Goal: Task Accomplishment & Management: Use online tool/utility

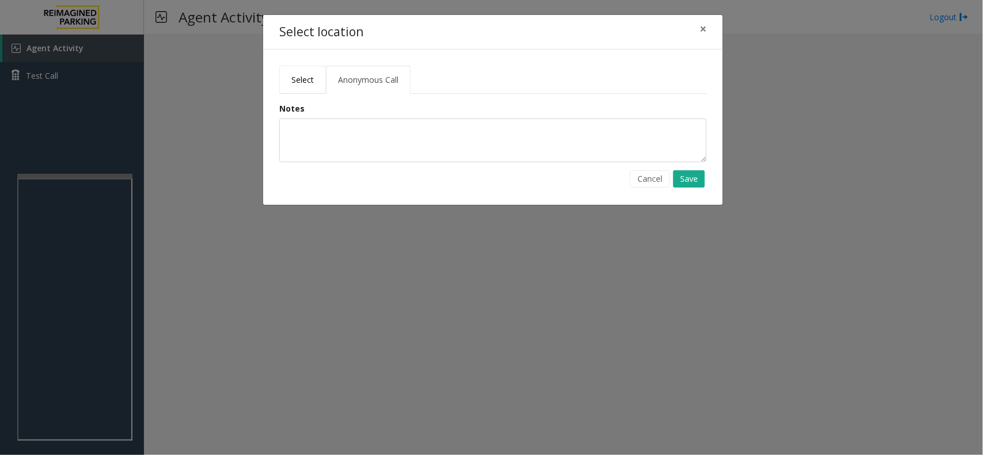
click at [303, 70] on link "Select" at bounding box center [302, 80] width 47 height 28
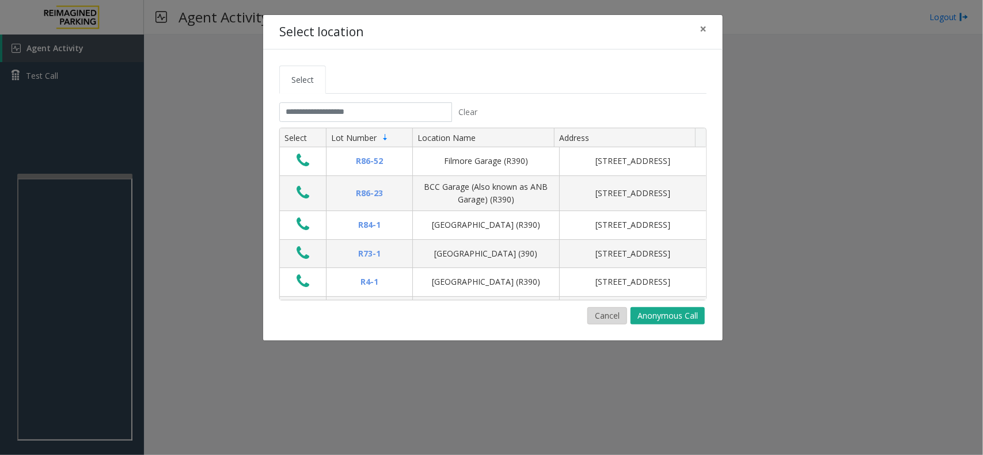
drag, startPoint x: 585, startPoint y: 309, endPoint x: 593, endPoint y: 312, distance: 8.8
click at [588, 309] on div "Cancel Anonymous Call" at bounding box center [492, 315] width 427 height 17
click at [594, 312] on button "Cancel" at bounding box center [607, 315] width 40 height 17
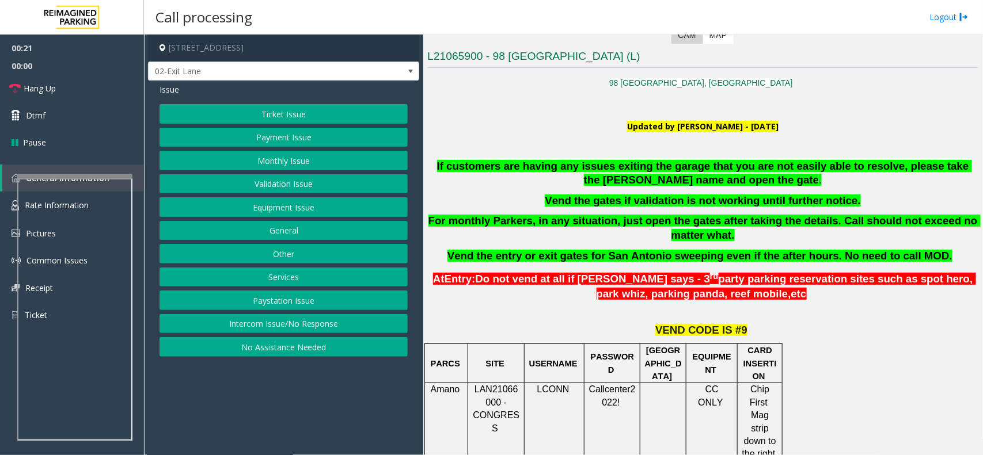
scroll to position [216, 0]
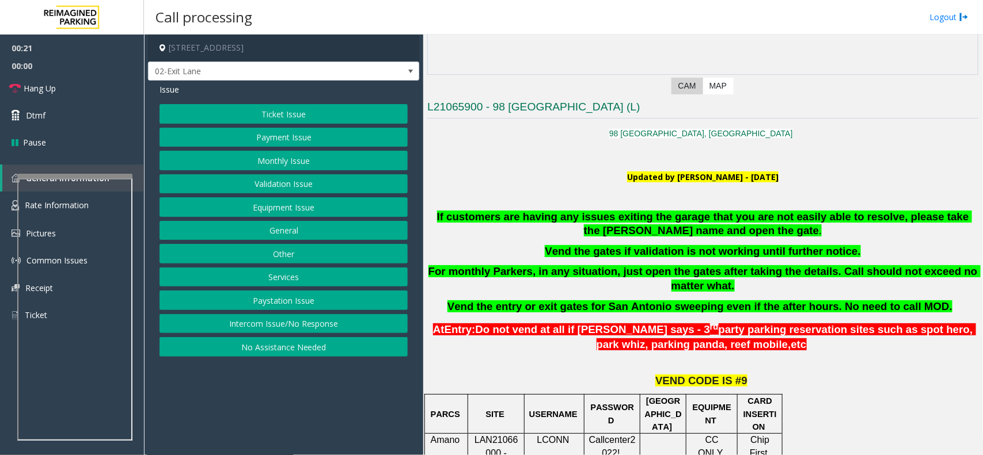
click at [595, 214] on span "If customers are having any issues exiting the garage that you are not easily a…" at bounding box center [704, 224] width 535 height 26
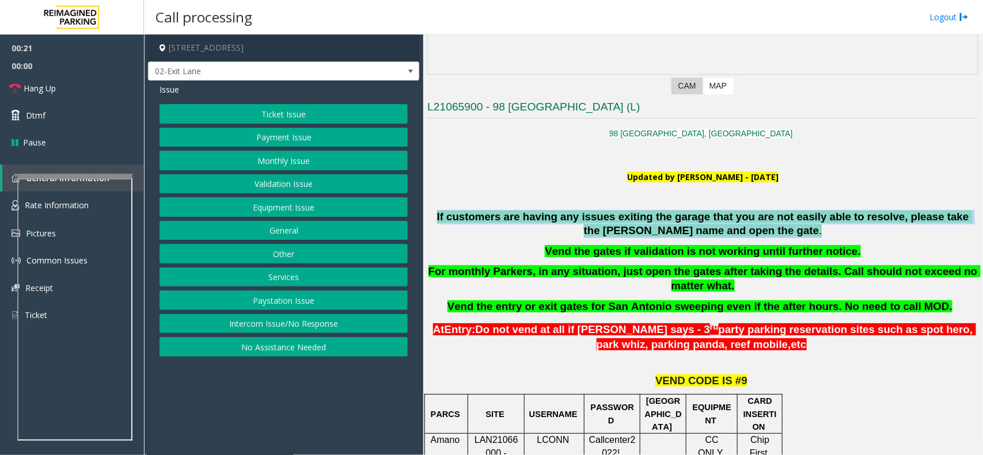
click at [595, 214] on span "If customers are having any issues exiting the garage that you are not easily a…" at bounding box center [704, 224] width 535 height 26
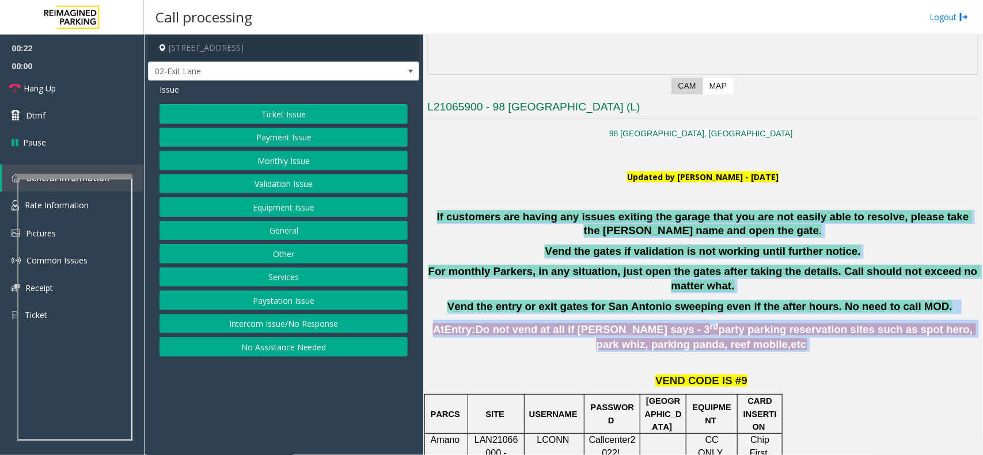
drag, startPoint x: 595, startPoint y: 214, endPoint x: 748, endPoint y: 332, distance: 193.4
click at [748, 332] on span "party parking reservation sites such as spot hero, park whiz, parking panda, re…" at bounding box center [785, 336] width 379 height 27
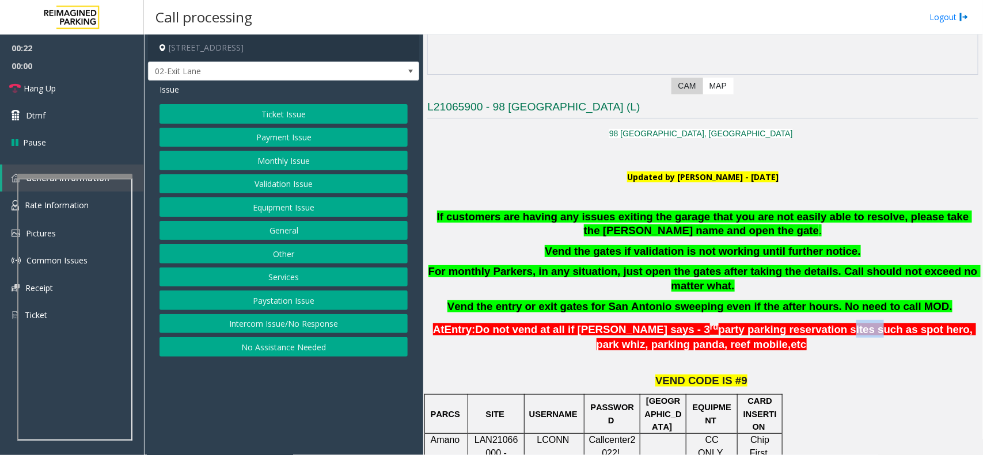
click at [748, 332] on span "party parking reservation sites such as spot hero, park whiz, parking panda, re…" at bounding box center [785, 336] width 379 height 27
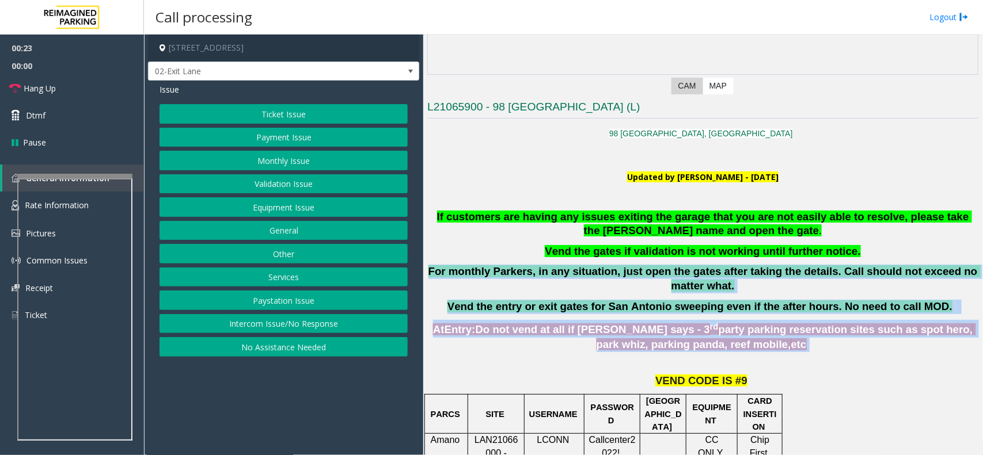
drag, startPoint x: 748, startPoint y: 332, endPoint x: 605, endPoint y: 267, distance: 157.4
click at [594, 262] on div "If customers are having any issues exiting the garage that you are not easily a…" at bounding box center [702, 262] width 551 height 104
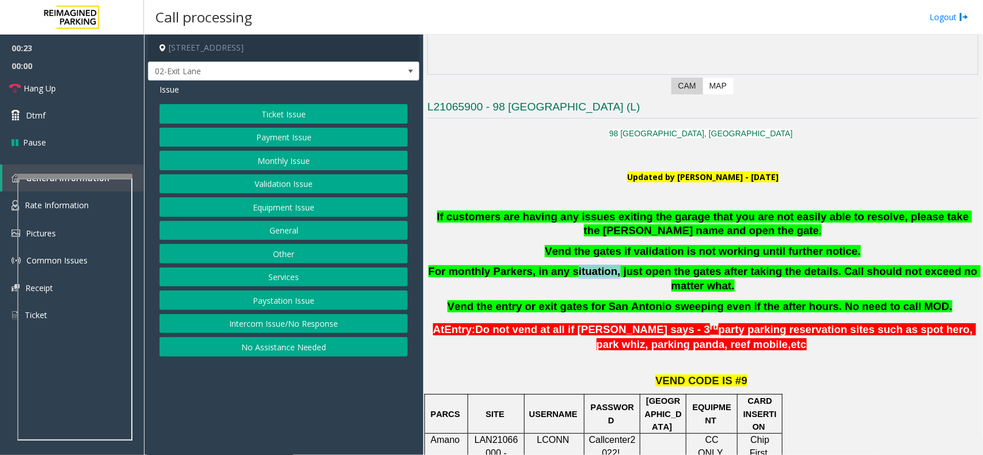
click at [594, 262] on div "If customers are having any issues exiting the garage that you are not easily a…" at bounding box center [702, 262] width 551 height 104
click at [262, 154] on button "Monthly Issue" at bounding box center [283, 161] width 248 height 20
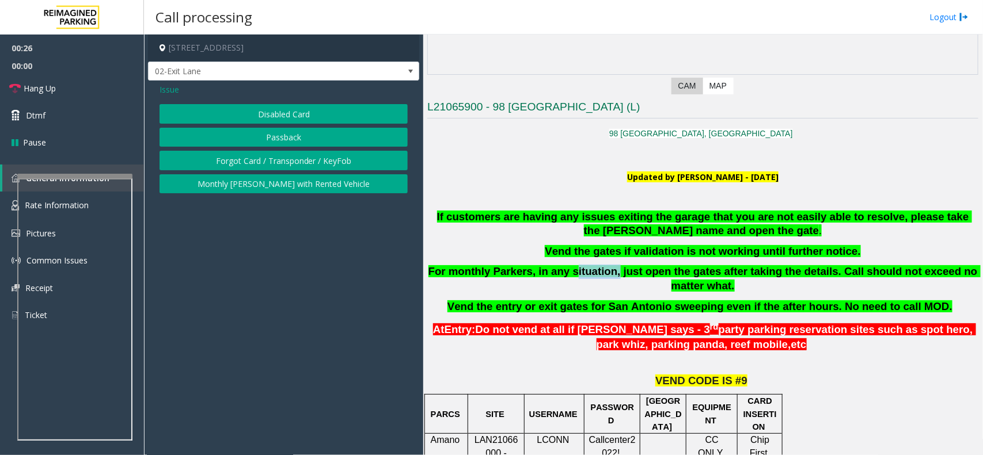
click at [222, 116] on button "Disabled Card" at bounding box center [283, 114] width 248 height 20
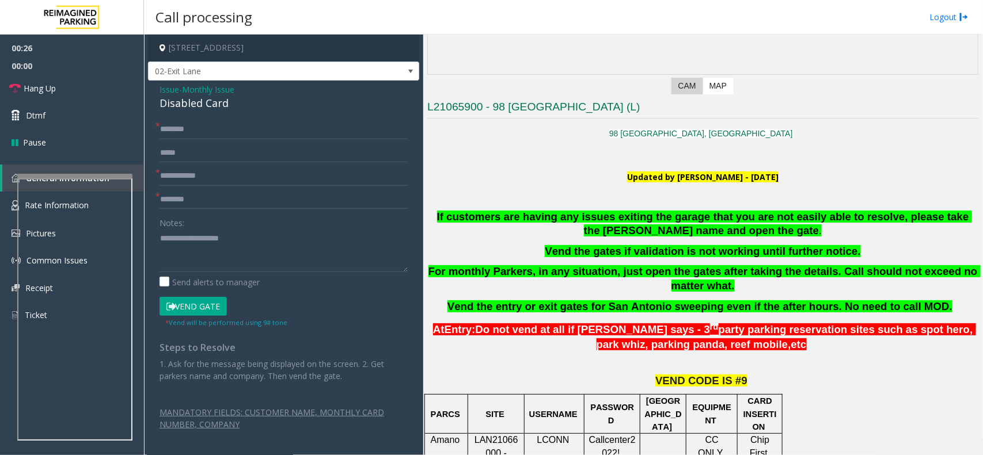
click at [199, 104] on div "Disabled Card" at bounding box center [283, 104] width 248 height 16
copy div "Disabled Card"
click at [257, 246] on textarea at bounding box center [283, 250] width 248 height 43
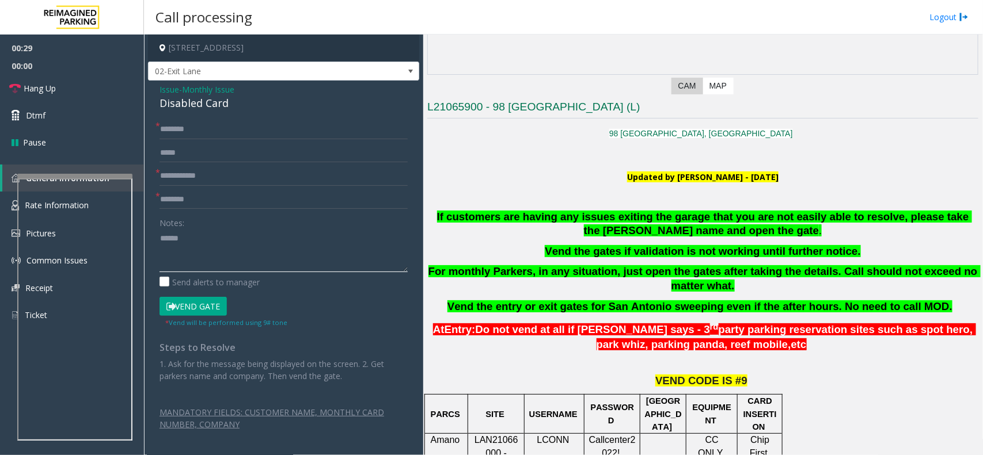
paste textarea "**********"
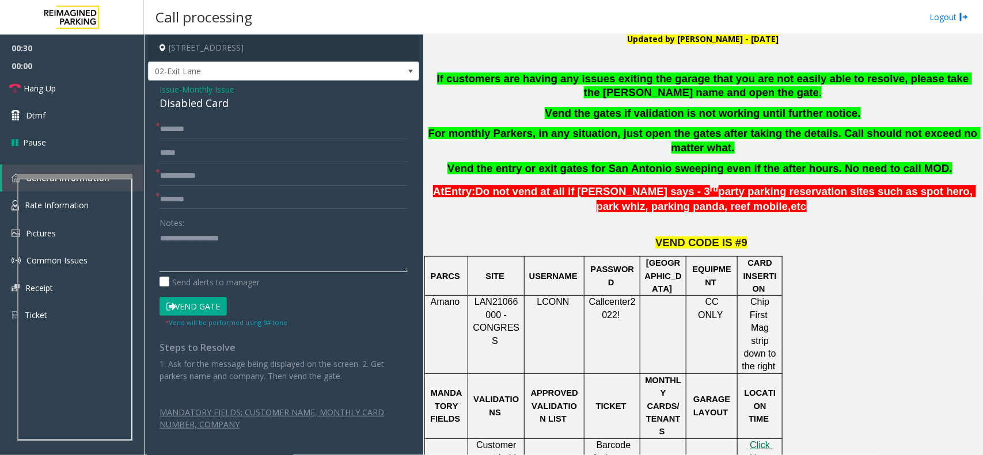
scroll to position [360, 0]
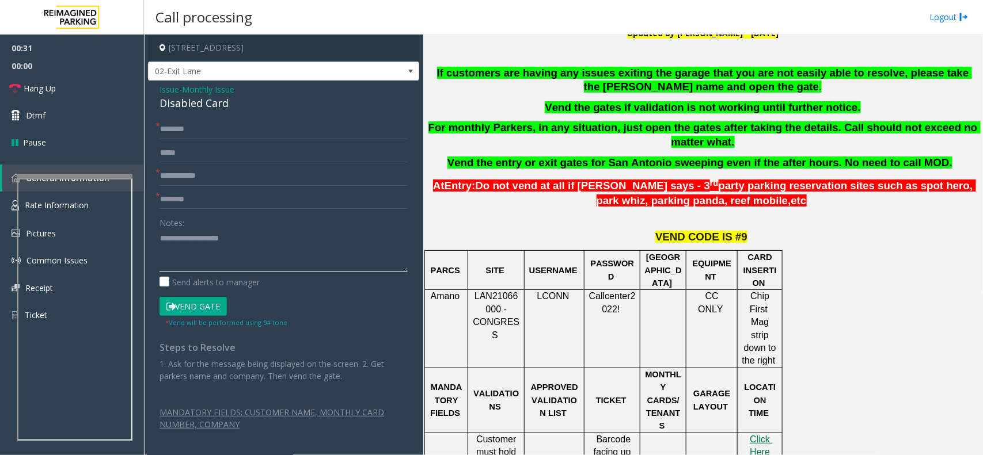
type textarea "**********"
click at [503, 302] on span "LAN21066000 - CONGRESS" at bounding box center [496, 315] width 47 height 48
drag, startPoint x: 496, startPoint y: 301, endPoint x: 489, endPoint y: 298, distance: 7.5
click at [489, 298] on span "LAN21066000 - CONGRESS" at bounding box center [496, 315] width 47 height 48
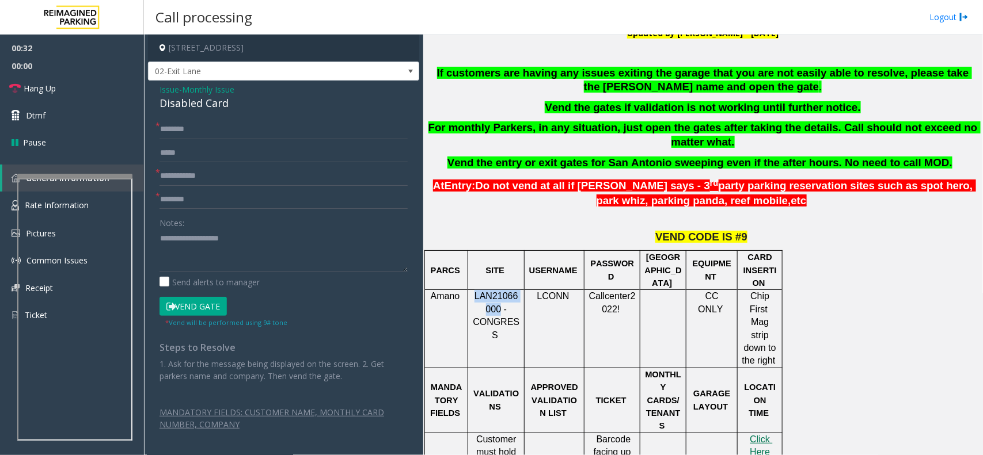
drag, startPoint x: 489, startPoint y: 298, endPoint x: 474, endPoint y: 294, distance: 16.2
click at [474, 294] on span "LAN21066000 - CONGRESS" at bounding box center [496, 315] width 47 height 48
click at [196, 93] on span "Monthly Issue" at bounding box center [208, 89] width 52 height 12
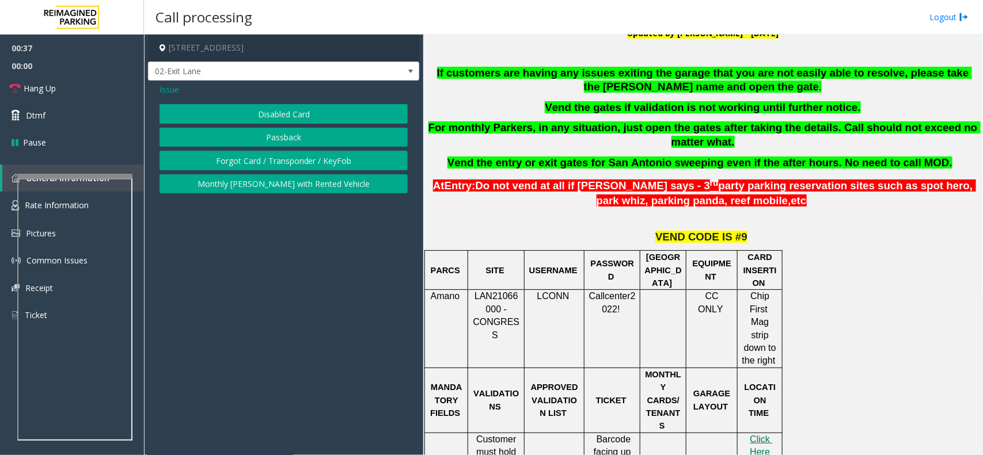
click at [279, 159] on button "Forgot Card / Transponder / KeyFob" at bounding box center [283, 161] width 248 height 20
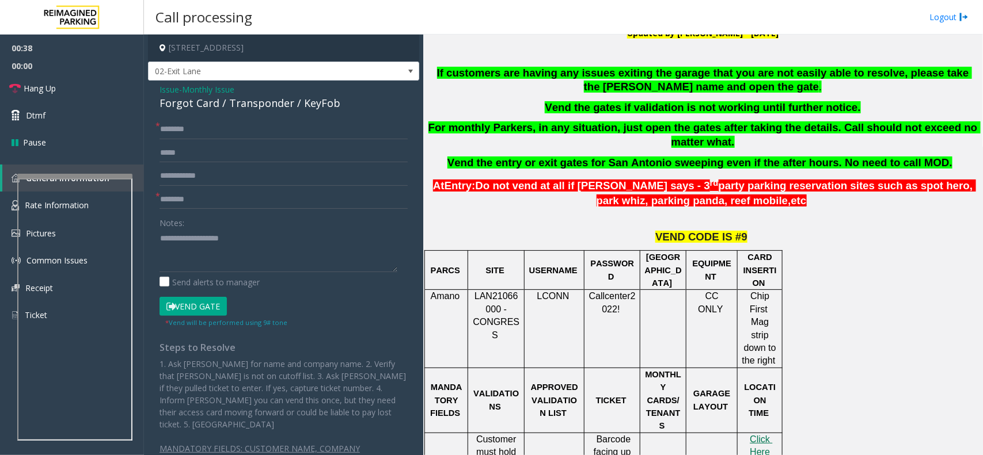
click at [174, 107] on div "Forgot Card / Transponder / KeyFob" at bounding box center [283, 104] width 248 height 16
copy div "Forgot Card"
drag, startPoint x: 174, startPoint y: 107, endPoint x: 195, endPoint y: 107, distance: 20.7
click at [195, 107] on div "Forgot Card / Transponder / KeyFob" at bounding box center [283, 104] width 248 height 16
click at [187, 243] on textarea at bounding box center [278, 250] width 238 height 43
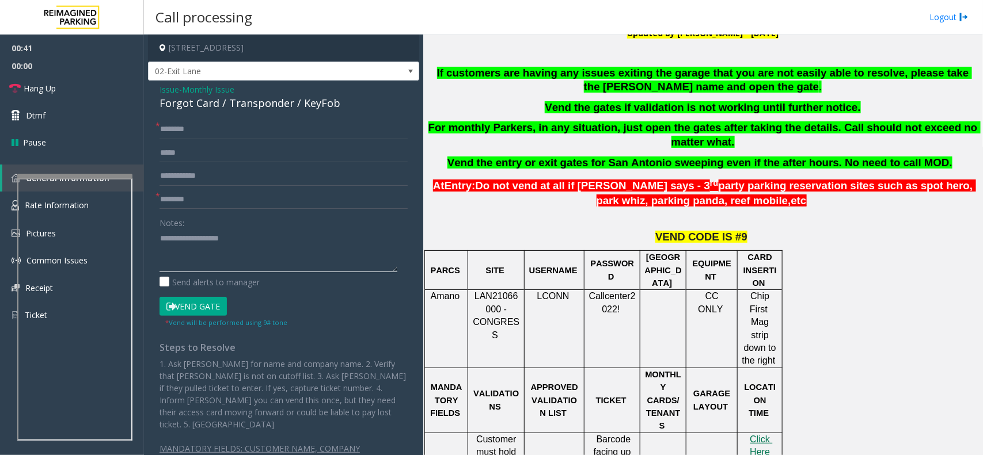
drag, startPoint x: 187, startPoint y: 243, endPoint x: 291, endPoint y: 243, distance: 103.6
click at [291, 243] on textarea at bounding box center [278, 250] width 238 height 43
paste textarea
type textarea "**********"
click at [215, 87] on span "Monthly Issue" at bounding box center [208, 89] width 52 height 12
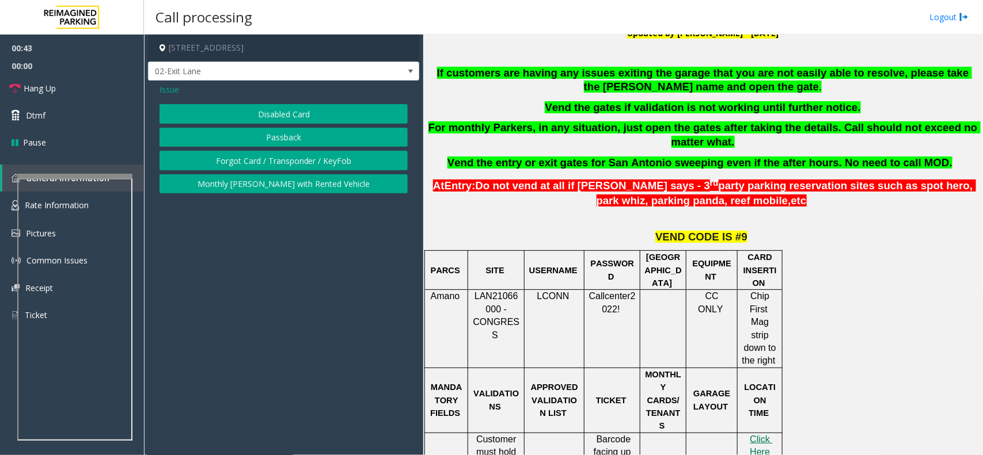
click at [258, 116] on button "Disabled Card" at bounding box center [283, 114] width 248 height 20
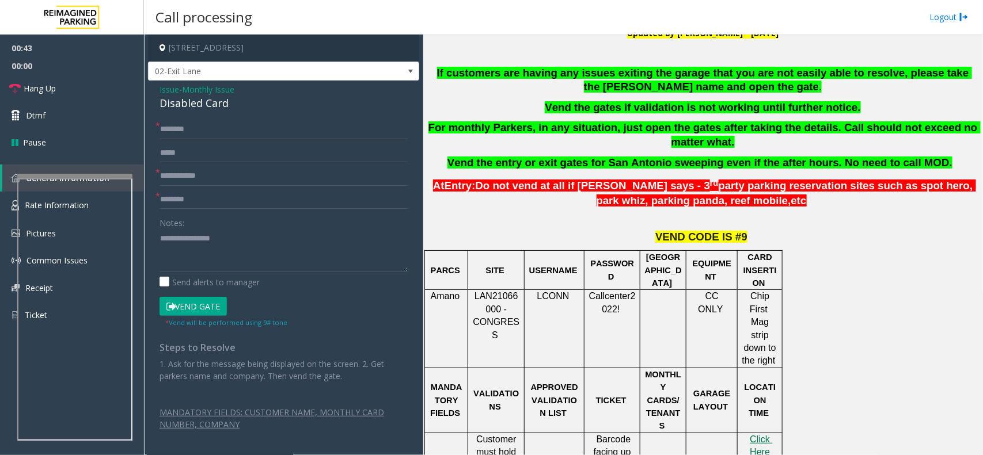
click at [233, 104] on div "Disabled Card" at bounding box center [283, 104] width 248 height 16
copy div "Disabled Card"
click at [196, 242] on textarea at bounding box center [283, 250] width 248 height 43
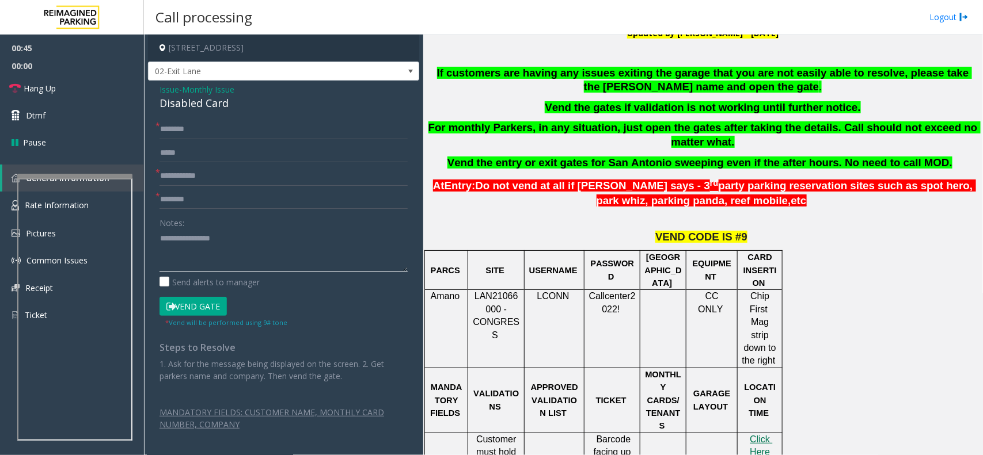
drag, startPoint x: 196, startPoint y: 242, endPoint x: 252, endPoint y: 242, distance: 55.8
click at [252, 242] on textarea at bounding box center [283, 250] width 248 height 43
paste textarea "**"
type textarea "**********"
click at [493, 303] on p "LAN21066000 - CONGRESS" at bounding box center [496, 316] width 48 height 52
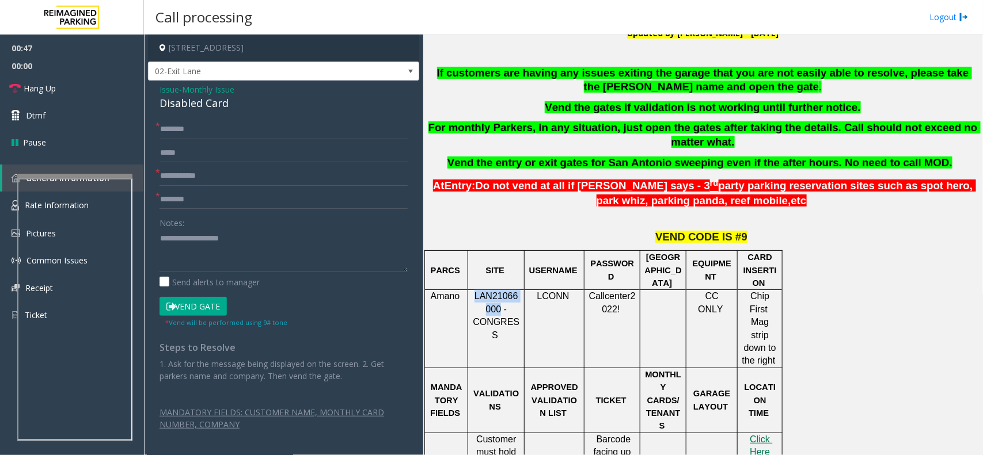
drag, startPoint x: 493, startPoint y: 303, endPoint x: 478, endPoint y: 298, distance: 16.0
click at [478, 298] on p "LAN21066000 - CONGRESS" at bounding box center [496, 316] width 48 height 52
copy span "LAN21066000"
click at [279, 181] on input "text" at bounding box center [283, 176] width 248 height 20
click at [504, 329] on p "LAN21066000 - CONGRESS" at bounding box center [496, 316] width 48 height 52
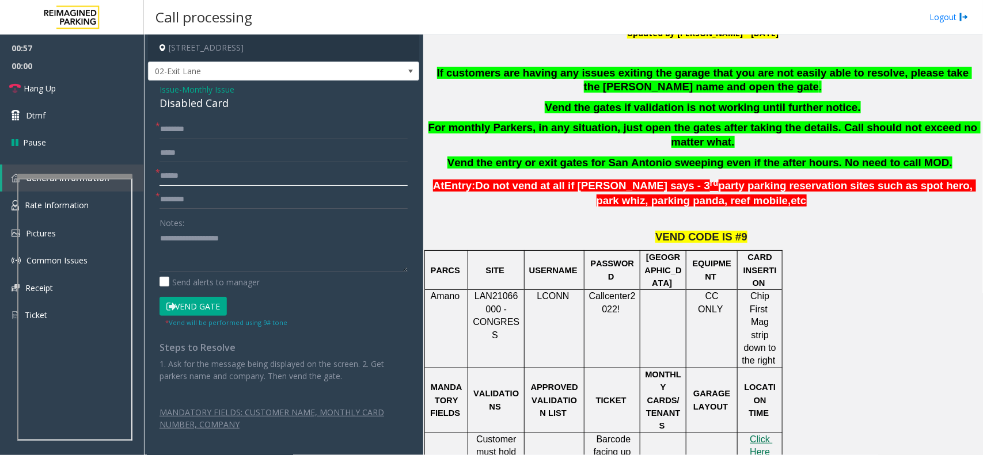
click at [249, 178] on input "******" at bounding box center [283, 176] width 248 height 20
click at [259, 172] on input "**********" at bounding box center [283, 176] width 248 height 20
drag, startPoint x: 259, startPoint y: 172, endPoint x: 273, endPoint y: 176, distance: 14.9
click at [268, 174] on input "**********" at bounding box center [283, 176] width 248 height 20
click at [275, 179] on input "**********" at bounding box center [283, 176] width 248 height 20
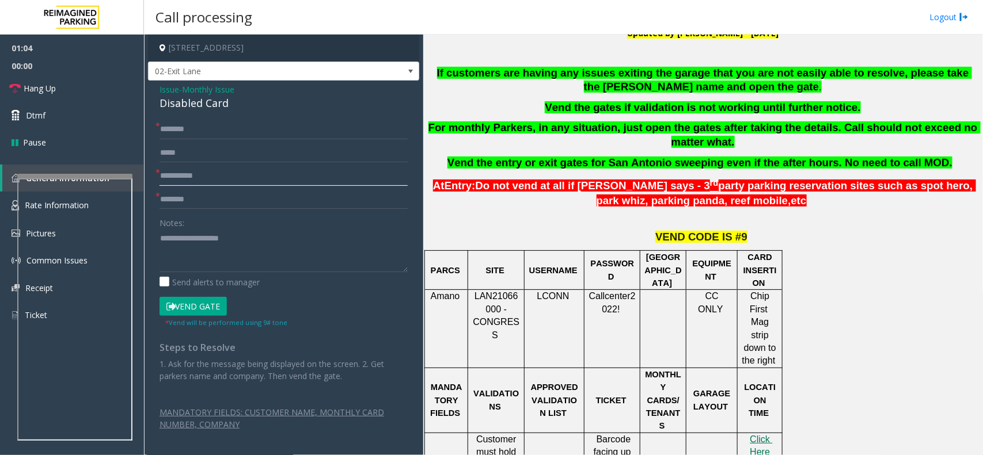
click at [275, 179] on input "**********" at bounding box center [283, 176] width 248 height 20
type input "**********"
click at [232, 139] on form "**********" at bounding box center [283, 224] width 248 height 208
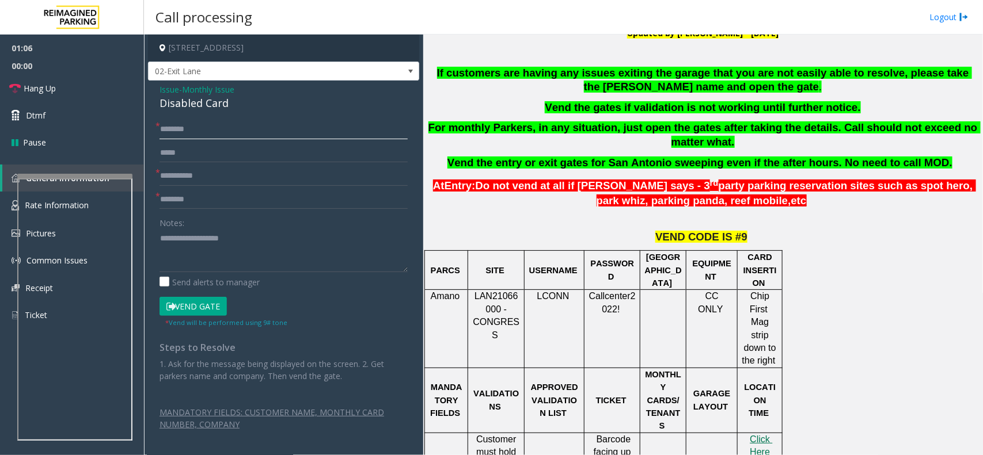
click at [224, 130] on input "text" at bounding box center [283, 130] width 248 height 20
click at [211, 131] on input "*******" at bounding box center [283, 130] width 248 height 20
click at [168, 130] on input "*******" at bounding box center [283, 130] width 248 height 20
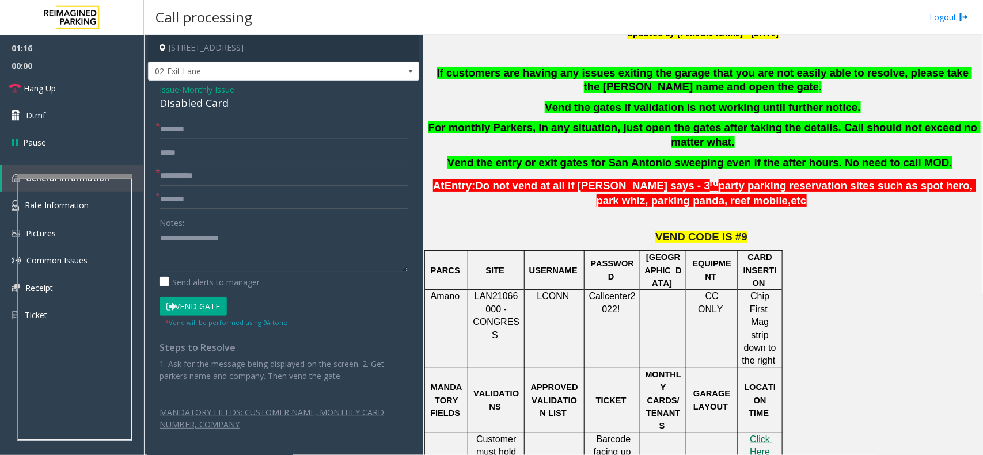
click at [170, 134] on input "*******" at bounding box center [283, 130] width 248 height 20
click at [173, 136] on input "*******" at bounding box center [283, 130] width 248 height 20
click at [193, 131] on input "********" at bounding box center [283, 130] width 248 height 20
click at [193, 118] on div "**********" at bounding box center [283, 267] width 271 height 373
click at [178, 137] on input "*******" at bounding box center [283, 130] width 248 height 20
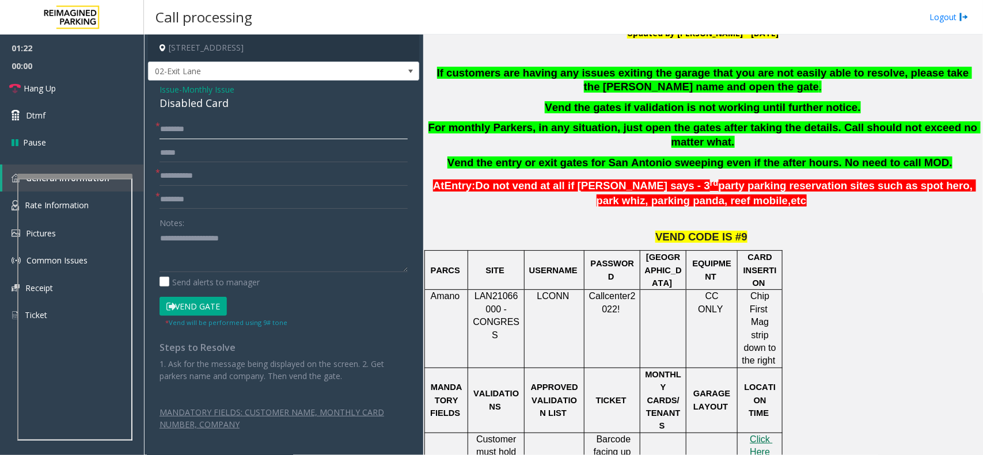
click at [178, 137] on input "*******" at bounding box center [283, 130] width 248 height 20
paste input "********"
click at [173, 132] on input "**********" at bounding box center [283, 130] width 248 height 20
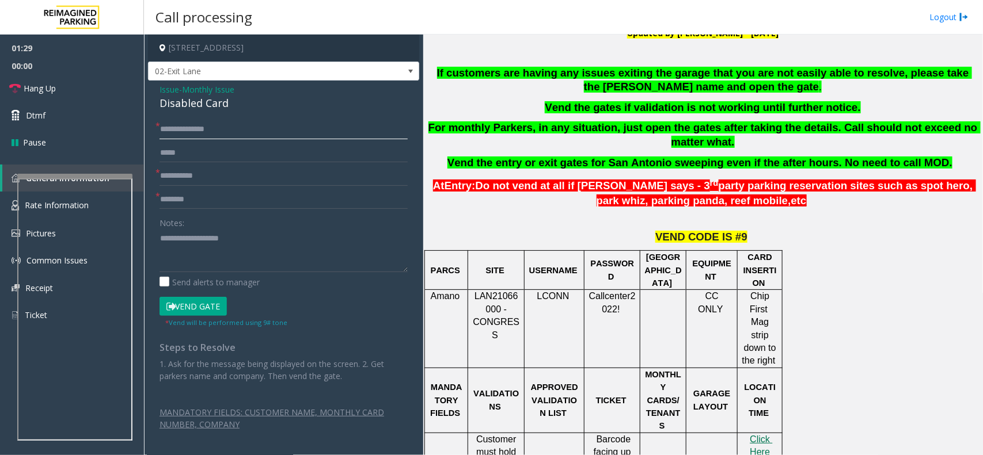
click at [173, 132] on input "**********" at bounding box center [283, 130] width 248 height 20
paste input "text"
drag, startPoint x: 173, startPoint y: 139, endPoint x: 165, endPoint y: 125, distance: 16.5
drag, startPoint x: 165, startPoint y: 125, endPoint x: 337, endPoint y: 127, distance: 172.1
click at [337, 127] on input "*******" at bounding box center [283, 130] width 248 height 20
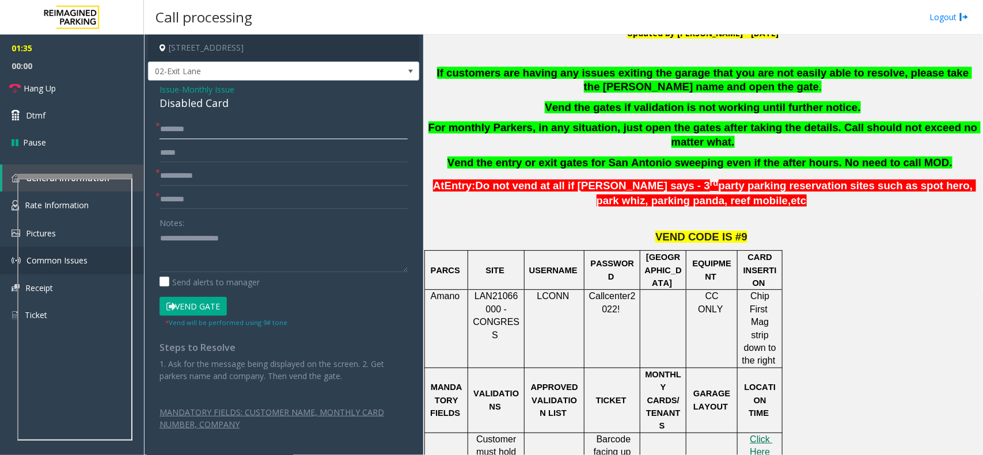
type input "*******"
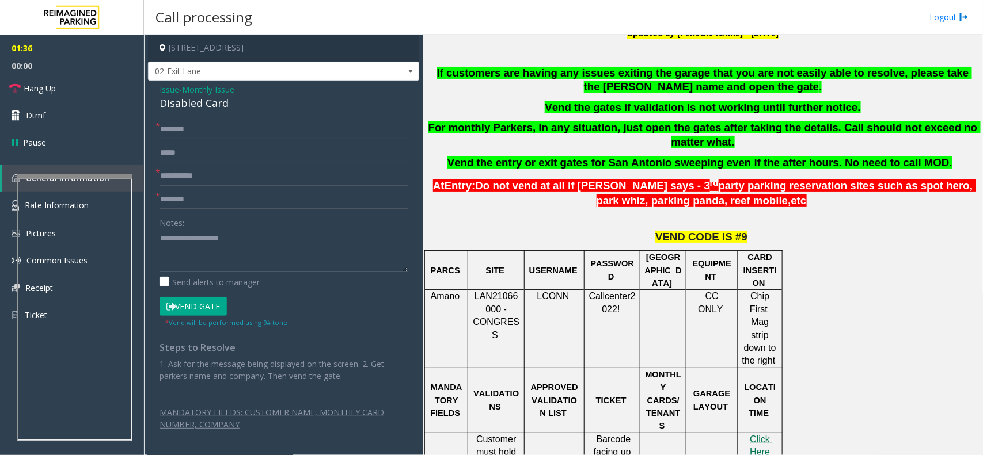
click at [174, 266] on textarea at bounding box center [283, 250] width 248 height 43
paste textarea "**********"
type textarea "**********"
click at [209, 199] on input "text" at bounding box center [283, 200] width 248 height 20
click at [172, 307] on icon at bounding box center [170, 307] width 9 height 8
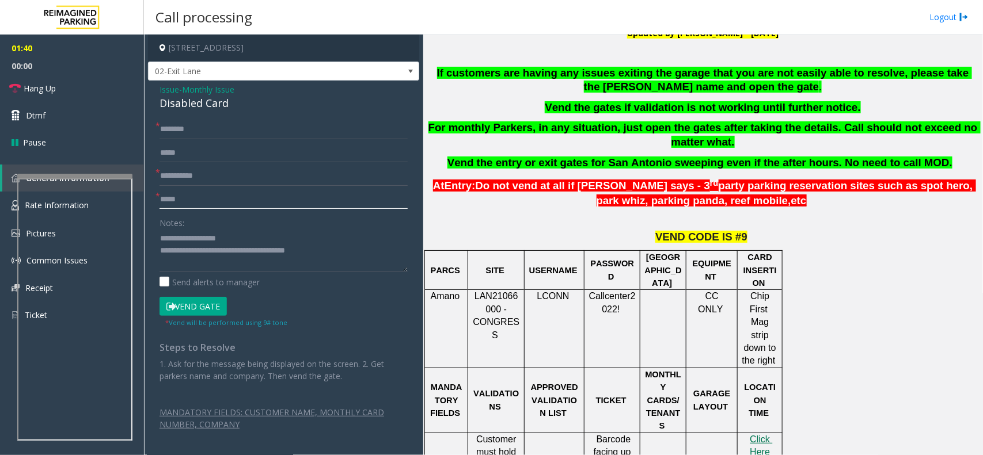
click at [224, 201] on input "*****" at bounding box center [283, 200] width 248 height 20
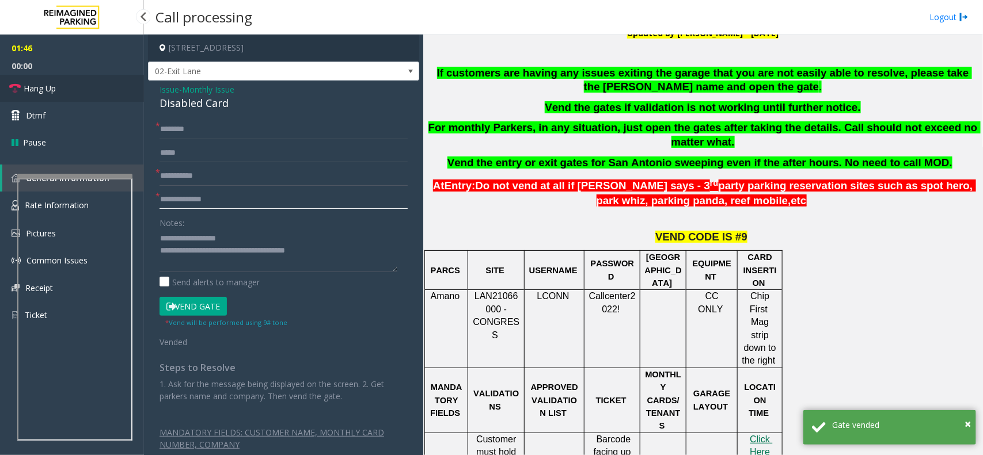
type input "**********"
click at [108, 93] on link "Hang Up" at bounding box center [72, 88] width 144 height 27
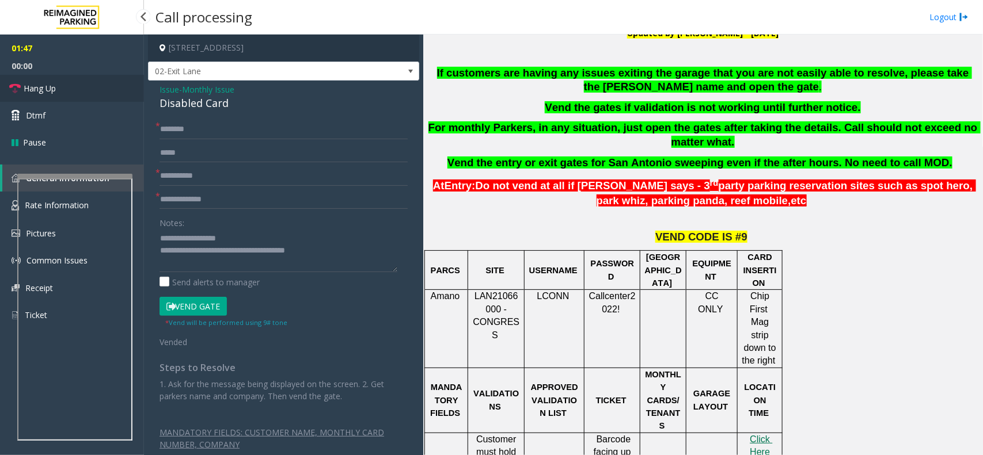
click at [108, 93] on link "Hang Up" at bounding box center [72, 88] width 144 height 27
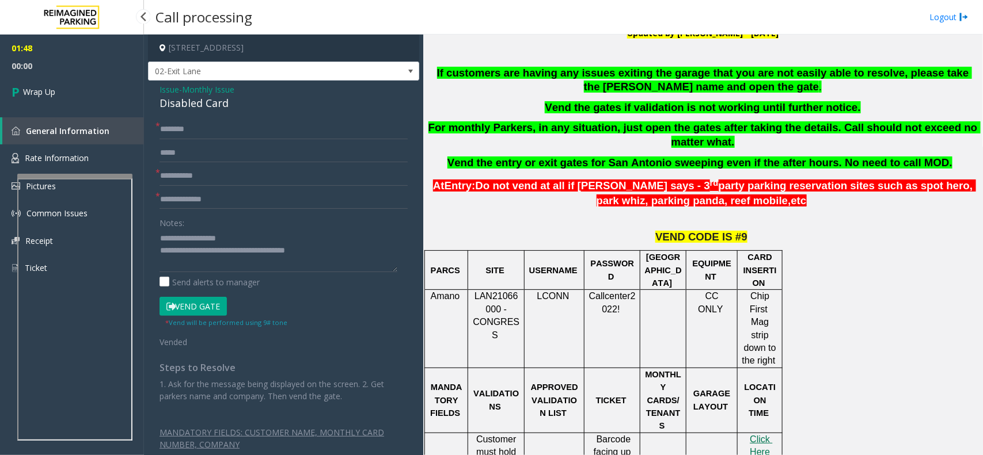
click at [108, 93] on link "Wrap Up" at bounding box center [72, 92] width 144 height 34
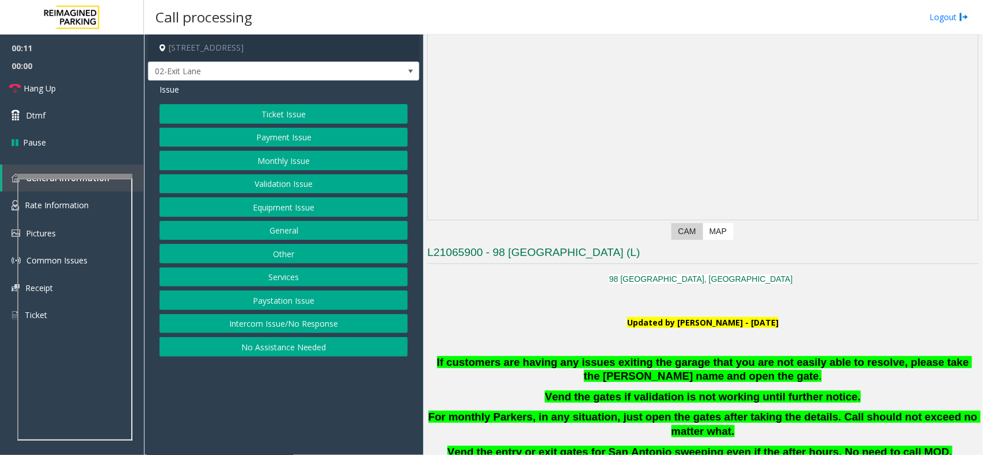
scroll to position [144, 0]
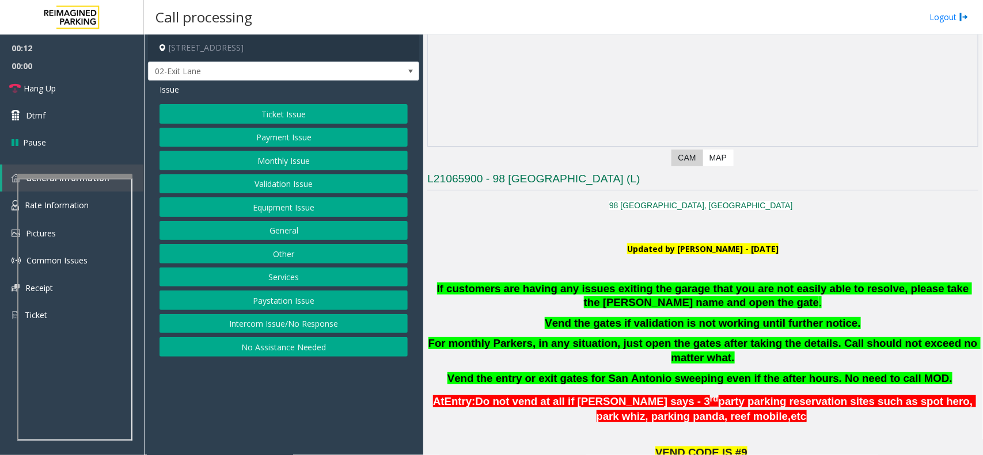
click at [522, 298] on p "If customers are having any issues exiting the garage that you are not easily a…" at bounding box center [702, 296] width 551 height 29
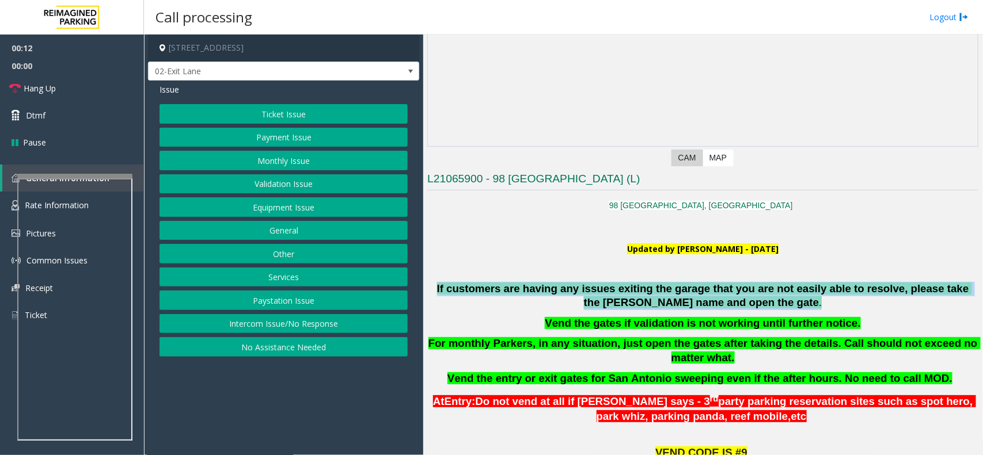
click at [522, 298] on p "If customers are having any issues exiting the garage that you are not easily a…" at bounding box center [702, 296] width 551 height 29
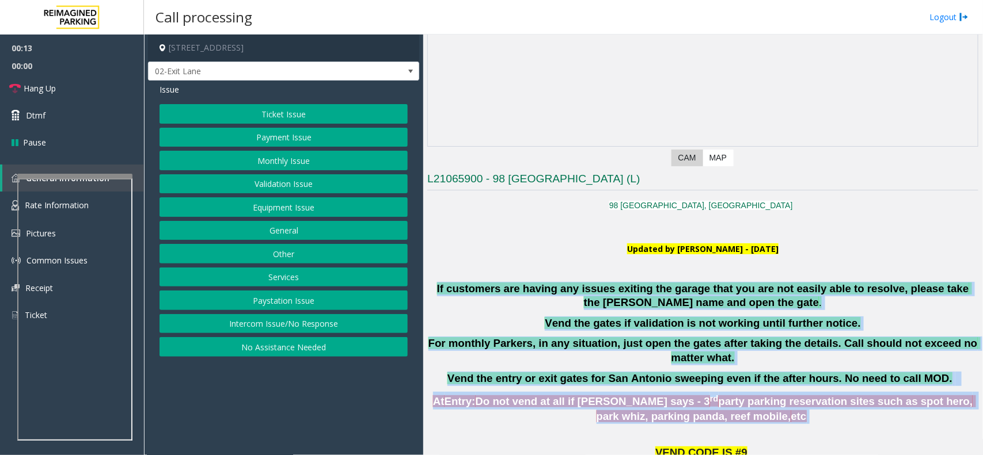
drag, startPoint x: 522, startPoint y: 298, endPoint x: 750, endPoint y: 410, distance: 254.6
click at [750, 410] on p "At Entry: Do not vend at all if [PERSON_NAME] says - 3 rd party parking reserva…" at bounding box center [702, 408] width 553 height 32
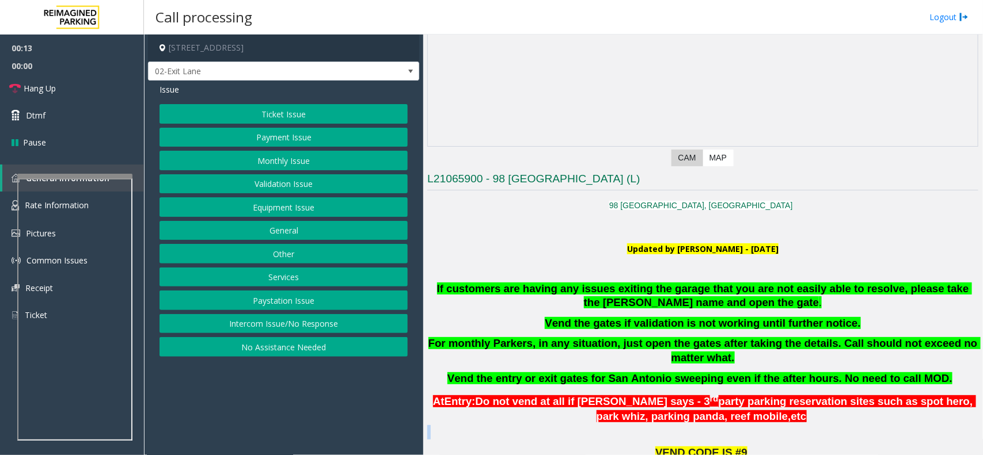
click at [750, 410] on p "At Entry: Do not vend at all if [PERSON_NAME] says - 3 rd party parking reserva…" at bounding box center [702, 408] width 553 height 32
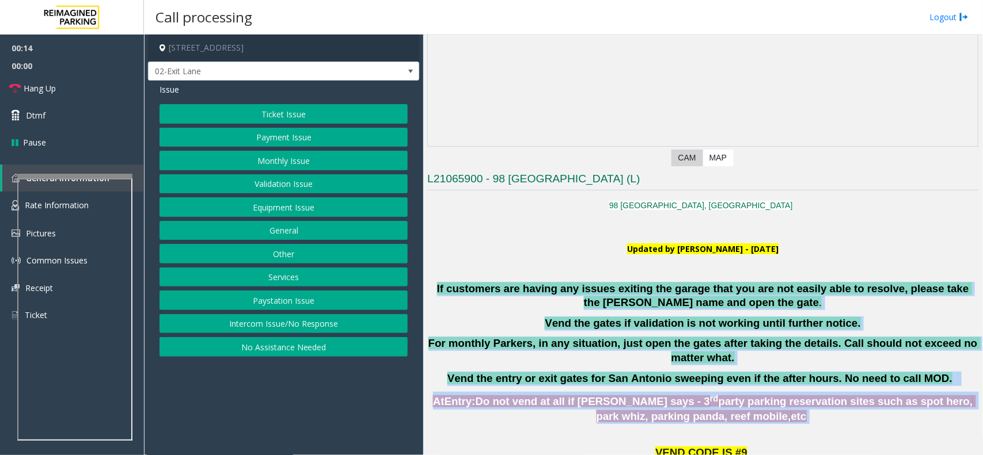
drag, startPoint x: 750, startPoint y: 410, endPoint x: 574, endPoint y: 292, distance: 212.0
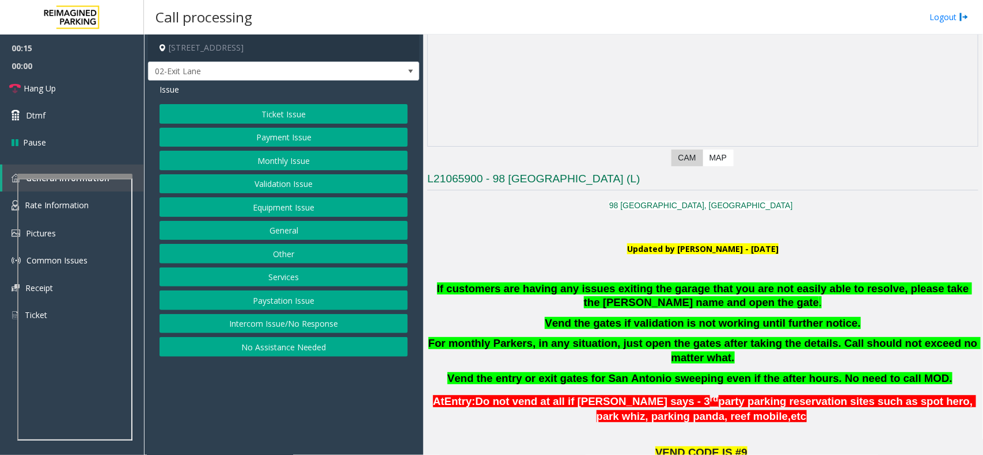
click at [632, 253] on span "Updated by [PERSON_NAME] - [DATE]" at bounding box center [702, 248] width 151 height 11
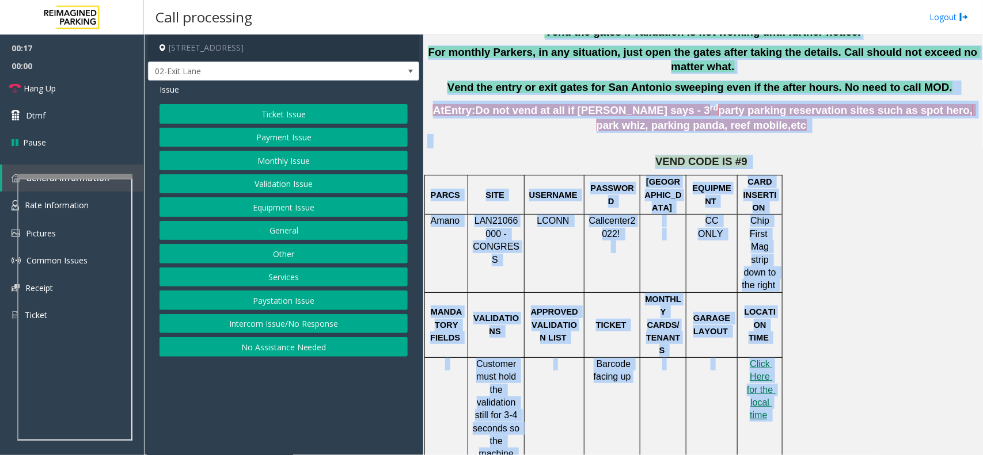
scroll to position [450, 0]
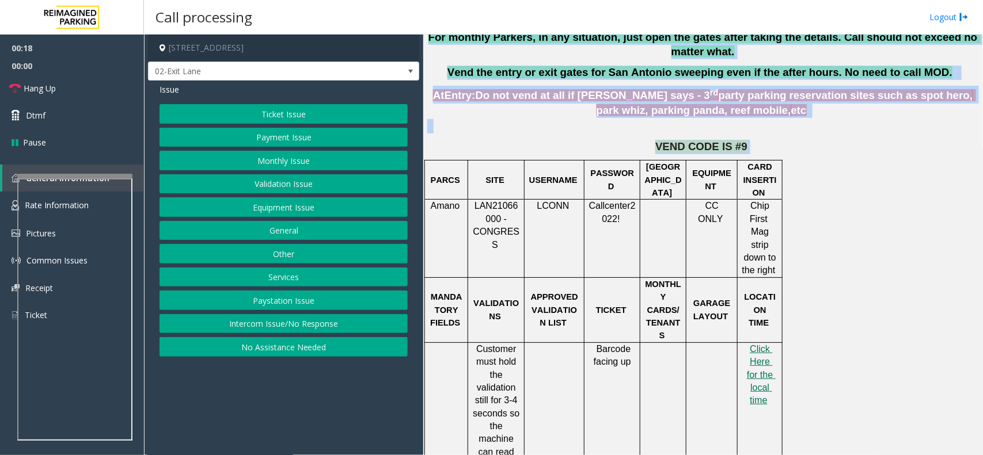
drag, startPoint x: 632, startPoint y: 253, endPoint x: 688, endPoint y: 135, distance: 130.5
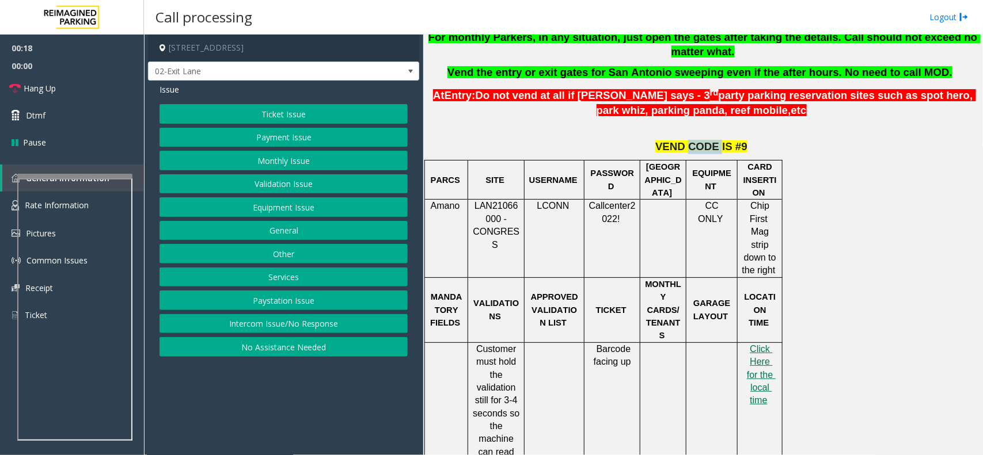
drag, startPoint x: 694, startPoint y: 136, endPoint x: 707, endPoint y: 144, distance: 14.7
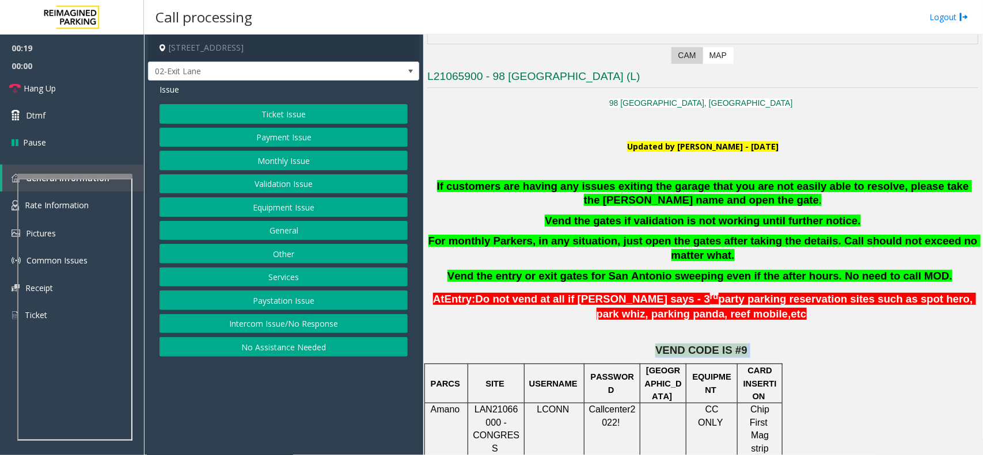
scroll to position [234, 0]
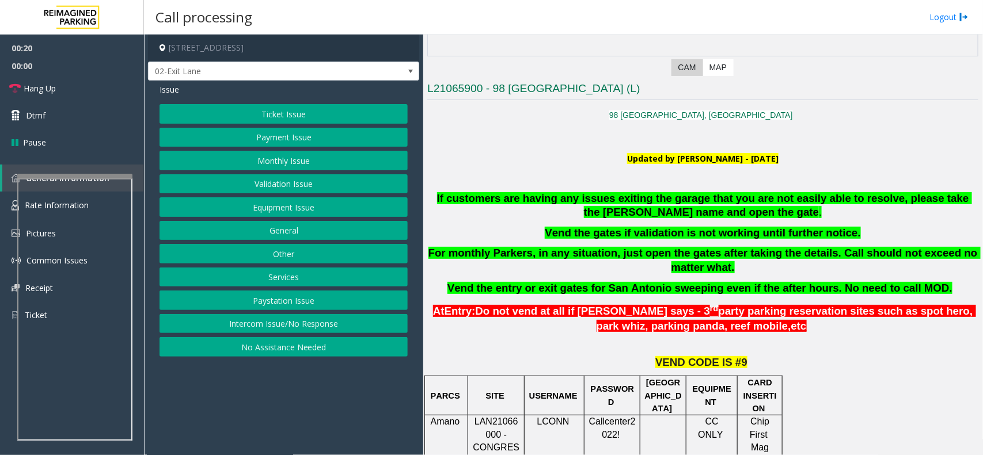
click at [488, 240] on p "Vend the gates if validation is not working until further notice." at bounding box center [702, 233] width 551 height 14
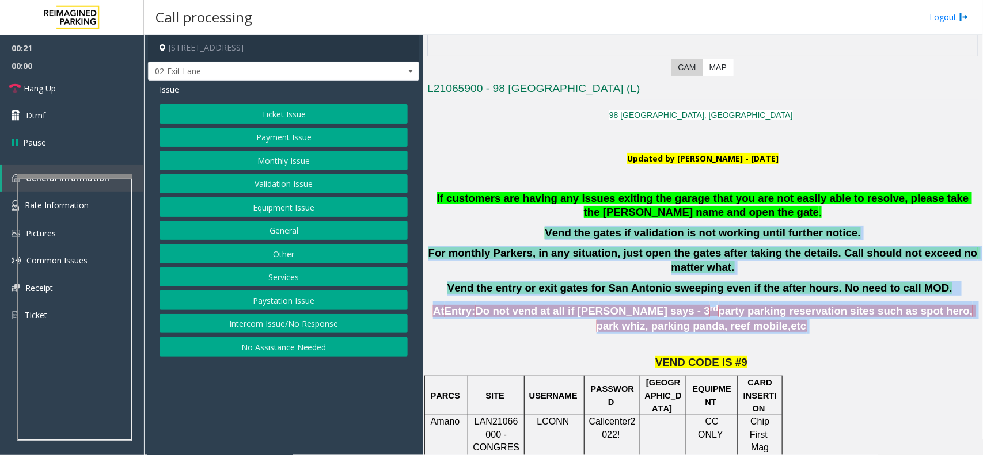
drag, startPoint x: 488, startPoint y: 240, endPoint x: 776, endPoint y: 309, distance: 296.0
click at [776, 309] on span "party parking reservation sites such as spot hero, park whiz, parking panda, re…" at bounding box center [785, 318] width 379 height 27
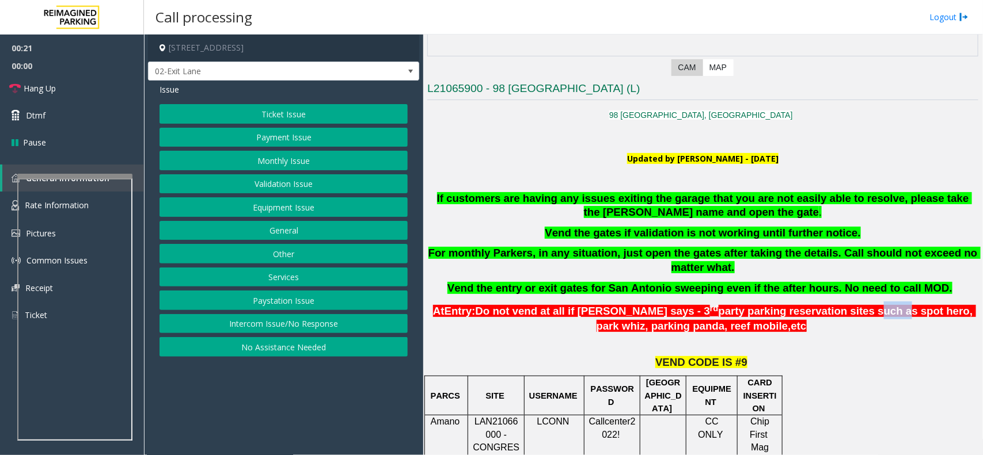
click at [776, 309] on span "party parking reservation sites such as spot hero, park whiz, parking panda, re…" at bounding box center [785, 318] width 379 height 27
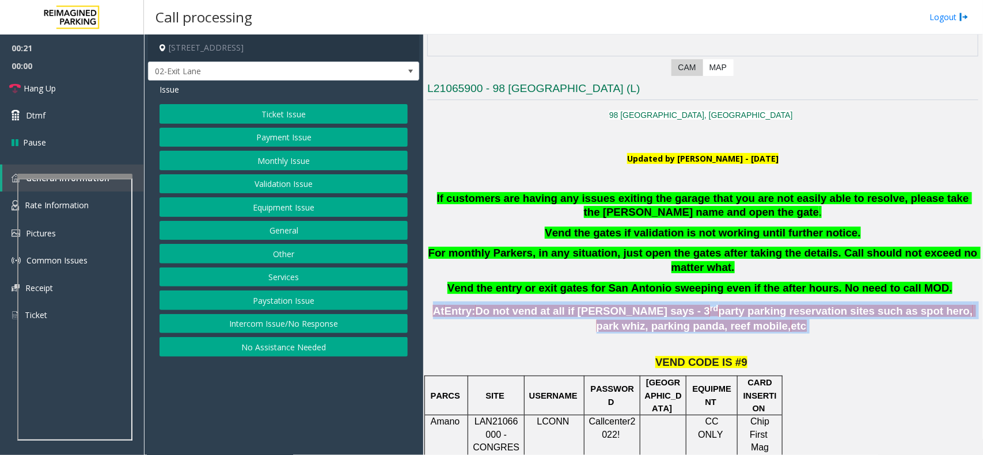
click at [776, 309] on span "party parking reservation sites such as spot hero, park whiz, parking panda, re…" at bounding box center [785, 318] width 379 height 27
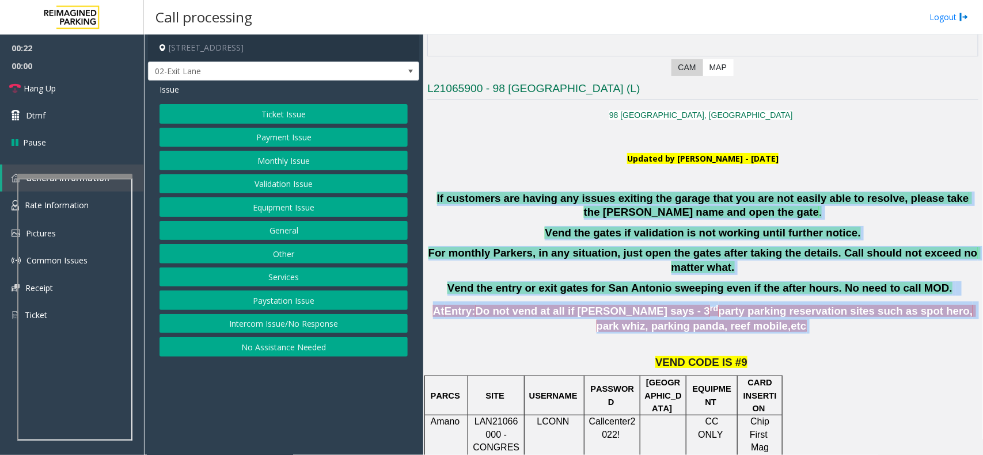
drag, startPoint x: 776, startPoint y: 309, endPoint x: 568, endPoint y: 193, distance: 238.1
click at [568, 193] on span "If customers are having any issues exiting the garage that you are not easily a…" at bounding box center [704, 205] width 535 height 26
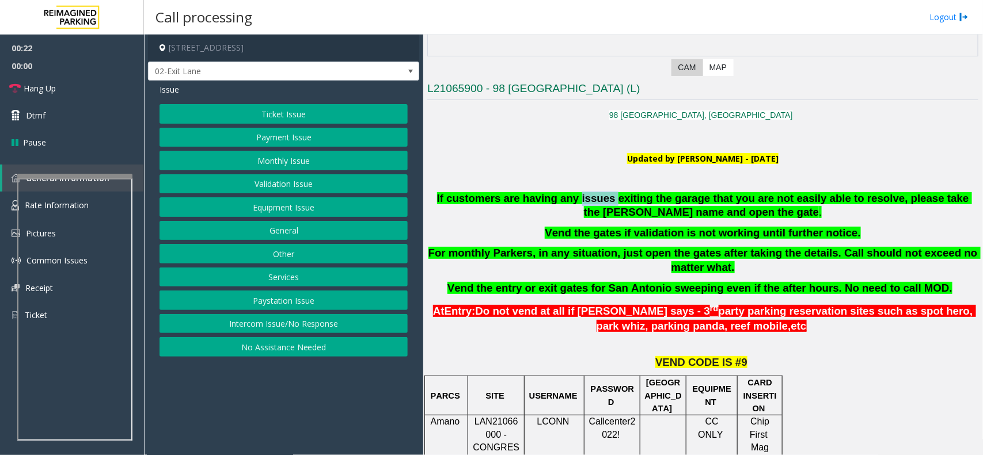
click at [568, 193] on span "If customers are having any issues exiting the garage that you are not easily a…" at bounding box center [704, 205] width 535 height 26
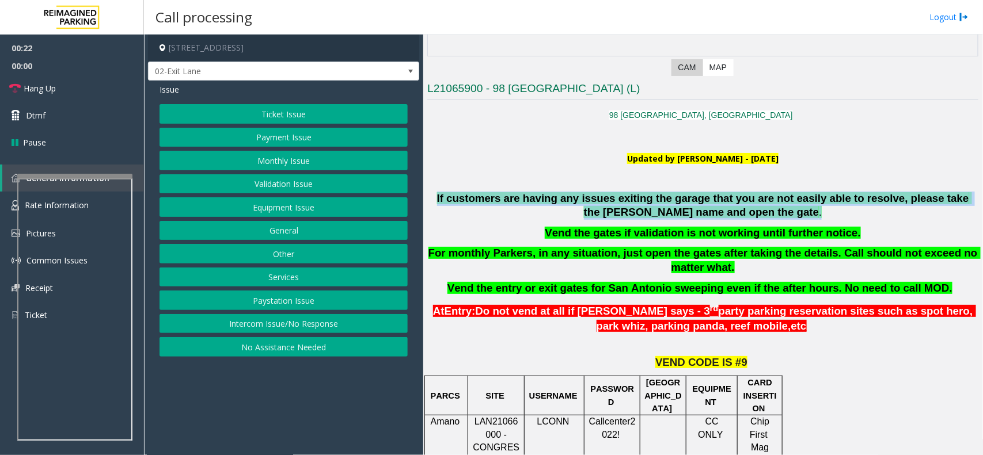
click at [568, 193] on span "If customers are having any issues exiting the garage that you are not easily a…" at bounding box center [704, 205] width 535 height 26
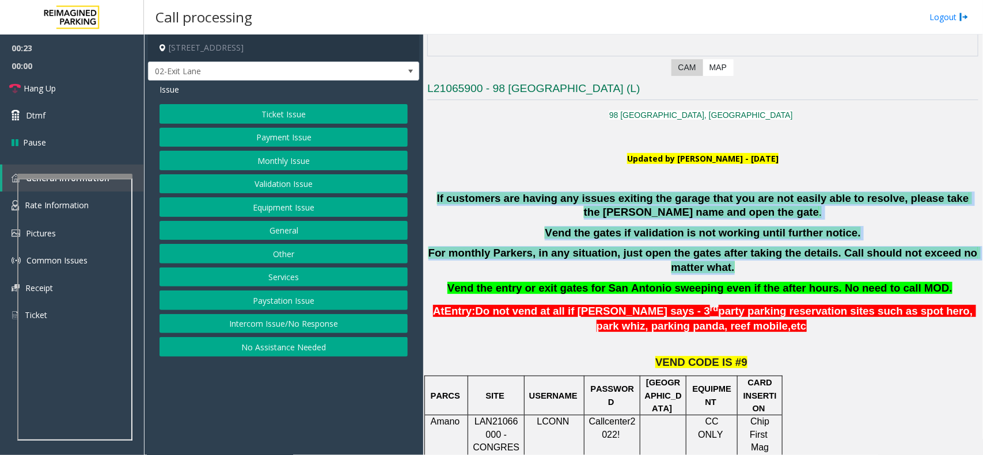
drag, startPoint x: 568, startPoint y: 193, endPoint x: 767, endPoint y: 274, distance: 215.1
click at [767, 274] on div "If customers are having any issues exiting the garage that you are not easily a…" at bounding box center [702, 244] width 551 height 104
click at [767, 274] on p "For monthly Parkers, in any situation, just open the gates after taking the det…" at bounding box center [702, 260] width 551 height 29
drag, startPoint x: 767, startPoint y: 274, endPoint x: 512, endPoint y: 179, distance: 272.1
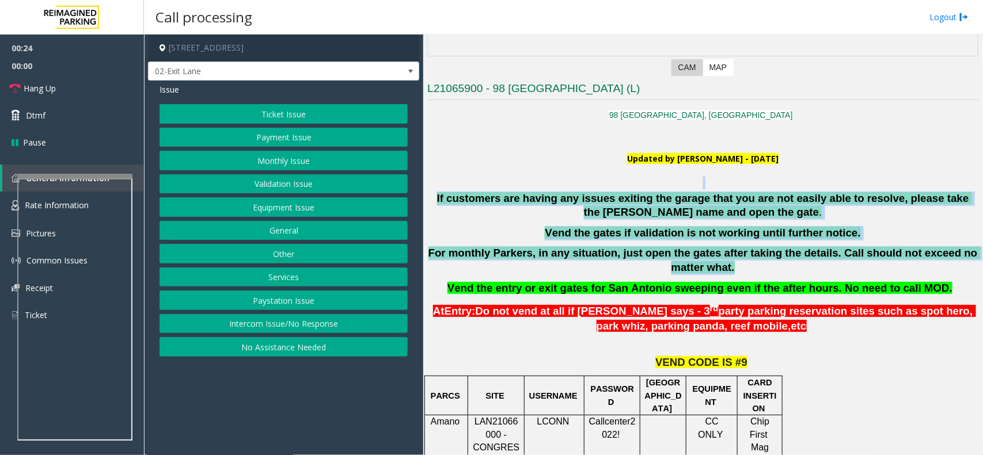
click at [512, 179] on p at bounding box center [702, 183] width 551 height 13
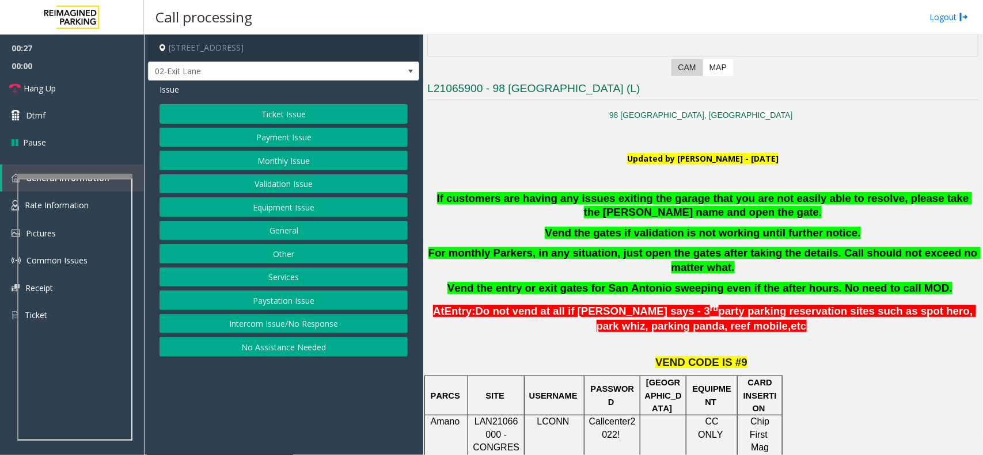
click at [290, 201] on button "Equipment Issue" at bounding box center [283, 207] width 248 height 20
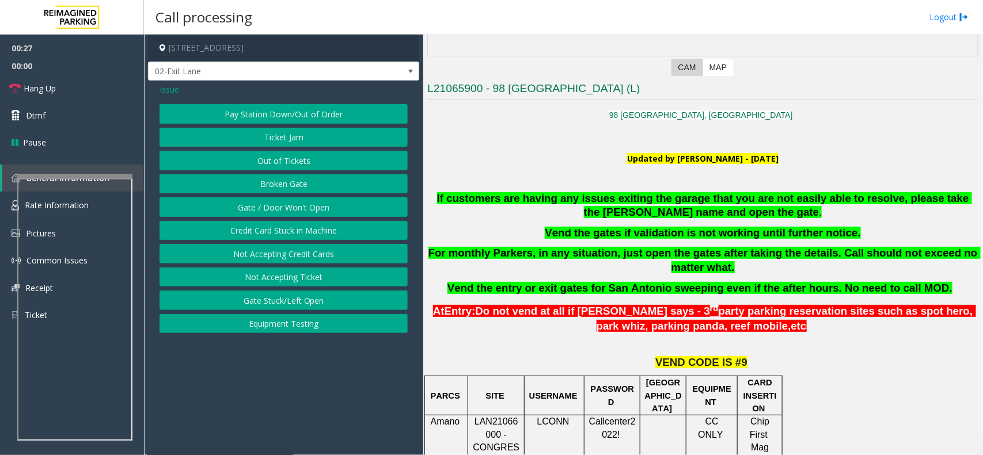
click at [290, 201] on button "Gate / Door Won't Open" at bounding box center [283, 207] width 248 height 20
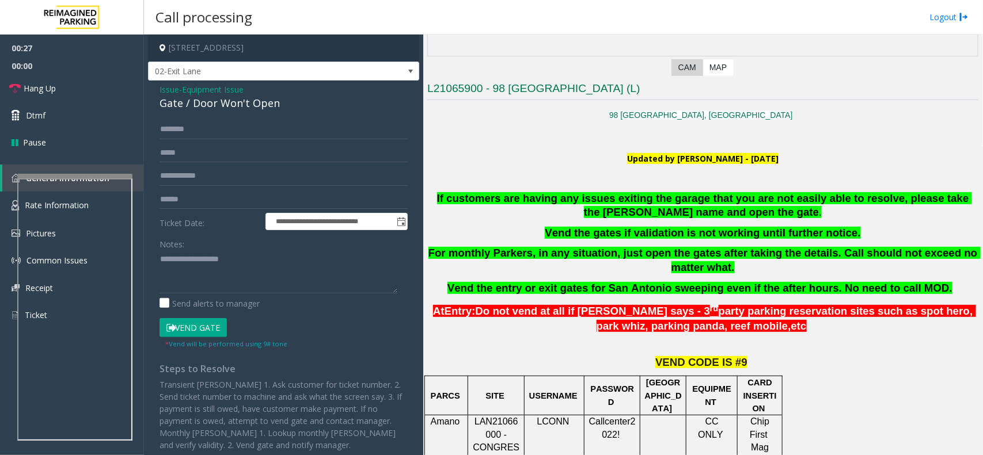
click at [262, 102] on div "Gate / Door Won't Open" at bounding box center [283, 104] width 248 height 16
copy div "Gate / Door Won't Open"
click at [269, 272] on textarea at bounding box center [278, 271] width 238 height 43
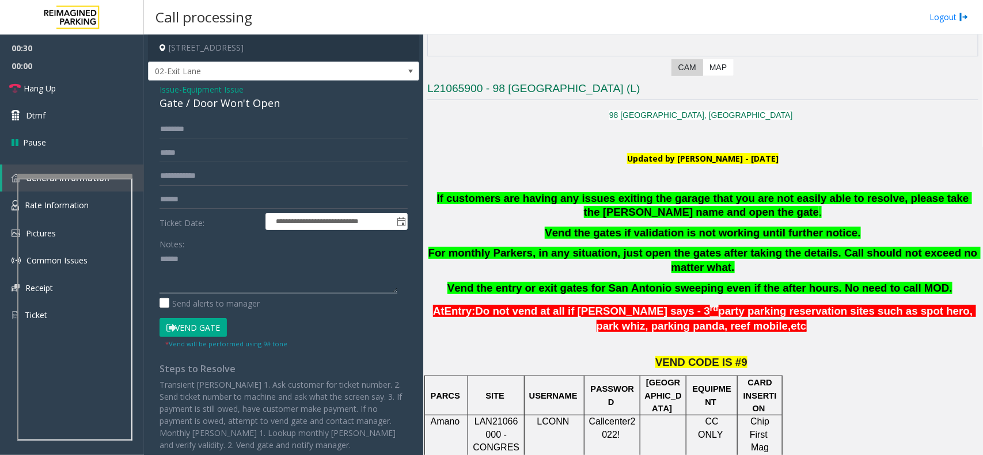
paste textarea "**********"
click at [203, 280] on textarea at bounding box center [278, 271] width 238 height 43
paste textarea "**********"
type textarea "**********"
click at [209, 117] on div "**********" at bounding box center [283, 296] width 271 height 431
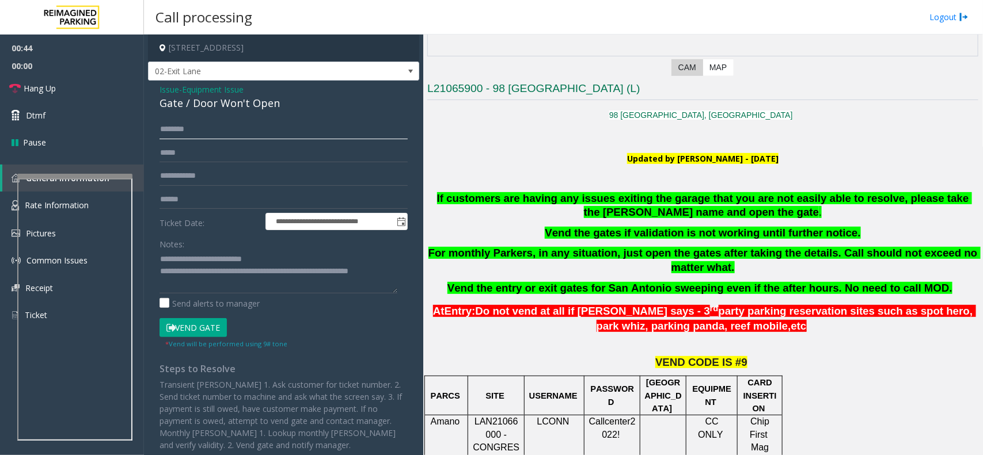
click at [211, 121] on input "text" at bounding box center [283, 130] width 248 height 20
type input "*******"
drag, startPoint x: 187, startPoint y: 140, endPoint x: 172, endPoint y: 128, distance: 19.3
click at [172, 128] on input "*******" at bounding box center [283, 130] width 248 height 20
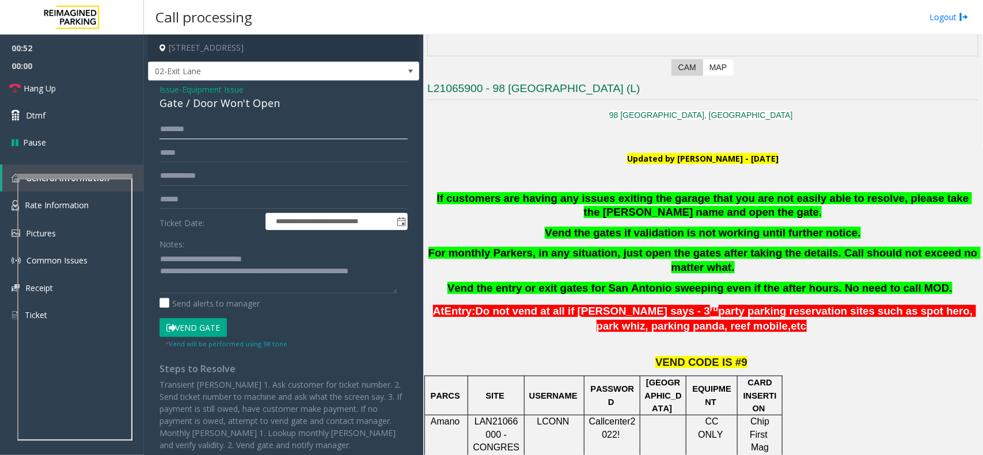
click at [172, 128] on input "*******" at bounding box center [283, 130] width 248 height 20
click at [32, 86] on span "Hang Up" at bounding box center [40, 88] width 32 height 12
click at [196, 137] on input "*******" at bounding box center [283, 130] width 248 height 20
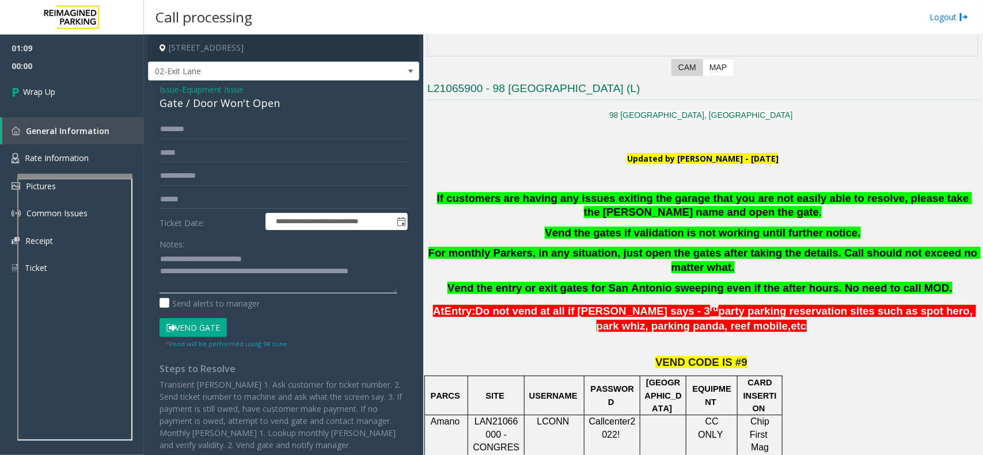
click at [241, 274] on textarea at bounding box center [278, 271] width 238 height 43
paste textarea "**********"
type textarea "**********"
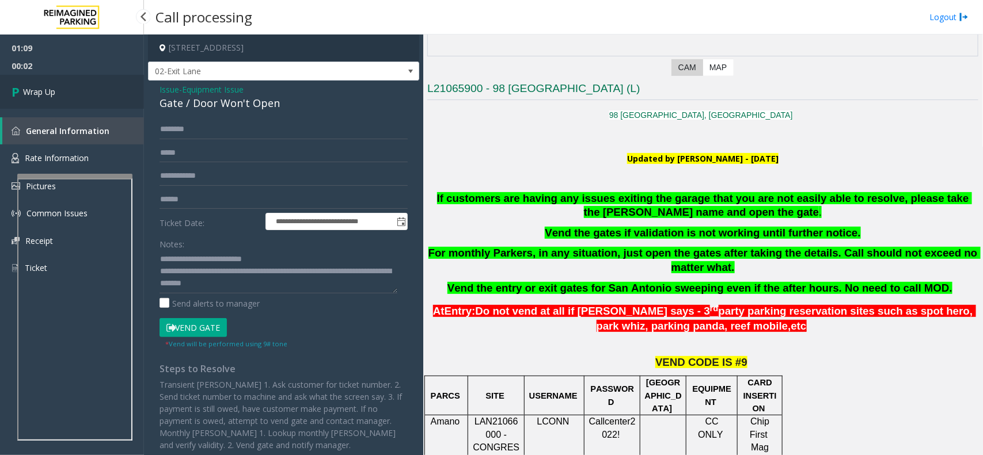
click at [78, 99] on link "Wrap Up" at bounding box center [72, 92] width 144 height 34
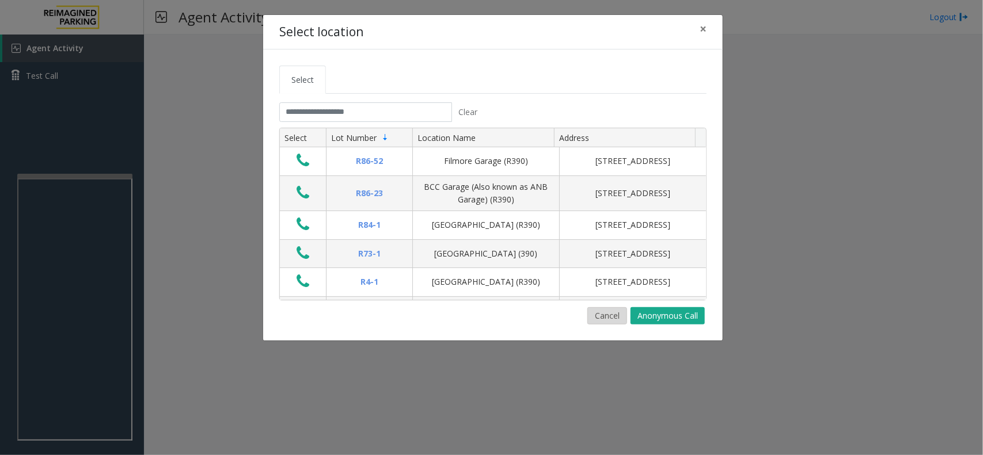
click at [604, 319] on button "Cancel" at bounding box center [607, 315] width 40 height 17
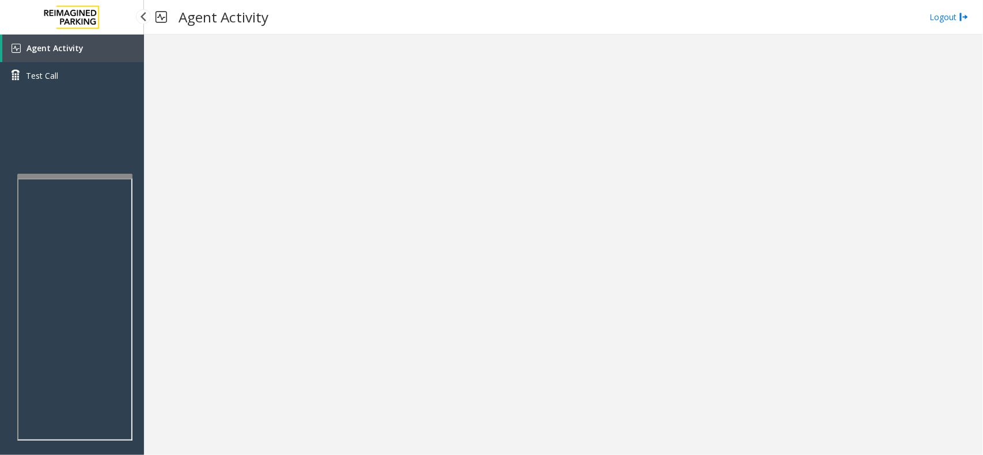
click at [87, 59] on link "Agent Activity" at bounding box center [73, 49] width 142 height 28
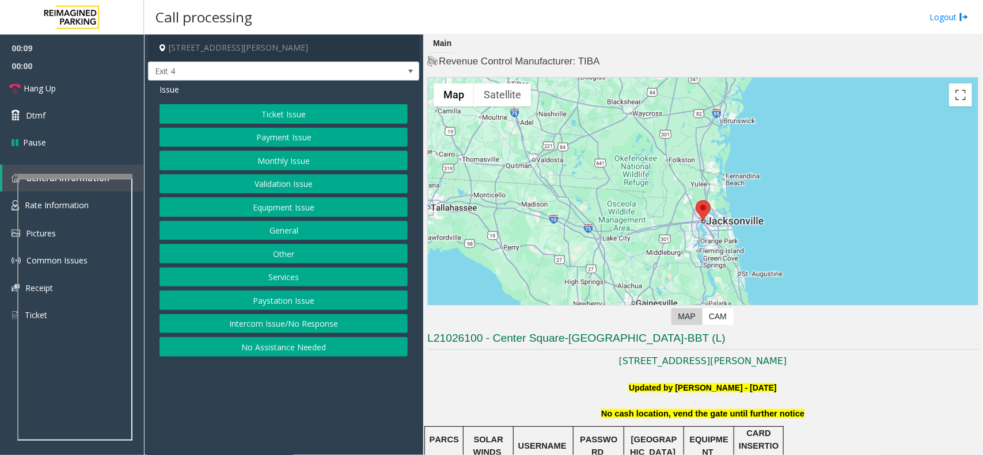
click at [268, 202] on button "Equipment Issue" at bounding box center [283, 207] width 248 height 20
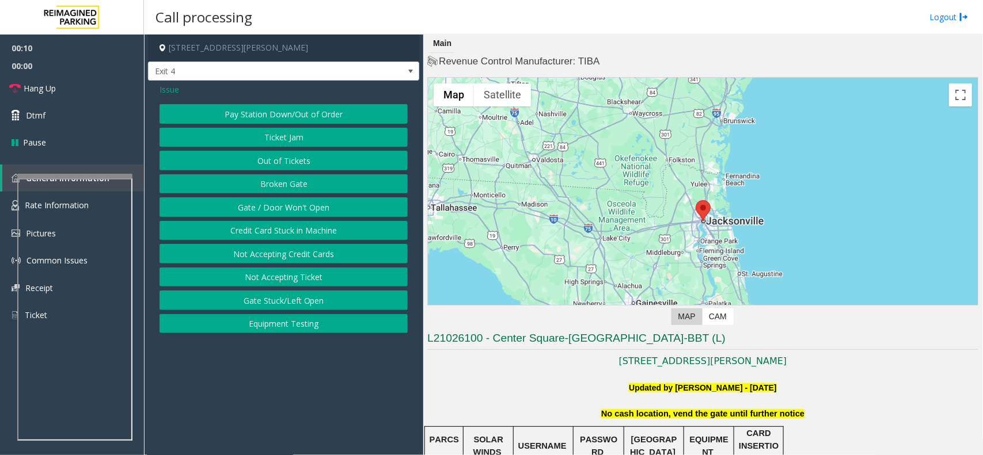
click at [300, 327] on button "Equipment Testing" at bounding box center [283, 324] width 248 height 20
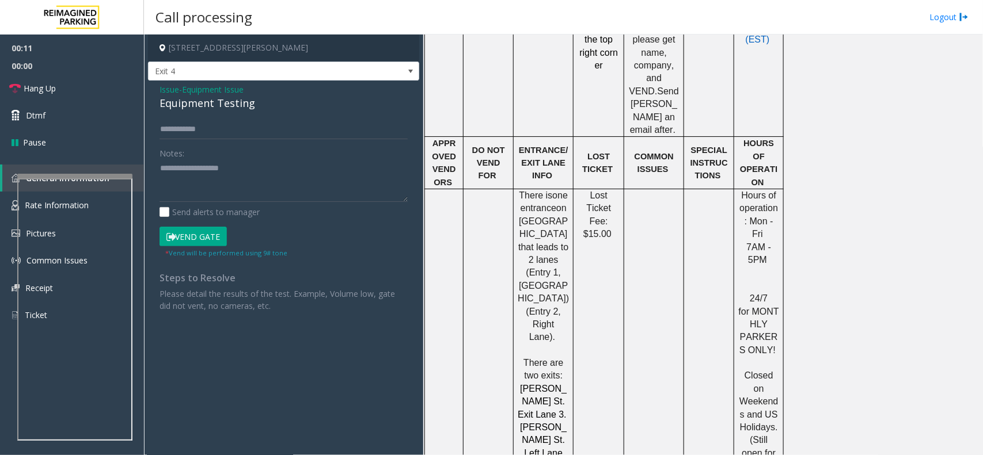
scroll to position [1012, 0]
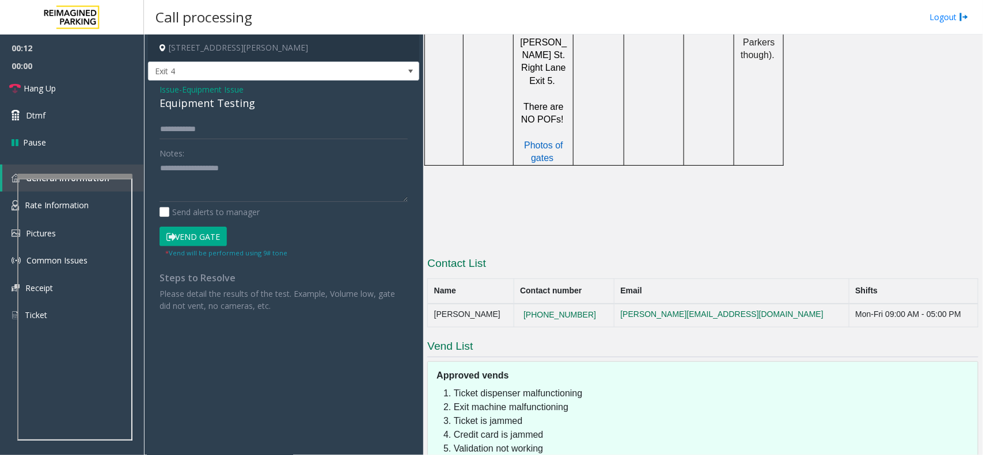
click at [494, 304] on td "[PERSON_NAME]" at bounding box center [471, 315] width 86 height 23
copy td "[PERSON_NAME]"
drag, startPoint x: 494, startPoint y: 218, endPoint x: 433, endPoint y: 207, distance: 61.3
click at [433, 304] on td "[PERSON_NAME]" at bounding box center [471, 315] width 86 height 23
click at [256, 127] on input "text" at bounding box center [283, 130] width 248 height 20
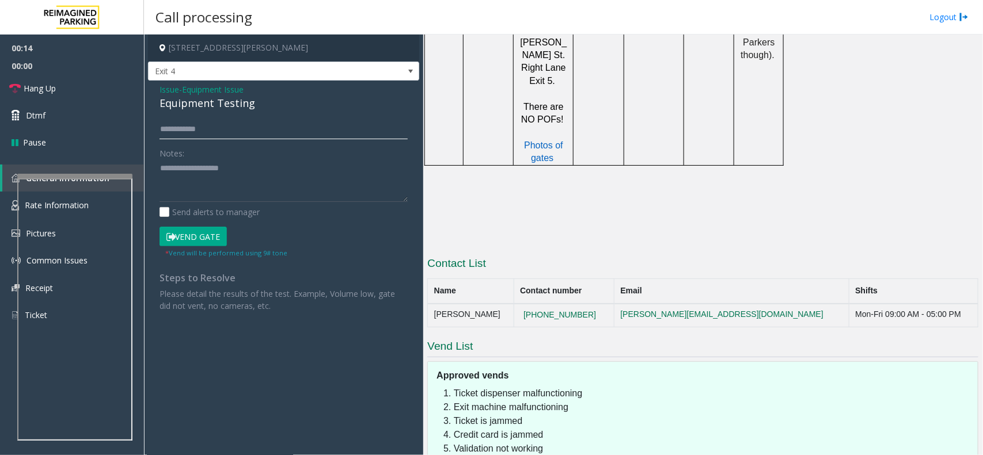
paste input "**********"
type input "**********"
click at [192, 107] on div "Equipment Testing" at bounding box center [283, 104] width 248 height 16
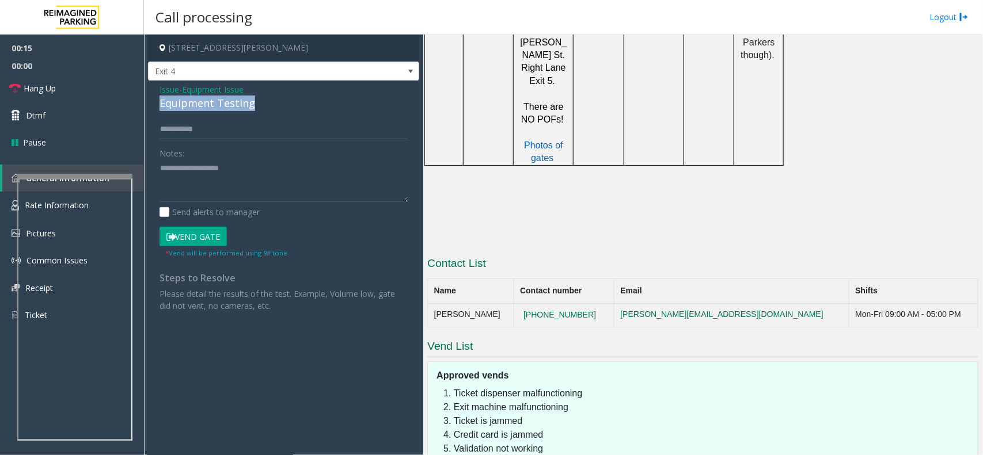
copy div "Equipment Testing"
click at [215, 212] on label "Send alerts to manager" at bounding box center [209, 212] width 100 height 12
click at [223, 193] on textarea at bounding box center [283, 180] width 248 height 43
paste textarea "**********"
type textarea "**********"
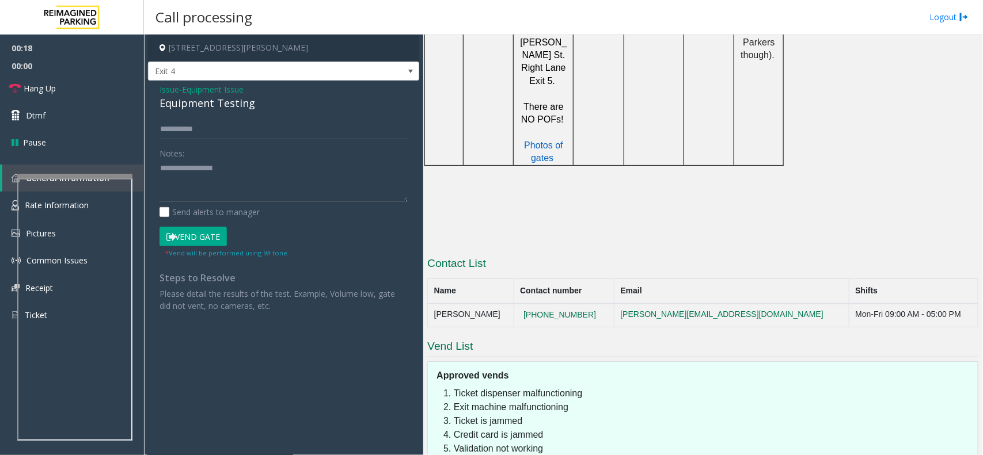
click at [212, 231] on button "Vend Gate" at bounding box center [192, 237] width 67 height 20
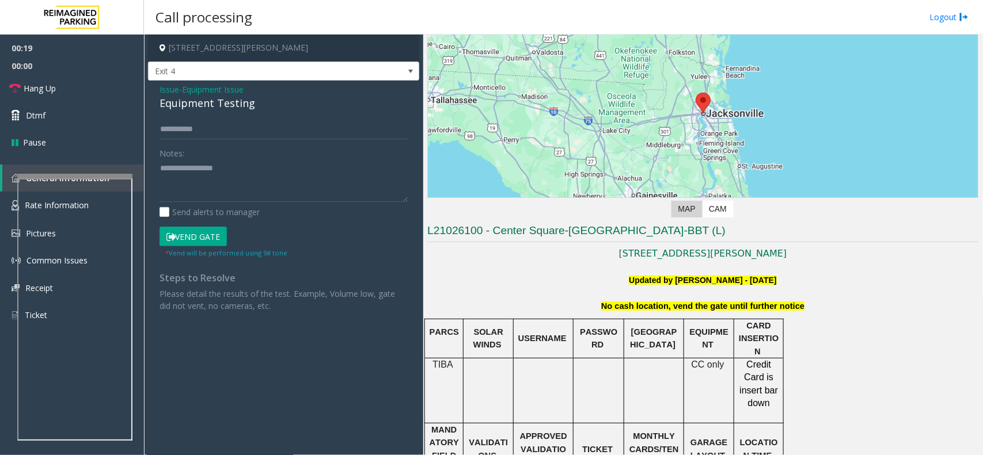
scroll to position [0, 0]
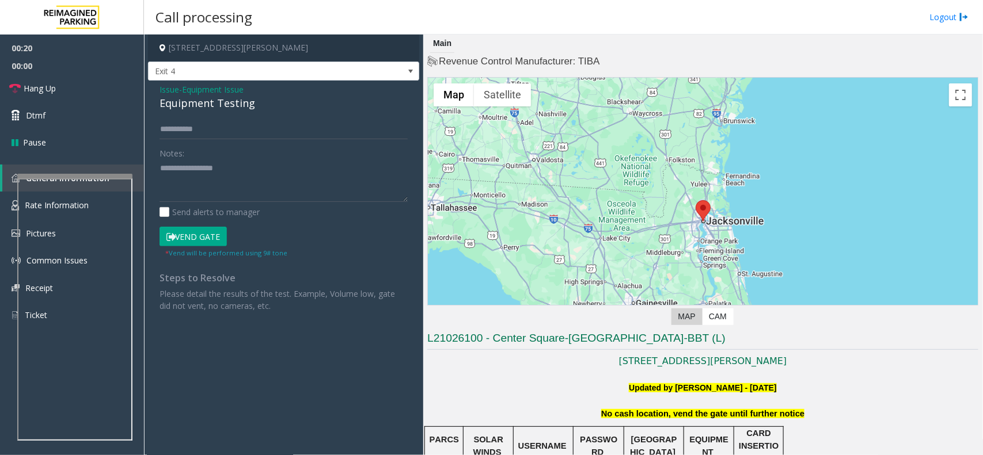
click at [465, 341] on h3 "L21026100 - Center Square-[GEOGRAPHIC_DATA]-BBT (L)" at bounding box center [702, 340] width 551 height 19
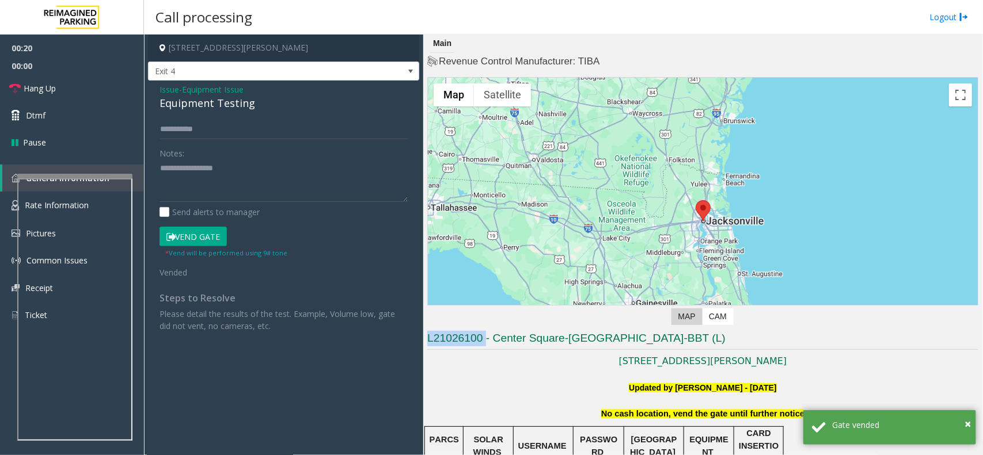
click at [465, 341] on h3 "L21026100 - Center Square-[GEOGRAPHIC_DATA]-BBT (L)" at bounding box center [702, 340] width 551 height 19
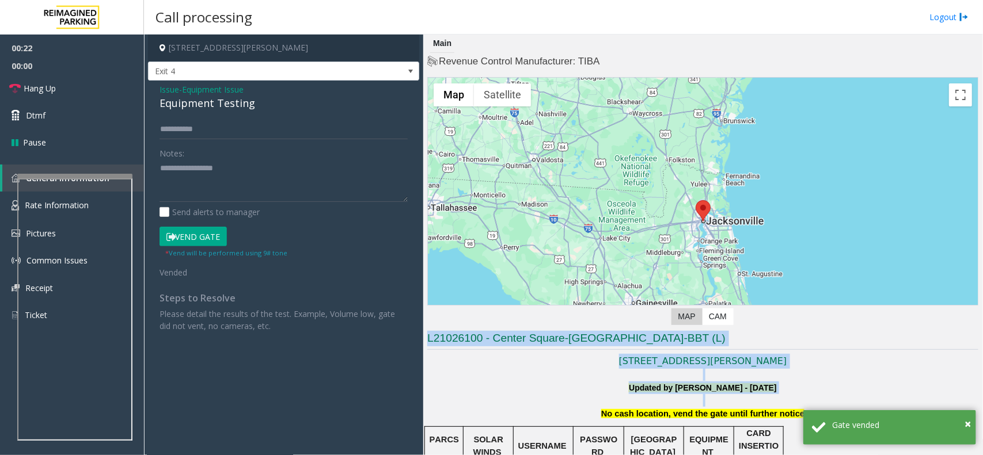
drag, startPoint x: 465, startPoint y: 341, endPoint x: 831, endPoint y: 407, distance: 371.5
click at [70, 87] on link "Hang Up" at bounding box center [72, 88] width 144 height 27
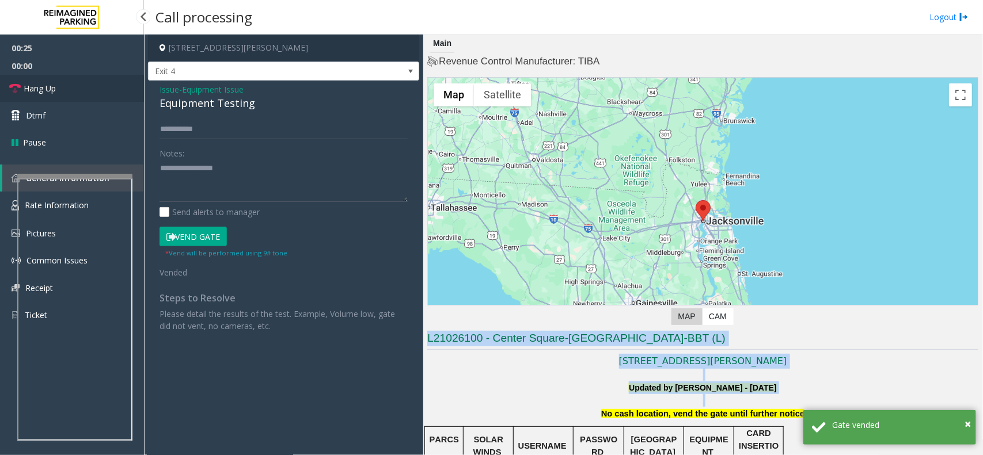
click at [70, 87] on link "Hang Up" at bounding box center [72, 88] width 144 height 27
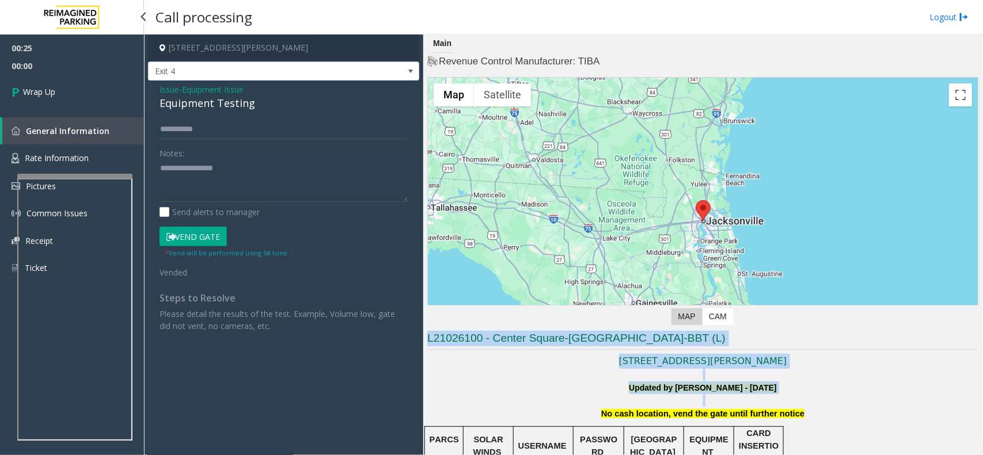
click at [70, 87] on link "Wrap Up" at bounding box center [72, 92] width 144 height 34
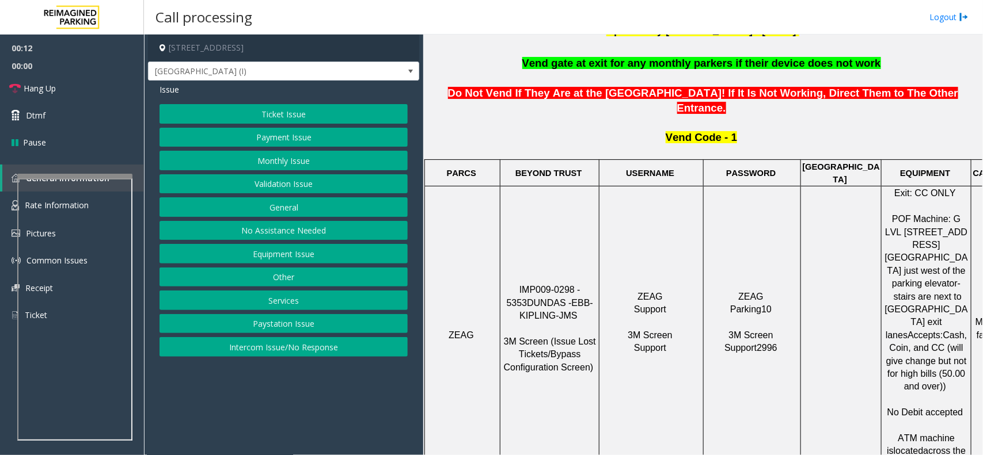
scroll to position [360, 0]
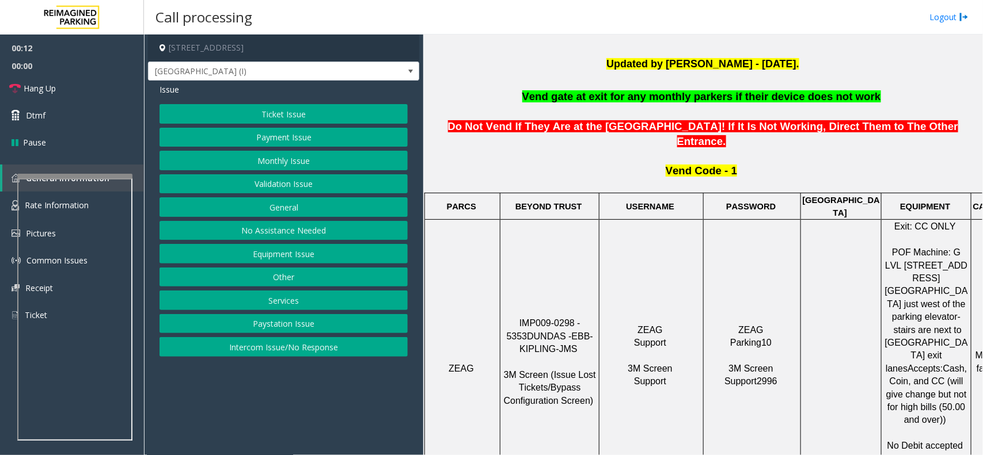
click at [543, 127] on span "Do Not Vend If They Are at the [GEOGRAPHIC_DATA]! If It Is Not Working, Direct …" at bounding box center [703, 133] width 510 height 27
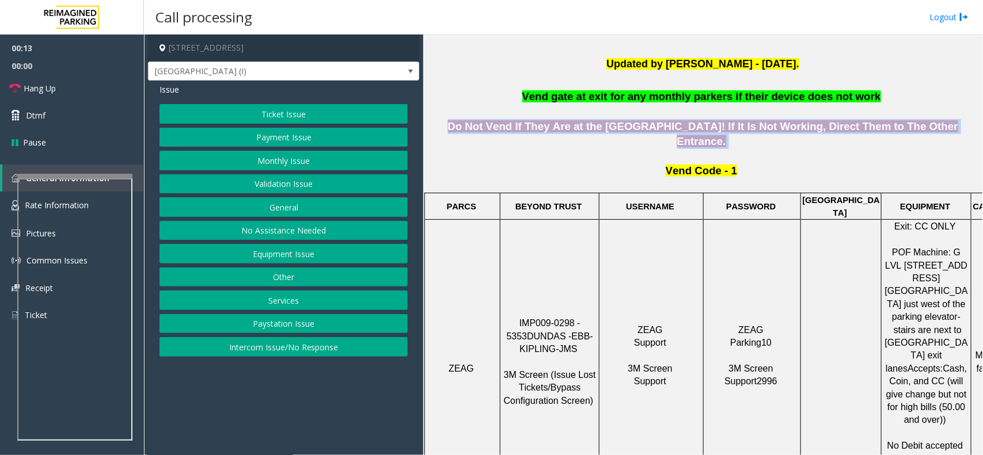
click at [543, 127] on span "Do Not Vend If They Are at the [GEOGRAPHIC_DATA]! If It Is Not Working, Direct …" at bounding box center [703, 133] width 510 height 27
drag, startPoint x: 543, startPoint y: 127, endPoint x: 668, endPoint y: 158, distance: 129.3
click at [668, 165] on span "Vend Code - 1" at bounding box center [700, 171] width 71 height 12
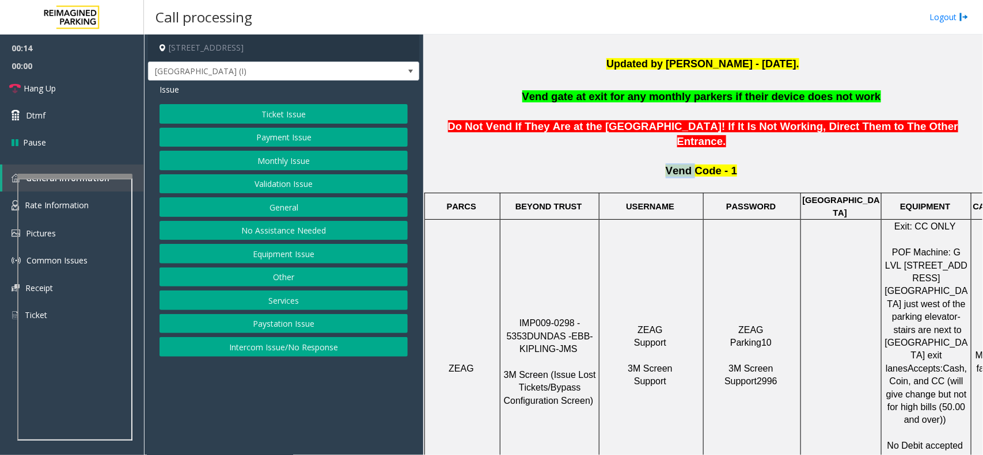
click at [668, 165] on span "Vend Code - 1" at bounding box center [700, 171] width 71 height 12
drag, startPoint x: 669, startPoint y: 158, endPoint x: 627, endPoint y: 136, distance: 46.9
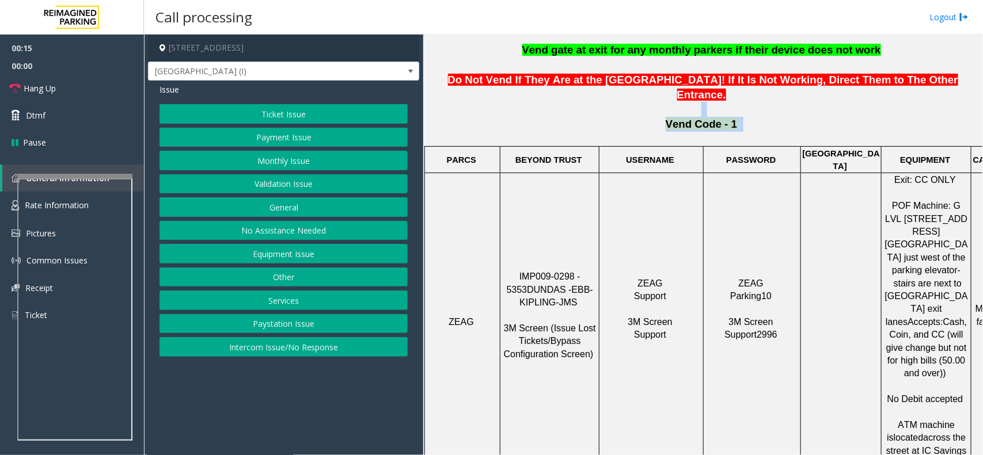
scroll to position [504, 0]
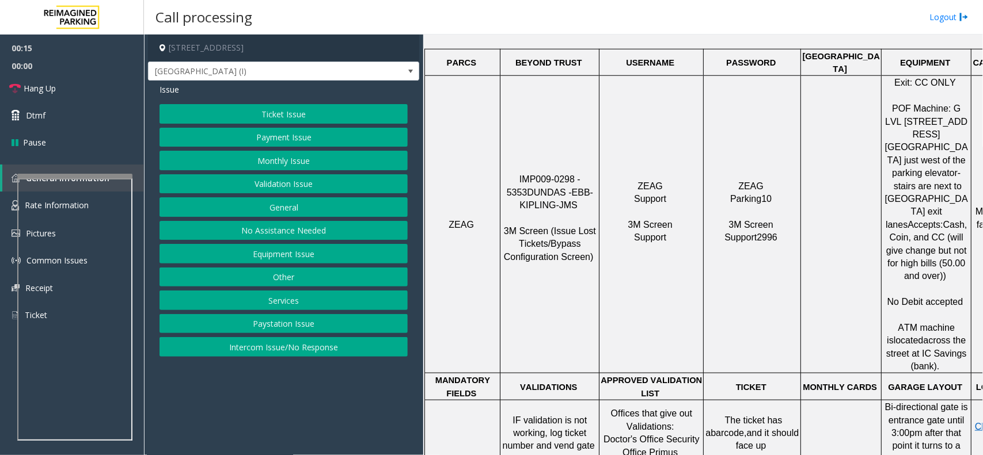
click at [914, 297] on span "No Debit accepted" at bounding box center [925, 302] width 76 height 10
drag, startPoint x: 914, startPoint y: 231, endPoint x: 921, endPoint y: 282, distance: 51.1
click at [921, 282] on p "Exit: CC ONLY POF Machine: G LVL [STREET_ADDRESS][GEOGRAPHIC_DATA] just west of…" at bounding box center [926, 225] width 88 height 296
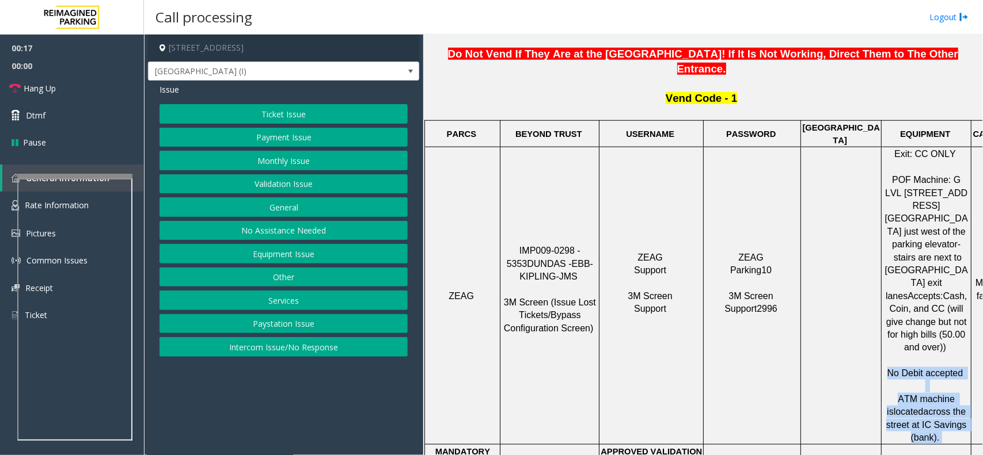
scroll to position [216, 0]
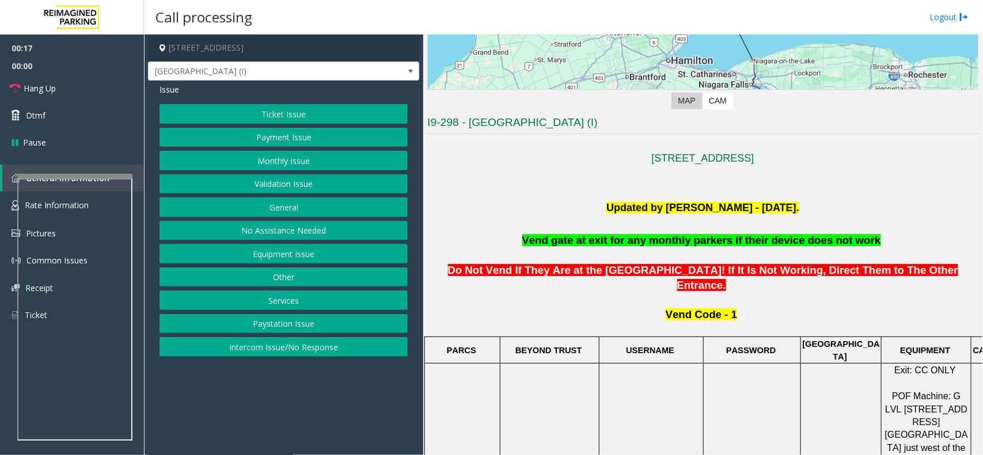
click at [540, 267] on span "Do Not Vend If They Are at the [GEOGRAPHIC_DATA]! If It Is Not Working, Direct …" at bounding box center [703, 277] width 510 height 27
click at [541, 268] on span "Do Not Vend If They Are at the [GEOGRAPHIC_DATA]! If It Is Not Working, Direct …" at bounding box center [703, 277] width 510 height 27
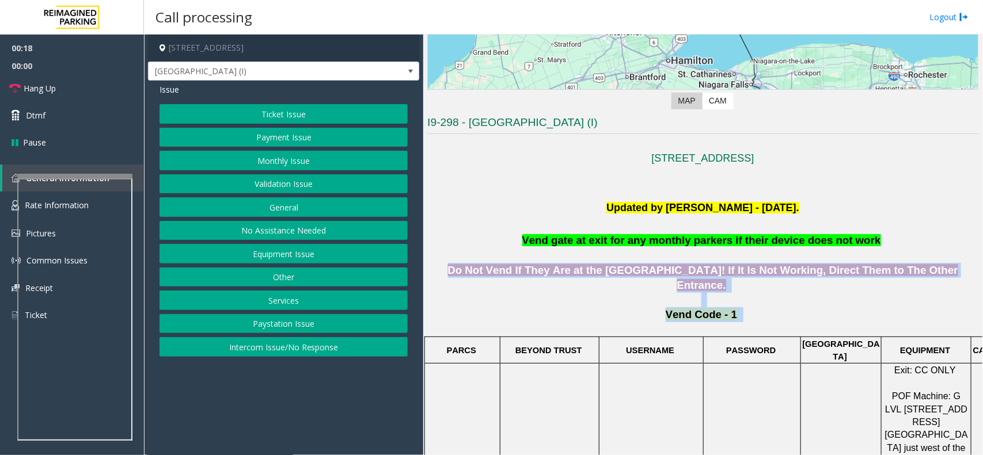
drag, startPoint x: 541, startPoint y: 268, endPoint x: 793, endPoint y: 301, distance: 254.3
click at [793, 307] on p "Vend Code - 1" at bounding box center [702, 321] width 551 height 28
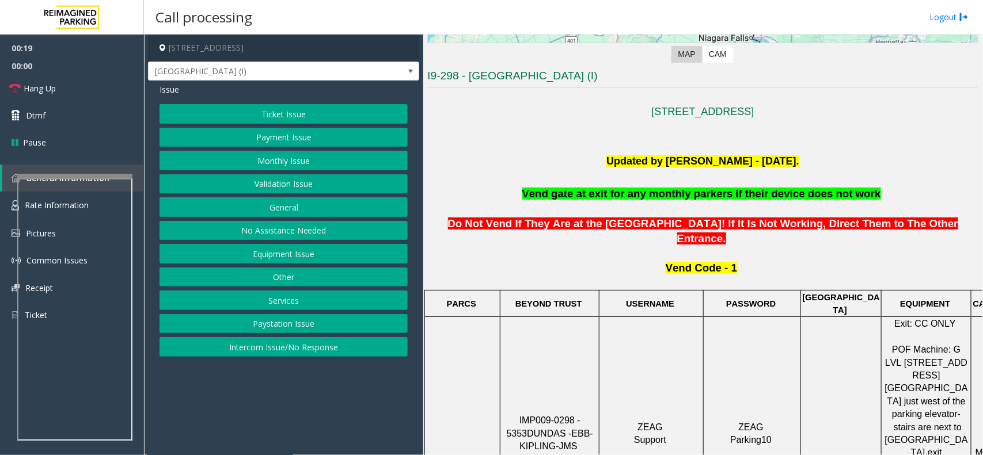
scroll to position [288, 0]
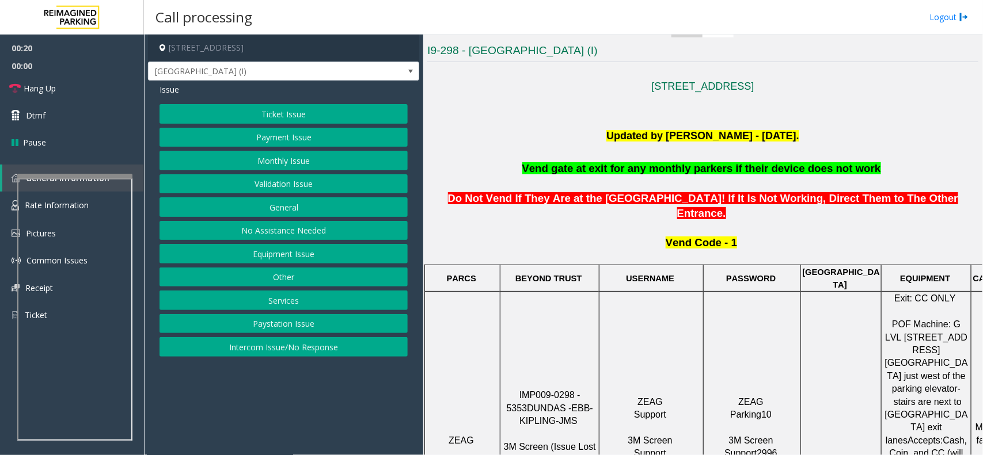
click at [928, 290] on div at bounding box center [926, 292] width 90 height 4
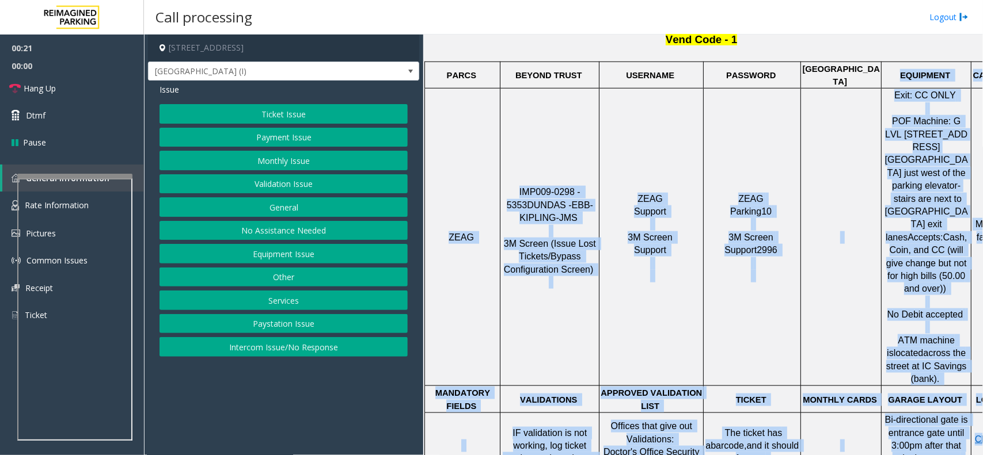
scroll to position [560, 0]
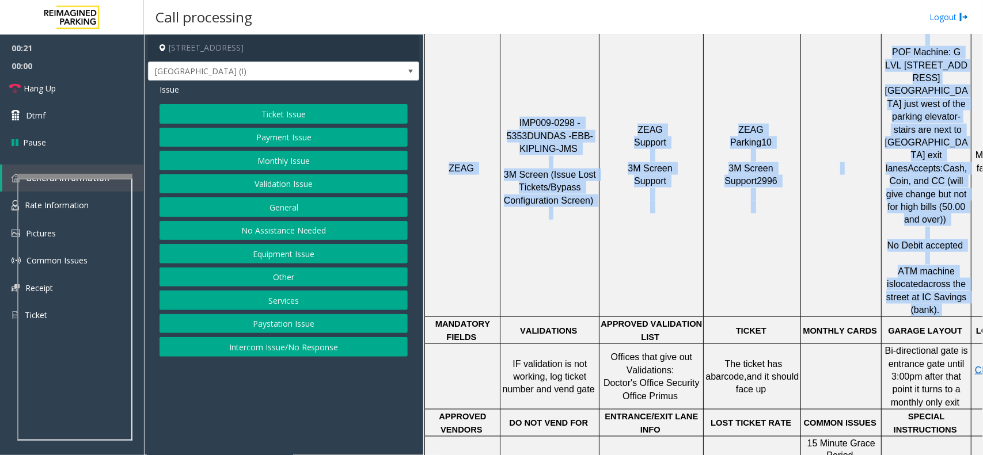
drag, startPoint x: 928, startPoint y: 265, endPoint x: 951, endPoint y: 245, distance: 30.2
click at [951, 245] on tbody "PARCS BEYOND TRUST USERNAME PASSWORD PARIS EQUIPMENT CARD INSERTION ZEAG IMP009…" at bounding box center [737, 428] width 625 height 870
click at [951, 245] on p "Exit: CC ONLY POF Machine: G LVL [STREET_ADDRESS][GEOGRAPHIC_DATA] just west of…" at bounding box center [926, 168] width 88 height 296
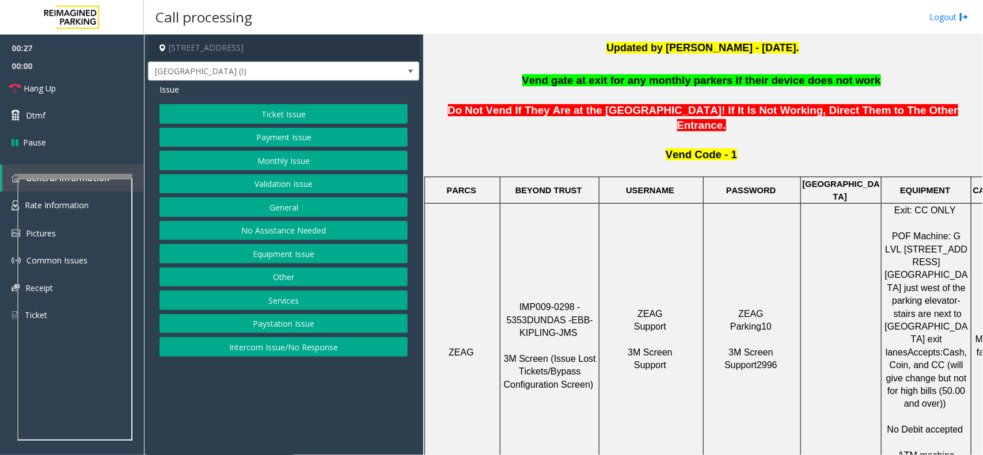
scroll to position [272, 0]
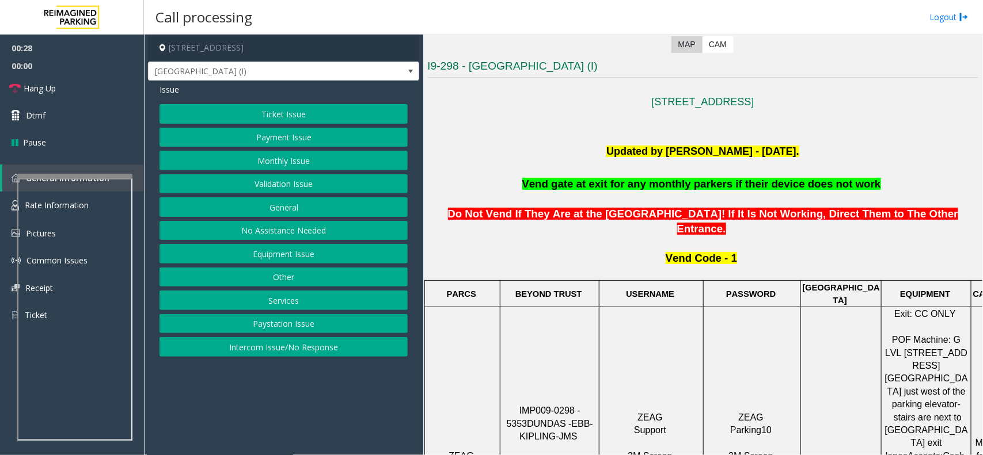
click at [274, 145] on button "Payment Issue" at bounding box center [283, 138] width 248 height 20
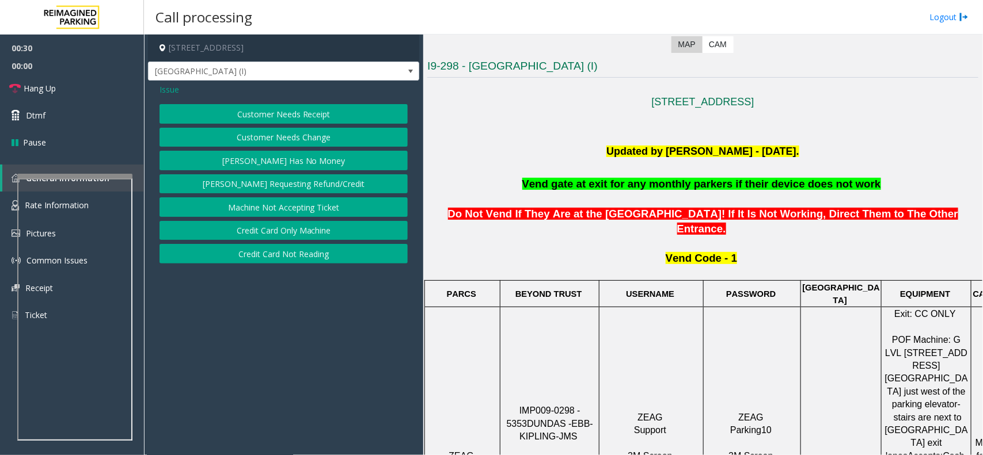
drag, startPoint x: 291, startPoint y: 222, endPoint x: 307, endPoint y: 251, distance: 33.5
click at [307, 251] on div "Customer Needs Receipt Customer Needs Change [PERSON_NAME] Has No Money [PERSON…" at bounding box center [283, 183] width 248 height 159
click at [303, 223] on button "Credit Card Only Machine" at bounding box center [283, 231] width 248 height 20
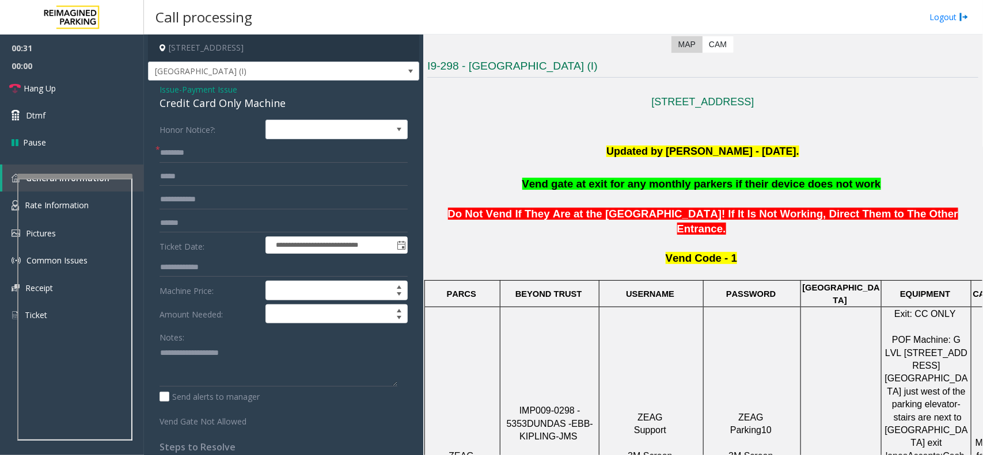
click at [195, 95] on span "Payment Issue" at bounding box center [209, 89] width 55 height 12
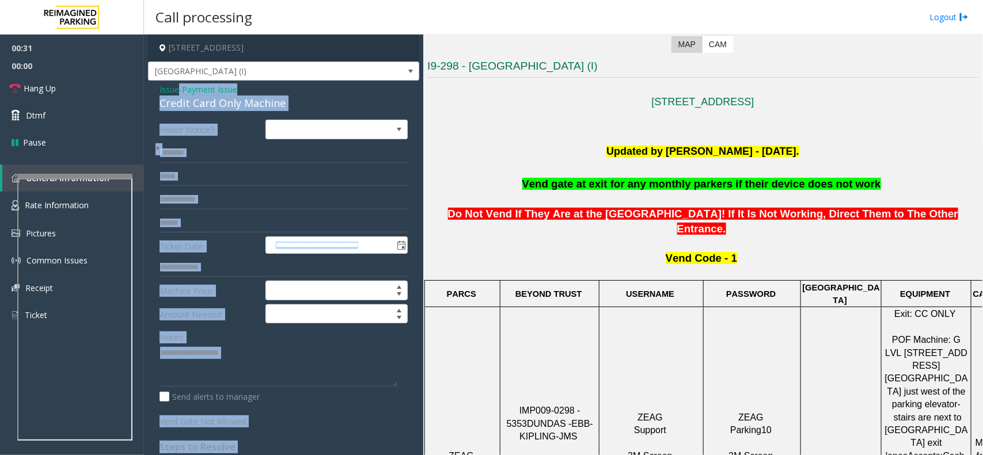
click at [195, 95] on div "Issue - Payment Issue Credit Card Only Machine" at bounding box center [283, 97] width 248 height 28
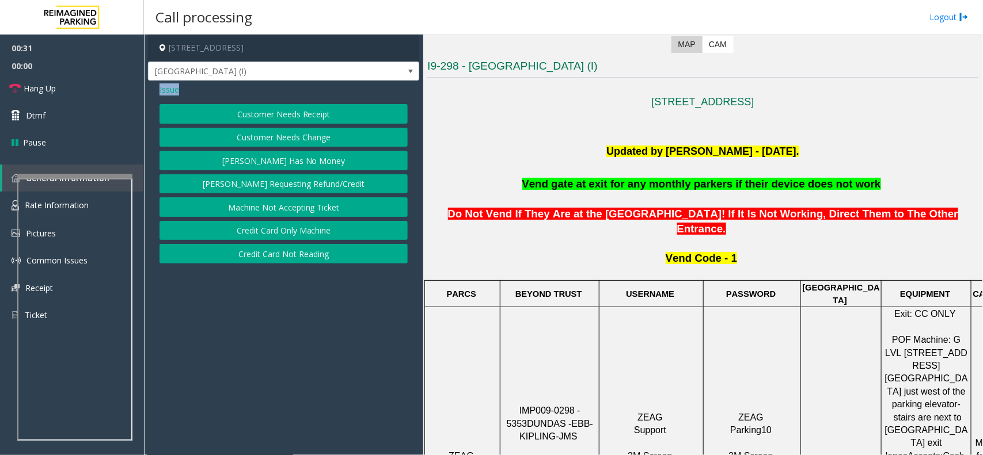
click at [195, 95] on div "Issue" at bounding box center [283, 89] width 248 height 12
drag, startPoint x: 195, startPoint y: 95, endPoint x: 191, endPoint y: 306, distance: 210.7
click at [191, 306] on app-call-processing-form "[STREET_ADDRESS] [GEOGRAPHIC_DATA] (I) Issue Customer Needs Receipt Customer Ne…" at bounding box center [283, 245] width 279 height 421
click at [239, 237] on button "Credit Card Only Machine" at bounding box center [283, 231] width 248 height 20
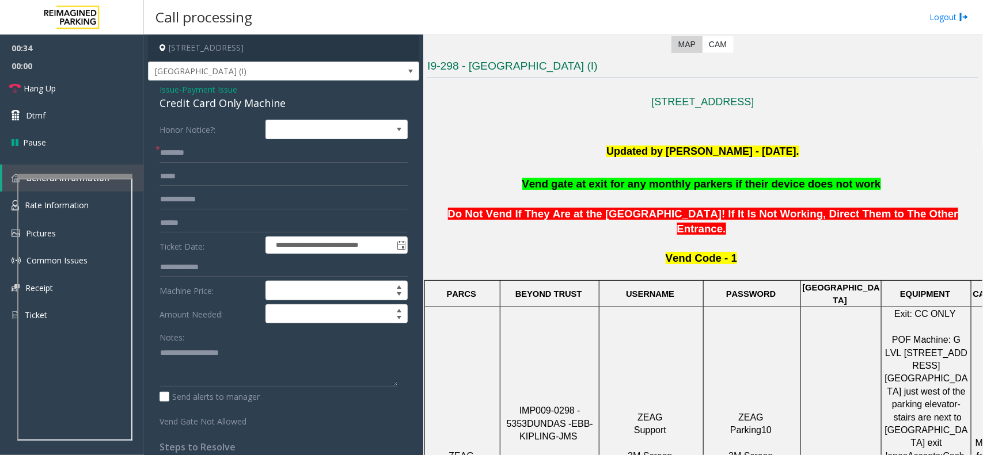
click at [212, 97] on div "Credit Card Only Machine" at bounding box center [283, 104] width 248 height 16
copy div "Credit Card Only Machine"
paste textarea "**********"
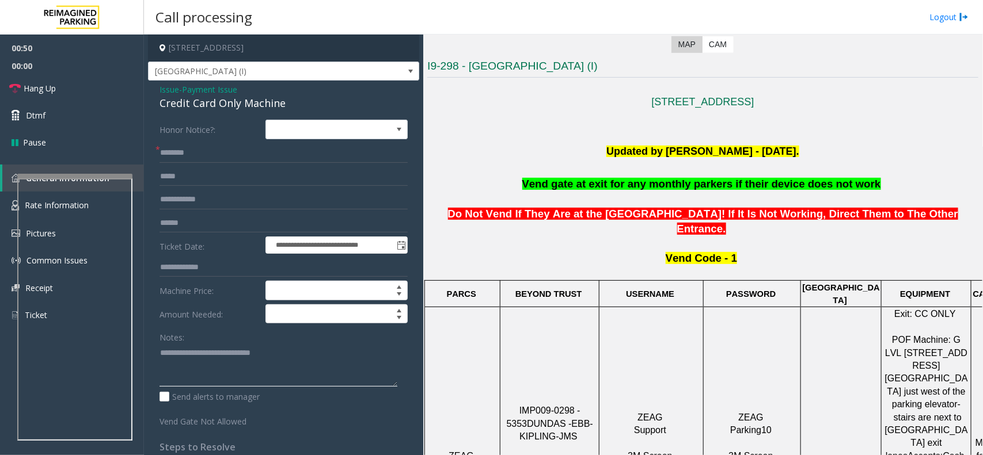
paste textarea "**********"
type textarea "**********"
click at [217, 142] on form "**********" at bounding box center [283, 274] width 248 height 308
click at [220, 151] on input "text" at bounding box center [283, 153] width 248 height 20
click at [248, 156] on input "text" at bounding box center [283, 153] width 248 height 20
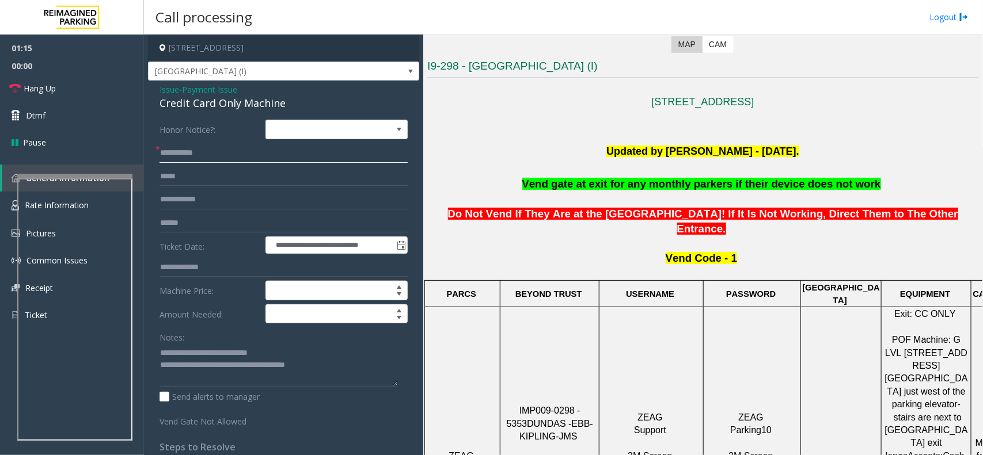
drag, startPoint x: 170, startPoint y: 151, endPoint x: 349, endPoint y: 145, distance: 178.6
click at [349, 145] on input "**********" at bounding box center [283, 153] width 248 height 20
click at [349, 147] on input "**********" at bounding box center [283, 153] width 248 height 20
click at [349, 148] on input "**********" at bounding box center [283, 153] width 248 height 20
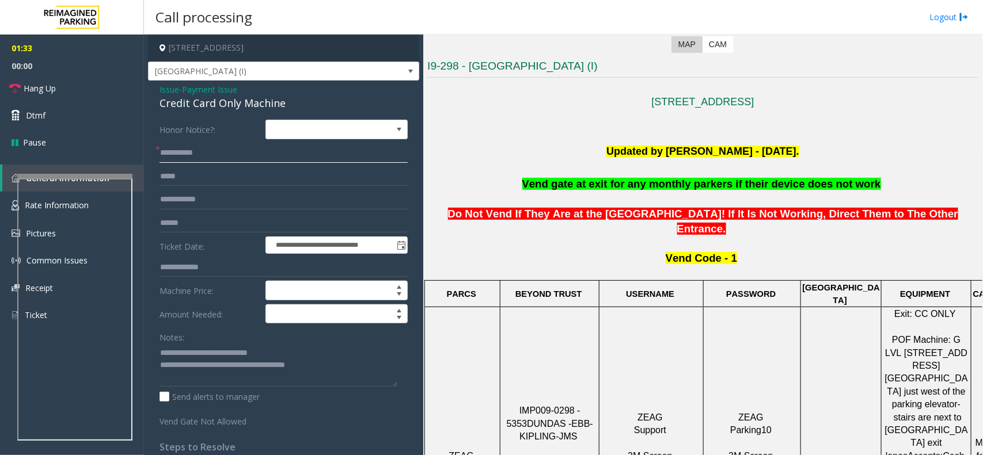
click at [209, 153] on input "**********" at bounding box center [283, 153] width 248 height 20
paste input "text"
type input "**********"
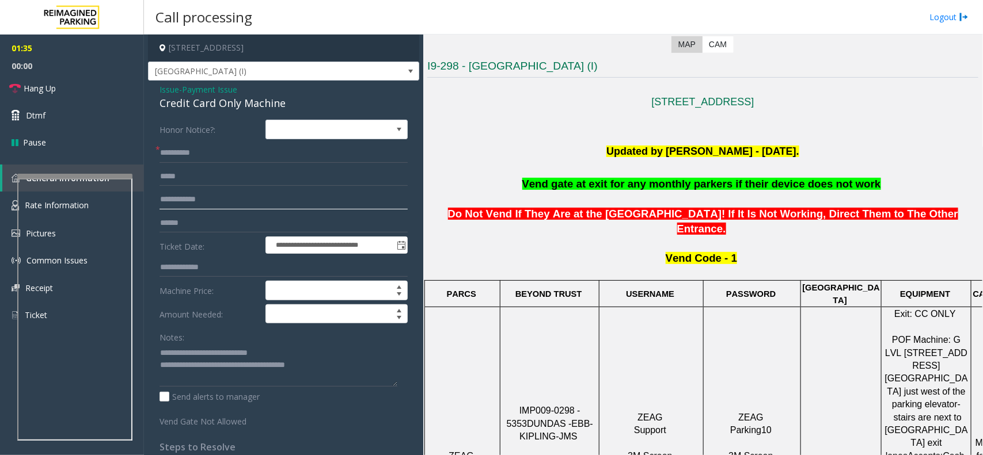
click at [181, 194] on input "text" at bounding box center [283, 200] width 248 height 20
click at [189, 220] on input "text" at bounding box center [283, 224] width 248 height 20
type input "****"
click at [170, 356] on textarea at bounding box center [278, 365] width 238 height 43
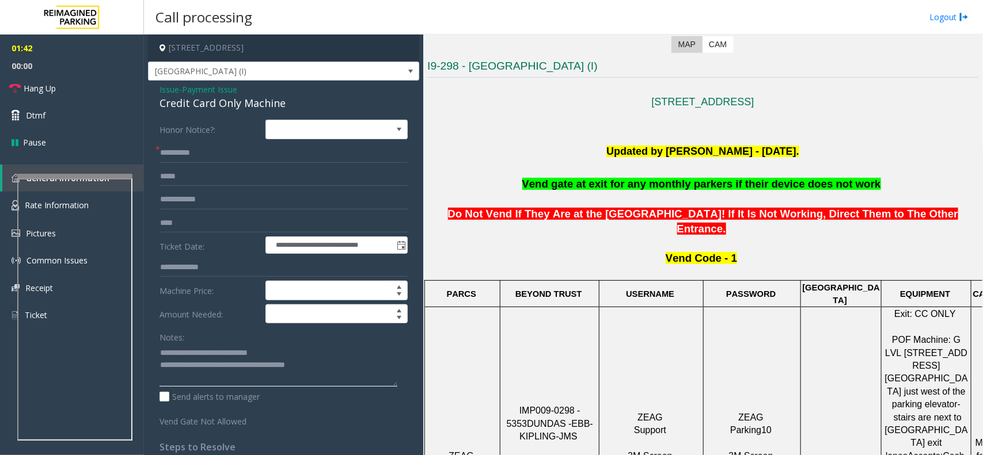
drag, startPoint x: 170, startPoint y: 356, endPoint x: 312, endPoint y: 352, distance: 142.2
click at [312, 352] on textarea at bounding box center [278, 365] width 238 height 43
drag, startPoint x: 312, startPoint y: 352, endPoint x: 416, endPoint y: 404, distance: 116.1
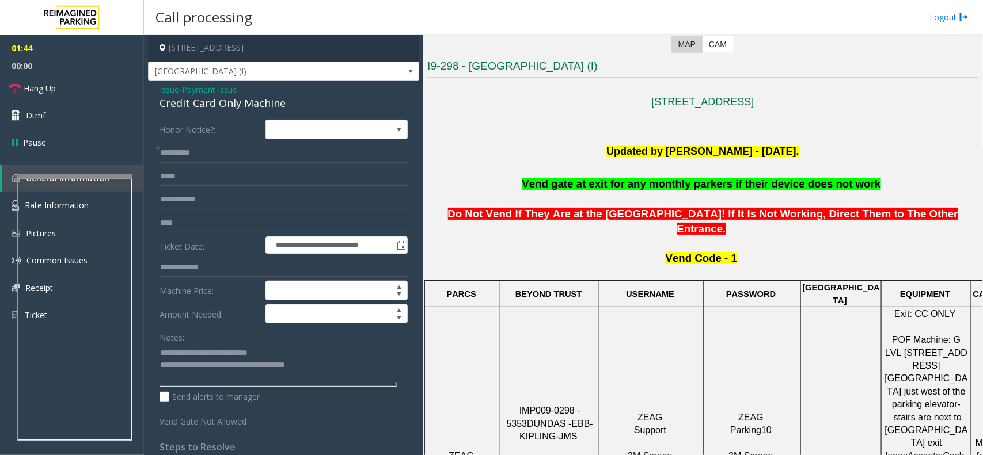
click at [416, 404] on app-call-processing-form "**********" at bounding box center [283, 245] width 279 height 421
click at [629, 173] on p at bounding box center [702, 168] width 551 height 17
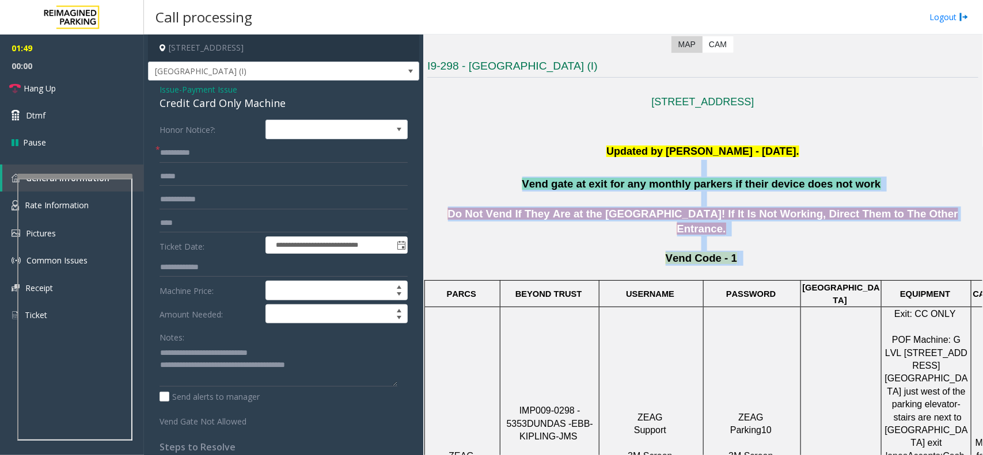
drag, startPoint x: 629, startPoint y: 173, endPoint x: 747, endPoint y: 237, distance: 133.9
click at [747, 251] on p "Vend Code - 1" at bounding box center [702, 265] width 551 height 28
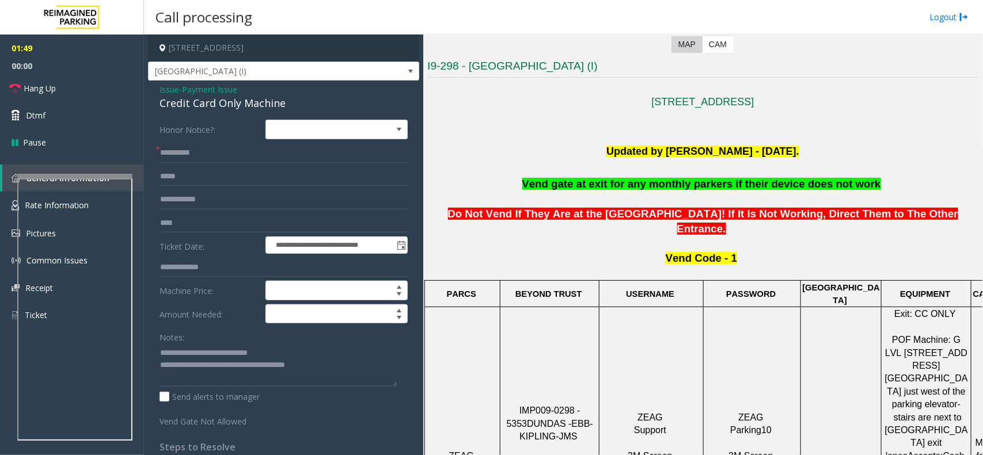
click at [732, 251] on p "Vend Code - 1" at bounding box center [702, 265] width 551 height 28
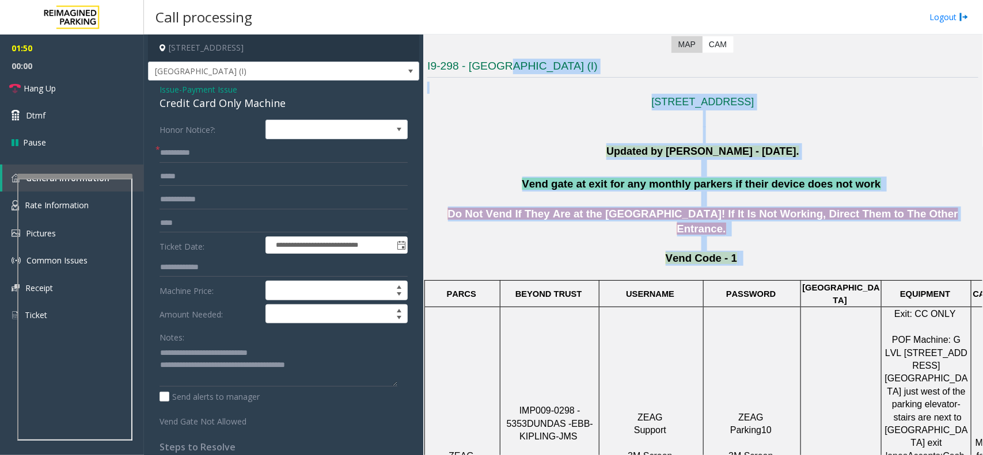
drag, startPoint x: 731, startPoint y: 245, endPoint x: 504, endPoint y: 70, distance: 286.5
click at [504, 70] on h3 "I9-298 - [GEOGRAPHIC_DATA] (I)" at bounding box center [702, 68] width 551 height 19
drag, startPoint x: 504, startPoint y: 70, endPoint x: 761, endPoint y: 222, distance: 298.3
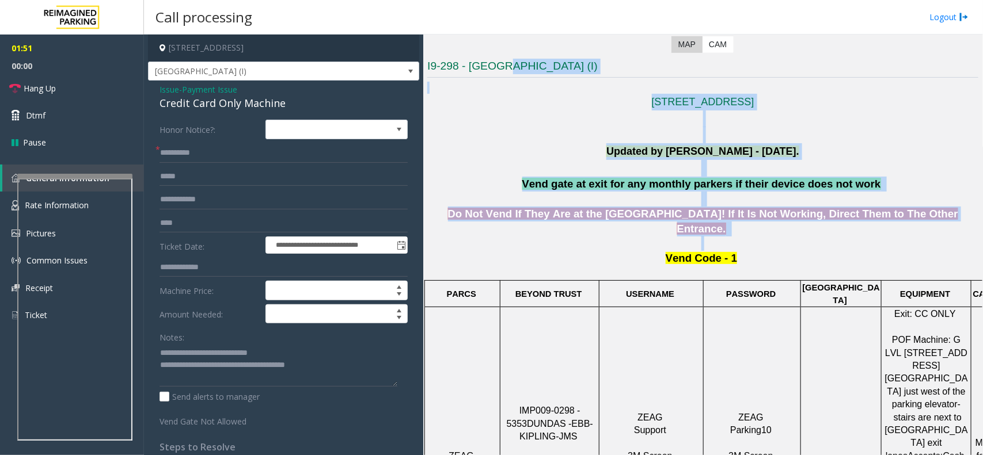
click at [761, 236] on p at bounding box center [702, 243] width 551 height 15
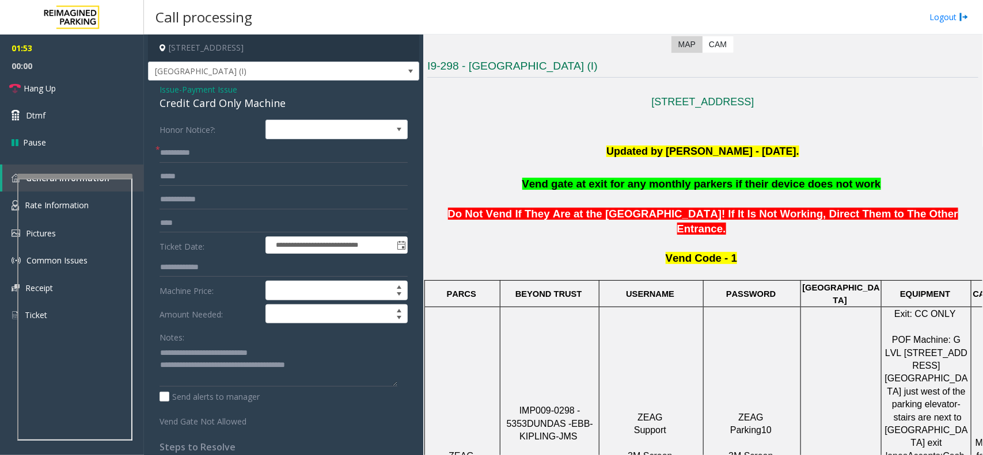
click at [188, 90] on span "Payment Issue" at bounding box center [209, 89] width 55 height 12
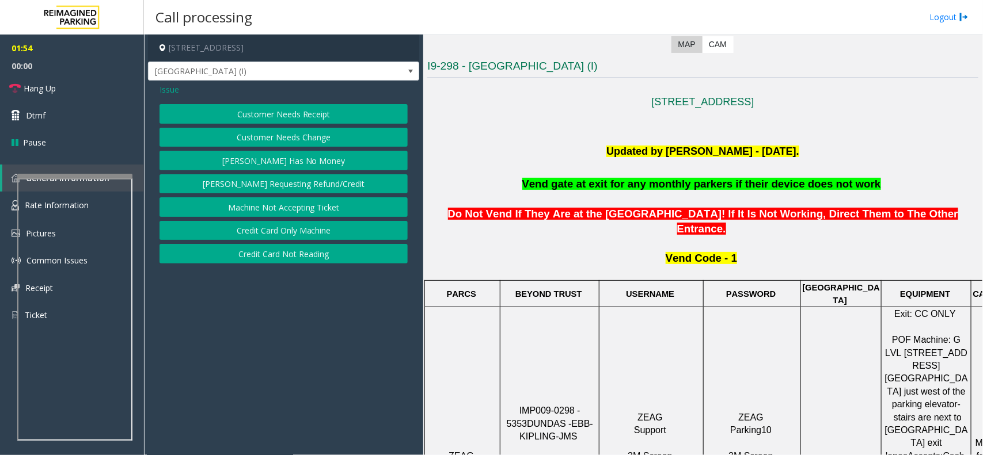
click at [314, 113] on button "Customer Needs Receipt" at bounding box center [283, 114] width 248 height 20
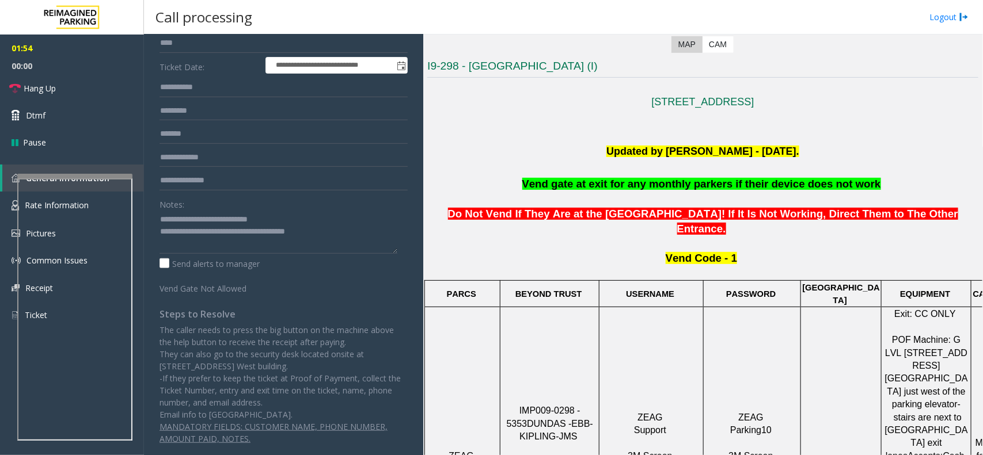
scroll to position [205, 0]
click at [745, 211] on span "Do Not Vend If They Are at the [GEOGRAPHIC_DATA]! If It Is Not Working, Direct …" at bounding box center [703, 221] width 510 height 27
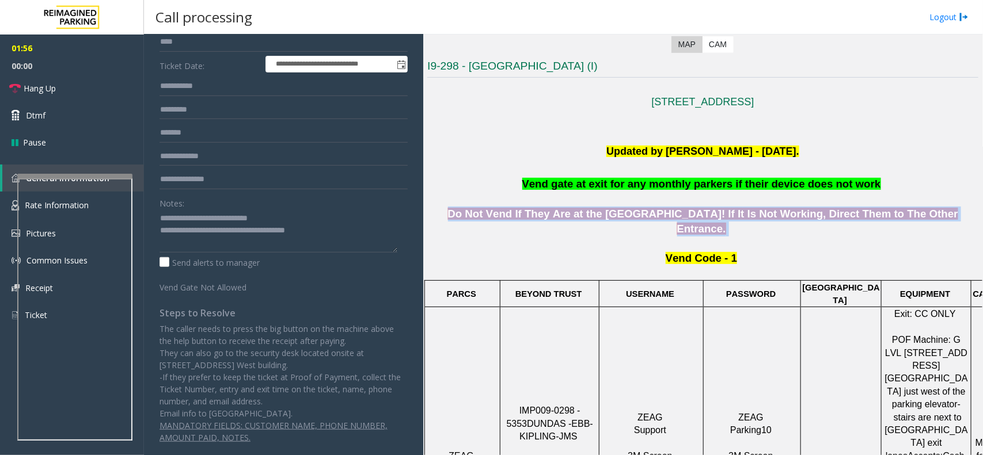
drag, startPoint x: 745, startPoint y: 211, endPoint x: 875, endPoint y: 219, distance: 129.7
click at [875, 219] on span "Do Not Vend If They Are at the [GEOGRAPHIC_DATA]! If It Is Not Working, Direct …" at bounding box center [703, 221] width 510 height 27
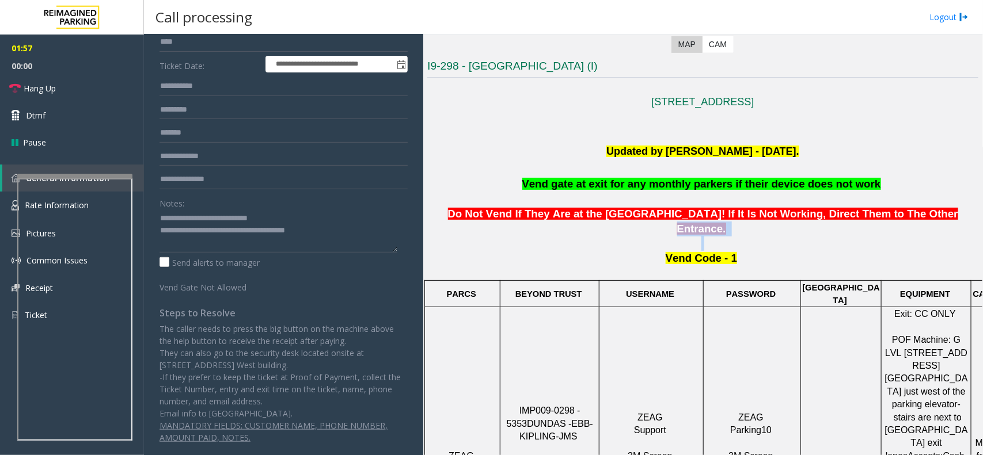
drag, startPoint x: 875, startPoint y: 219, endPoint x: 535, endPoint y: 232, distance: 339.9
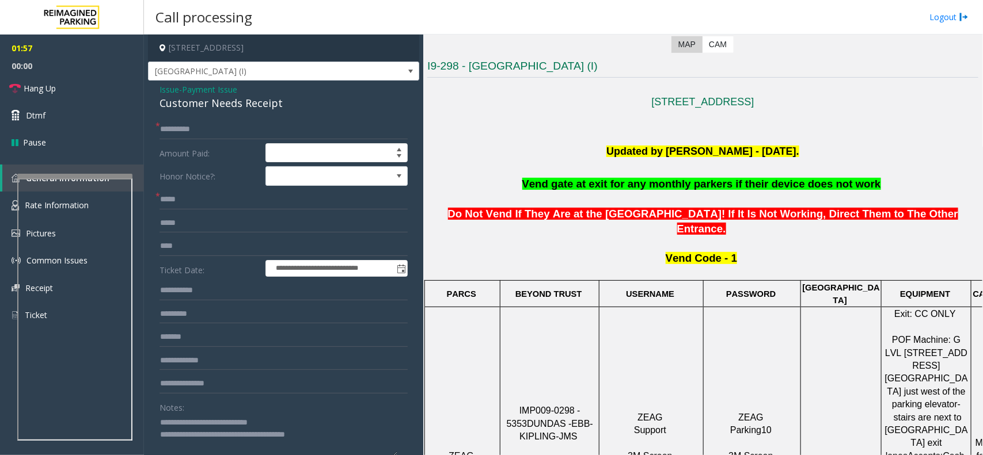
click at [226, 94] on span "Payment Issue" at bounding box center [209, 89] width 55 height 12
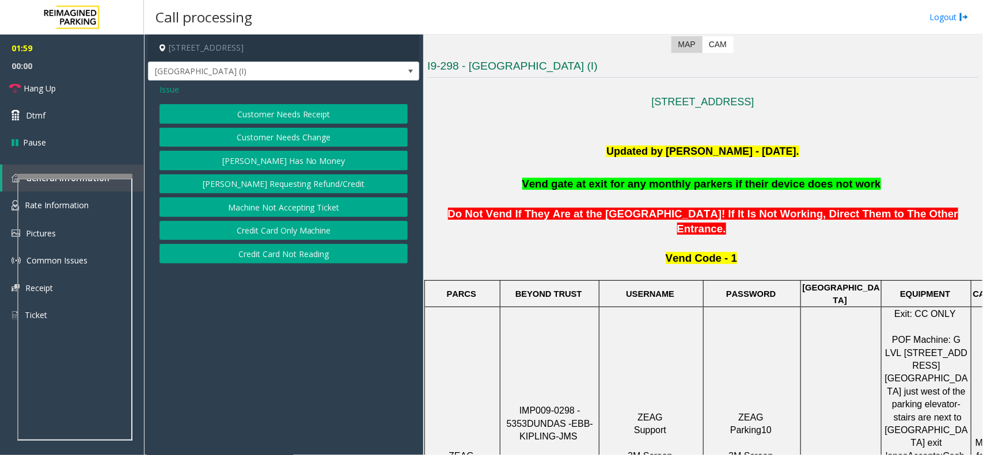
click at [286, 260] on button "Credit Card Not Reading" at bounding box center [283, 254] width 248 height 20
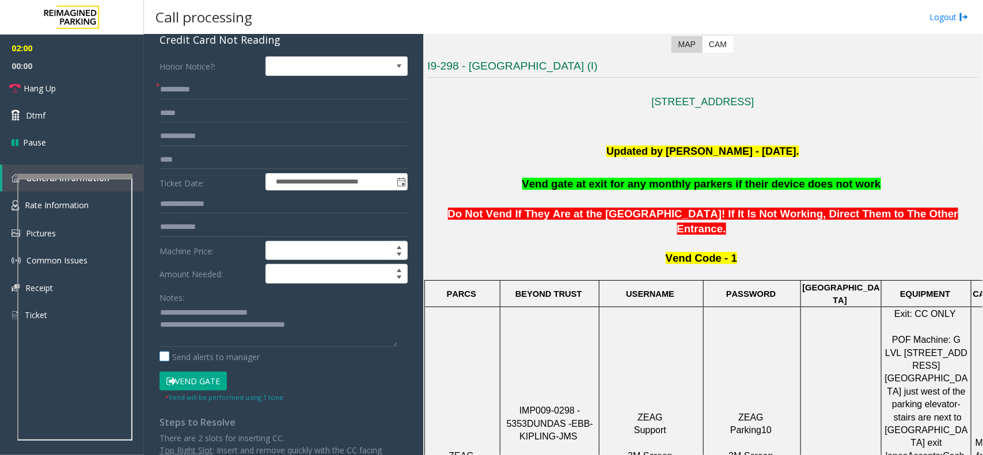
scroll to position [144, 0]
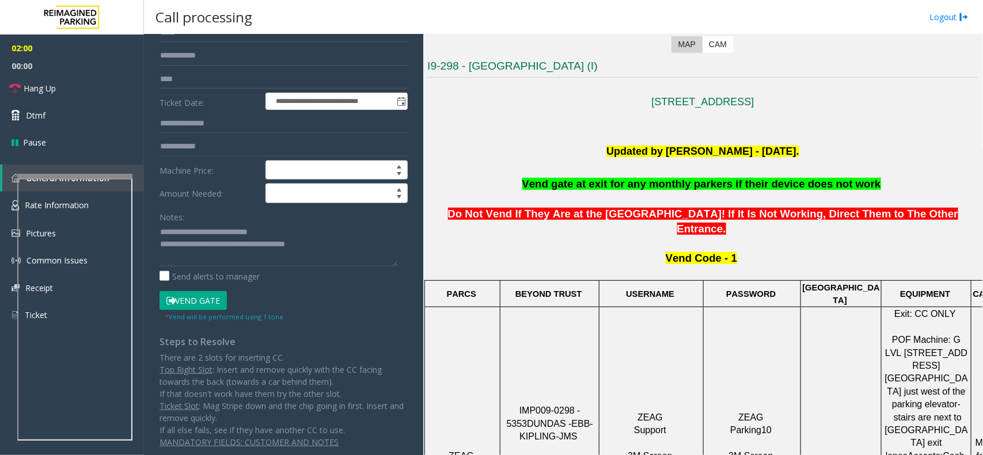
click at [180, 292] on button "Vend Gate" at bounding box center [192, 301] width 67 height 20
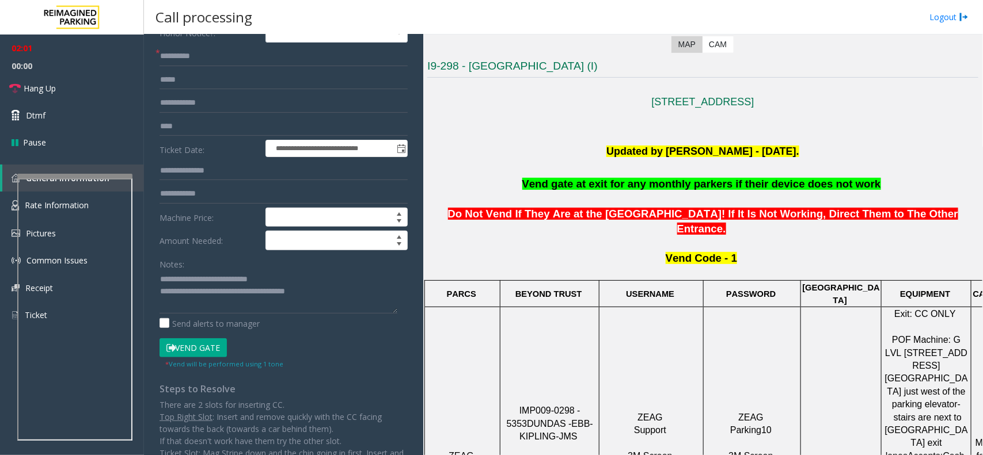
scroll to position [0, 0]
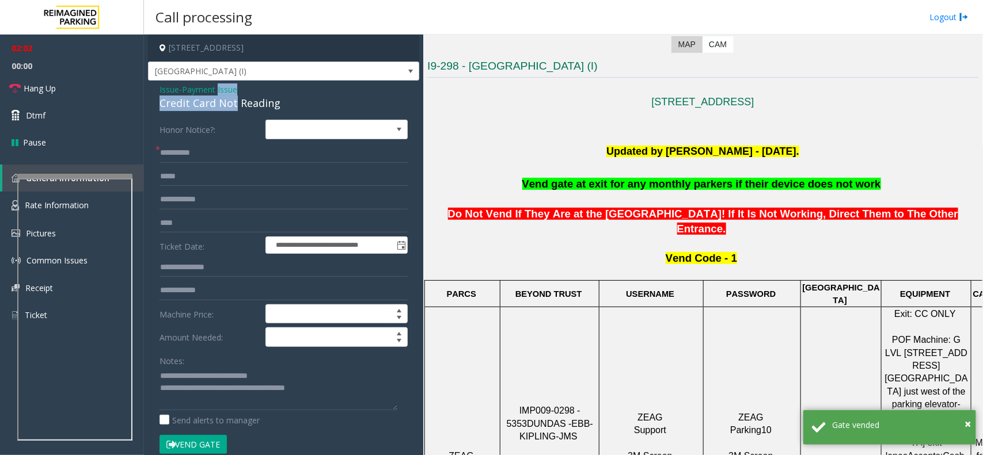
click at [226, 96] on div "Issue - Payment Issue Credit Card Not Reading" at bounding box center [283, 97] width 248 height 28
click at [229, 97] on div "Credit Card Not Reading" at bounding box center [283, 104] width 248 height 16
click at [229, 93] on span "Payment Issue" at bounding box center [209, 89] width 55 height 12
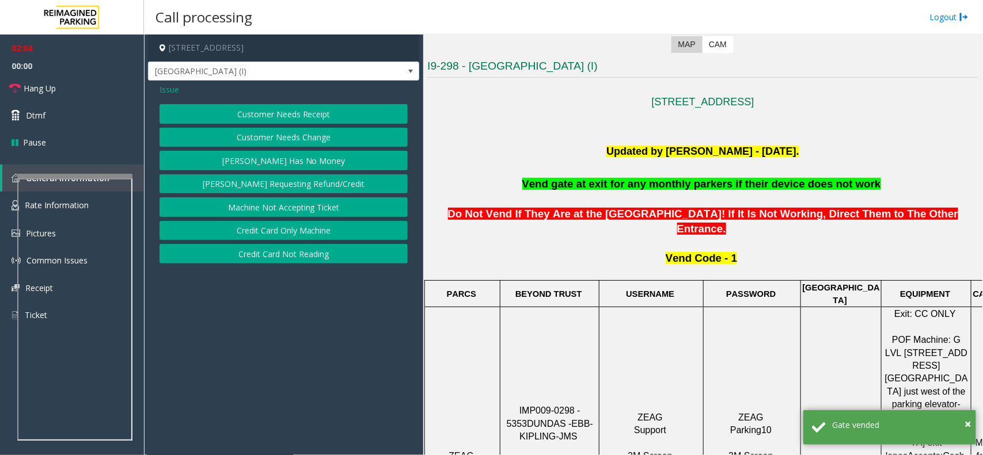
click at [288, 232] on button "Credit Card Only Machine" at bounding box center [283, 231] width 248 height 20
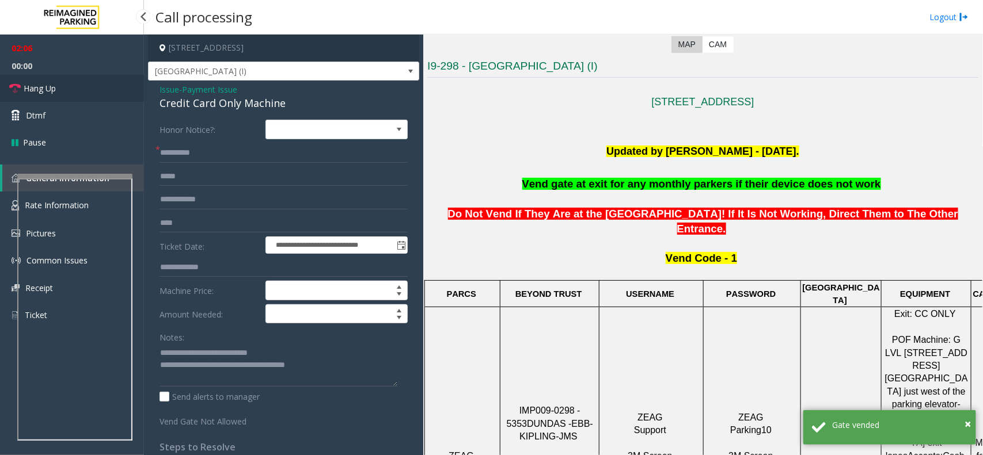
click at [41, 76] on link "Hang Up" at bounding box center [72, 88] width 144 height 27
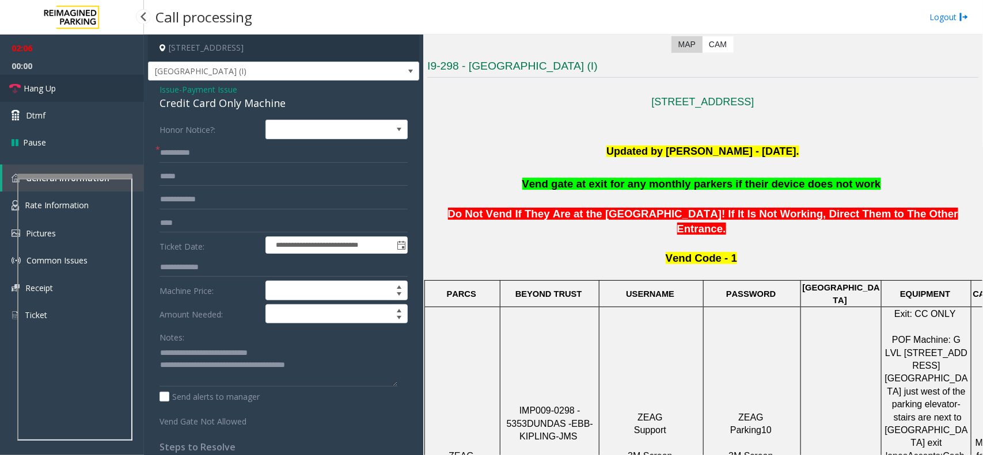
click at [42, 76] on link "Hang Up" at bounding box center [72, 88] width 144 height 27
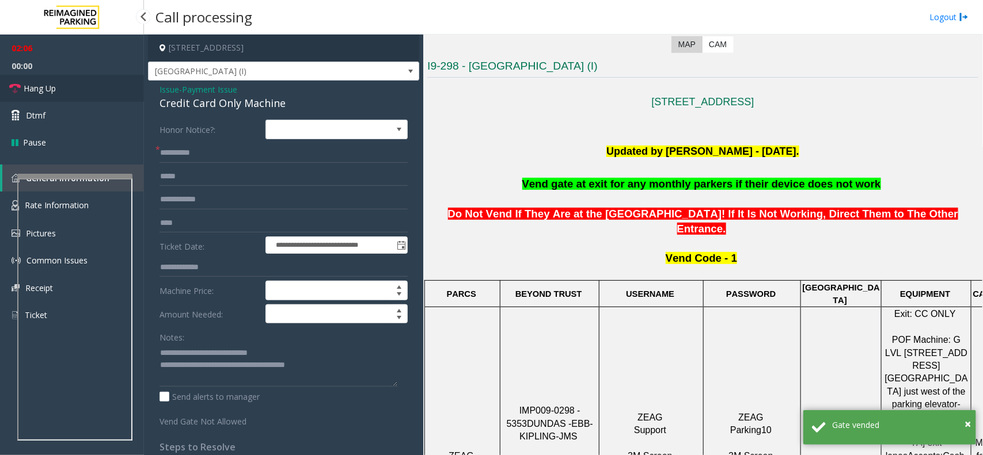
click at [42, 76] on link "Hang Up" at bounding box center [72, 88] width 144 height 27
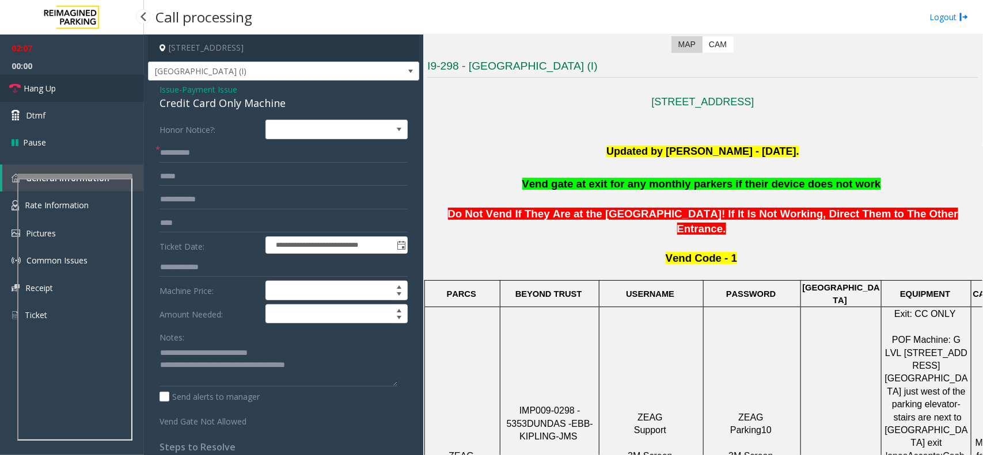
click at [42, 76] on link "Hang Up" at bounding box center [72, 88] width 144 height 27
click at [43, 76] on link "Hang Up" at bounding box center [72, 88] width 144 height 27
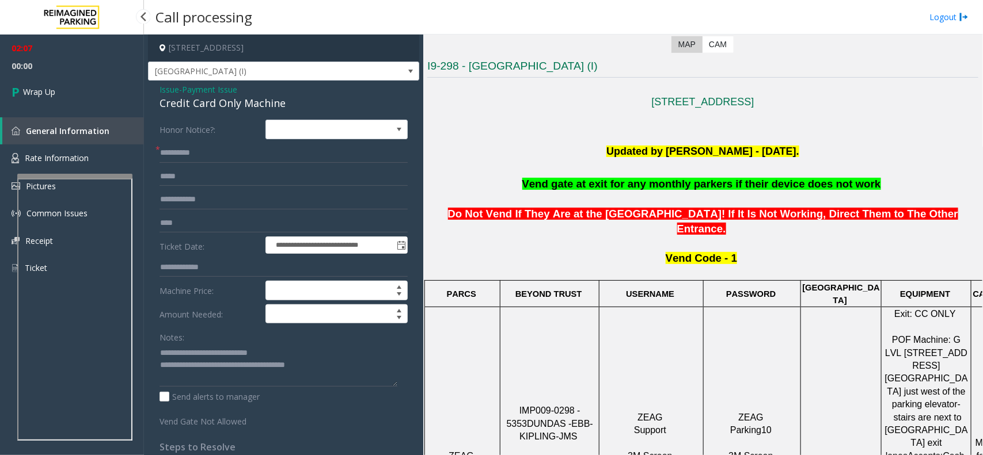
click at [43, 76] on link "Wrap Up" at bounding box center [72, 92] width 144 height 34
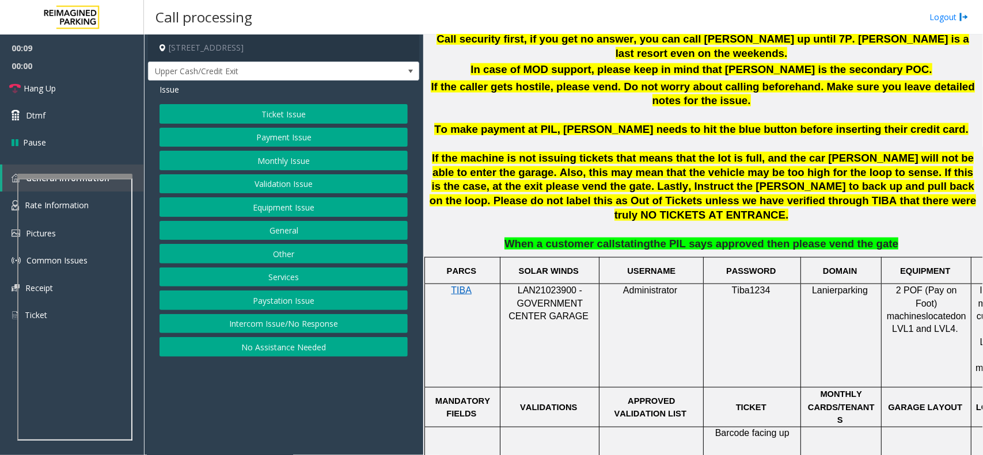
scroll to position [720, 0]
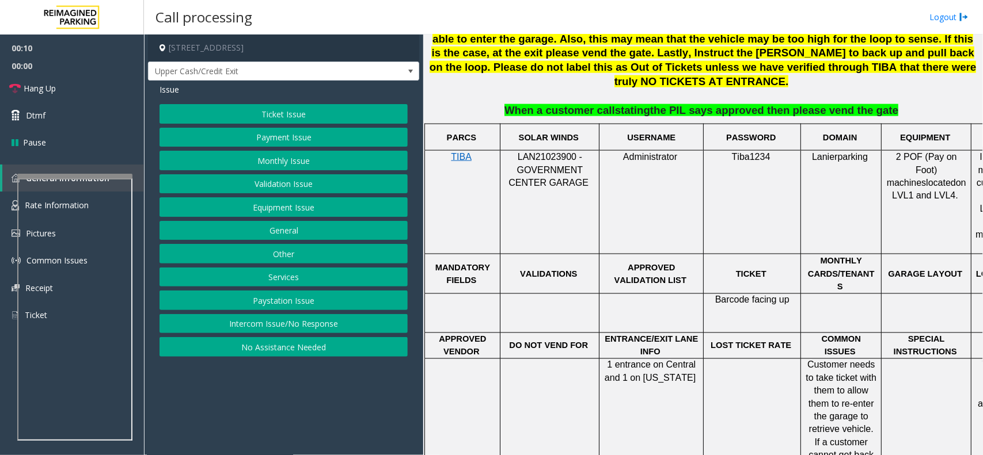
click at [542, 149] on div at bounding box center [549, 151] width 99 height 4
click at [549, 152] on span "LAN21023900 - GOVERNMENT CENTER GARAGE" at bounding box center [548, 170] width 80 height 36
drag, startPoint x: 549, startPoint y: 127, endPoint x: 542, endPoint y: 127, distance: 6.3
click at [542, 152] on span "LAN21023900 - GOVERNMENT CENTER GARAGE" at bounding box center [548, 170] width 80 height 36
copy span "LAN21023900"
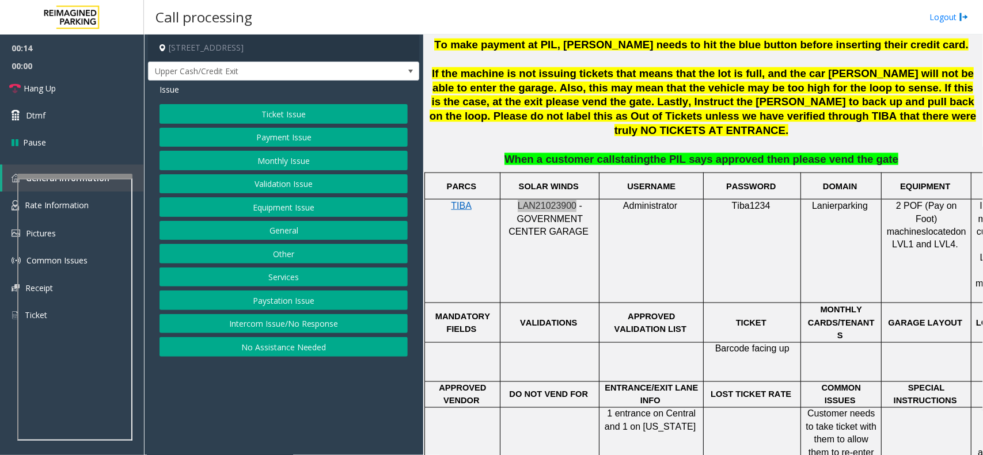
scroll to position [504, 0]
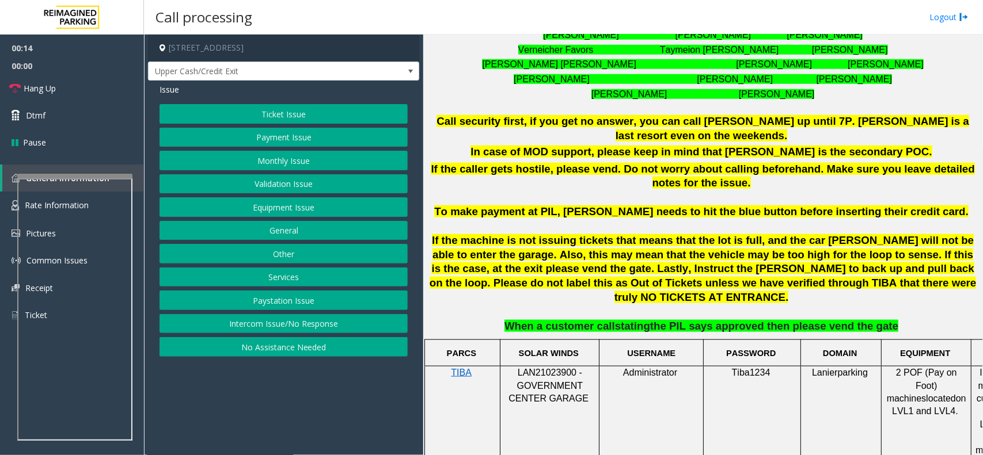
click at [528, 128] on p "Call security first, if you get no answer, you can call [PERSON_NAME] up until …" at bounding box center [702, 129] width 551 height 29
click at [527, 127] on span "Call security first, if you get no answer, you can call [PERSON_NAME] up until …" at bounding box center [702, 128] width 532 height 26
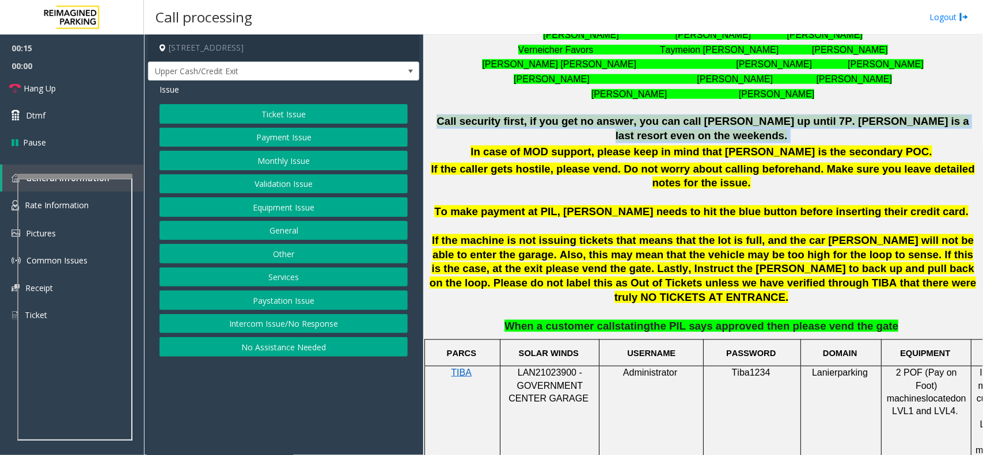
click at [527, 127] on span "Call security first, if you get no answer, you can call [PERSON_NAME] up until …" at bounding box center [702, 128] width 532 height 26
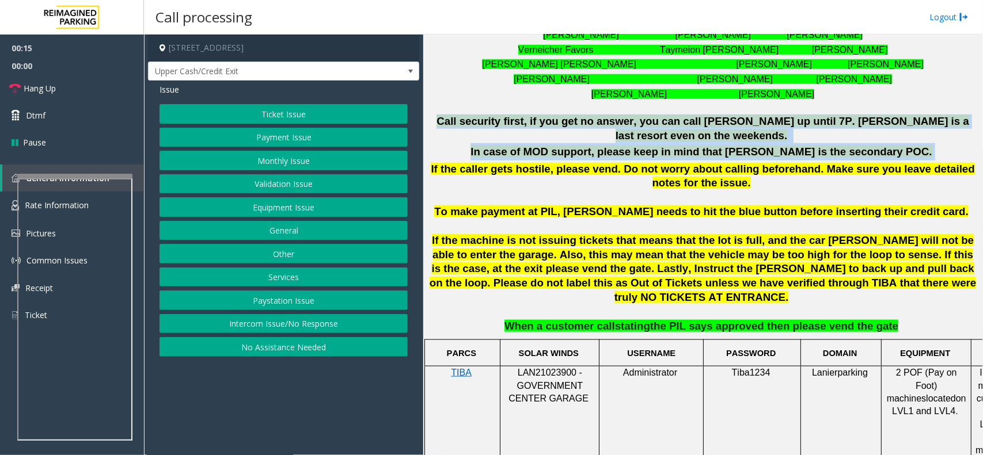
drag, startPoint x: 527, startPoint y: 127, endPoint x: 611, endPoint y: 145, distance: 86.5
click at [611, 145] on div "Call security first, if you get no answer, you can call [PERSON_NAME] up until …" at bounding box center [702, 203] width 551 height 204
click at [611, 145] on p "In case of MOD support, please keep in mind that [PERSON_NAME] is the secondary…" at bounding box center [702, 151] width 551 height 17
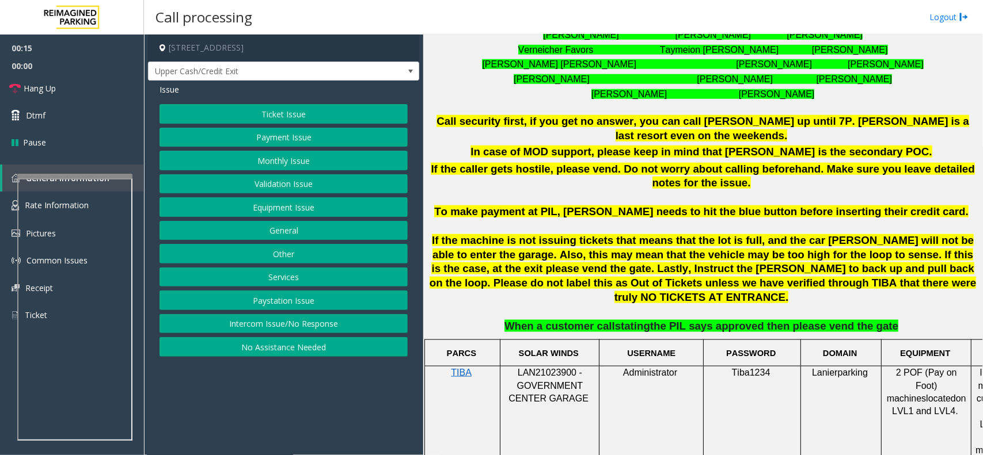
click at [612, 163] on span "If the caller gets hostile, please vend. Do not worry about calling beforehand.…" at bounding box center [702, 176] width 543 height 26
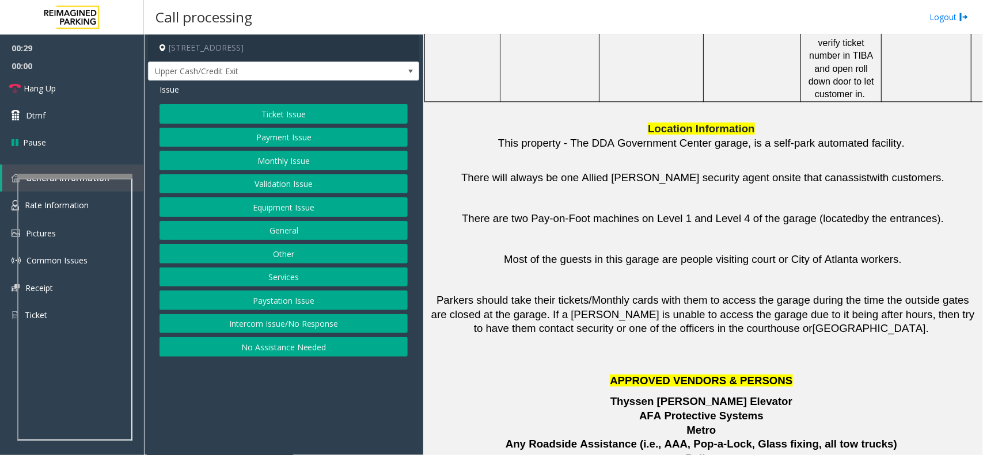
scroll to position [254, 0]
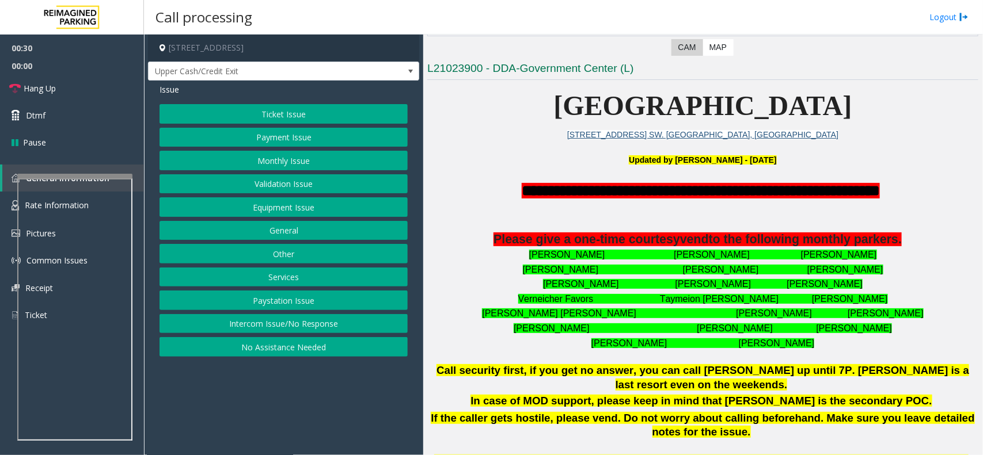
click at [258, 157] on button "Monthly Issue" at bounding box center [283, 161] width 248 height 20
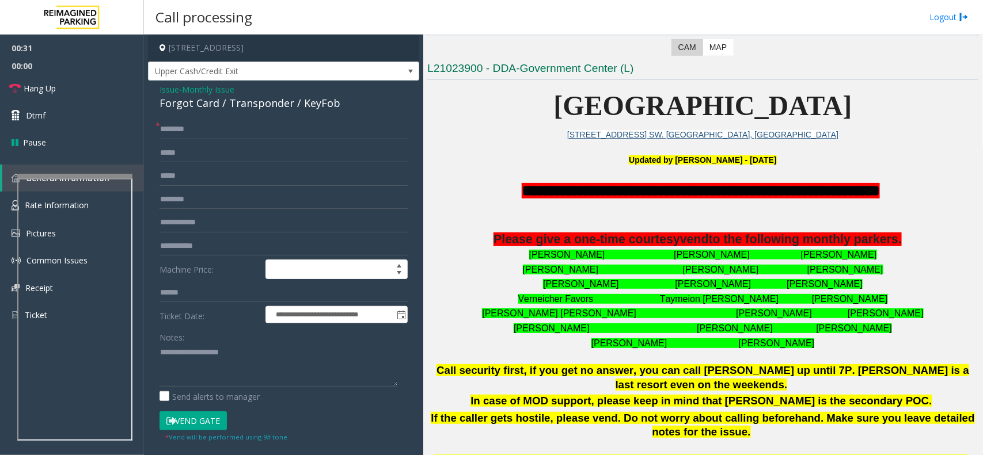
click at [162, 107] on div "Forgot Card / Transponder / KeyFob" at bounding box center [283, 104] width 248 height 16
drag, startPoint x: 162, startPoint y: 107, endPoint x: 193, endPoint y: 105, distance: 31.2
click at [193, 105] on div "Forgot Card / Transponder / KeyFob" at bounding box center [283, 104] width 248 height 16
copy div "Forgot Card"
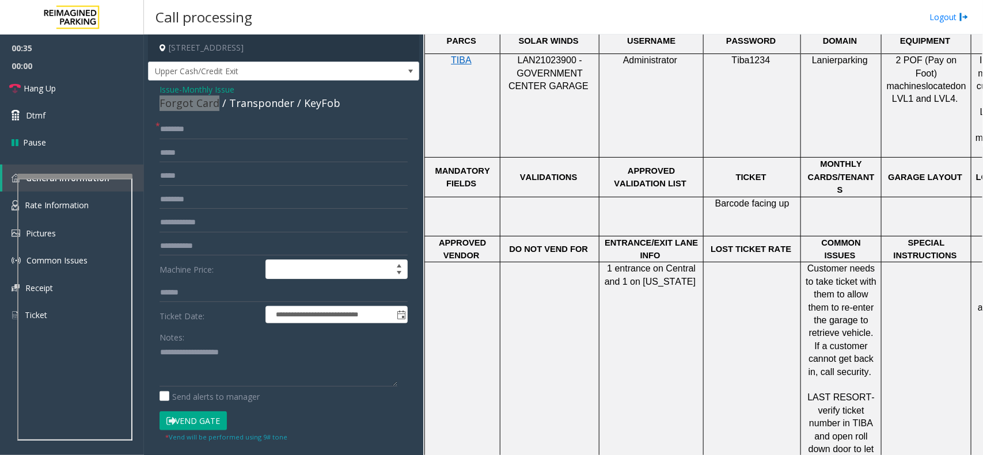
scroll to position [791, 0]
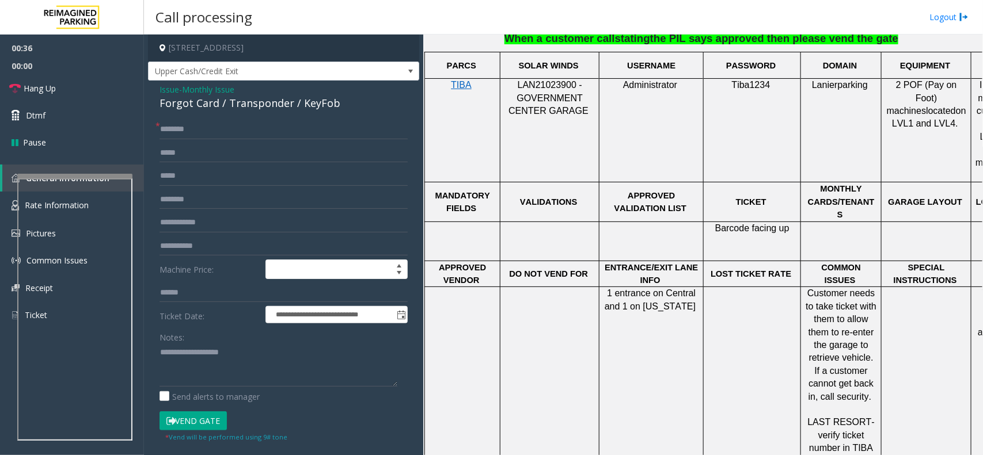
click at [538, 77] on div at bounding box center [549, 79] width 99 height 4
click at [549, 80] on span "LAN21023900 - GOVERNMENT CENTER GARAGE" at bounding box center [548, 98] width 80 height 36
drag, startPoint x: 549, startPoint y: 56, endPoint x: 539, endPoint y: 53, distance: 10.2
click at [539, 80] on span "LAN21023900 - GOVERNMENT CENTER GARAGE" at bounding box center [548, 98] width 80 height 36
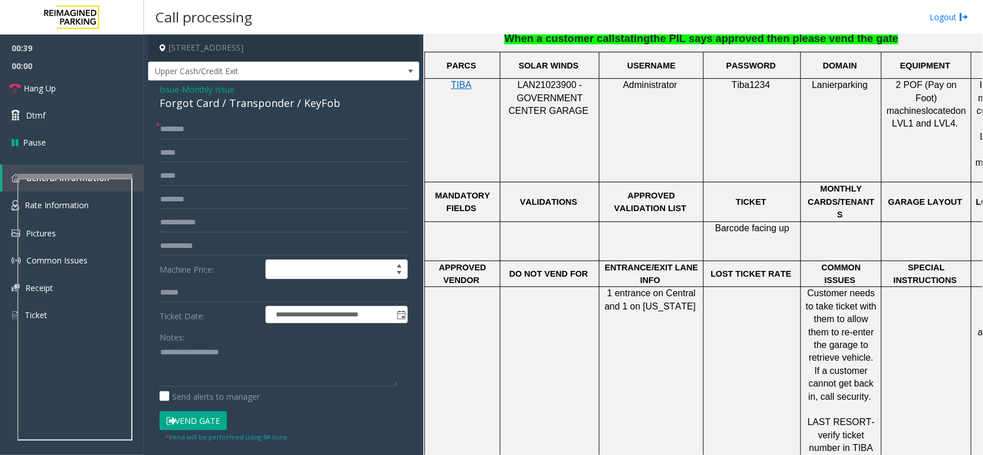
click at [178, 104] on div "Forgot Card / Transponder / KeyFob" at bounding box center [283, 104] width 248 height 16
drag, startPoint x: 178, startPoint y: 104, endPoint x: 199, endPoint y: 105, distance: 20.8
click at [199, 105] on div "Forgot Card / Transponder / KeyFob" at bounding box center [283, 104] width 248 height 16
click at [240, 134] on input "text" at bounding box center [283, 130] width 248 height 20
type input "****"
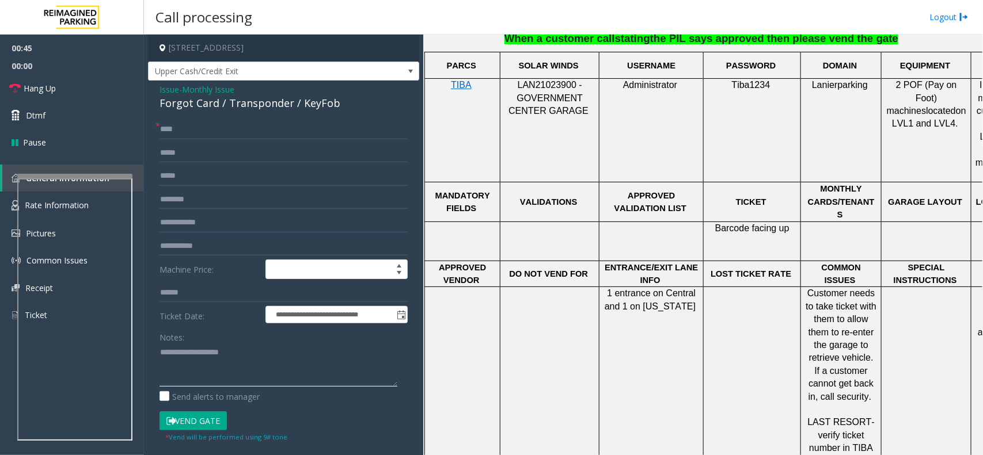
click at [300, 382] on textarea at bounding box center [278, 365] width 238 height 43
paste textarea "**********"
type textarea "**********"
click at [255, 131] on input "****" at bounding box center [283, 130] width 248 height 20
click at [169, 131] on input "**********" at bounding box center [283, 130] width 248 height 20
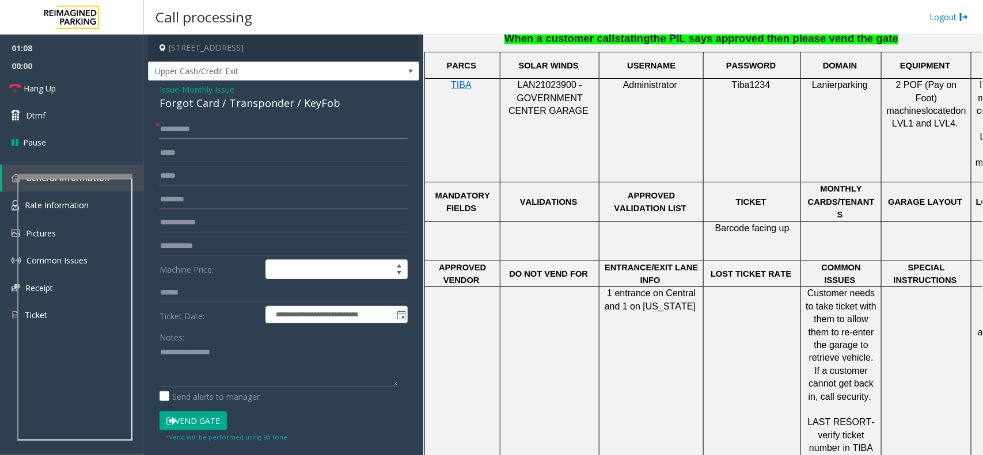
click at [163, 135] on input "**********" at bounding box center [283, 130] width 248 height 20
click at [185, 125] on input "**********" at bounding box center [283, 130] width 248 height 20
drag, startPoint x: 185, startPoint y: 125, endPoint x: 192, endPoint y: 128, distance: 7.2
click at [192, 128] on input "**********" at bounding box center [283, 130] width 248 height 20
click at [200, 138] on input "**********" at bounding box center [283, 130] width 248 height 20
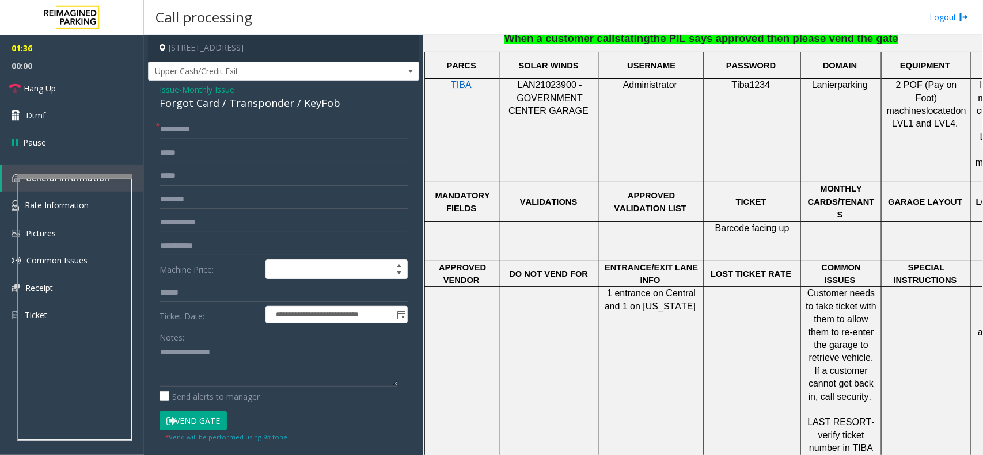
click at [191, 133] on input "**********" at bounding box center [283, 130] width 248 height 20
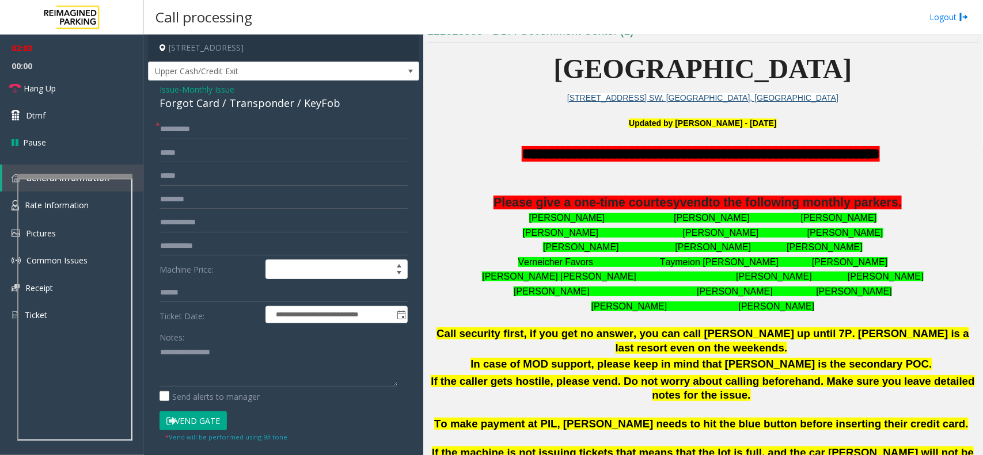
scroll to position [75, 0]
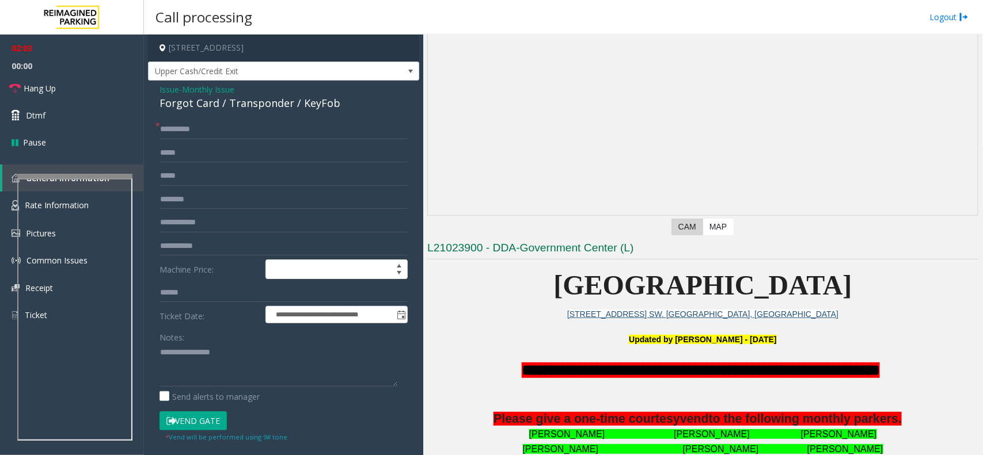
click at [618, 275] on span "[GEOGRAPHIC_DATA]" at bounding box center [703, 285] width 298 height 31
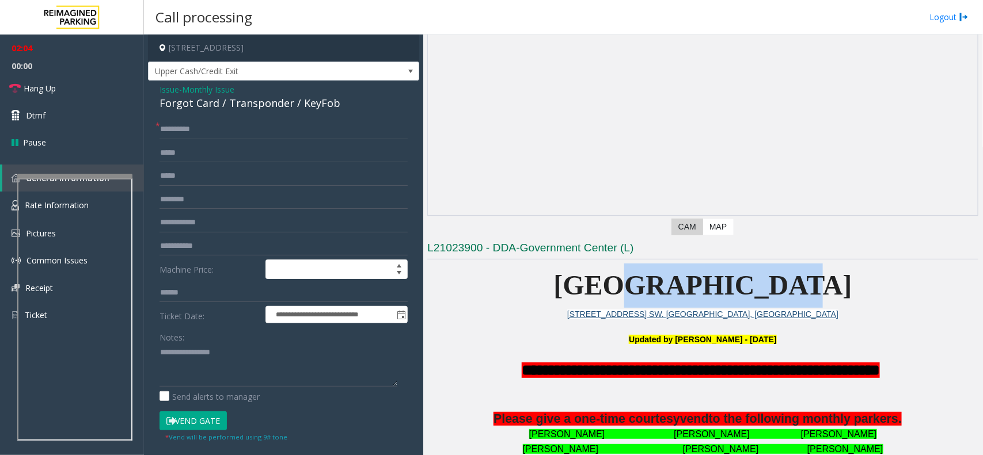
click at [618, 275] on span "[GEOGRAPHIC_DATA]" at bounding box center [703, 285] width 298 height 31
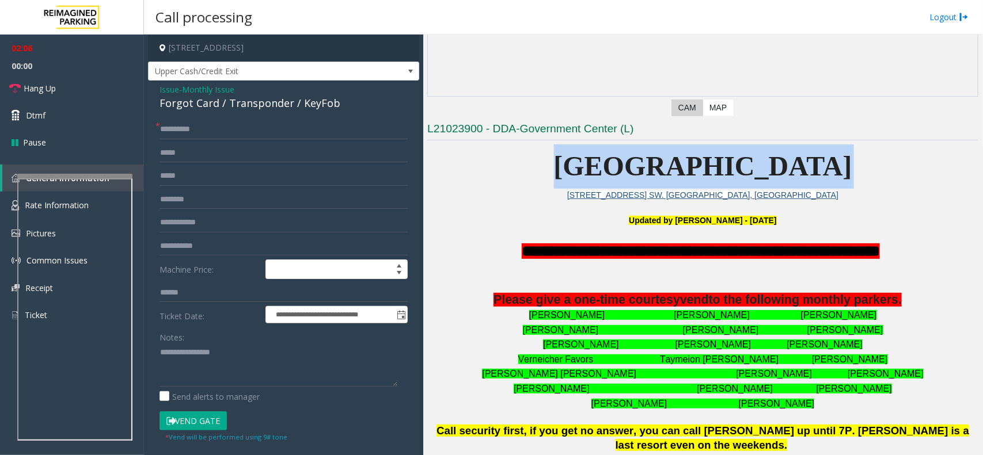
scroll to position [219, 0]
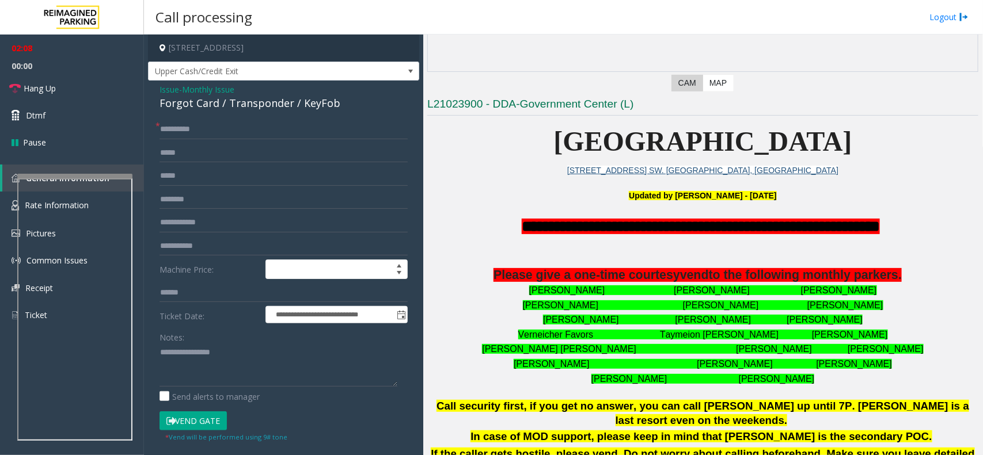
click at [625, 332] on font "Verneicher Favors Taymeion [PERSON_NAME] [PERSON_NAME]" at bounding box center [703, 335] width 370 height 10
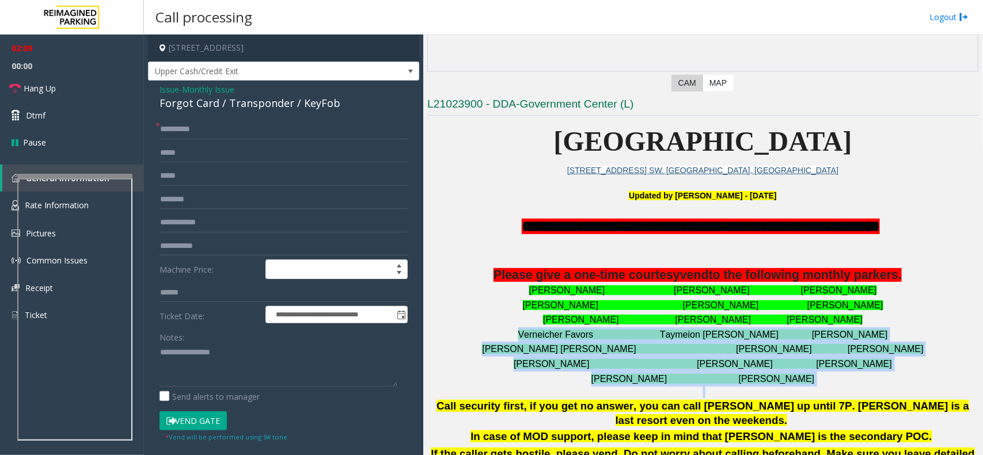
drag, startPoint x: 625, startPoint y: 332, endPoint x: 810, endPoint y: 372, distance: 189.7
click at [810, 372] on div "[PERSON_NAME] [PERSON_NAME] [PERSON_NAME] [PERSON_NAME] [PERSON_NAME] [PERSON_N…" at bounding box center [702, 334] width 551 height 103
click at [810, 372] on p "[PERSON_NAME] [PERSON_NAME]" at bounding box center [702, 379] width 551 height 15
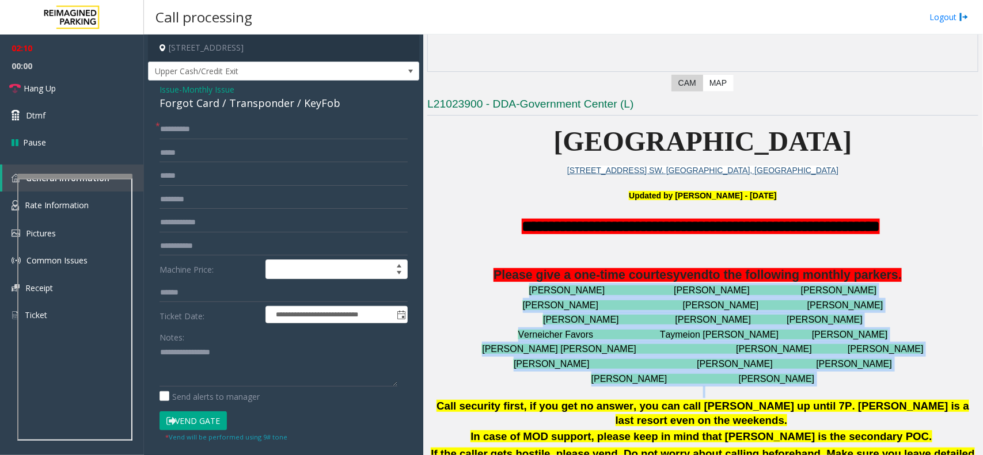
drag, startPoint x: 810, startPoint y: 372, endPoint x: 536, endPoint y: 291, distance: 285.4
click at [537, 291] on div "[PERSON_NAME] [PERSON_NAME] [PERSON_NAME] [PERSON_NAME] [PERSON_NAME] [PERSON_N…" at bounding box center [702, 334] width 551 height 103
click at [536, 291] on font "[PERSON_NAME] [PERSON_NAME] [PERSON_NAME]" at bounding box center [703, 291] width 348 height 10
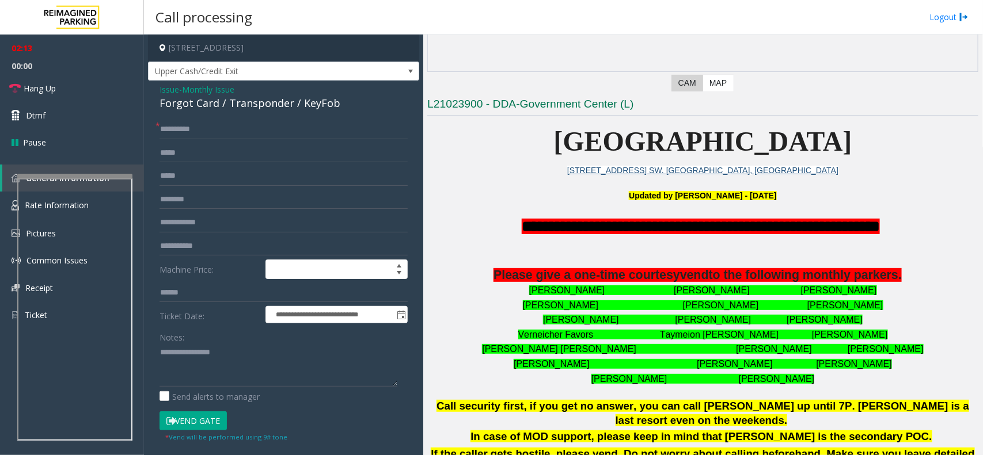
click at [204, 428] on button "Vend Gate" at bounding box center [192, 422] width 67 height 20
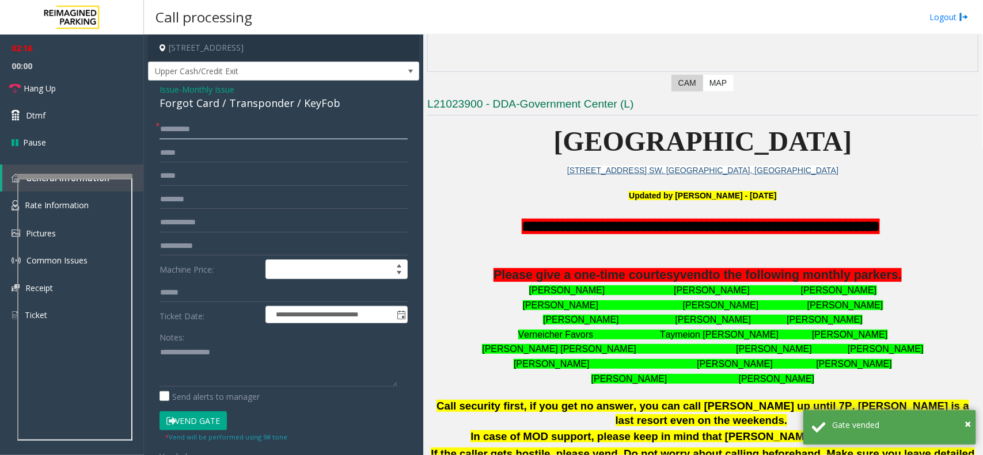
click at [164, 123] on input "**********" at bounding box center [283, 130] width 248 height 20
paste input "*"
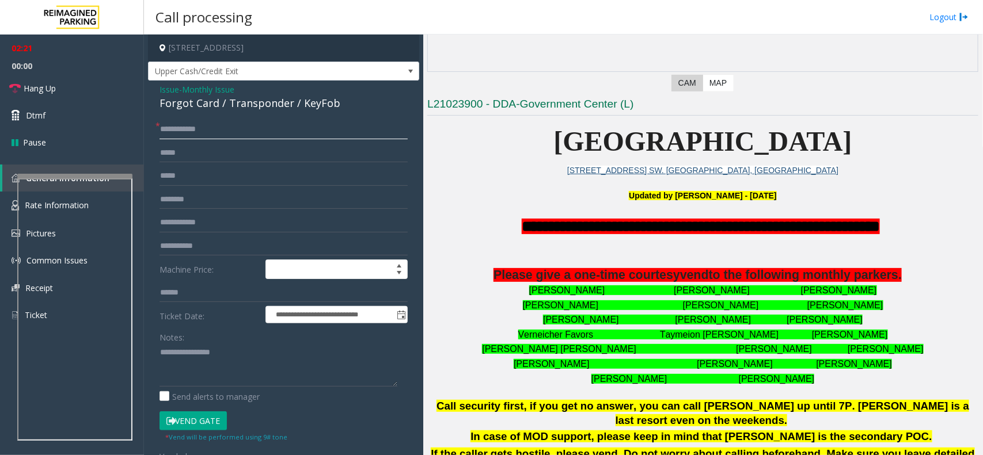
click at [159, 134] on input "**********" at bounding box center [283, 130] width 248 height 20
paste input "**********"
click at [101, 95] on link "Hang Up" at bounding box center [72, 88] width 144 height 27
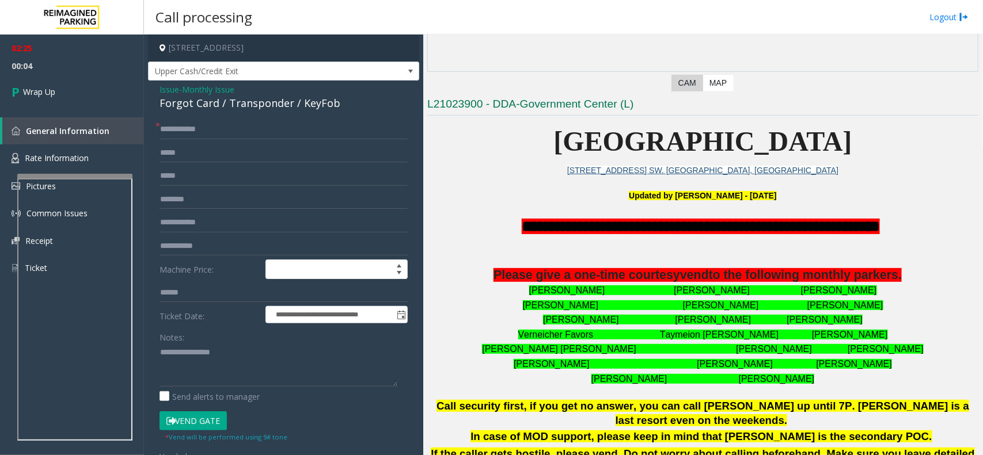
click at [159, 131] on span "*" at bounding box center [157, 126] width 5 height 12
click at [161, 131] on input "**********" at bounding box center [283, 130] width 248 height 20
paste input "*****"
type input "**********"
click at [258, 378] on textarea at bounding box center [278, 365] width 238 height 43
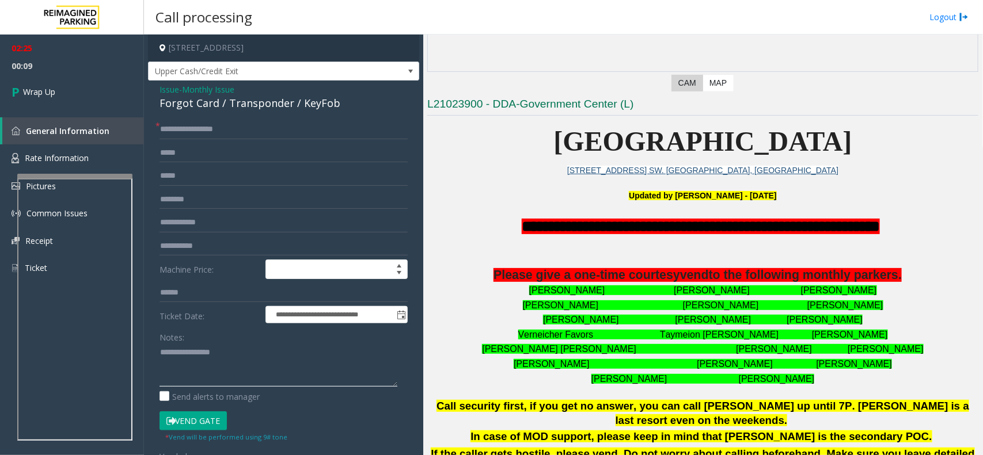
paste textarea "**********"
click at [222, 353] on textarea at bounding box center [278, 365] width 238 height 43
click at [226, 355] on textarea at bounding box center [278, 365] width 238 height 43
type textarea "**********"
click at [233, 222] on input "text" at bounding box center [283, 223] width 248 height 20
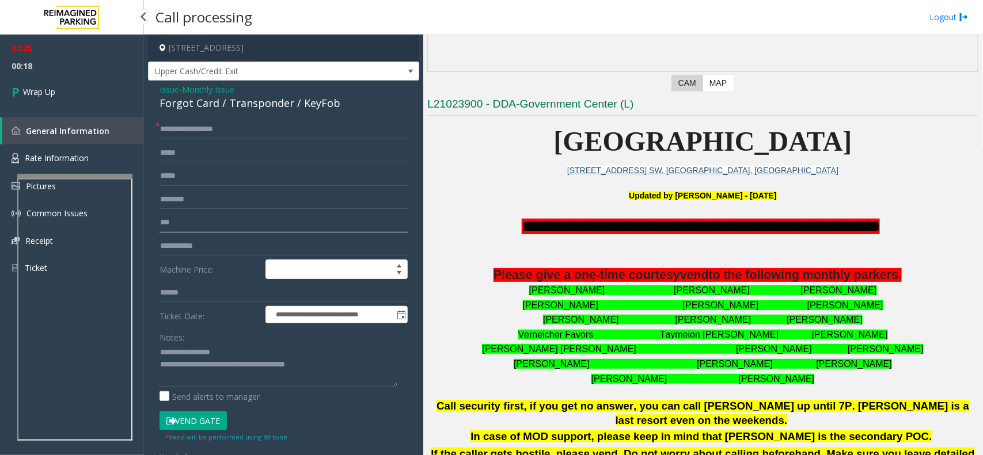
type input "***"
click at [75, 70] on span "00:18" at bounding box center [72, 66] width 144 height 18
click at [78, 79] on link "Wrap Up" at bounding box center [72, 92] width 144 height 34
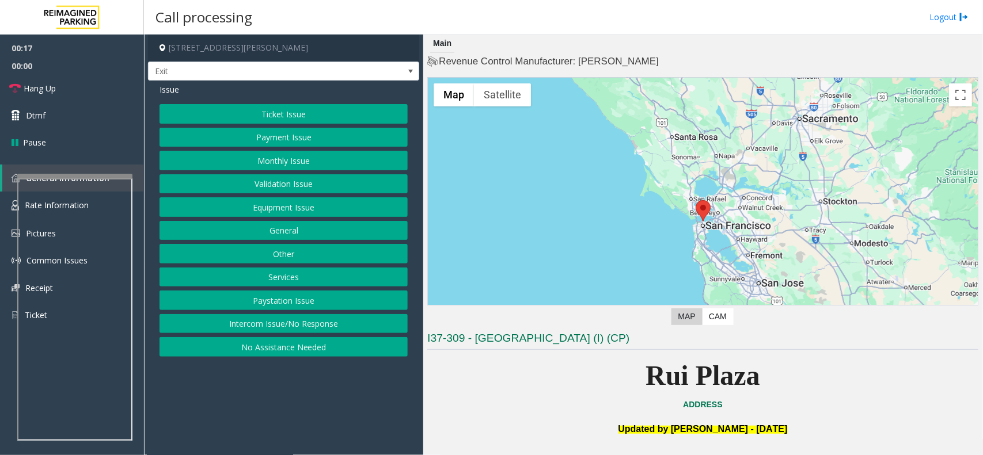
click at [361, 283] on button "Services" at bounding box center [283, 278] width 248 height 20
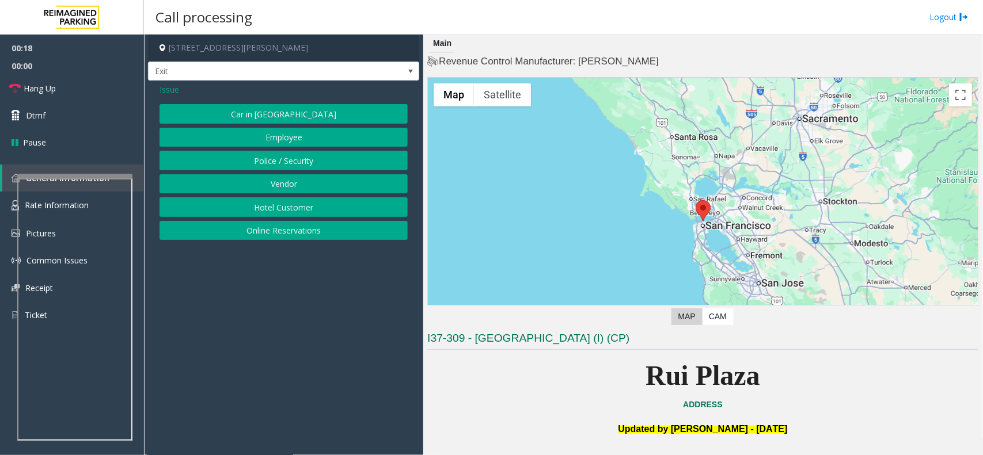
drag, startPoint x: 315, startPoint y: 214, endPoint x: 321, endPoint y: 233, distance: 19.7
click at [321, 233] on div "Car in Tow Employee Police / Security Vendor Hotel Customer Online Reservations" at bounding box center [283, 172] width 248 height 136
click at [315, 211] on button "Hotel Customer" at bounding box center [283, 207] width 248 height 20
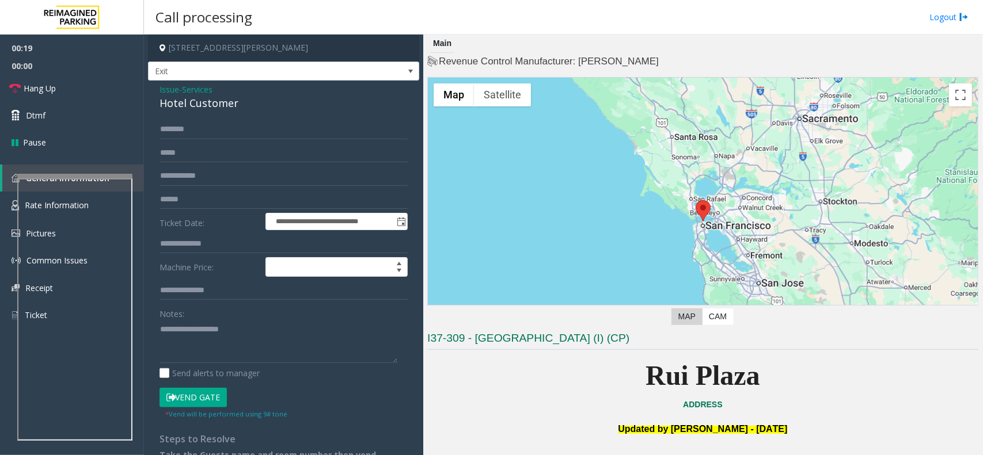
click at [223, 99] on div "Hotel Customer" at bounding box center [283, 104] width 248 height 16
click at [216, 324] on textarea at bounding box center [278, 341] width 238 height 43
paste textarea "**********"
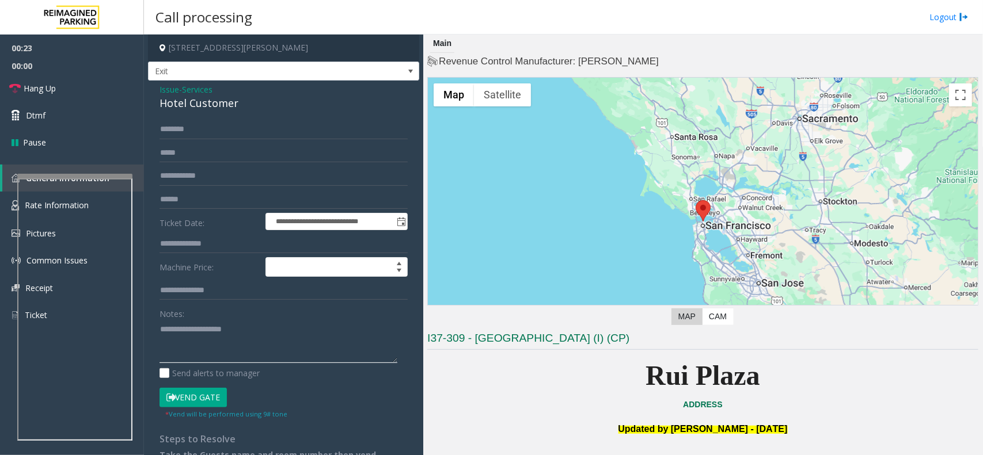
type textarea "**********"
click at [196, 246] on input "text" at bounding box center [283, 244] width 248 height 20
type input "****"
click at [193, 344] on textarea at bounding box center [278, 341] width 238 height 43
paste textarea "**********"
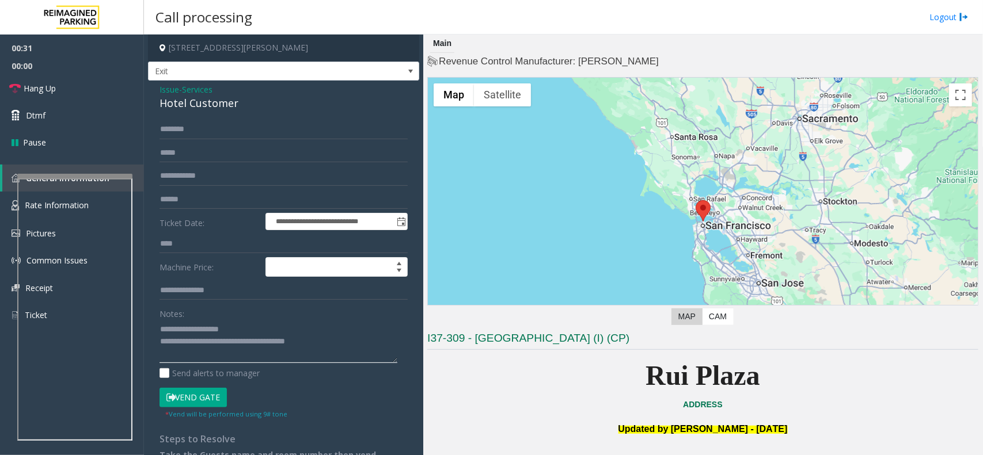
type textarea "**********"
click at [245, 140] on form "**********" at bounding box center [283, 269] width 248 height 299
click at [237, 135] on input "text" at bounding box center [283, 130] width 248 height 20
click at [242, 127] on input "****" at bounding box center [283, 130] width 248 height 20
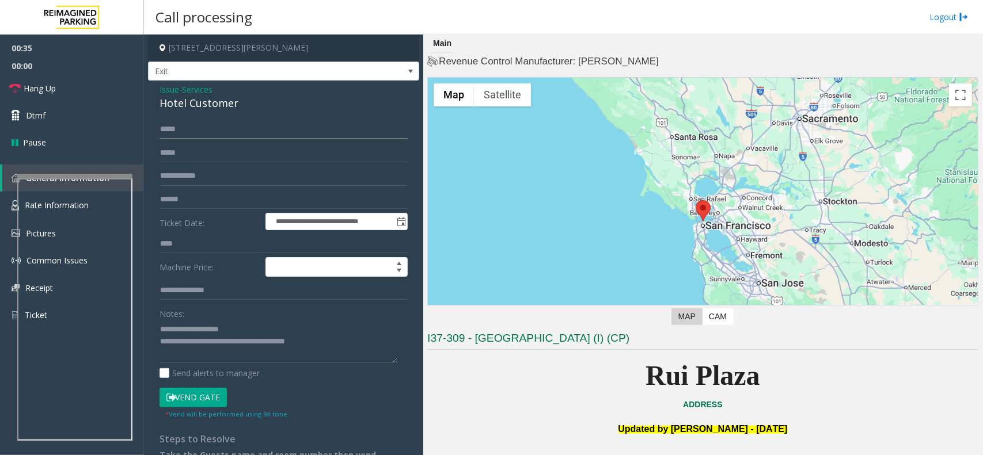
click at [242, 127] on input "****" at bounding box center [283, 130] width 248 height 20
type input "****"
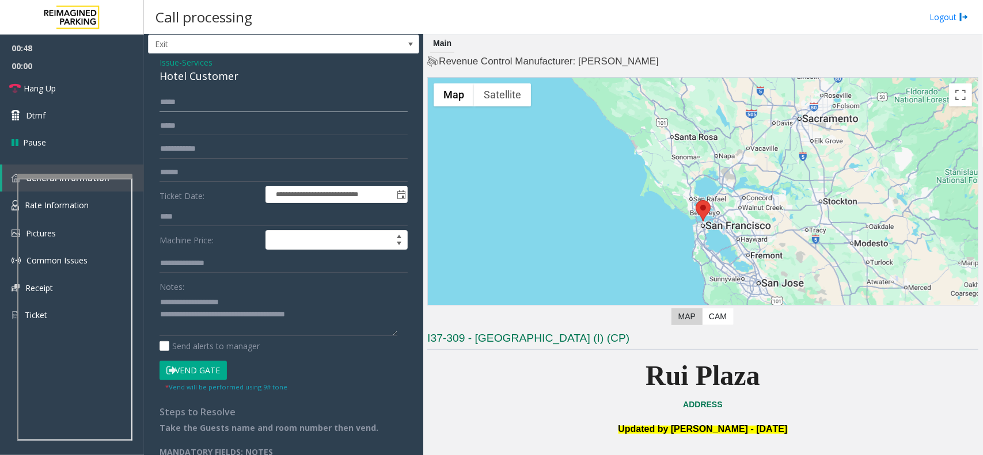
scroll to position [42, 0]
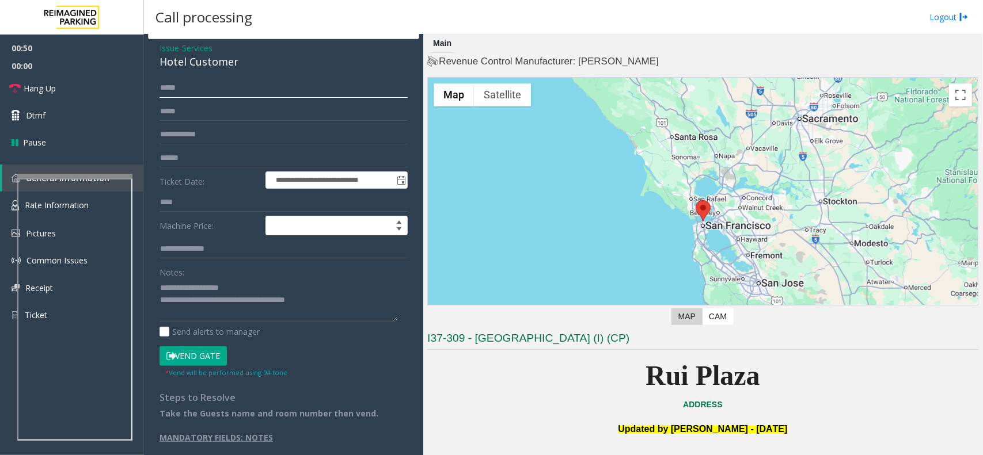
click at [173, 83] on input "****" at bounding box center [283, 88] width 248 height 20
click at [203, 360] on button "Vend Gate" at bounding box center [192, 357] width 67 height 20
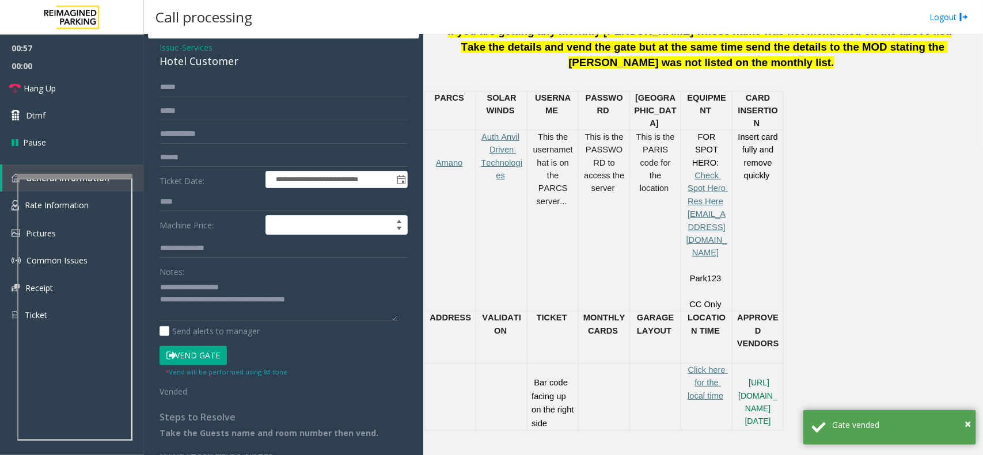
scroll to position [381, 0]
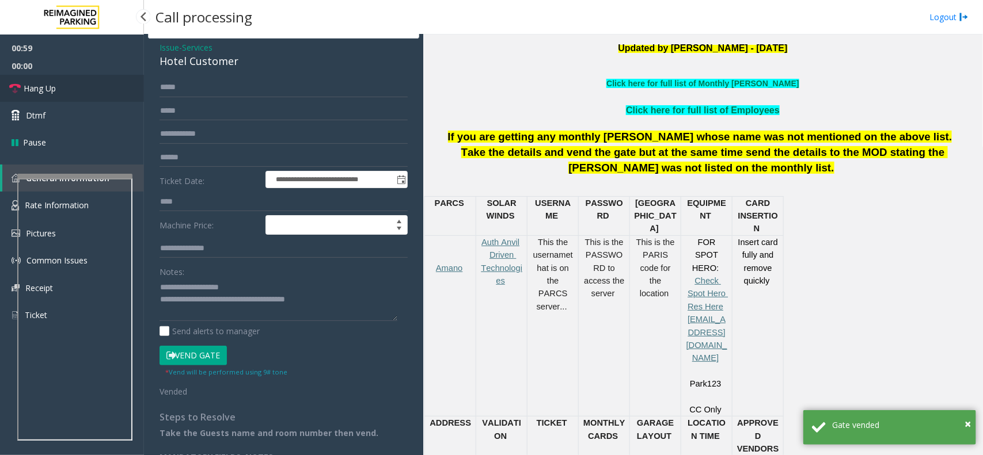
click at [67, 95] on link "Hang Up" at bounding box center [72, 88] width 144 height 27
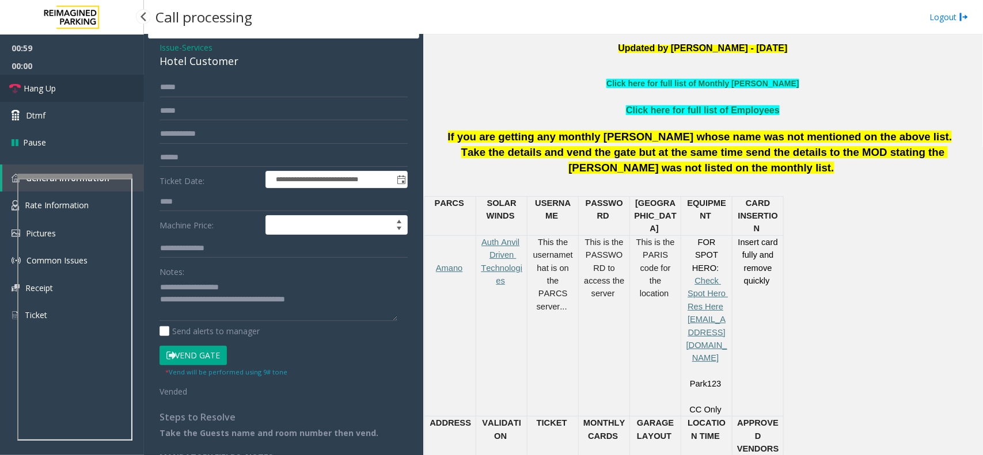
click at [67, 95] on link "Hang Up" at bounding box center [72, 88] width 144 height 27
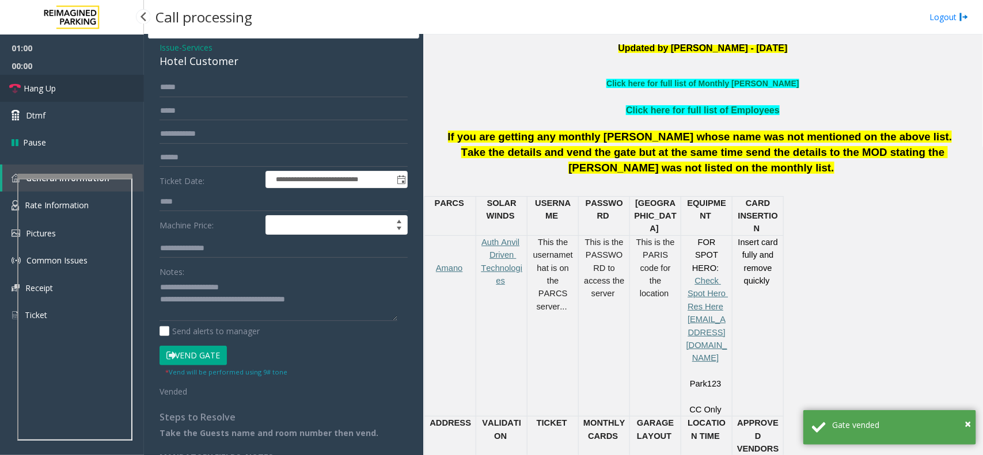
click at [67, 95] on link "Hang Up" at bounding box center [72, 88] width 144 height 27
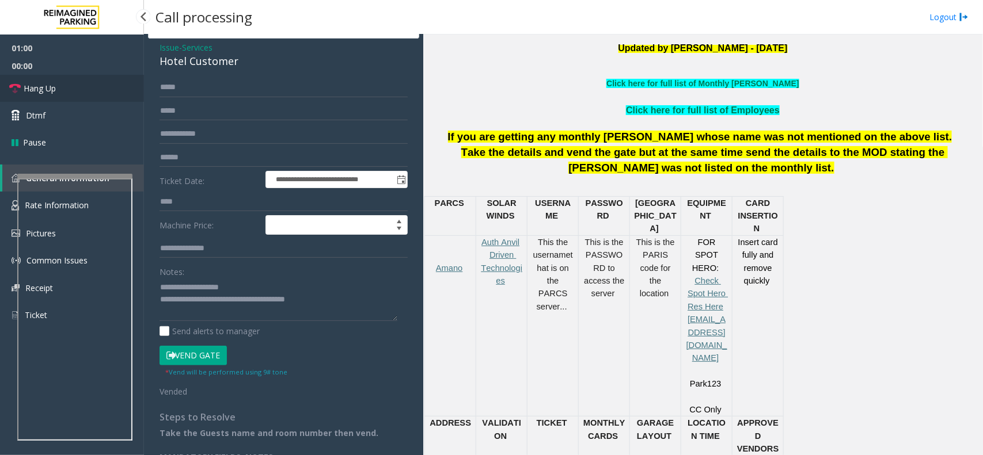
click at [67, 95] on link "Hang Up" at bounding box center [72, 88] width 144 height 27
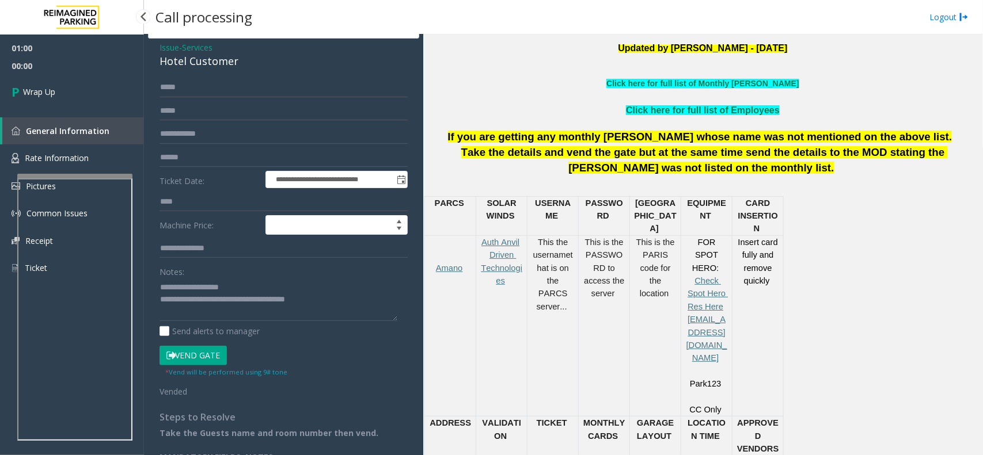
click at [67, 95] on link "Wrap Up" at bounding box center [72, 92] width 144 height 34
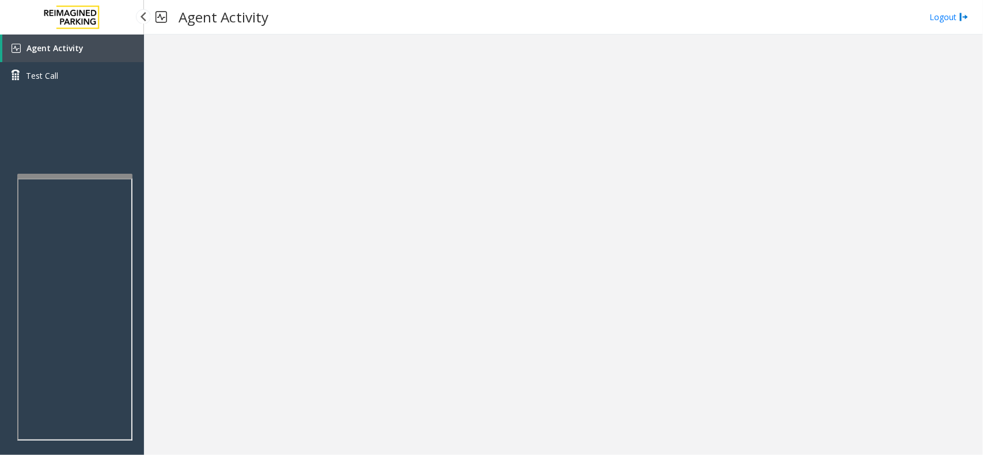
click at [77, 37] on link "Agent Activity" at bounding box center [73, 49] width 142 height 28
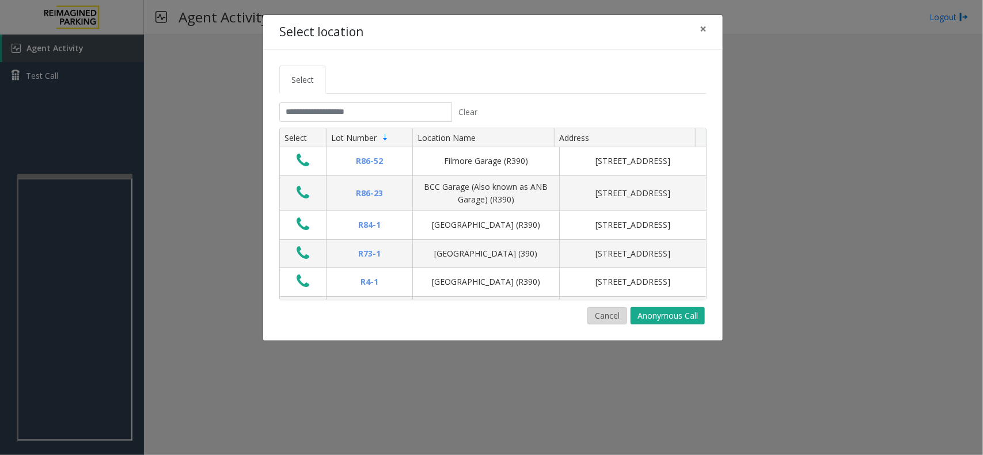
click at [611, 323] on button "Cancel" at bounding box center [607, 315] width 40 height 17
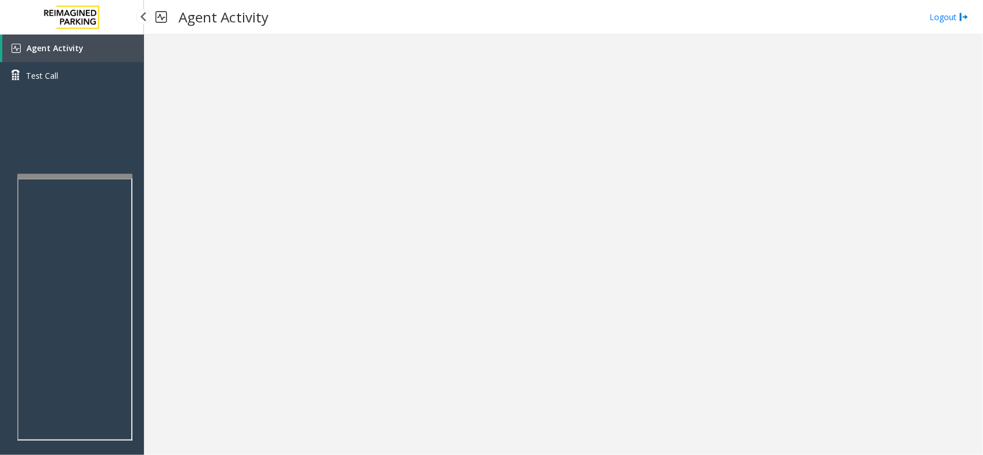
click at [75, 51] on span "Agent Activity" at bounding box center [54, 48] width 57 height 11
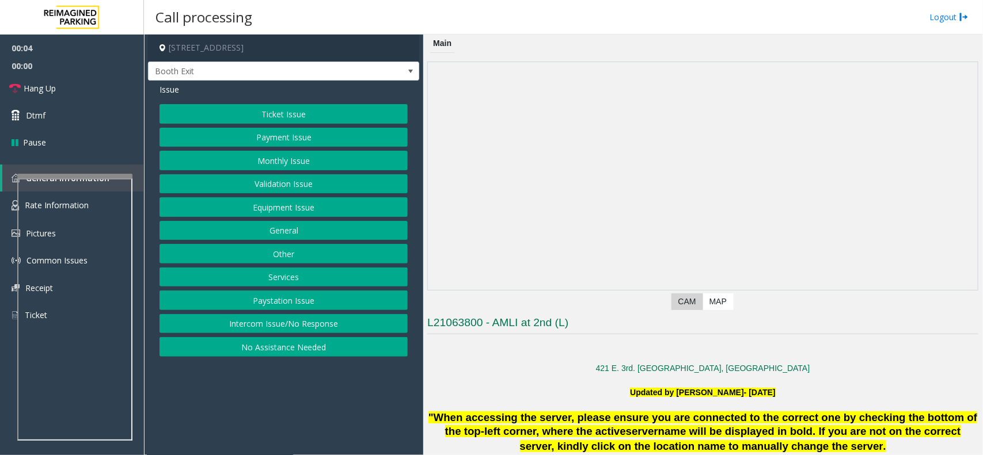
drag, startPoint x: 658, startPoint y: 252, endPoint x: 562, endPoint y: 371, distance: 153.1
click at [562, 371] on div "421 E. 3rd. [GEOGRAPHIC_DATA], [GEOGRAPHIC_DATA]" at bounding box center [702, 369] width 551 height 12
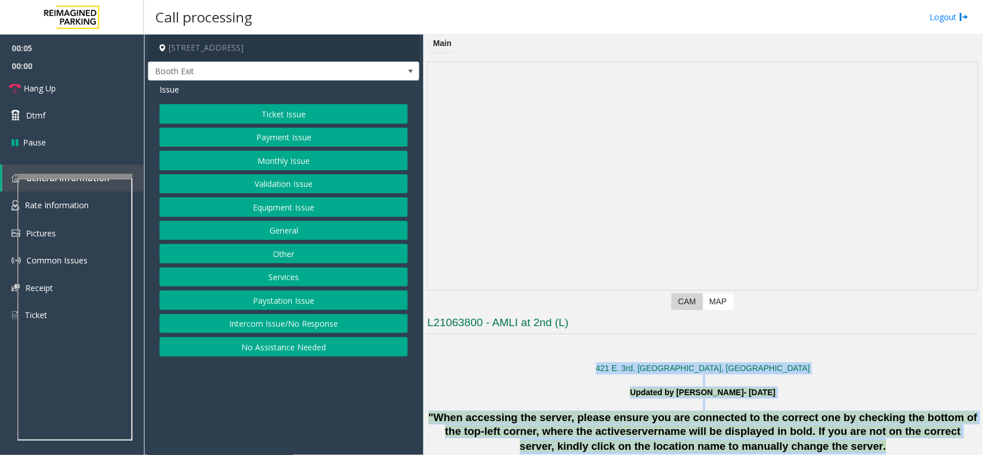
drag, startPoint x: 562, startPoint y: 371, endPoint x: 671, endPoint y: 432, distance: 125.2
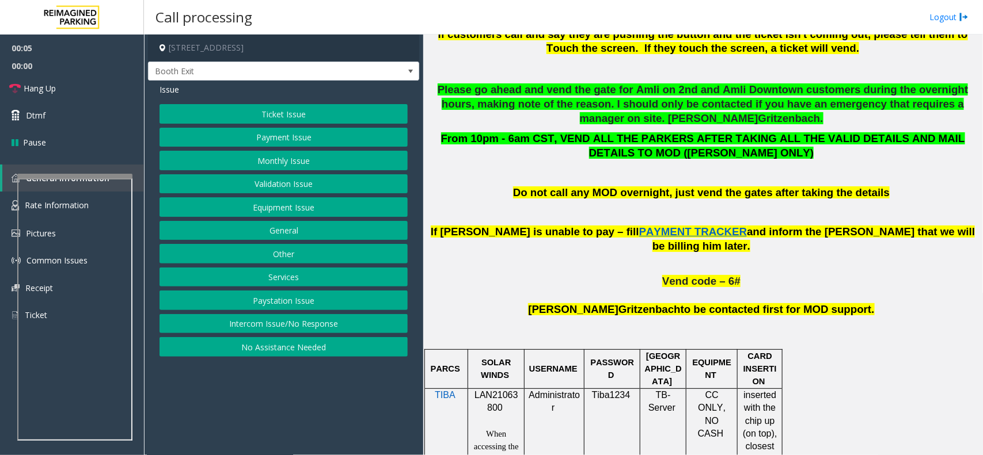
scroll to position [648, 0]
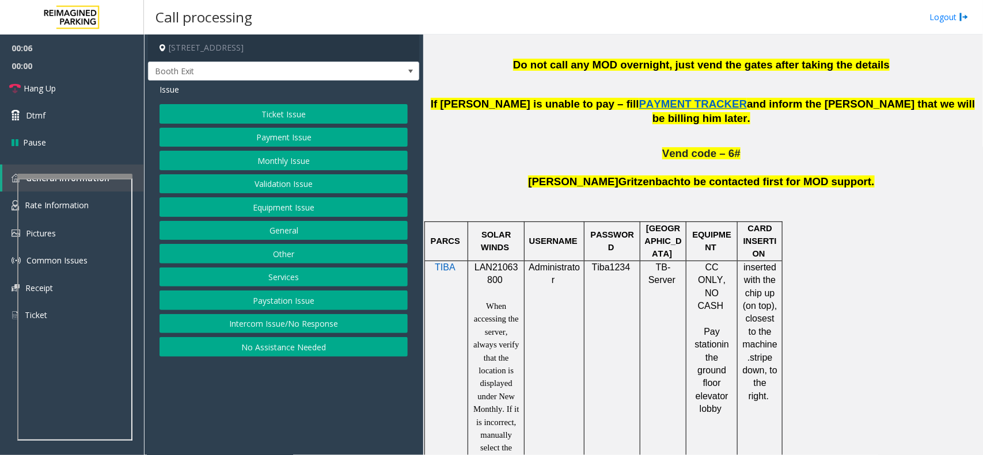
click at [486, 262] on p "LAN21063800" at bounding box center [496, 274] width 48 height 26
click at [491, 261] on p "LAN21063800" at bounding box center [496, 274] width 48 height 26
click at [295, 183] on button "Validation Issue" at bounding box center [283, 184] width 248 height 20
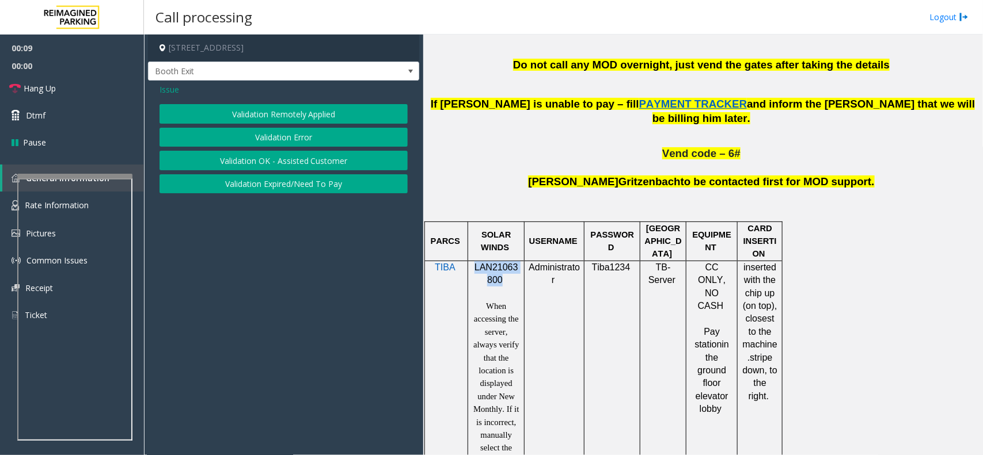
click at [281, 139] on button "Validation Error" at bounding box center [283, 138] width 248 height 20
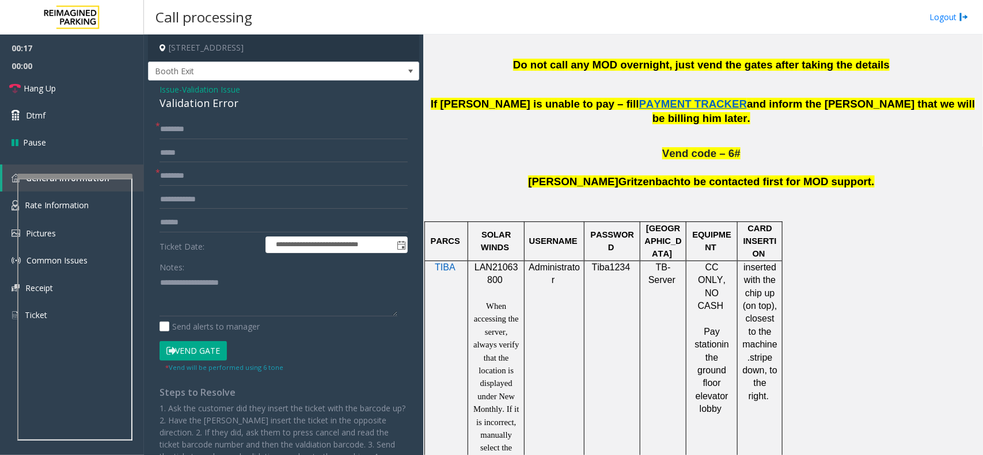
click at [182, 102] on div "Validation Error" at bounding box center [283, 104] width 248 height 16
click at [207, 142] on form "**********" at bounding box center [283, 246] width 248 height 253
click at [207, 119] on div "**********" at bounding box center [283, 308] width 271 height 454
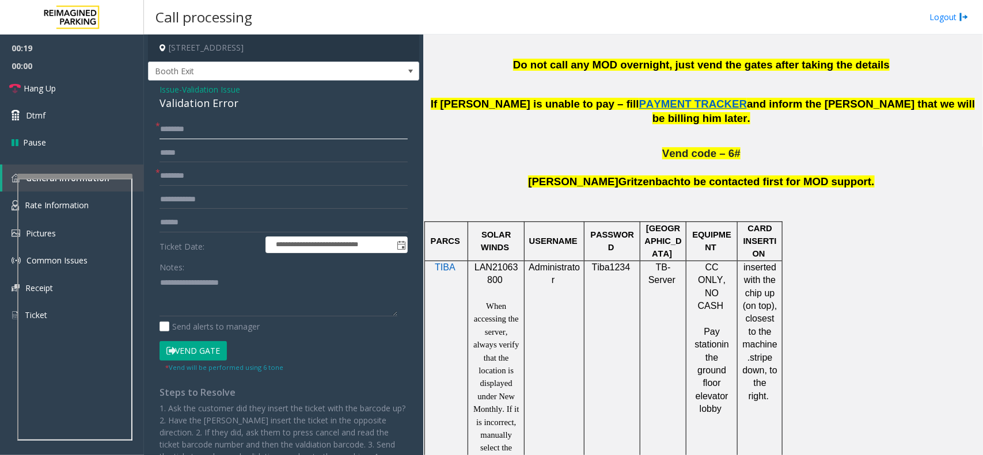
click at [199, 133] on input "text" at bounding box center [283, 130] width 248 height 20
type input "**"
click at [225, 181] on input "text" at bounding box center [283, 176] width 248 height 20
click at [87, 92] on link "Hang Up" at bounding box center [72, 88] width 144 height 27
click at [292, 184] on input "text" at bounding box center [283, 176] width 248 height 20
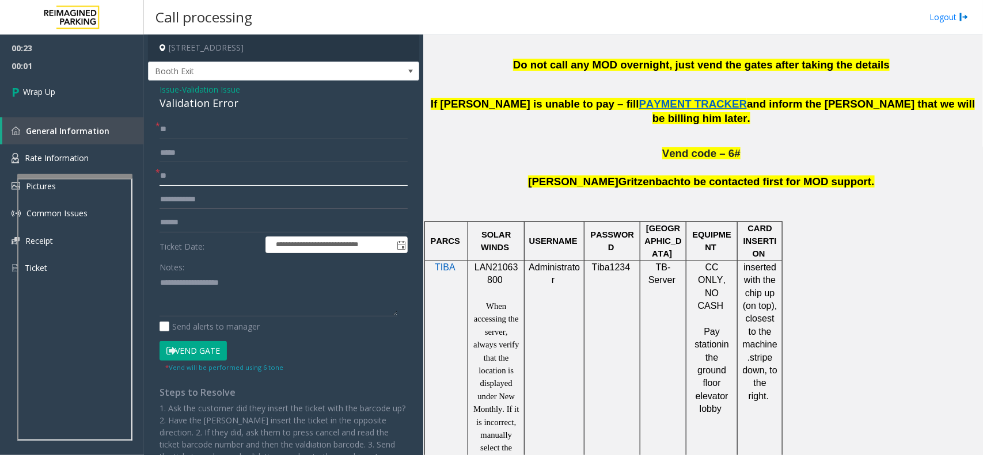
type input "**"
click at [239, 288] on textarea at bounding box center [278, 294] width 238 height 43
paste textarea "**********"
drag, startPoint x: 219, startPoint y: 325, endPoint x: 219, endPoint y: 314, distance: 10.9
click at [219, 325] on label "Send alerts to manager" at bounding box center [209, 327] width 100 height 12
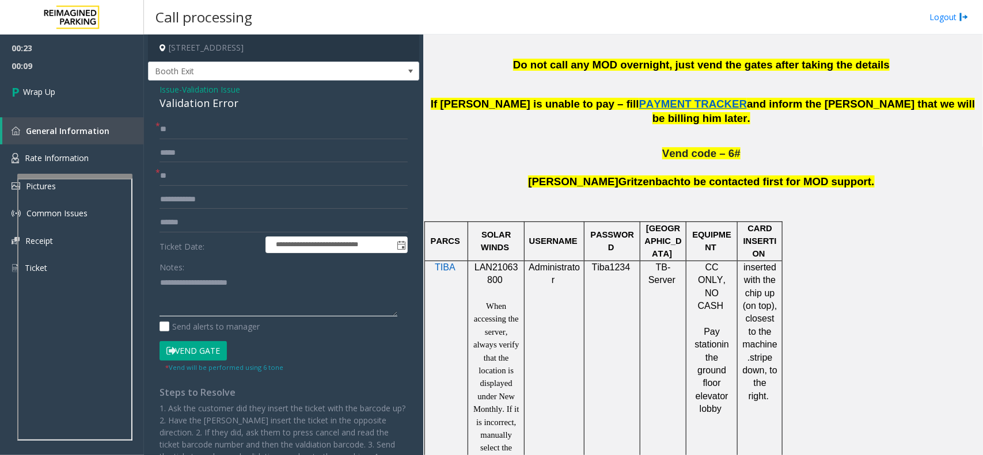
paste textarea "**********"
click at [219, 306] on textarea at bounding box center [278, 294] width 238 height 43
type textarea "**********"
click at [30, 101] on link "Wrap Up" at bounding box center [72, 92] width 144 height 34
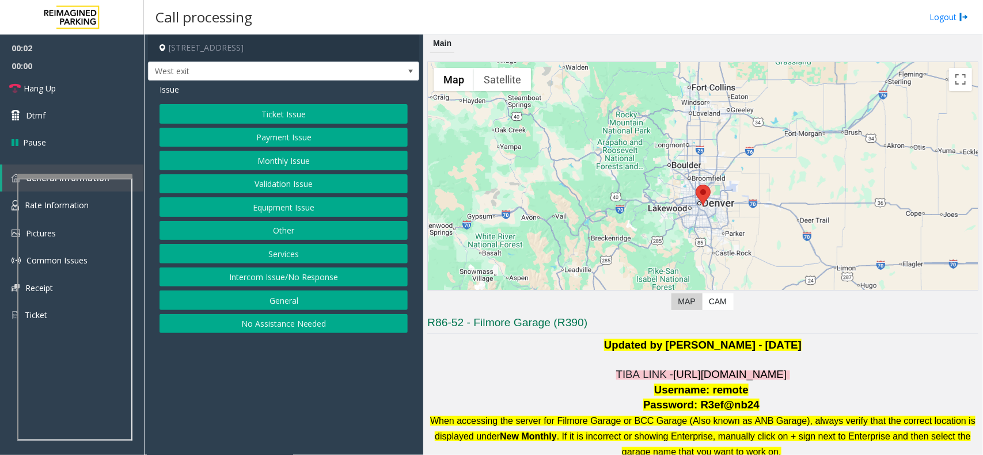
click at [747, 373] on span "[URL][DOMAIN_NAME]" at bounding box center [729, 374] width 113 height 12
click at [715, 392] on span "Username: remote" at bounding box center [701, 390] width 94 height 12
click at [712, 390] on span "Username: remote" at bounding box center [701, 390] width 94 height 12
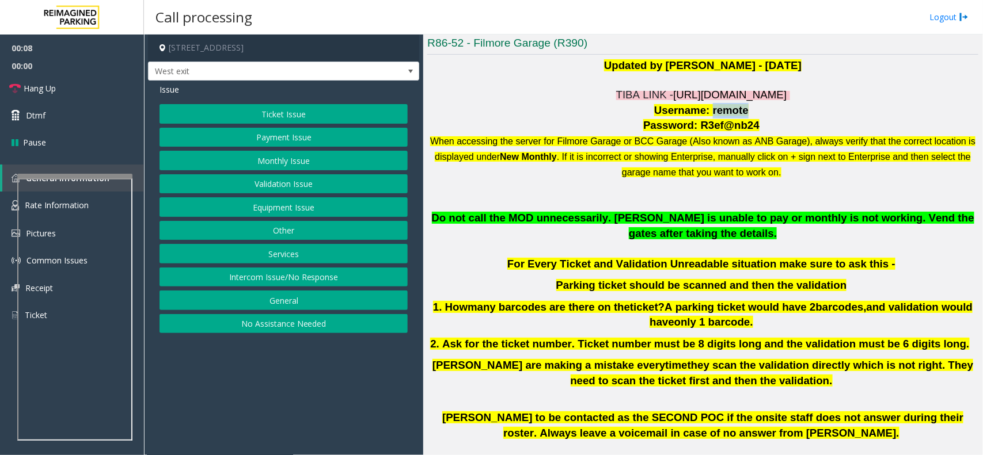
scroll to position [360, 0]
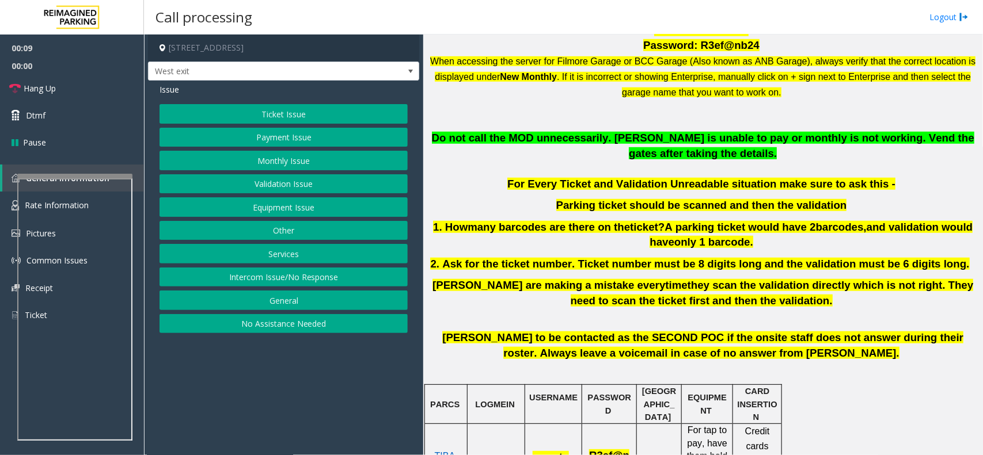
click at [595, 105] on p at bounding box center [702, 108] width 551 height 16
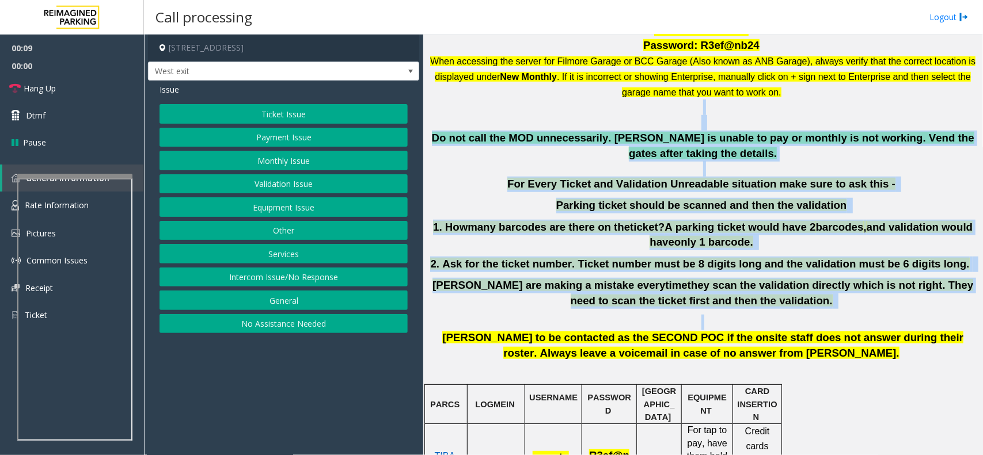
drag, startPoint x: 595, startPoint y: 105, endPoint x: 804, endPoint y: 321, distance: 300.4
click at [804, 321] on div "TIBA LINK - [URL][DOMAIN_NAME] Username: remote Password: R3ef@nb24 When access…" at bounding box center [702, 195] width 551 height 376
click at [804, 321] on p at bounding box center [702, 323] width 551 height 16
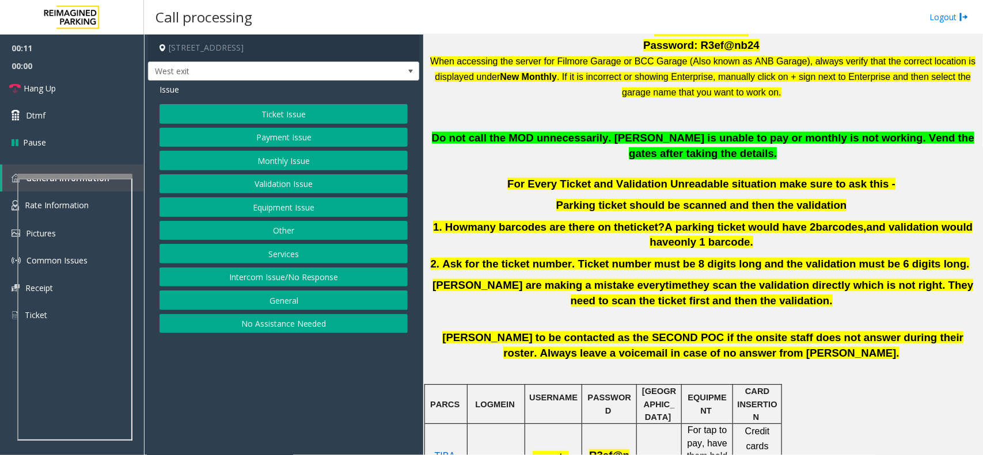
click at [265, 180] on button "Validation Issue" at bounding box center [283, 184] width 248 height 20
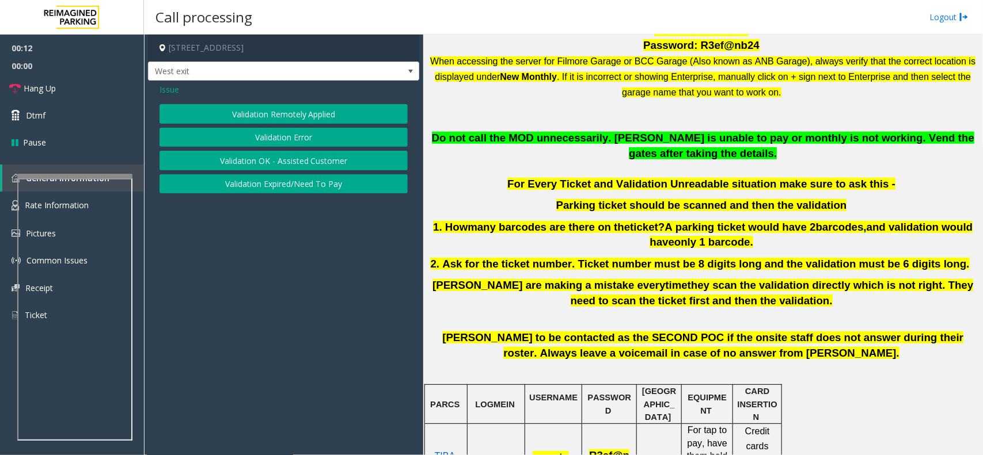
drag, startPoint x: 265, startPoint y: 180, endPoint x: 282, endPoint y: 131, distance: 51.7
click at [282, 131] on div "Validation Remotely Applied Validation Error Validation OK - Assisted Customer …" at bounding box center [283, 148] width 248 height 89
click at [282, 131] on button "Validation Error" at bounding box center [283, 138] width 248 height 20
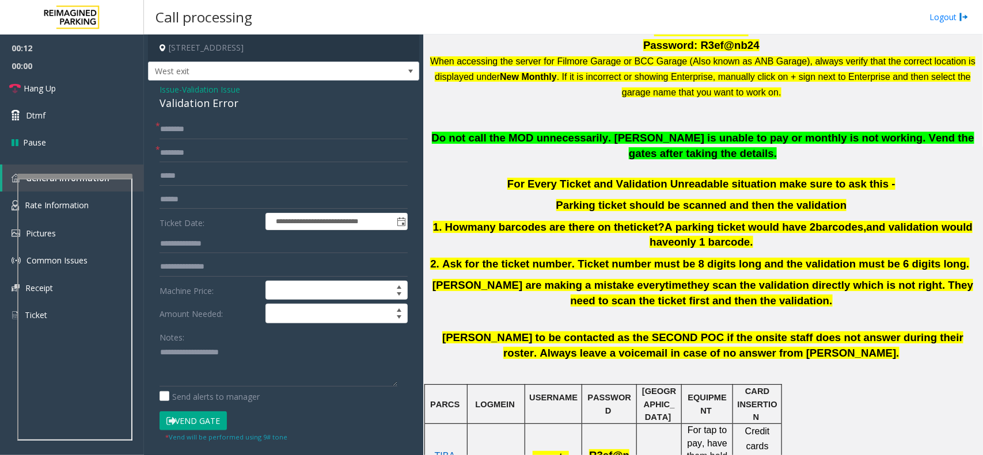
click at [219, 105] on div "Validation Error" at bounding box center [283, 104] width 248 height 16
click at [249, 341] on div "Notes:" at bounding box center [283, 357] width 248 height 59
click at [253, 346] on textarea at bounding box center [278, 365] width 238 height 43
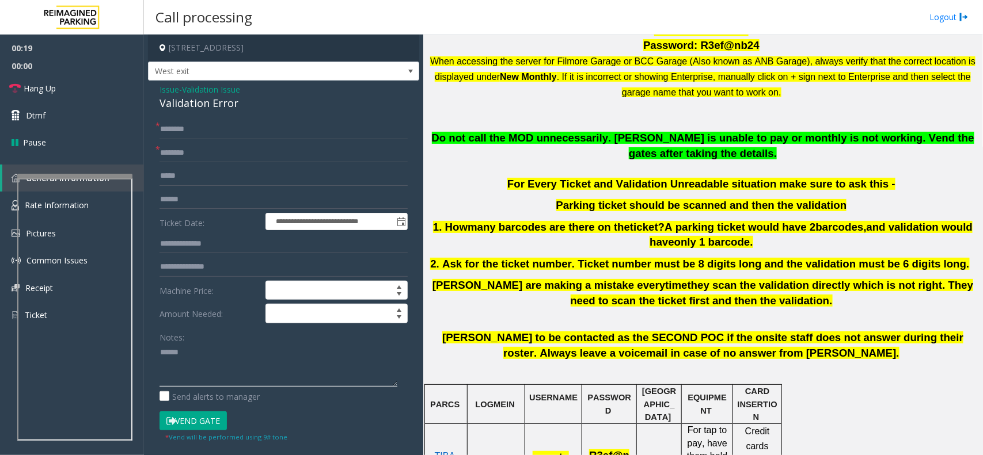
paste textarea "**********"
click at [230, 371] on textarea at bounding box center [278, 365] width 238 height 43
paste textarea "**********"
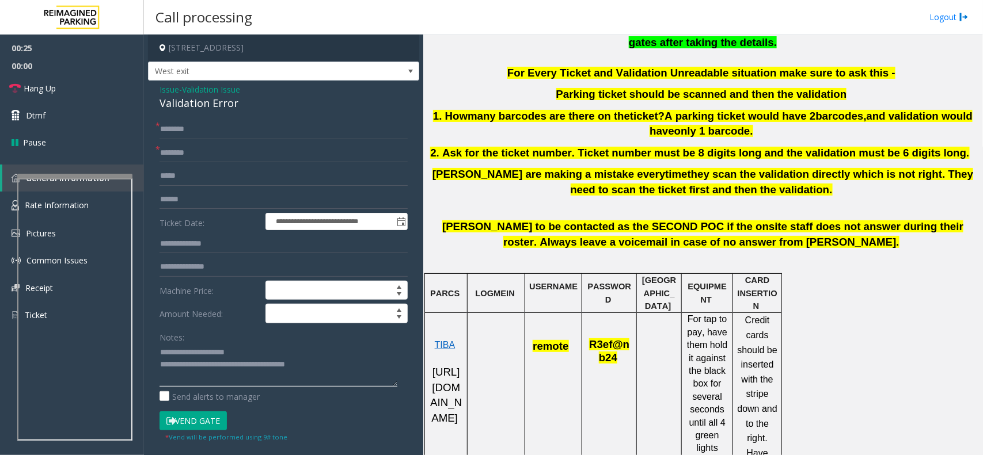
scroll to position [648, 0]
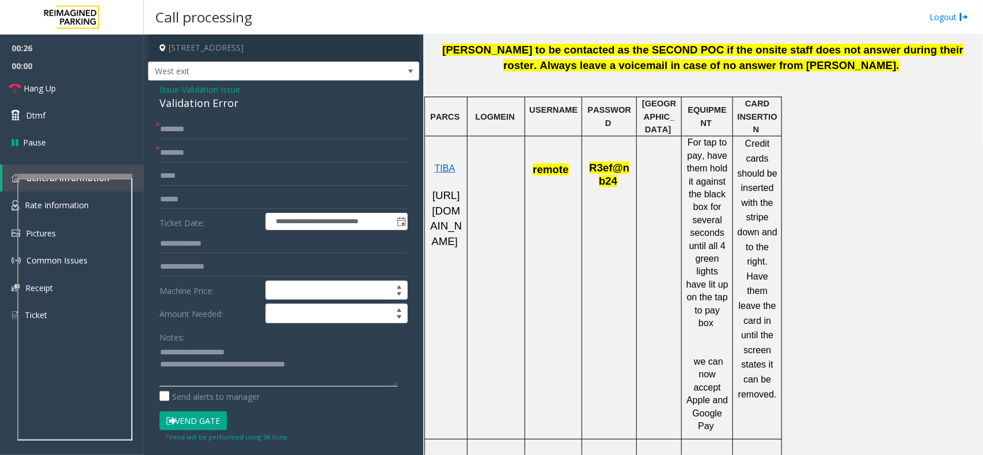
type textarea "**********"
click at [544, 176] on span "remote" at bounding box center [550, 169] width 36 height 12
drag, startPoint x: 544, startPoint y: 176, endPoint x: 615, endPoint y: 178, distance: 70.8
click at [615, 178] on tr "TIBA [URL][DOMAIN_NAME] remote R3ef@nb24 For tap to pay, have them hold it agai…" at bounding box center [603, 287] width 357 height 303
click at [615, 178] on span "R3ef@nb24" at bounding box center [609, 174] width 40 height 22
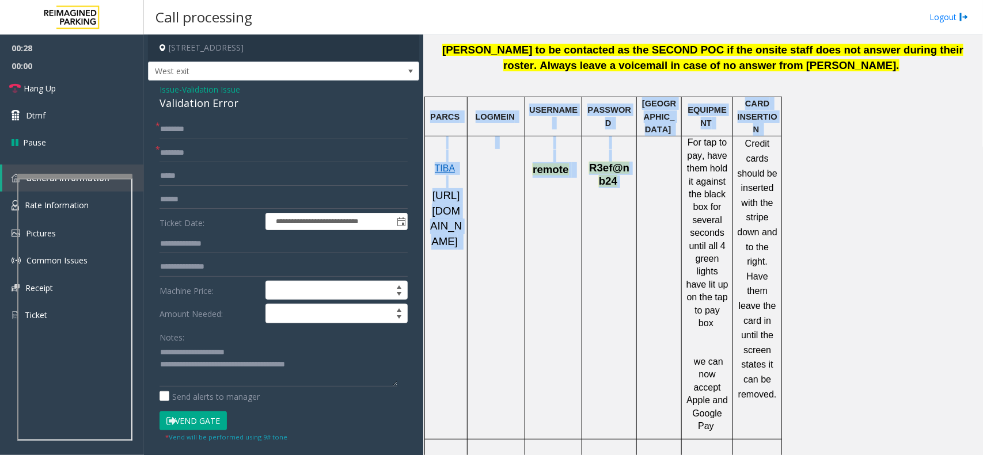
drag, startPoint x: 615, startPoint y: 178, endPoint x: 424, endPoint y: 119, distance: 200.3
click at [436, 116] on span "PARCS" at bounding box center [444, 116] width 29 height 9
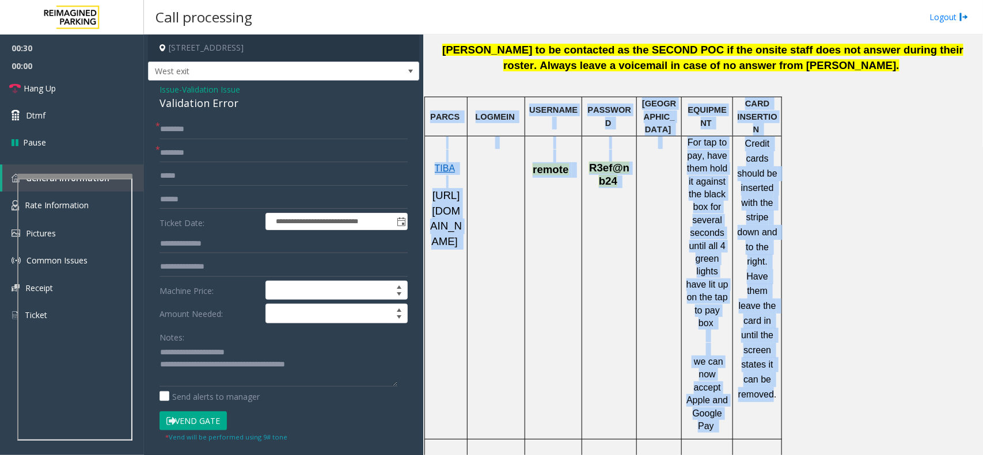
drag, startPoint x: 436, startPoint y: 116, endPoint x: 751, endPoint y: 401, distance: 425.5
click at [751, 401] on p "Credit cards should be inserted with the stripe down and to the right. Have the…" at bounding box center [757, 276] width 40 height 280
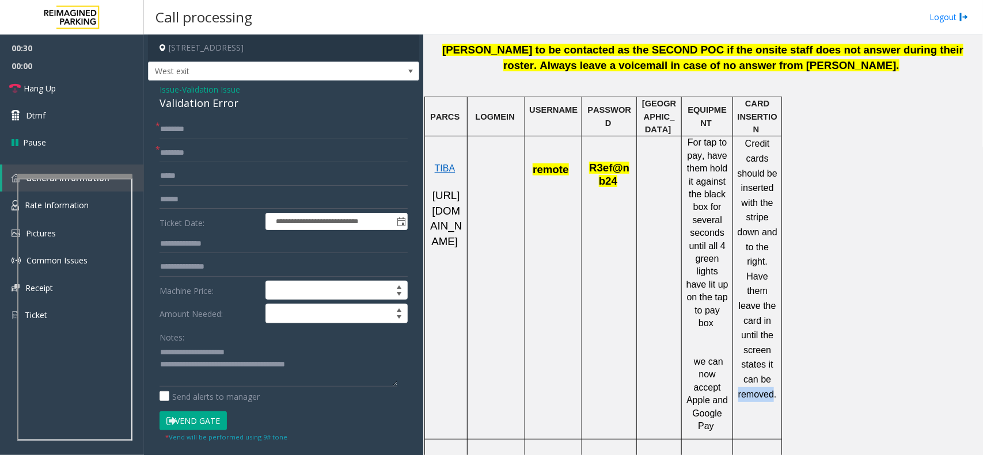
click at [751, 401] on p "Credit cards should be inserted with the stripe down and to the right. Have the…" at bounding box center [757, 276] width 40 height 280
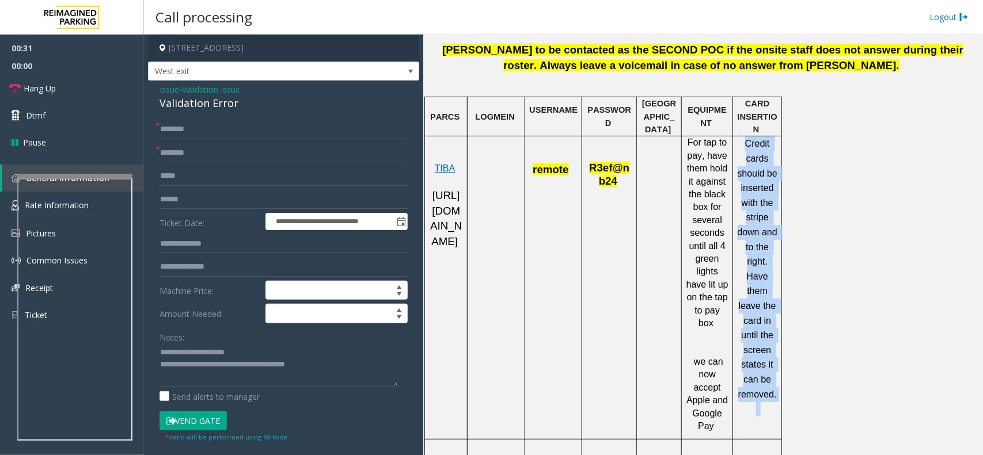
drag, startPoint x: 751, startPoint y: 401, endPoint x: 766, endPoint y: 139, distance: 262.3
click at [766, 139] on p "Credit cards should be inserted with the stripe down and to the right. Have the…" at bounding box center [757, 276] width 40 height 280
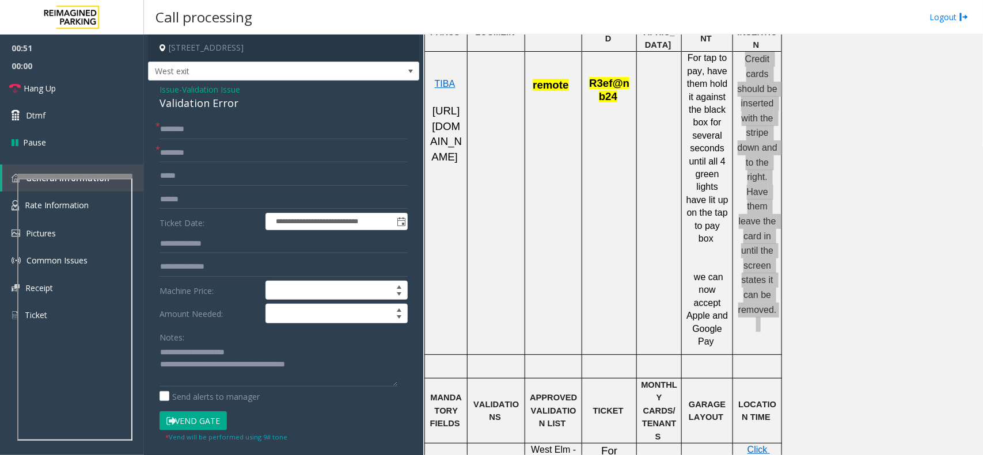
scroll to position [863, 0]
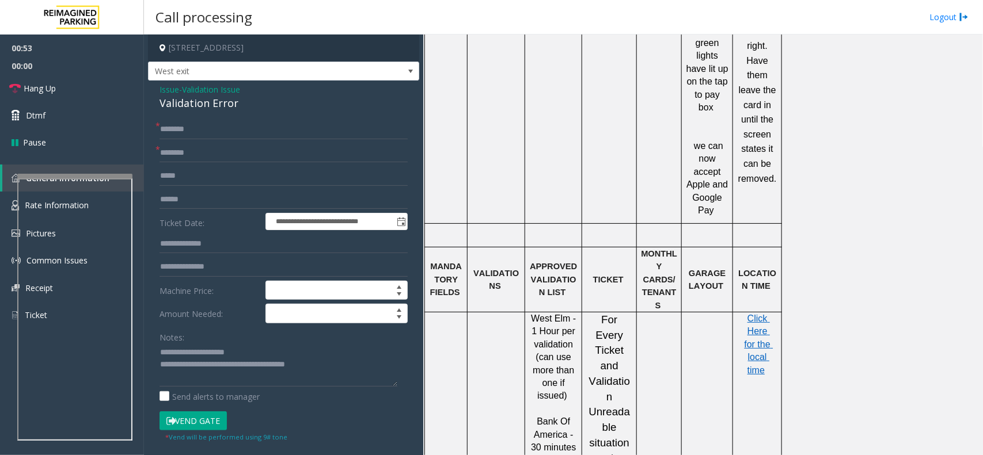
click at [531, 314] on span "West Elm - 1 Hour per validation (can use more than one if issued)" at bounding box center [555, 357] width 48 height 87
drag, startPoint x: 530, startPoint y: 278, endPoint x: 554, endPoint y: 329, distance: 56.6
click at [554, 329] on span "West Elm - 1 Hour per validation (can use more than one if issued)" at bounding box center [555, 357] width 48 height 87
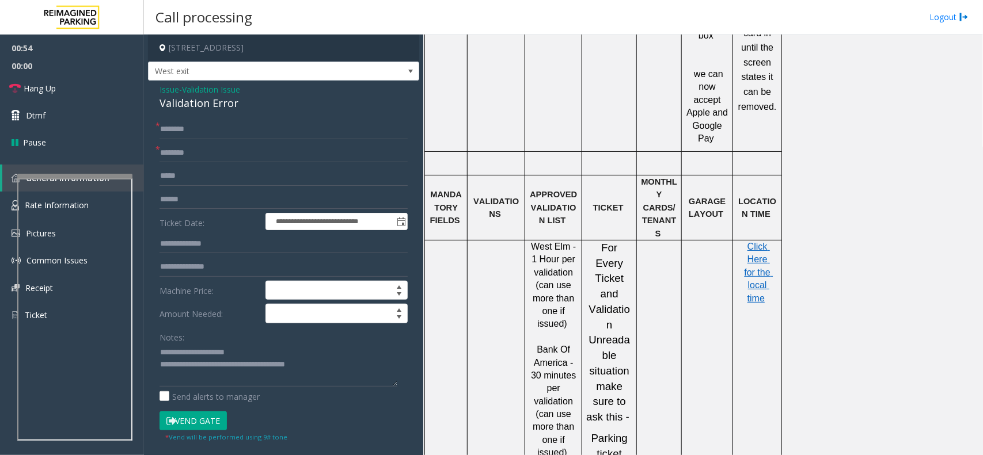
click at [539, 345] on span "Bank Of America - 30 minutes per validation (can use more than one if issued)" at bounding box center [555, 401] width 48 height 113
drag, startPoint x: 539, startPoint y: 312, endPoint x: 554, endPoint y: 321, distance: 18.1
click at [554, 345] on span "Bank Of America - 30 minutes per validation (can use more than one if issued)" at bounding box center [555, 401] width 48 height 113
click at [203, 146] on input "text" at bounding box center [283, 153] width 248 height 20
paste input "**********"
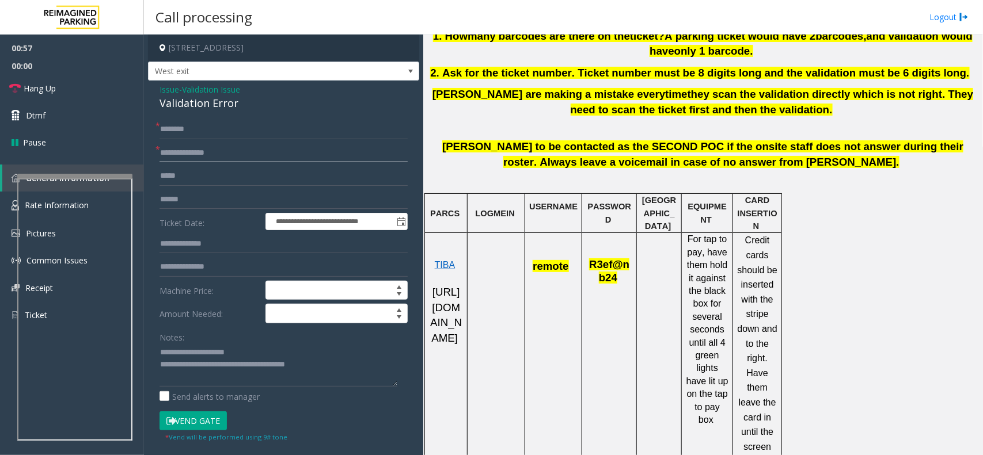
scroll to position [360, 0]
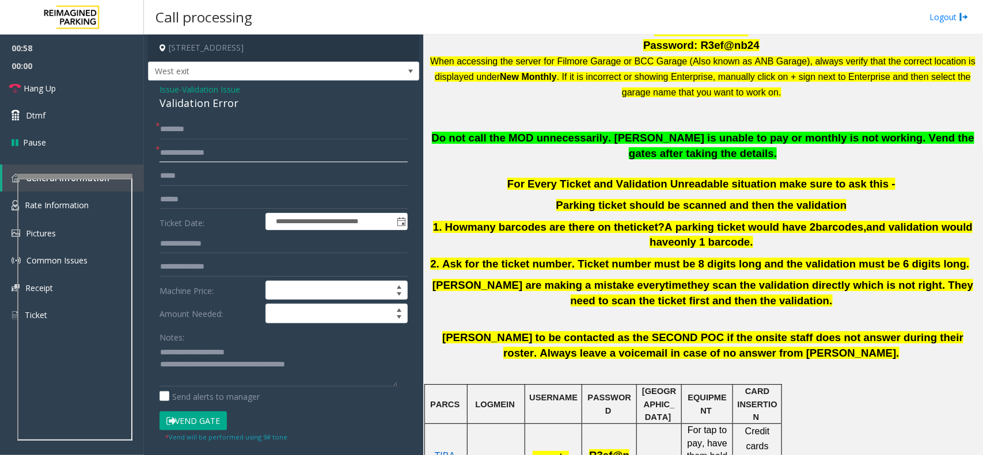
type input "**********"
click at [574, 137] on span "Do not call the MOD unnecessarily. [PERSON_NAME] is unable to pay or monthly is…" at bounding box center [703, 146] width 542 height 28
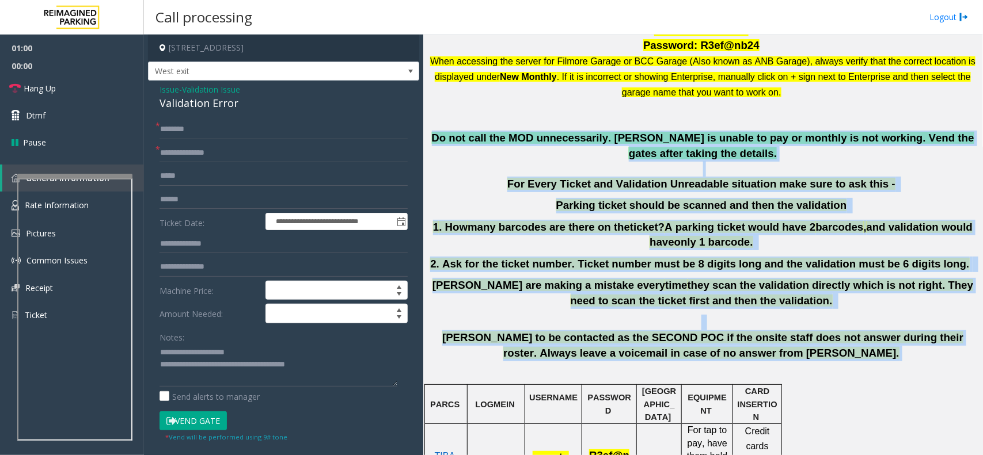
drag, startPoint x: 574, startPoint y: 137, endPoint x: 724, endPoint y: 358, distance: 267.3
click at [724, 358] on div "TIBA LINK - [URL][DOMAIN_NAME] Username: remote Password: R3ef@nb24 When access…" at bounding box center [702, 195] width 551 height 376
click at [724, 358] on span "[PERSON_NAME] to be contacted as the SECOND POC if the onsite staff does not an…" at bounding box center [702, 346] width 521 height 28
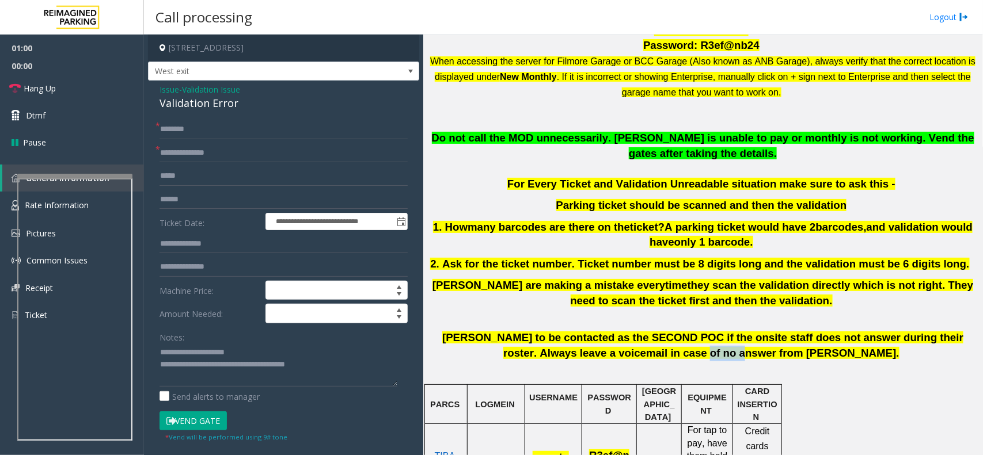
click at [724, 358] on span "[PERSON_NAME] to be contacted as the SECOND POC if the onsite staff does not an…" at bounding box center [702, 346] width 521 height 28
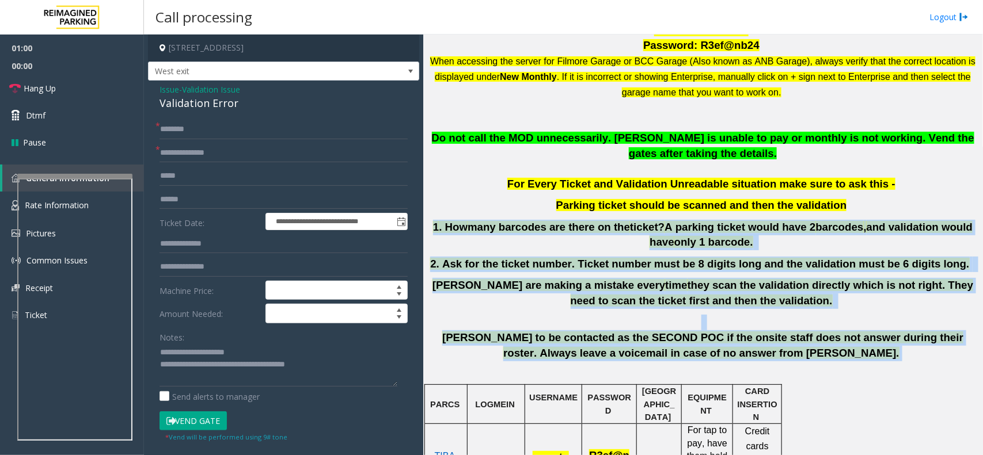
drag, startPoint x: 724, startPoint y: 358, endPoint x: 497, endPoint y: 237, distance: 257.5
click at [497, 237] on div "TIBA LINK - [URL][DOMAIN_NAME] Username: remote Password: R3ef@nb24 When access…" at bounding box center [702, 195] width 551 height 376
click at [497, 237] on p "1 . How many barcodes are there on the ticket? A parking ticket would have 2 ba…" at bounding box center [702, 235] width 551 height 31
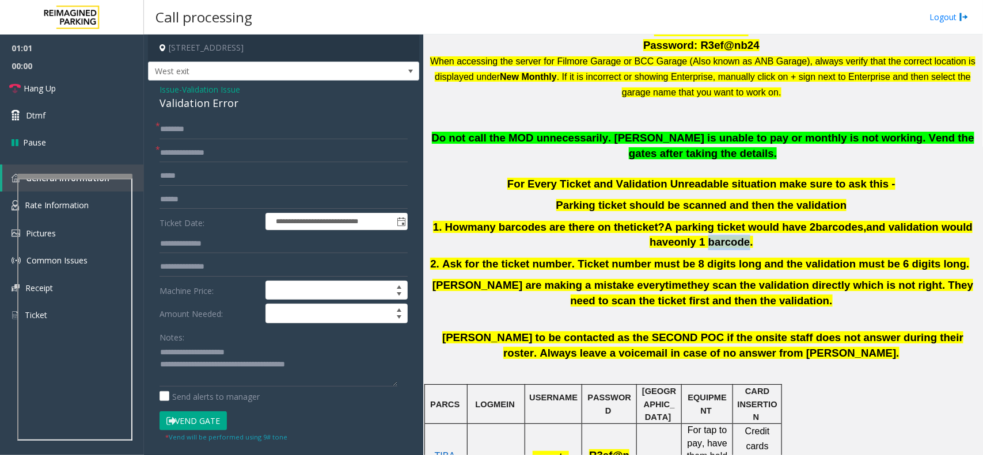
click at [497, 237] on p "1 . How many barcodes are there on the ticket? A parking ticket would have 2 ba…" at bounding box center [702, 235] width 551 height 31
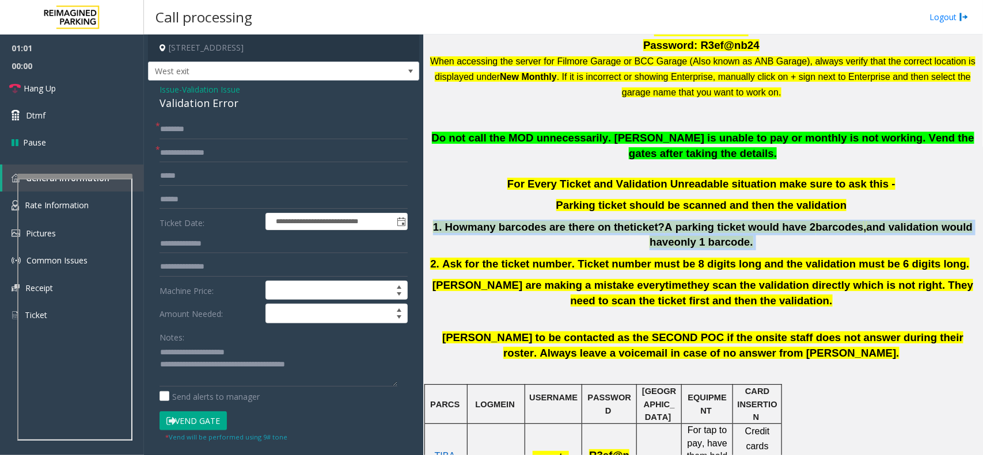
click at [497, 237] on p "1 . How many barcodes are there on the ticket? A parking ticket would have 2 ba…" at bounding box center [702, 235] width 551 height 31
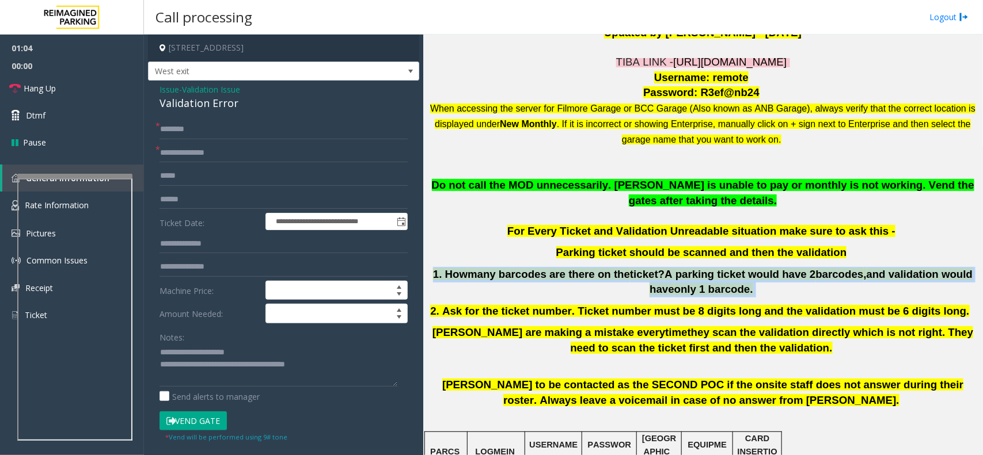
scroll to position [288, 0]
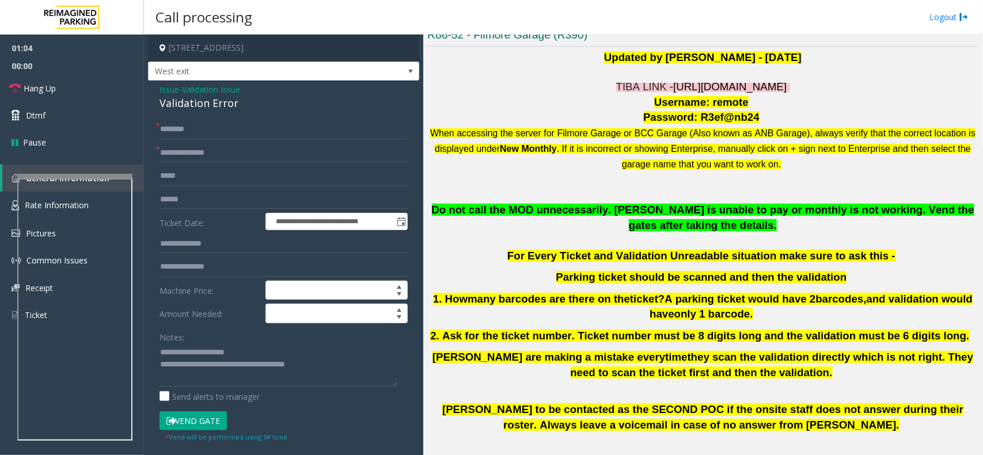
click at [630, 251] on span "For Every Ticket and Validation Unreadable situation make sure to ask this -" at bounding box center [701, 256] width 388 height 12
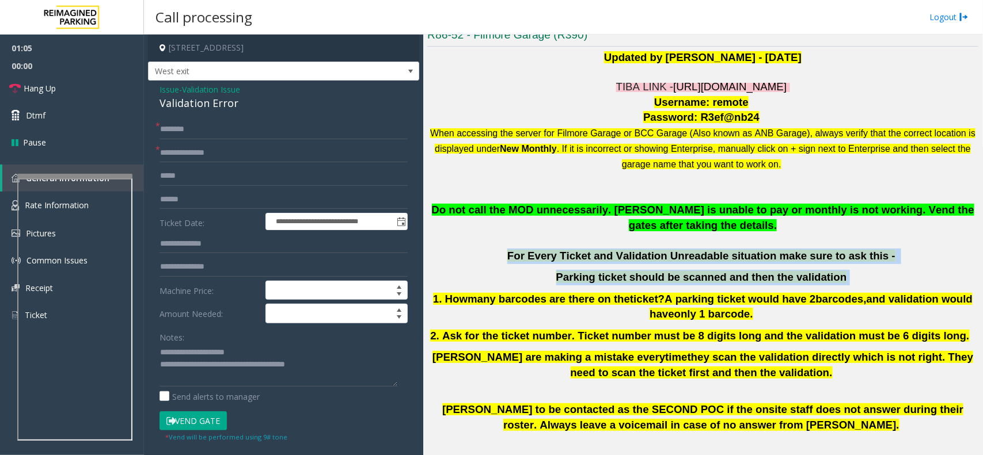
drag, startPoint x: 630, startPoint y: 251, endPoint x: 709, endPoint y: 281, distance: 84.3
click at [709, 281] on div "Do not call the MOD unnecessarily. [PERSON_NAME] is unable to pay or monthly is…" at bounding box center [702, 292] width 551 height 178
click at [709, 281] on span "Parking ticket should be scanned and then the validation" at bounding box center [701, 277] width 291 height 12
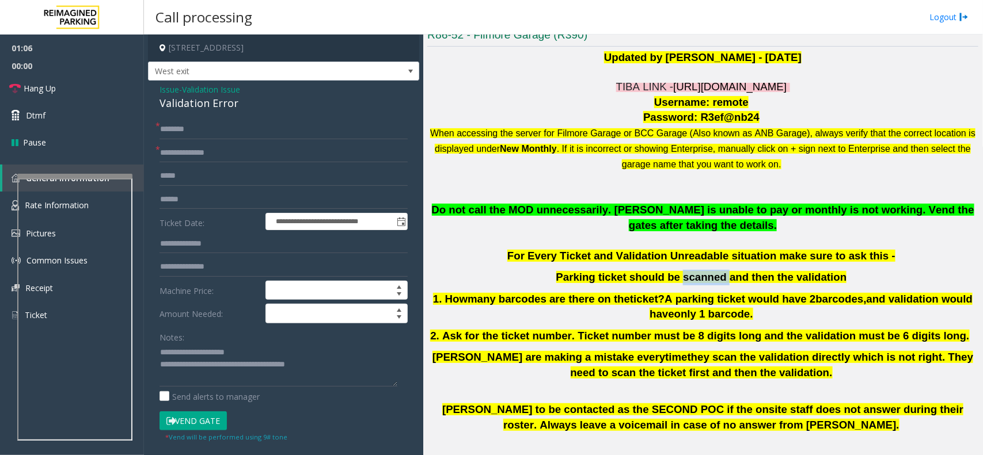
click at [709, 281] on span "Parking ticket should be scanned and then the validation" at bounding box center [701, 277] width 291 height 12
click at [708, 281] on span "Parking ticket should be scanned and then the validation" at bounding box center [701, 277] width 291 height 12
click at [764, 418] on span "[PERSON_NAME] to be contacted as the SECOND POC if the onsite staff does not an…" at bounding box center [702, 418] width 521 height 28
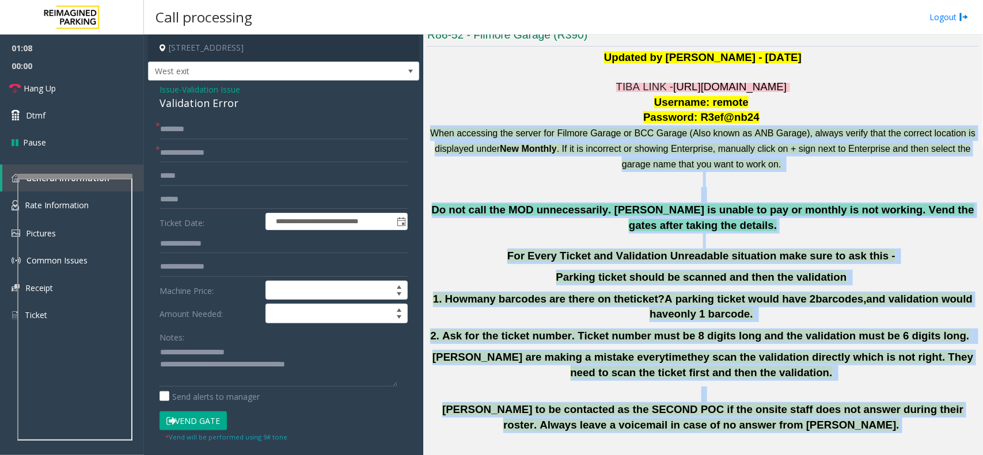
drag, startPoint x: 764, startPoint y: 418, endPoint x: 470, endPoint y: 131, distance: 411.5
click at [470, 131] on div "TIBA LINK - [URL][DOMAIN_NAME] Username: remote Password: R3ef@nb24 When access…" at bounding box center [702, 267] width 551 height 376
click at [470, 131] on span "When accessing the server for Filmore Garage or BCC Garage (Also known as ANB G…" at bounding box center [702, 140] width 545 height 25
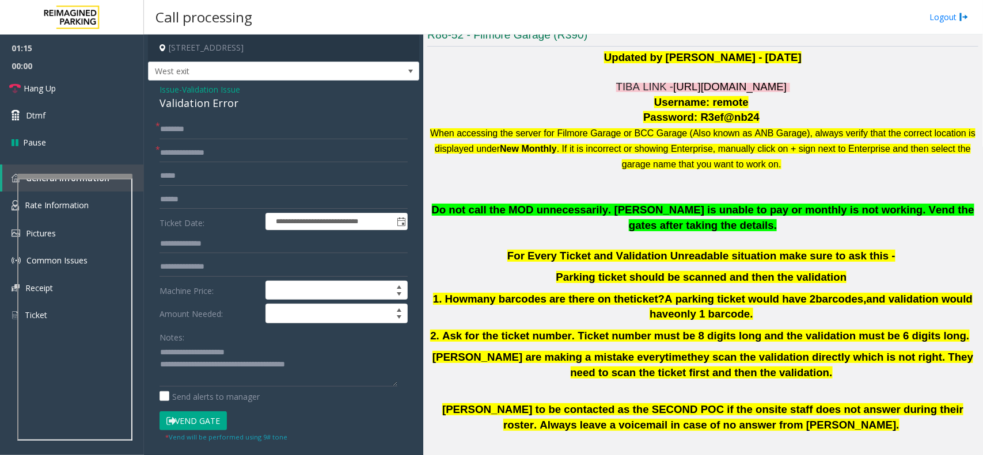
click at [475, 147] on span "When accessing the server for Filmore Garage or BCC Garage (Also known as ANB G…" at bounding box center [702, 140] width 545 height 25
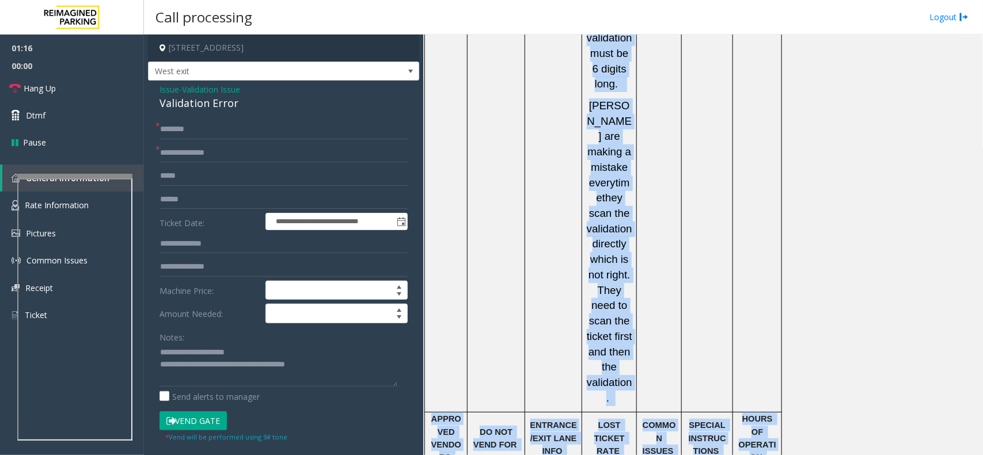
scroll to position [2087, 0]
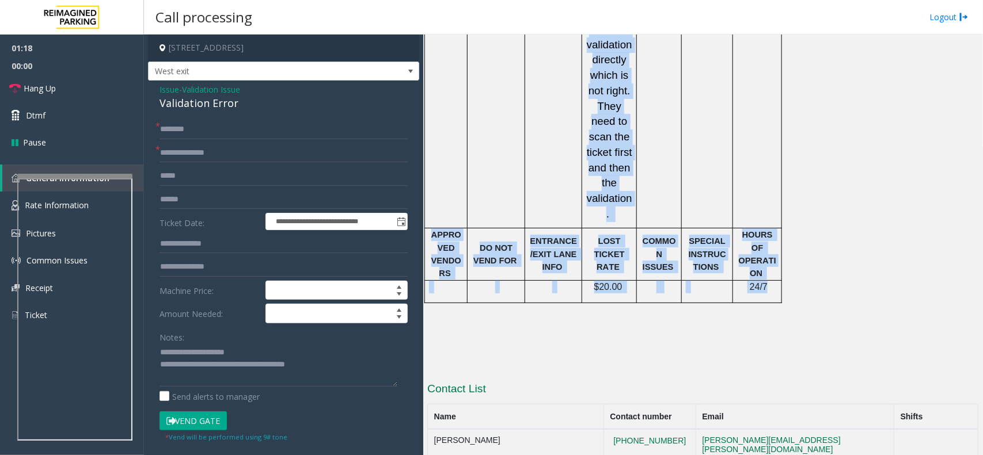
drag, startPoint x: 475, startPoint y: 147, endPoint x: 767, endPoint y: 116, distance: 294.0
click at [767, 282] on span "24/7" at bounding box center [758, 287] width 18 height 10
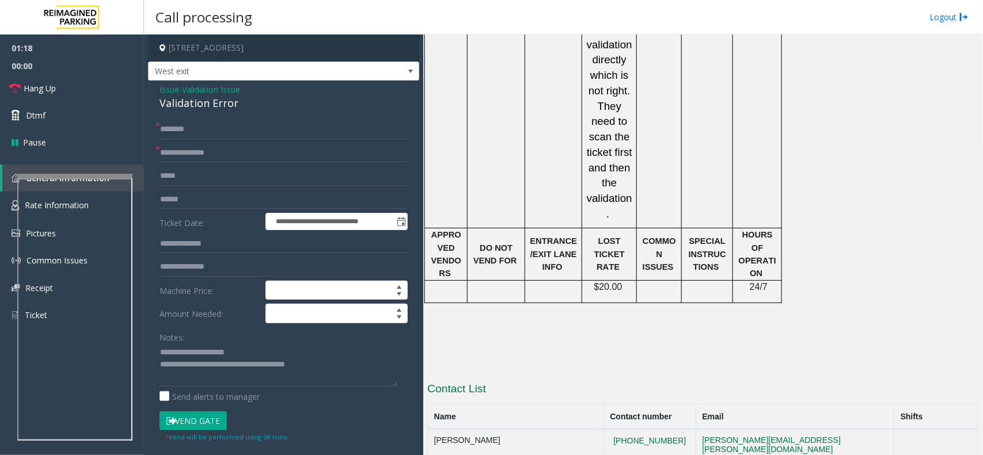
click at [767, 282] on span "24/7" at bounding box center [758, 287] width 18 height 10
drag, startPoint x: 767, startPoint y: 116, endPoint x: 758, endPoint y: 109, distance: 12.0
click at [758, 282] on span "24/7" at bounding box center [758, 287] width 18 height 10
click at [763, 282] on span "24/7" at bounding box center [758, 287] width 18 height 10
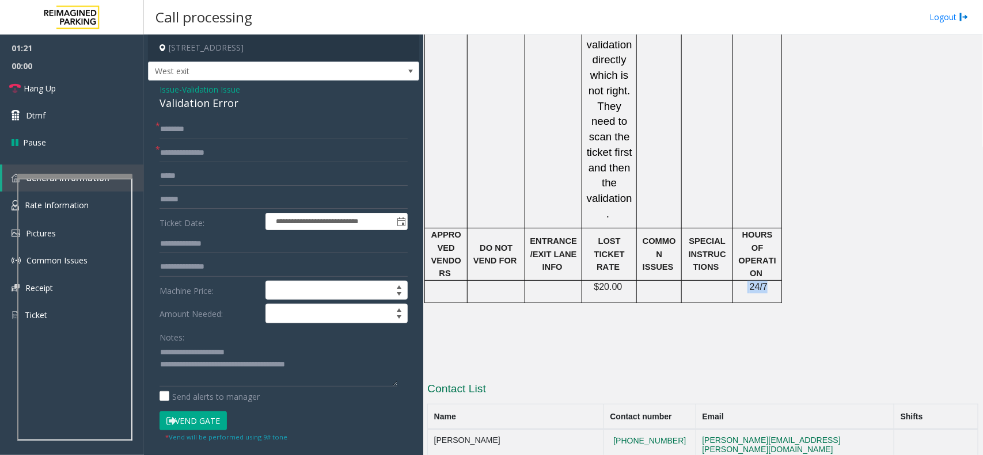
click at [763, 282] on span "24/7" at bounding box center [758, 287] width 18 height 10
drag, startPoint x: 763, startPoint y: 111, endPoint x: 755, endPoint y: 108, distance: 8.0
click at [755, 282] on span "24/7" at bounding box center [758, 287] width 18 height 10
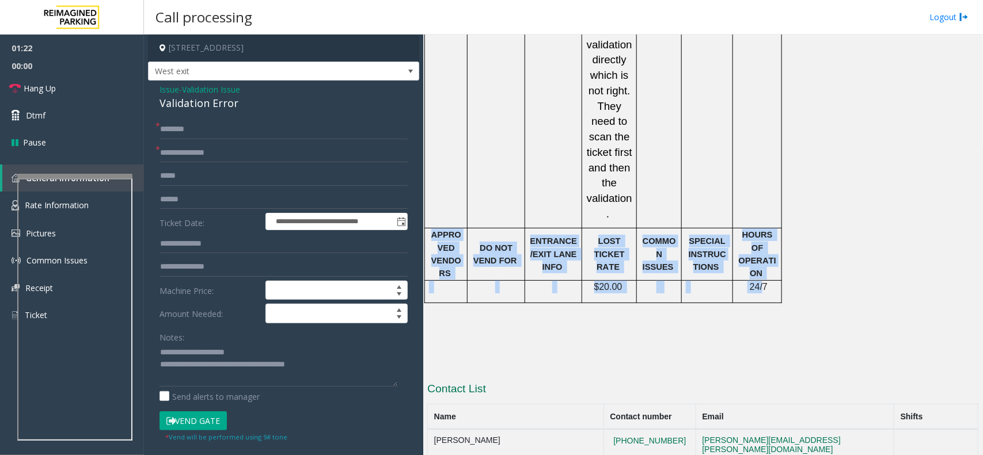
drag, startPoint x: 755, startPoint y: 108, endPoint x: 440, endPoint y: 64, distance: 317.9
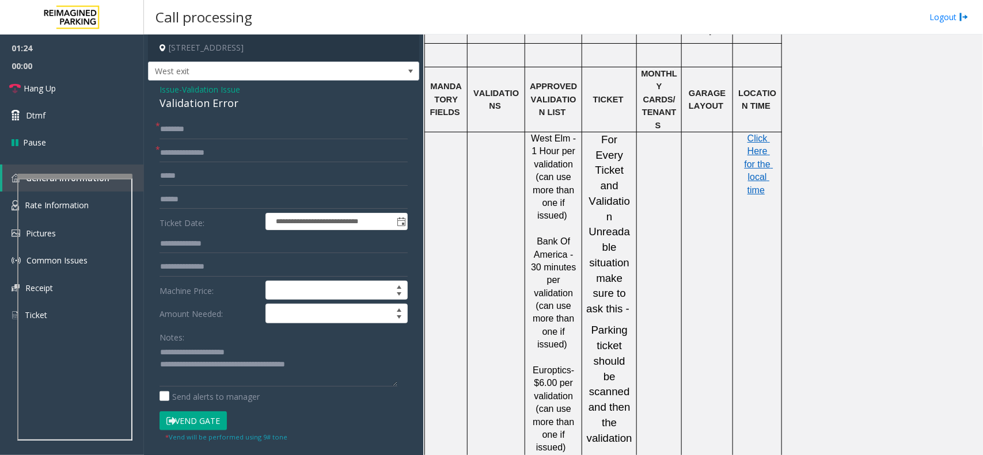
scroll to position [1007, 0]
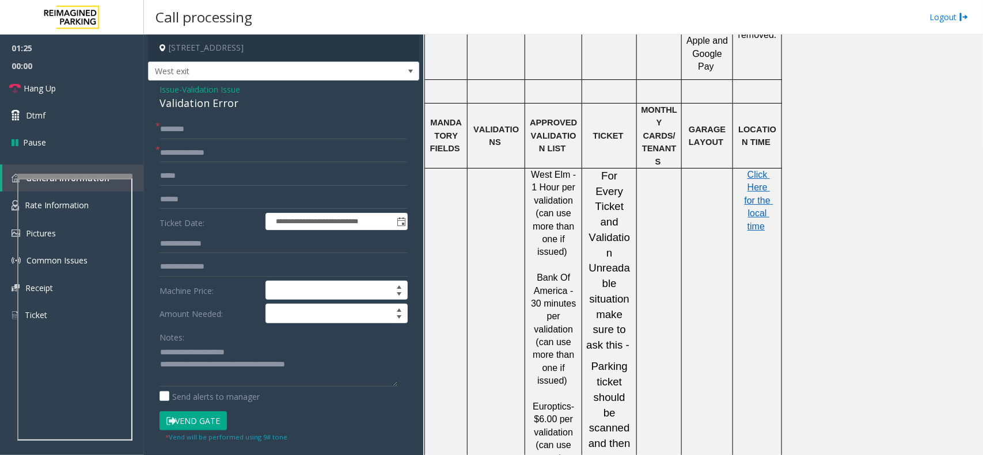
click at [599, 170] on span "For Every Ticket and Validation Unreadable situation make sure to ask this -" at bounding box center [608, 260] width 44 height 181
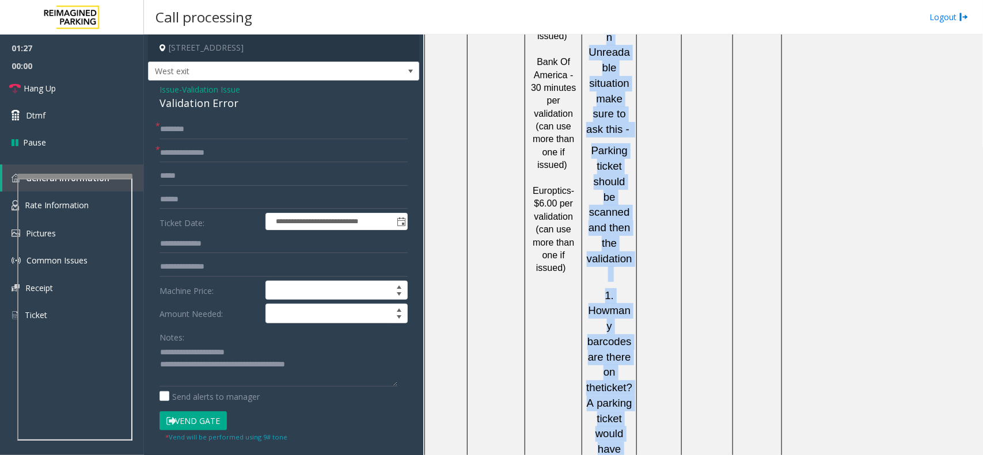
drag, startPoint x: 599, startPoint y: 140, endPoint x: 617, endPoint y: 419, distance: 279.8
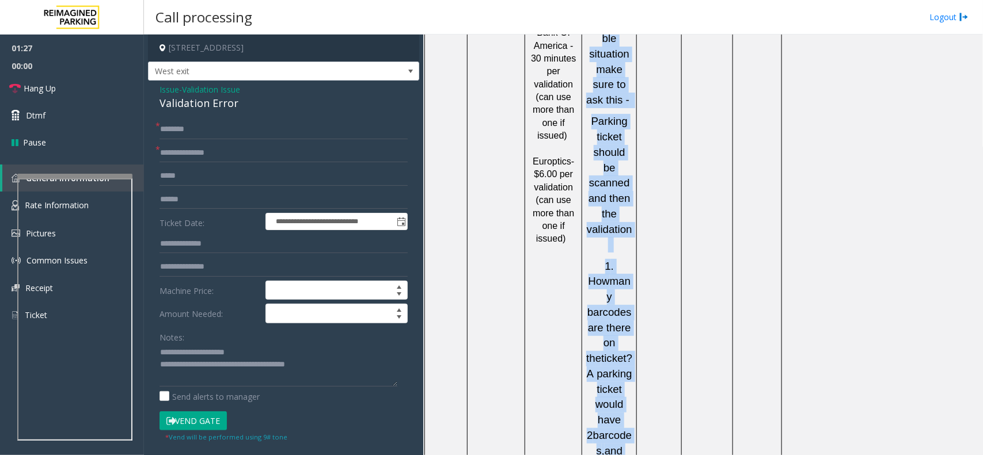
scroll to position [1439, 0]
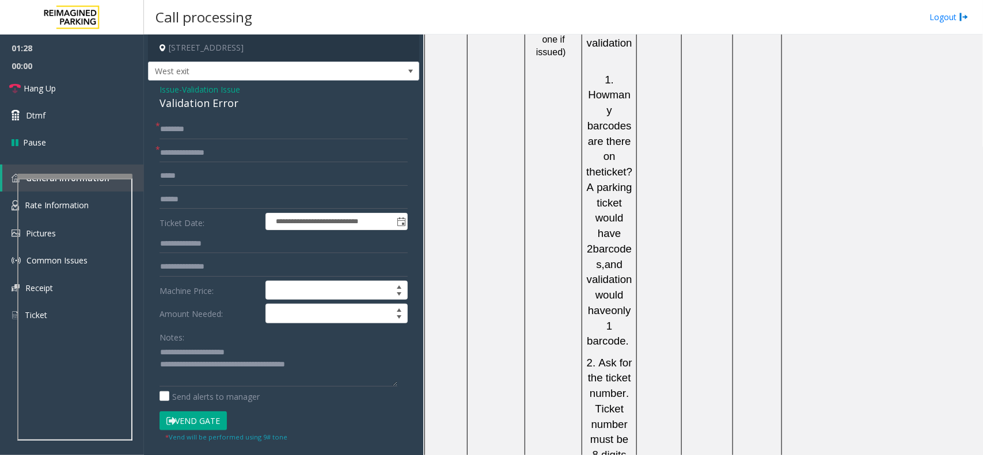
drag, startPoint x: 616, startPoint y: 419, endPoint x: 591, endPoint y: 390, distance: 38.8
click at [590, 390] on p "2. Ask for the ticket number. Ticket number must be 8 digits long and the valid…" at bounding box center [609, 456] width 46 height 200
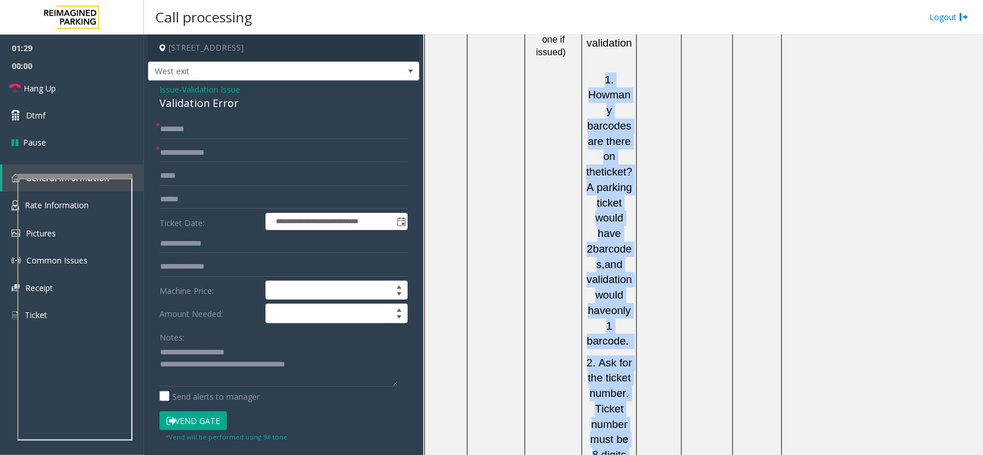
drag, startPoint x: 590, startPoint y: 390, endPoint x: 603, endPoint y: 199, distance: 191.0
click at [603, 199] on div "For Every Ticket and Validation Unreadable situation make sure to ask this - Pa…" at bounding box center [609, 303] width 46 height 1133
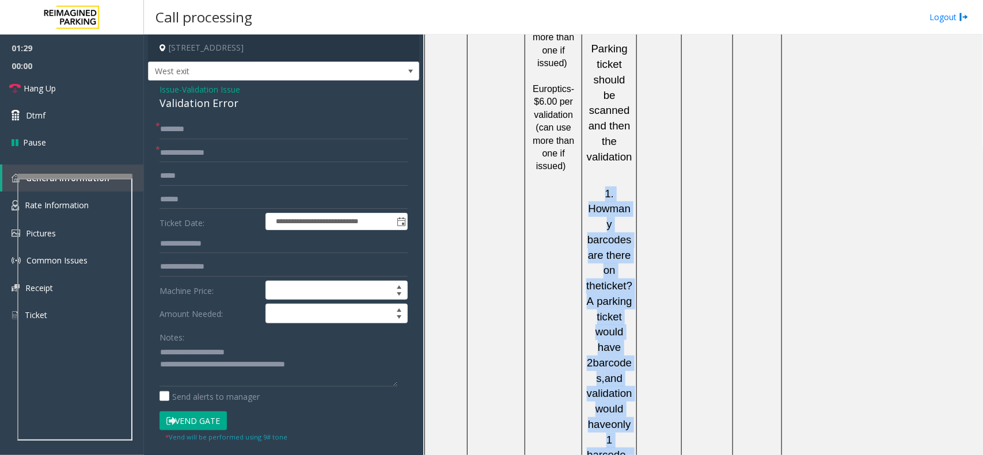
scroll to position [1151, 0]
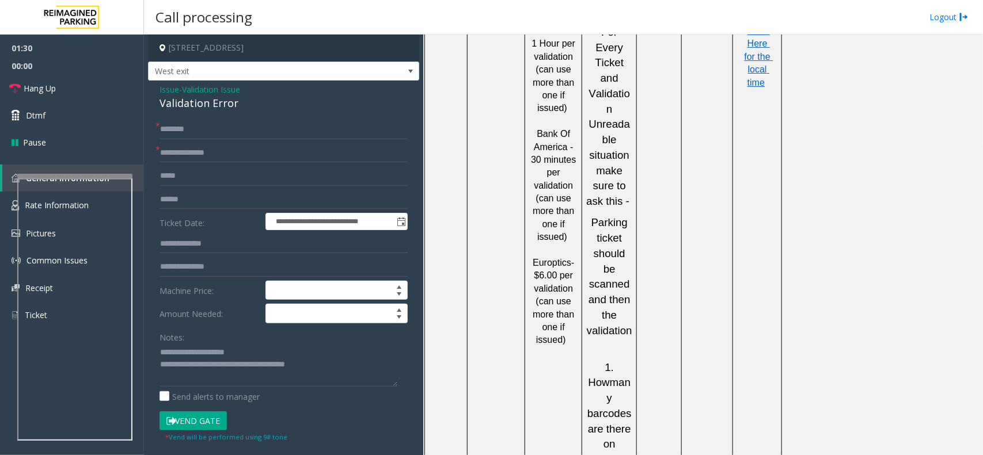
click at [544, 129] on span "Bank Of America - 30 minutes per validation (can use more than one if issued)" at bounding box center [555, 185] width 48 height 113
drag, startPoint x: 544, startPoint y: 94, endPoint x: 560, endPoint y: 200, distance: 107.1
click at [560, 200] on div "West Elm - 1 Hour per validation (can use more than one if issued) Bank Of Amer…" at bounding box center [553, 186] width 56 height 322
click at [550, 184] on span "Bank Of America - 30 minutes per validation (can use more than one if issued)" at bounding box center [555, 185] width 48 height 113
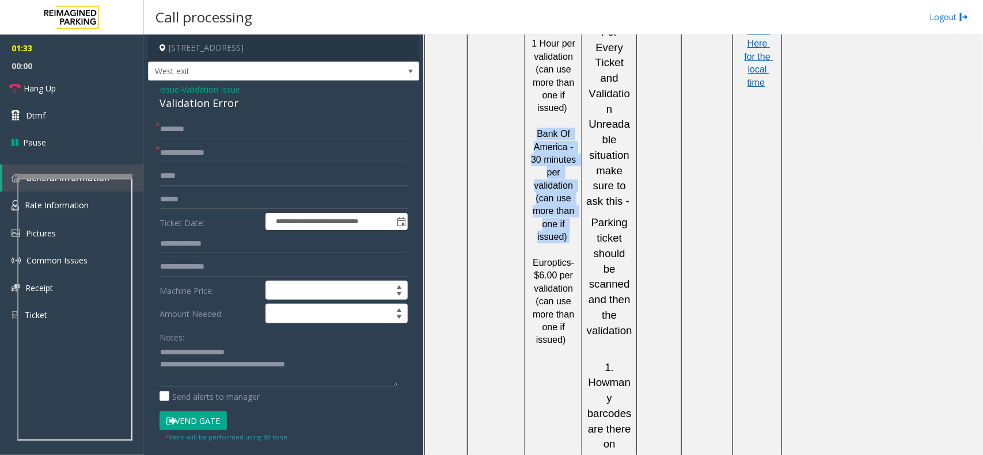
drag, startPoint x: 550, startPoint y: 184, endPoint x: 541, endPoint y: 95, distance: 89.6
click at [541, 129] on span "Bank Of America - 30 minutes per validation (can use more than one if issued)" at bounding box center [555, 185] width 48 height 113
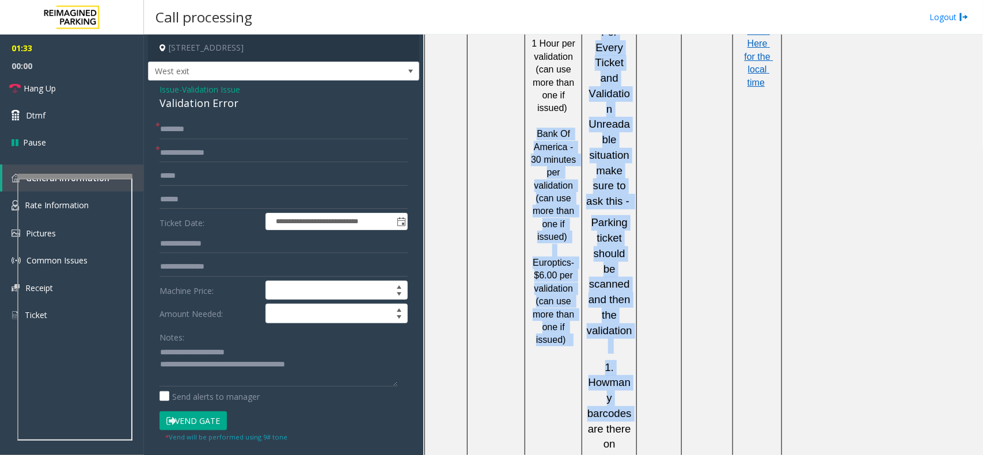
drag, startPoint x: 541, startPoint y: 95, endPoint x: 591, endPoint y: 288, distance: 199.6
click at [591, 376] on span "many barcodes are there on the" at bounding box center [608, 420] width 45 height 89
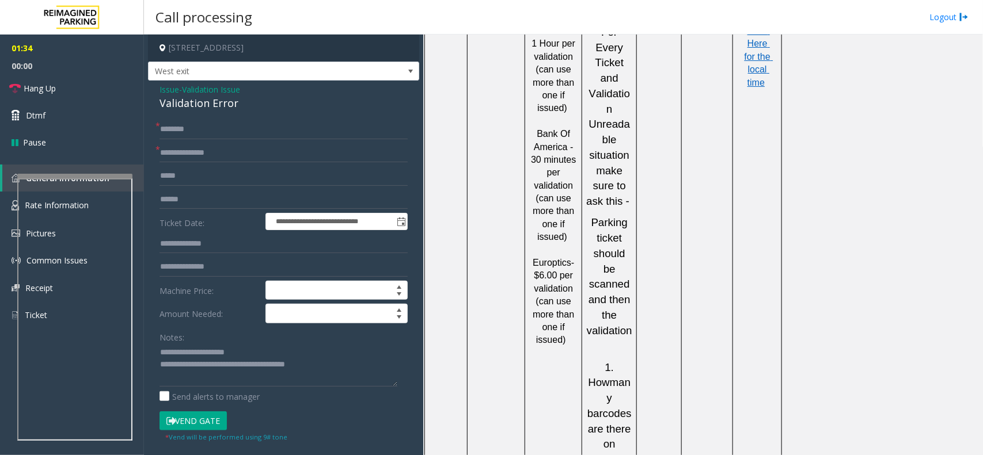
click at [239, 105] on div "Validation Error" at bounding box center [283, 104] width 248 height 16
click at [249, 139] on form "**********" at bounding box center [283, 281] width 248 height 323
click at [239, 125] on input "text" at bounding box center [283, 130] width 248 height 20
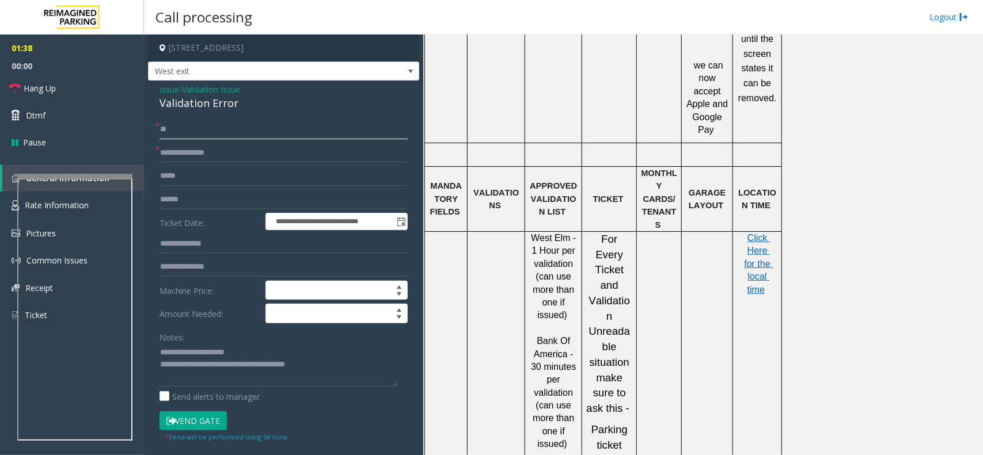
scroll to position [935, 0]
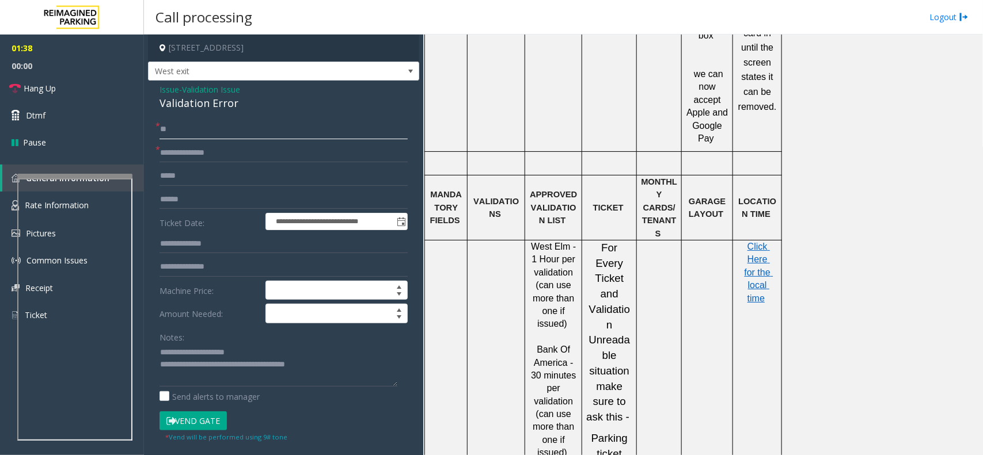
type input "**"
click at [749, 242] on span "Click Here for the local time" at bounding box center [758, 273] width 29 height 62
click at [234, 186] on form "**********" at bounding box center [283, 281] width 248 height 323
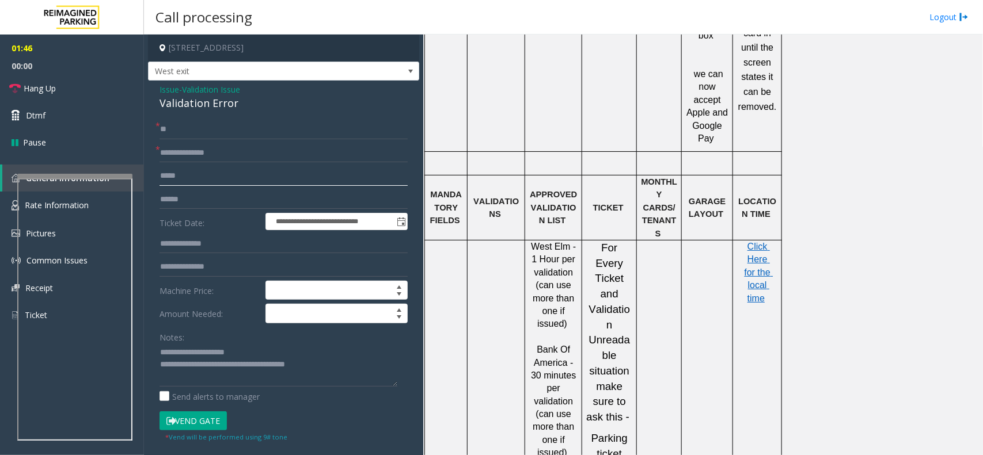
click at [239, 174] on input "text" at bounding box center [283, 176] width 248 height 20
type input "*********"
click at [338, 197] on input "text" at bounding box center [283, 200] width 248 height 20
click at [193, 208] on input "text" at bounding box center [283, 200] width 248 height 20
click at [226, 201] on input "text" at bounding box center [283, 200] width 248 height 20
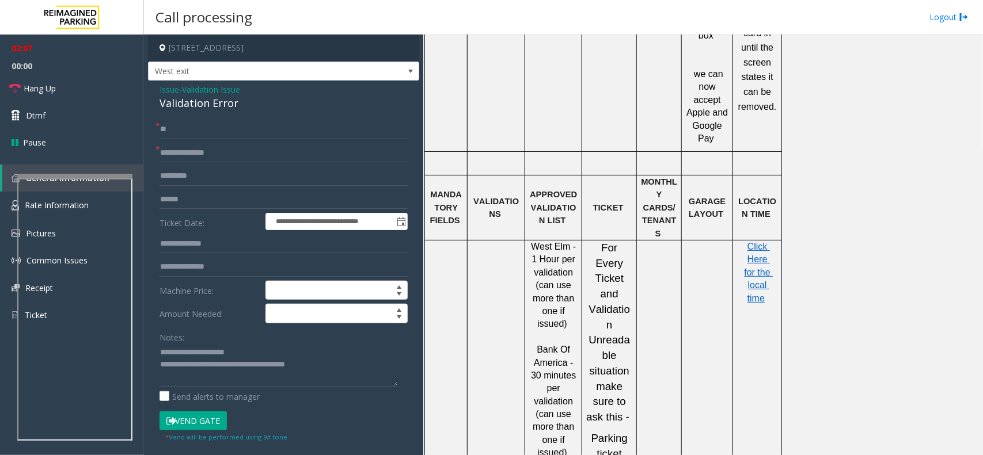
click at [215, 119] on div "**********" at bounding box center [283, 415] width 271 height 669
click at [217, 124] on input "**" at bounding box center [283, 130] width 248 height 20
click at [206, 367] on textarea at bounding box center [278, 365] width 238 height 43
click at [191, 206] on input "text" at bounding box center [283, 200] width 248 height 20
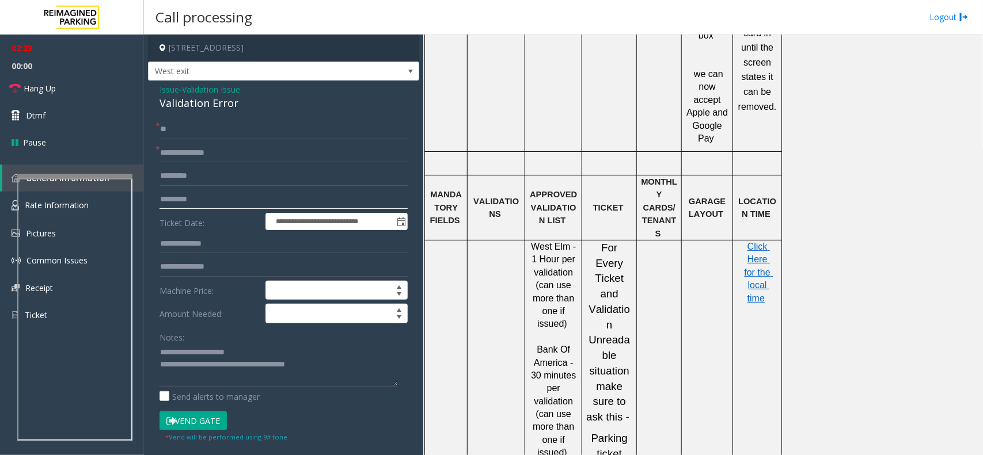
type input "*********"
click at [211, 138] on input "**" at bounding box center [283, 130] width 248 height 20
type input "*"
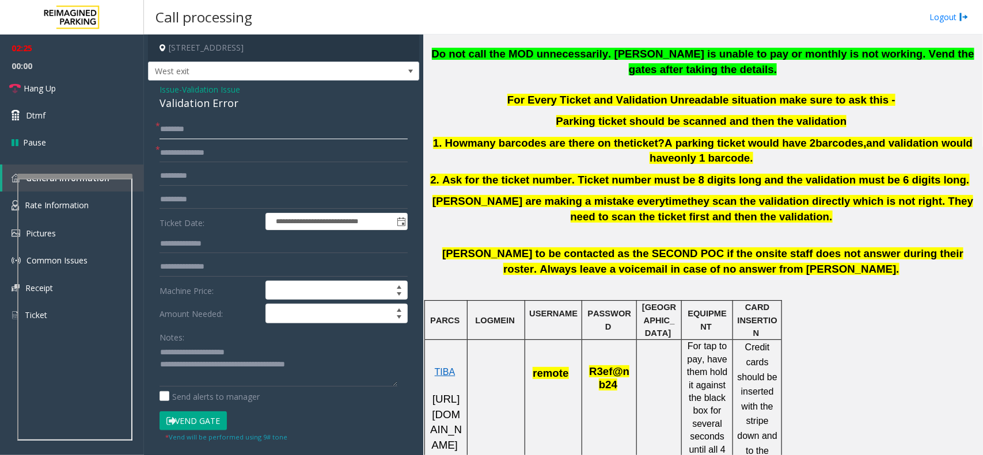
scroll to position [432, 0]
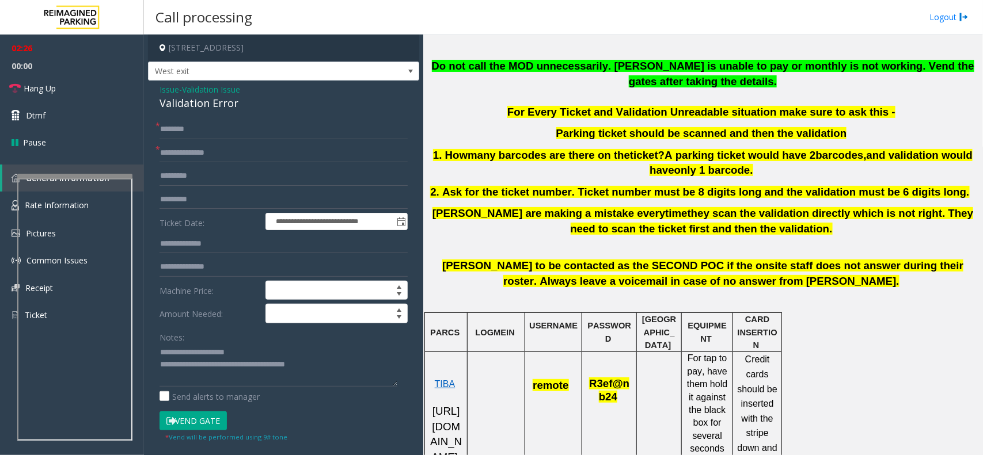
click at [695, 260] on span "[PERSON_NAME] to be contacted as the SECOND POC if the onsite staff does not an…" at bounding box center [702, 274] width 521 height 28
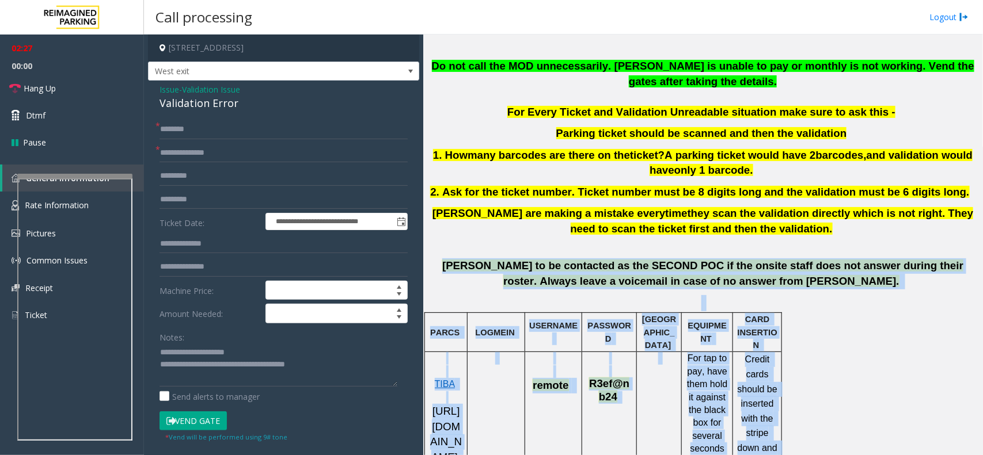
drag, startPoint x: 695, startPoint y: 260, endPoint x: 798, endPoint y: 416, distance: 186.6
click at [196, 416] on button "Vend Gate" at bounding box center [192, 422] width 67 height 20
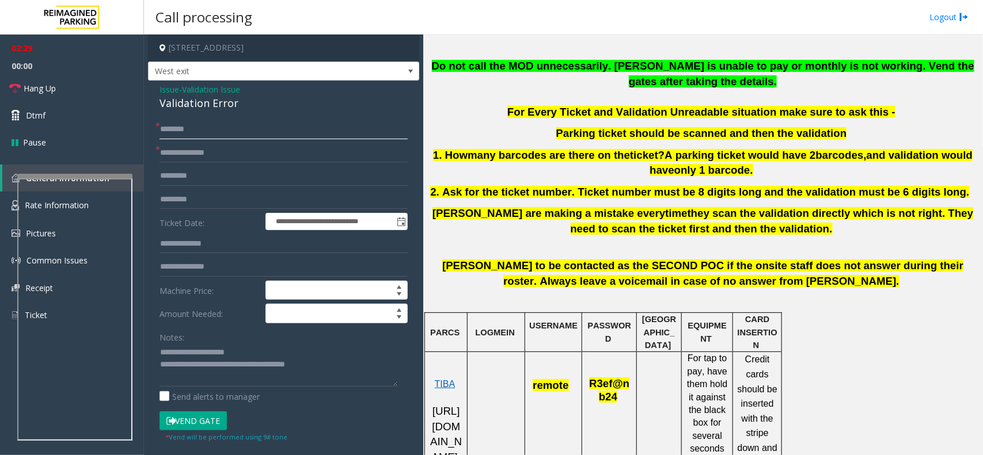
click at [210, 125] on input "text" at bounding box center [283, 130] width 248 height 20
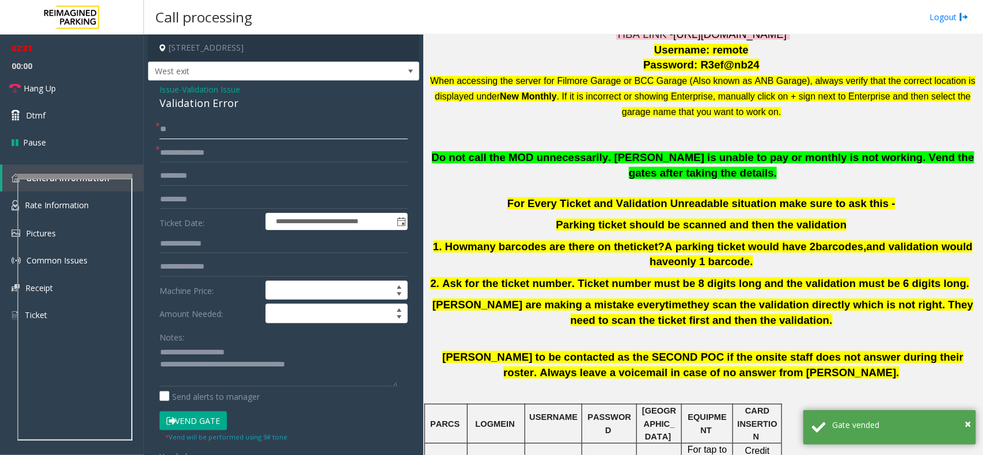
scroll to position [216, 0]
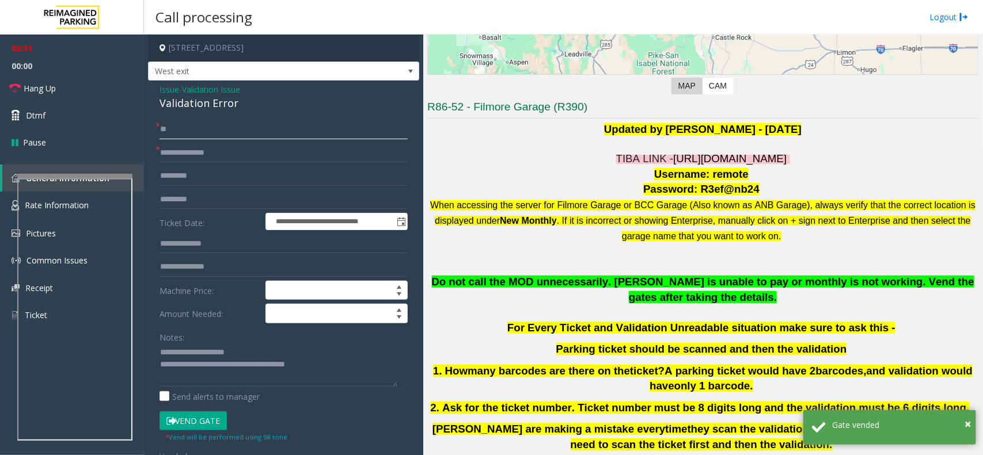
type input "**"
click at [685, 303] on span "Do not call the MOD unnecessarily. [PERSON_NAME] is unable to pay or monthly is…" at bounding box center [703, 290] width 542 height 28
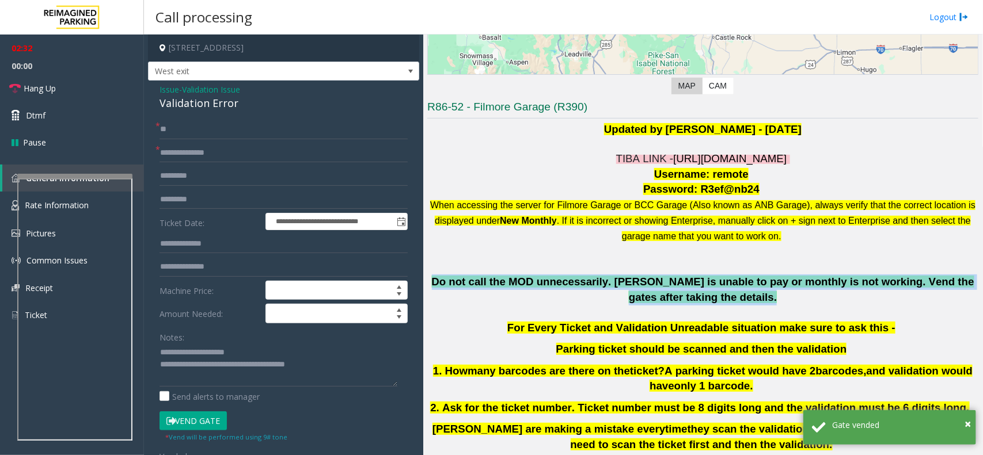
click at [685, 303] on span "Do not call the MOD unnecessarily. [PERSON_NAME] is unable to pay or monthly is…" at bounding box center [703, 290] width 542 height 28
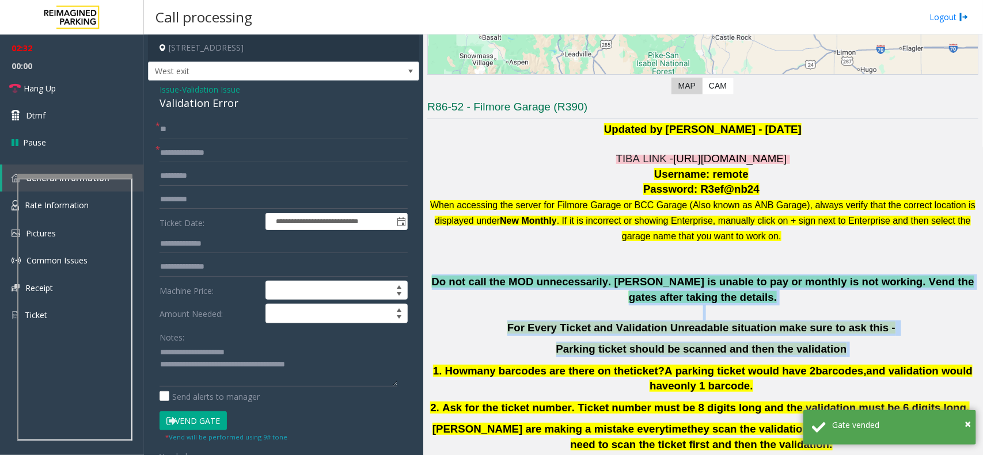
drag, startPoint x: 685, startPoint y: 303, endPoint x: 699, endPoint y: 342, distance: 42.2
click at [699, 342] on div "Do not call the MOD unnecessarily. [PERSON_NAME] is unable to pay or monthly is…" at bounding box center [702, 364] width 551 height 178
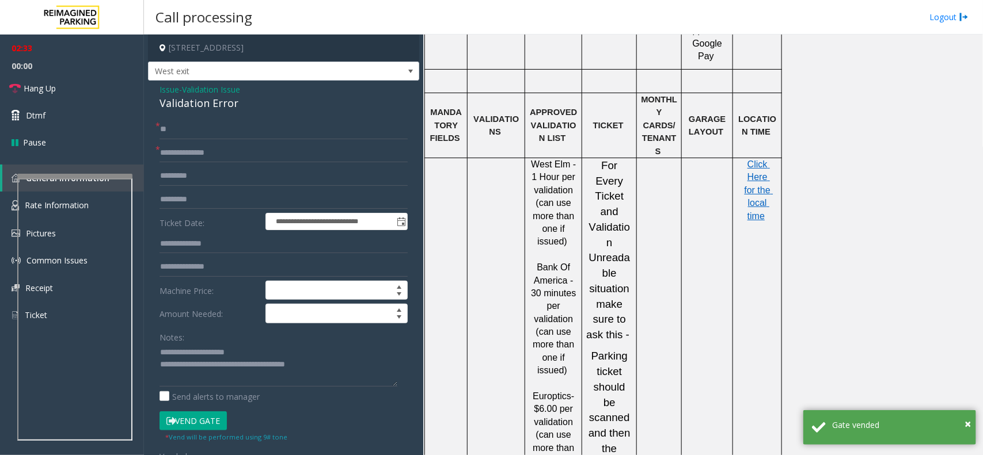
scroll to position [935, 0]
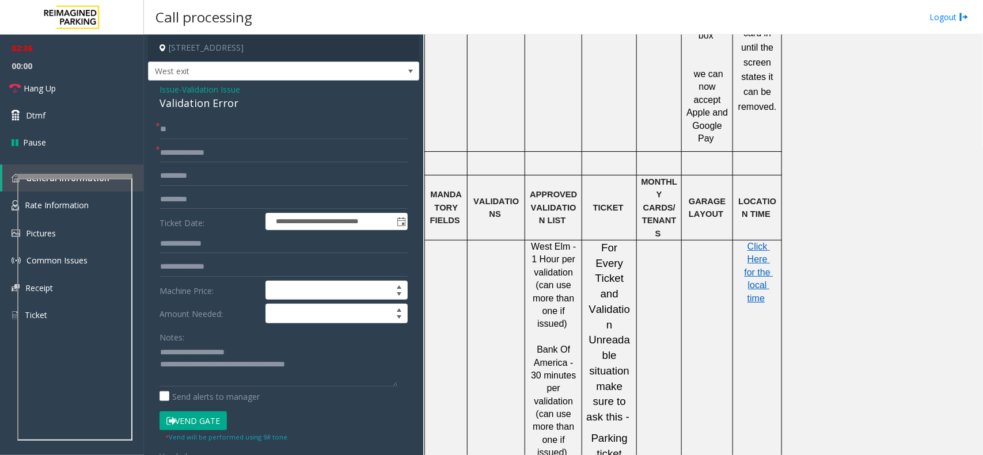
click at [180, 421] on button "Vend Gate" at bounding box center [192, 422] width 67 height 20
click at [77, 111] on link "Dtmf" at bounding box center [72, 115] width 144 height 27
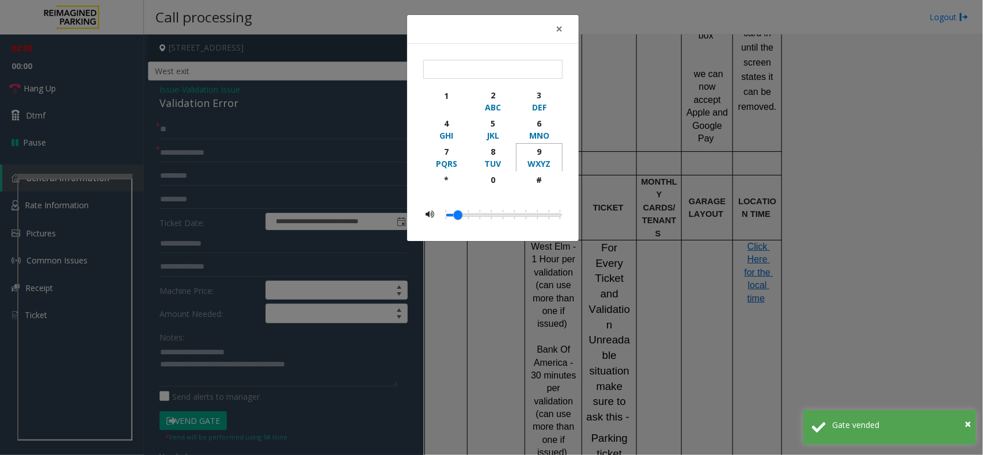
drag, startPoint x: 536, startPoint y: 158, endPoint x: 545, endPoint y: 168, distance: 13.1
click at [536, 157] on button "9 WXYZ" at bounding box center [539, 157] width 47 height 28
click at [547, 188] on div "button" at bounding box center [539, 191] width 32 height 10
type input "**"
click at [824, 187] on div "× ** 1 2 ABC 3 DEF 4 GHI 5 JKL 6 MNO 7 PQRS 8 TUV 9 WXYZ * 0 #" at bounding box center [491, 227] width 983 height 455
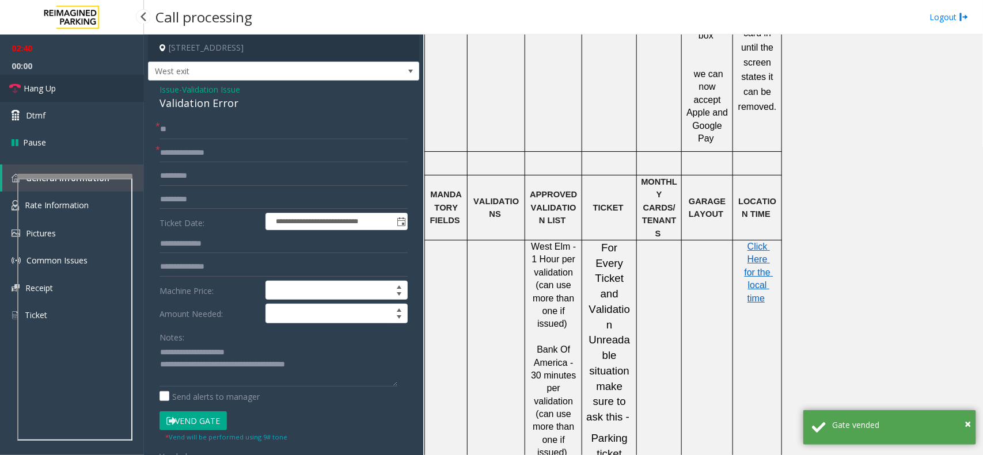
click at [83, 85] on link "Hang Up" at bounding box center [72, 88] width 144 height 27
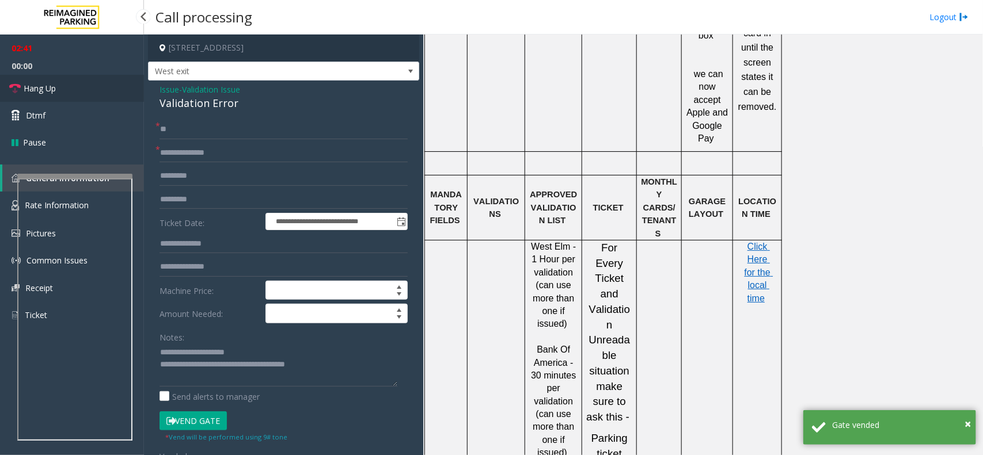
click at [83, 85] on link "Hang Up" at bounding box center [72, 88] width 144 height 27
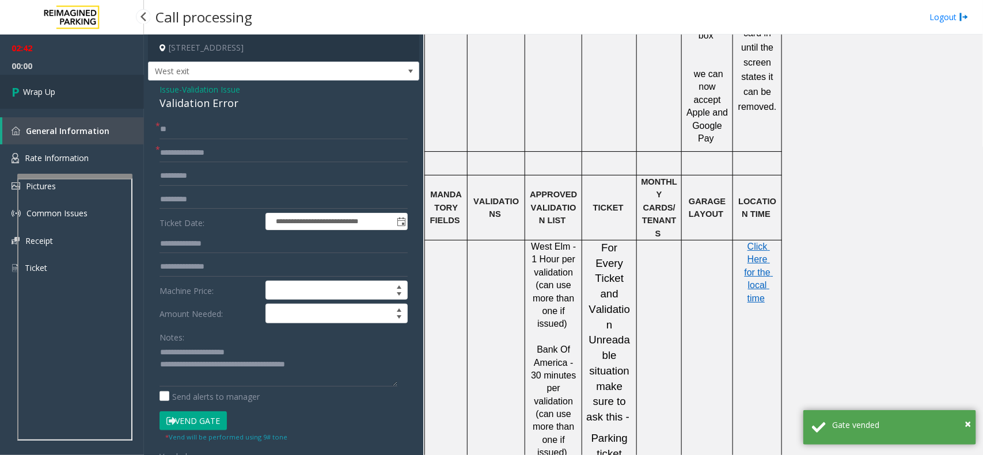
click at [83, 85] on link "Wrap Up" at bounding box center [72, 92] width 144 height 34
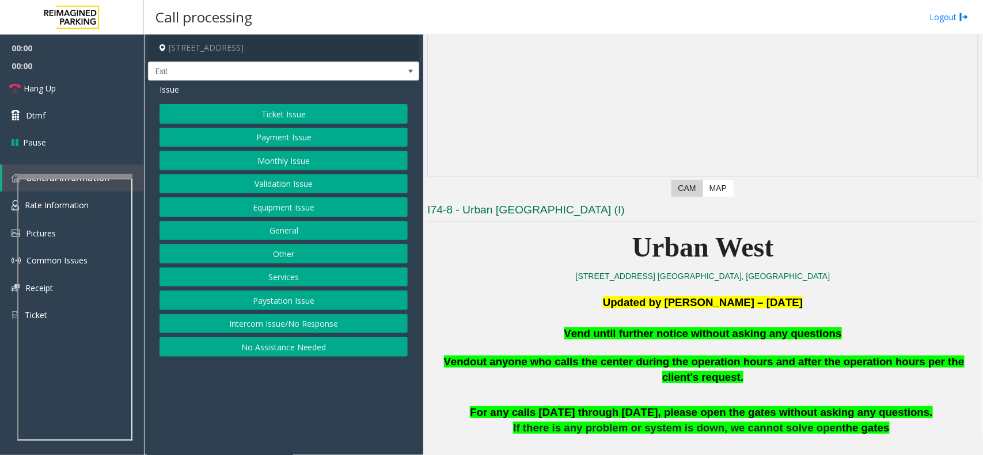
scroll to position [288, 0]
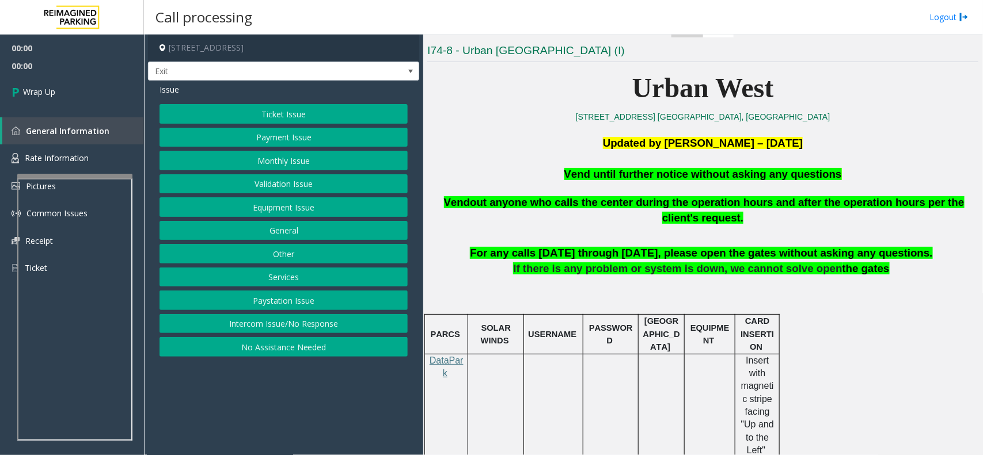
click at [615, 177] on span "Vend until further notice without asking any questions" at bounding box center [702, 174] width 277 height 12
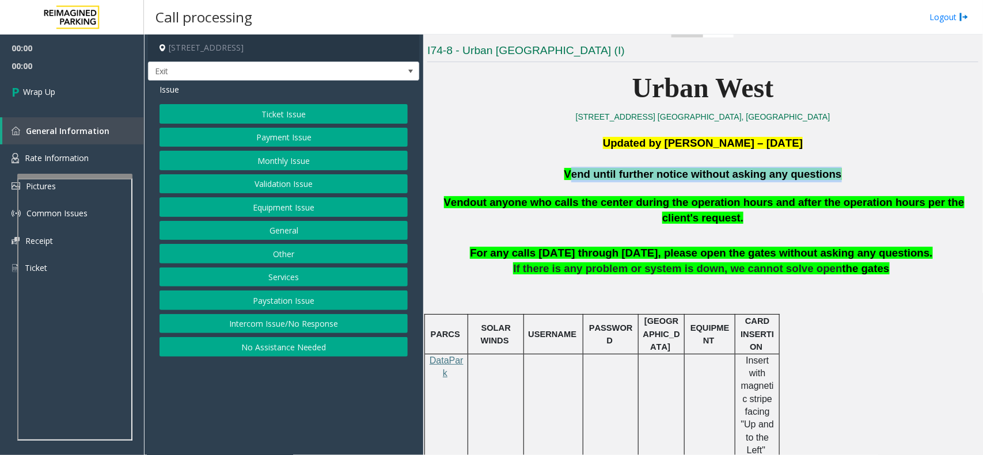
click at [615, 177] on span "Vend until further notice without asking any questions" at bounding box center [702, 174] width 277 height 12
click at [392, 327] on button "Intercom Issue/No Response" at bounding box center [283, 324] width 248 height 20
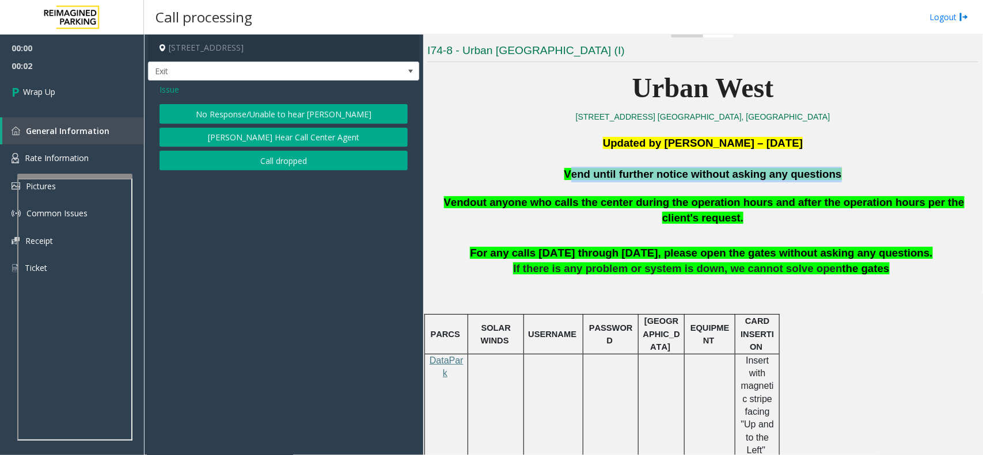
click at [299, 157] on button "Call dropped" at bounding box center [283, 161] width 248 height 20
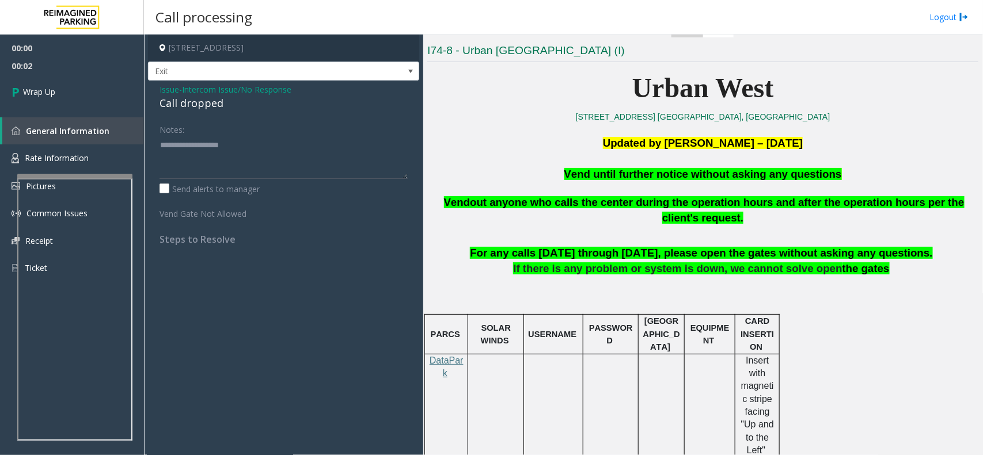
click at [211, 101] on div "Call dropped" at bounding box center [283, 104] width 248 height 16
drag, startPoint x: 211, startPoint y: 101, endPoint x: 200, endPoint y: 100, distance: 11.1
click at [210, 101] on div "Call dropped" at bounding box center [283, 104] width 248 height 16
type textarea "**********"
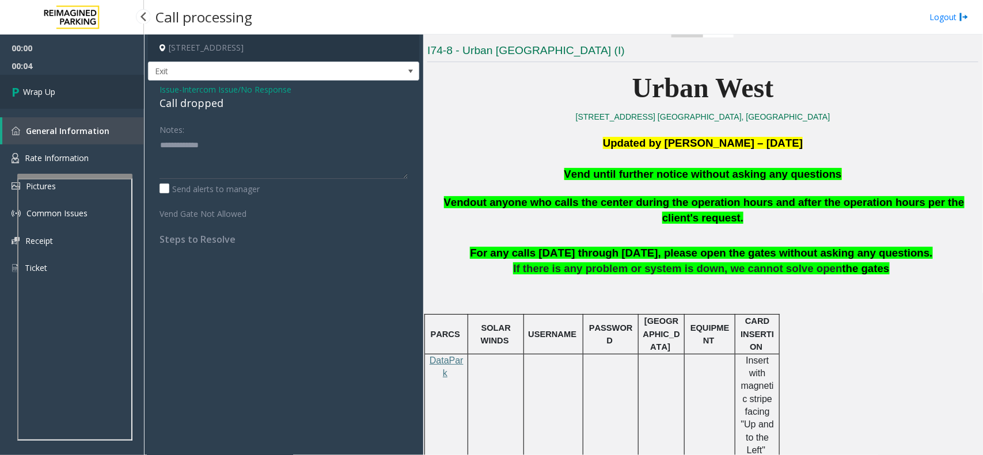
click at [95, 104] on link "Wrap Up" at bounding box center [72, 92] width 144 height 34
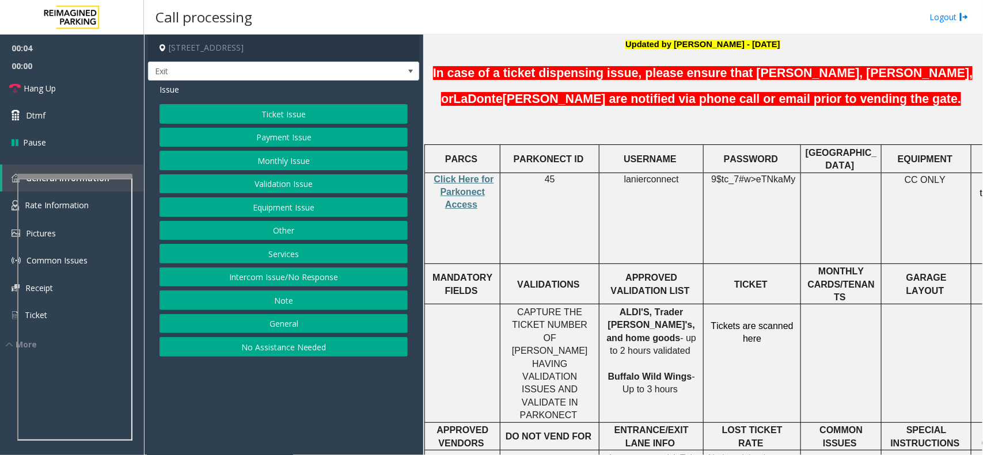
scroll to position [360, 0]
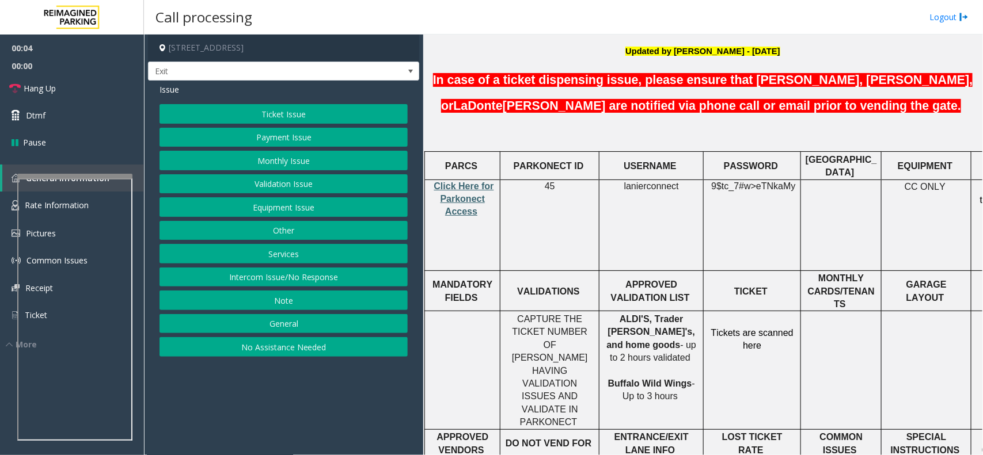
click at [470, 181] on span "Click Here for Parkonect Access" at bounding box center [464, 199] width 60 height 36
click at [639, 180] on p "lanierconnect" at bounding box center [651, 186] width 96 height 13
click at [280, 109] on button "Ticket Issue" at bounding box center [283, 114] width 248 height 20
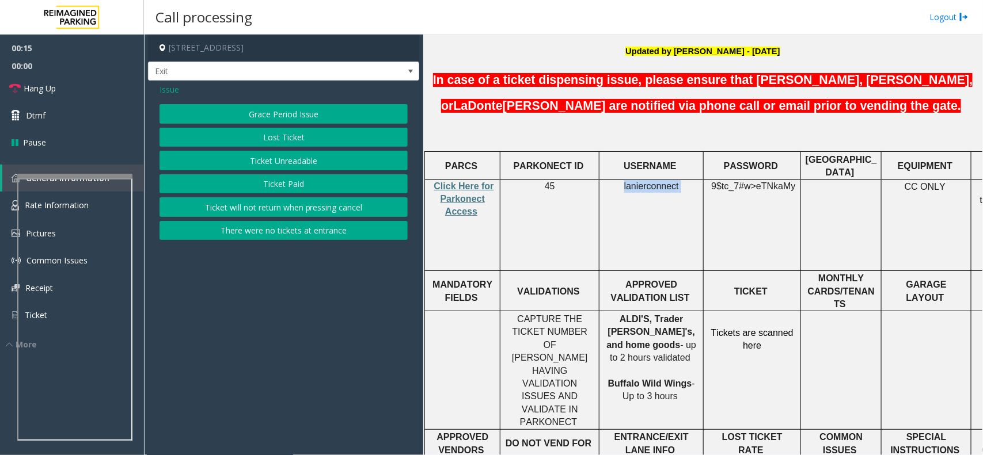
drag, startPoint x: 295, startPoint y: 124, endPoint x: 307, endPoint y: 131, distance: 13.7
click at [307, 131] on div "Grace Period Issue Lost Ticket Ticket Unreadable Ticket Paid Ticket will not re…" at bounding box center [283, 172] width 248 height 136
click at [307, 131] on button "Lost Ticket" at bounding box center [283, 138] width 248 height 20
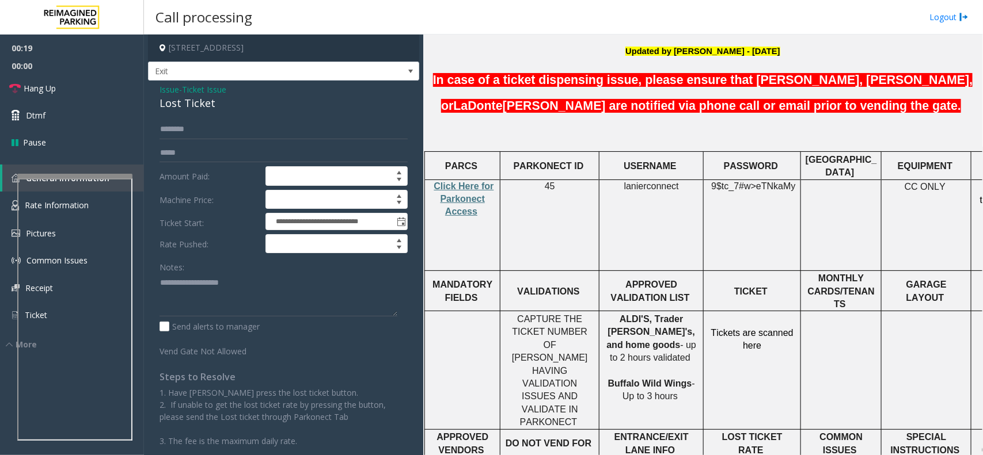
click at [189, 98] on div "Lost Ticket" at bounding box center [283, 104] width 248 height 16
paste textarea "**********"
click at [218, 300] on textarea at bounding box center [278, 294] width 238 height 43
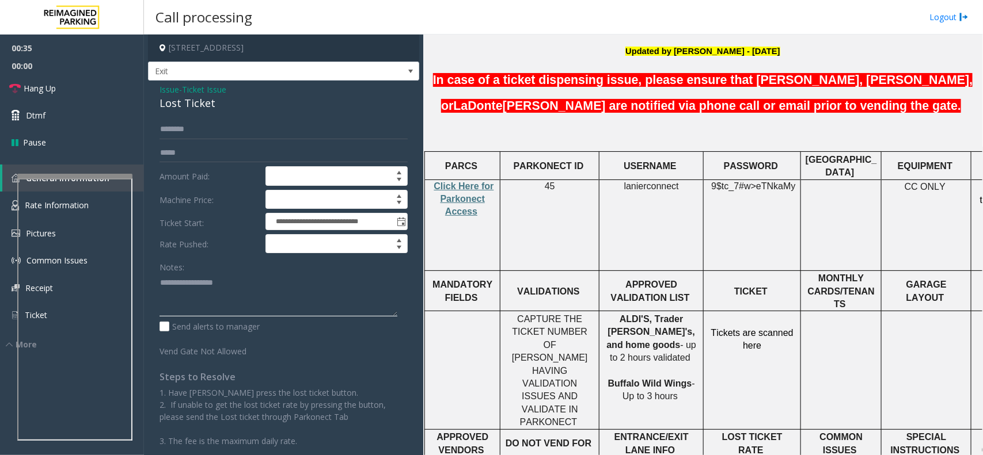
paste textarea "**********"
type textarea "**********"
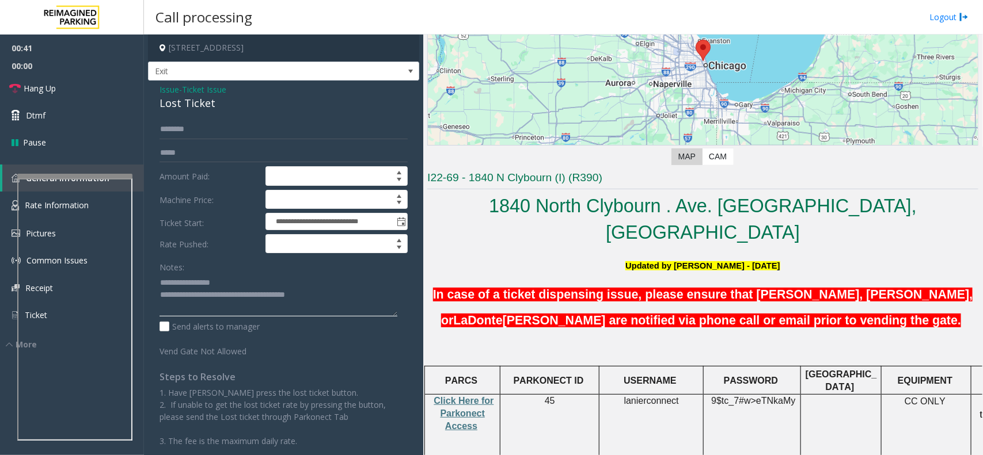
scroll to position [144, 0]
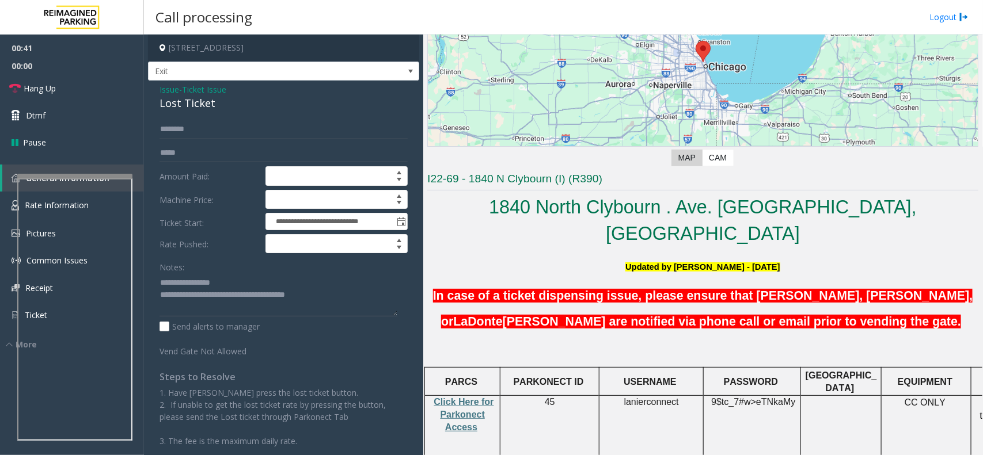
click at [465, 337] on h5 at bounding box center [702, 350] width 551 height 26
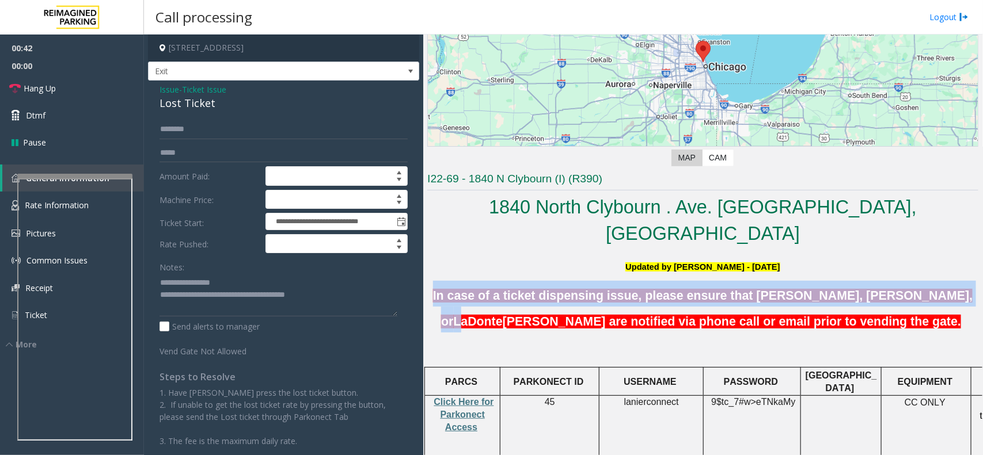
drag, startPoint x: 465, startPoint y: 305, endPoint x: 436, endPoint y: 262, distance: 51.9
click at [436, 281] on h5 "In case of a ticket dispensing issue, please ensure that [PERSON_NAME], [PERSON…" at bounding box center [702, 307] width 551 height 52
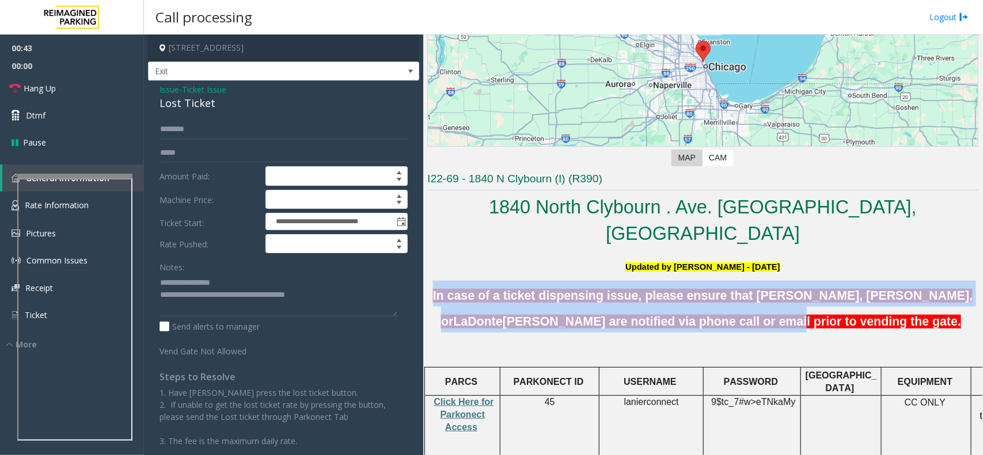
drag, startPoint x: 727, startPoint y: 294, endPoint x: 758, endPoint y: 294, distance: 30.5
click at [758, 294] on h5 "In case of a ticket dispensing issue, please ensure that [PERSON_NAME], [PERSON…" at bounding box center [702, 307] width 551 height 52
click at [91, 89] on link "Hang Up" at bounding box center [72, 88] width 144 height 27
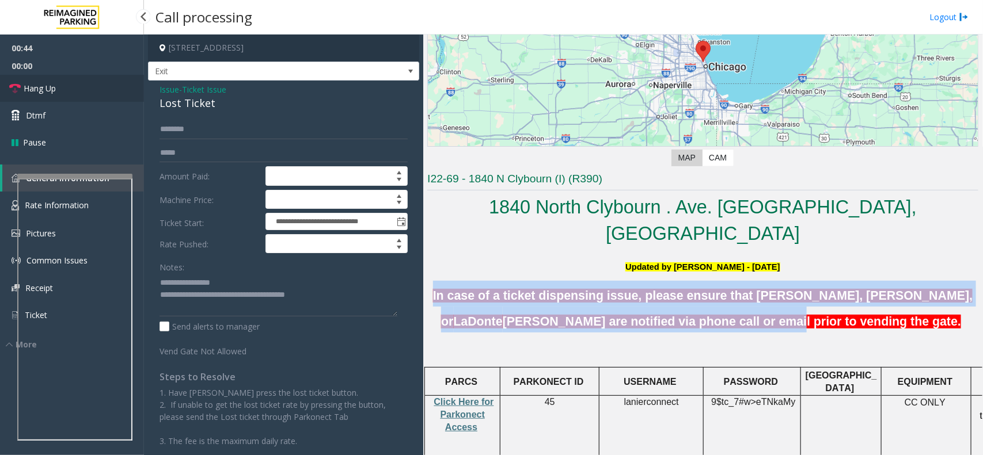
click at [91, 89] on link "Hang Up" at bounding box center [72, 88] width 144 height 27
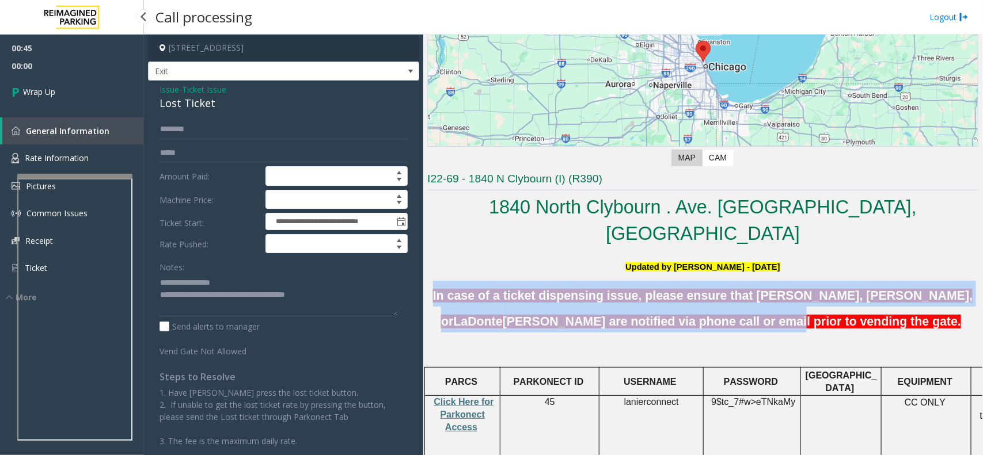
click at [91, 89] on link "Wrap Up" at bounding box center [72, 92] width 144 height 34
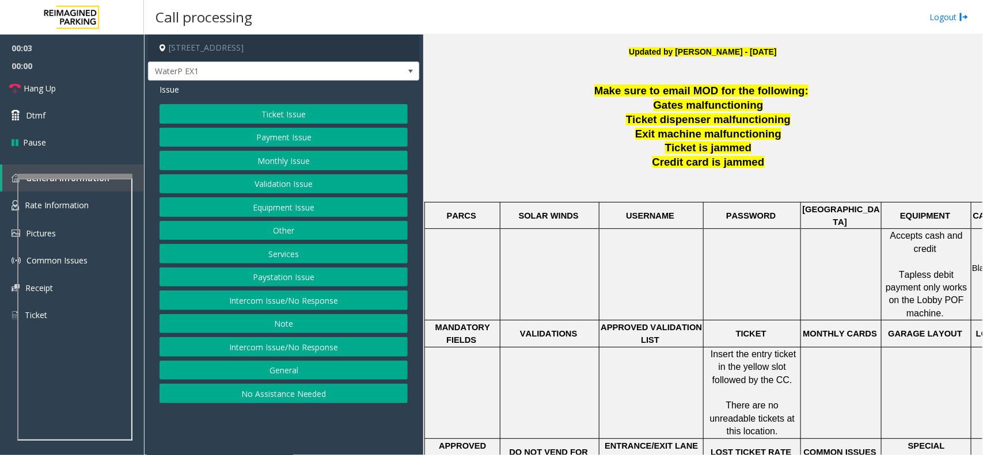
scroll to position [288, 0]
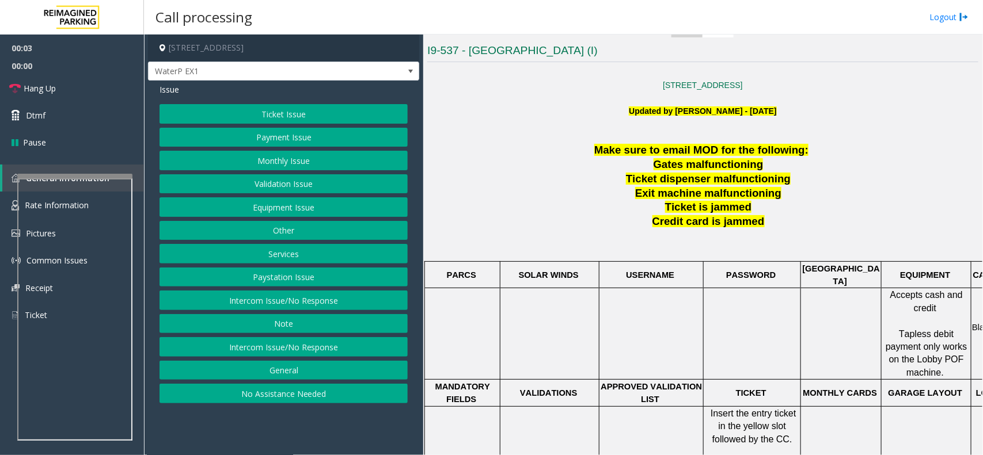
click at [696, 196] on span "Exit machine malfunctioning" at bounding box center [708, 193] width 146 height 12
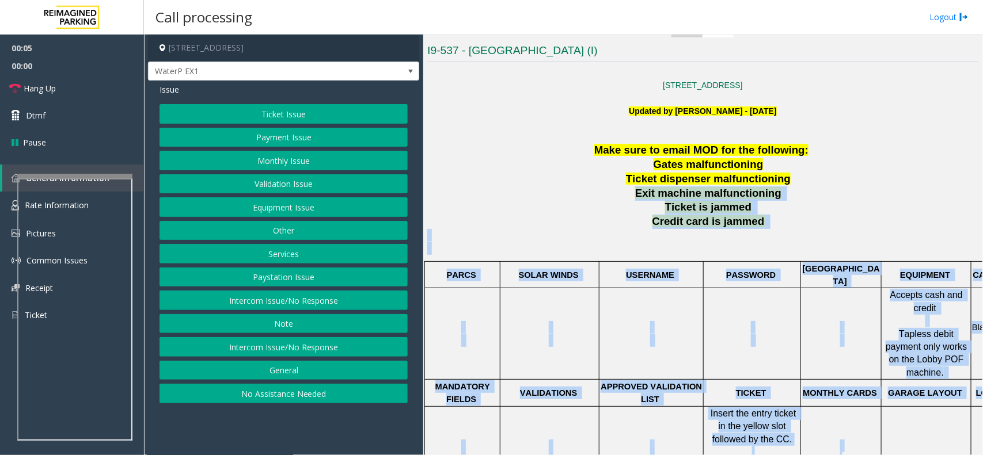
scroll to position [879, 0]
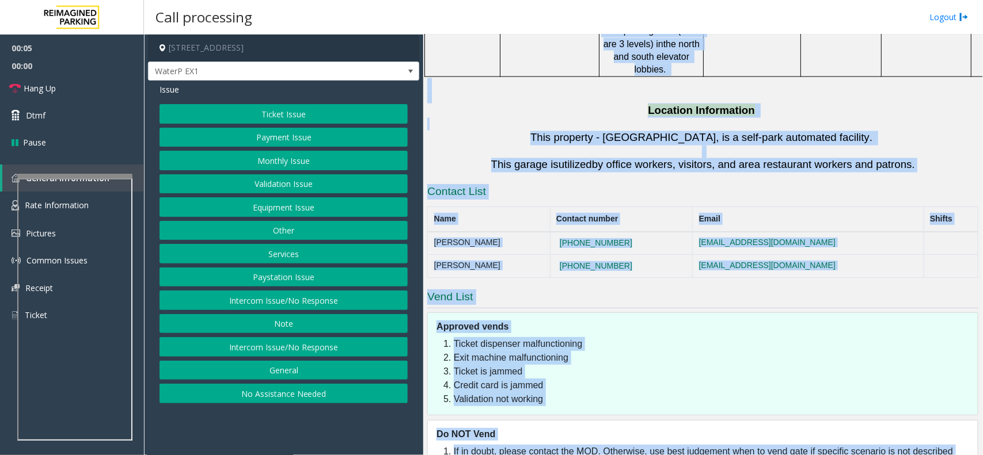
drag, startPoint x: 696, startPoint y: 196, endPoint x: 835, endPoint y: 484, distance: 319.5
click at [835, 455] on html "00:05 00:00 Hang Up Dtmf Pause General Information Rate Information Pictures Co…" at bounding box center [491, 227] width 983 height 455
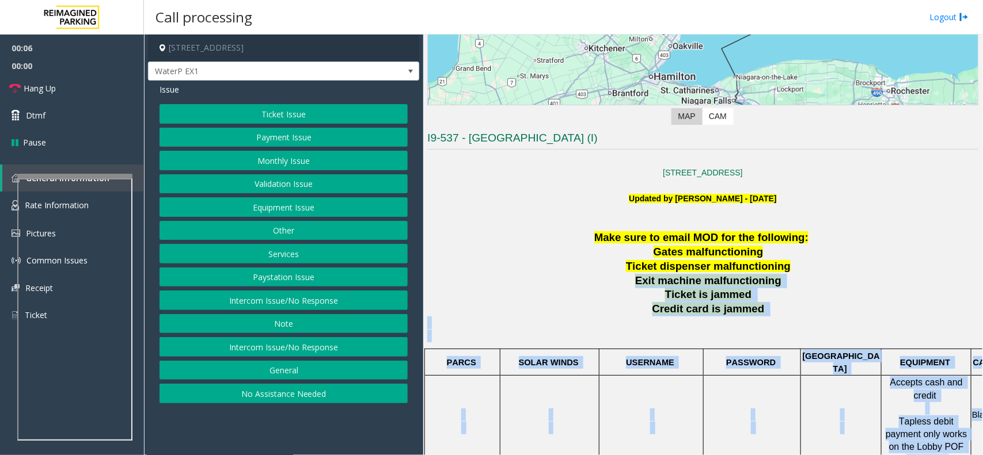
scroll to position [0, 0]
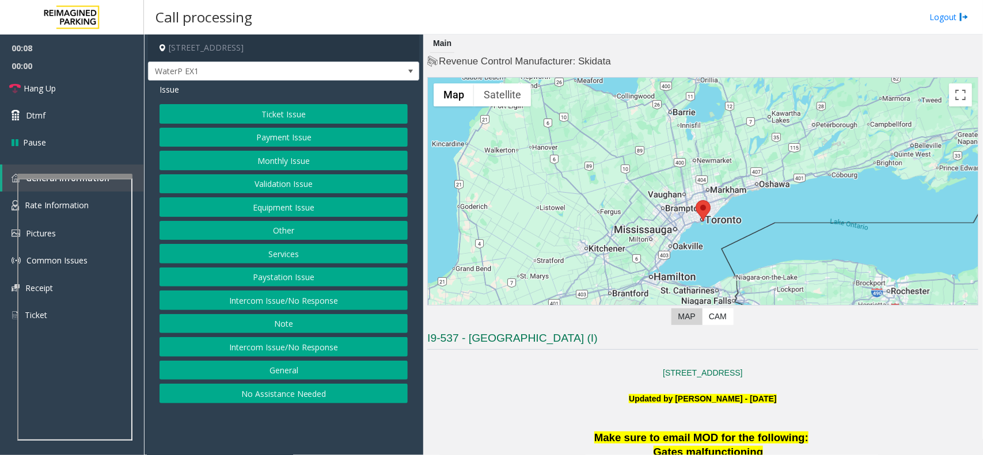
click at [378, 300] on button "Intercom Issue/No Response" at bounding box center [283, 301] width 248 height 20
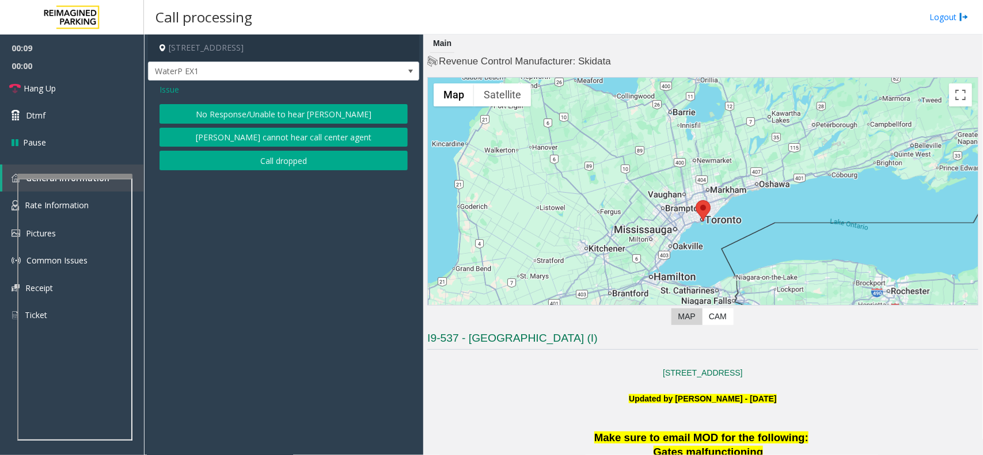
click at [249, 110] on button "No Response/Unable to hear [PERSON_NAME]" at bounding box center [283, 114] width 248 height 20
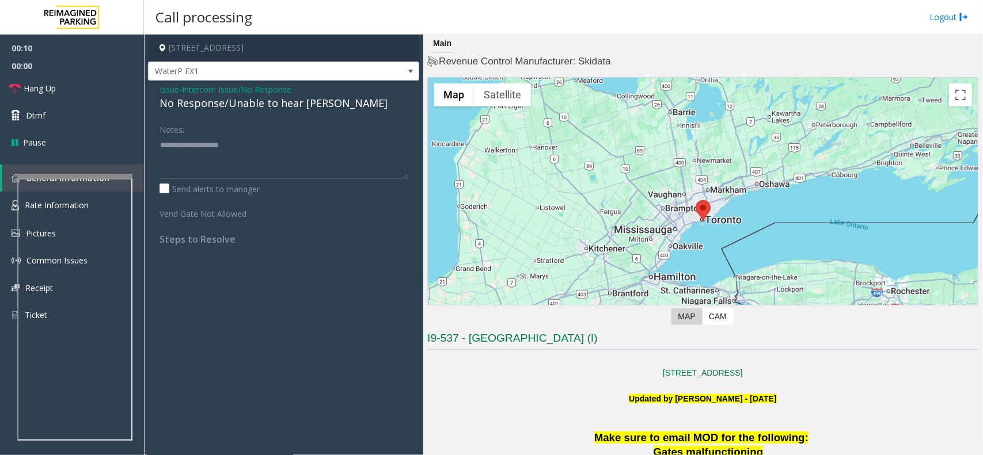
click at [240, 105] on div "No Response/Unable to hear [PERSON_NAME]" at bounding box center [283, 104] width 248 height 16
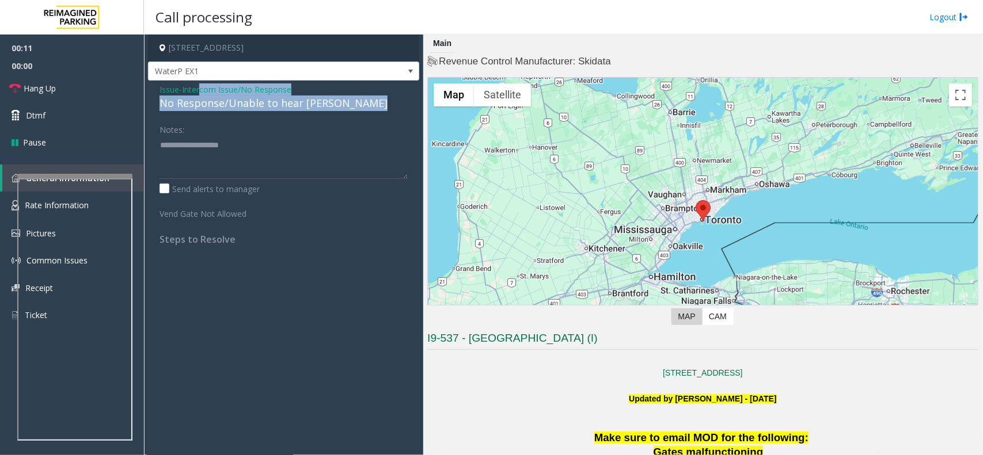
drag, startPoint x: 203, startPoint y: 94, endPoint x: 236, endPoint y: 155, distance: 69.8
click at [236, 155] on div "Issue - Intercom Issue/No Response No Response/Unable to hear [PERSON_NAME] Not…" at bounding box center [283, 169] width 271 height 176
click at [97, 82] on link "Hang Up" at bounding box center [72, 88] width 144 height 27
click at [214, 102] on div "No Response/Unable to hear [PERSON_NAME]" at bounding box center [283, 104] width 248 height 16
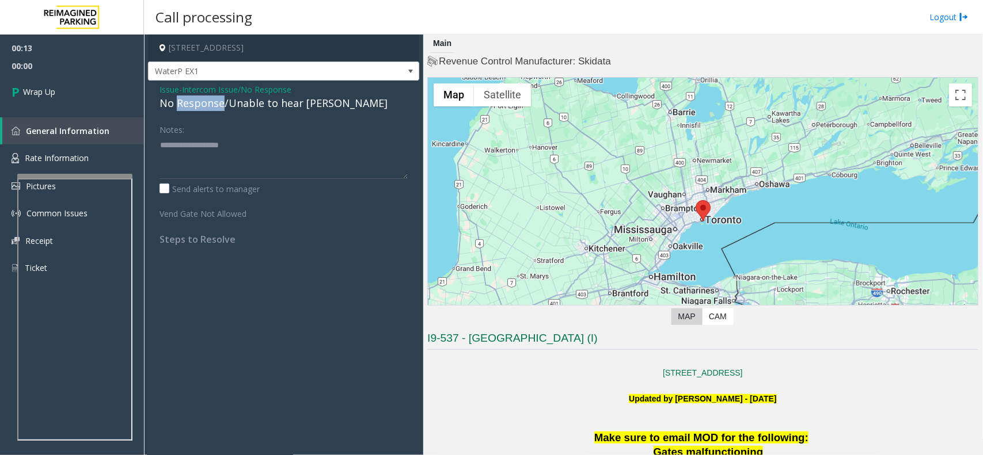
click at [214, 102] on div "No Response/Unable to hear [PERSON_NAME]" at bounding box center [283, 104] width 248 height 16
click at [213, 101] on div "No Response/Unable to hear [PERSON_NAME]" at bounding box center [283, 104] width 248 height 16
drag, startPoint x: 196, startPoint y: 94, endPoint x: 211, endPoint y: 135, distance: 44.3
click at [211, 135] on div "Issue - Intercom Issue/No Response No Response/Unable to hear [PERSON_NAME] Not…" at bounding box center [283, 169] width 271 height 176
click at [216, 90] on span "Intercom Issue/No Response" at bounding box center [236, 89] width 109 height 12
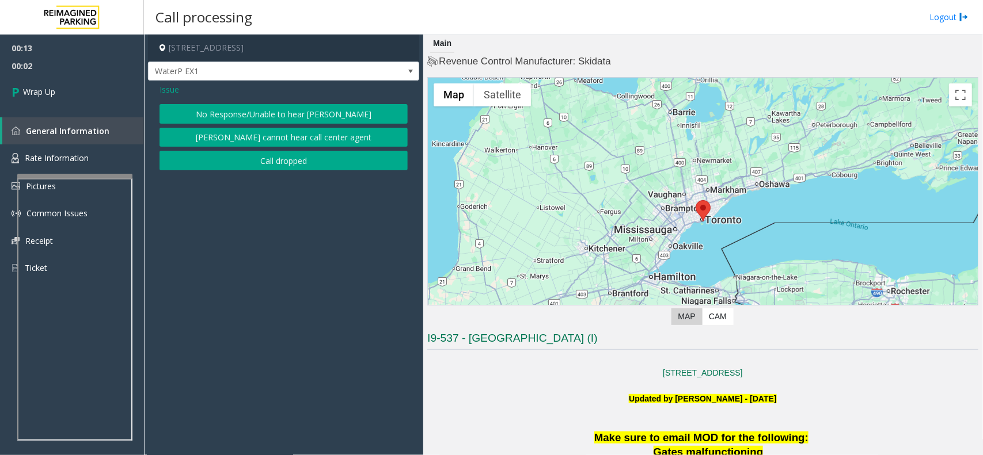
click at [243, 113] on button "No Response/Unable to hear [PERSON_NAME]" at bounding box center [283, 114] width 248 height 20
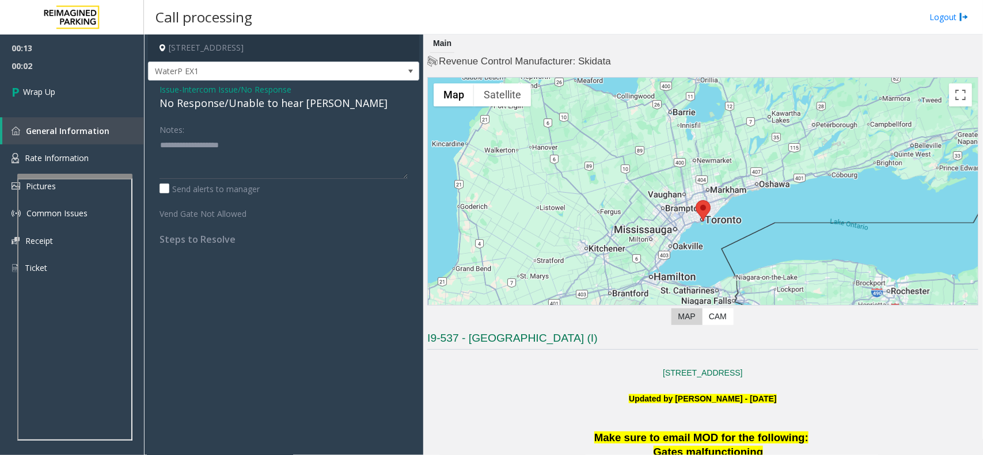
click at [231, 105] on div "No Response/Unable to hear [PERSON_NAME]" at bounding box center [283, 104] width 248 height 16
paste textarea "**********"
type textarea "**********"
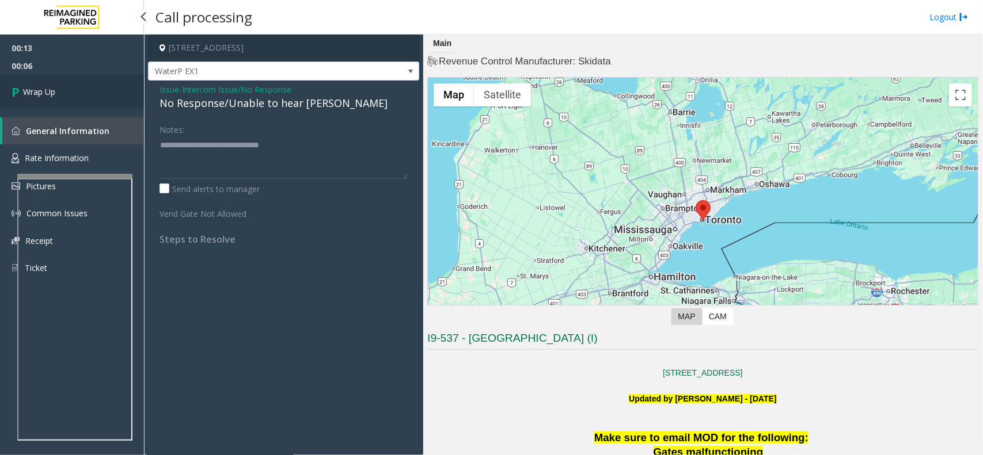
click at [90, 78] on link "Wrap Up" at bounding box center [72, 92] width 144 height 34
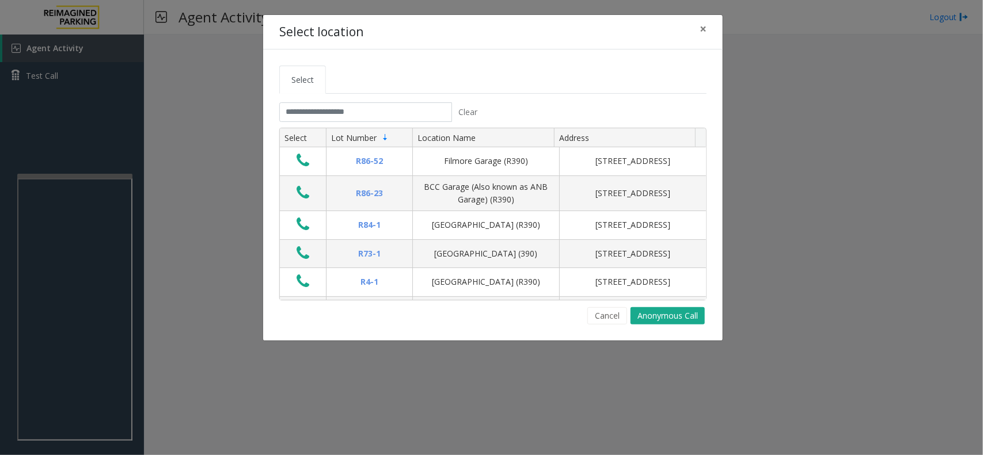
click at [520, 16] on div "Select location × Select Clear Select Lot Number Location Name Address R86-52 F…" at bounding box center [491, 227] width 983 height 455
click at [613, 309] on button "Cancel" at bounding box center [607, 315] width 40 height 17
click at [606, 310] on button "Cancel" at bounding box center [607, 315] width 40 height 17
drag, startPoint x: 623, startPoint y: 322, endPoint x: 620, endPoint y: 309, distance: 13.7
click at [623, 322] on button "Cancel" at bounding box center [607, 315] width 40 height 17
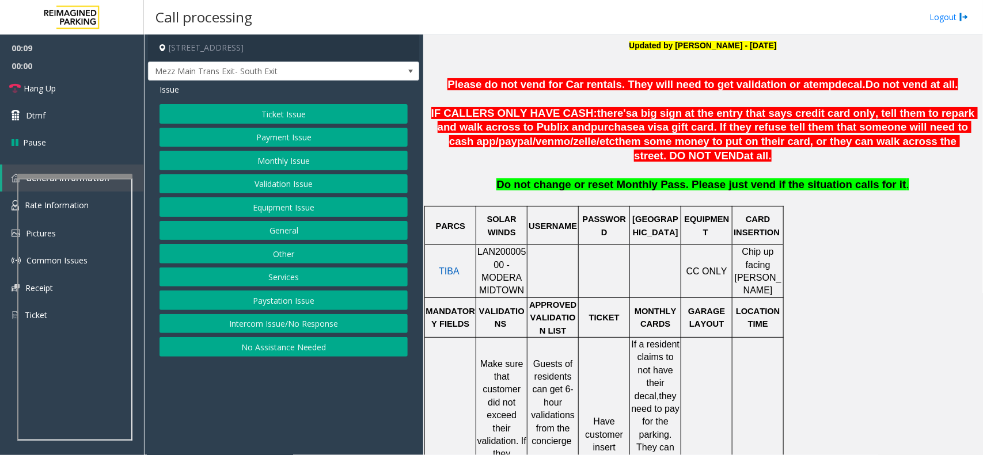
scroll to position [432, 0]
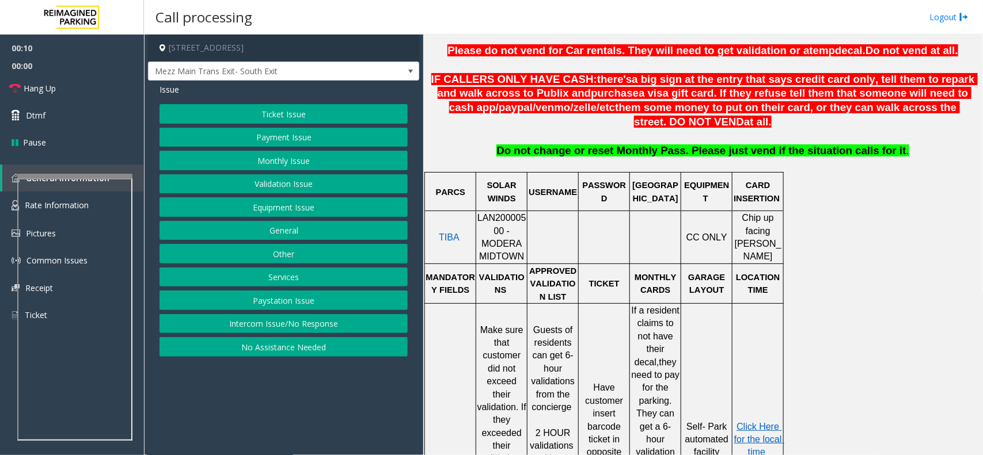
click at [490, 213] on div at bounding box center [501, 211] width 51 height 4
click at [485, 213] on div at bounding box center [501, 211] width 51 height 4
click at [495, 222] on span "LAN20000500 - MODERA MIDTOWN" at bounding box center [501, 237] width 49 height 48
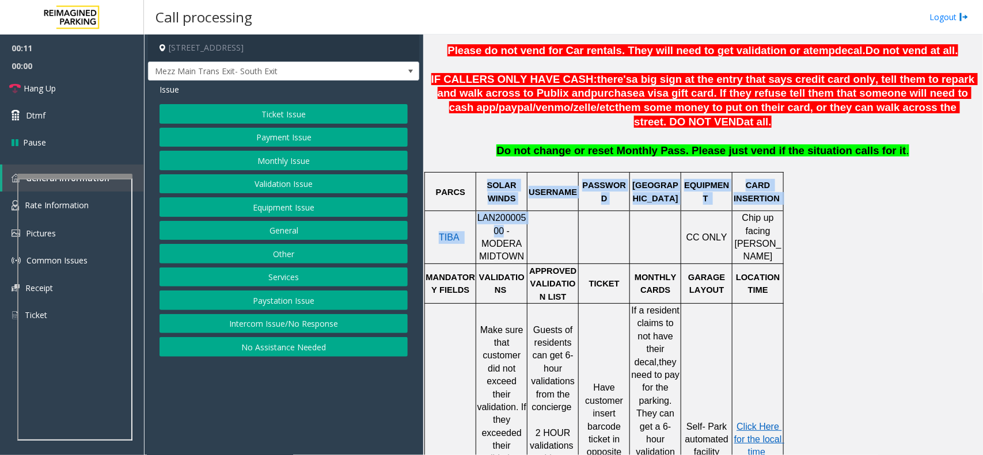
drag, startPoint x: 495, startPoint y: 222, endPoint x: 485, endPoint y: 216, distance: 12.1
drag, startPoint x: 488, startPoint y: 214, endPoint x: 482, endPoint y: 218, distance: 7.2
click at [482, 213] on div at bounding box center [501, 211] width 51 height 4
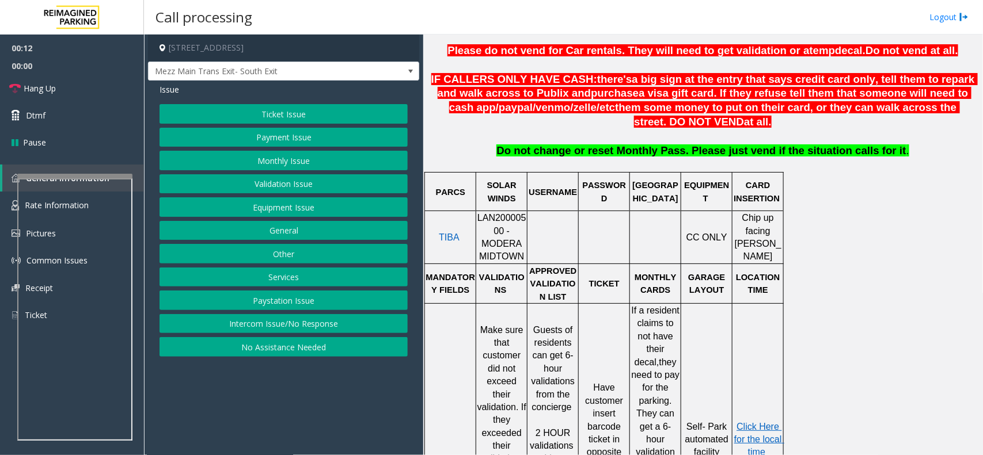
click at [481, 213] on div at bounding box center [501, 211] width 51 height 4
click at [482, 219] on span "LAN20000500 - MODERA MIDTOWN" at bounding box center [501, 237] width 49 height 48
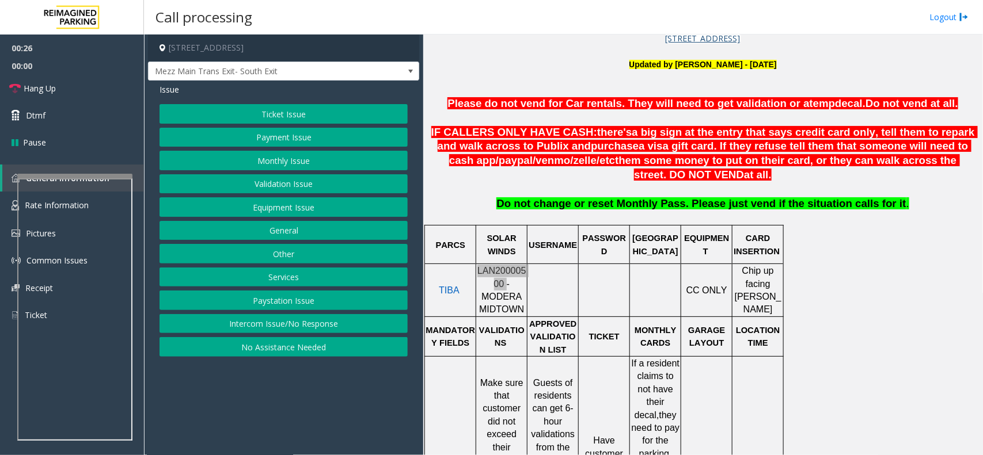
scroll to position [144, 0]
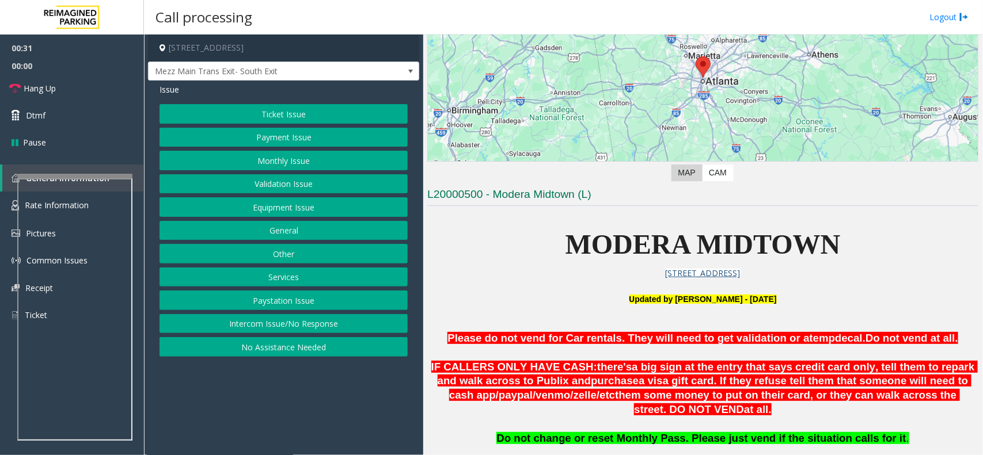
click at [433, 360] on p at bounding box center [702, 353] width 551 height 14
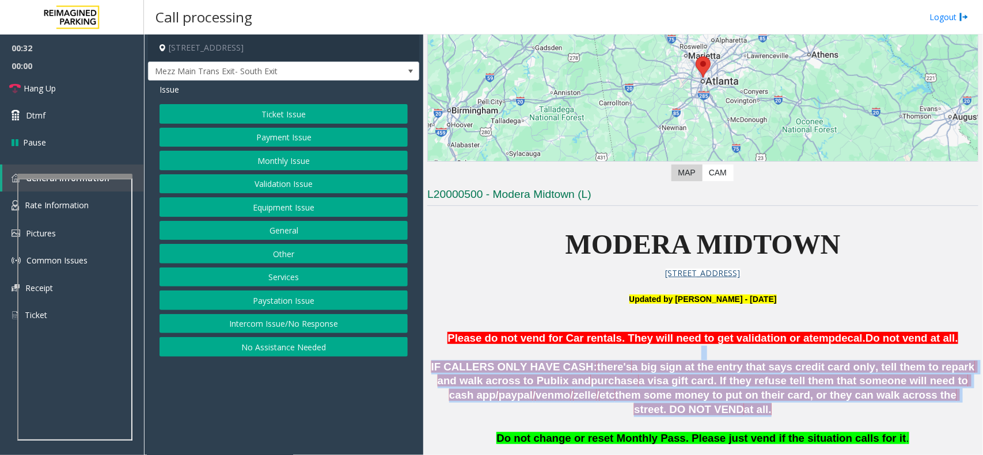
drag, startPoint x: 622, startPoint y: 386, endPoint x: 804, endPoint y: 420, distance: 185.0
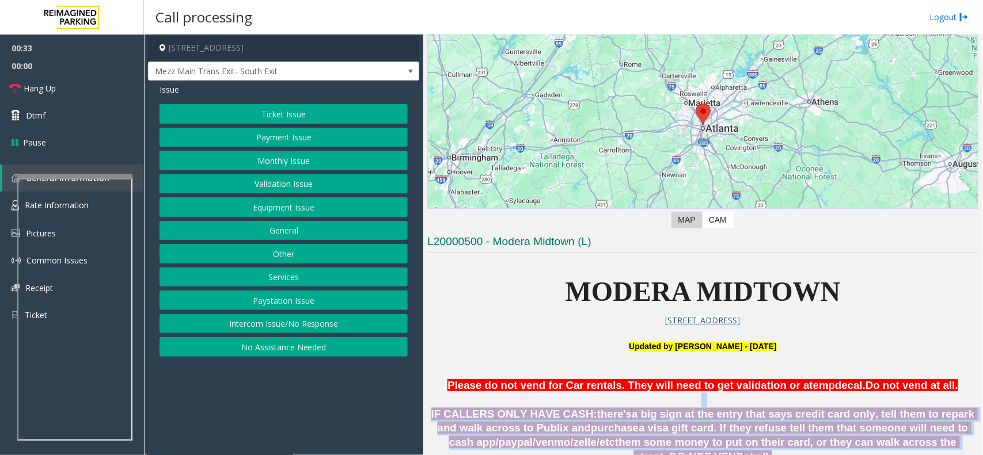
scroll to position [72, 0]
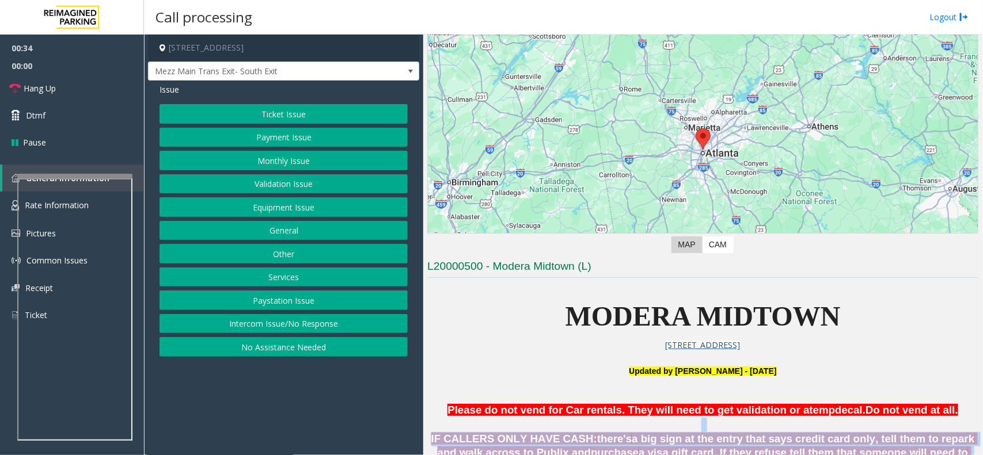
click at [309, 144] on button "Payment Issue" at bounding box center [283, 138] width 248 height 20
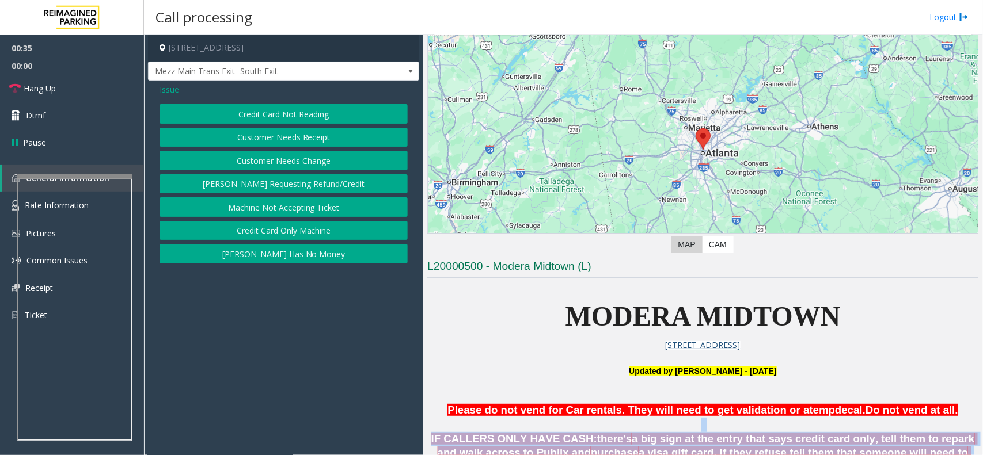
click at [297, 106] on button "Credit Card Not Reading" at bounding box center [283, 114] width 248 height 20
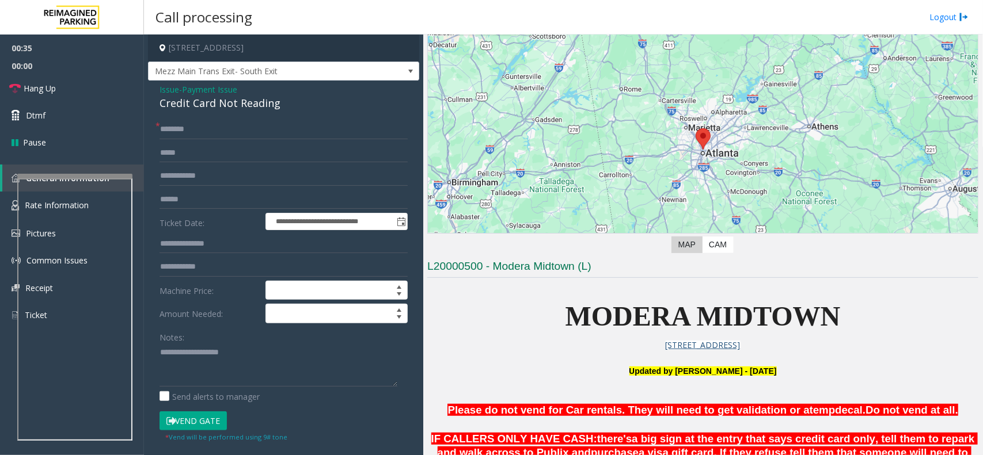
click at [231, 90] on span "Payment Issue" at bounding box center [209, 89] width 55 height 12
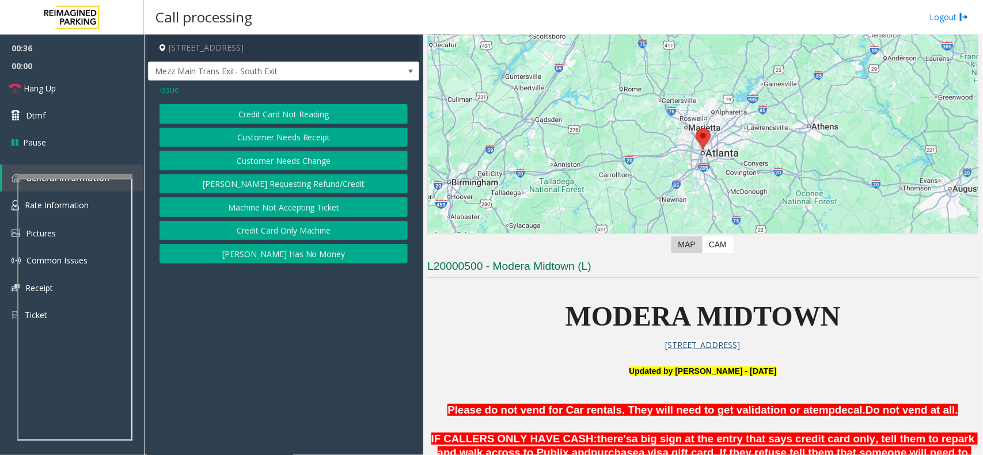
click at [302, 237] on button "Credit Card Only Machine" at bounding box center [283, 231] width 248 height 20
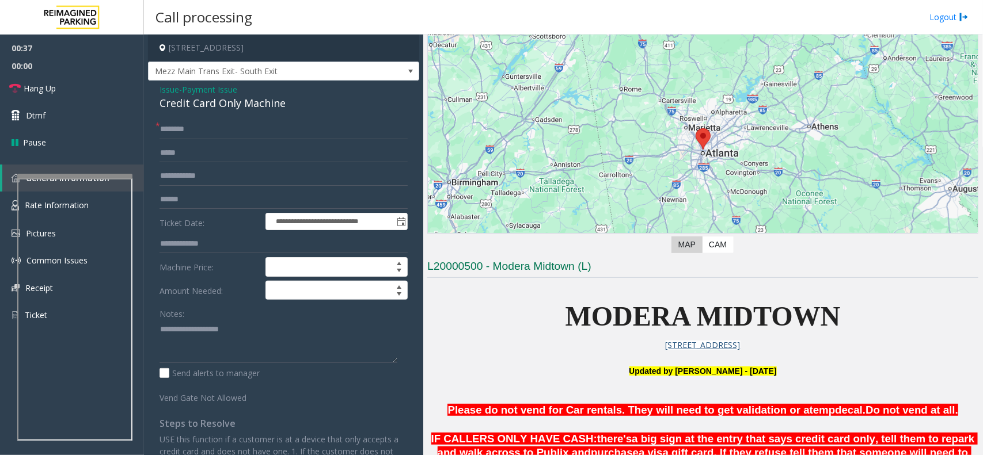
click at [243, 106] on div "Credit Card Only Machine" at bounding box center [283, 104] width 248 height 16
click at [311, 355] on textarea at bounding box center [278, 341] width 238 height 43
paste textarea "**********"
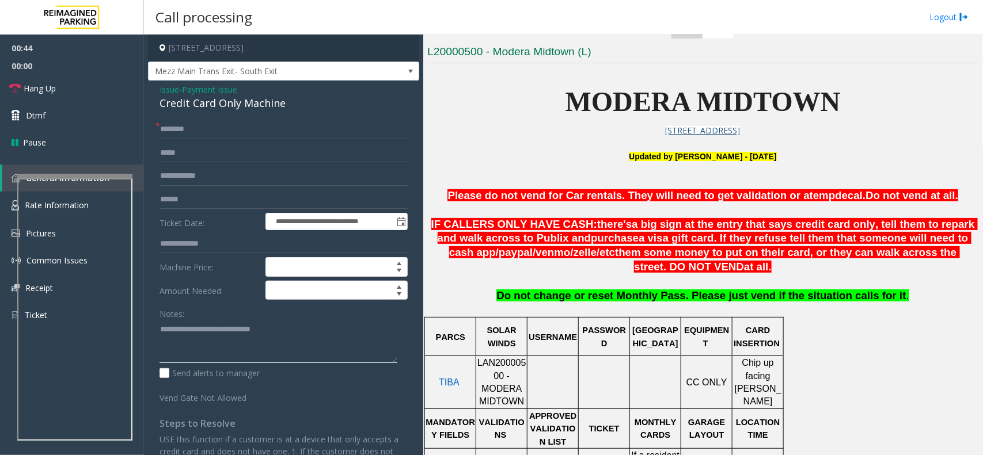
scroll to position [288, 0]
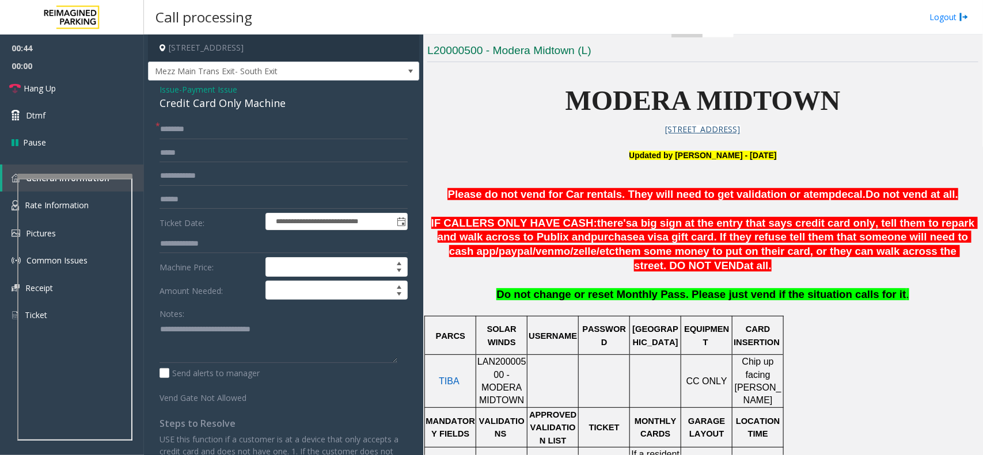
click at [449, 251] on span "a visa gift card. If they refuse tell them that someone will need to cash app/" at bounding box center [710, 244] width 522 height 26
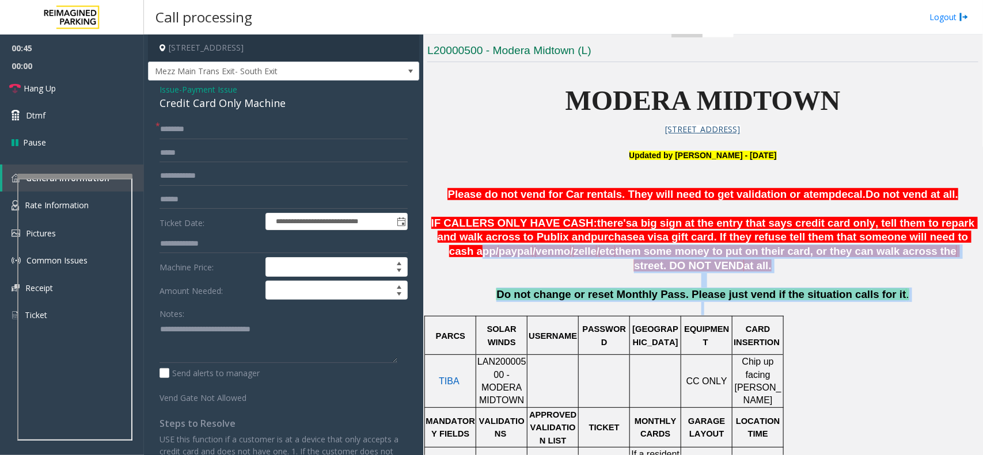
drag, startPoint x: 439, startPoint y: 251, endPoint x: 890, endPoint y: 314, distance: 455.6
click at [890, 314] on p "Do not change or reset Monthly Pass. Please just vend if the situation calls fo…" at bounding box center [702, 301] width 551 height 27
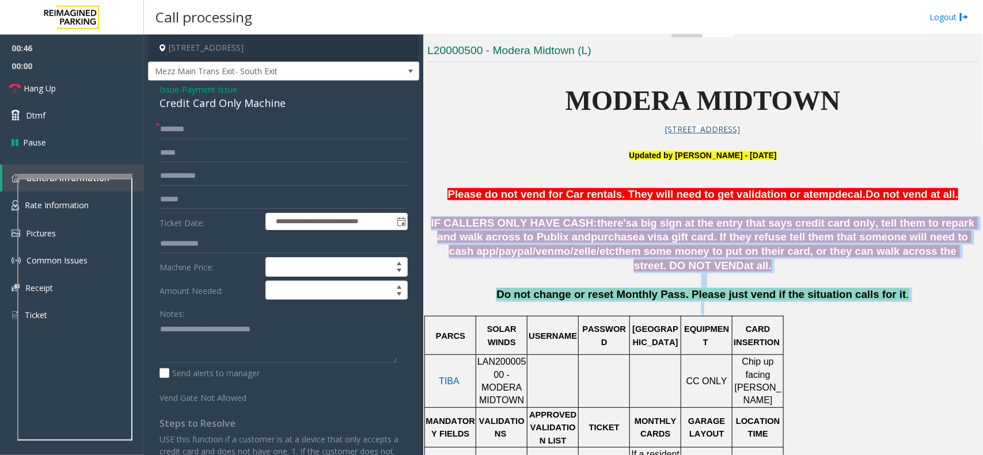
drag, startPoint x: 890, startPoint y: 314, endPoint x: 441, endPoint y: 227, distance: 456.6
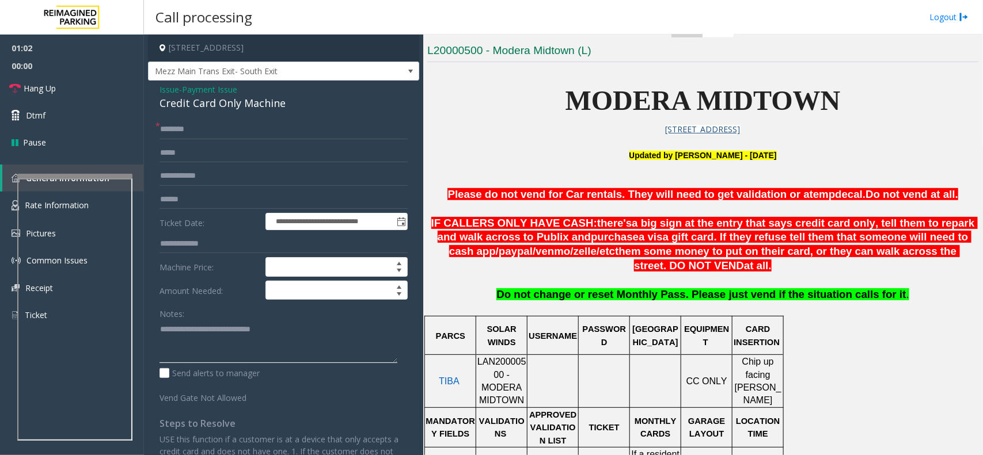
click at [214, 354] on textarea at bounding box center [278, 341] width 238 height 43
paste textarea "**********"
type textarea "**********"
click at [223, 119] on div "**********" at bounding box center [283, 342] width 271 height 522
click at [235, 130] on input "text" at bounding box center [283, 130] width 248 height 20
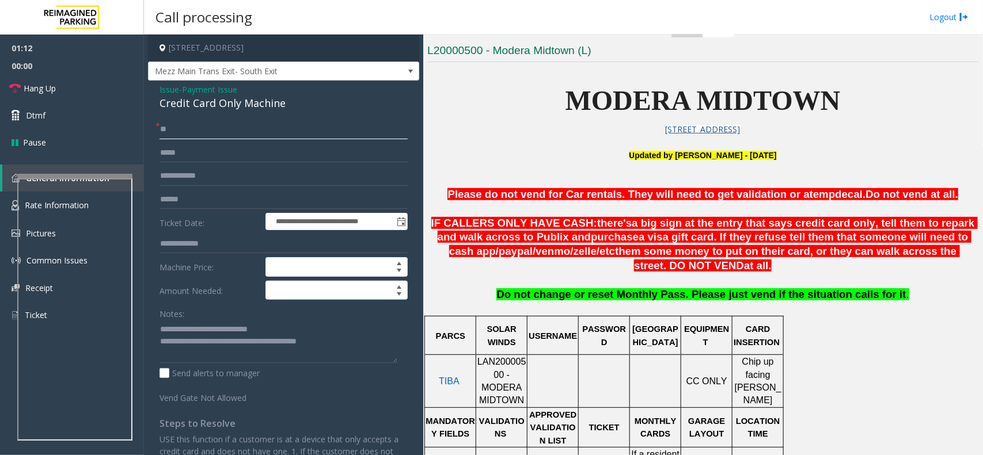
type input "**"
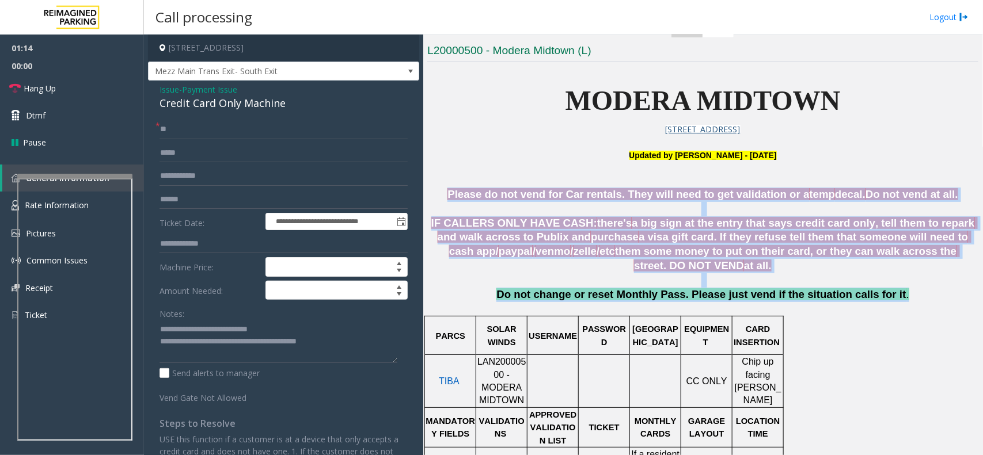
drag, startPoint x: 444, startPoint y: 183, endPoint x: 937, endPoint y: 298, distance: 506.0
click at [937, 298] on p "Do not change or reset Monthly Pass. Please just vend if the situation calls fo…" at bounding box center [702, 301] width 551 height 27
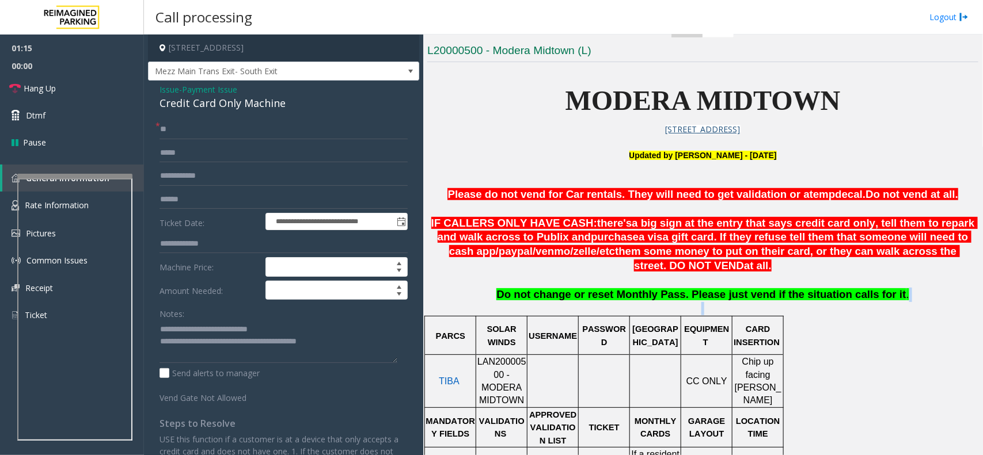
click at [937, 298] on p "Do not change or reset Monthly Pass. Please just vend if the situation calls fo…" at bounding box center [702, 301] width 551 height 27
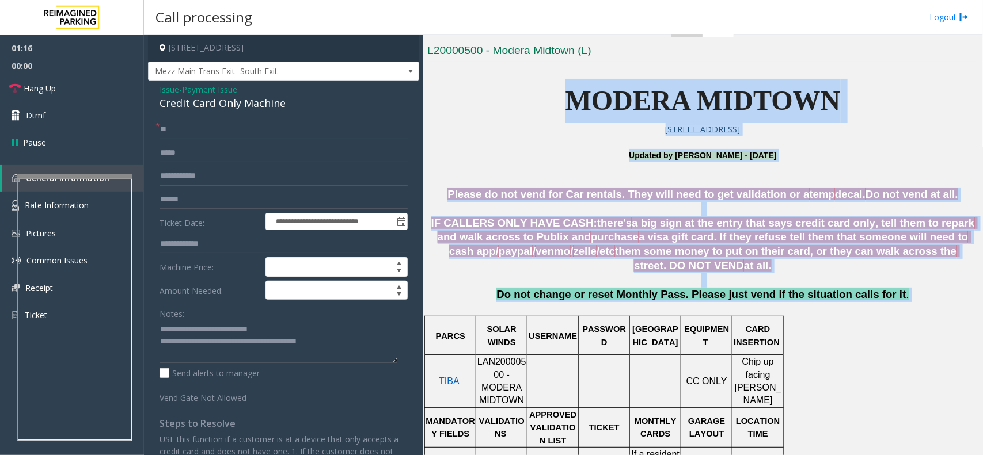
drag, startPoint x: 937, startPoint y: 298, endPoint x: 583, endPoint y: 97, distance: 406.8
click at [583, 97] on span "MODERA MIDTOWN" at bounding box center [702, 100] width 275 height 31
drag, startPoint x: 583, startPoint y: 97, endPoint x: 858, endPoint y: 296, distance: 339.5
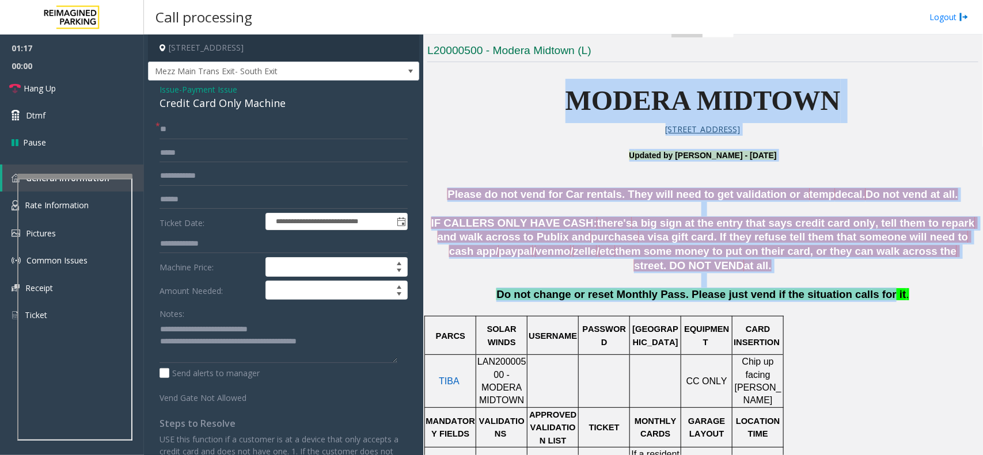
click at [858, 296] on span "Do not change or reset Monthly Pass. Please just vend if the situation calls fo…" at bounding box center [700, 294] width 409 height 12
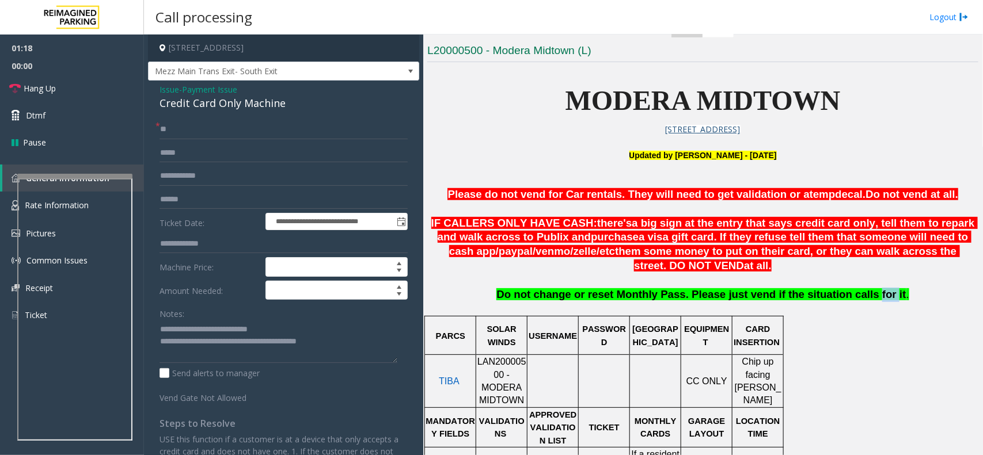
click at [858, 296] on span "Do not change or reset Monthly Pass. Please just vend if the situation calls fo…" at bounding box center [700, 294] width 409 height 12
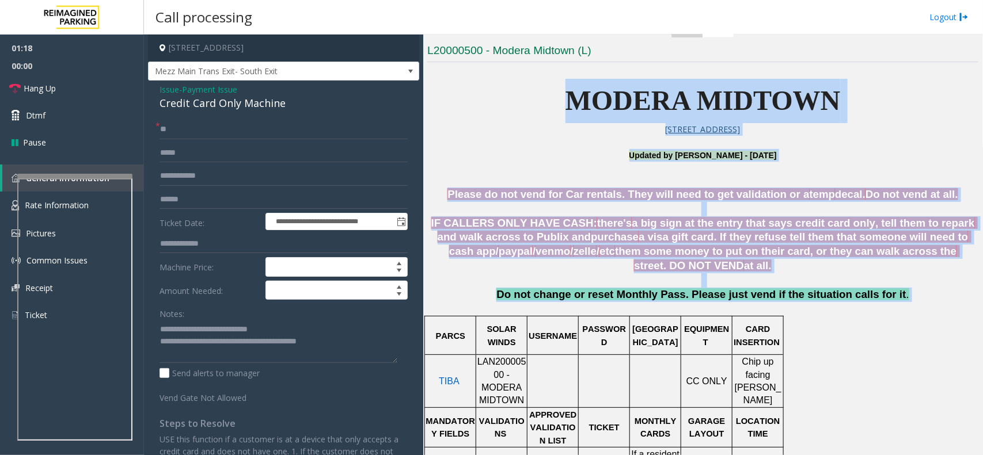
drag, startPoint x: 858, startPoint y: 296, endPoint x: 536, endPoint y: 84, distance: 385.6
click at [536, 84] on p "MODERA MIDTOWN" at bounding box center [702, 101] width 551 height 44
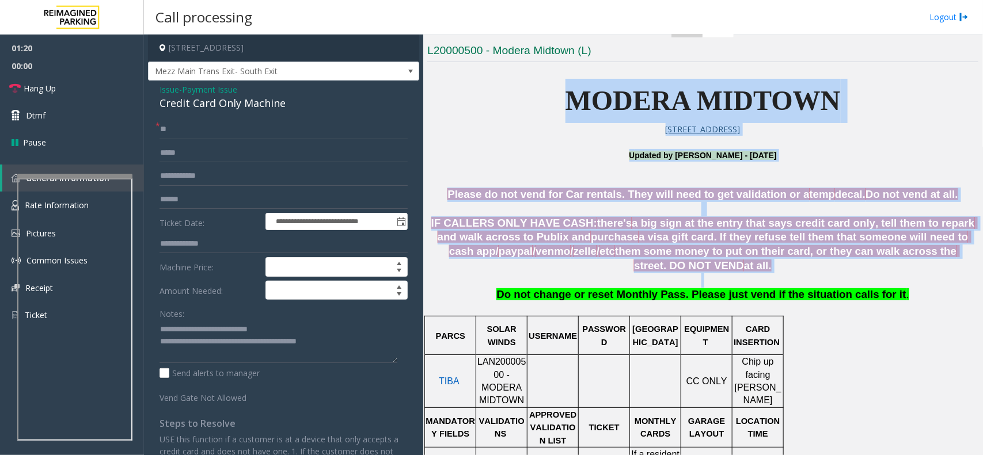
drag, startPoint x: 536, startPoint y: 84, endPoint x: 909, endPoint y: 281, distance: 422.3
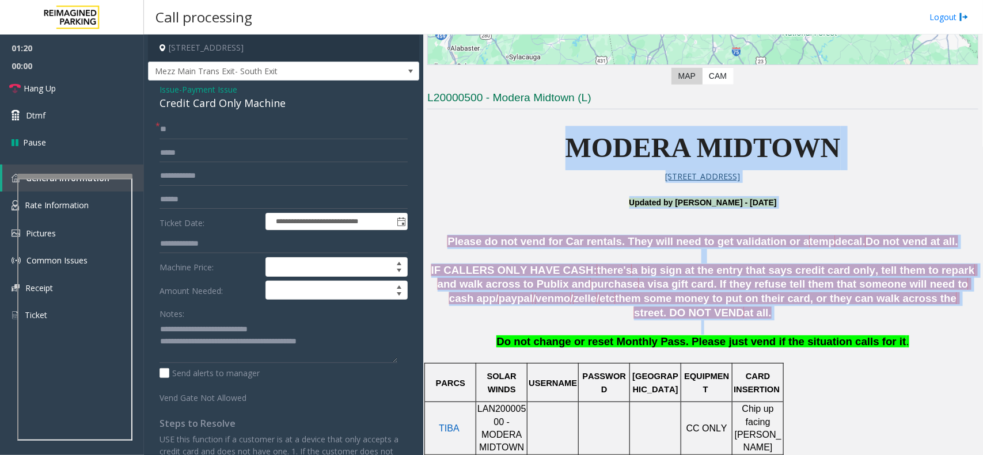
scroll to position [216, 0]
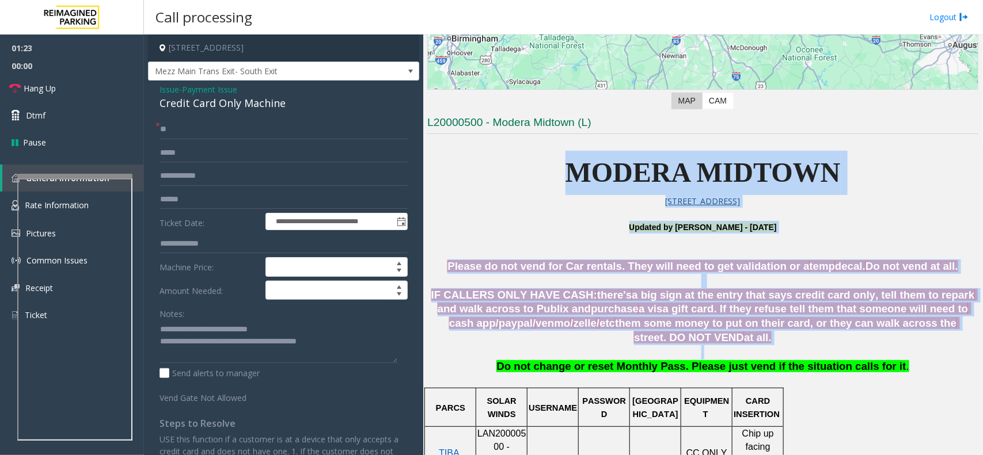
click at [443, 300] on span "IF CALLERS ONLY HAVE CASH:" at bounding box center [514, 295] width 166 height 12
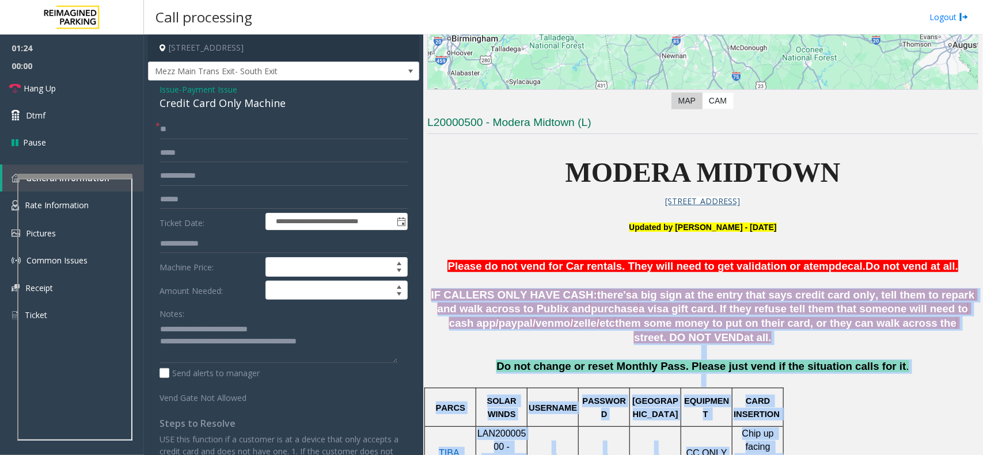
drag, startPoint x: 443, startPoint y: 300, endPoint x: 884, endPoint y: 395, distance: 450.4
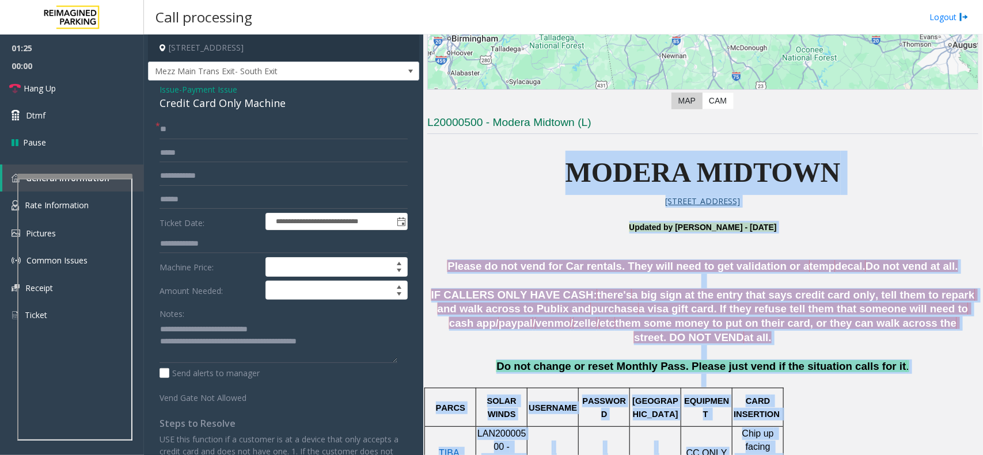
drag, startPoint x: 884, startPoint y: 395, endPoint x: 652, endPoint y: 186, distance: 311.8
click at [678, 186] on span "MODERA MIDTOWN" at bounding box center [702, 172] width 275 height 31
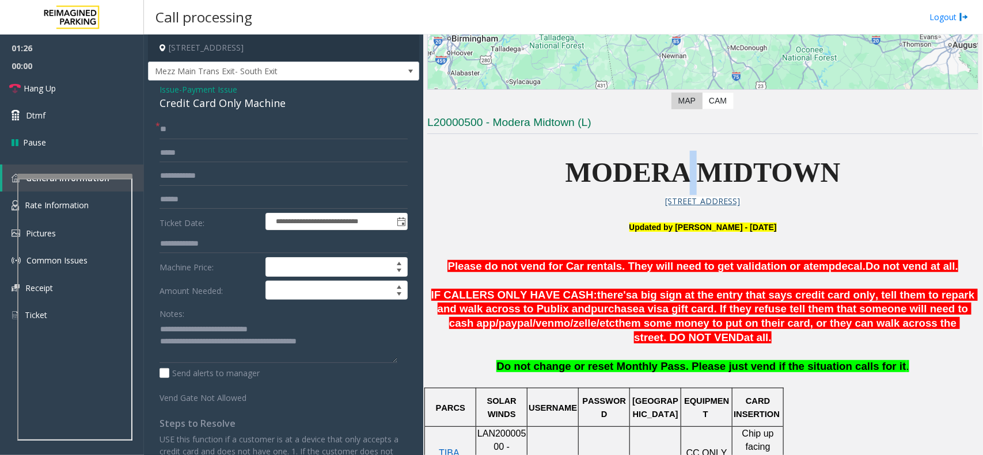
click at [678, 186] on span "MODERA MIDTOWN" at bounding box center [702, 172] width 275 height 31
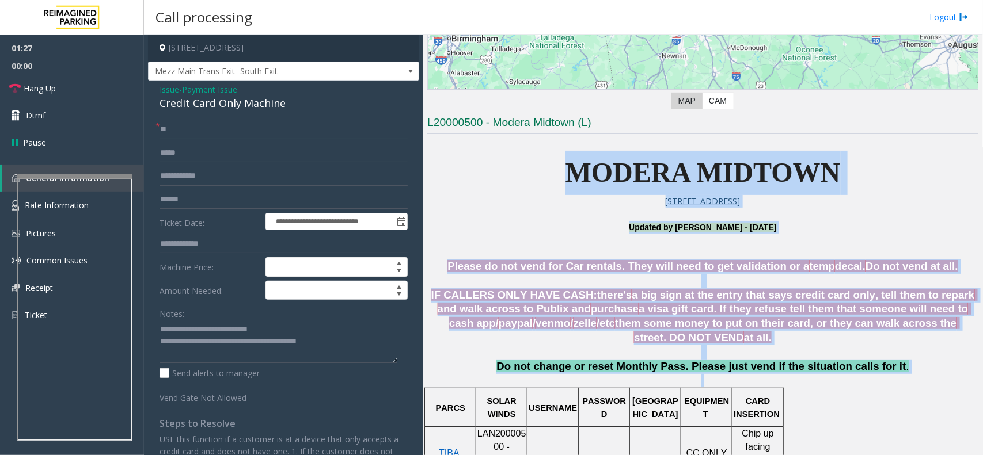
drag, startPoint x: 678, startPoint y: 186, endPoint x: 907, endPoint y: 379, distance: 299.9
click at [70, 98] on link "Hang Up" at bounding box center [72, 88] width 144 height 27
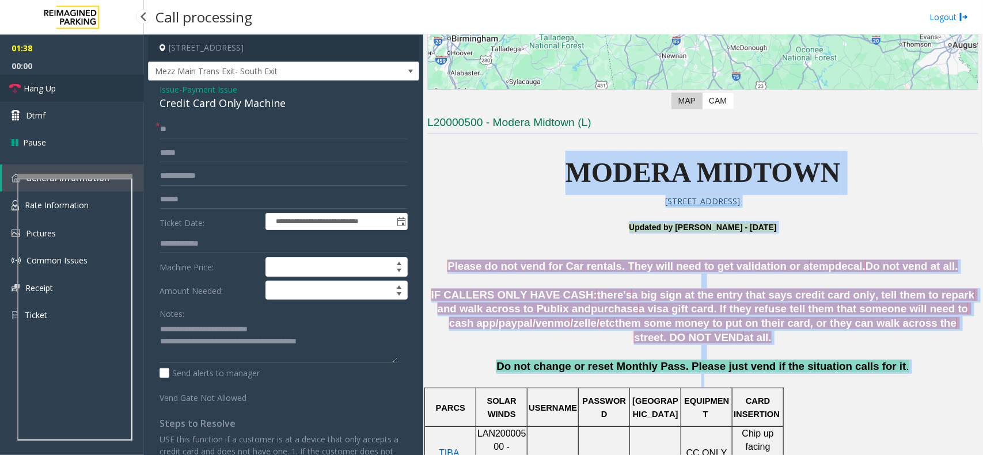
click at [70, 98] on link "Hang Up" at bounding box center [72, 88] width 144 height 27
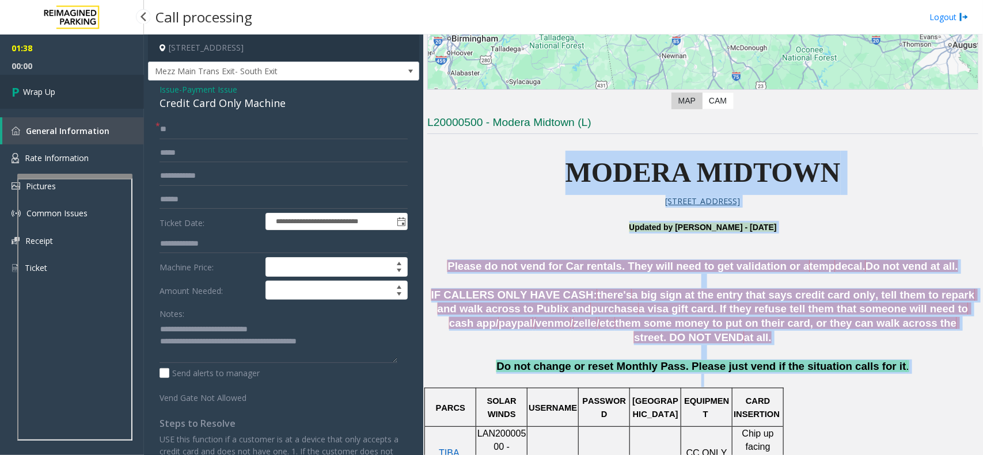
click at [70, 98] on link "Wrap Up" at bounding box center [72, 92] width 144 height 34
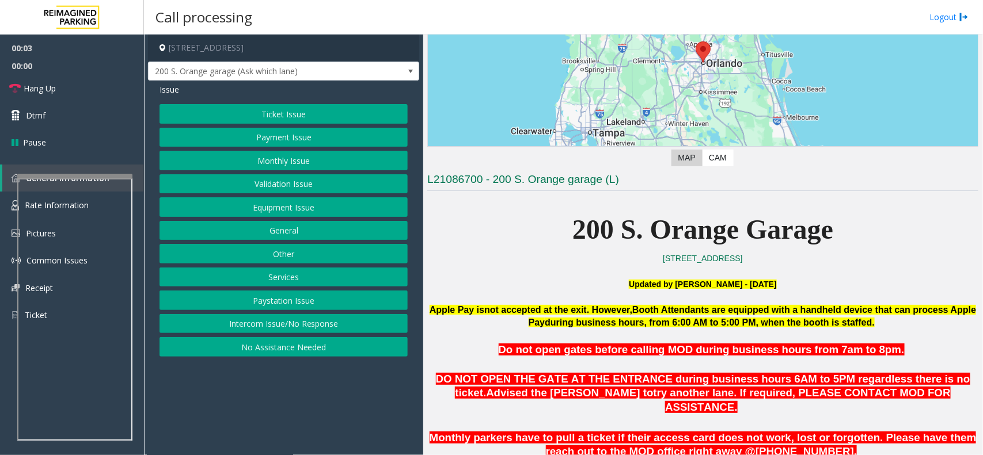
scroll to position [288, 0]
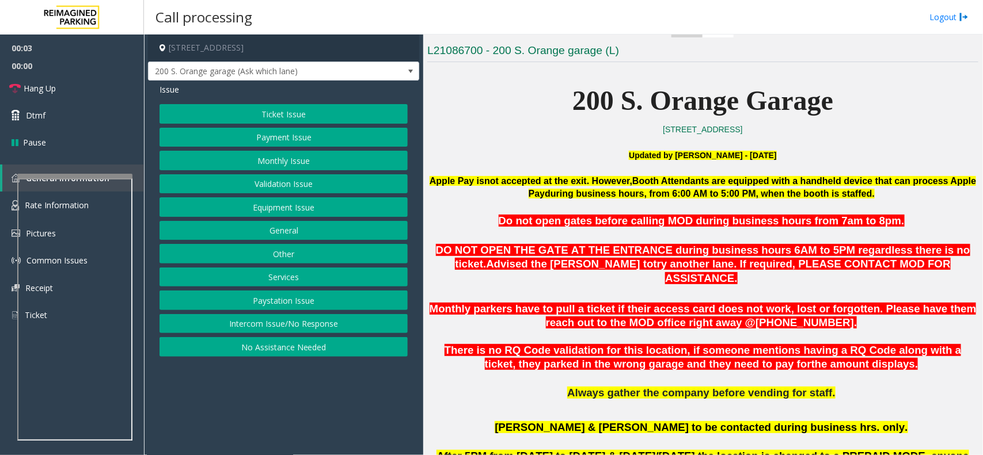
click at [613, 240] on p at bounding box center [702, 235] width 551 height 13
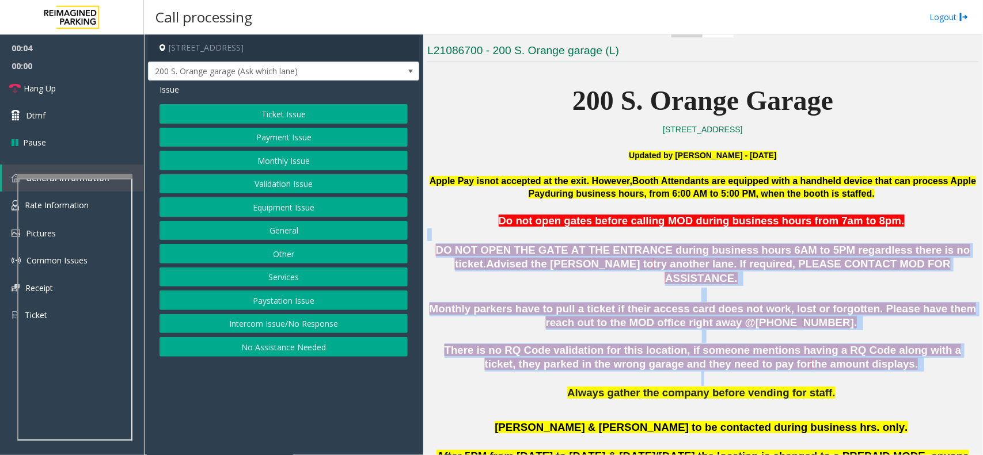
drag, startPoint x: 613, startPoint y: 240, endPoint x: 739, endPoint y: 363, distance: 175.4
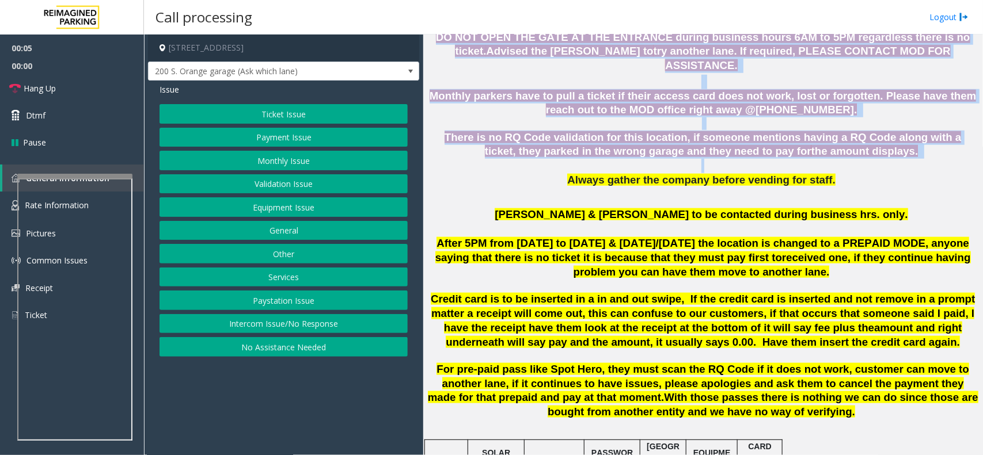
scroll to position [504, 0]
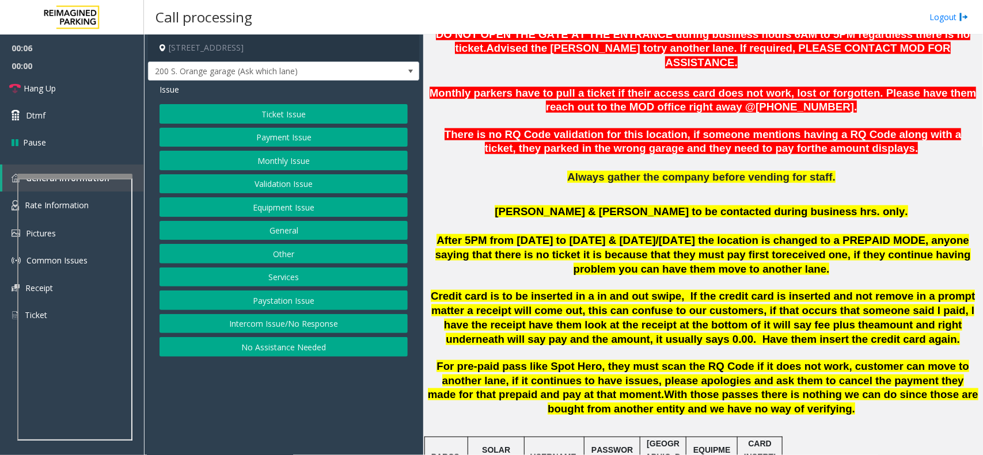
click at [641, 221] on p at bounding box center [702, 227] width 551 height 13
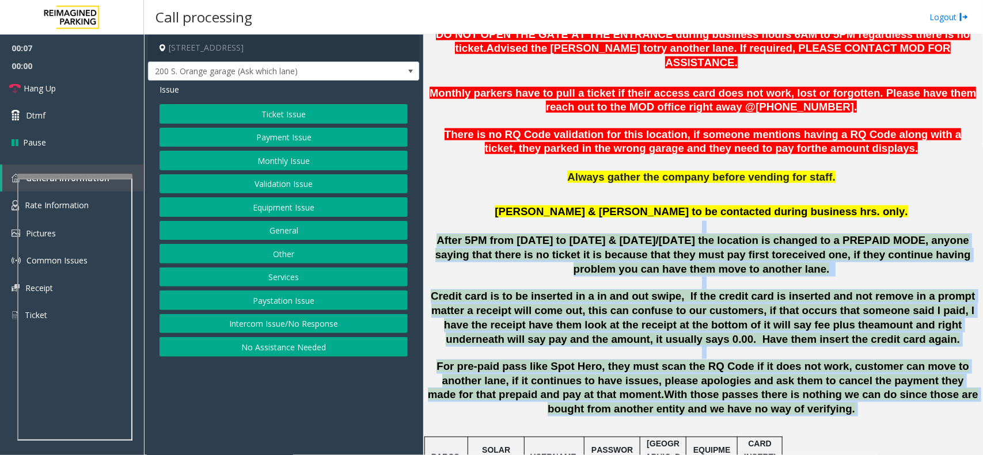
drag, startPoint x: 641, startPoint y: 209, endPoint x: 770, endPoint y: 382, distance: 215.5
click at [770, 389] on span "With those passes there is nothing we can do since those are bought from anothe…" at bounding box center [762, 402] width 430 height 26
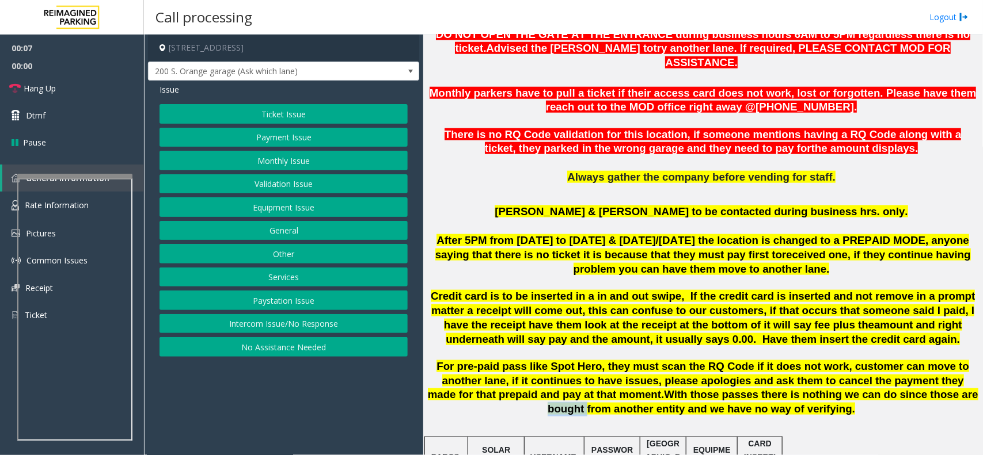
click at [770, 389] on span "With those passes there is nothing we can do since those are bought from anothe…" at bounding box center [762, 402] width 430 height 26
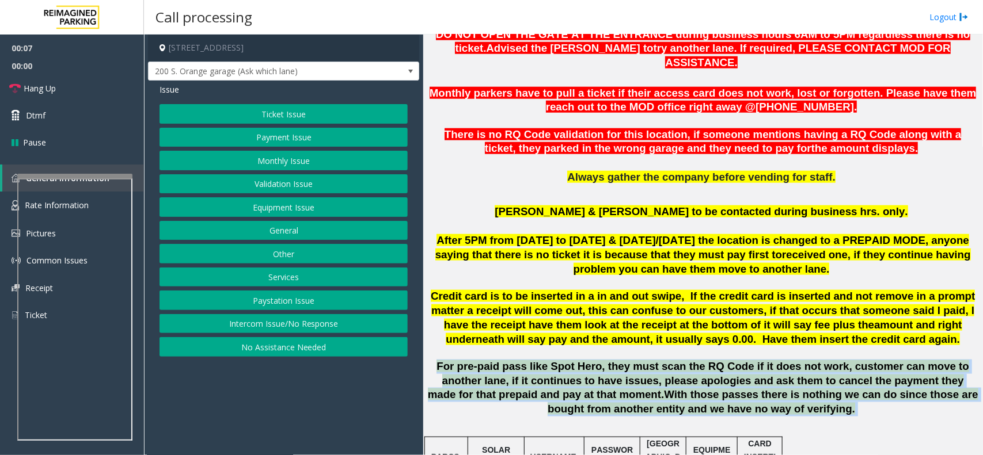
click at [770, 389] on span "With those passes there is nothing we can do since those are bought from anothe…" at bounding box center [762, 402] width 430 height 26
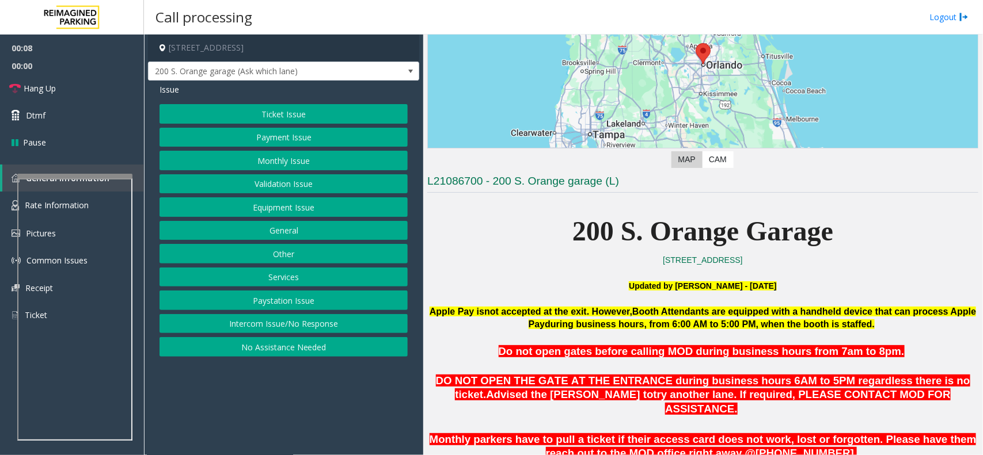
scroll to position [144, 0]
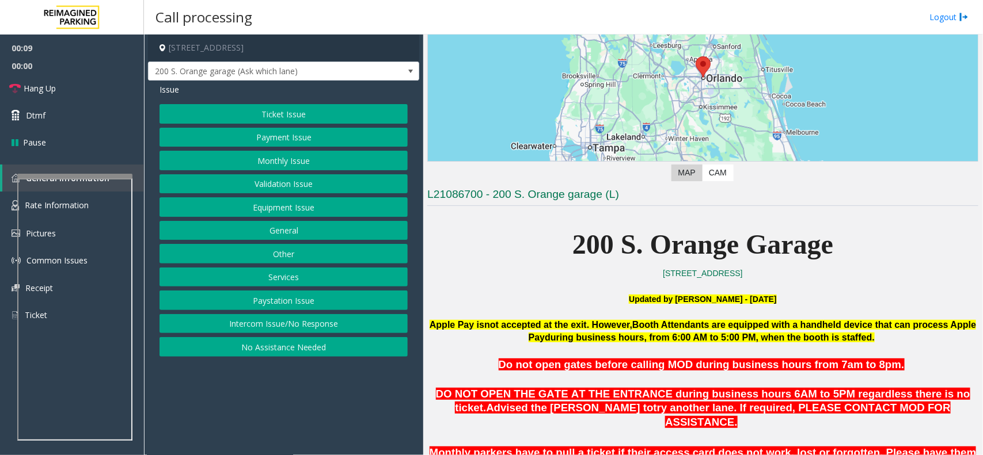
click at [602, 290] on p at bounding box center [702, 286] width 551 height 13
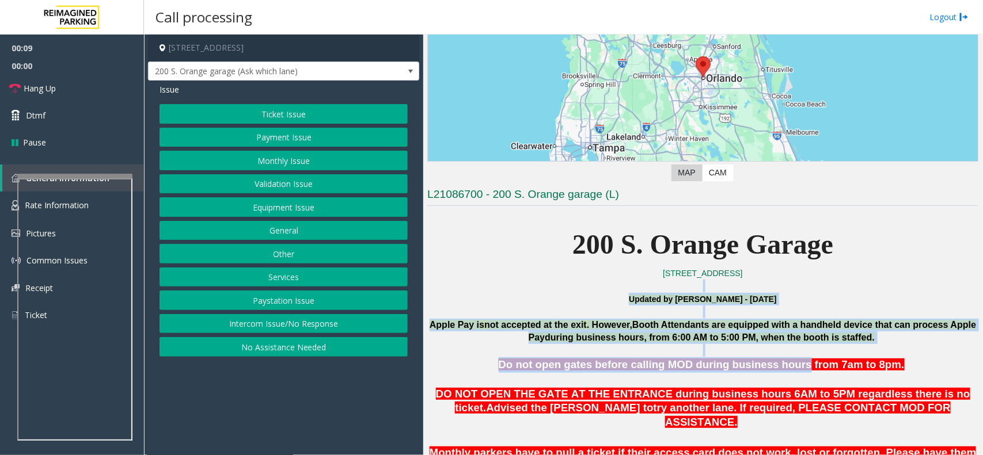
drag, startPoint x: 602, startPoint y: 290, endPoint x: 771, endPoint y: 370, distance: 187.4
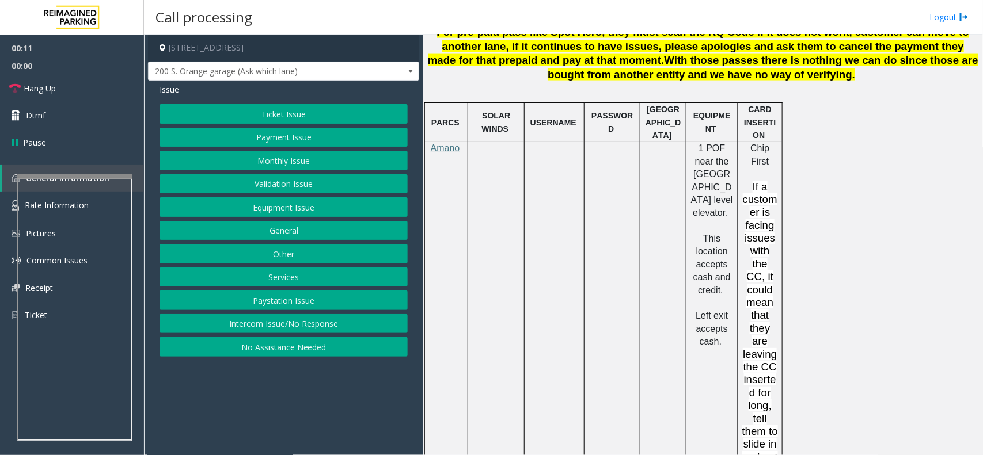
scroll to position [863, 0]
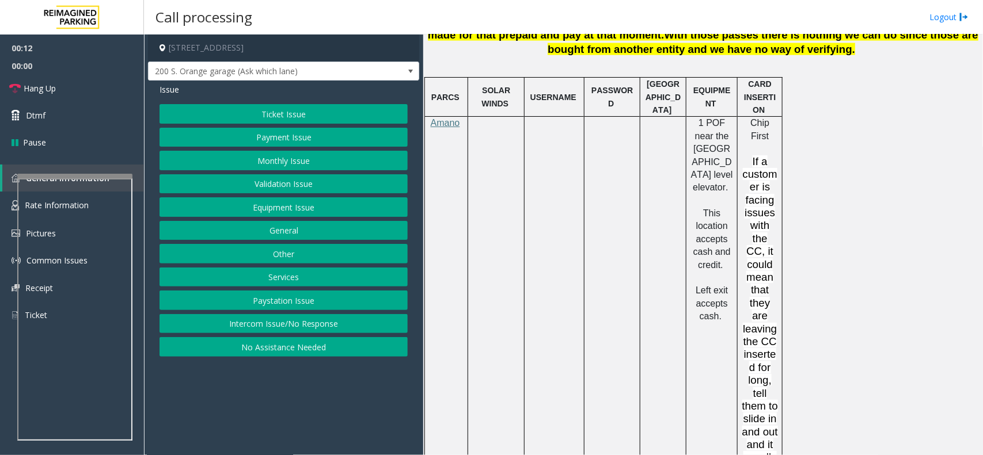
click at [750, 118] on span "Chip First" at bounding box center [759, 129] width 19 height 22
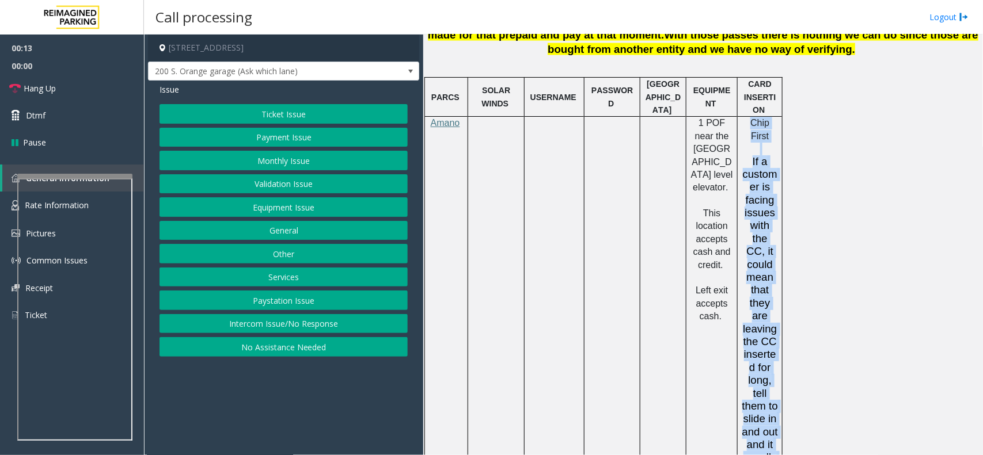
drag, startPoint x: 747, startPoint y: 106, endPoint x: 783, endPoint y: 378, distance: 273.6
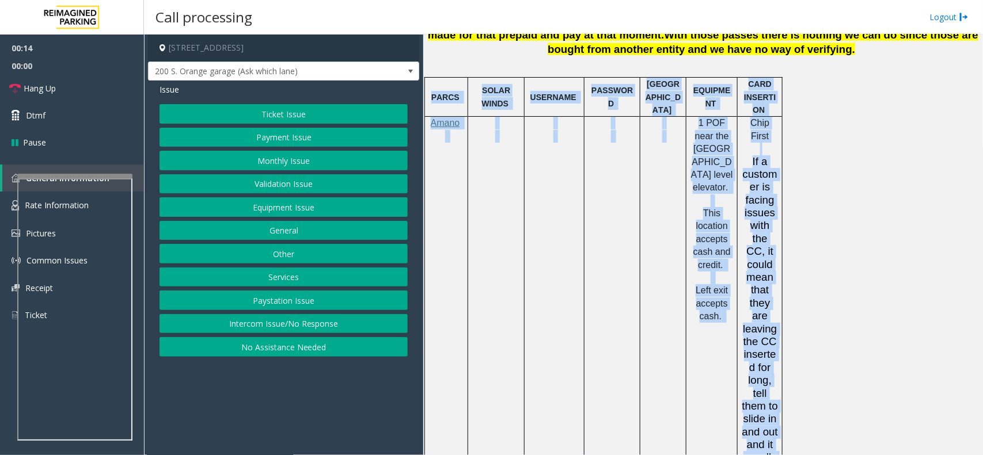
drag, startPoint x: 783, startPoint y: 378, endPoint x: 775, endPoint y: 329, distance: 49.6
click at [771, 328] on p "If a customer is facing issues with the CC, it could mean that they are leaving…" at bounding box center [759, 317] width 36 height 322
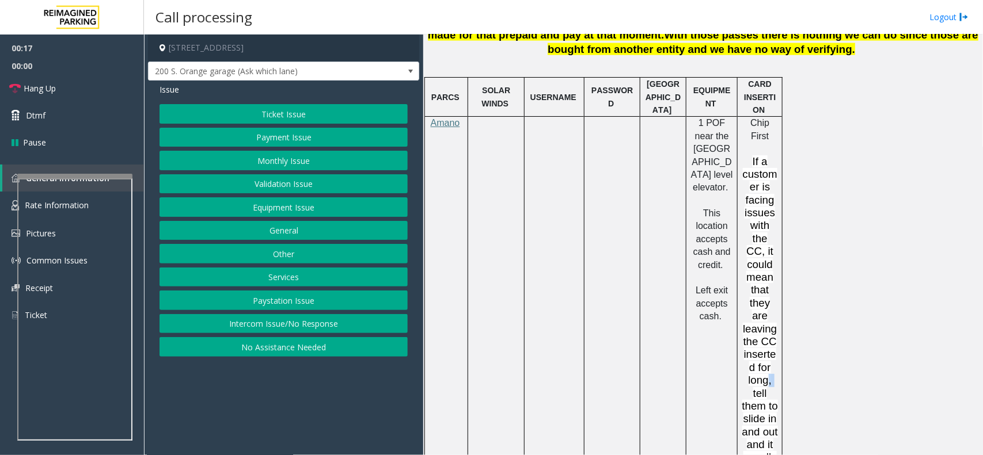
click at [771, 328] on p "If a customer is facing issues with the CC, it could mean that they are leaving…" at bounding box center [759, 317] width 36 height 322
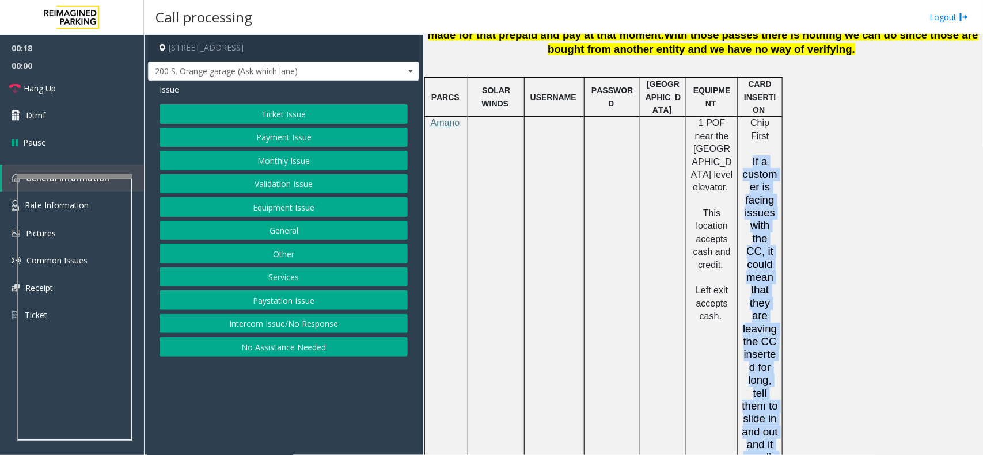
click at [771, 328] on p "If a customer is facing issues with the CC, it could mean that they are leaving…" at bounding box center [759, 317] width 36 height 322
click at [256, 208] on button "Equipment Issue" at bounding box center [283, 207] width 248 height 20
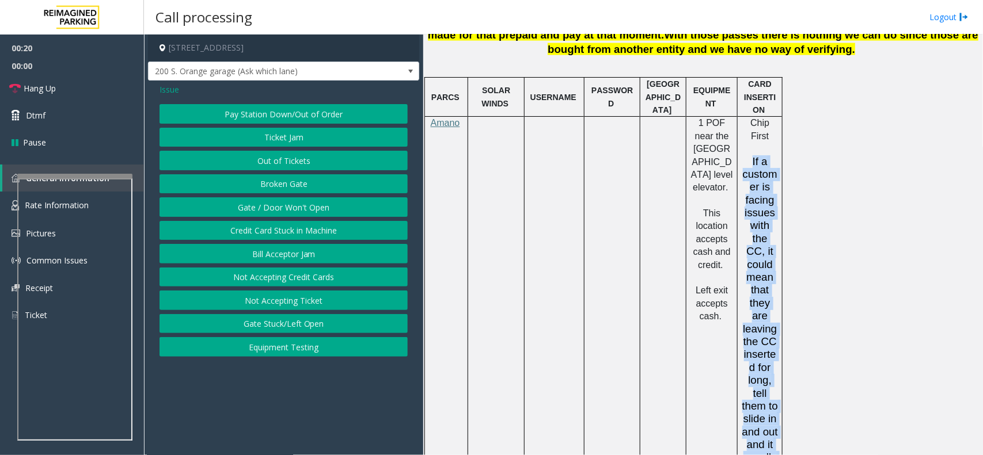
click at [256, 208] on button "Gate / Door Won't Open" at bounding box center [283, 207] width 248 height 20
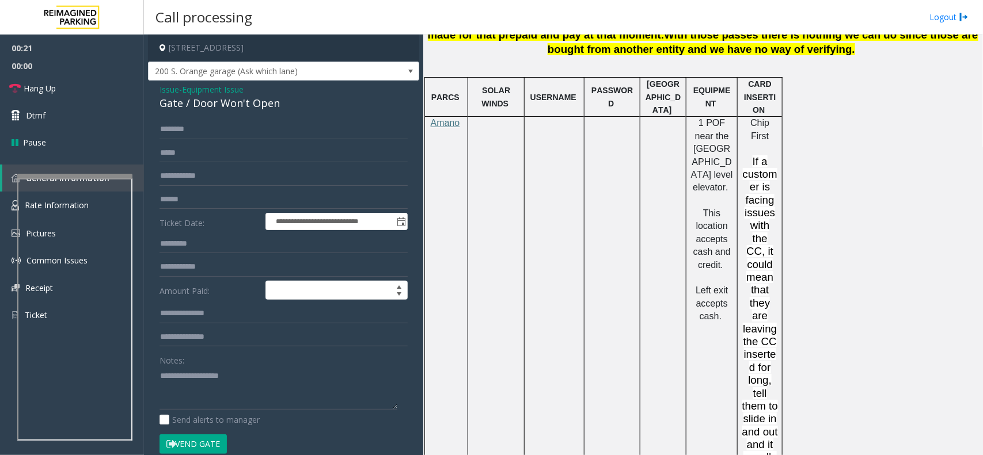
click at [230, 93] on span "Equipment Issue" at bounding box center [213, 89] width 62 height 12
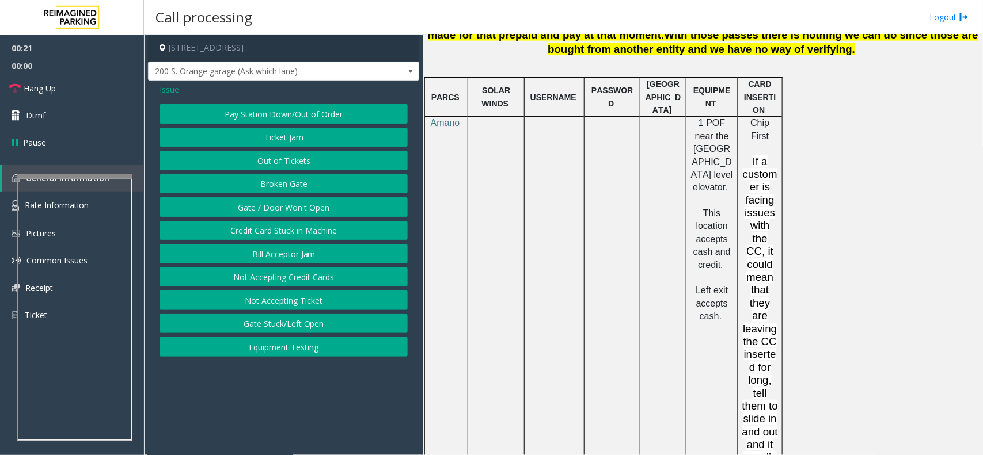
click at [292, 205] on button "Gate / Door Won't Open" at bounding box center [283, 207] width 248 height 20
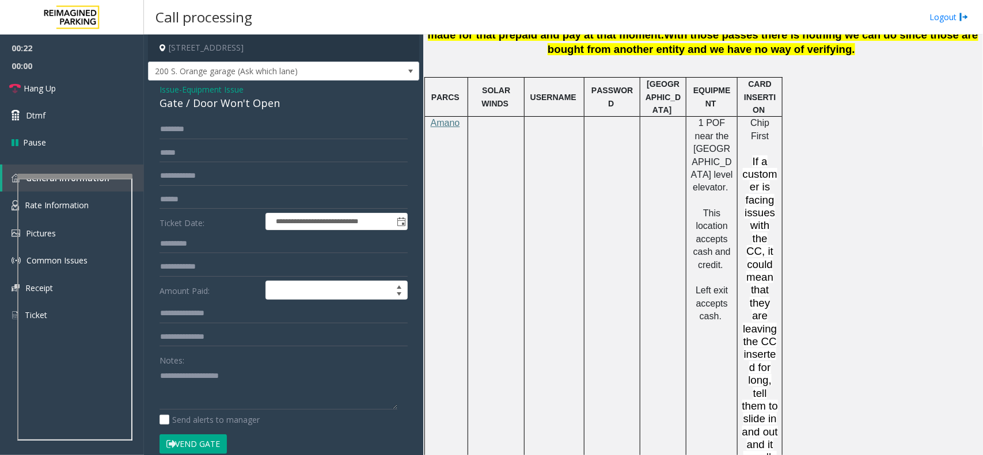
click at [260, 98] on div "Gate / Door Won't Open" at bounding box center [283, 104] width 248 height 16
click at [295, 379] on textarea at bounding box center [278, 388] width 238 height 43
paste textarea "**********"
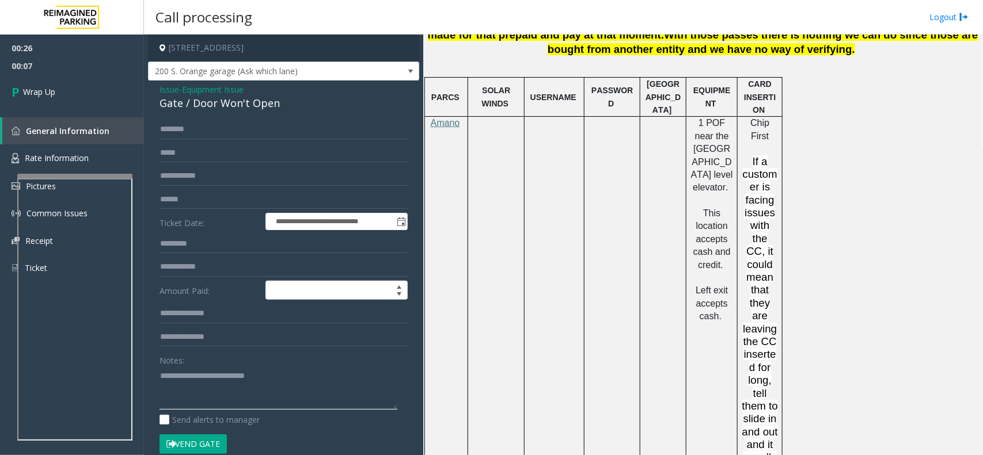
click at [246, 401] on textarea at bounding box center [278, 388] width 238 height 43
paste textarea "**********"
type textarea "**********"
click at [99, 101] on link "Wrap Up" at bounding box center [72, 92] width 144 height 34
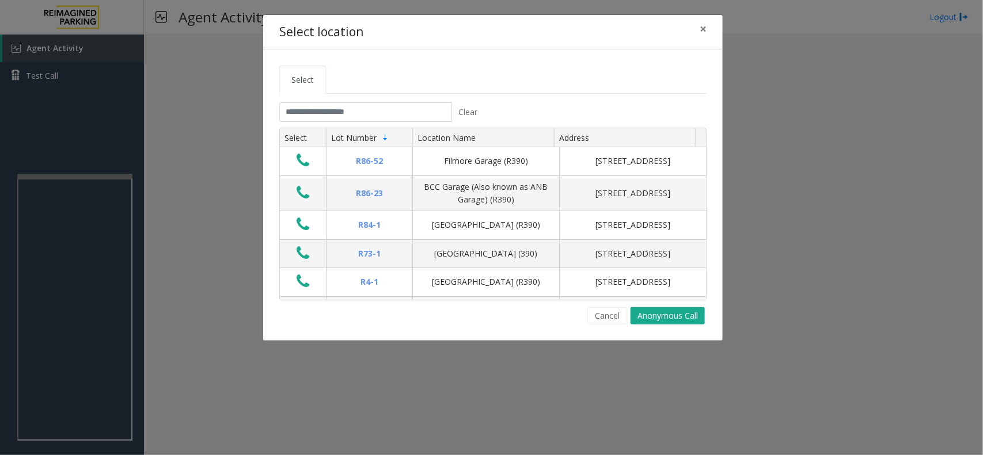
click at [334, 96] on tabset "Select Clear Select Lot Number Location Name Address R86-[GEOGRAPHIC_DATA][STRE…" at bounding box center [492, 195] width 427 height 259
click at [341, 119] on input "text" at bounding box center [365, 112] width 173 height 20
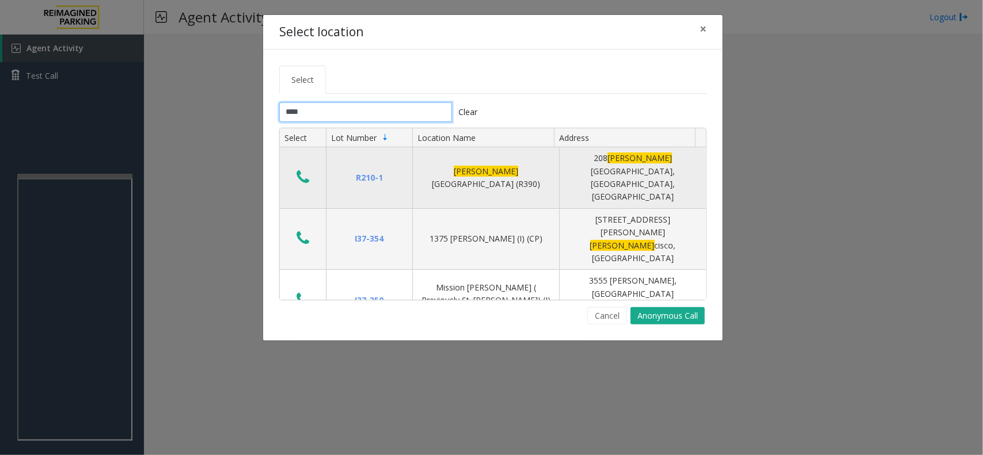
type input "****"
click at [301, 169] on icon "Data table" at bounding box center [302, 177] width 13 height 16
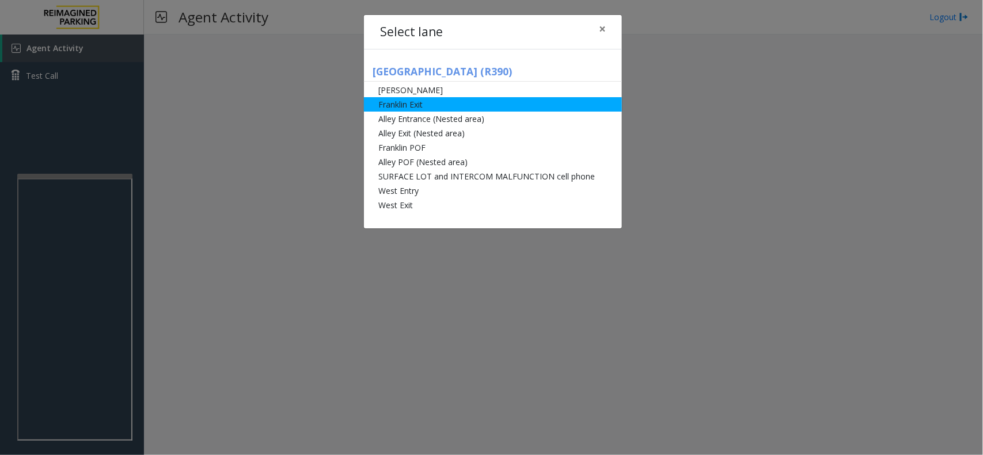
click at [474, 102] on li "Franklin Exit" at bounding box center [493, 104] width 258 height 14
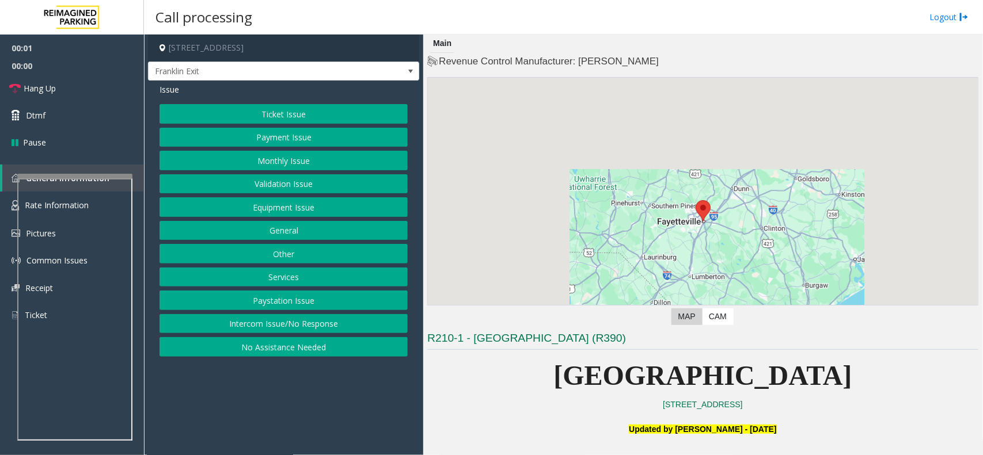
click at [288, 108] on button "Ticket Issue" at bounding box center [283, 114] width 248 height 20
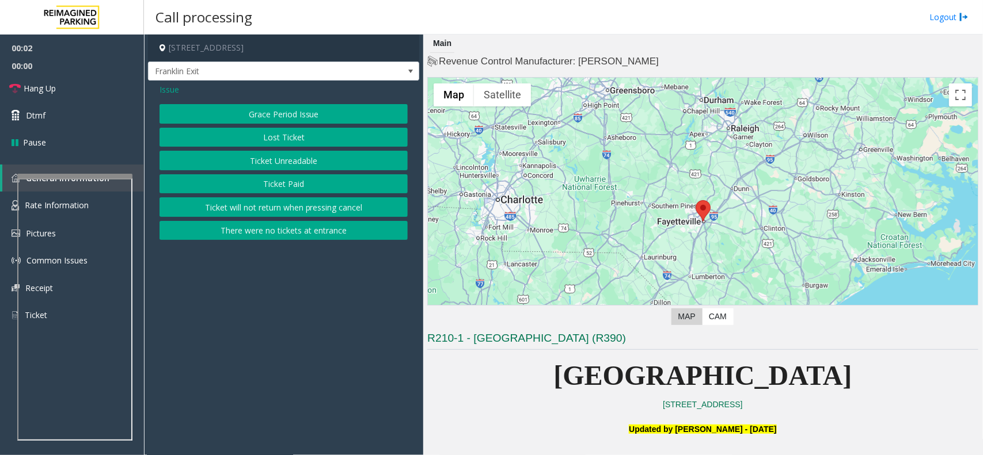
click at [299, 231] on button "There were no tickets at entrance" at bounding box center [283, 231] width 248 height 20
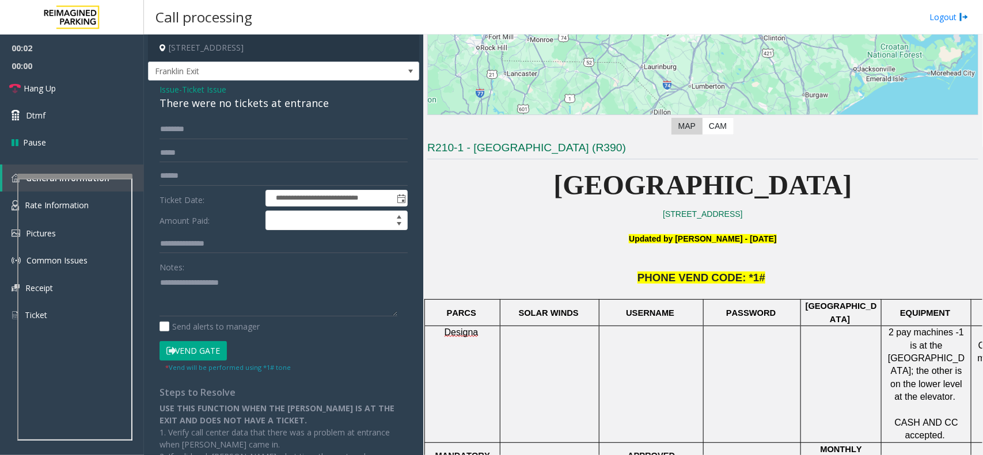
scroll to position [288, 0]
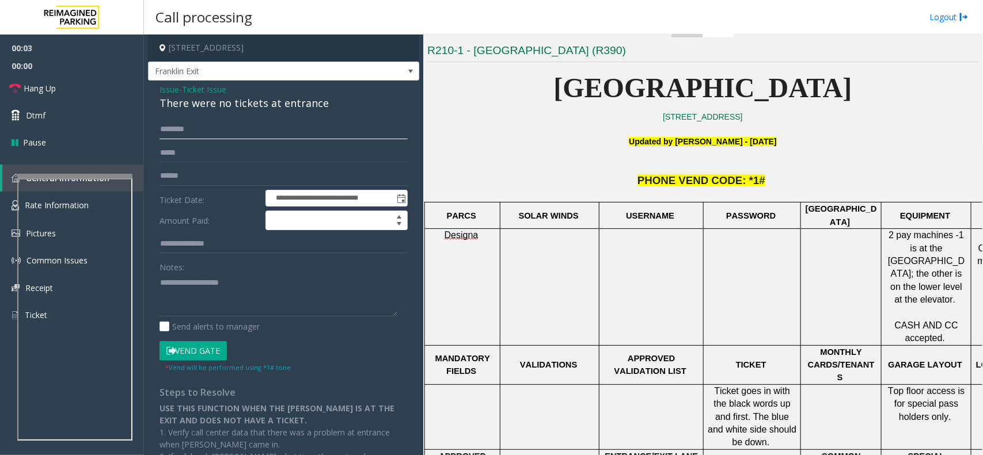
click at [207, 127] on input "text" at bounding box center [283, 130] width 248 height 20
type input "***"
click at [206, 342] on button "Vend Gate" at bounding box center [192, 351] width 67 height 20
click at [199, 107] on div "There were no tickets at entrance" at bounding box center [283, 104] width 248 height 16
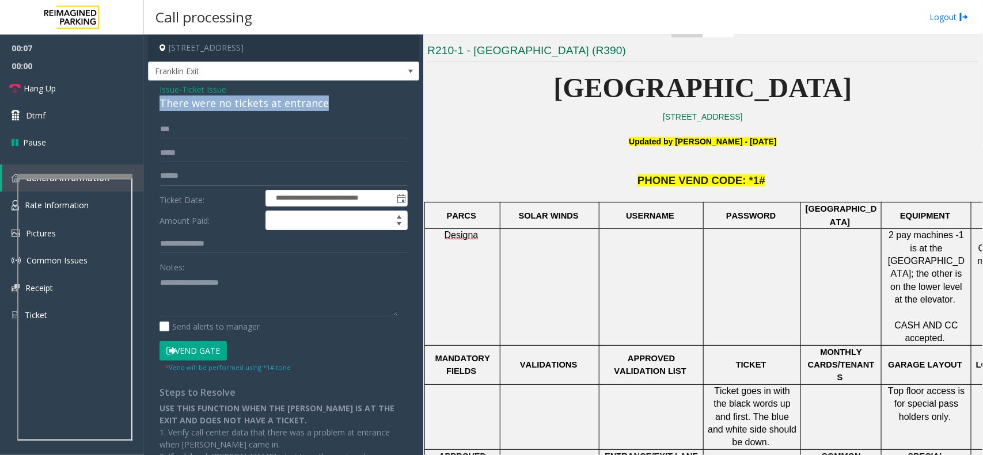
click at [199, 107] on div "There were no tickets at entrance" at bounding box center [283, 104] width 248 height 16
click at [248, 290] on textarea at bounding box center [278, 294] width 238 height 43
paste textarea "**********"
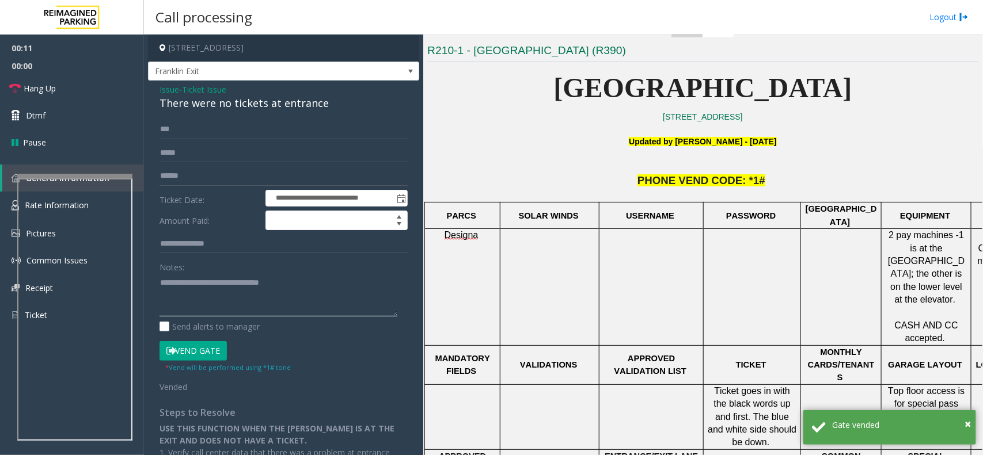
click at [213, 305] on textarea at bounding box center [278, 294] width 238 height 43
paste textarea "**********"
click at [160, 283] on textarea at bounding box center [278, 294] width 238 height 43
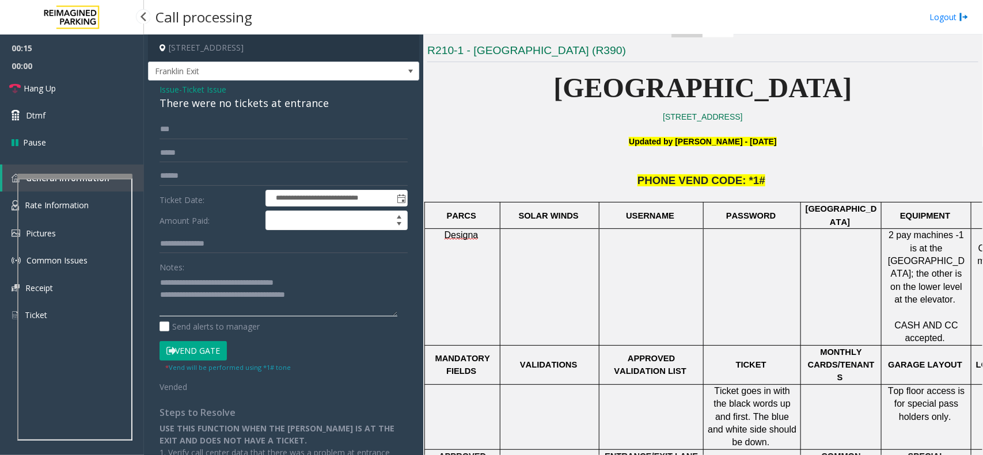
type textarea "**********"
click at [36, 65] on span "00:00" at bounding box center [72, 66] width 144 height 18
click at [50, 93] on span "Hang Up" at bounding box center [40, 88] width 32 height 12
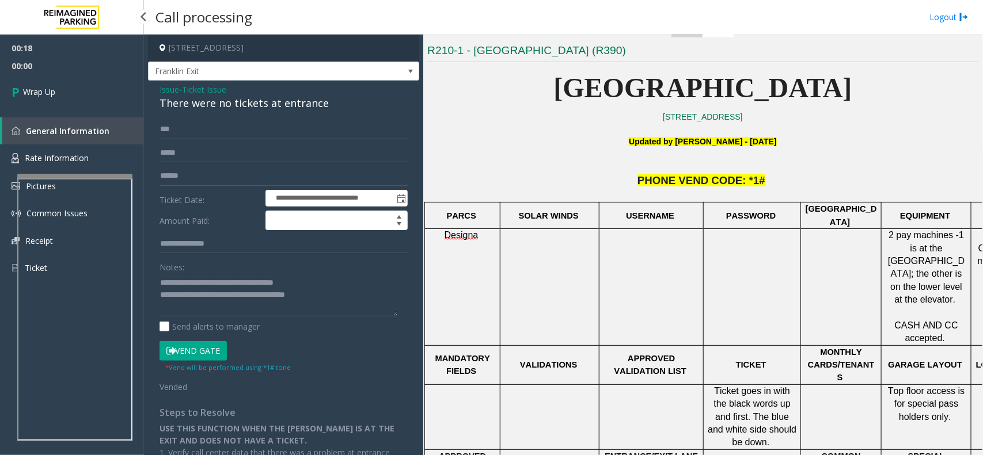
click at [52, 91] on span "Wrap Up" at bounding box center [39, 92] width 32 height 12
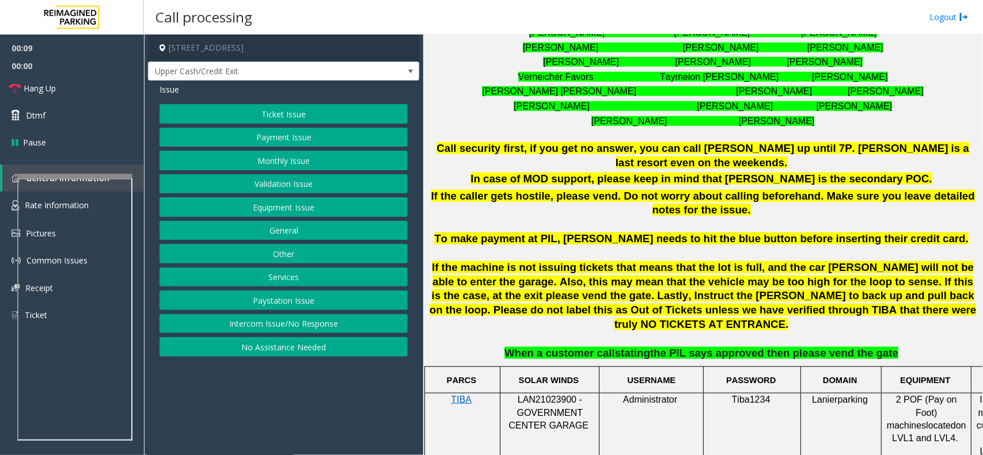
scroll to position [648, 0]
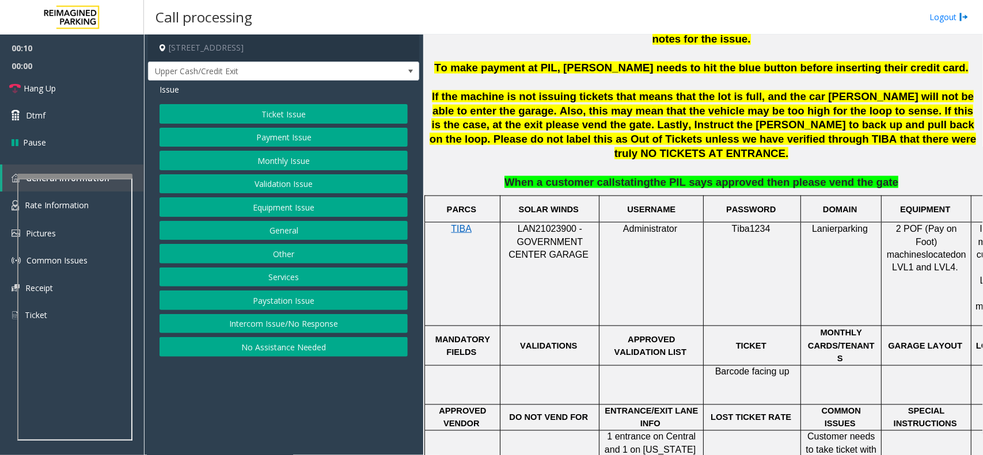
click at [542, 224] on span "LAN21023900 - GOVERNMENT CENTER GARAGE" at bounding box center [548, 242] width 80 height 36
click at [545, 224] on span "LAN21023900 - GOVERNMENT CENTER GARAGE" at bounding box center [548, 242] width 80 height 36
click at [544, 224] on span "LAN21023900 - GOVERNMENT CENTER GARAGE" at bounding box center [548, 242] width 80 height 36
click at [545, 224] on span "LAN21023900 - GOVERNMENT CENTER GARAGE" at bounding box center [548, 242] width 80 height 36
click at [295, 163] on button "Monthly Issue" at bounding box center [283, 161] width 248 height 20
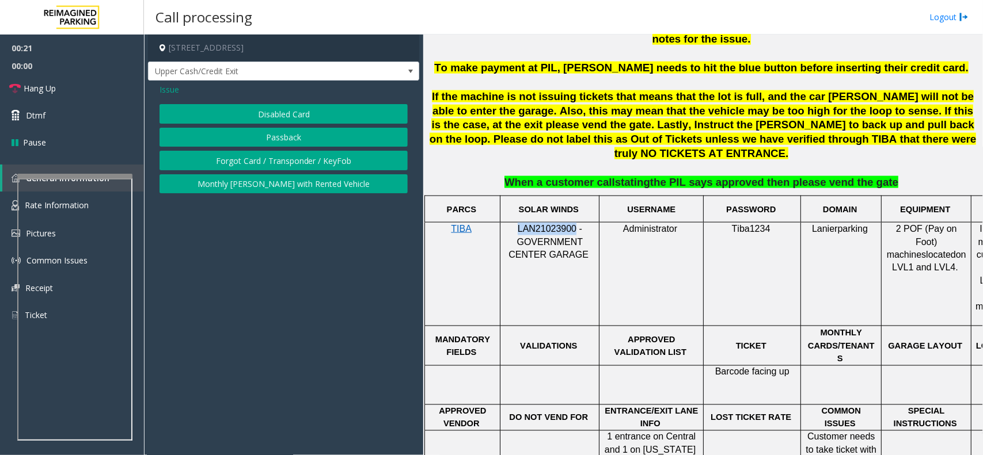
click at [294, 138] on button "Passback" at bounding box center [283, 138] width 248 height 20
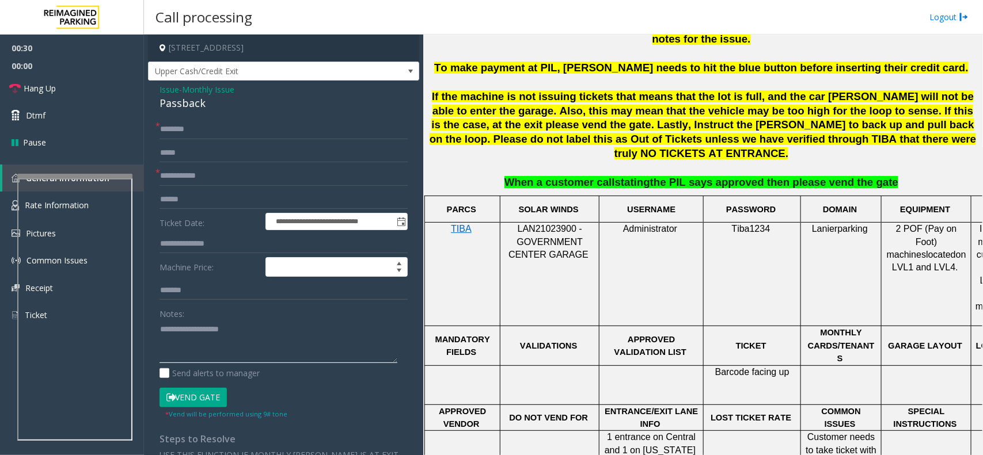
click at [315, 340] on textarea at bounding box center [278, 341] width 238 height 43
paste textarea "**********"
click at [203, 358] on textarea at bounding box center [278, 341] width 238 height 43
click at [259, 335] on textarea at bounding box center [278, 341] width 238 height 43
click at [60, 94] on link "Hang Up" at bounding box center [72, 88] width 144 height 27
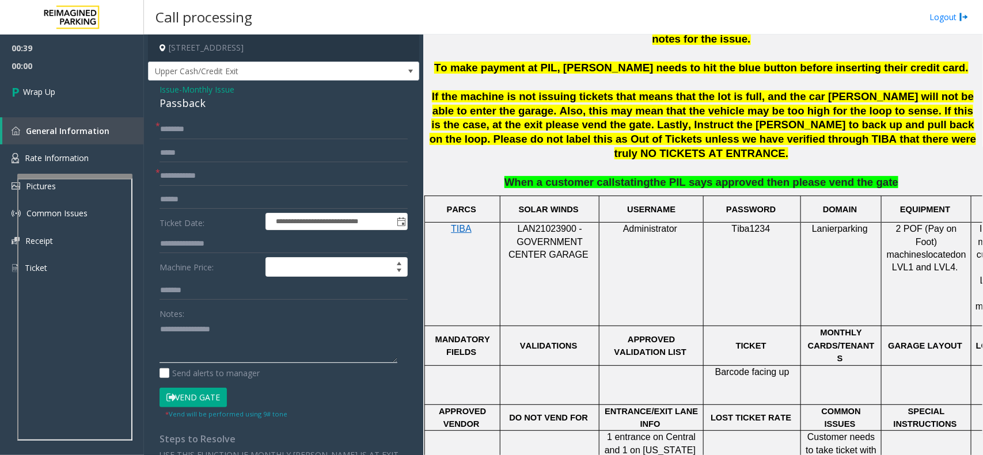
click at [229, 338] on textarea at bounding box center [278, 341] width 238 height 43
paste textarea "**********"
type textarea "**********"
click at [229, 134] on input "text" at bounding box center [283, 130] width 248 height 20
click at [252, 139] on form "**********" at bounding box center [283, 269] width 248 height 299
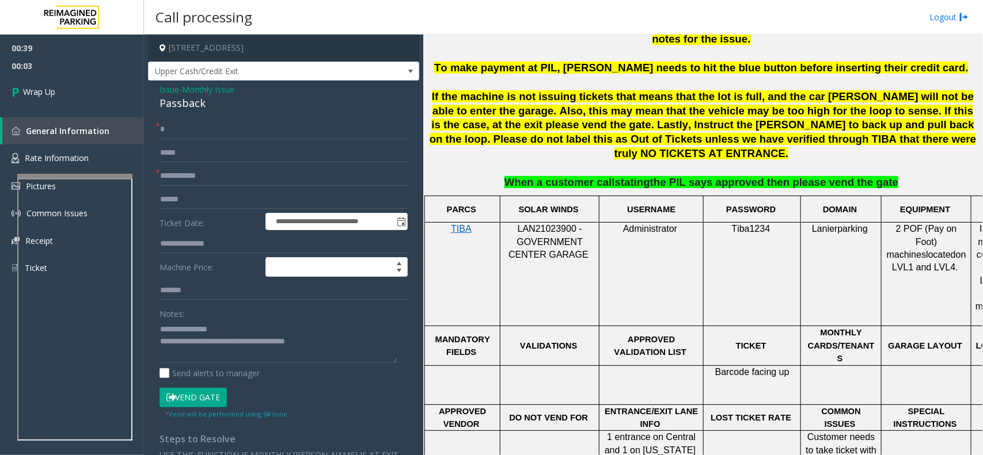
click at [252, 139] on form "**********" at bounding box center [283, 269] width 248 height 299
click at [237, 124] on input "*" at bounding box center [283, 130] width 248 height 20
type input "**"
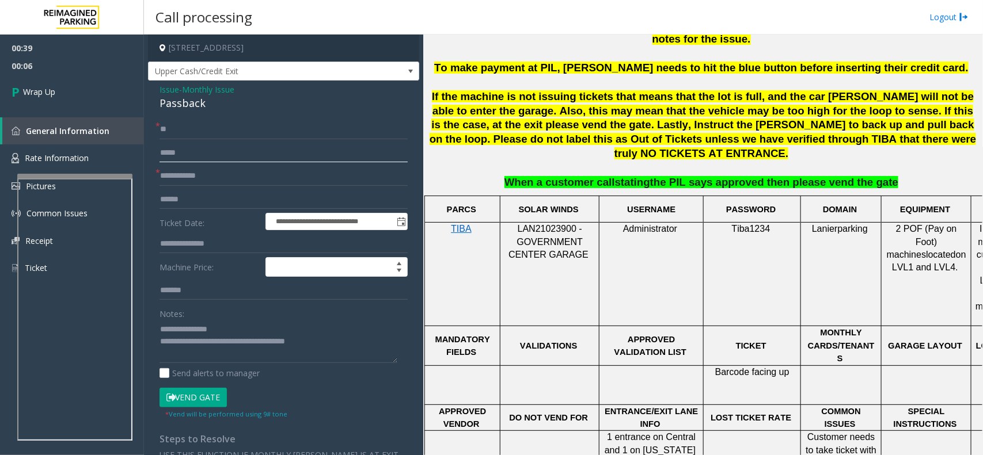
click at [211, 145] on input "text" at bounding box center [283, 153] width 248 height 20
click at [206, 135] on input "**" at bounding box center [283, 130] width 248 height 20
click at [214, 183] on input "text" at bounding box center [283, 176] width 248 height 20
paste input "**"
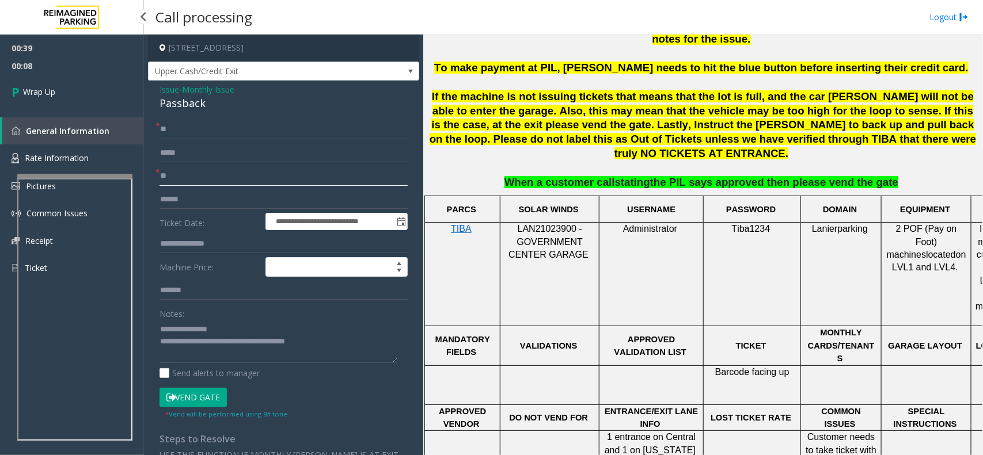
type input "**"
click at [92, 121] on link "General Information" at bounding box center [73, 130] width 142 height 27
click at [92, 96] on link "Wrap Up" at bounding box center [72, 92] width 144 height 34
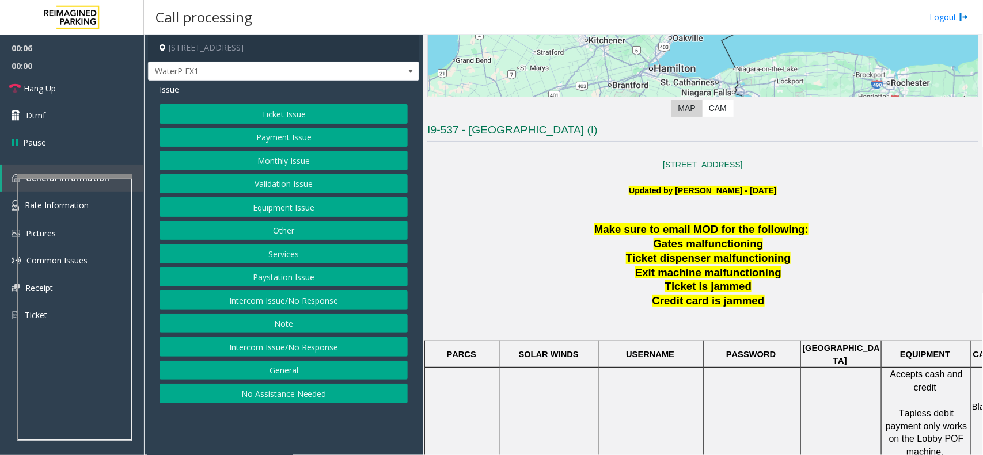
scroll to position [216, 0]
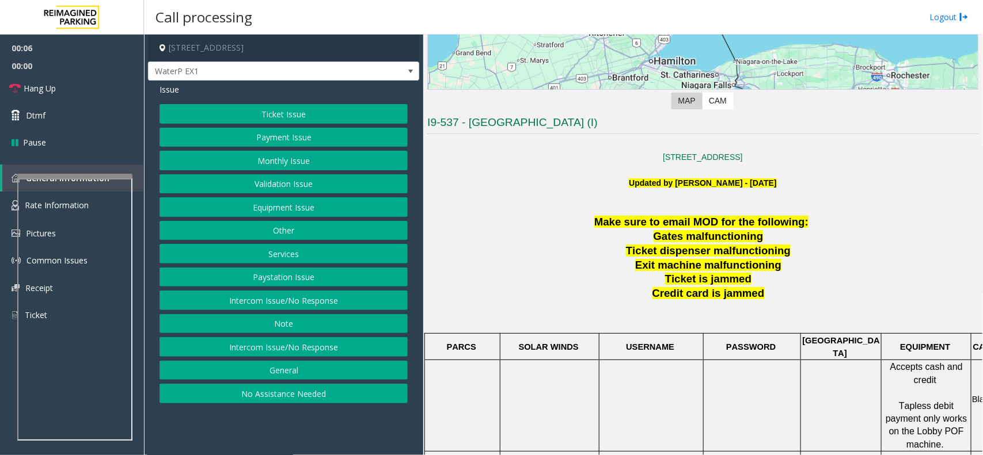
click at [357, 392] on button "No Assistance Needed" at bounding box center [283, 394] width 248 height 20
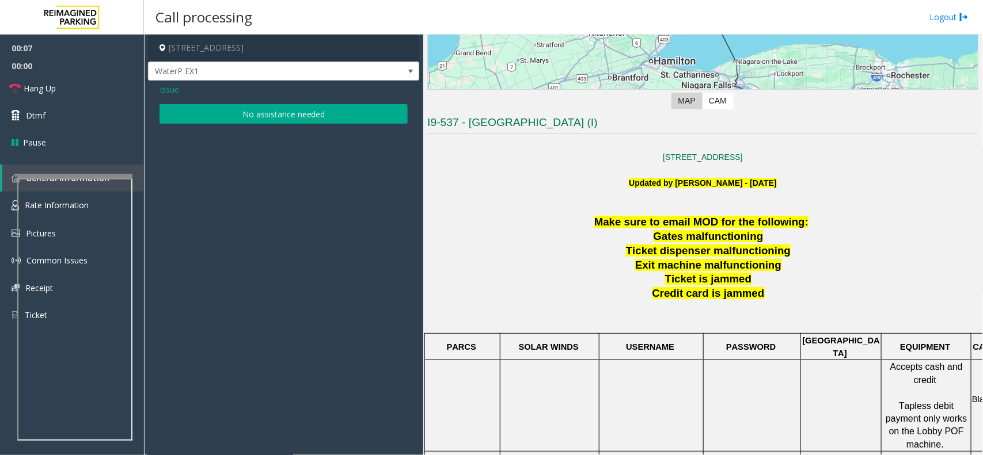
click at [281, 106] on button "No assistance needed" at bounding box center [283, 114] width 248 height 20
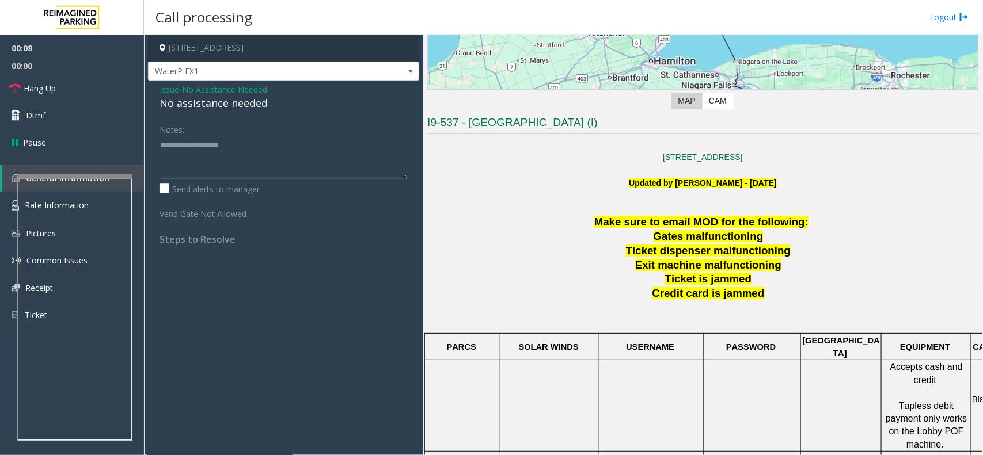
click at [281, 106] on div "No assistance needed" at bounding box center [283, 104] width 248 height 16
drag, startPoint x: 281, startPoint y: 106, endPoint x: 219, endPoint y: 105, distance: 62.2
click at [282, 107] on div "No assistance needed" at bounding box center [283, 104] width 248 height 16
type textarea "**********"
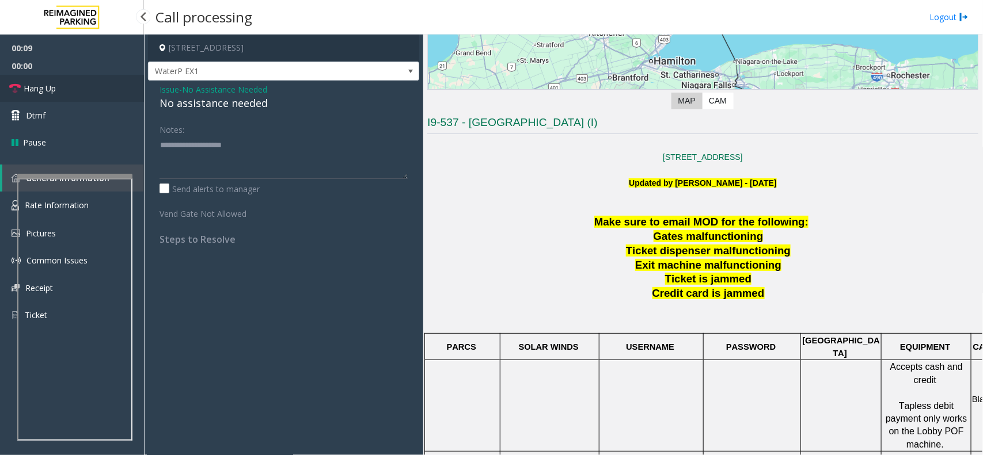
click at [36, 88] on span "Hang Up" at bounding box center [40, 88] width 32 height 12
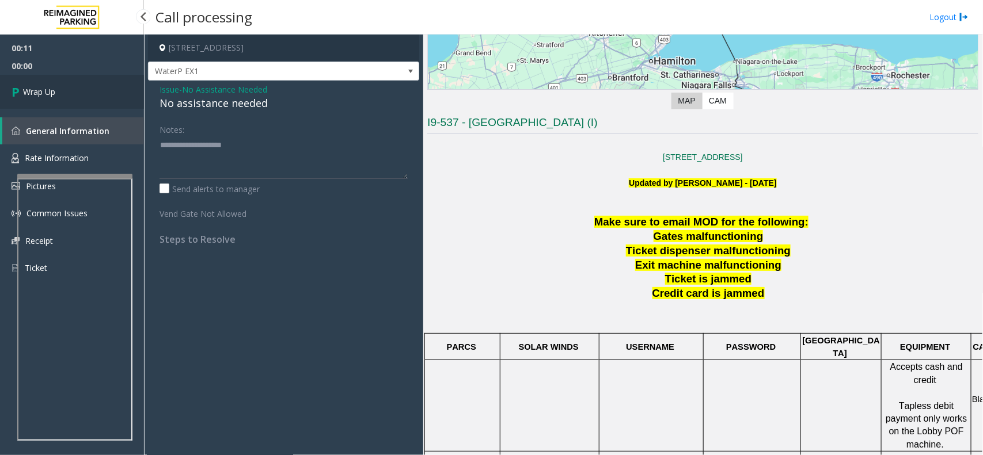
click at [36, 88] on span "Wrap Up" at bounding box center [39, 92] width 32 height 12
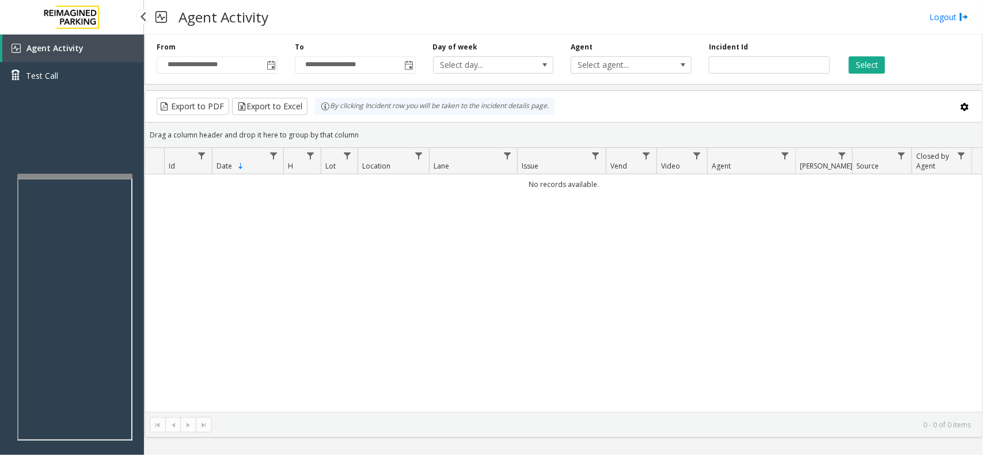
click at [332, 280] on div "No records available." at bounding box center [563, 293] width 837 height 238
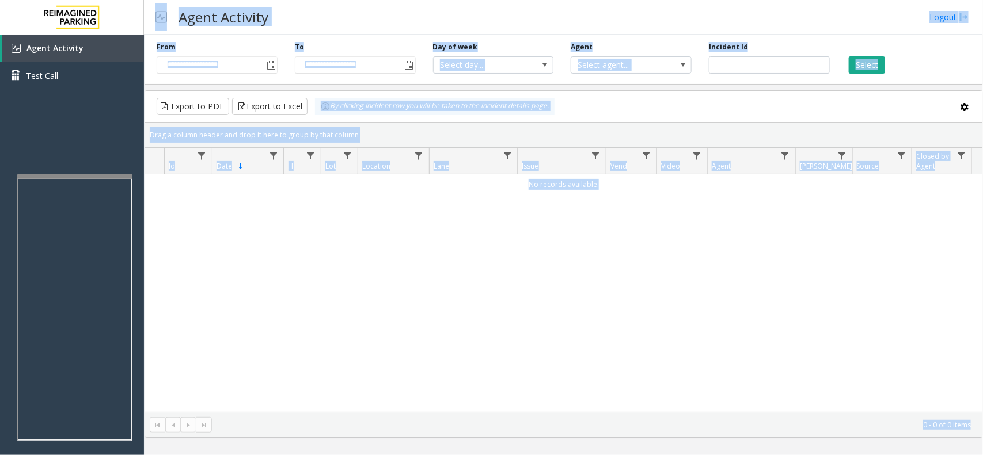
click at [76, 176] on app-root "**********" at bounding box center [491, 227] width 983 height 455
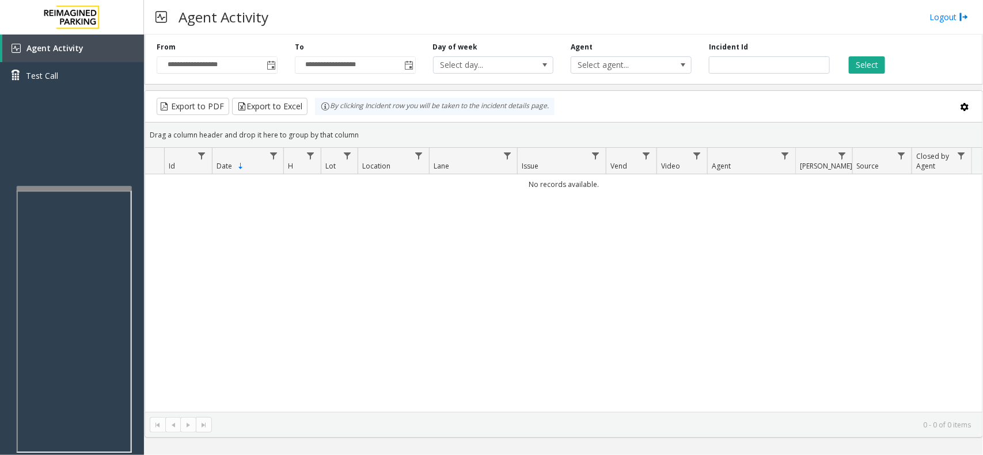
click at [85, 192] on div at bounding box center [74, 321] width 115 height 270
click at [505, 249] on div "No records available." at bounding box center [563, 293] width 837 height 238
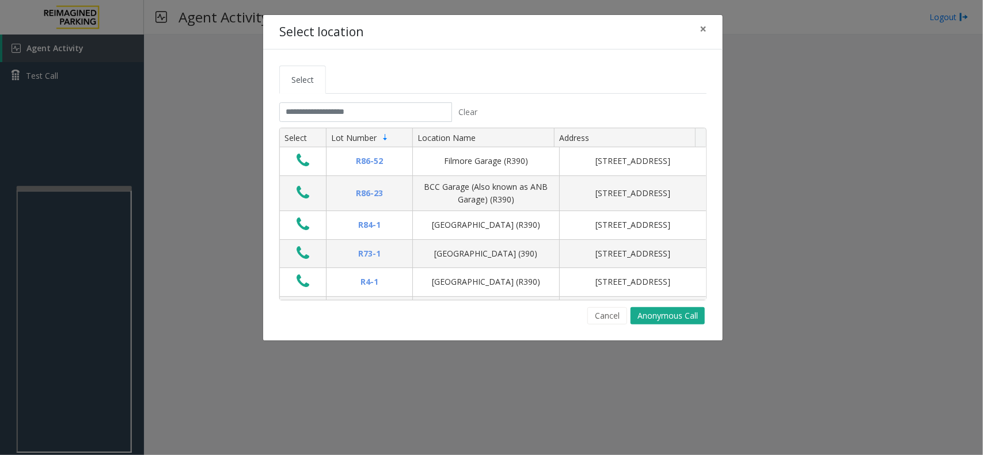
click at [608, 302] on tab "Clear Select Lot Number Location Name Address R86-[GEOGRAPHIC_DATA][STREET_ADDR…" at bounding box center [492, 213] width 427 height 222
click at [609, 312] on button "Cancel" at bounding box center [607, 315] width 40 height 17
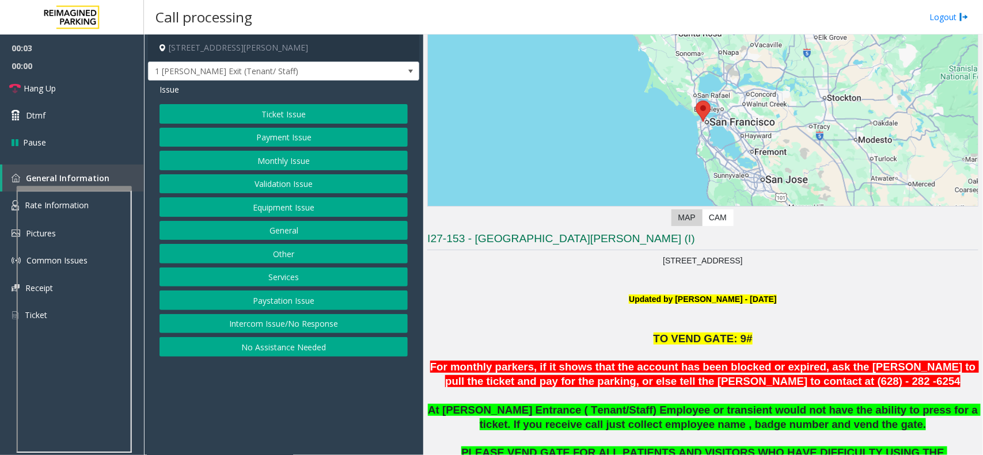
scroll to position [216, 0]
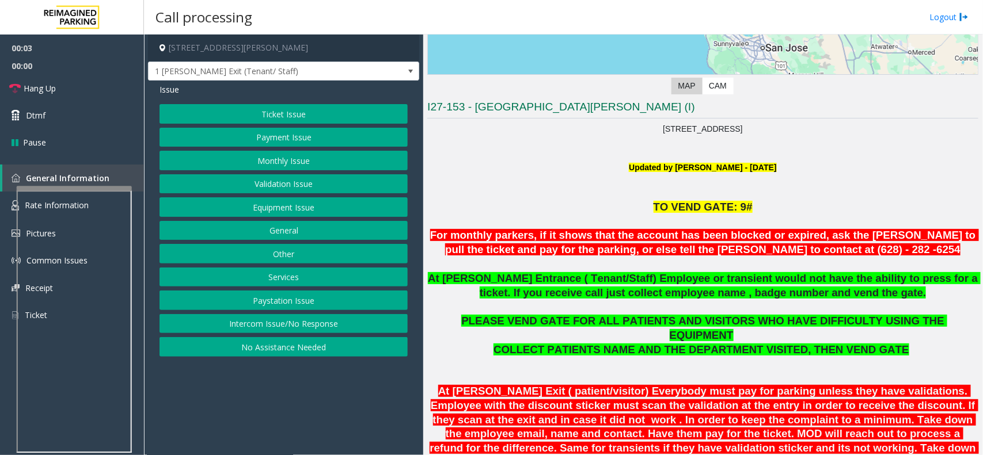
click at [307, 357] on button "No Assistance Needed" at bounding box center [283, 347] width 248 height 20
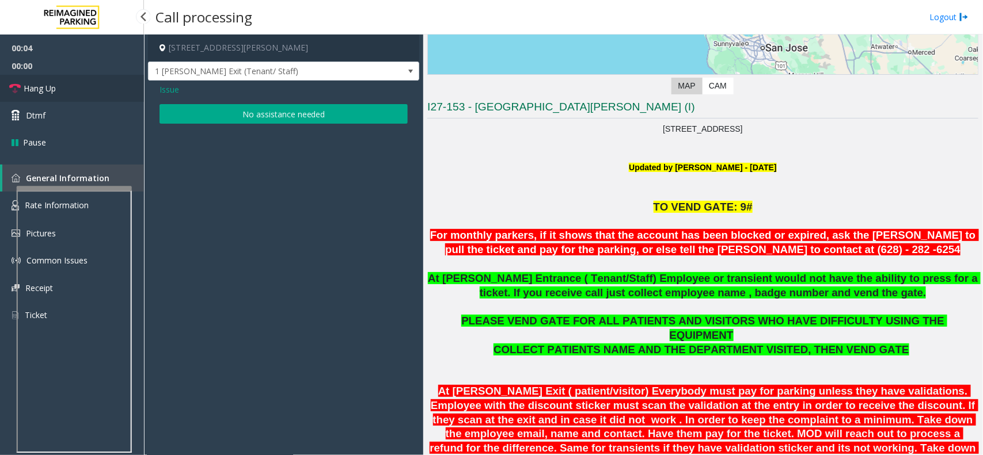
click at [67, 82] on link "Hang Up" at bounding box center [72, 88] width 144 height 27
click at [314, 117] on button "No assistance needed" at bounding box center [283, 114] width 248 height 20
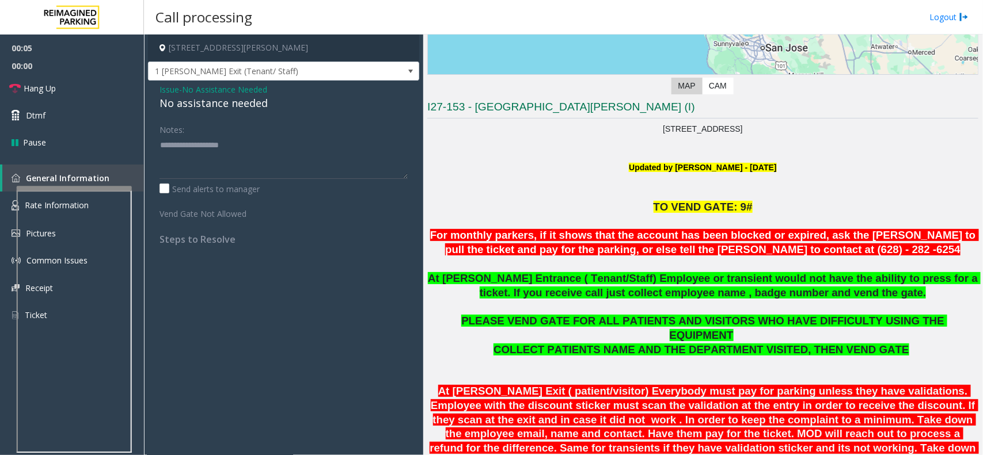
click at [307, 113] on div "Issue - No Assistance Needed No assistance needed Notes: Send alerts to manager…" at bounding box center [283, 169] width 271 height 176
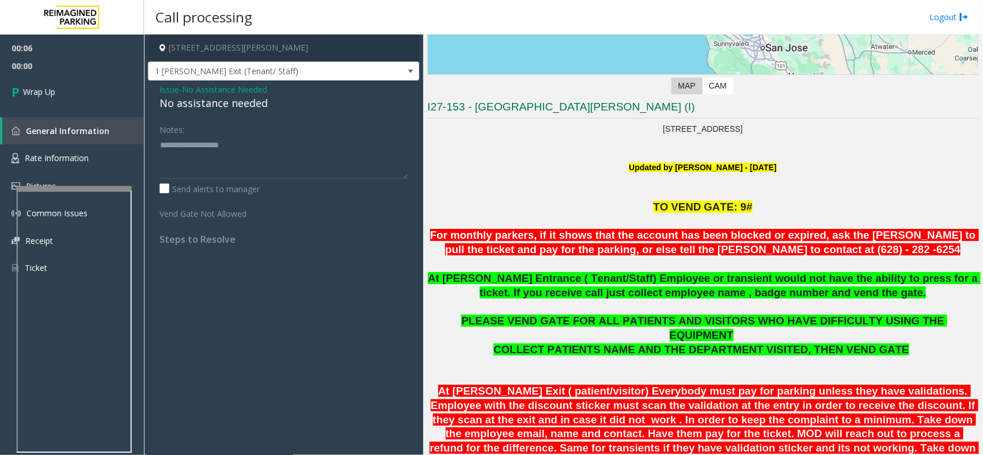
click at [226, 102] on div "No assistance needed" at bounding box center [283, 104] width 248 height 16
type textarea "**********"
click at [29, 110] on div "00:06 00:02 Wrap Up General Information Rate Information Pictures Common Issues…" at bounding box center [72, 163] width 144 height 257
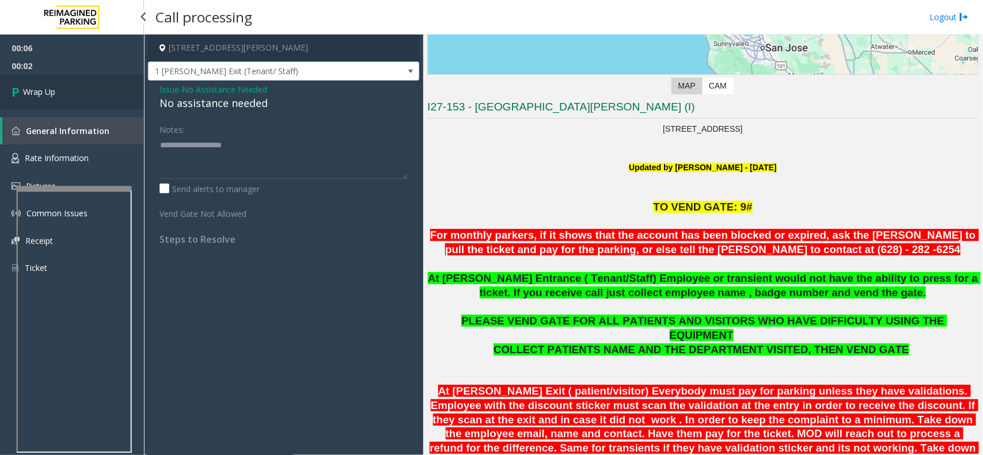
click at [41, 90] on span "Wrap Up" at bounding box center [39, 92] width 32 height 12
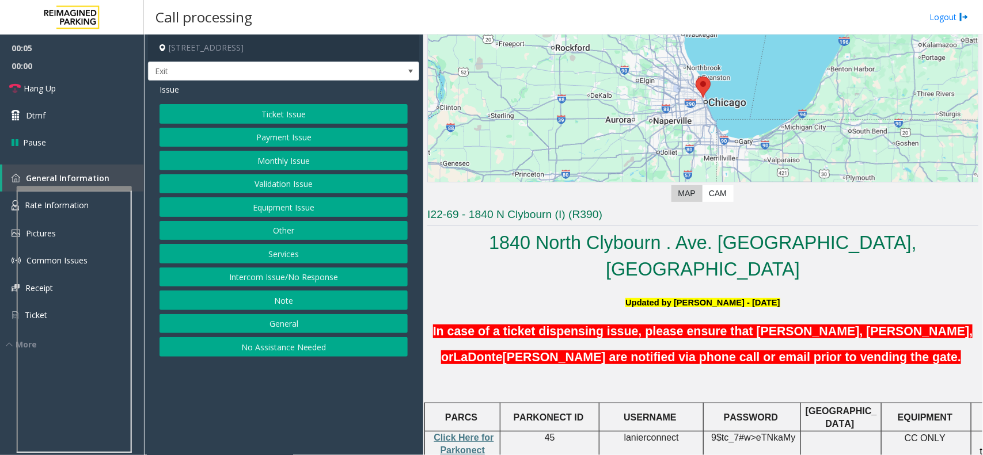
scroll to position [360, 0]
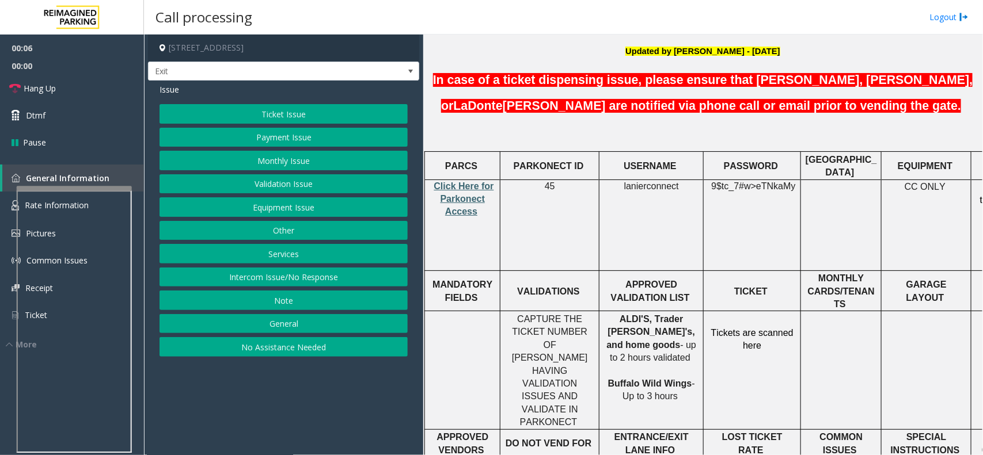
click at [458, 181] on span "Click Here for Parkonect Access" at bounding box center [464, 199] width 60 height 36
click at [654, 181] on span "lanierconnect" at bounding box center [651, 186] width 55 height 10
drag, startPoint x: 654, startPoint y: 157, endPoint x: 648, endPoint y: 158, distance: 6.6
click at [648, 181] on span "lanierconnect" at bounding box center [651, 186] width 55 height 10
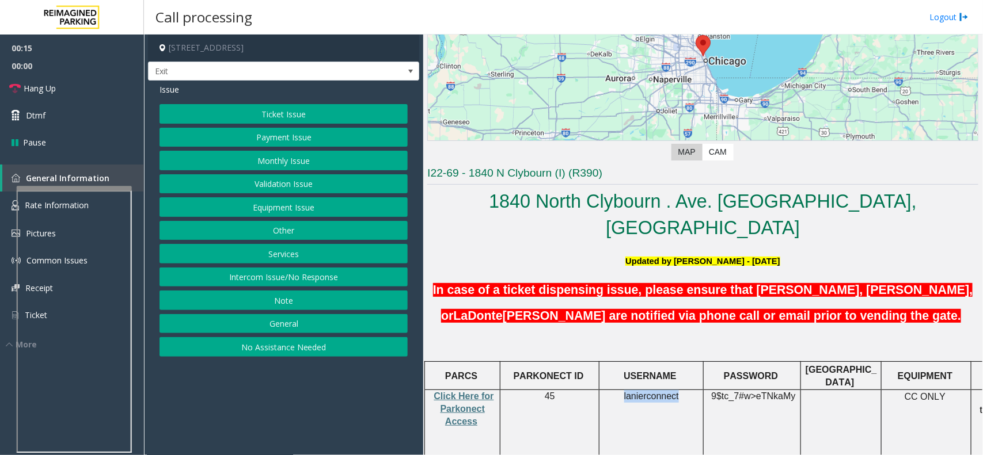
scroll to position [144, 0]
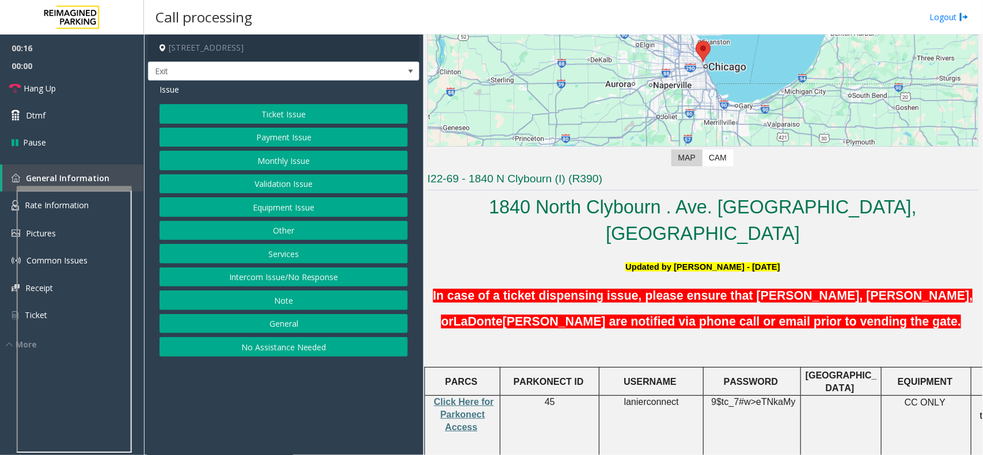
click at [502, 281] on h5 "In case of a ticket dispensing issue, please ensure that [PERSON_NAME], [PERSON…" at bounding box center [702, 307] width 551 height 52
click at [496, 289] on span "In case of a ticket dispensing issue, please ensure that [PERSON_NAME], [PERSON…" at bounding box center [703, 309] width 540 height 40
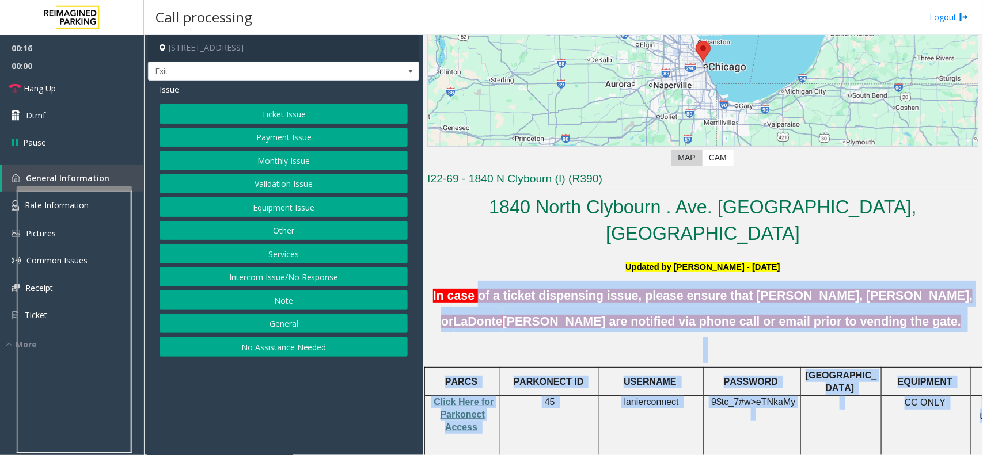
scroll to position [669, 0]
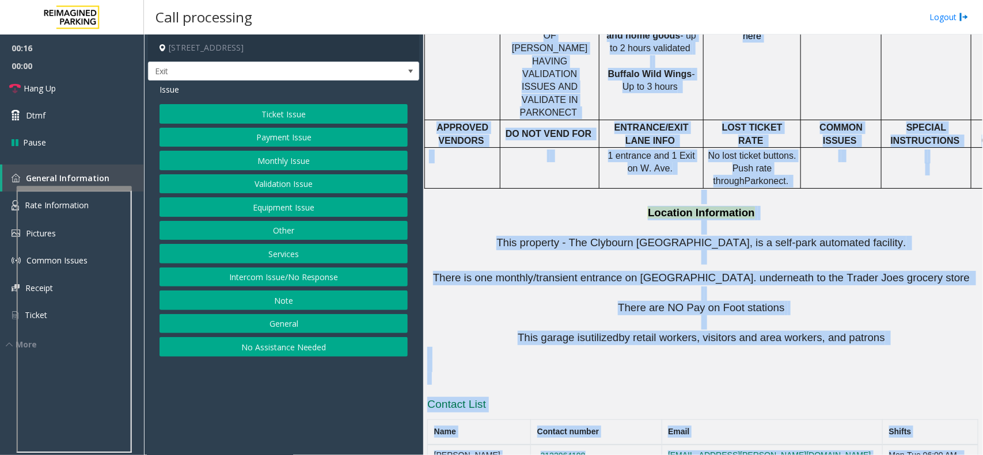
drag, startPoint x: 495, startPoint y: 264, endPoint x: 844, endPoint y: 489, distance: 415.4
click at [844, 455] on html "00:16 00:00 Hang Up Dtmf Pause General Information Rate Information Pictures Co…" at bounding box center [491, 227] width 983 height 455
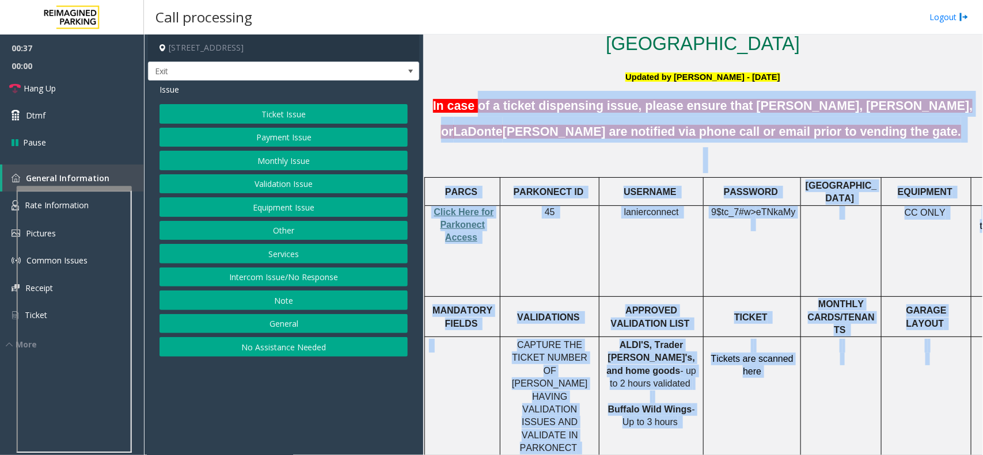
scroll to position [310, 0]
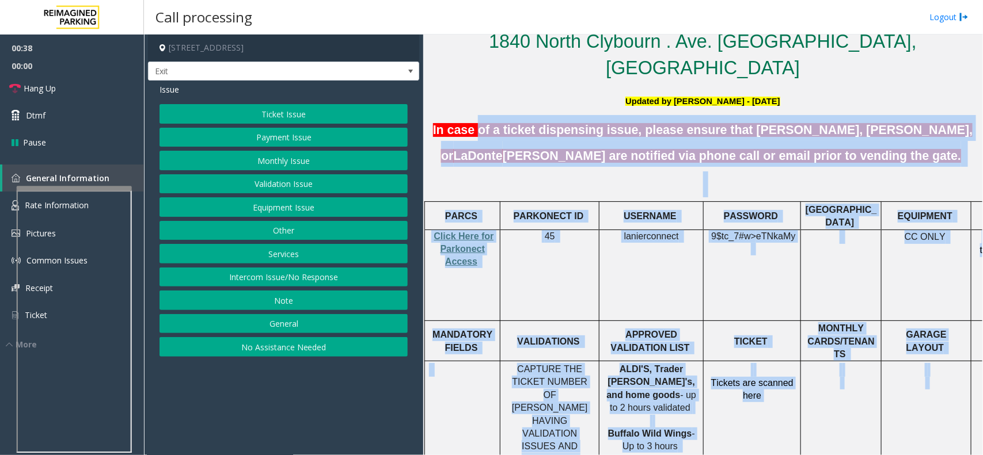
click at [610, 364] on span "ALDI'S, Trader [PERSON_NAME]'s, and home goods" at bounding box center [651, 382] width 88 height 36
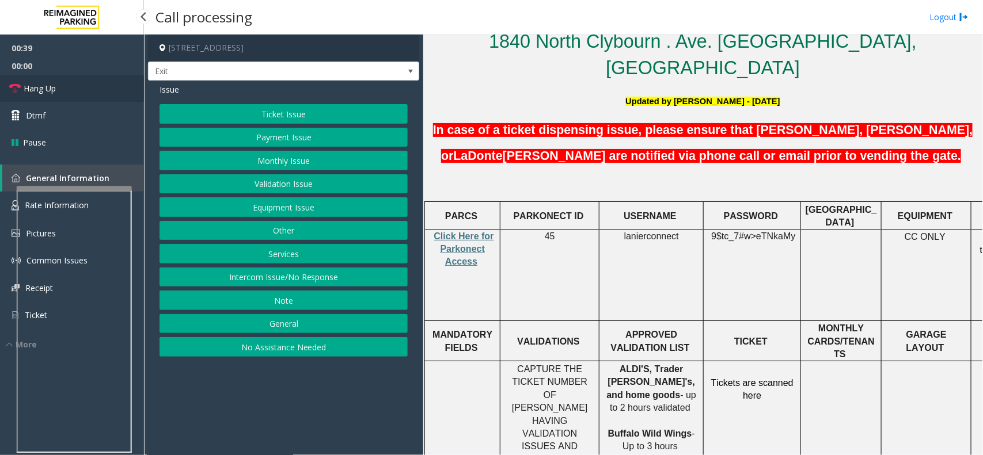
click at [79, 76] on link "Hang Up" at bounding box center [72, 88] width 144 height 27
click at [373, 210] on button "Equipment Issue" at bounding box center [283, 207] width 248 height 20
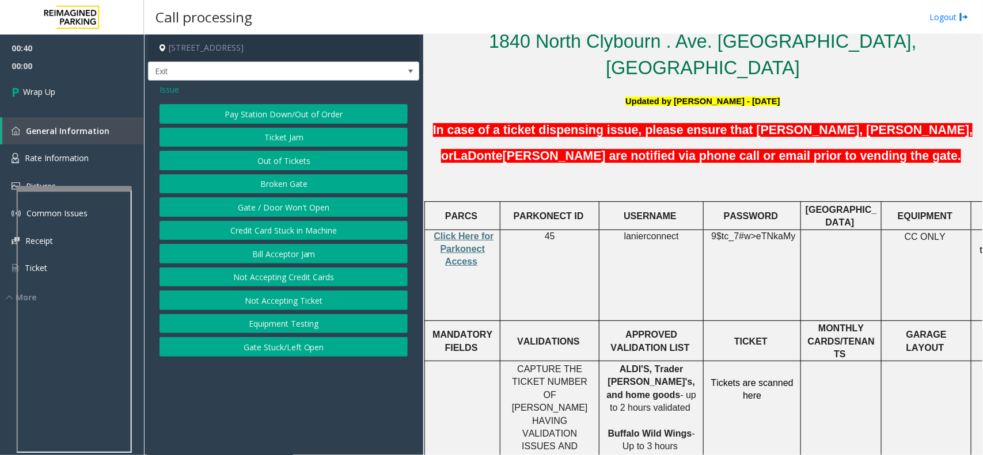
click at [373, 210] on button "Gate / Door Won't Open" at bounding box center [283, 207] width 248 height 20
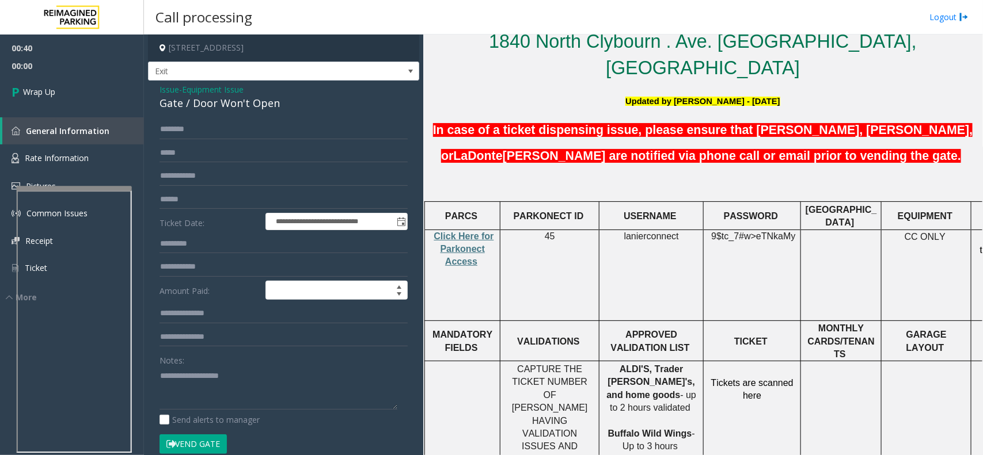
click at [262, 108] on div "Gate / Door Won't Open" at bounding box center [283, 104] width 248 height 16
click at [329, 375] on textarea at bounding box center [278, 388] width 238 height 43
paste textarea "**********"
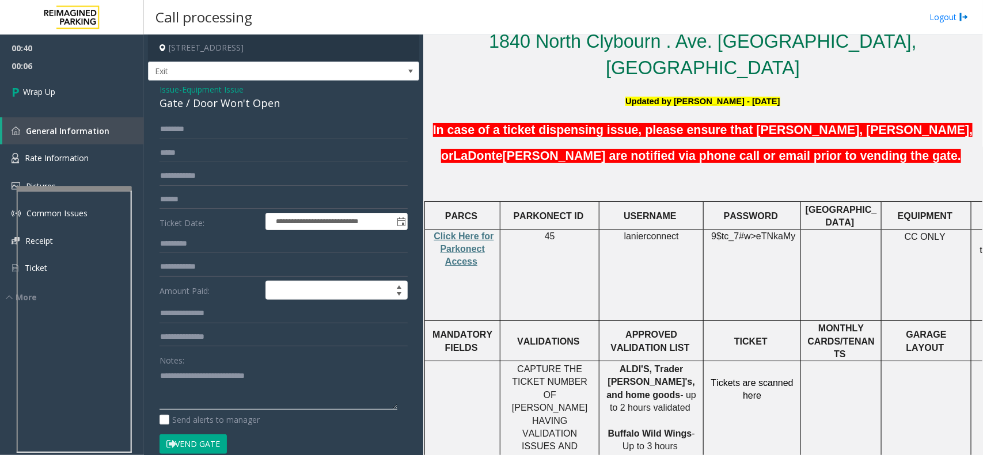
click at [196, 386] on textarea at bounding box center [278, 388] width 238 height 43
paste textarea "**********"
type textarea "**********"
click at [93, 81] on link "Wrap Up" at bounding box center [72, 92] width 144 height 34
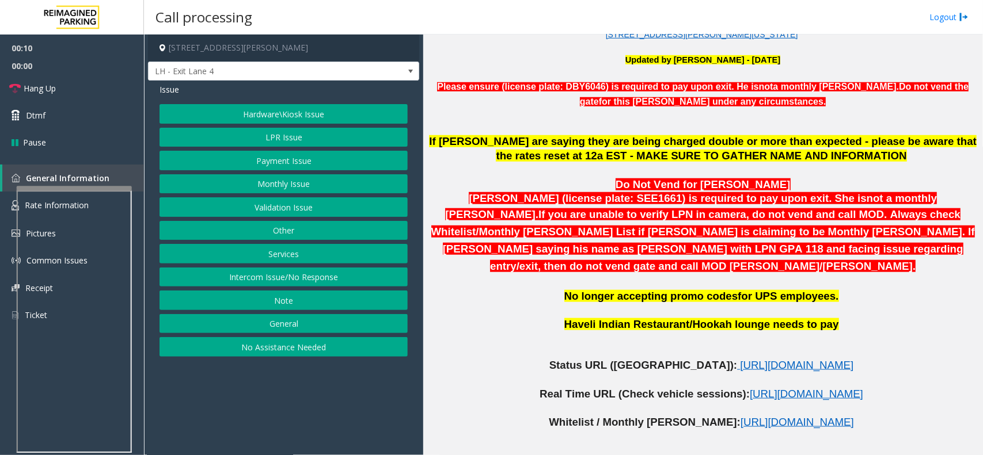
scroll to position [648, 0]
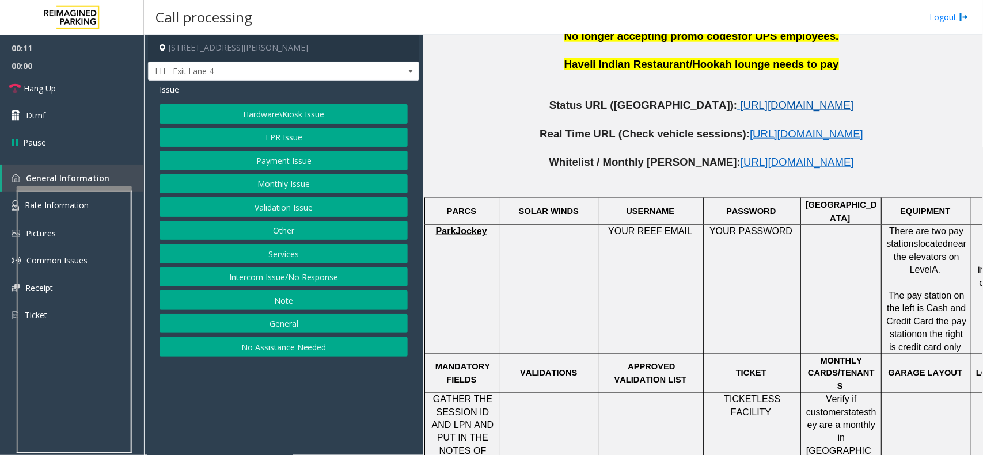
click at [740, 99] on span "[URL][DOMAIN_NAME]" at bounding box center [796, 105] width 113 height 12
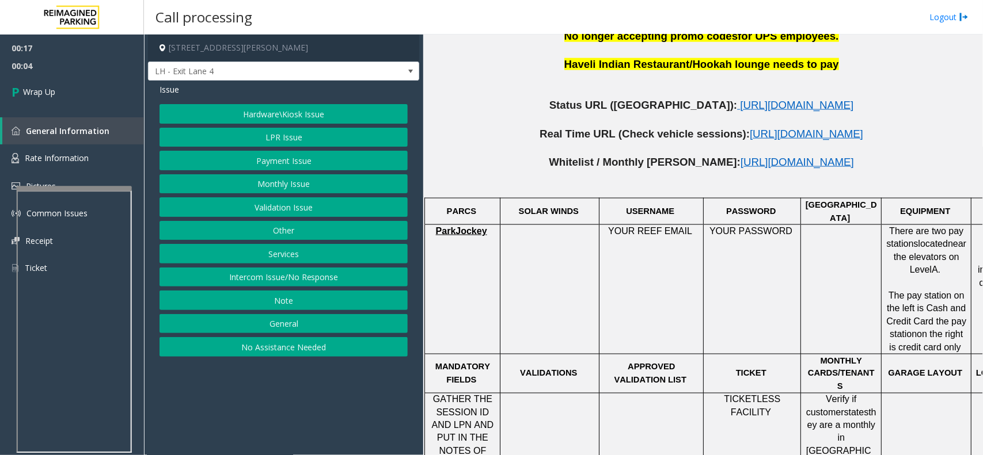
click at [275, 157] on button "Payment Issue" at bounding box center [283, 161] width 248 height 20
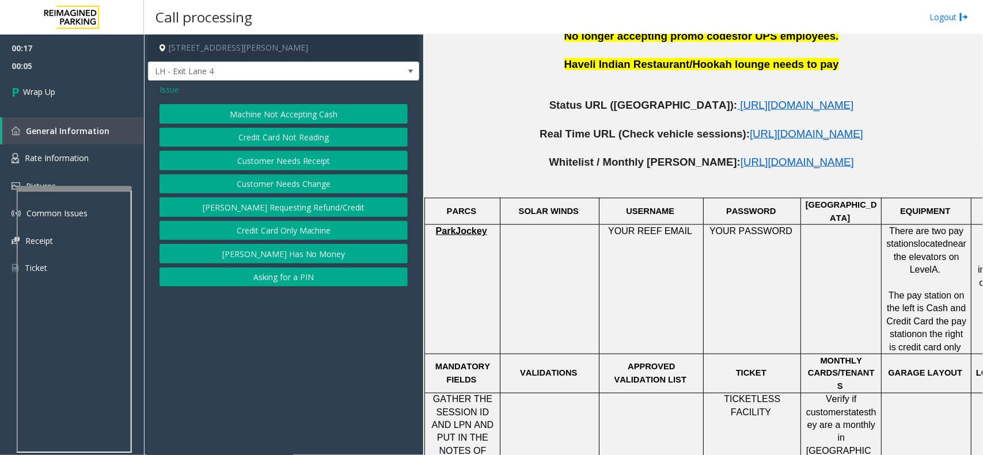
click at [287, 128] on button "Credit Card Not Reading" at bounding box center [283, 138] width 248 height 20
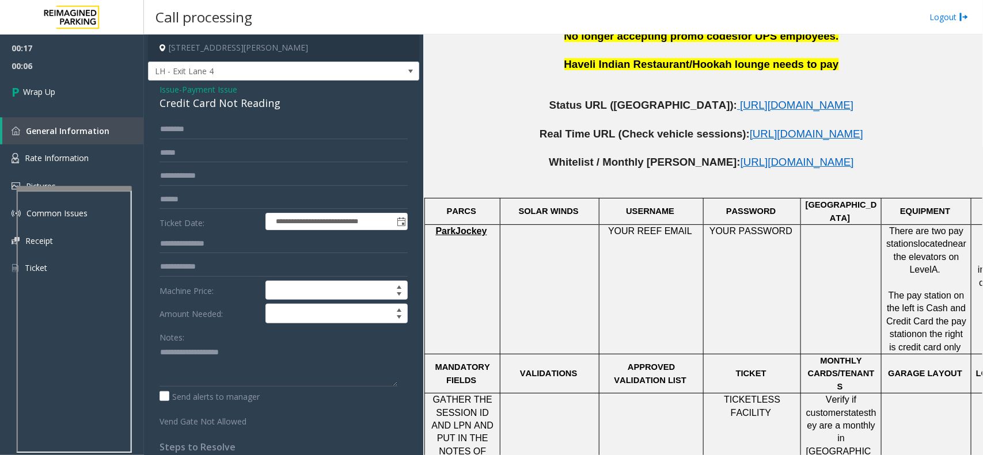
click at [254, 105] on div "Credit Card Not Reading" at bounding box center [283, 104] width 248 height 16
click at [232, 363] on textarea at bounding box center [278, 365] width 238 height 43
paste textarea "**********"
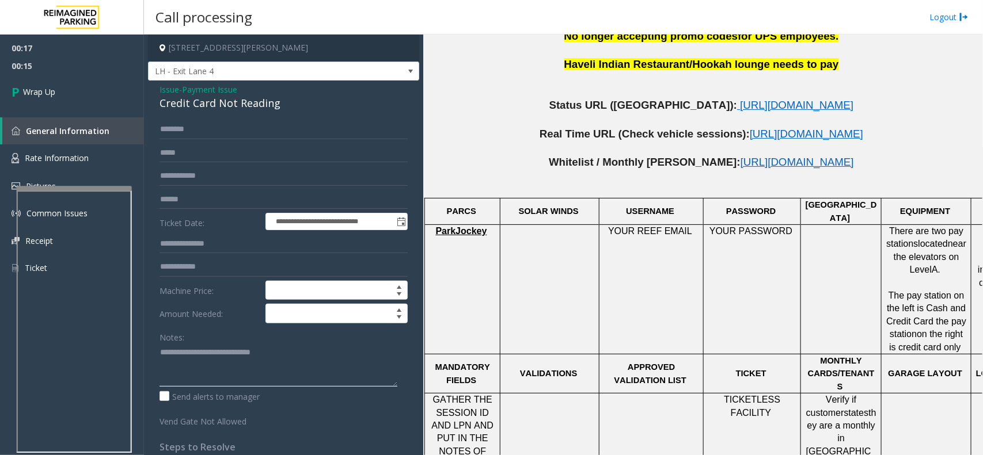
click at [257, 383] on textarea at bounding box center [278, 365] width 238 height 43
paste textarea "**********"
type textarea "**********"
click at [63, 102] on link "Wrap Up" at bounding box center [72, 92] width 144 height 34
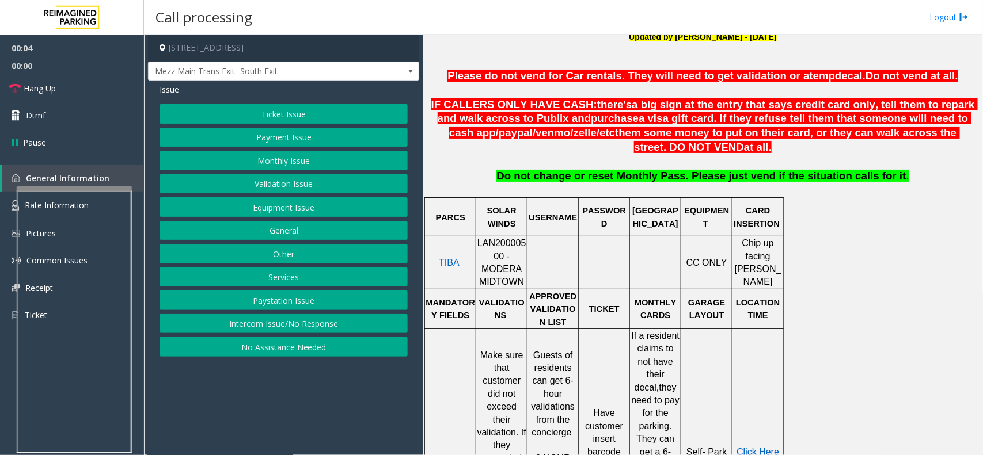
scroll to position [432, 0]
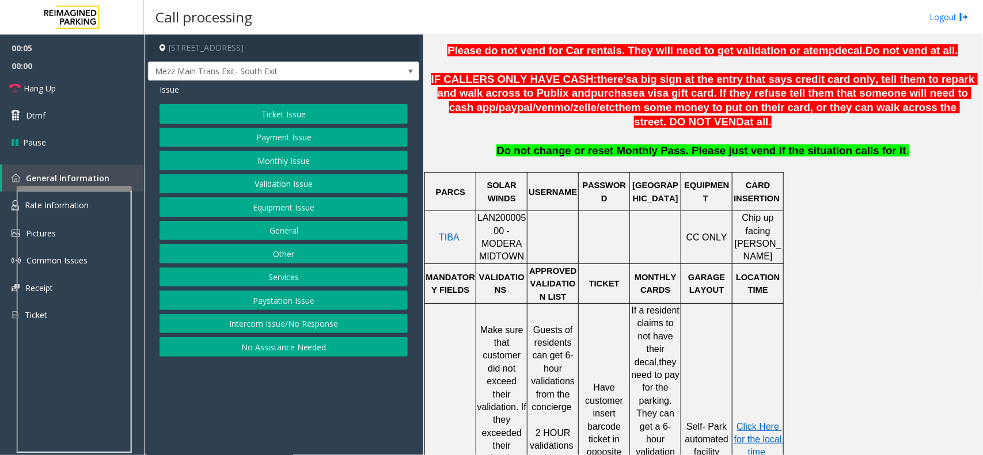
click at [505, 219] on span "LAN20000500 - MODERA MIDTOWN" at bounding box center [501, 237] width 49 height 48
drag, startPoint x: 505, startPoint y: 219, endPoint x: 496, endPoint y: 218, distance: 8.8
click at [496, 218] on td "LAN20000500 - MODERA MIDTOWN" at bounding box center [501, 237] width 51 height 53
click at [298, 181] on button "Validation Issue" at bounding box center [283, 184] width 248 height 20
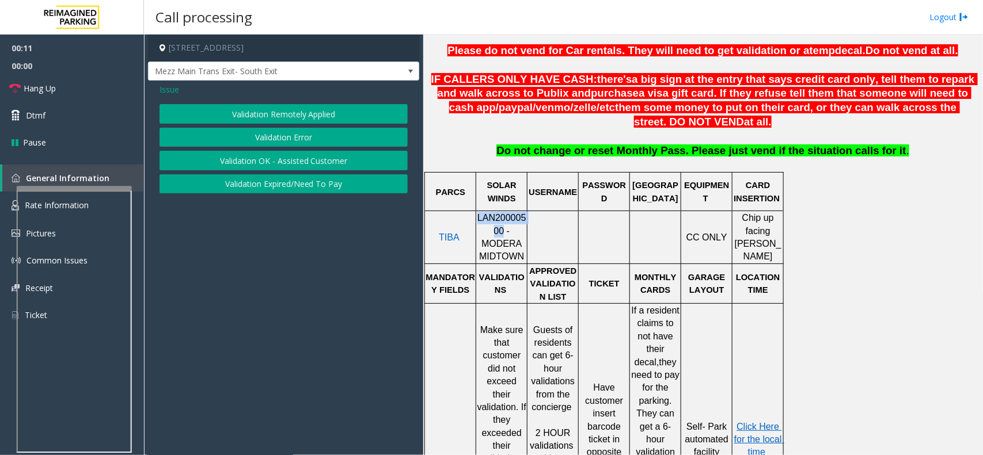
click at [271, 142] on button "Validation Error" at bounding box center [283, 138] width 248 height 20
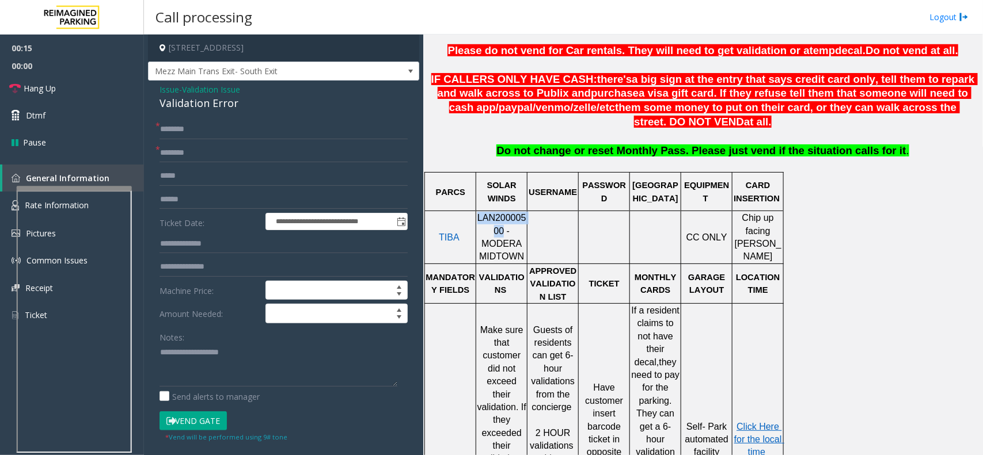
click at [479, 227] on span "LAN20000500 - MODERA MIDTOWN" at bounding box center [501, 237] width 49 height 48
click at [479, 228] on span "LAN20000500 - MODERA MIDTOWN" at bounding box center [501, 237] width 49 height 48
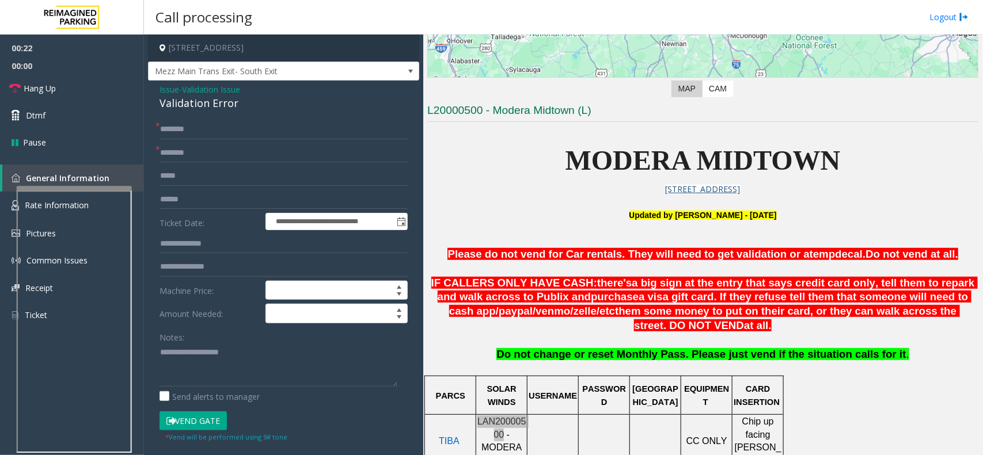
scroll to position [216, 0]
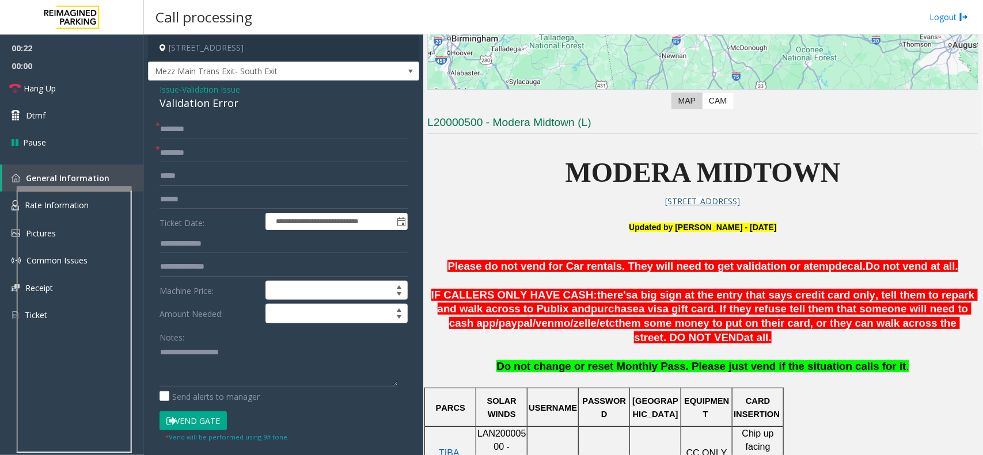
click at [599, 168] on span "MODERA MIDTOWN" at bounding box center [702, 172] width 275 height 31
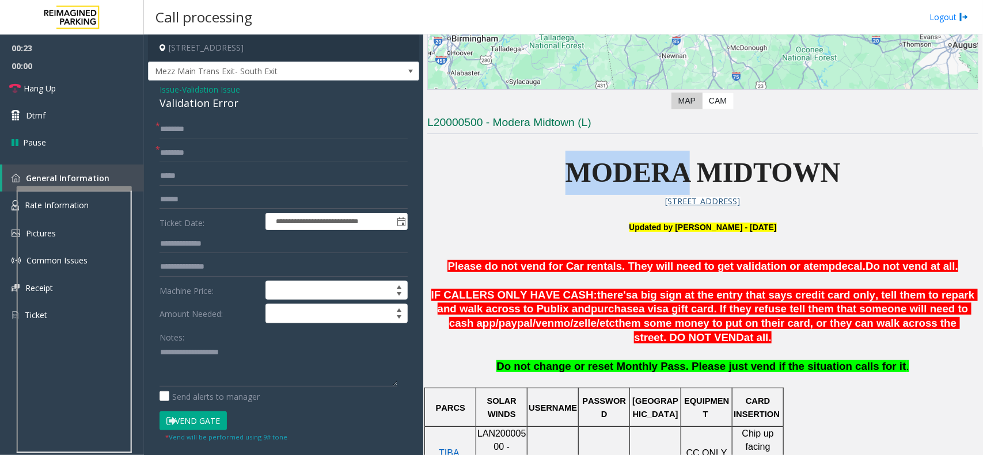
drag, startPoint x: 599, startPoint y: 168, endPoint x: 572, endPoint y: 156, distance: 30.2
click at [576, 156] on p "MODERA MIDTOWN" at bounding box center [702, 173] width 551 height 44
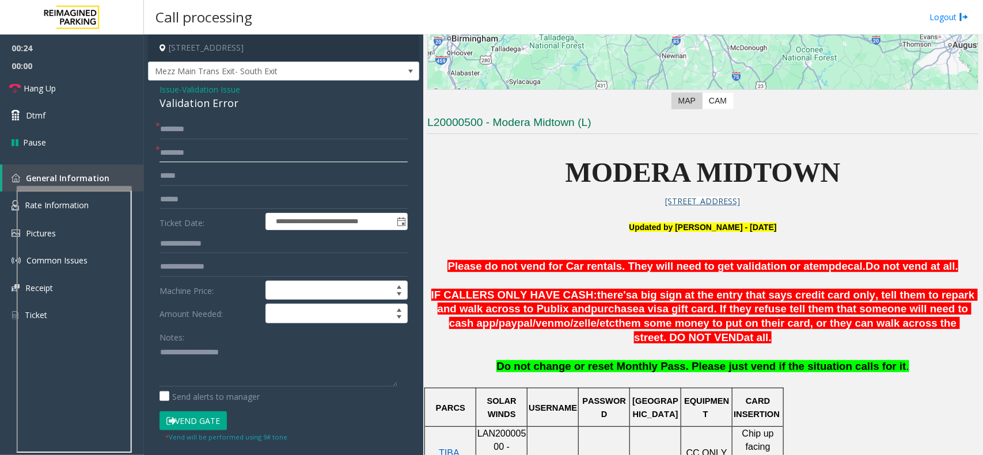
click at [269, 157] on input "text" at bounding box center [283, 153] width 248 height 20
paste input "******"
type input "******"
click at [260, 96] on div "Validation Error" at bounding box center [283, 104] width 248 height 16
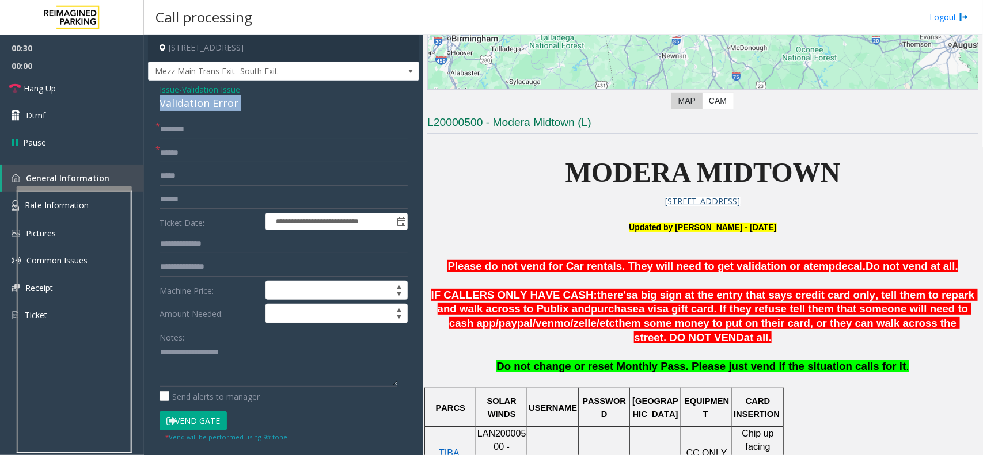
click at [260, 96] on div "Validation Error" at bounding box center [283, 104] width 248 height 16
click at [271, 372] on textarea at bounding box center [278, 365] width 238 height 43
paste textarea "**********"
type textarea "**********"
click at [208, 132] on input "text" at bounding box center [283, 130] width 248 height 20
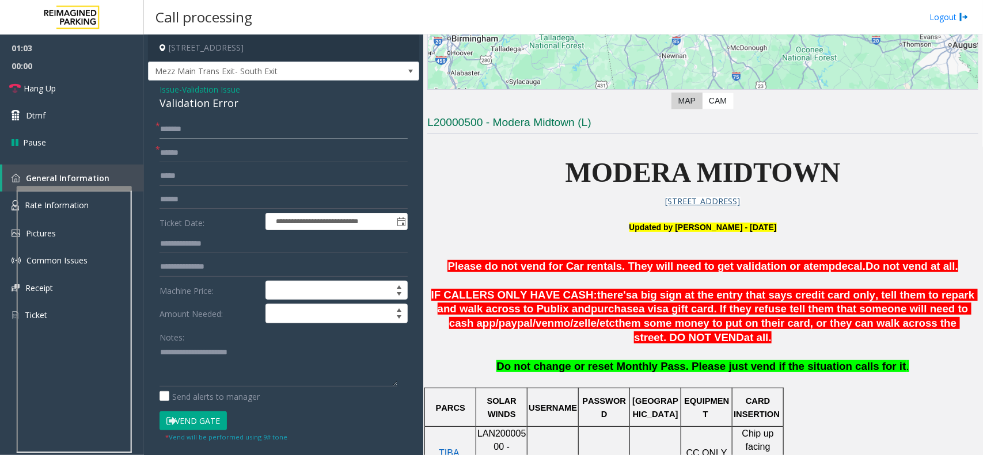
type input "******"
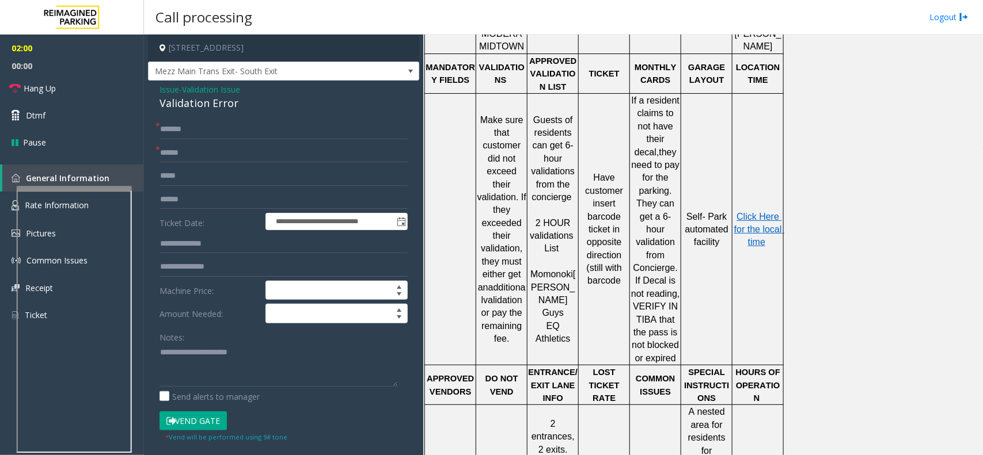
scroll to position [648, 0]
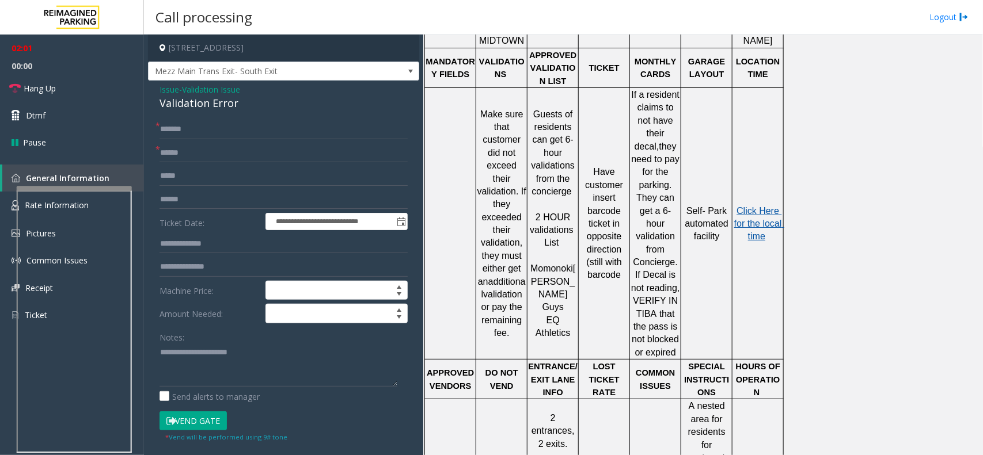
click at [760, 206] on span "Click Here for the local time" at bounding box center [759, 224] width 50 height 36
click at [218, 171] on input "text" at bounding box center [283, 176] width 248 height 20
click at [246, 180] on input "*****" at bounding box center [283, 176] width 248 height 20
type input "*********"
click at [248, 366] on textarea at bounding box center [278, 365] width 238 height 43
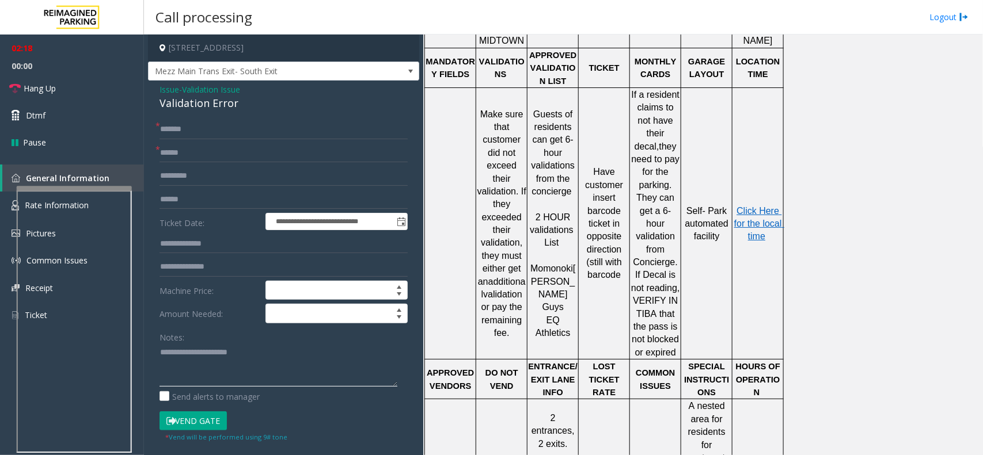
paste textarea "**********"
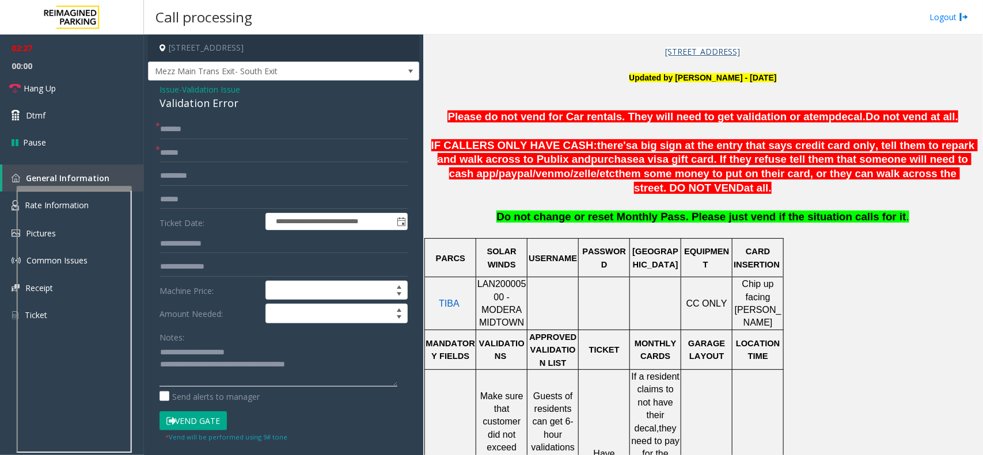
scroll to position [288, 0]
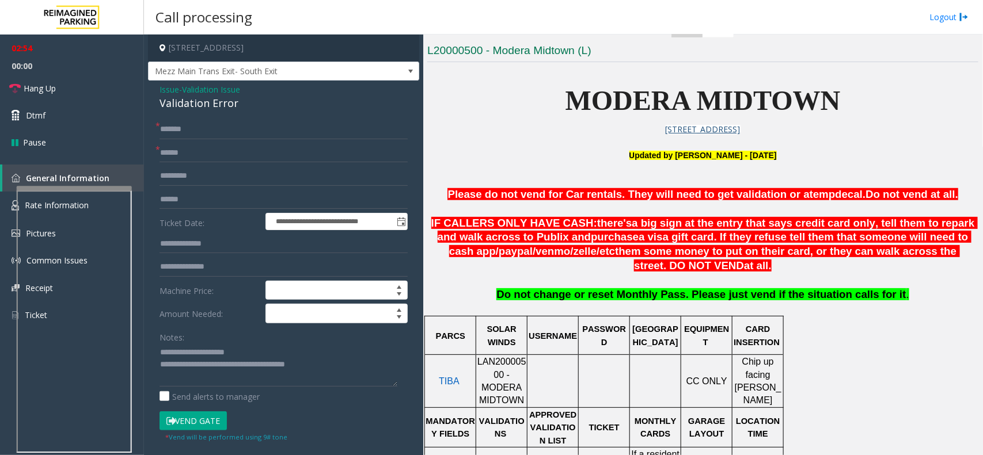
click at [498, 182] on p at bounding box center [702, 181] width 551 height 13
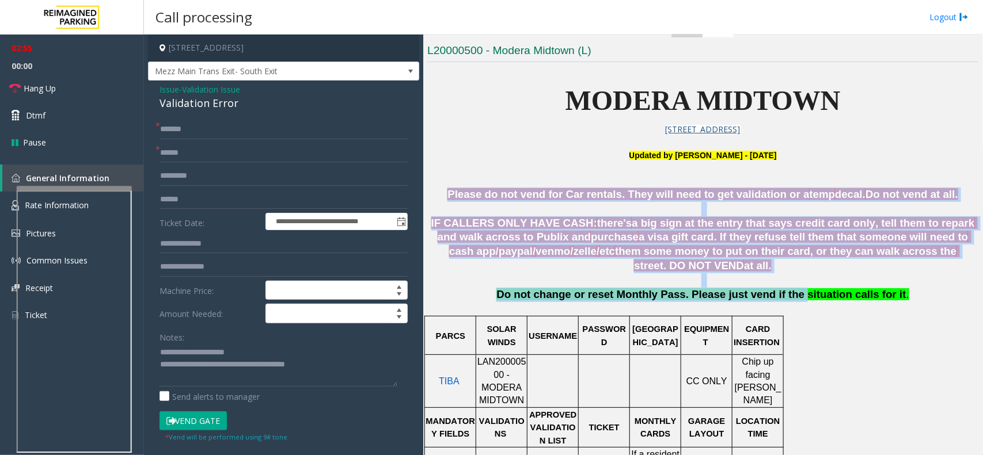
drag, startPoint x: 498, startPoint y: 182, endPoint x: 784, endPoint y: 300, distance: 309.2
click at [784, 300] on span "Do not change or reset Monthly Pass. Please just vend if the situation calls fo…" at bounding box center [700, 294] width 409 height 12
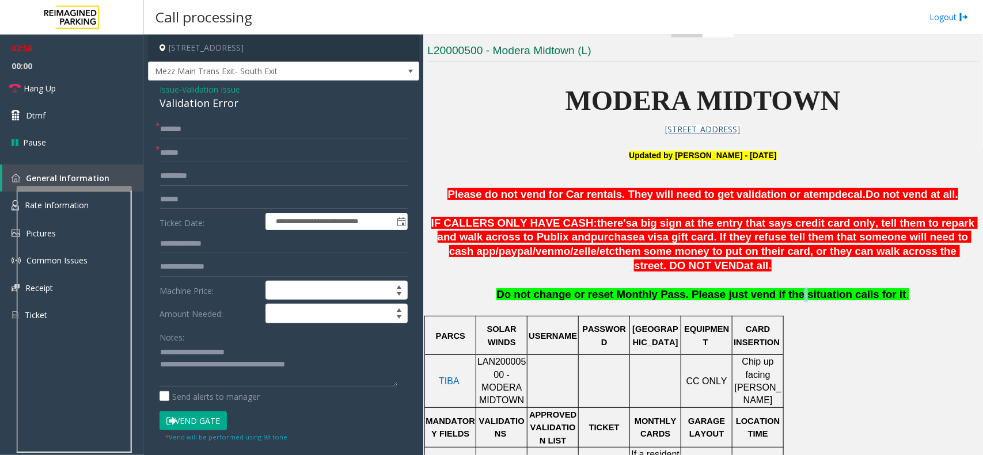
click at [784, 300] on span "Do not change or reset Monthly Pass. Please just vend if the situation calls fo…" at bounding box center [700, 294] width 409 height 12
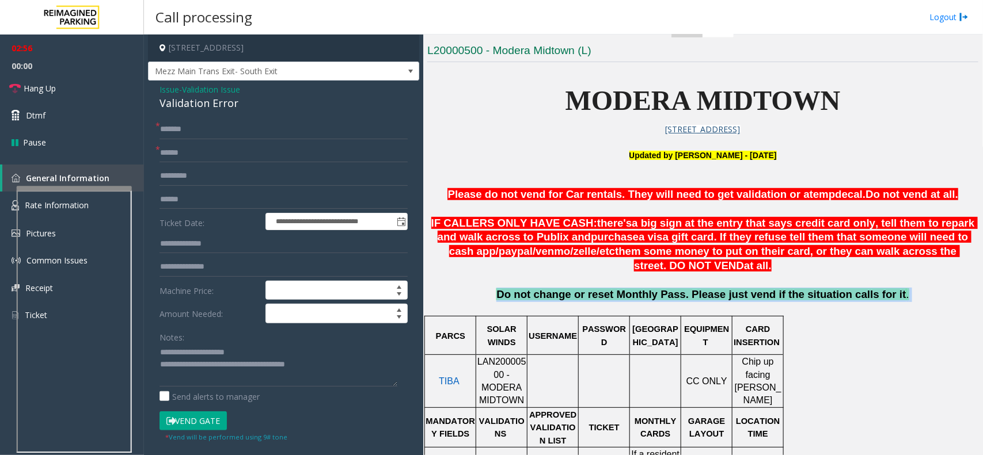
click at [784, 300] on span "Do not change or reset Monthly Pass. Please just vend if the situation calls fo…" at bounding box center [700, 294] width 409 height 12
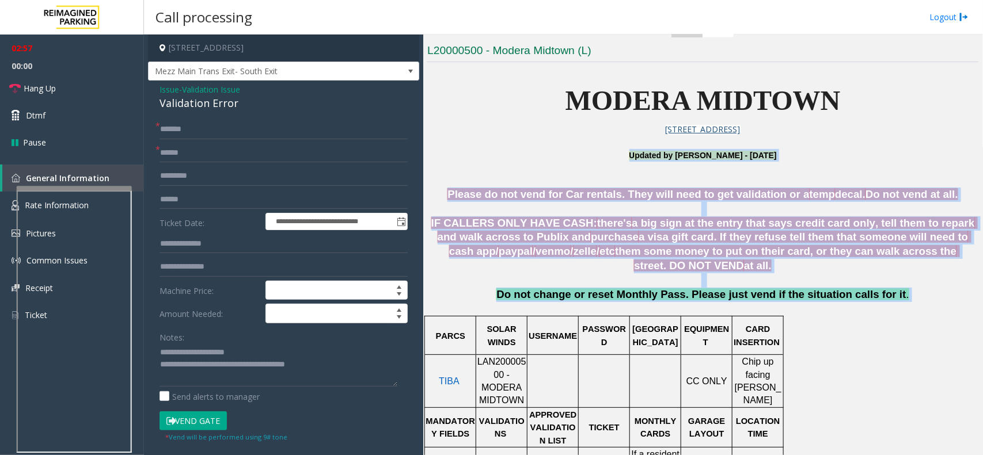
drag, startPoint x: 784, startPoint y: 300, endPoint x: 644, endPoint y: 150, distance: 205.2
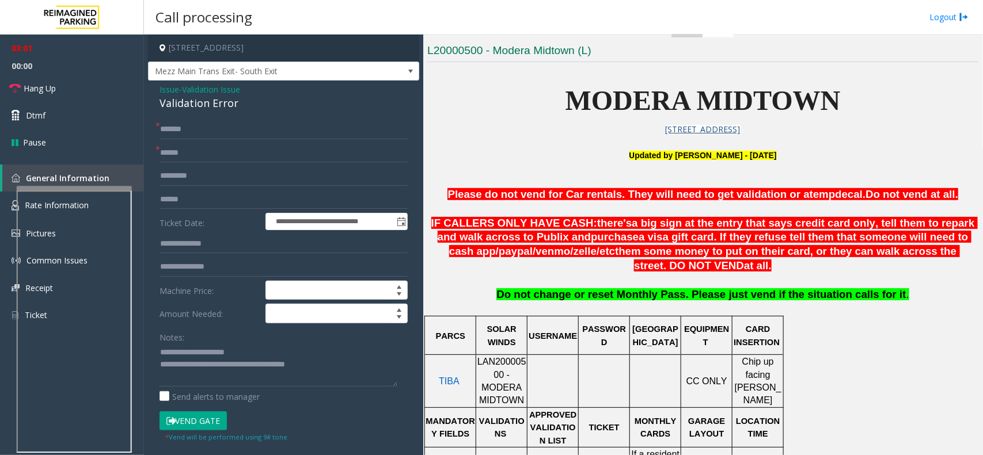
click at [623, 147] on p at bounding box center [702, 142] width 551 height 13
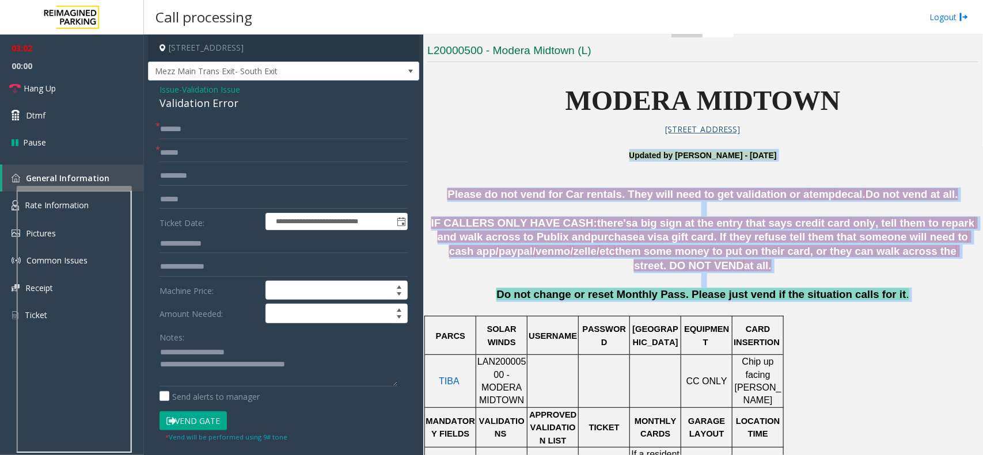
drag, startPoint x: 623, startPoint y: 147, endPoint x: 928, endPoint y: 303, distance: 342.6
click at [928, 303] on p "Do not change or reset Monthly Pass. Please just vend if the situation calls fo…" at bounding box center [702, 301] width 551 height 27
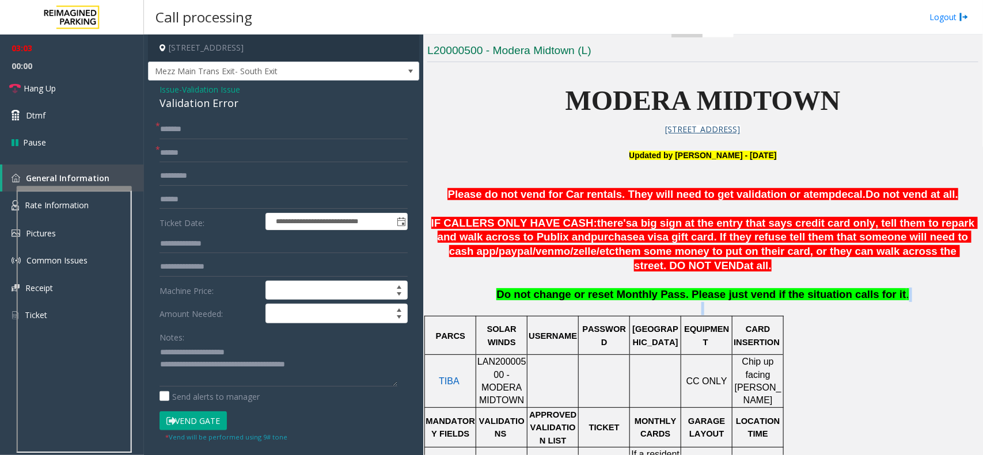
click at [928, 303] on p "Do not change or reset Monthly Pass. Please just vend if the situation calls fo…" at bounding box center [702, 301] width 551 height 27
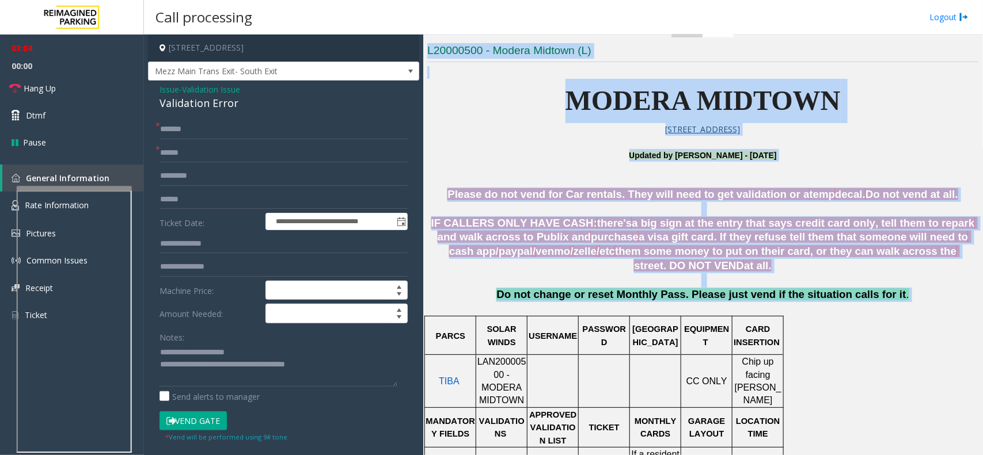
drag, startPoint x: 928, startPoint y: 303, endPoint x: 477, endPoint y: 62, distance: 512.2
click at [477, 62] on h3 "L20000500 - Modera Midtown (L)" at bounding box center [702, 52] width 551 height 19
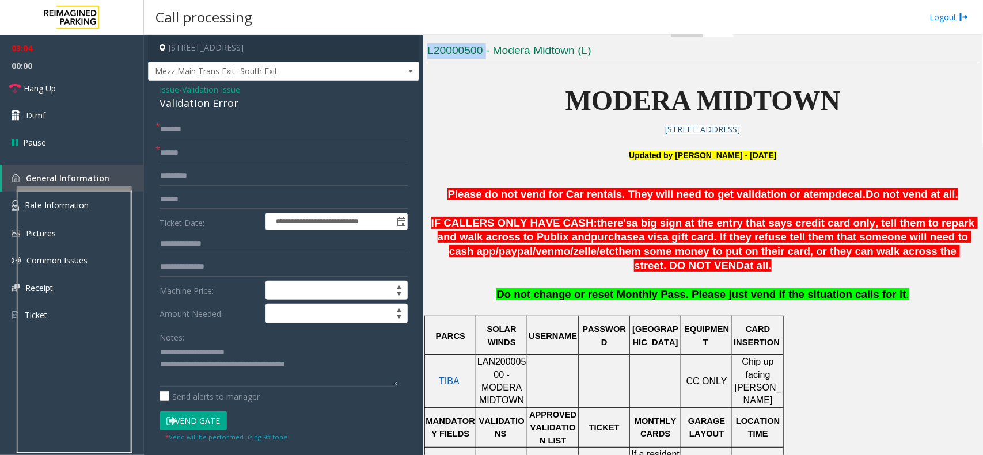
click at [477, 62] on h3 "L20000500 - Modera Midtown (L)" at bounding box center [702, 52] width 551 height 19
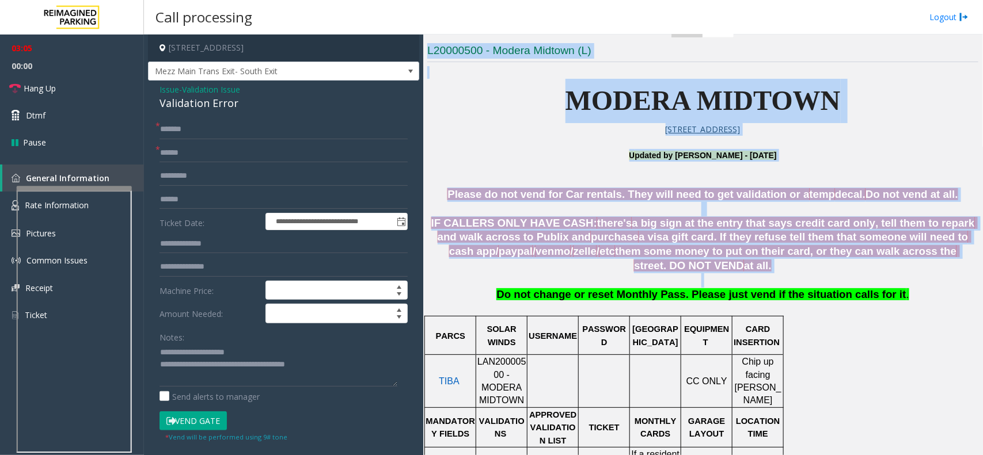
drag, startPoint x: 477, startPoint y: 62, endPoint x: 714, endPoint y: 288, distance: 328.2
click at [714, 288] on p at bounding box center [702, 280] width 551 height 14
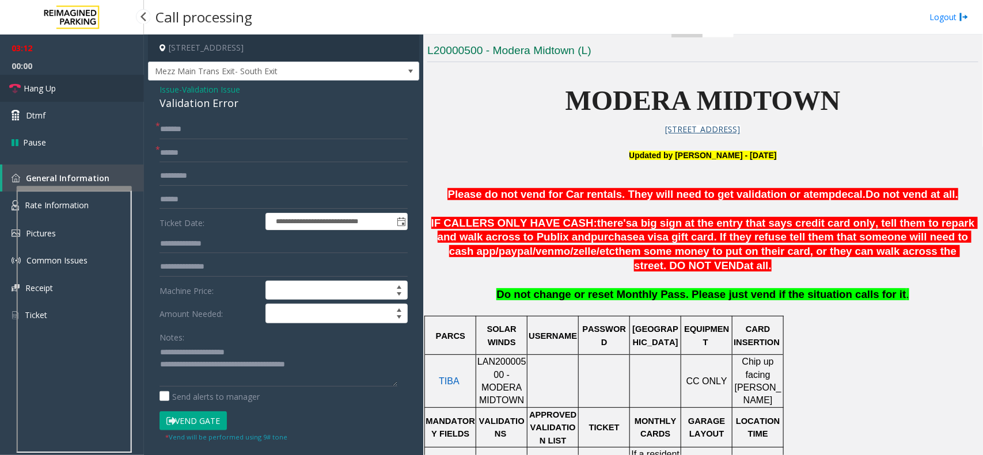
click at [87, 84] on link "Hang Up" at bounding box center [72, 88] width 144 height 27
click at [249, 366] on textarea at bounding box center [278, 365] width 238 height 43
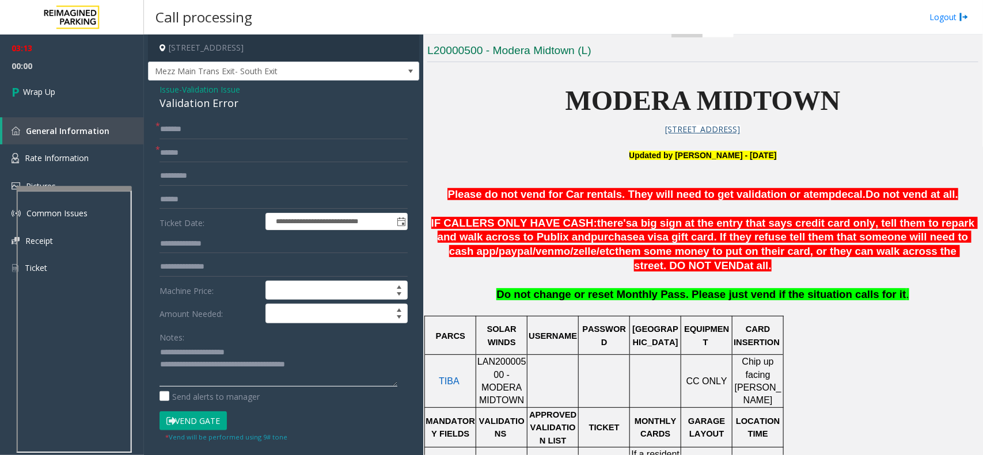
click at [249, 366] on textarea at bounding box center [278, 365] width 238 height 43
paste textarea "**********"
type textarea "**********"
click at [106, 101] on link "Wrap Up" at bounding box center [72, 92] width 144 height 34
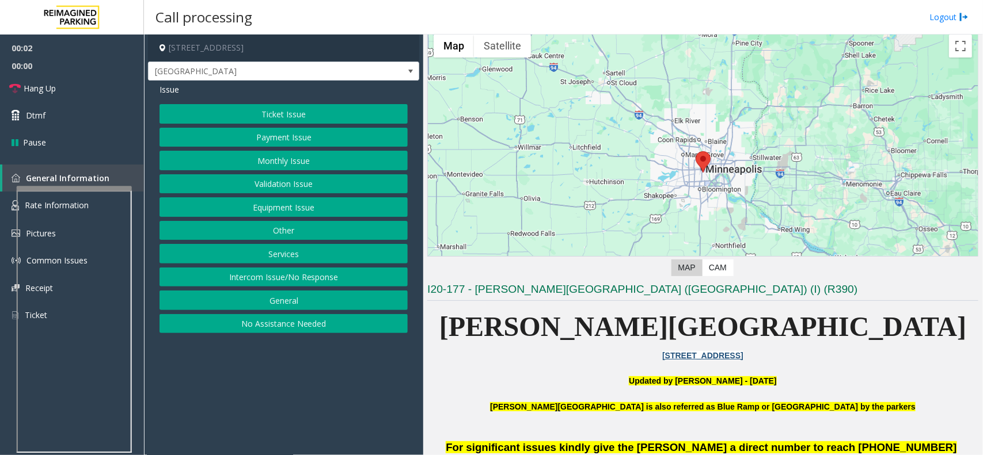
scroll to position [72, 0]
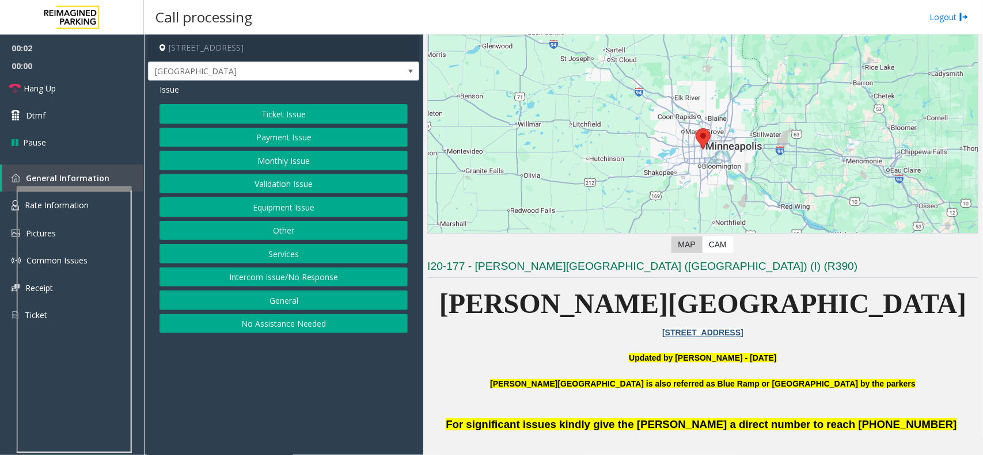
click at [663, 306] on span "[PERSON_NAME][GEOGRAPHIC_DATA]" at bounding box center [702, 303] width 527 height 31
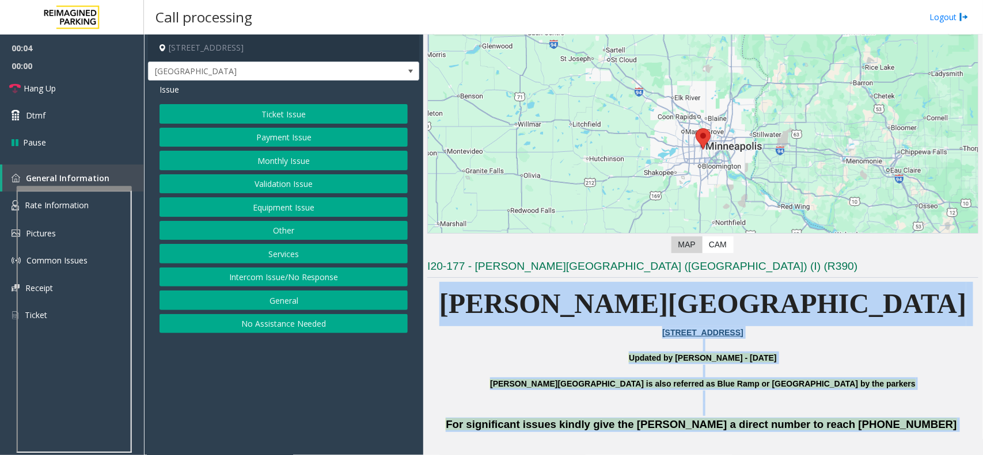
drag, startPoint x: 663, startPoint y: 306, endPoint x: 734, endPoint y: 428, distance: 141.7
click at [623, 284] on p "[PERSON_NAME][GEOGRAPHIC_DATA]" at bounding box center [702, 304] width 551 height 44
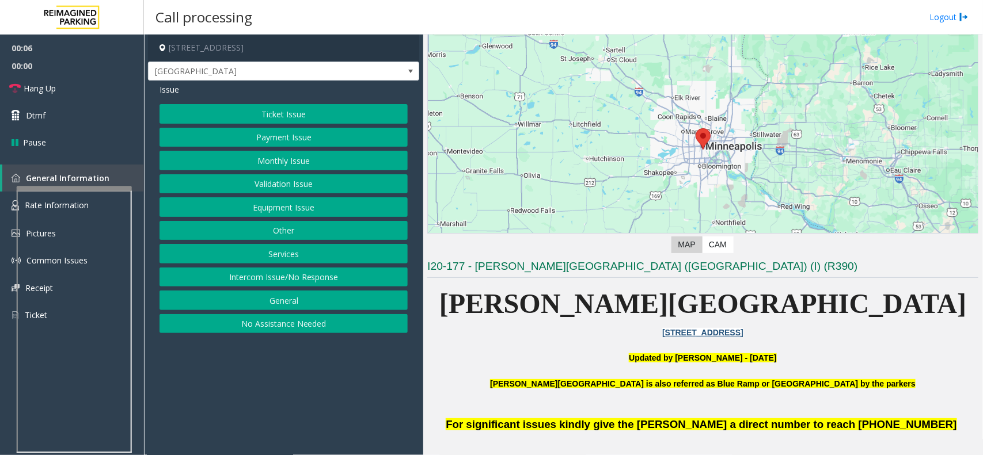
click at [296, 285] on button "Intercom Issue/No Response" at bounding box center [283, 278] width 248 height 20
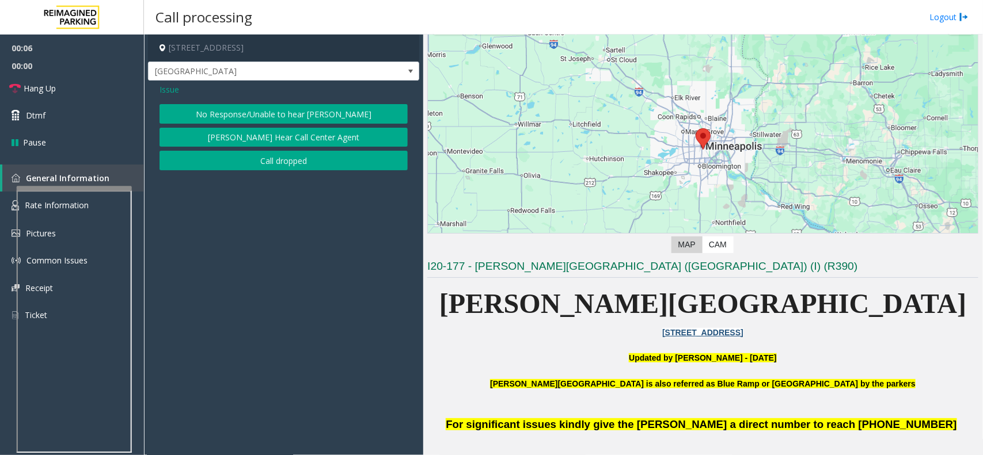
click at [257, 125] on div "No Response/Unable to hear [PERSON_NAME] Cannot Hear Call Center Agent Call dro…" at bounding box center [283, 137] width 248 height 66
click at [252, 104] on div "Issue No Response/Unable to hear [PERSON_NAME] Cannot Hear Call Center Agent Ca…" at bounding box center [283, 129] width 271 height 96
click at [261, 108] on button "No Response/Unable to hear [PERSON_NAME]" at bounding box center [283, 114] width 248 height 20
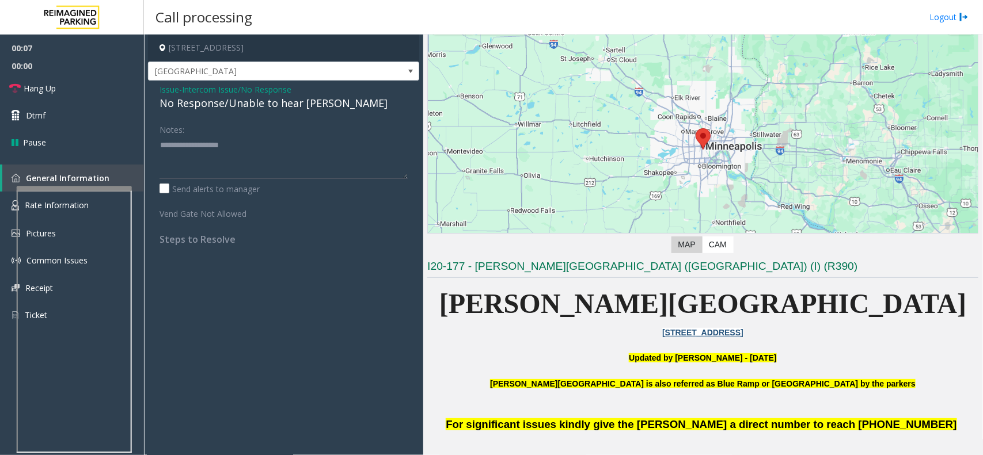
click at [261, 108] on div "No Response/Unable to hear [PERSON_NAME]" at bounding box center [283, 104] width 248 height 16
type textarea "**********"
click at [50, 96] on link "Hang Up" at bounding box center [72, 88] width 144 height 27
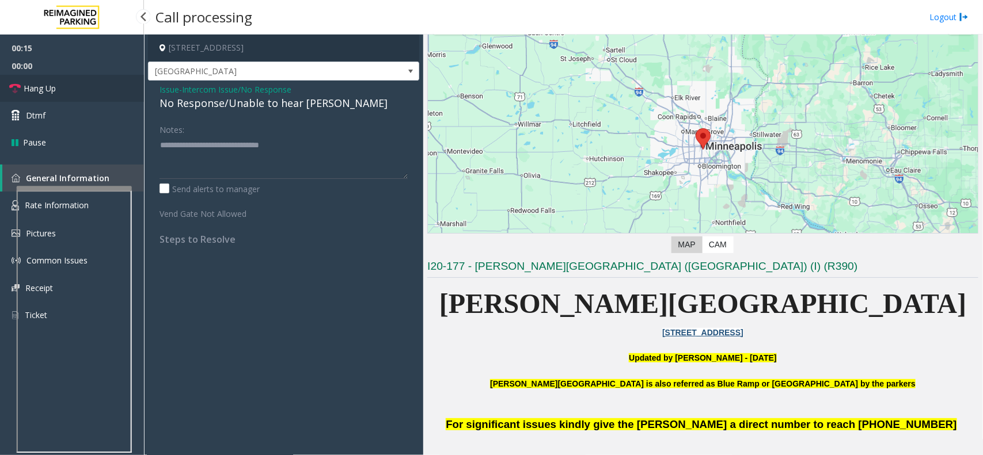
click at [50, 96] on link "Hang Up" at bounding box center [72, 88] width 144 height 27
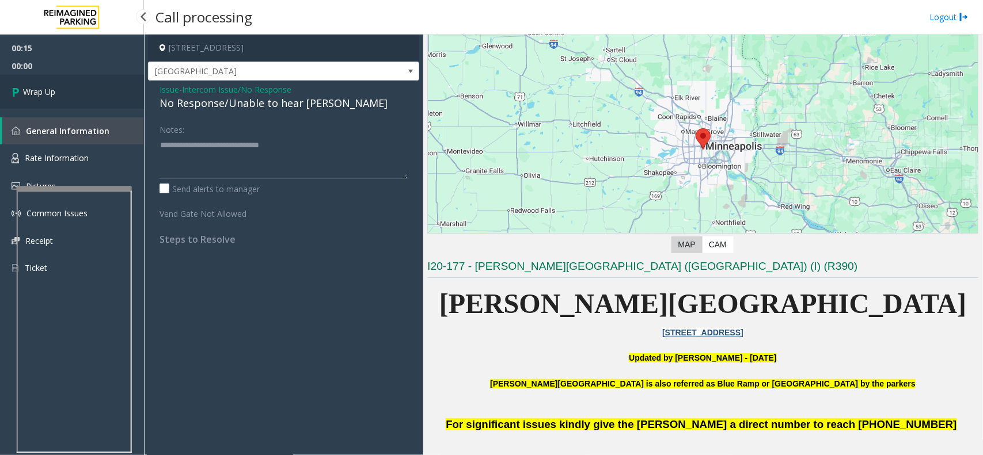
click at [50, 96] on span "Wrap Up" at bounding box center [39, 92] width 32 height 12
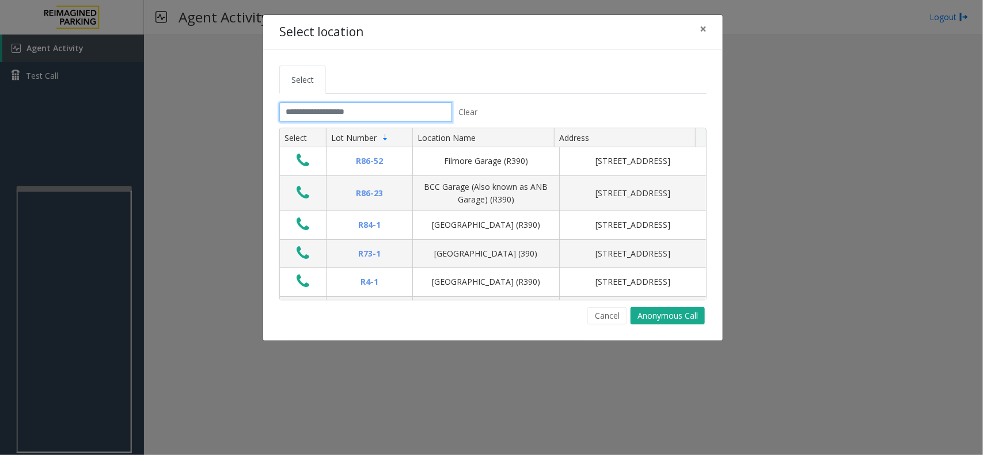
click at [361, 113] on input "text" at bounding box center [365, 112] width 173 height 20
click at [331, 116] on input "text" at bounding box center [365, 112] width 173 height 20
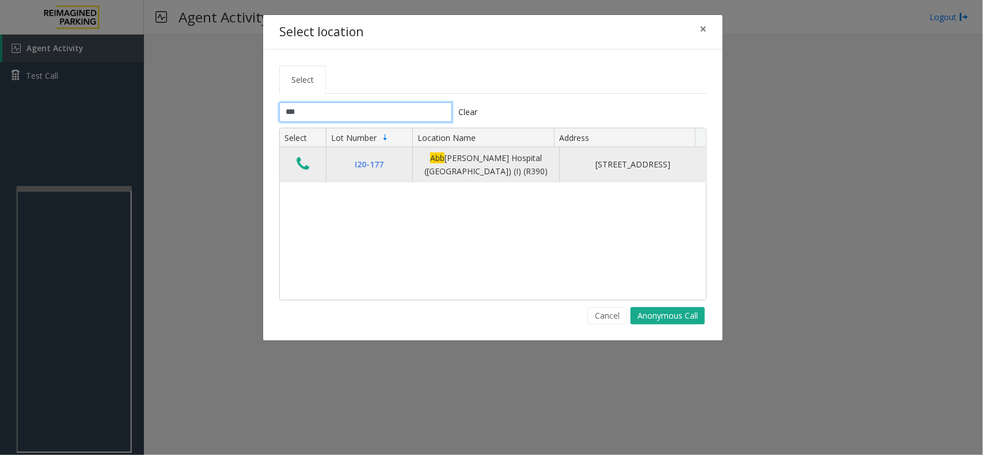
type input "***"
click at [300, 164] on icon "Data table" at bounding box center [302, 164] width 13 height 16
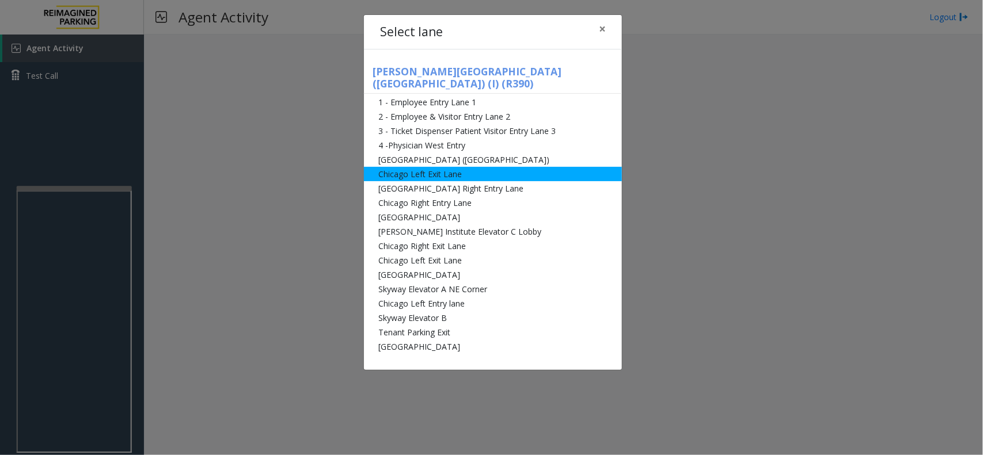
click at [470, 167] on li "Chicago Left Exit Lane" at bounding box center [493, 174] width 258 height 14
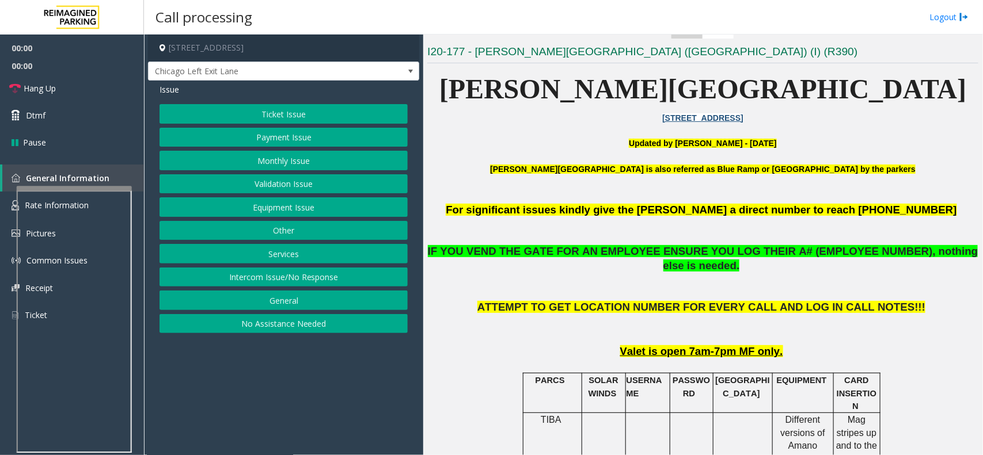
scroll to position [288, 0]
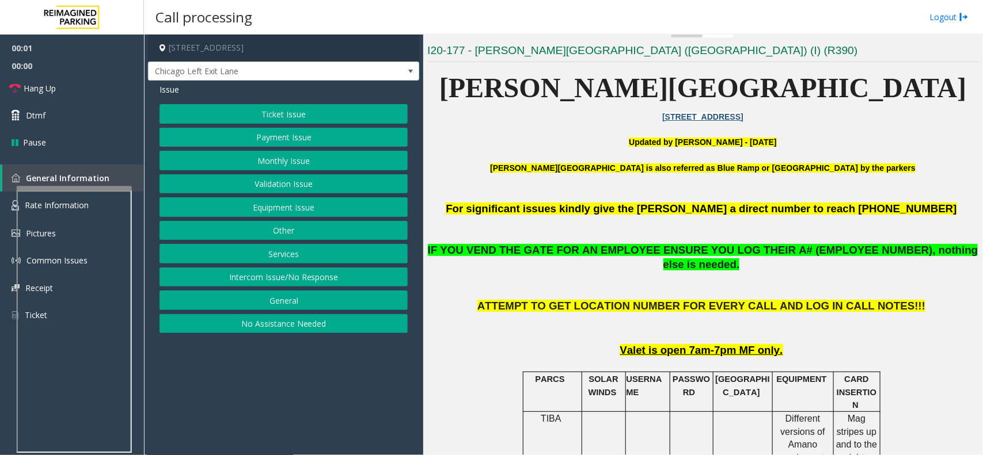
click at [531, 220] on p at bounding box center [702, 229] width 551 height 27
click at [298, 214] on button "Equipment Issue" at bounding box center [283, 207] width 248 height 20
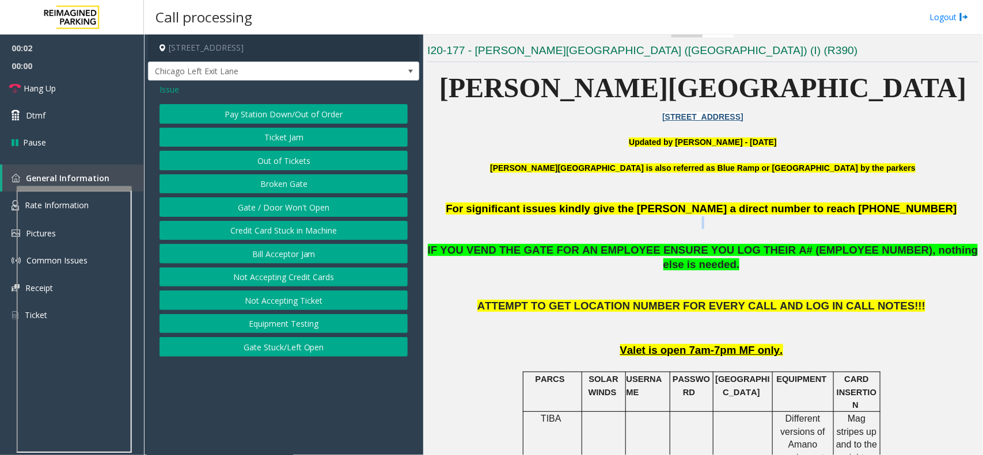
click at [298, 214] on button "Gate / Door Won't Open" at bounding box center [283, 207] width 248 height 20
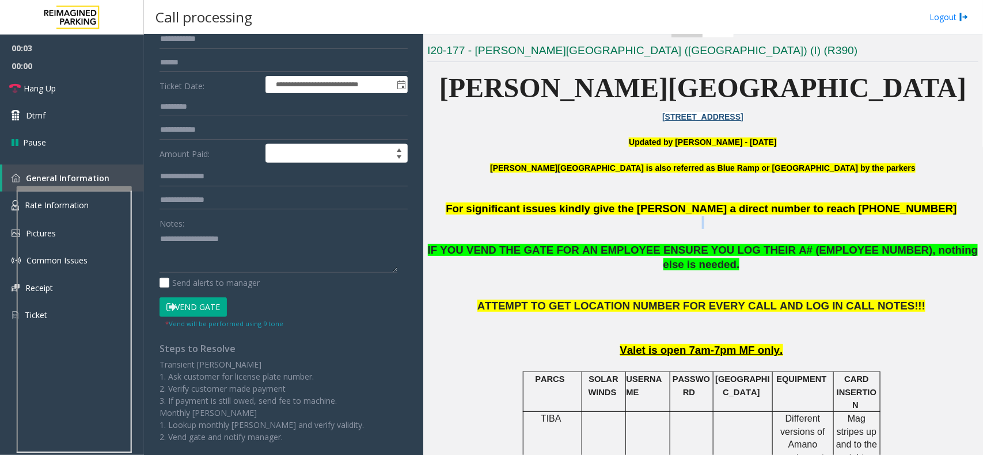
click at [196, 312] on button "Vend Gate" at bounding box center [192, 308] width 67 height 20
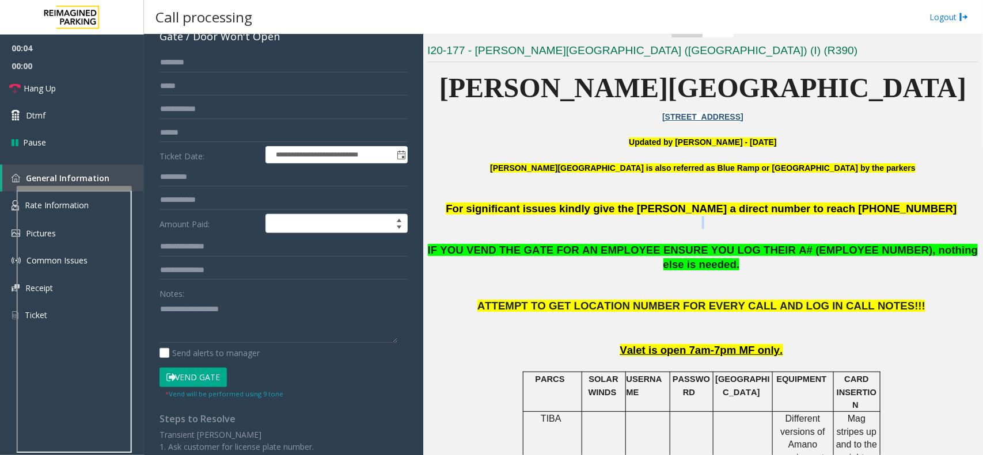
scroll to position [0, 0]
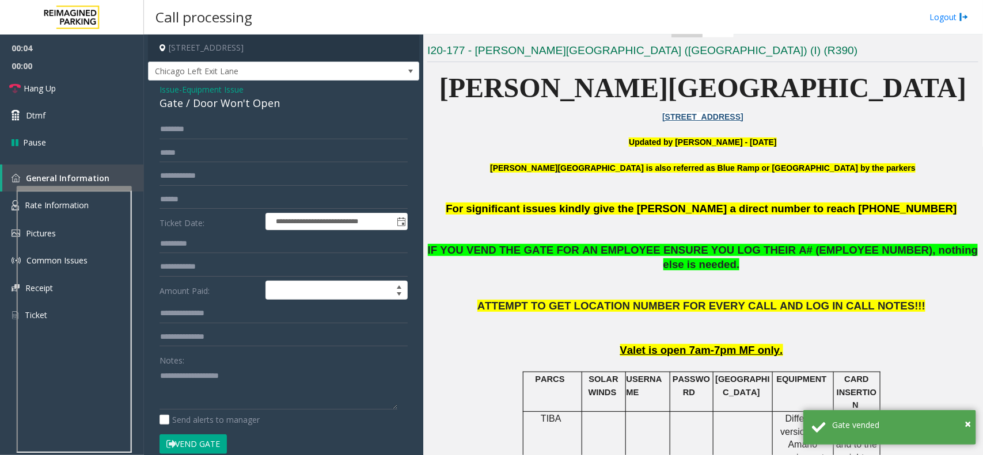
click at [252, 91] on div "Issue - Equipment Issue Gate / Door Won't Open" at bounding box center [283, 97] width 248 height 28
click at [268, 96] on div "Gate / Door Won't Open" at bounding box center [283, 104] width 248 height 16
click at [272, 392] on textarea at bounding box center [278, 388] width 238 height 43
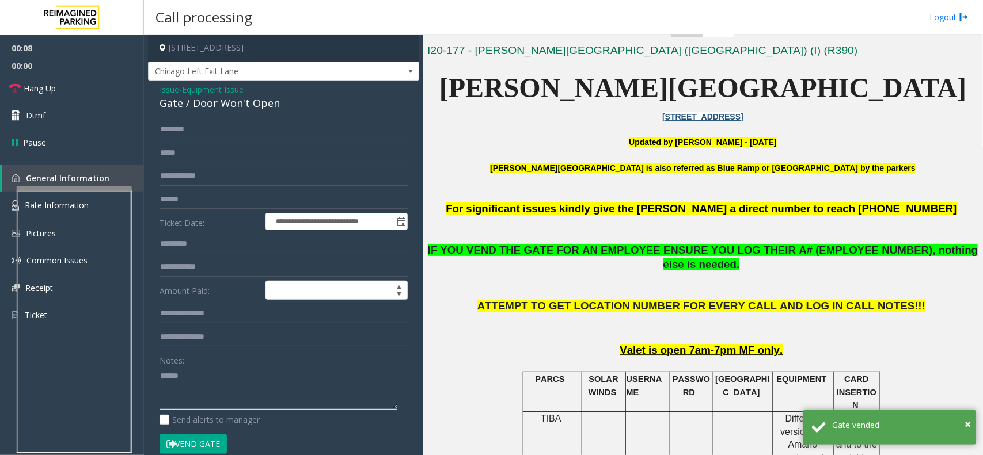
paste textarea "**********"
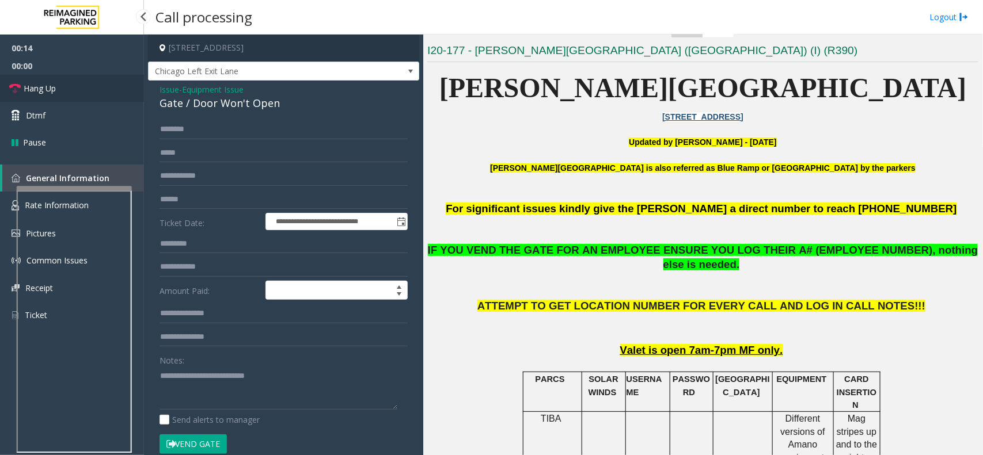
click at [81, 79] on link "Hang Up" at bounding box center [72, 88] width 144 height 27
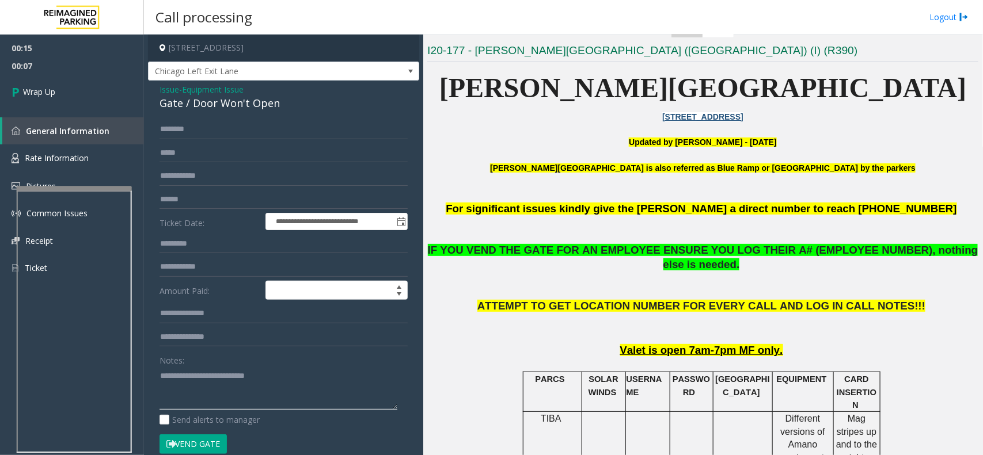
click at [284, 409] on textarea at bounding box center [278, 388] width 238 height 43
paste textarea "**********"
type textarea "**********"
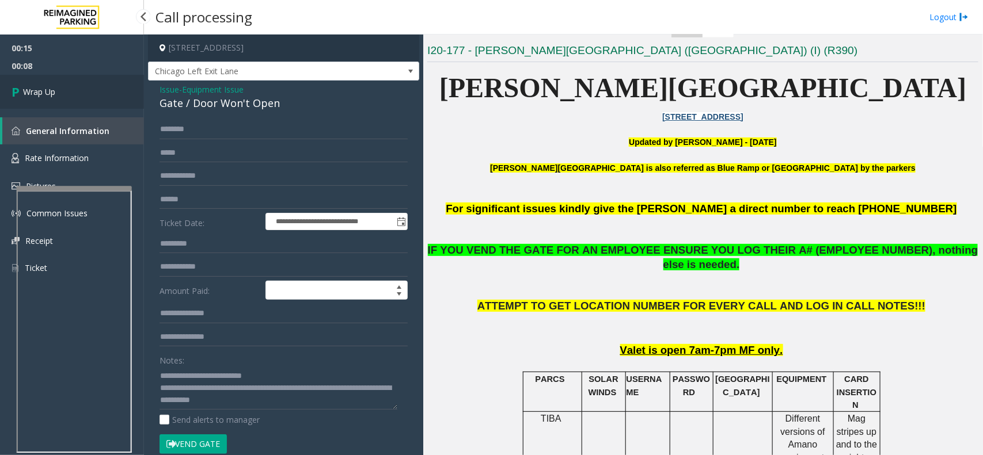
click at [76, 91] on link "Wrap Up" at bounding box center [72, 92] width 144 height 34
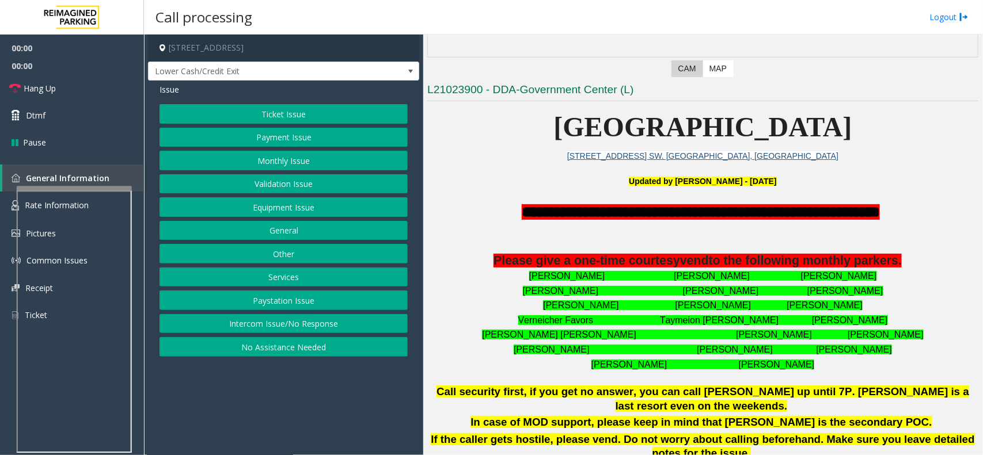
scroll to position [288, 0]
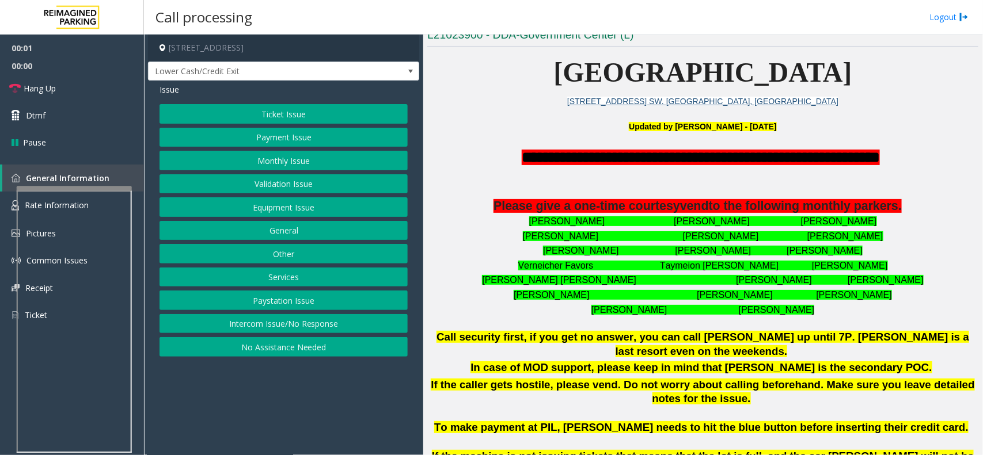
click at [650, 207] on span "Please give a one-time courtesy" at bounding box center [586, 206] width 187 height 14
drag, startPoint x: 646, startPoint y: 207, endPoint x: 658, endPoint y: 200, distance: 13.7
click at [652, 204] on span "Please give a one-time courtesy" at bounding box center [586, 206] width 187 height 14
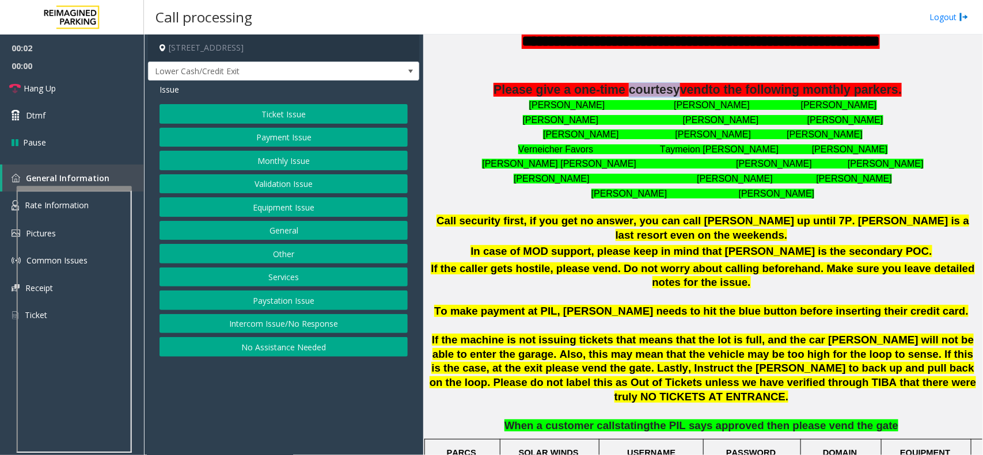
scroll to position [576, 0]
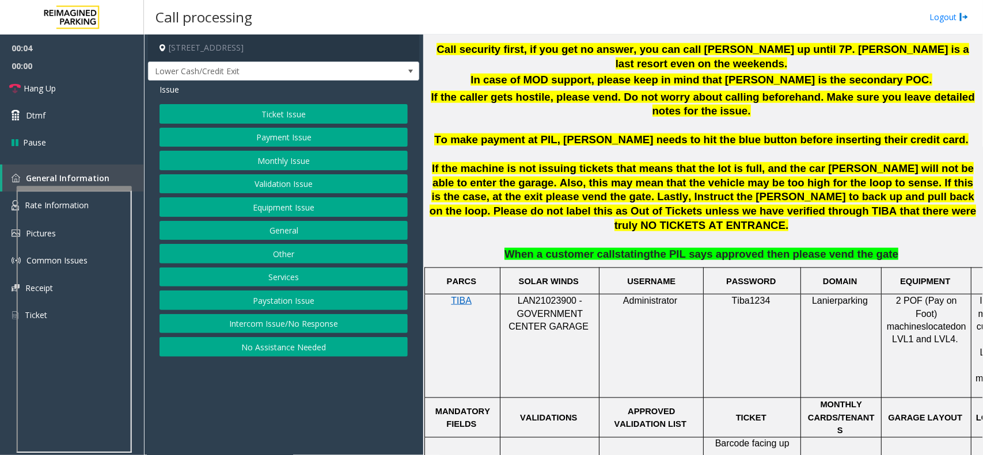
click at [525, 296] on span "LAN21023900 - GOVERNMENT CENTER GARAGE" at bounding box center [548, 314] width 80 height 36
drag, startPoint x: 525, startPoint y: 275, endPoint x: 517, endPoint y: 272, distance: 8.6
click at [517, 295] on p "LAN21023900 - GOVERNMENT CENTER GARAGE" at bounding box center [549, 314] width 90 height 39
click at [366, 328] on button "Intercom Issue/No Response" at bounding box center [283, 324] width 248 height 20
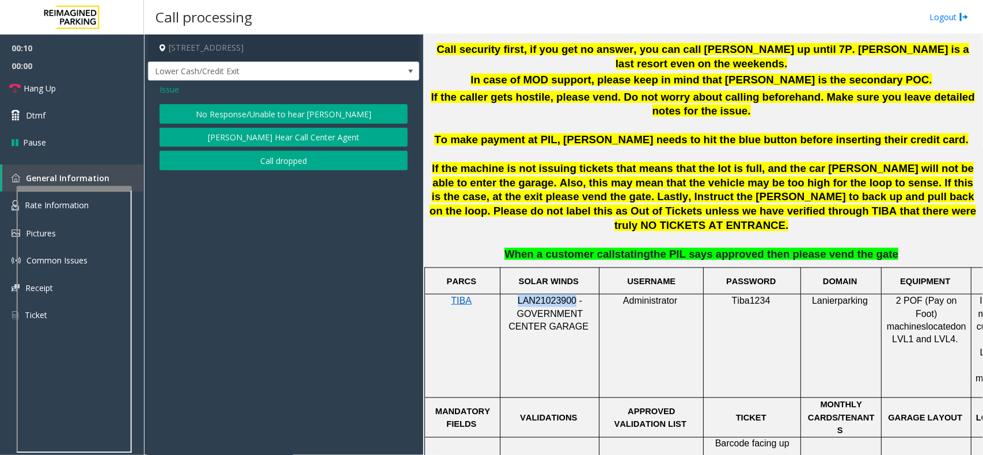
click at [294, 113] on button "No Response/Unable to hear [PERSON_NAME]" at bounding box center [283, 114] width 248 height 20
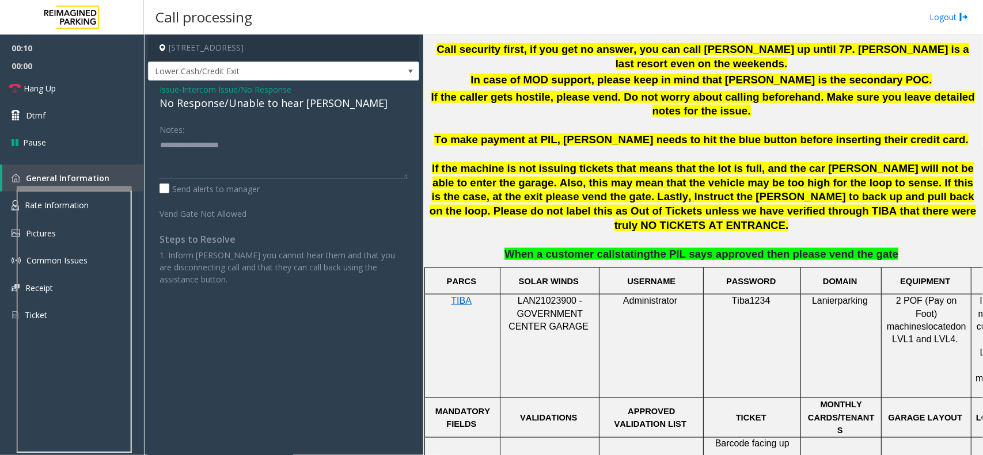
click at [289, 106] on div "No Response/Unable to hear [PERSON_NAME]" at bounding box center [283, 104] width 248 height 16
click at [299, 151] on textarea at bounding box center [283, 157] width 248 height 43
paste textarea "**********"
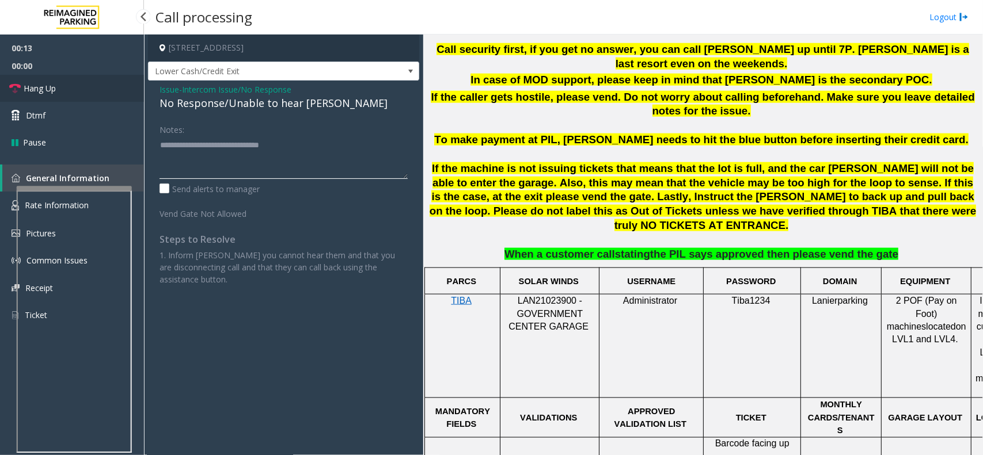
type textarea "**********"
click at [93, 97] on link "Hang Up" at bounding box center [72, 88] width 144 height 27
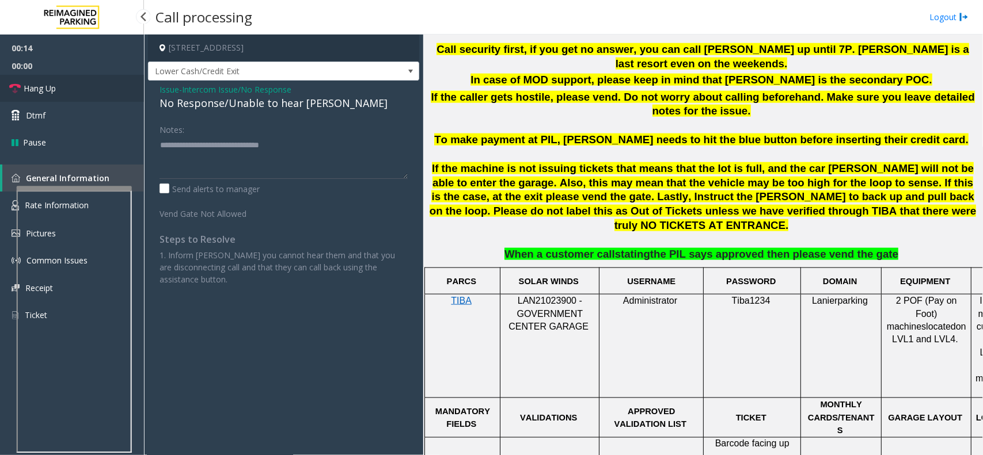
click at [93, 97] on link "Hang Up" at bounding box center [72, 88] width 144 height 27
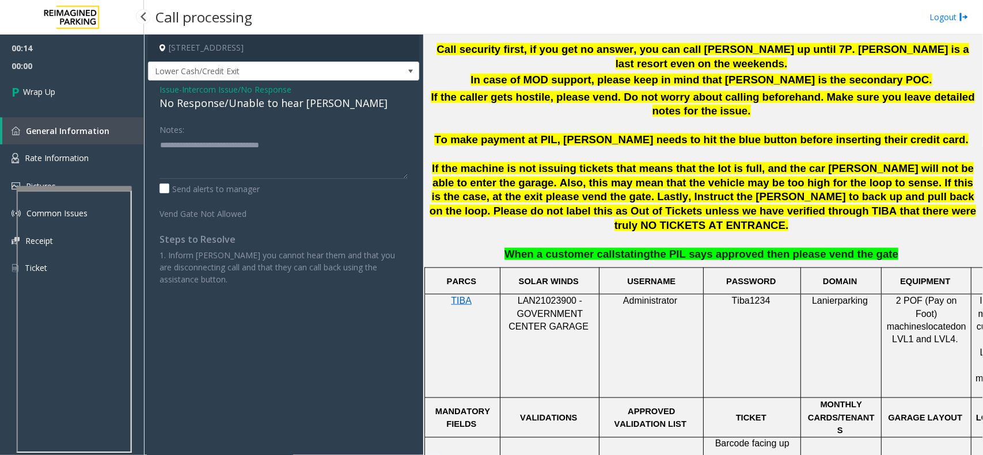
click at [93, 96] on link "Wrap Up" at bounding box center [72, 92] width 144 height 34
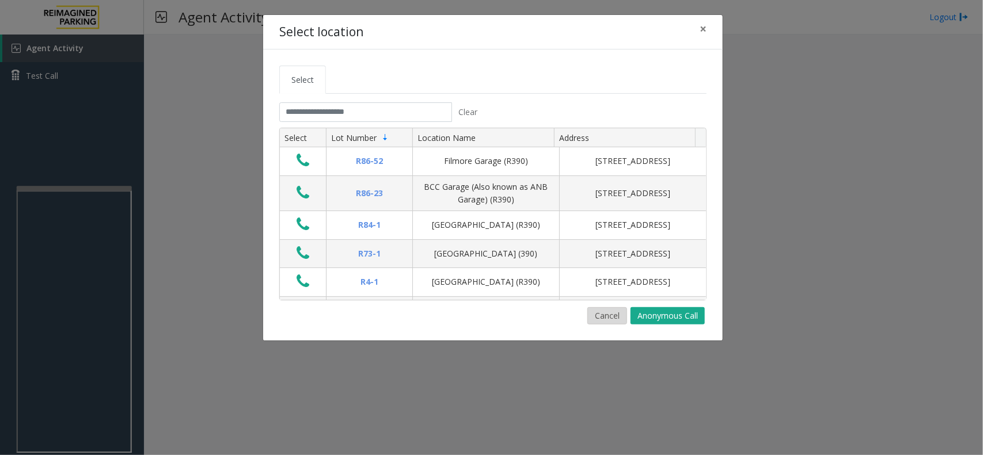
click at [597, 318] on button "Cancel" at bounding box center [607, 315] width 40 height 17
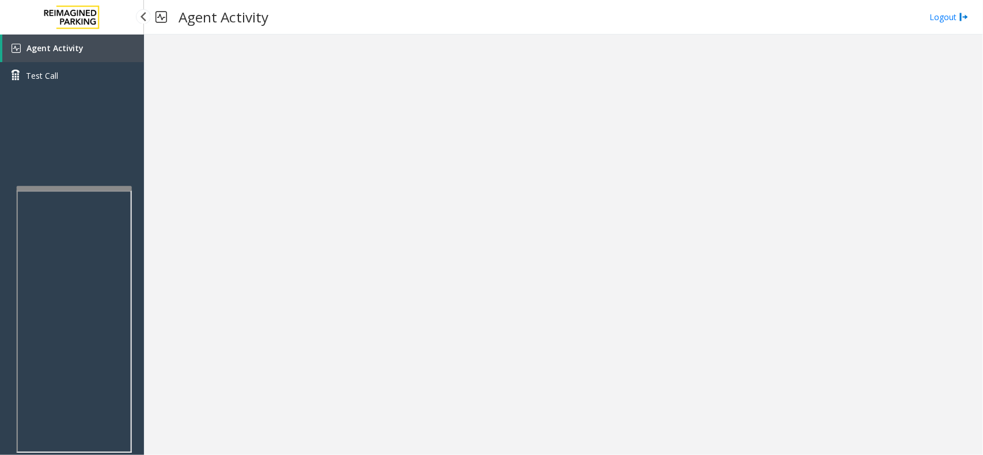
click at [66, 47] on span "Agent Activity" at bounding box center [54, 48] width 57 height 11
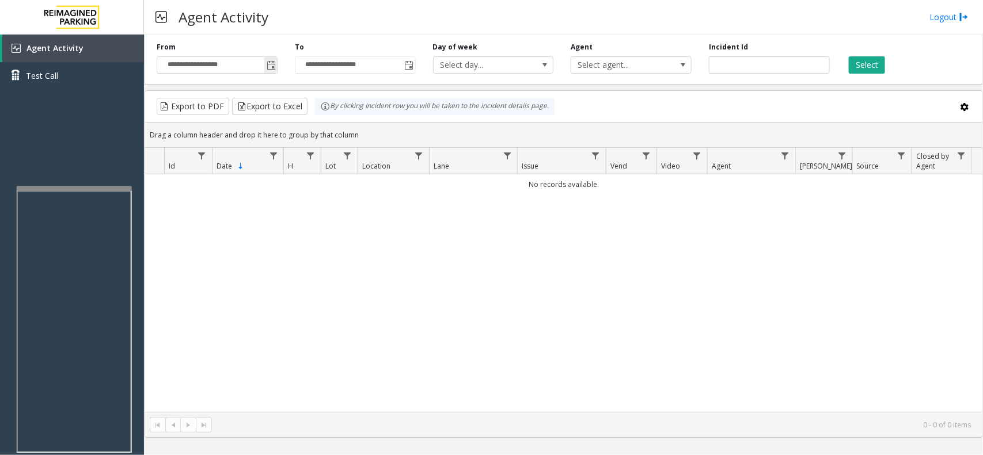
click at [268, 70] on span "Toggle popup" at bounding box center [271, 65] width 9 height 9
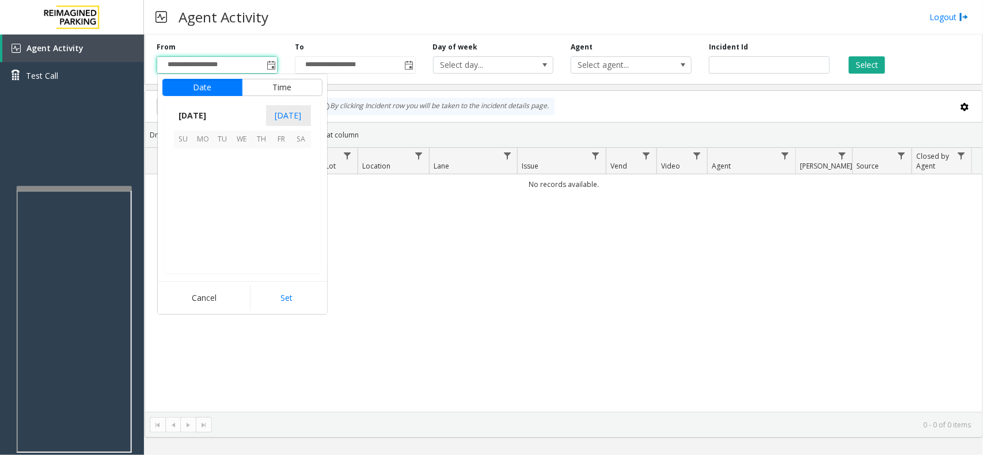
scroll to position [206360, 0]
click at [257, 189] on span "14" at bounding box center [262, 198] width 20 height 20
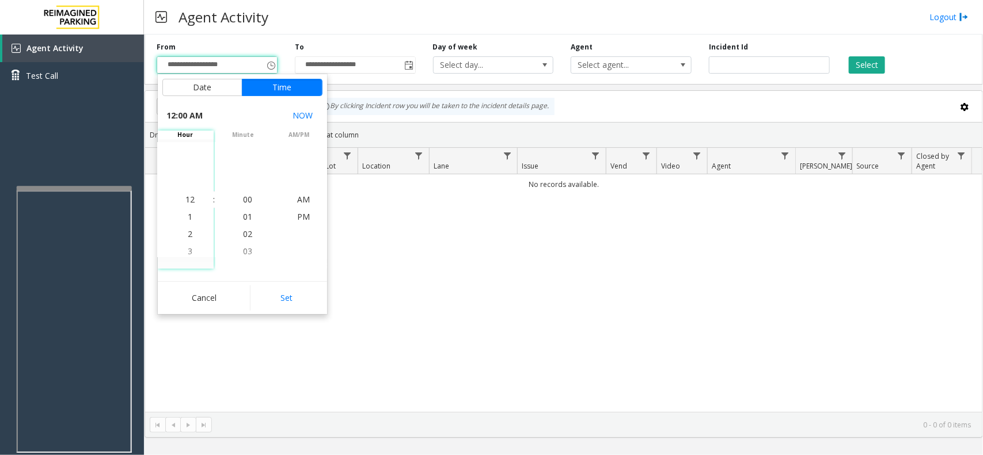
click at [302, 314] on div "Cancel Set" at bounding box center [242, 297] width 169 height 33
click at [302, 285] on div "Cancel Set" at bounding box center [242, 297] width 169 height 33
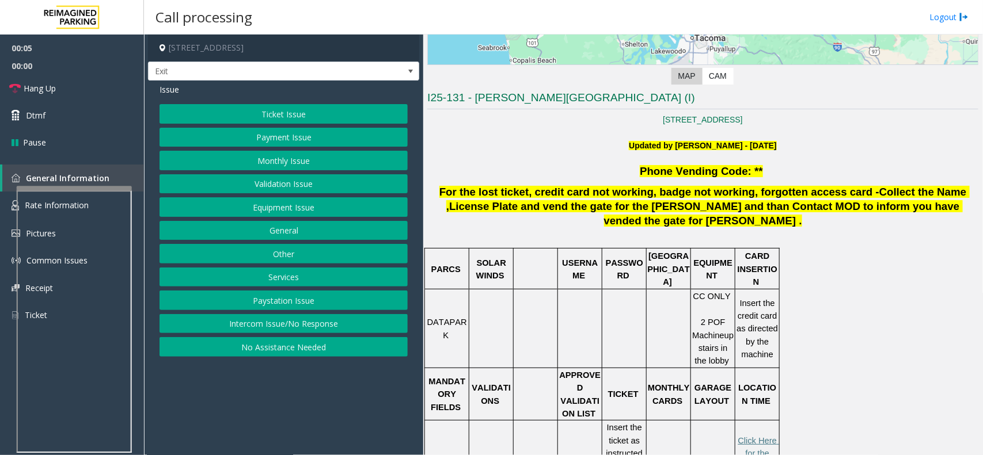
scroll to position [288, 0]
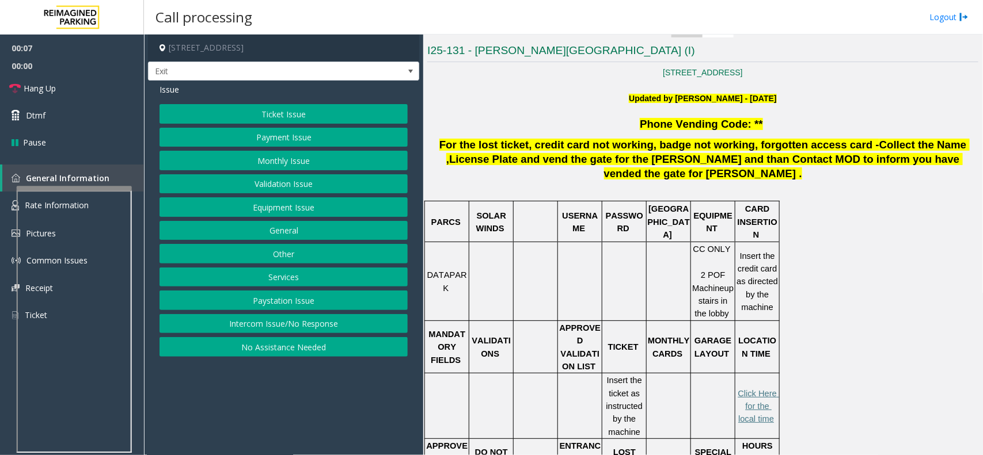
click at [258, 108] on button "Ticket Issue" at bounding box center [283, 114] width 248 height 20
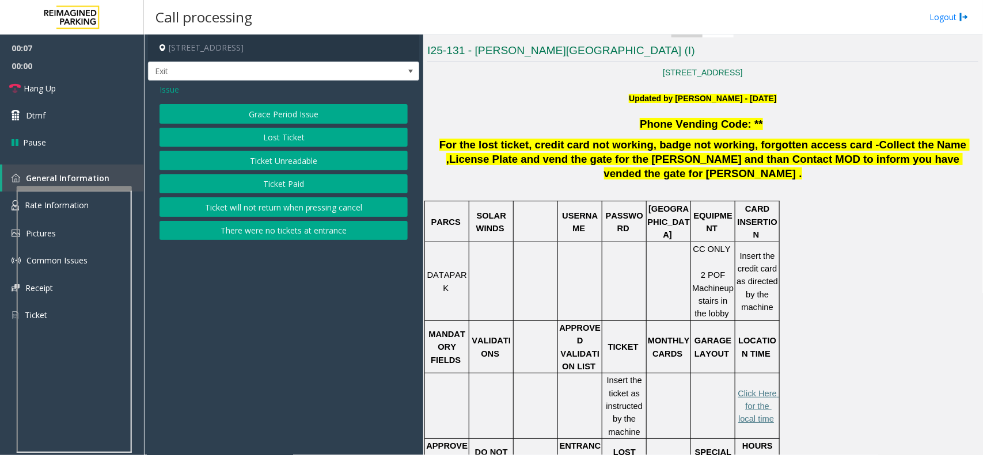
click at [262, 162] on button "Ticket Unreadable" at bounding box center [283, 161] width 248 height 20
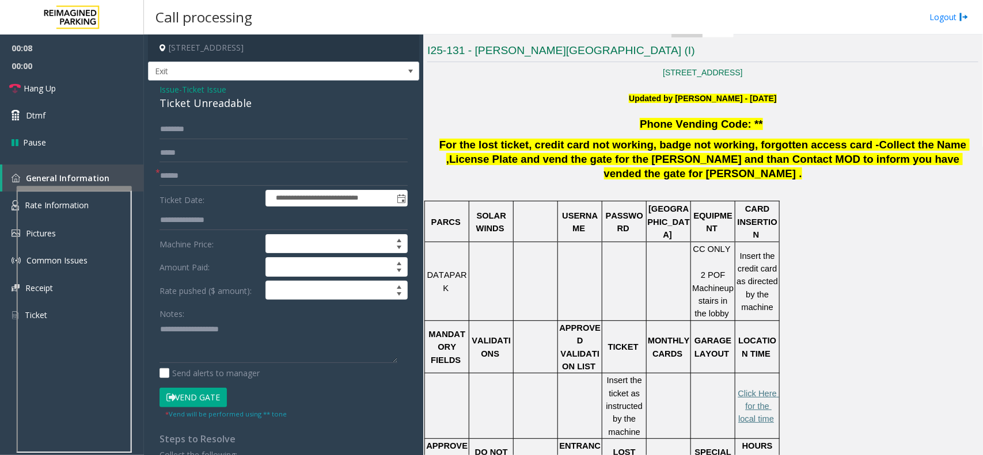
click at [227, 108] on div "Ticket Unreadable" at bounding box center [283, 104] width 248 height 16
click at [242, 347] on textarea at bounding box center [278, 341] width 238 height 43
paste textarea "**********"
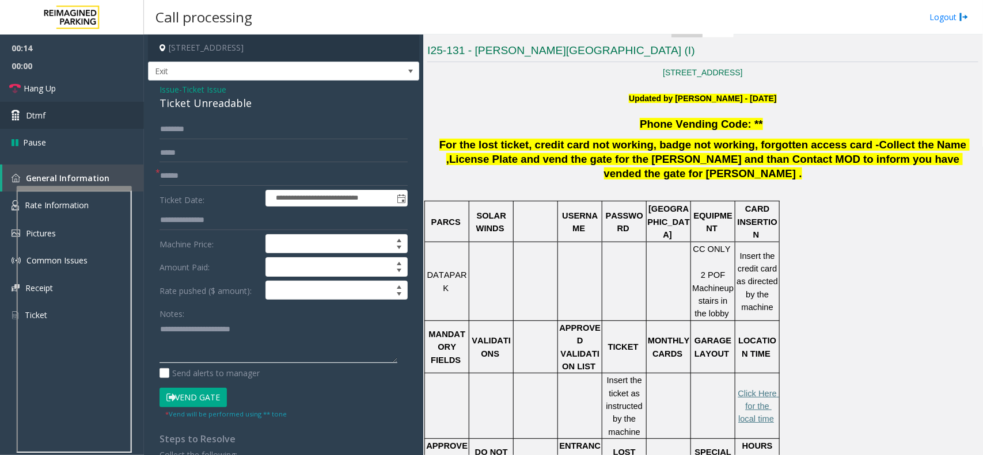
type textarea "**********"
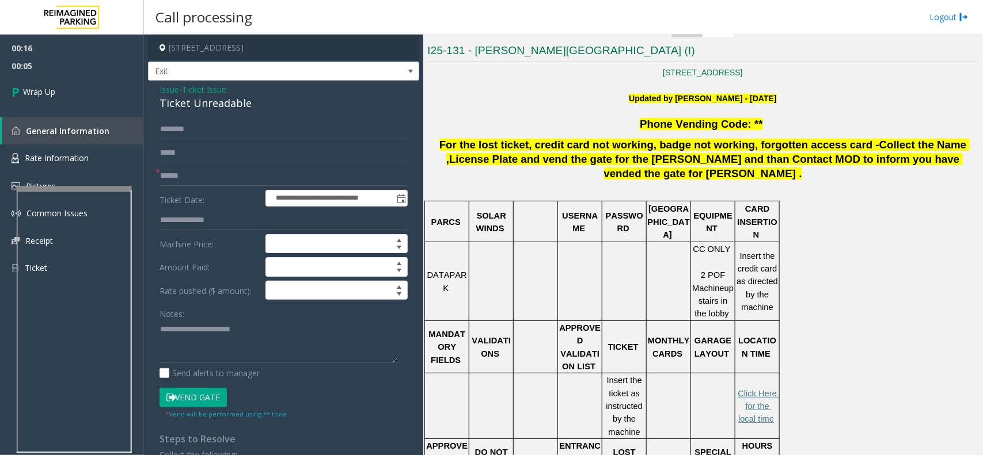
click at [188, 87] on span "Ticket Issue" at bounding box center [204, 89] width 44 height 12
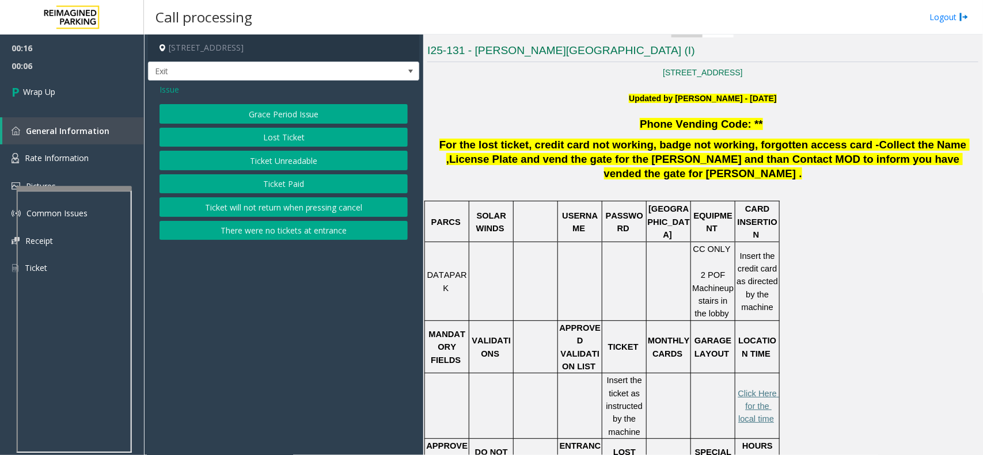
click at [172, 87] on span "Issue" at bounding box center [169, 89] width 20 height 12
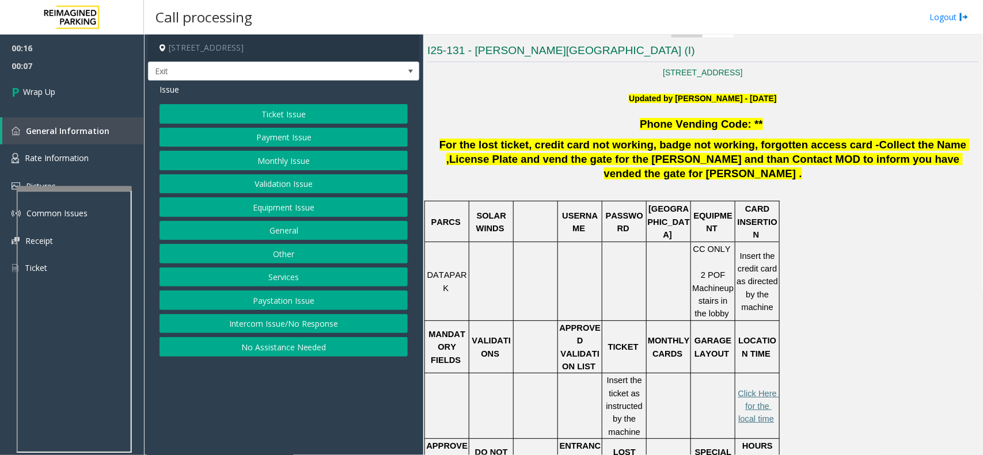
click at [277, 203] on button "Equipment Issue" at bounding box center [283, 207] width 248 height 20
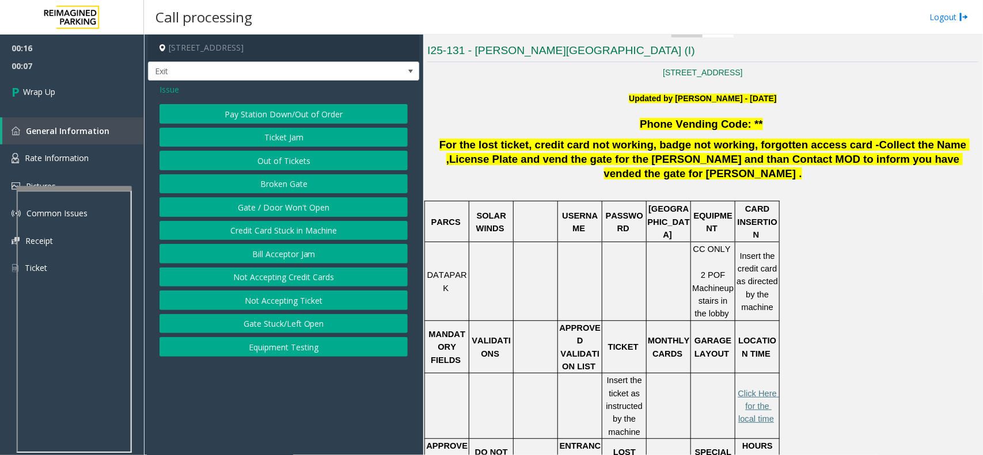
click at [277, 203] on button "Gate / Door Won't Open" at bounding box center [283, 207] width 248 height 20
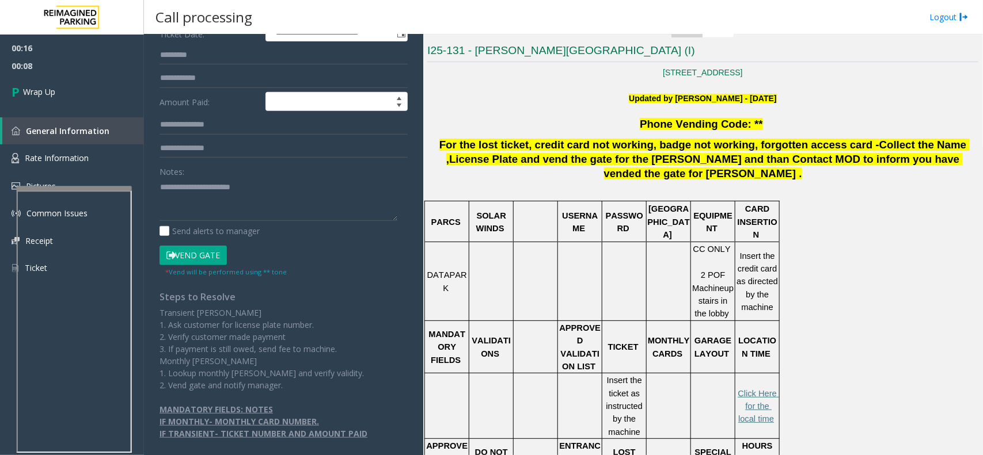
scroll to position [197, 0]
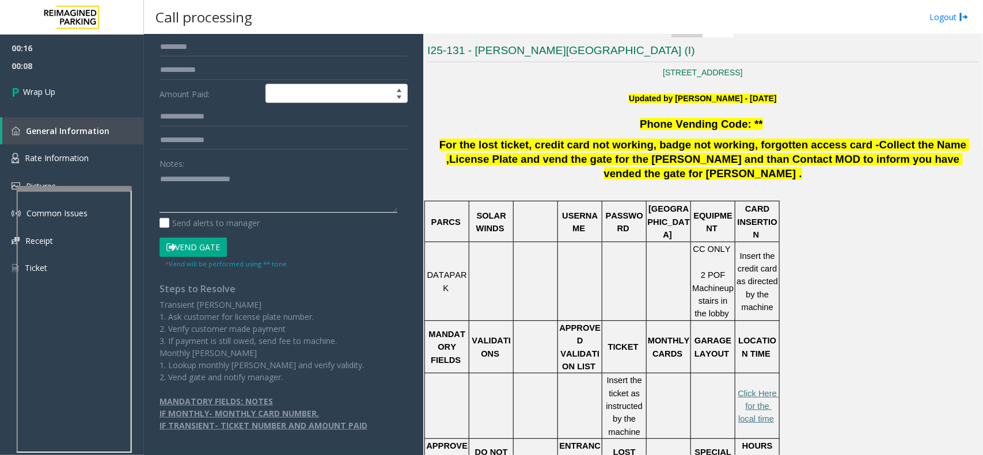
click at [185, 199] on textarea at bounding box center [278, 191] width 238 height 43
paste textarea "**********"
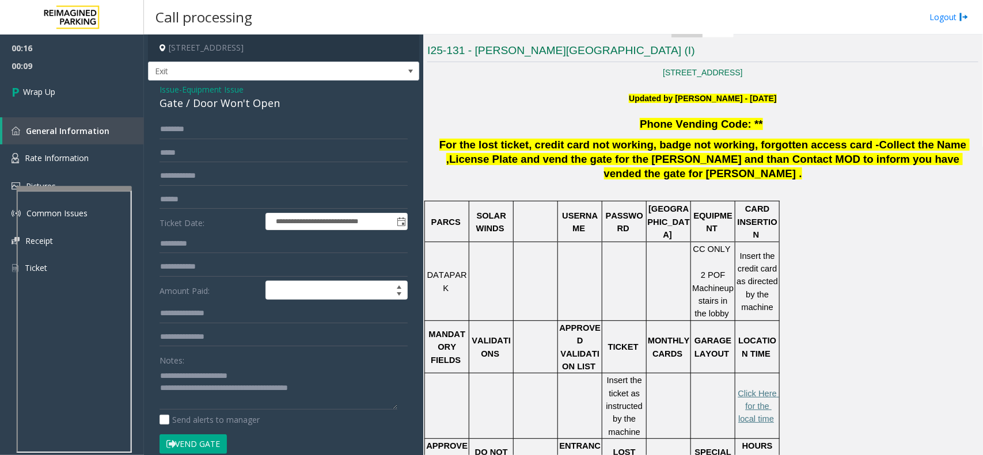
click at [197, 112] on div "**********" at bounding box center [283, 366] width 271 height 571
click at [192, 110] on div "Gate / Door Won't Open" at bounding box center [283, 104] width 248 height 16
click at [195, 377] on textarea at bounding box center [278, 388] width 238 height 43
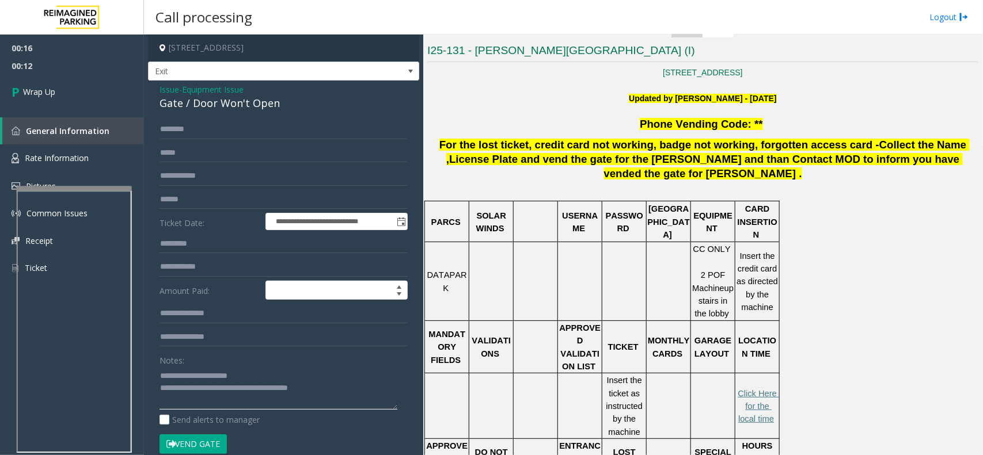
paste textarea "*****"
drag, startPoint x: 195, startPoint y: 377, endPoint x: 255, endPoint y: 361, distance: 62.4
click at [255, 361] on div "Notes:" at bounding box center [283, 380] width 248 height 59
type textarea "**********"
click at [47, 102] on link "Wrap Up" at bounding box center [72, 92] width 144 height 34
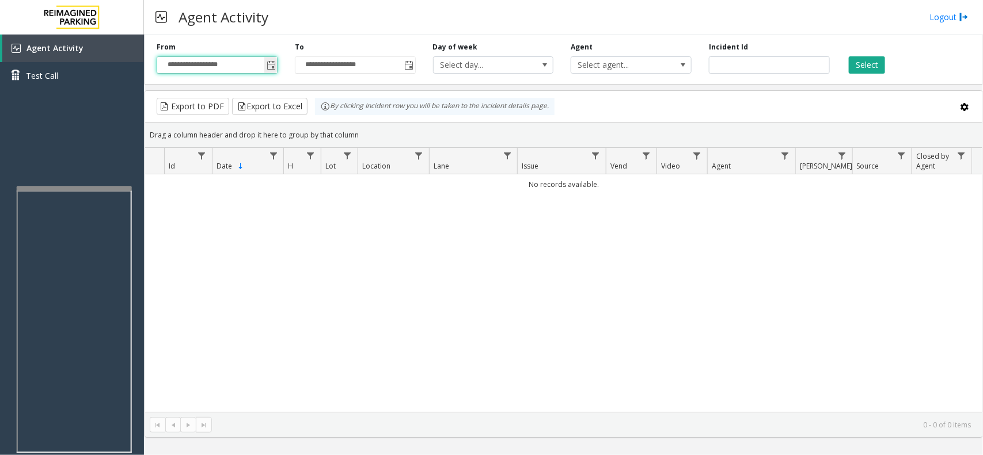
click at [263, 71] on input "**********" at bounding box center [217, 65] width 120 height 16
click at [275, 65] on span "Toggle popup" at bounding box center [271, 65] width 9 height 9
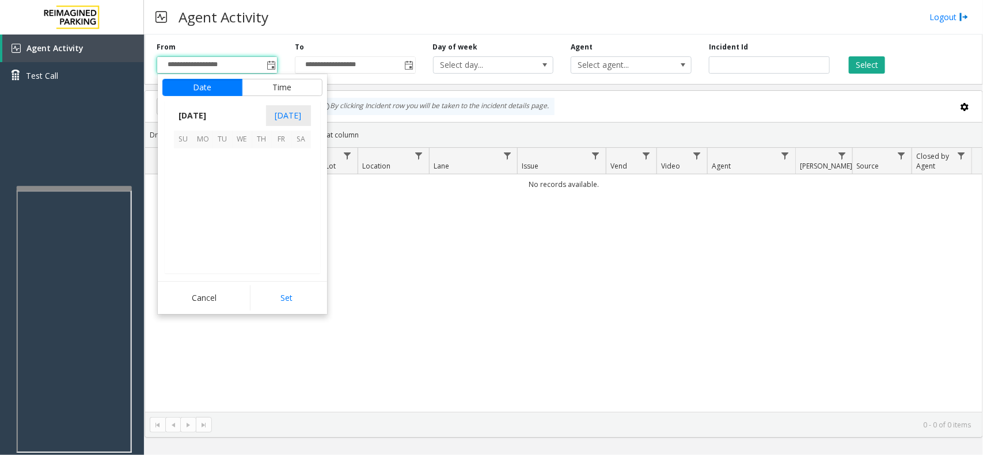
scroll to position [206360, 0]
click at [275, 173] on span "8" at bounding box center [282, 179] width 20 height 20
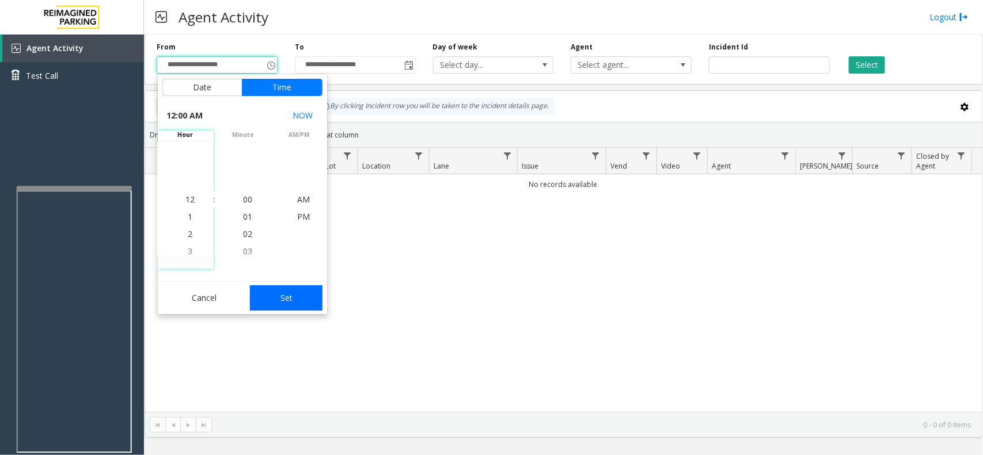
click at [309, 300] on button "Set" at bounding box center [286, 298] width 73 height 25
type input "**********"
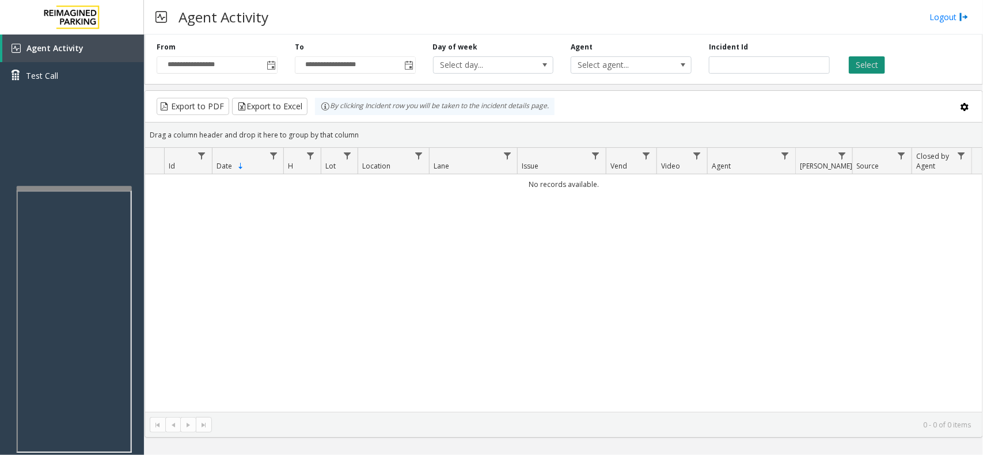
click at [877, 62] on button "Select" at bounding box center [866, 64] width 36 height 17
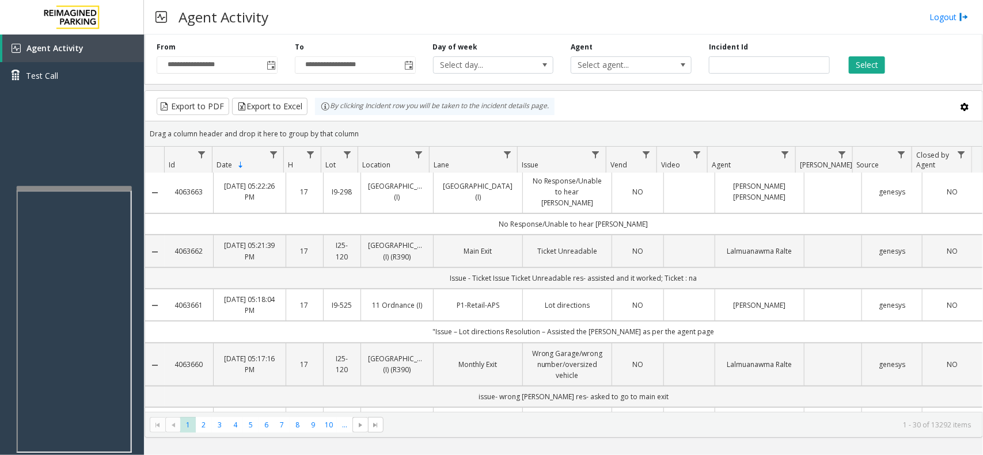
scroll to position [0, 0]
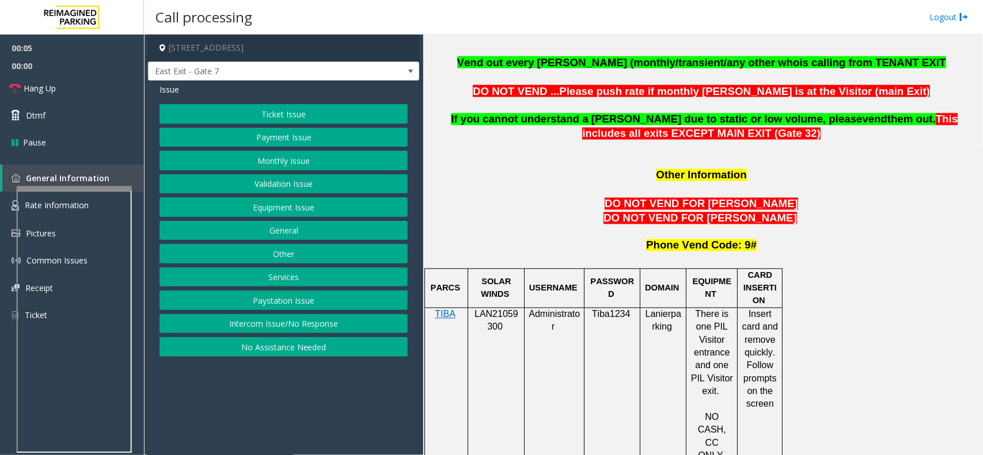
scroll to position [935, 0]
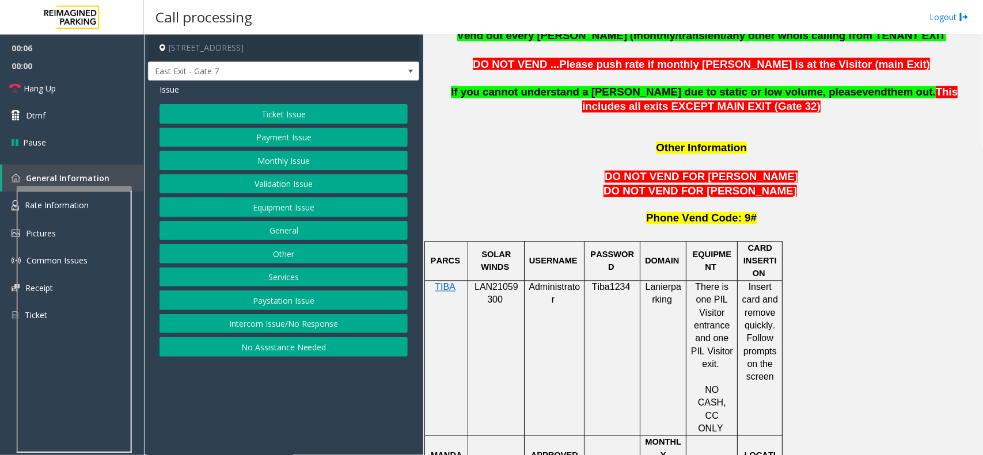
click at [498, 279] on div at bounding box center [496, 281] width 56 height 4
click at [501, 283] on span "LAN21059300" at bounding box center [496, 294] width 44 height 22
drag, startPoint x: 501, startPoint y: 243, endPoint x: 493, endPoint y: 249, distance: 10.1
click at [493, 281] on p "LAN21059300" at bounding box center [496, 294] width 48 height 26
click at [288, 168] on button "Monthly Issue" at bounding box center [283, 161] width 248 height 20
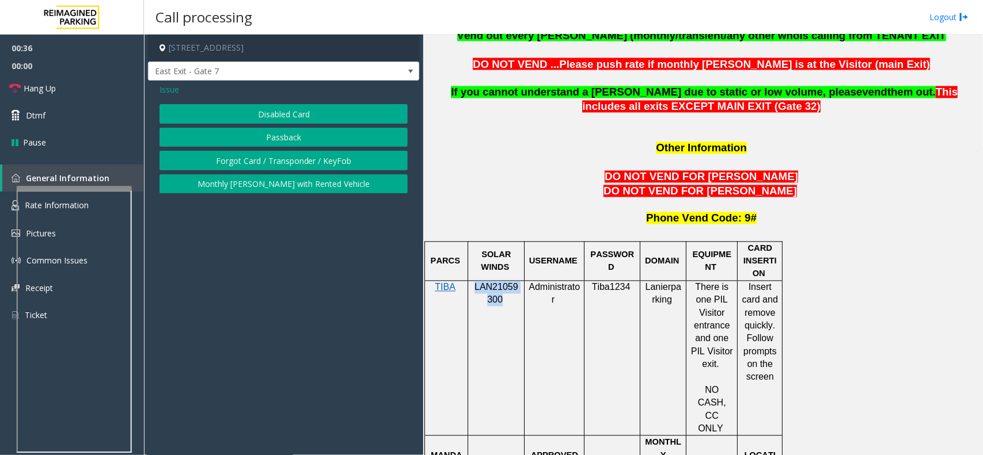
click at [264, 107] on button "Disabled Card" at bounding box center [283, 114] width 248 height 20
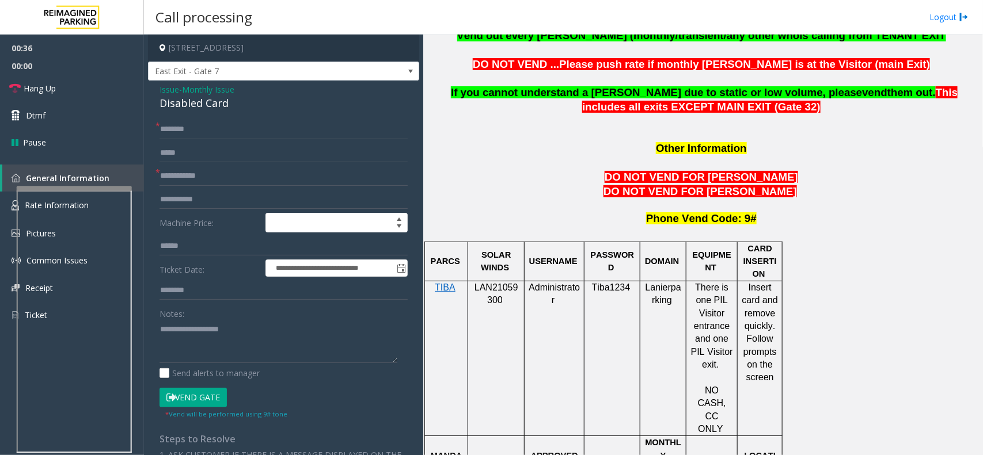
click at [260, 107] on div "Disabled Card" at bounding box center [283, 104] width 248 height 16
click at [260, 321] on textarea at bounding box center [278, 341] width 238 height 43
paste textarea "**********"
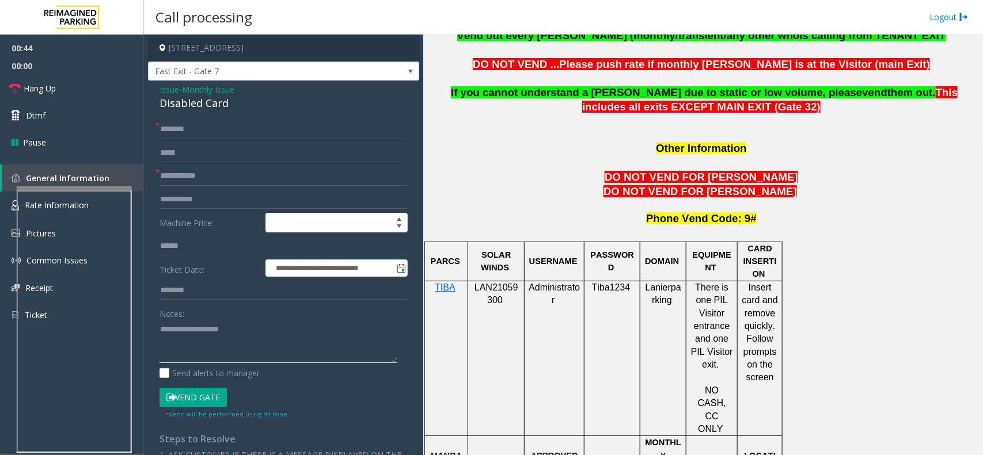
click at [271, 353] on textarea at bounding box center [278, 341] width 238 height 43
paste textarea "**********"
type textarea "**********"
click at [193, 183] on input "text" at bounding box center [283, 176] width 248 height 20
click at [168, 165] on form "**********" at bounding box center [283, 269] width 248 height 299
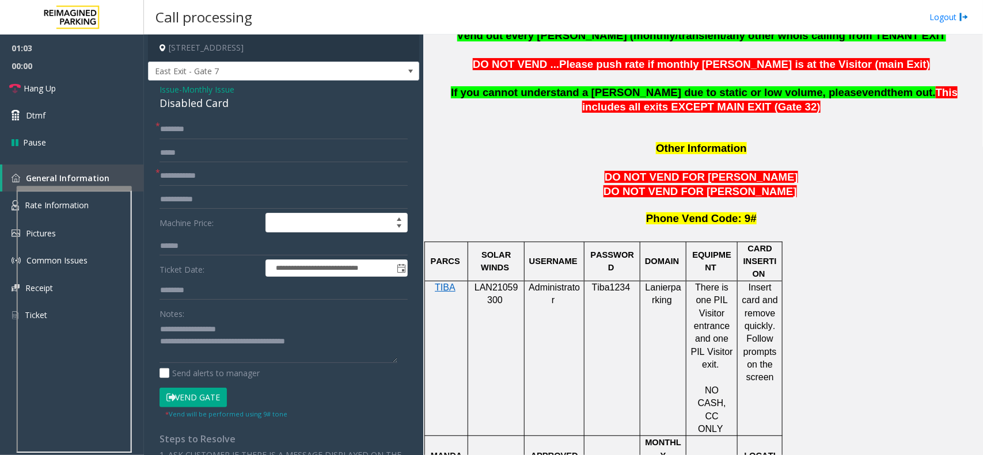
click at [173, 165] on form "**********" at bounding box center [283, 269] width 248 height 299
click at [180, 176] on input "text" at bounding box center [283, 176] width 248 height 20
click at [257, 174] on input "text" at bounding box center [283, 176] width 248 height 20
type input "*****"
click at [204, 176] on input "*****" at bounding box center [283, 176] width 248 height 20
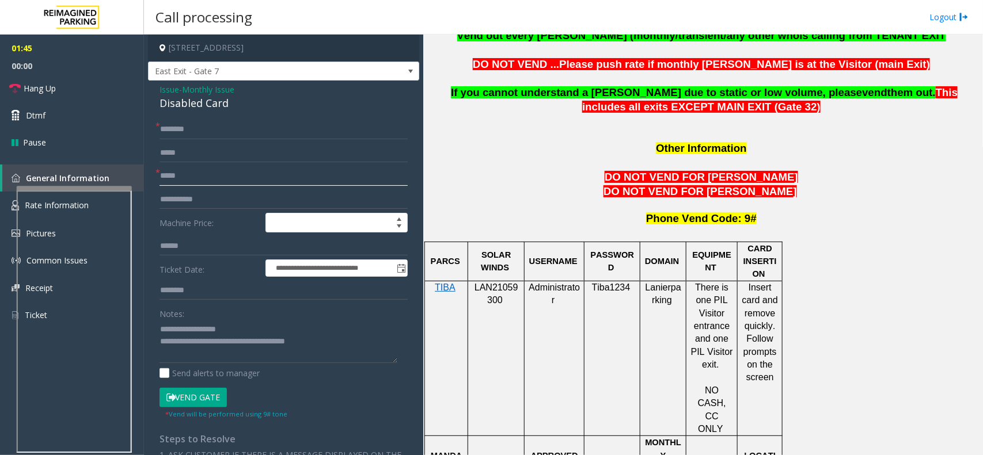
click at [204, 176] on input "*****" at bounding box center [283, 176] width 248 height 20
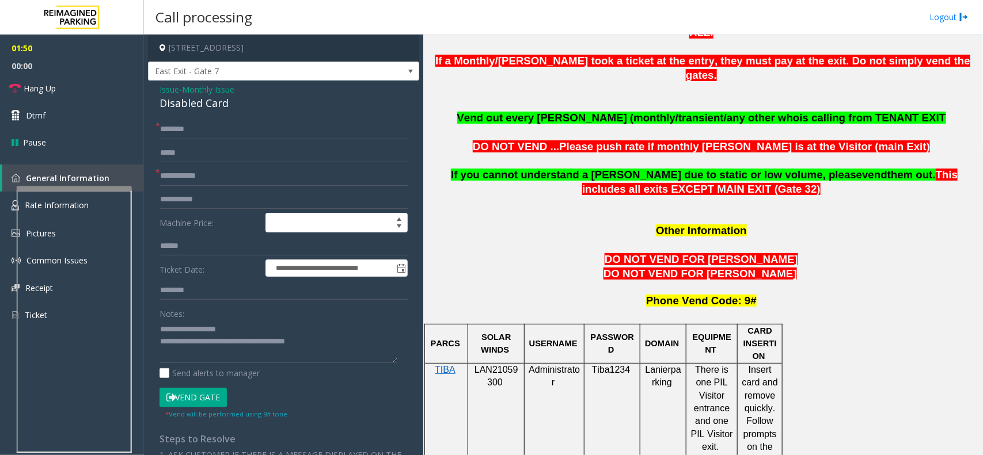
scroll to position [791, 0]
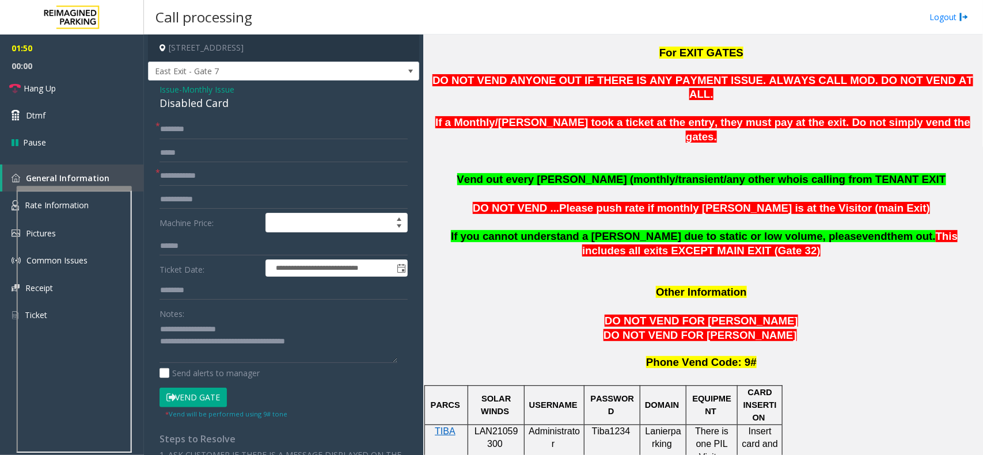
click at [433, 216] on p "If you cannot understand a [PERSON_NAME] due to static or low volume, please ve…" at bounding box center [702, 237] width 551 height 43
drag, startPoint x: 433, startPoint y: 195, endPoint x: 821, endPoint y: 196, distance: 387.4
click at [821, 216] on p "If you cannot understand a [PERSON_NAME] due to static or low volume, please ve…" at bounding box center [702, 237] width 551 height 43
click at [887, 230] on span "them out." at bounding box center [911, 236] width 48 height 12
drag, startPoint x: 821, startPoint y: 196, endPoint x: 440, endPoint y: 185, distance: 380.6
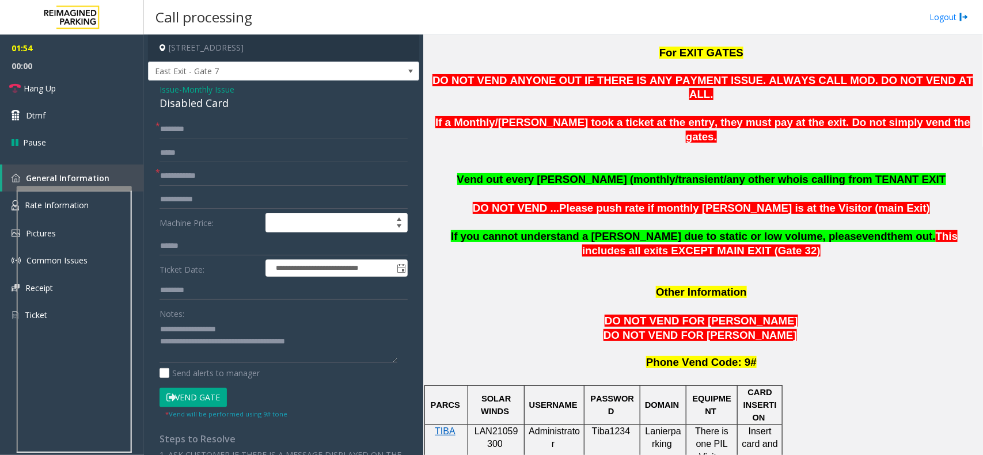
click at [448, 233] on font "If you cannot understand a [PERSON_NAME] due to static or low volume, please ve…" at bounding box center [692, 237] width 488 height 9
click at [475, 201] on p "DO NOT VEND ...Please push rate if monthly [PERSON_NAME] is at the Visitor ( ma…" at bounding box center [702, 208] width 551 height 14
click at [211, 401] on button "Vend Gate" at bounding box center [192, 398] width 67 height 20
click at [195, 191] on input "text" at bounding box center [283, 200] width 248 height 20
click at [193, 177] on input "text" at bounding box center [283, 176] width 248 height 20
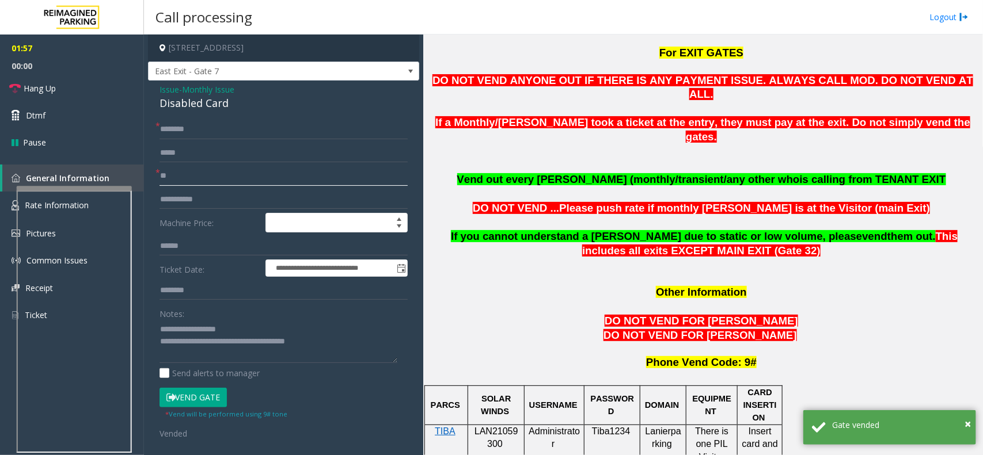
click at [193, 177] on input "**" at bounding box center [283, 176] width 248 height 20
type input "**"
click at [206, 134] on input "text" at bounding box center [283, 130] width 248 height 20
paste input "**"
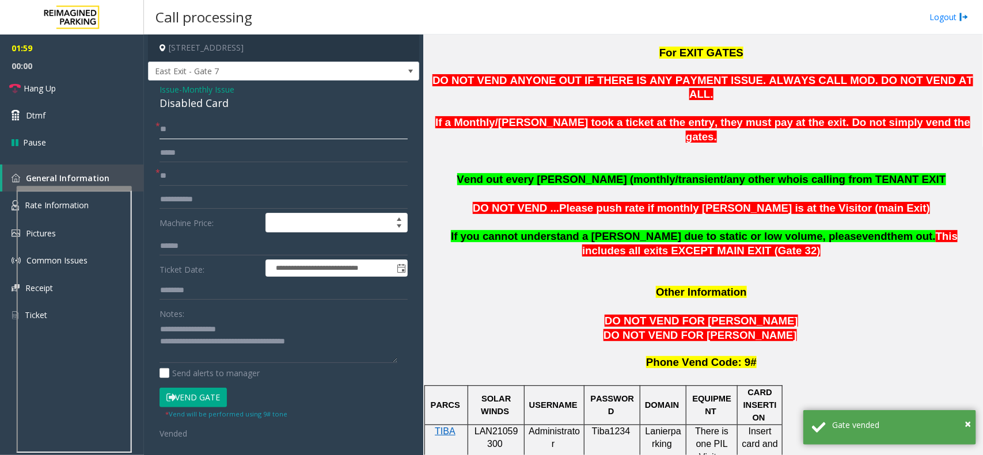
type input "**"
click at [208, 344] on textarea at bounding box center [278, 341] width 238 height 43
drag, startPoint x: 208, startPoint y: 344, endPoint x: 364, endPoint y: 341, distance: 156.0
click at [364, 341] on textarea at bounding box center [278, 341] width 238 height 43
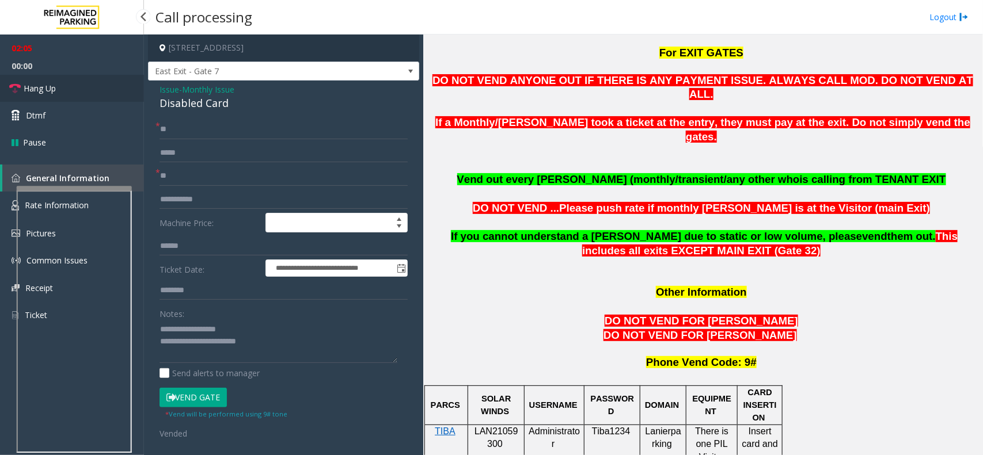
click at [84, 79] on link "Hang Up" at bounding box center [72, 88] width 144 height 27
click at [272, 343] on textarea at bounding box center [278, 341] width 238 height 43
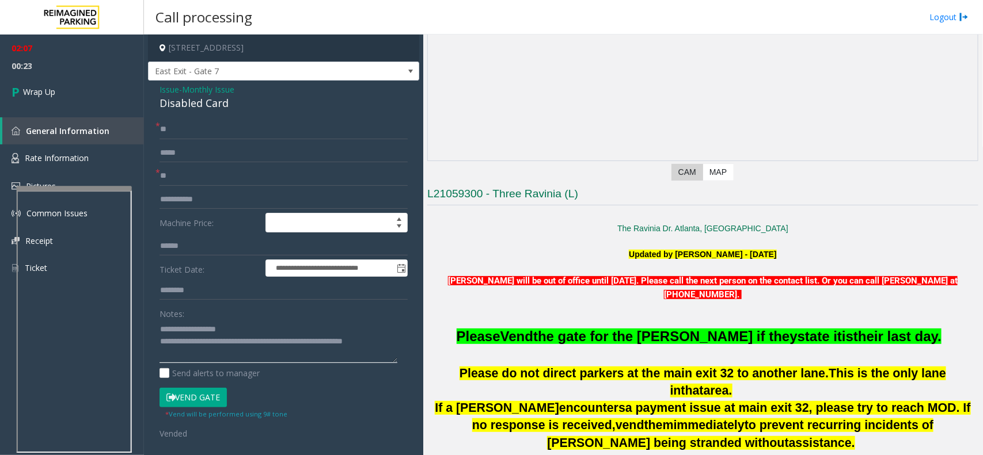
scroll to position [144, 0]
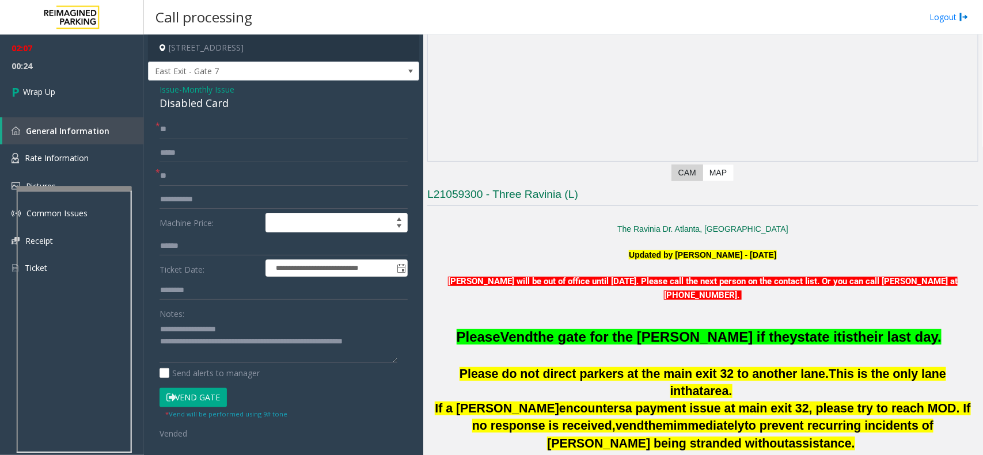
click at [496, 191] on h3 "L21059300 - Three Ravinia (L)" at bounding box center [702, 196] width 551 height 19
drag, startPoint x: 496, startPoint y: 191, endPoint x: 522, endPoint y: 191, distance: 26.5
click at [522, 191] on h3 "L21059300 - Three Ravinia (L)" at bounding box center [702, 196] width 551 height 19
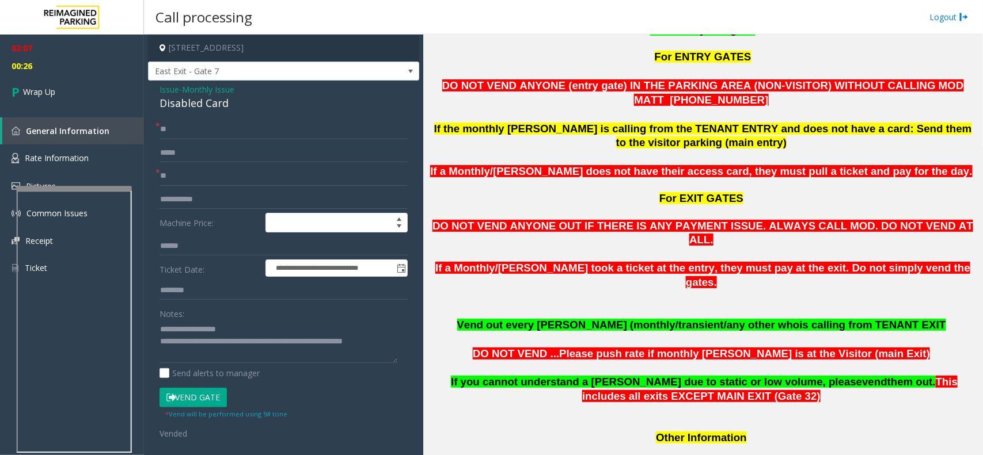
scroll to position [648, 0]
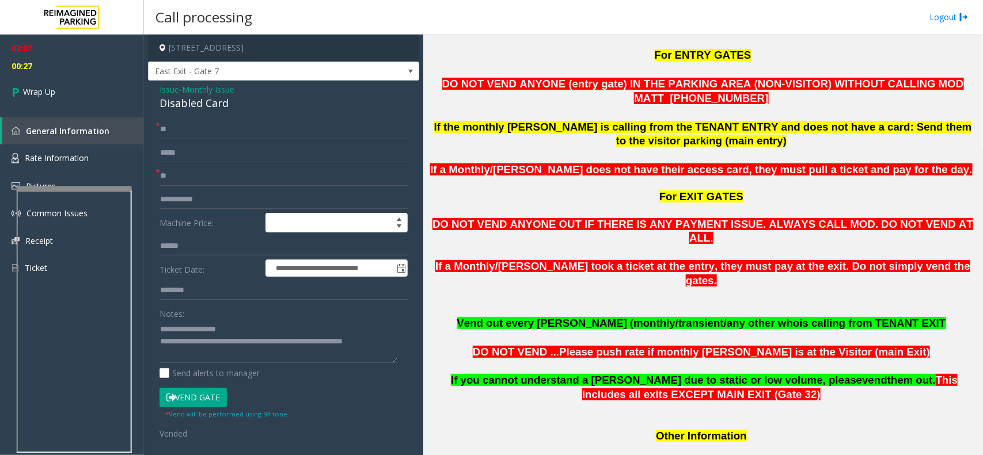
click at [438, 360] on p "If you cannot understand a [PERSON_NAME] due to static or low volume, please ve…" at bounding box center [702, 381] width 551 height 43
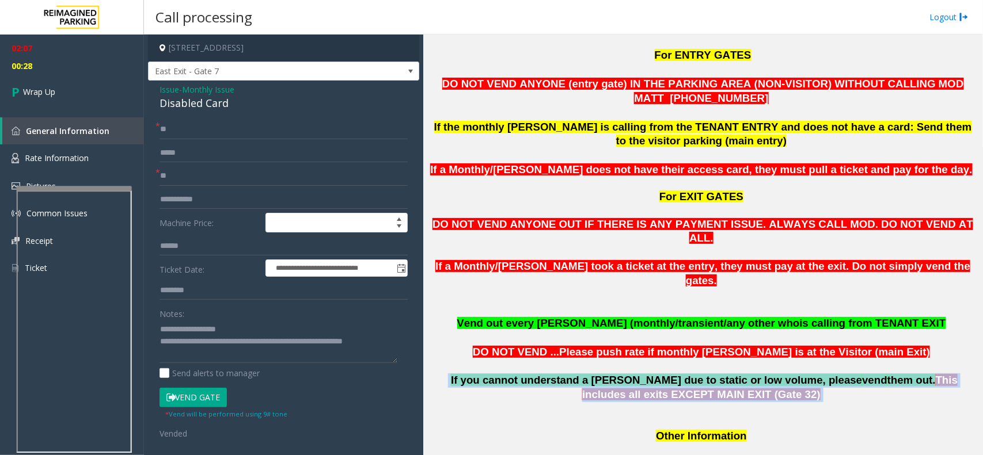
drag, startPoint x: 438, startPoint y: 336, endPoint x: 809, endPoint y: 349, distance: 371.5
click at [809, 360] on p "If you cannot understand a [PERSON_NAME] due to static or low volume, please ve…" at bounding box center [702, 381] width 551 height 43
drag, startPoint x: 809, startPoint y: 349, endPoint x: 223, endPoint y: 375, distance: 586.5
click at [809, 360] on p "If you cannot understand a [PERSON_NAME] due to static or low volume, please ve…" at bounding box center [702, 381] width 551 height 43
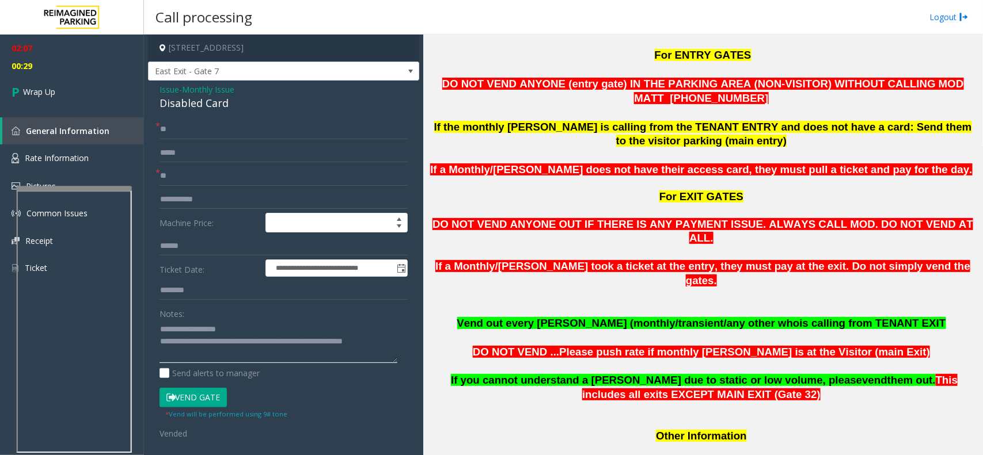
click at [216, 360] on textarea at bounding box center [278, 341] width 238 height 43
type textarea "**********"
click at [82, 72] on span "00:37" at bounding box center [72, 66] width 144 height 18
click at [87, 85] on link "Wrap Up" at bounding box center [72, 92] width 144 height 34
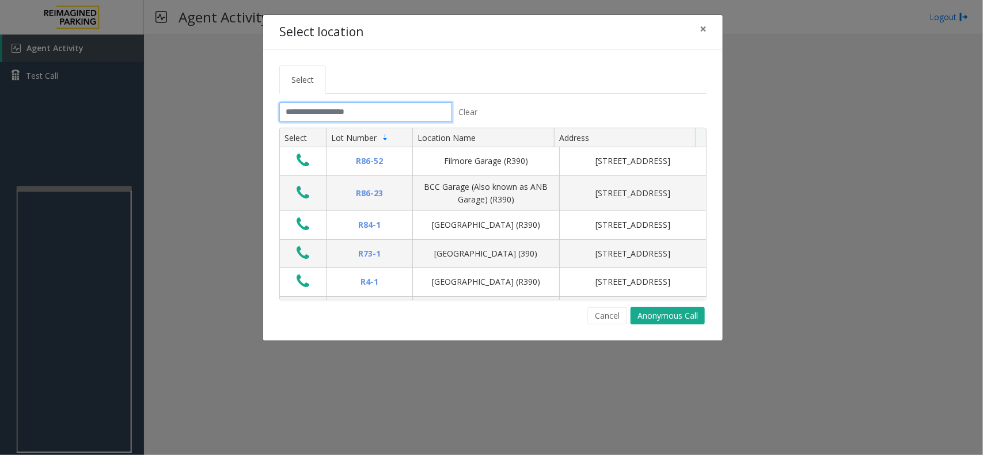
click at [347, 114] on input "text" at bounding box center [365, 112] width 173 height 20
click at [613, 311] on button "Cancel" at bounding box center [607, 315] width 40 height 17
click at [401, 108] on input "text" at bounding box center [365, 112] width 173 height 20
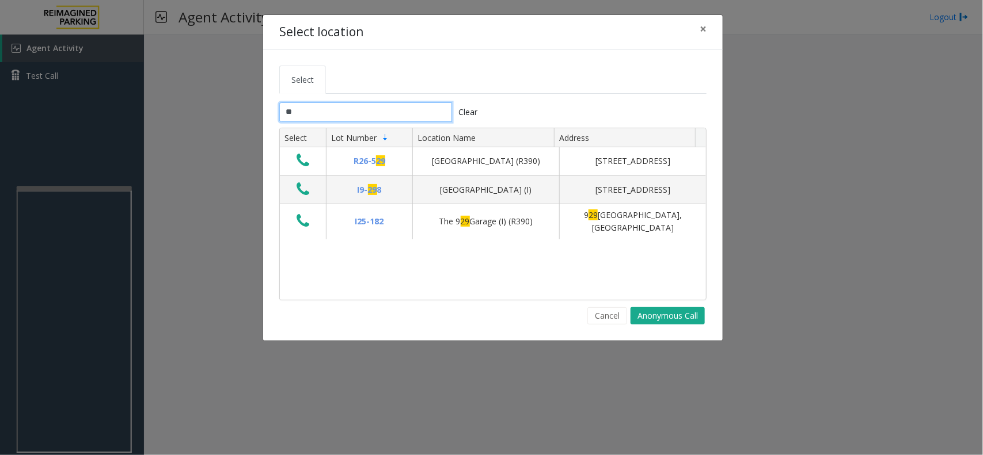
type input "*"
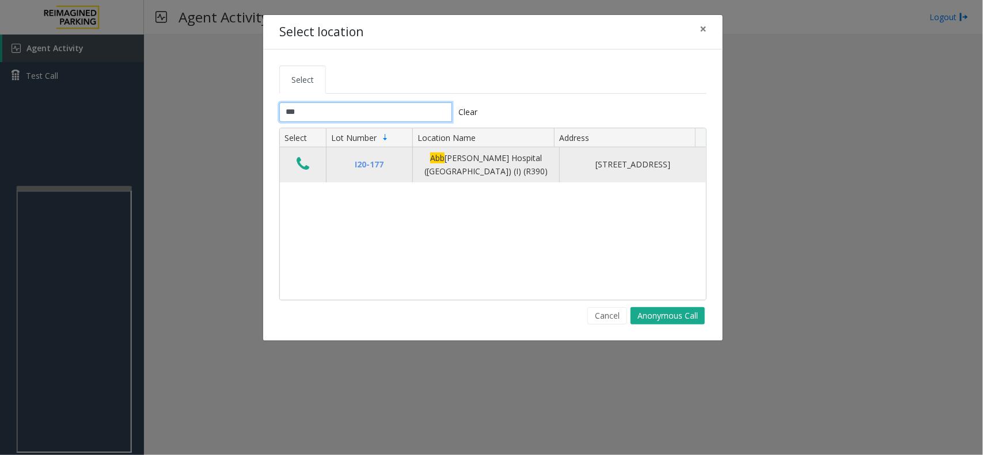
type input "***"
click at [295, 169] on button "Data table" at bounding box center [303, 164] width 20 height 18
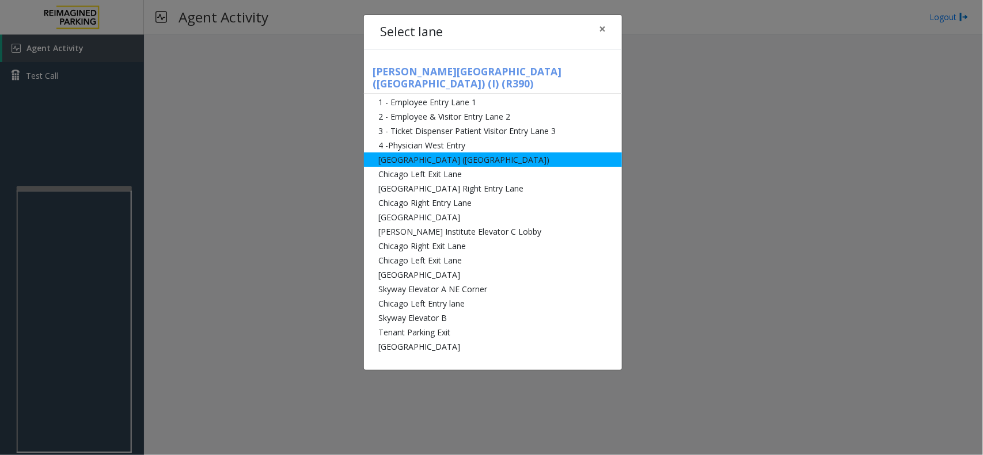
click at [455, 153] on li "[GEOGRAPHIC_DATA] ([GEOGRAPHIC_DATA])" at bounding box center [493, 160] width 258 height 14
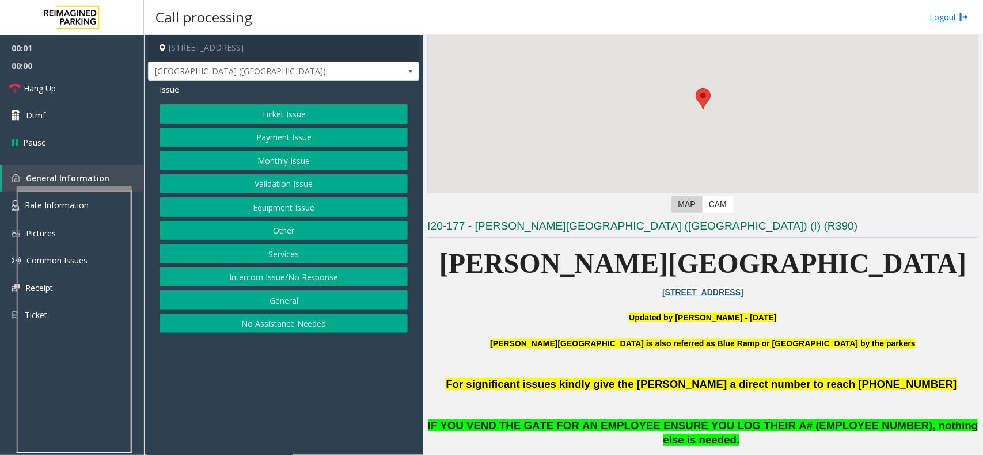
scroll to position [288, 0]
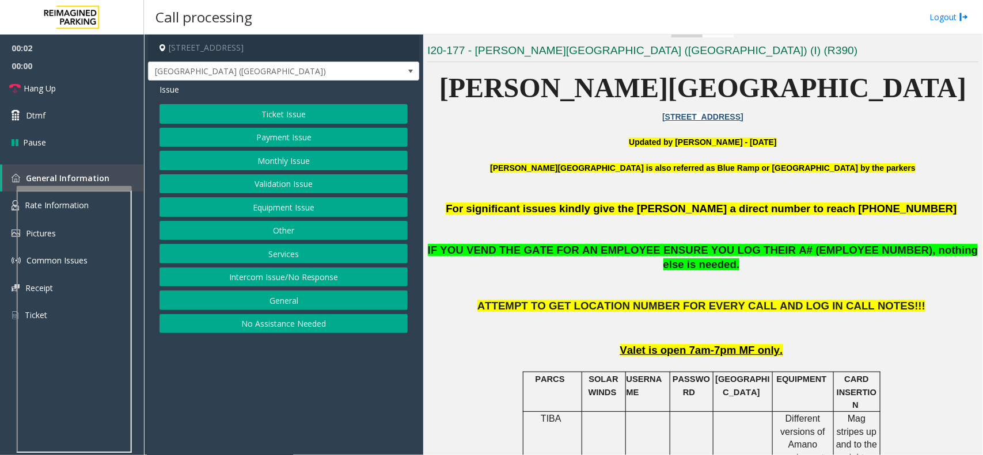
click at [620, 136] on p at bounding box center [702, 129] width 551 height 13
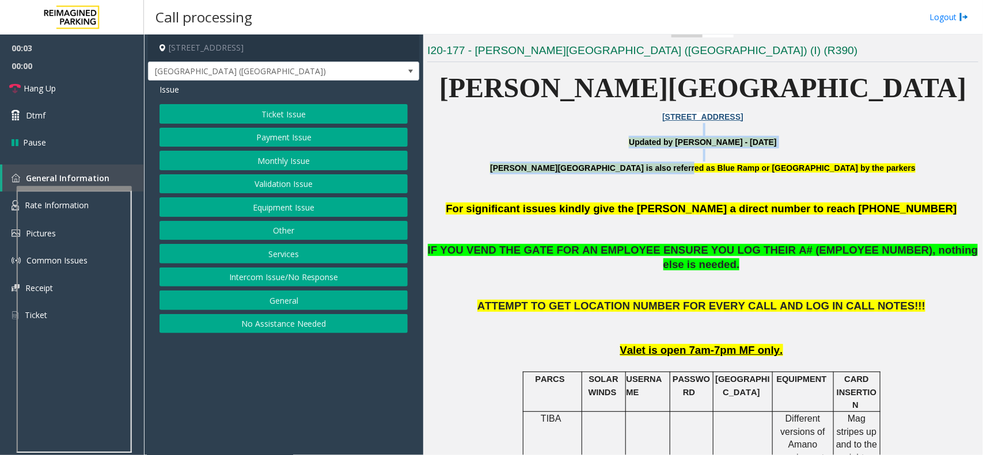
drag, startPoint x: 620, startPoint y: 136, endPoint x: 710, endPoint y: 170, distance: 96.0
click at [710, 170] on b "[PERSON_NAME][GEOGRAPHIC_DATA] is also referred as Blue Ramp or [GEOGRAPHIC_DAT…" at bounding box center [702, 167] width 425 height 9
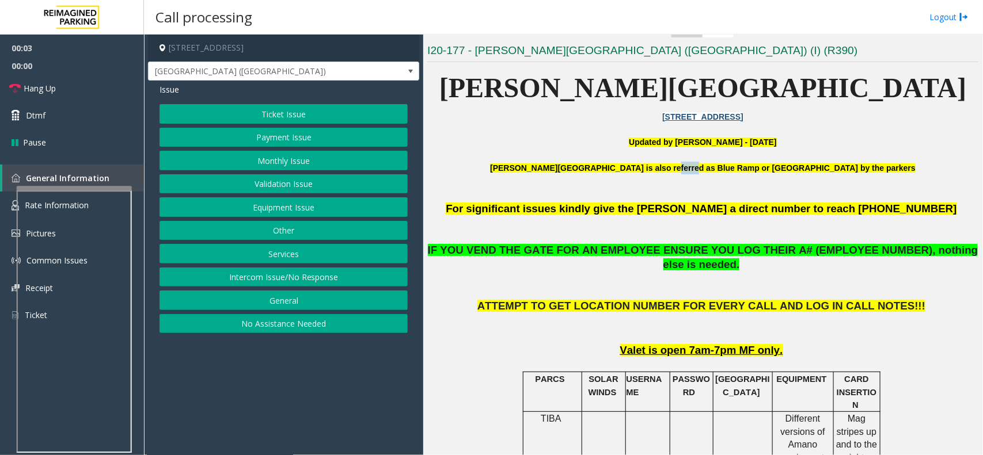
click at [710, 170] on b "[PERSON_NAME][GEOGRAPHIC_DATA] is also referred as Blue Ramp or [GEOGRAPHIC_DAT…" at bounding box center [702, 167] width 425 height 9
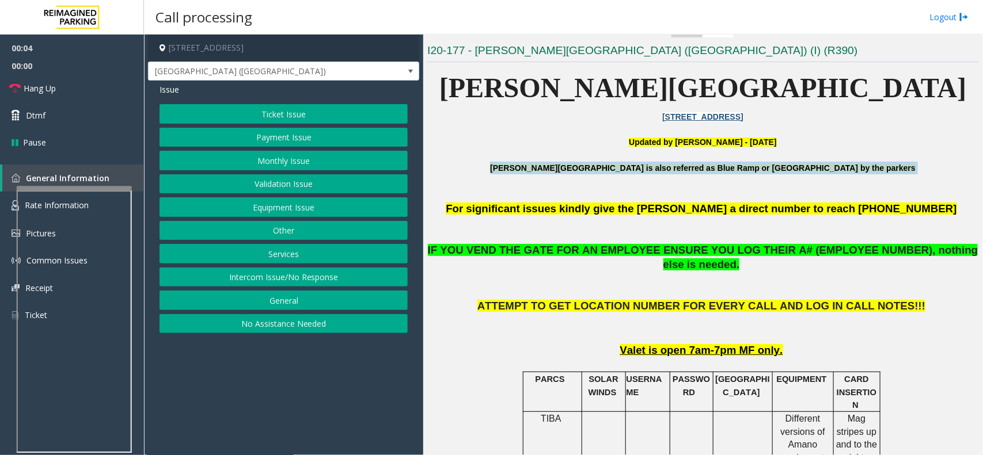
drag, startPoint x: 710, startPoint y: 170, endPoint x: 530, endPoint y: 168, distance: 180.2
click at [530, 168] on p "[PERSON_NAME][GEOGRAPHIC_DATA] is also referred as Blue Ramp or [GEOGRAPHIC_DAT…" at bounding box center [702, 175] width 551 height 26
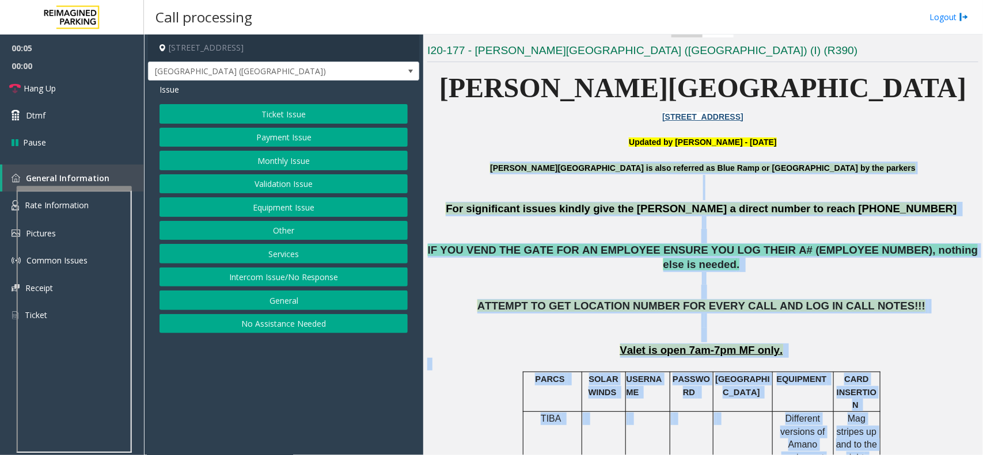
drag, startPoint x: 530, startPoint y: 168, endPoint x: 971, endPoint y: 360, distance: 481.3
click at [971, 360] on div "Main Revenue Control Manufacturer: [PERSON_NAME] ← Move left → Move right ↑ Mov…" at bounding box center [702, 245] width 559 height 421
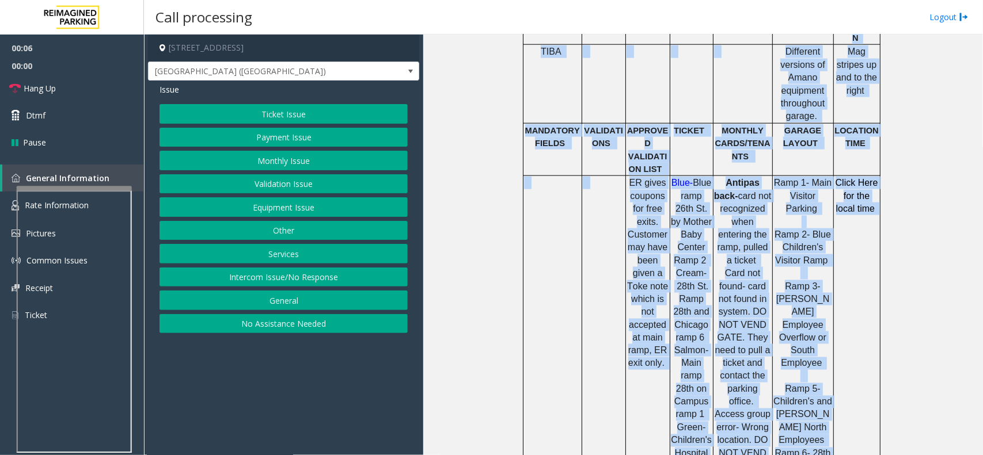
click at [277, 160] on button "Monthly Issue" at bounding box center [283, 161] width 248 height 20
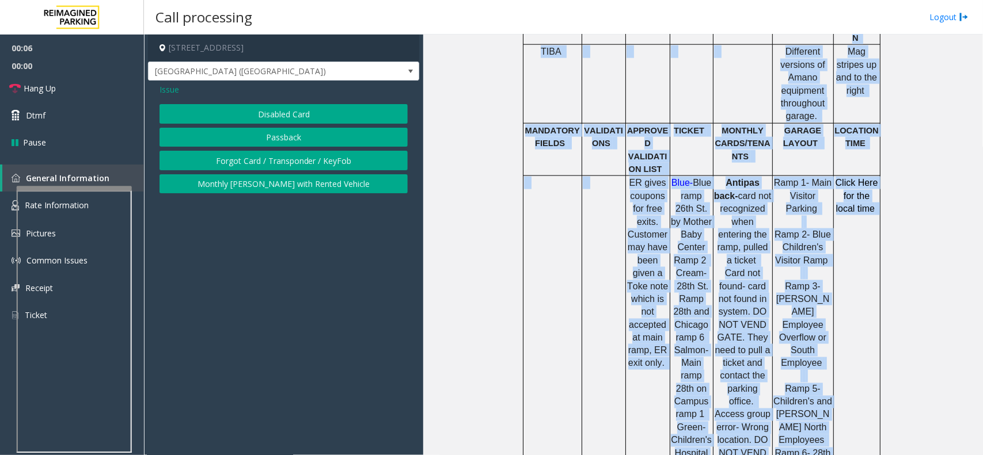
click at [277, 160] on button "Forgot Card / Transponder / KeyFob" at bounding box center [283, 161] width 248 height 20
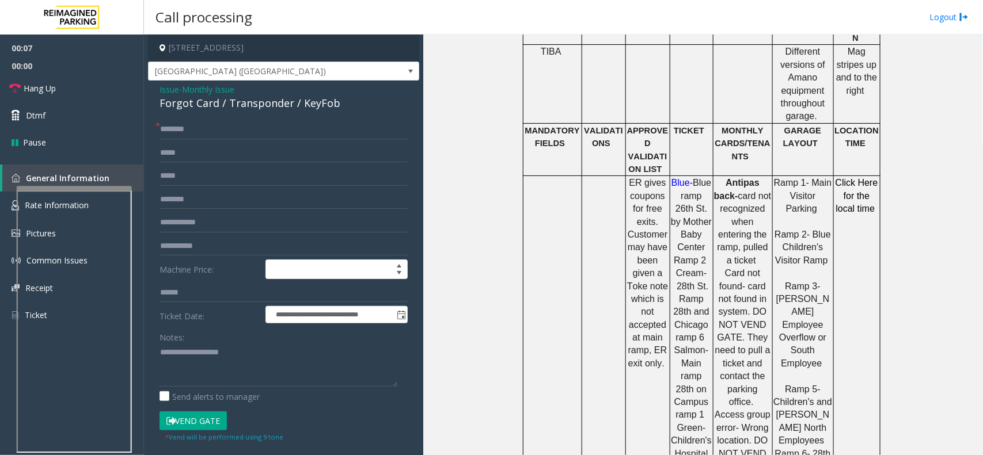
click at [163, 108] on div "Forgot Card / Transponder / KeyFob" at bounding box center [283, 104] width 248 height 16
drag, startPoint x: 163, startPoint y: 108, endPoint x: 201, endPoint y: 108, distance: 38.6
click at [201, 108] on div "Forgot Card / Transponder / KeyFob" at bounding box center [283, 104] width 248 height 16
click at [215, 378] on textarea at bounding box center [278, 365] width 238 height 43
type textarea "*"
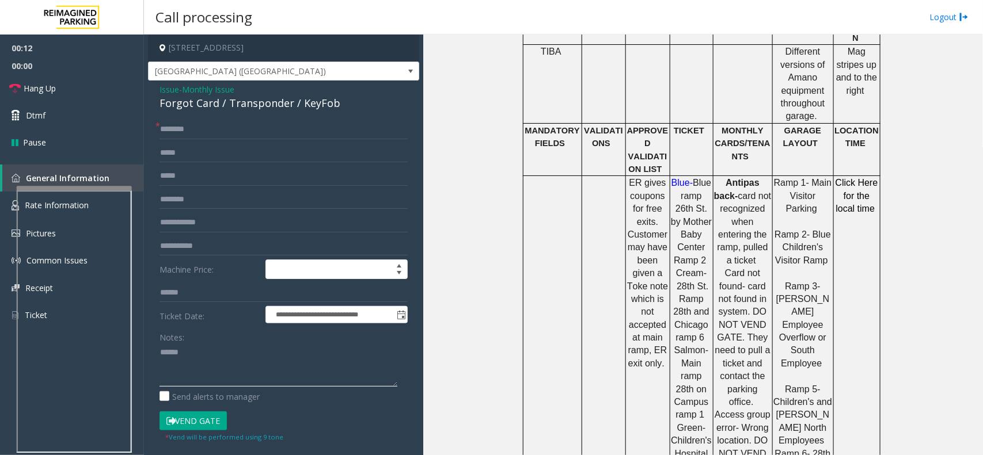
paste textarea "**********"
type textarea "**********"
click at [199, 426] on button "Vend Gate" at bounding box center [192, 422] width 67 height 20
click at [184, 118] on div "**********" at bounding box center [283, 373] width 271 height 584
click at [196, 123] on input "text" at bounding box center [283, 130] width 248 height 20
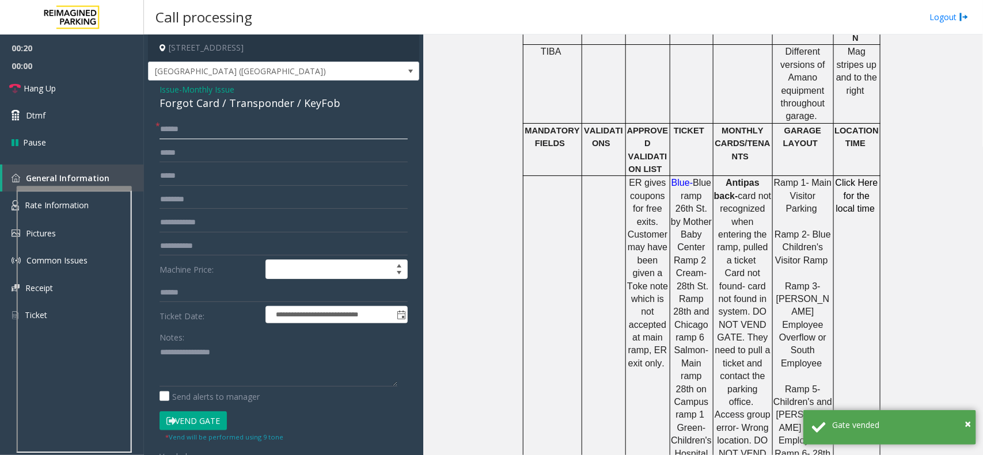
type input "*****"
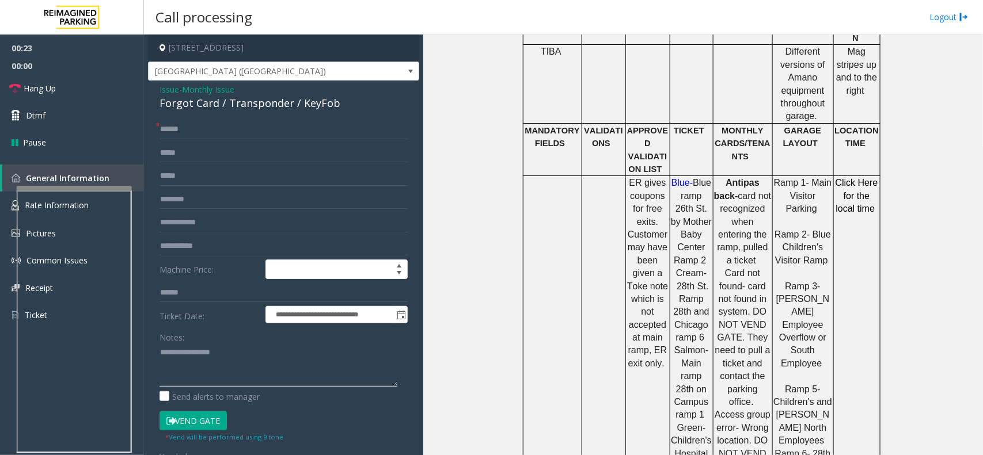
drag, startPoint x: 229, startPoint y: 387, endPoint x: 204, endPoint y: 380, distance: 25.7
click at [204, 380] on textarea at bounding box center [278, 365] width 238 height 43
click at [337, 357] on textarea at bounding box center [278, 365] width 238 height 43
paste textarea "**********"
type textarea "**********"
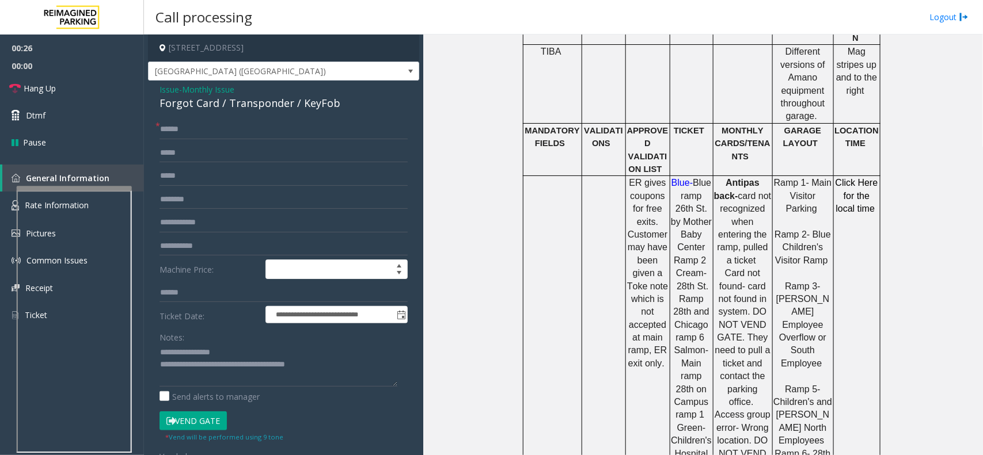
click at [188, 423] on button "Vend Gate" at bounding box center [192, 422] width 67 height 20
click at [72, 111] on link "Dtmf" at bounding box center [72, 115] width 144 height 27
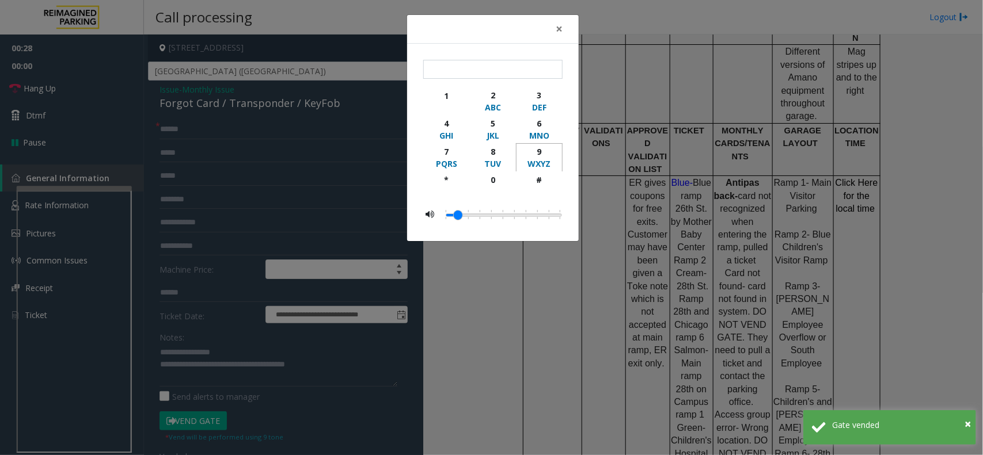
click at [542, 151] on div "9" at bounding box center [539, 152] width 32 height 12
type input "**"
click at [785, 174] on div "× ** 1 2 ABC 3 DEF 4 GHI 5 JKL 6 MNO 7 PQRS 8 TUV 9 WXYZ * 0 #" at bounding box center [491, 227] width 983 height 455
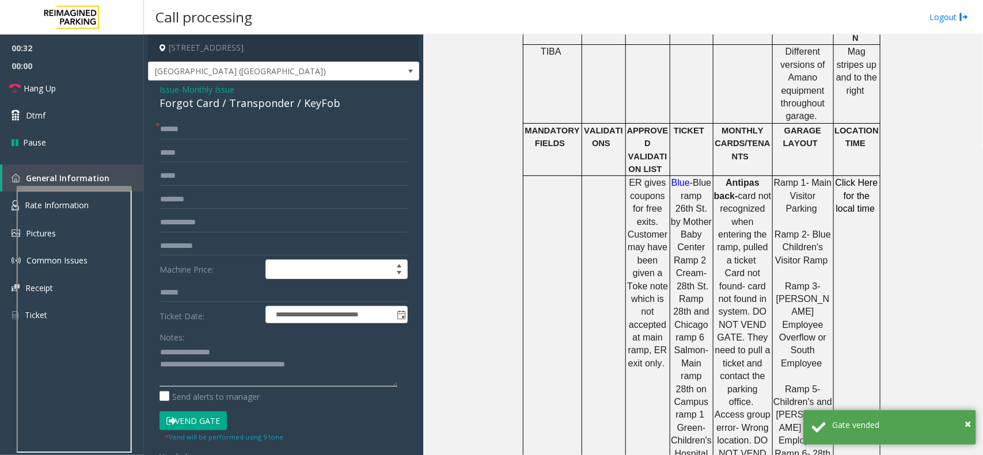
click at [275, 369] on textarea at bounding box center [278, 365] width 238 height 43
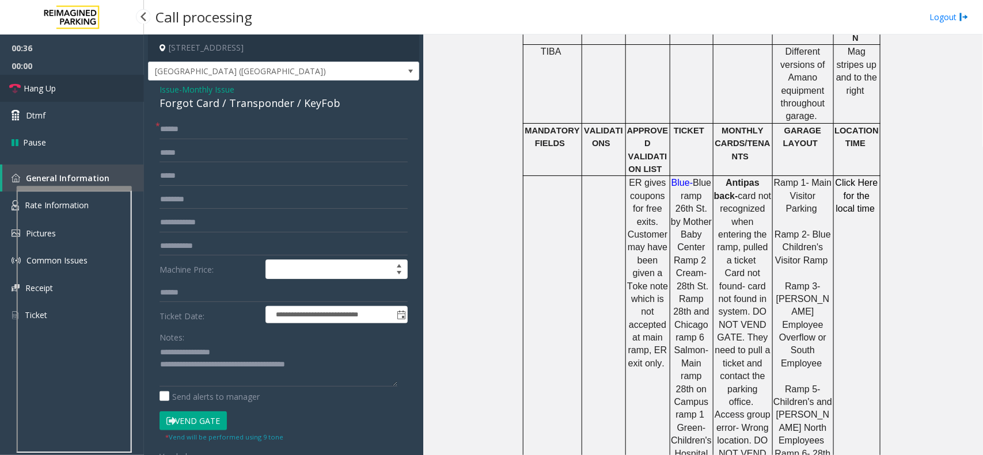
click at [64, 99] on link "Hang Up" at bounding box center [72, 88] width 144 height 27
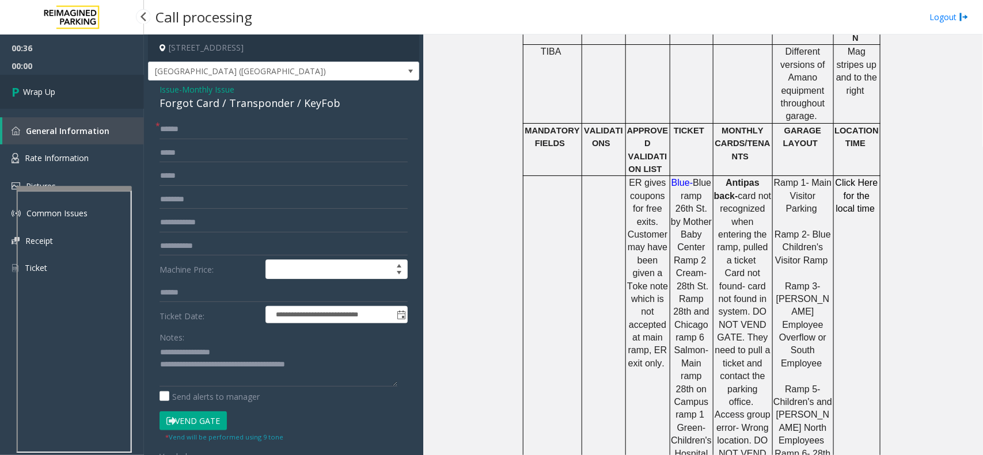
click at [64, 99] on link "Wrap Up" at bounding box center [72, 92] width 144 height 34
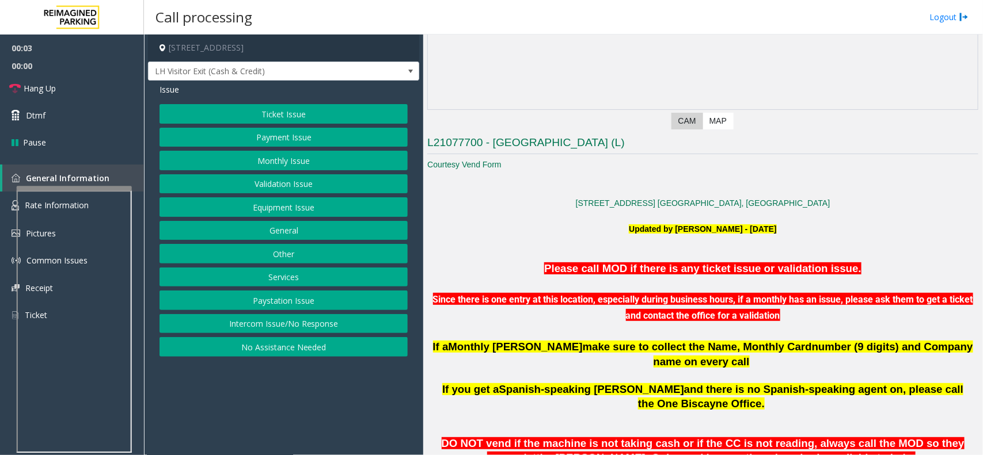
scroll to position [216, 0]
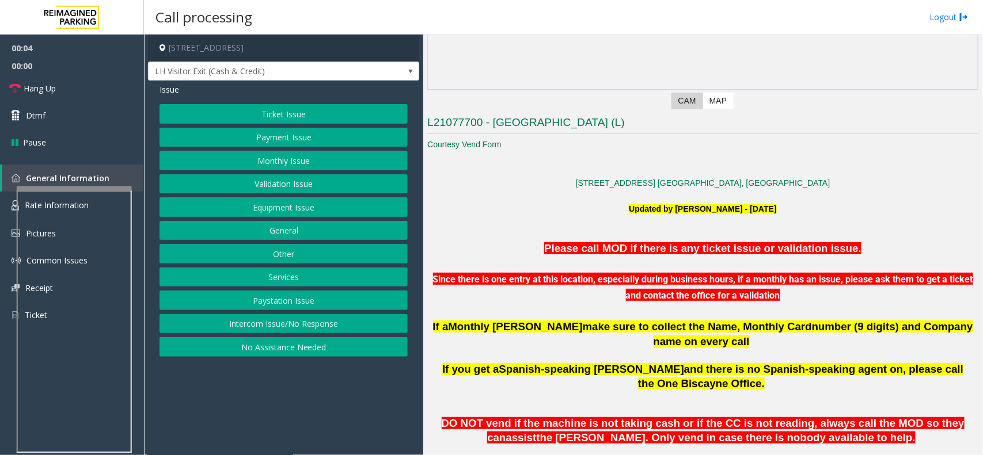
click at [658, 239] on p at bounding box center [702, 235] width 551 height 13
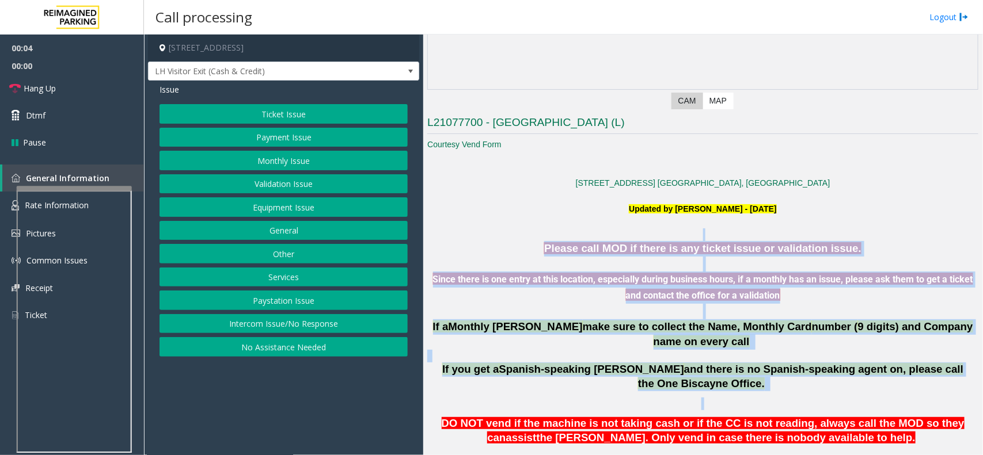
drag, startPoint x: 658, startPoint y: 239, endPoint x: 743, endPoint y: 361, distance: 149.0
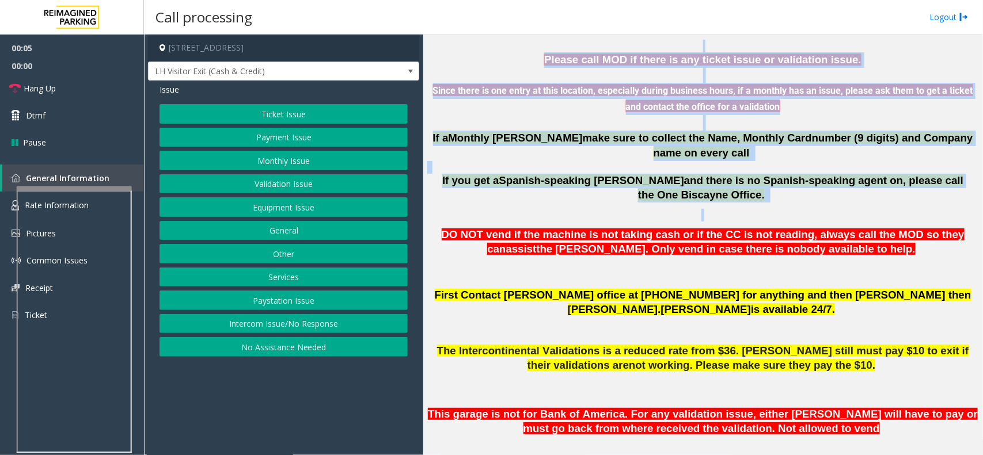
scroll to position [288, 0]
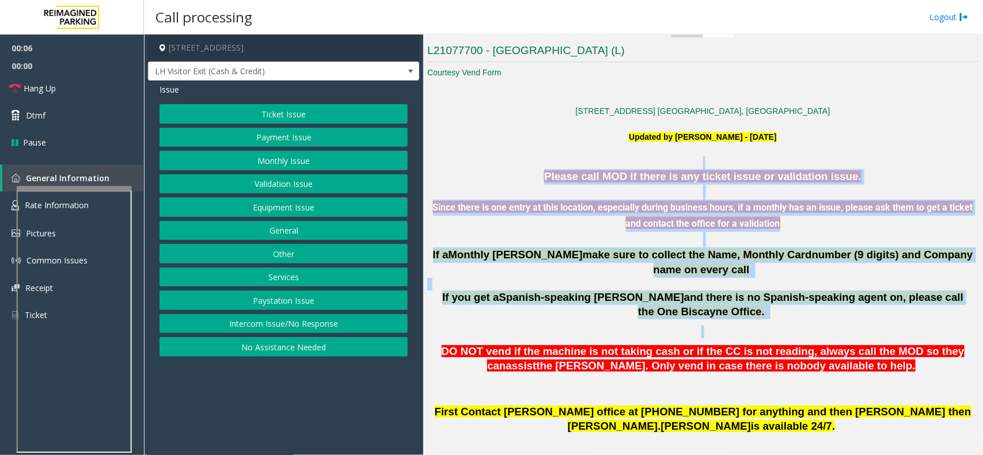
click at [562, 278] on p at bounding box center [702, 284] width 551 height 13
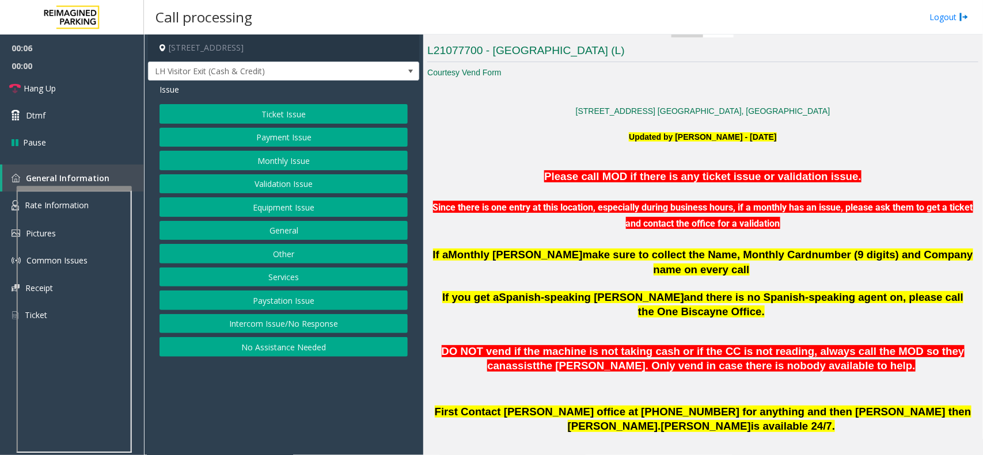
click at [562, 278] on p at bounding box center [702, 284] width 551 height 13
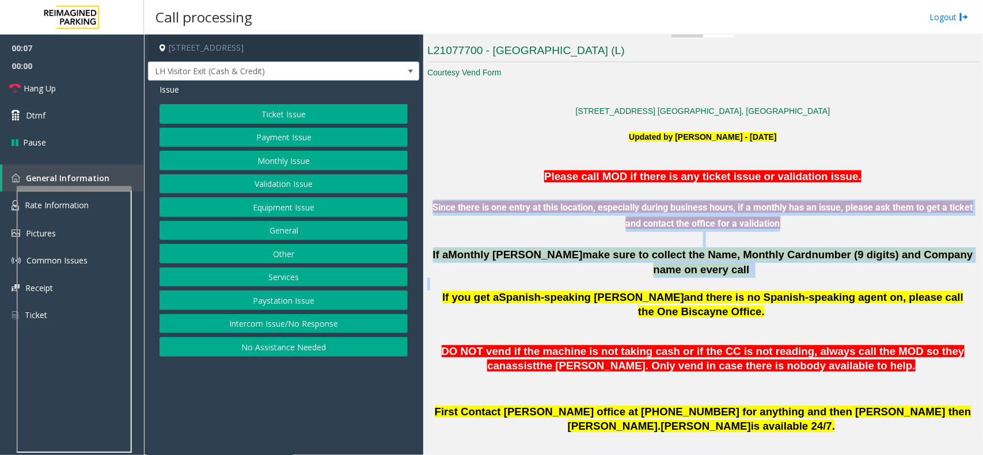
drag, startPoint x: 562, startPoint y: 272, endPoint x: 461, endPoint y: 201, distance: 123.6
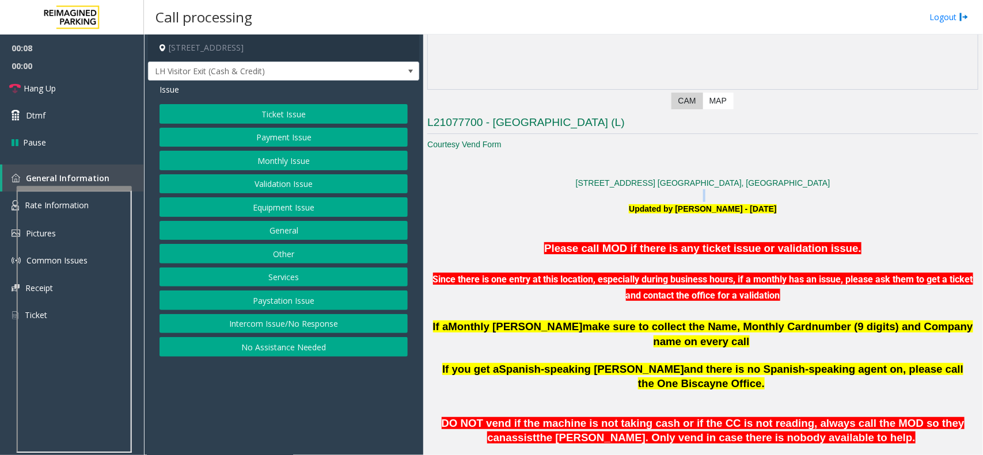
click at [461, 200] on p at bounding box center [702, 195] width 551 height 13
click at [577, 256] on p "Please call MOD if there is any ticket issue or validation issue." at bounding box center [702, 249] width 551 height 16
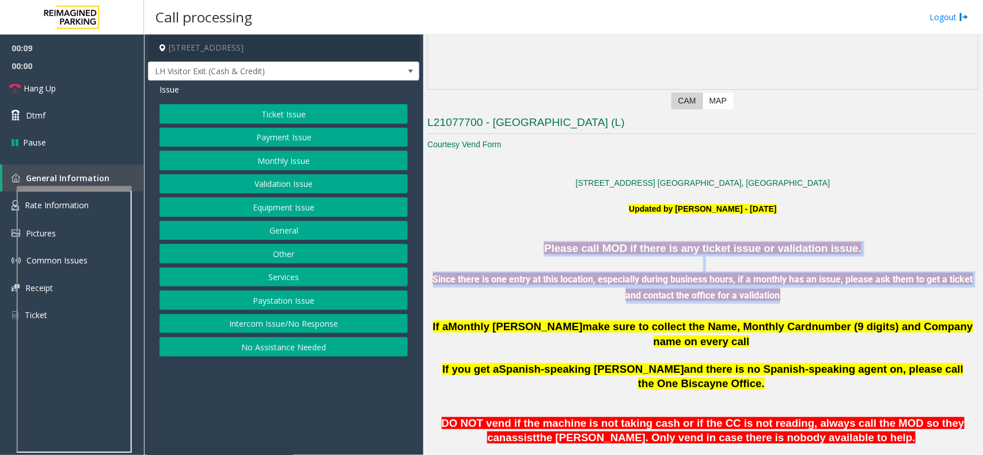
drag, startPoint x: 577, startPoint y: 256, endPoint x: 725, endPoint y: 301, distance: 154.6
click at [724, 300] on div "Please call MOD if there is any ticket issue or validation issue. Since there i…" at bounding box center [702, 295] width 551 height 109
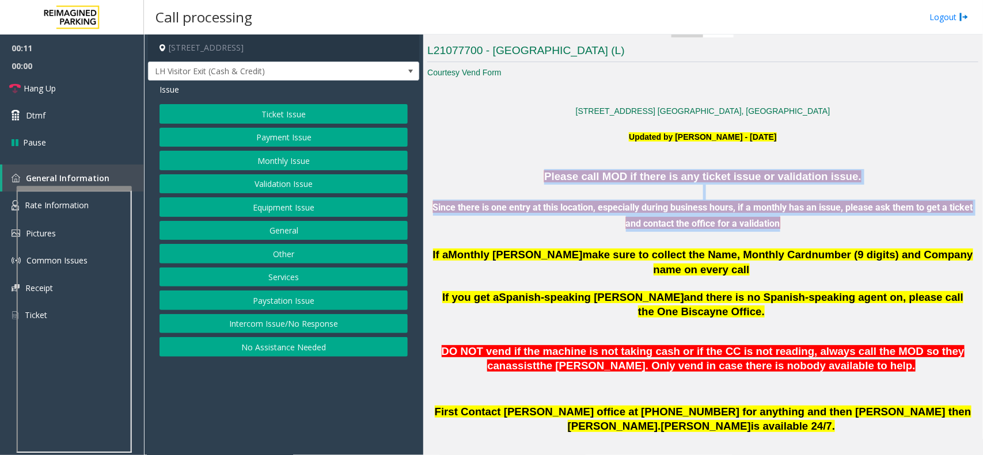
scroll to position [360, 0]
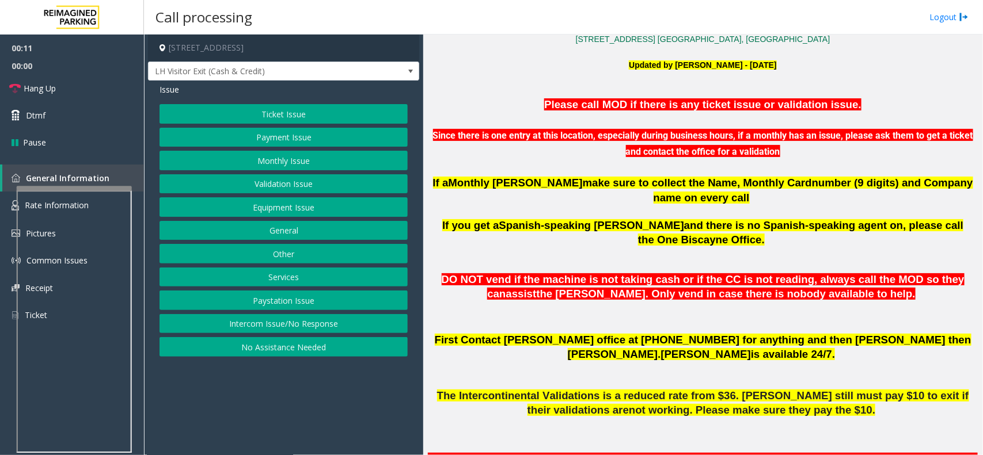
click at [450, 273] on span "DO NOT vend if the machine is not taking cash or if the CC is not reading, alwa…" at bounding box center [702, 286] width 523 height 26
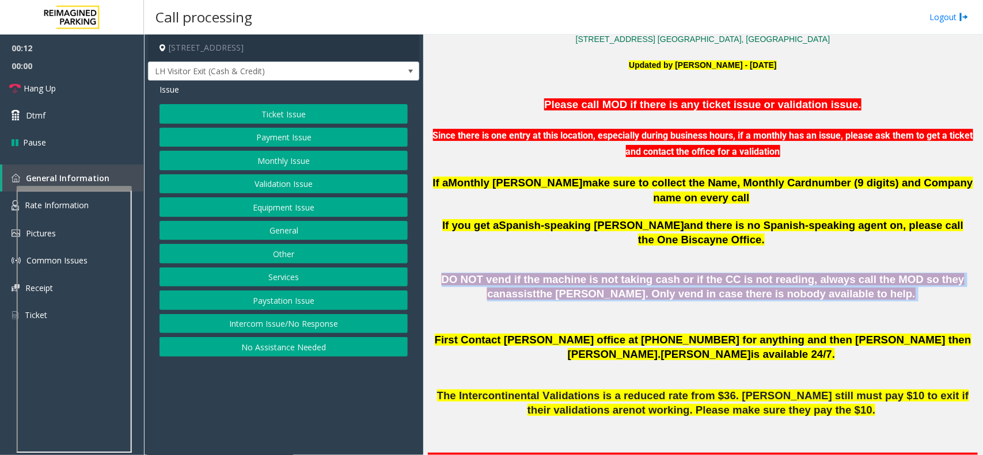
drag, startPoint x: 450, startPoint y: 248, endPoint x: 806, endPoint y: 257, distance: 357.0
click at [806, 273] on span "DO NOT vend if the machine is not taking cash or if the CC is not reading, alwa…" at bounding box center [702, 286] width 523 height 26
click at [806, 288] on span "the [PERSON_NAME]. Only vend in case there is nobody available to help." at bounding box center [725, 294] width 379 height 12
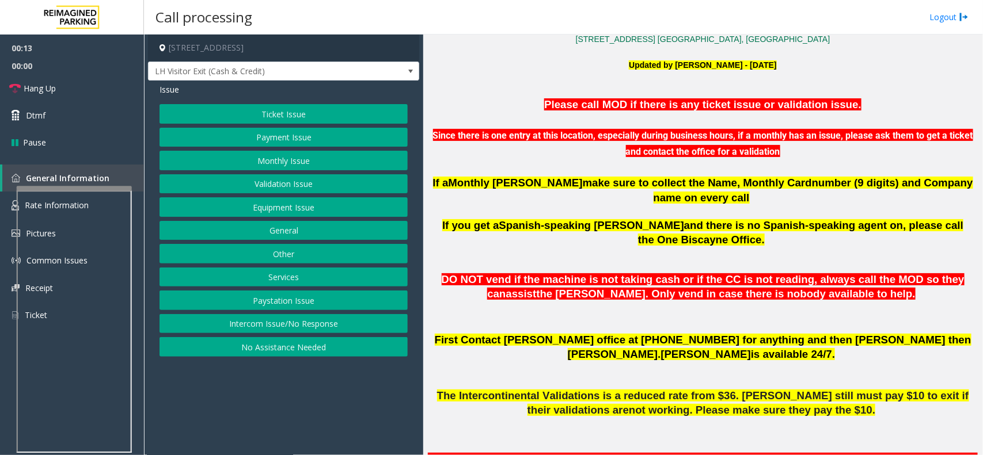
click at [789, 273] on span "DO NOT vend if the machine is not taking cash or if the CC is not reading, alwa…" at bounding box center [702, 286] width 523 height 26
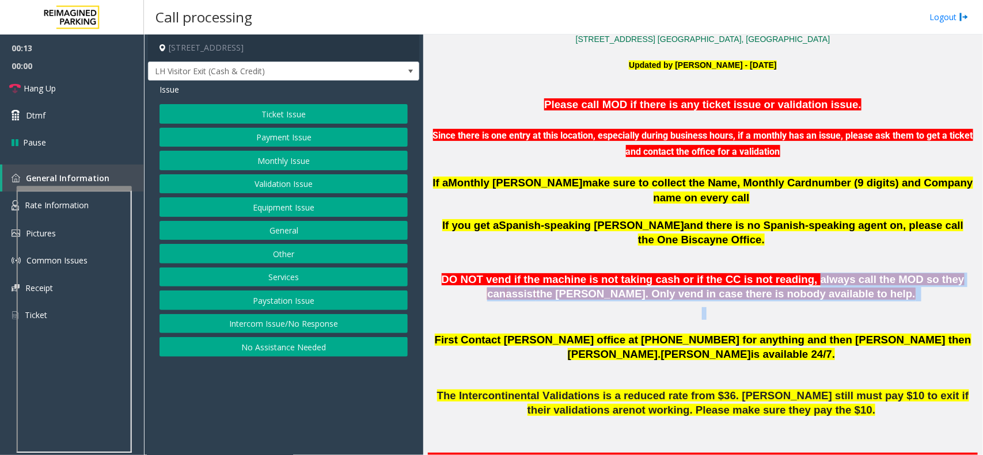
drag, startPoint x: 789, startPoint y: 250, endPoint x: 868, endPoint y: 274, distance: 82.3
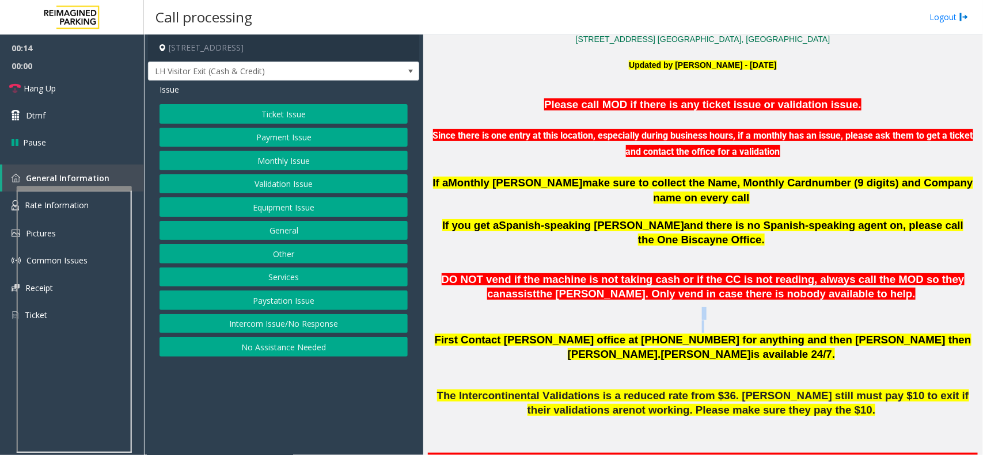
click at [863, 273] on p "DO NOT vend if the machine is not taking cash or if the CC is not reading, alwa…" at bounding box center [702, 287] width 551 height 29
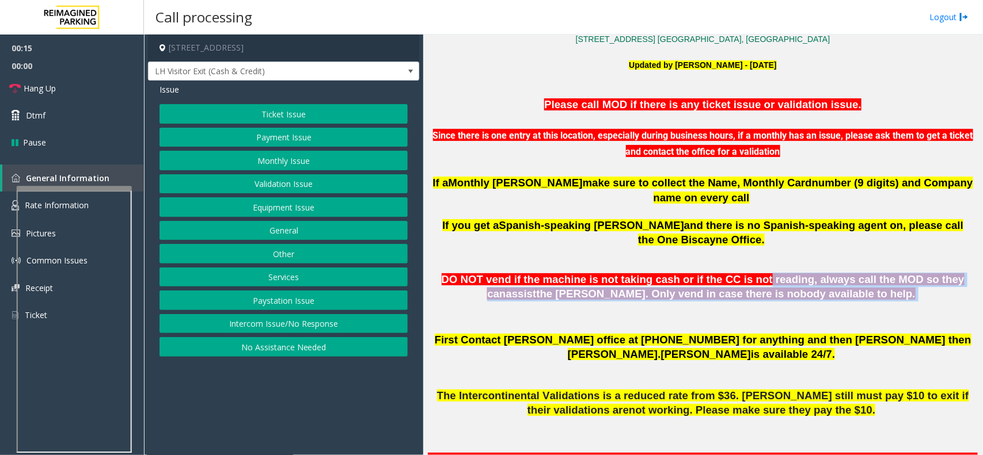
drag, startPoint x: 863, startPoint y: 262, endPoint x: 725, endPoint y: 249, distance: 138.8
click at [725, 273] on p "DO NOT vend if the machine is not taking cash or if the CC is not reading, alwa…" at bounding box center [702, 287] width 551 height 29
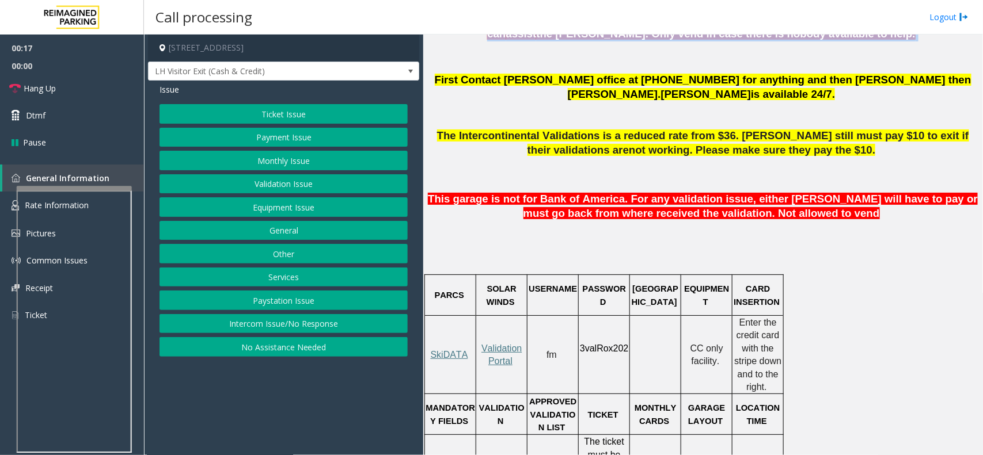
scroll to position [432, 0]
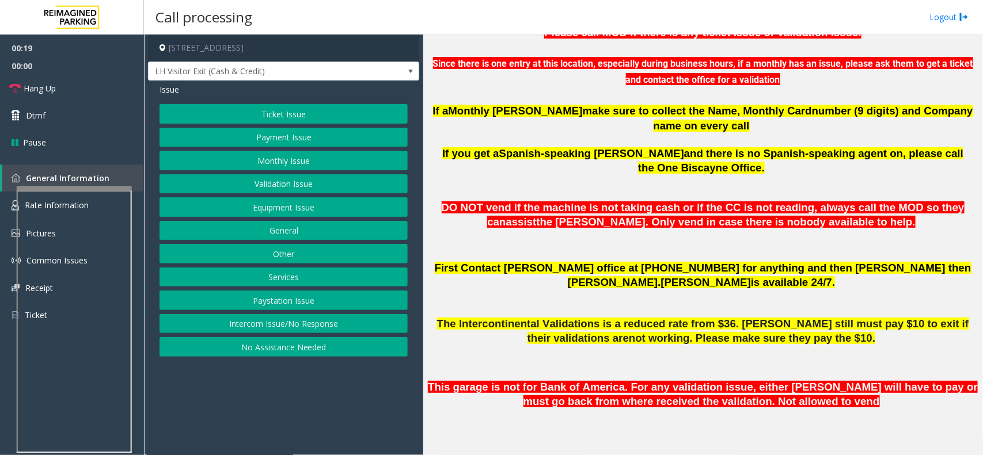
click at [455, 261] on p "First Contact [PERSON_NAME] office at [PHONE_NUMBER] for anything and then [PER…" at bounding box center [702, 275] width 551 height 29
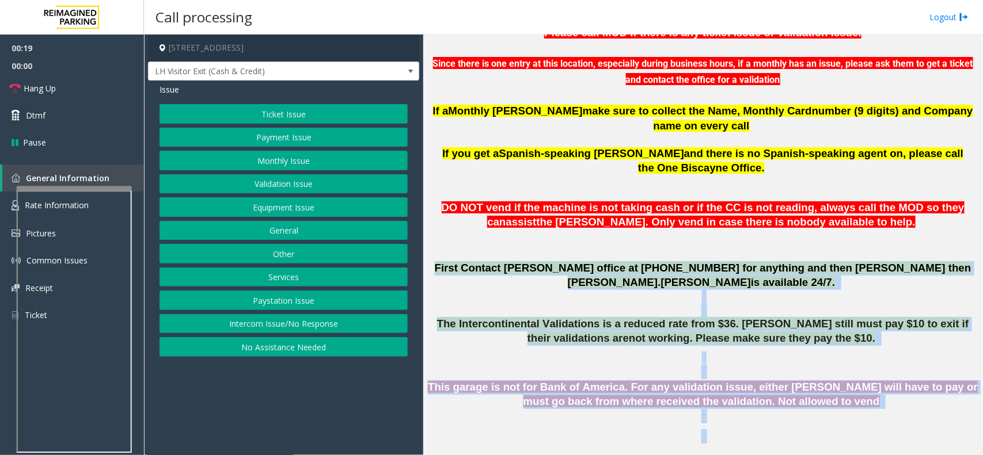
drag, startPoint x: 455, startPoint y: 234, endPoint x: 813, endPoint y: 398, distance: 393.3
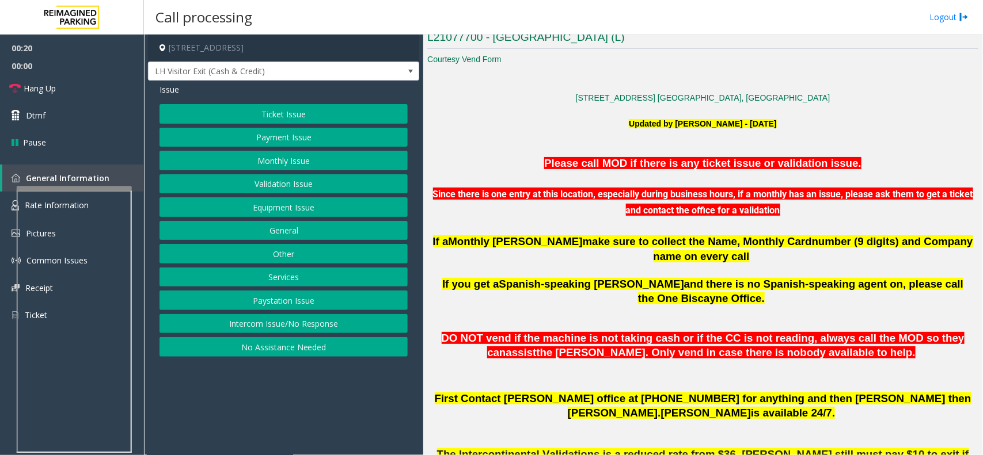
scroll to position [288, 0]
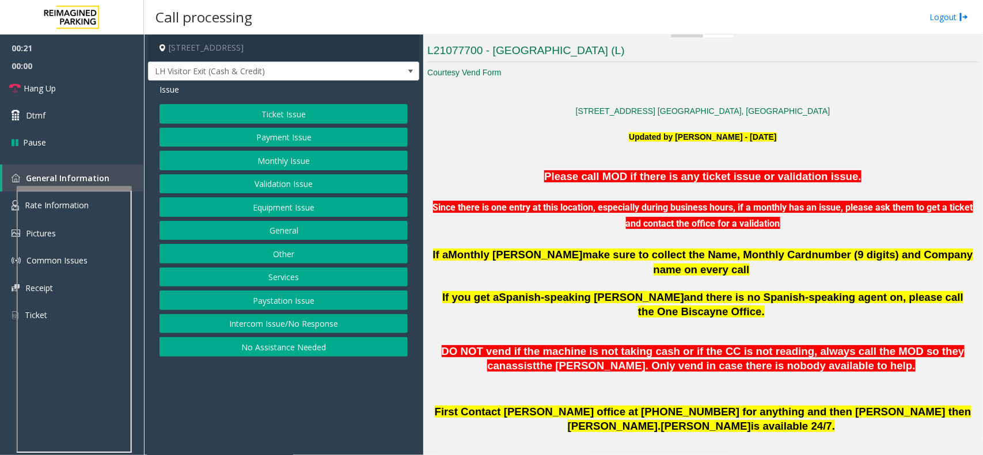
click at [562, 167] on p at bounding box center [702, 163] width 551 height 13
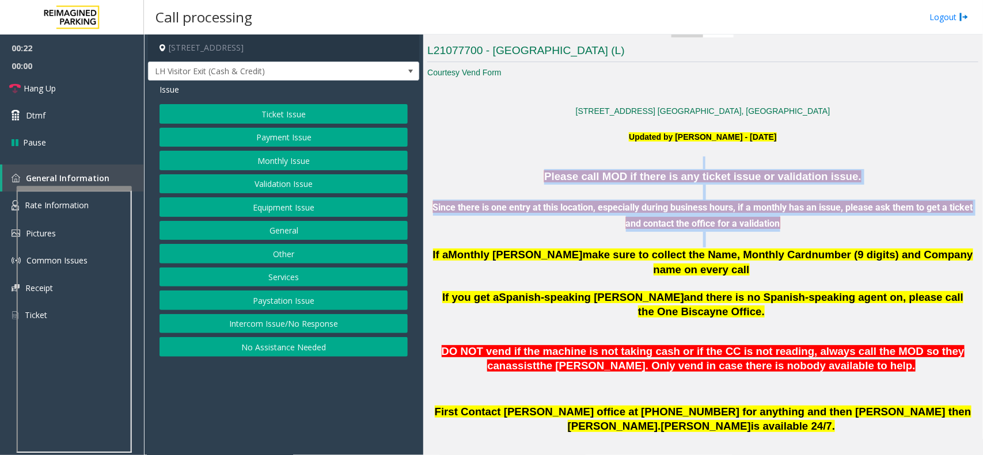
drag, startPoint x: 562, startPoint y: 167, endPoint x: 863, endPoint y: 243, distance: 310.5
click at [863, 243] on p at bounding box center [702, 240] width 551 height 16
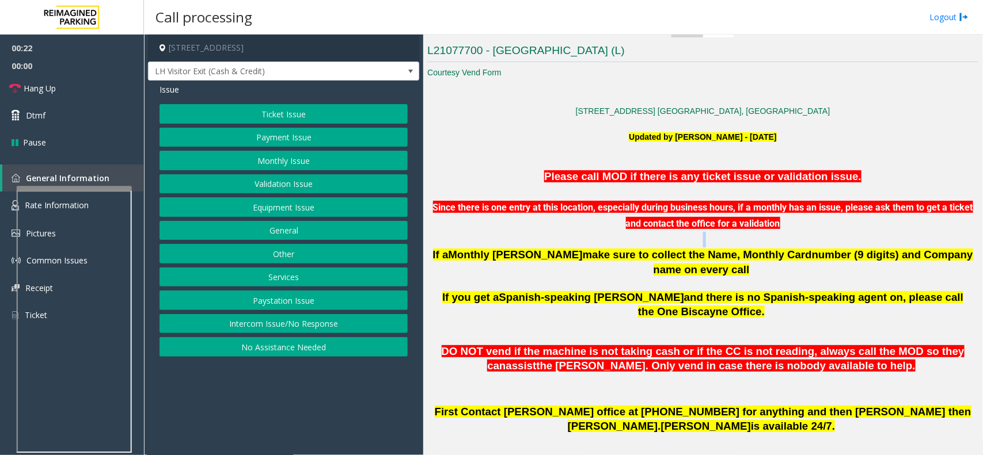
click at [863, 243] on p at bounding box center [702, 240] width 551 height 16
drag, startPoint x: 863, startPoint y: 243, endPoint x: 703, endPoint y: 239, distance: 160.6
click at [703, 239] on p at bounding box center [702, 240] width 551 height 16
click at [6, 200] on link "Rate Information" at bounding box center [72, 206] width 144 height 28
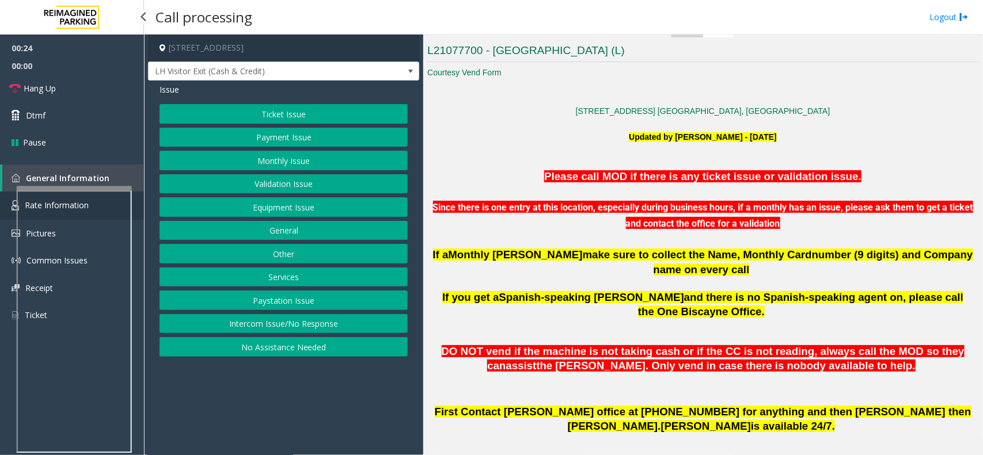
scroll to position [153, 0]
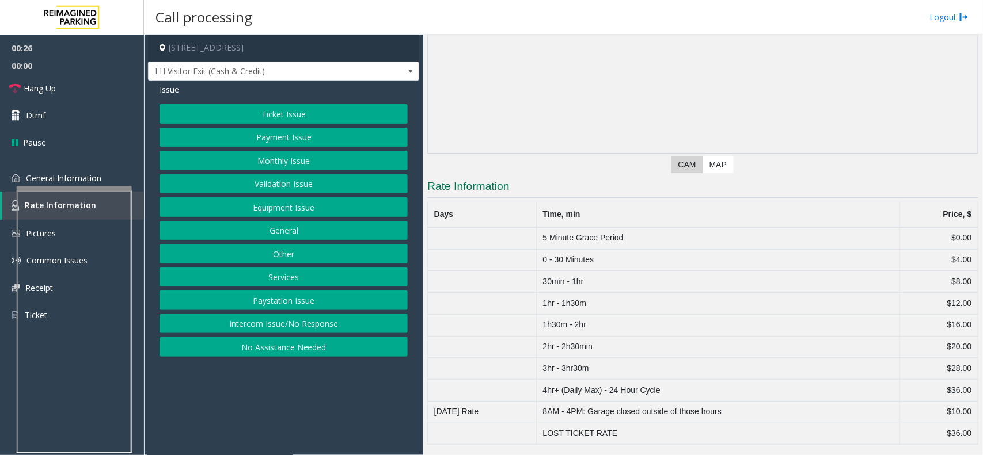
click at [340, 107] on button "Ticket Issue" at bounding box center [283, 114] width 248 height 20
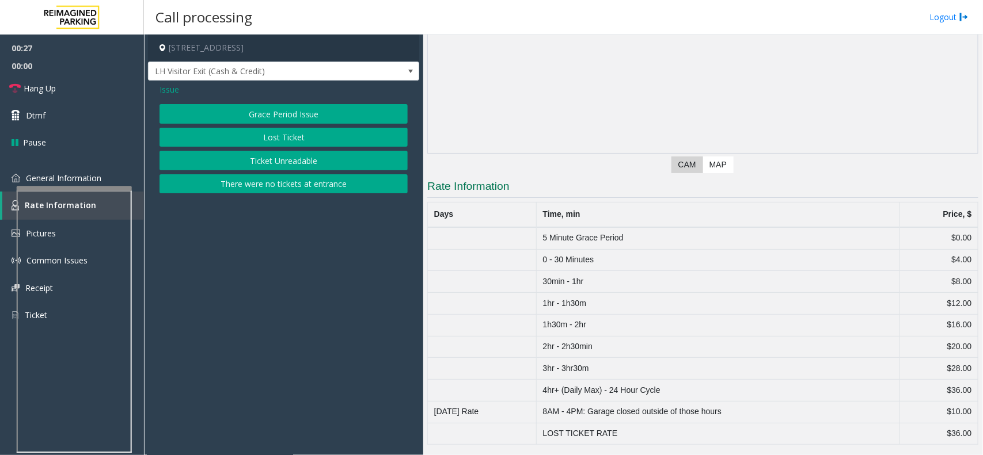
click at [340, 107] on button "Grace Period Issue" at bounding box center [283, 114] width 248 height 20
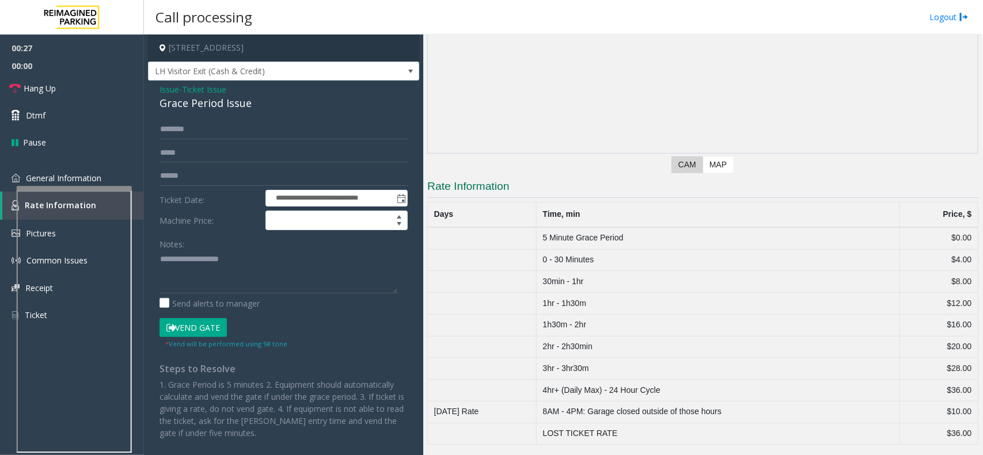
click at [336, 107] on div "Grace Period Issue" at bounding box center [283, 104] width 248 height 16
click at [271, 271] on textarea at bounding box center [278, 271] width 238 height 43
paste textarea "**********"
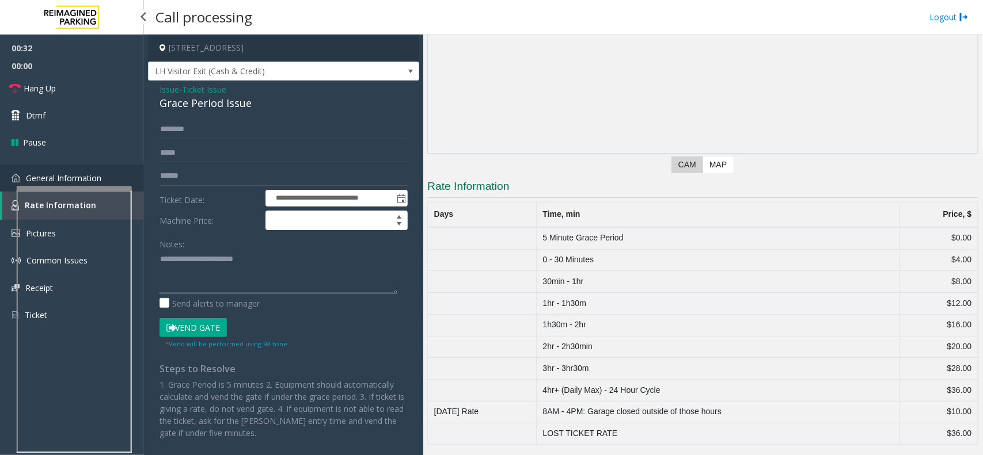
type textarea "**********"
click at [71, 177] on span "General Information" at bounding box center [63, 178] width 75 height 11
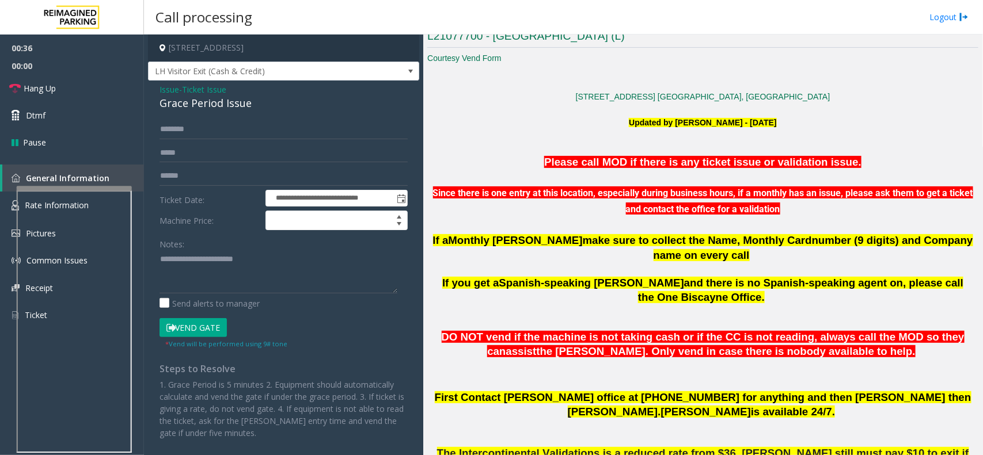
scroll to position [288, 0]
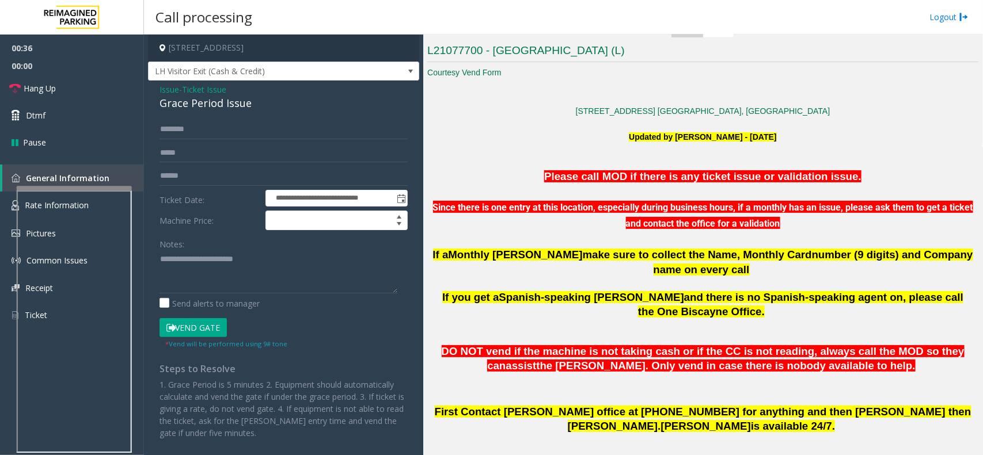
click at [546, 208] on font "Since there is one entry at this location, especially during business hours, if…" at bounding box center [703, 215] width 540 height 27
click at [544, 208] on font "Since there is one entry at this location, especially during business hours, if…" at bounding box center [703, 215] width 540 height 27
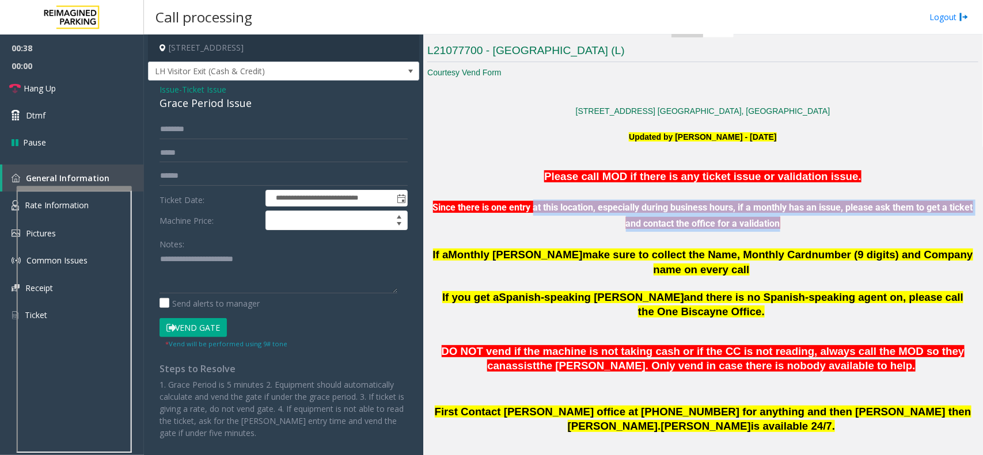
drag, startPoint x: 544, startPoint y: 208, endPoint x: 813, endPoint y: 218, distance: 269.6
click at [804, 218] on p "Since there is one entry at this location, especially during business hours, if…" at bounding box center [702, 208] width 551 height 47
click at [813, 218] on p "Since there is one entry at this location, especially during business hours, if…" at bounding box center [702, 208] width 551 height 47
drag, startPoint x: 813, startPoint y: 218, endPoint x: 475, endPoint y: 213, distance: 337.9
click at [475, 213] on p "Since there is one entry at this location, especially during business hours, if…" at bounding box center [702, 208] width 551 height 47
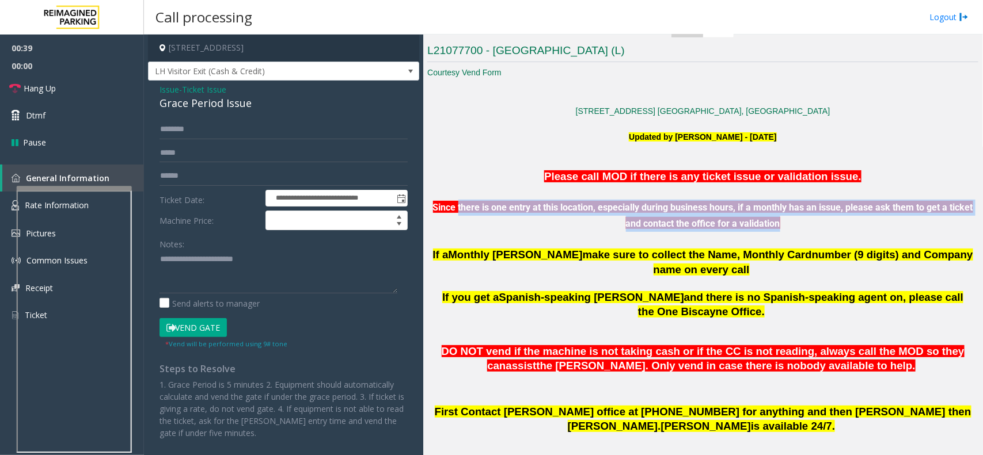
click at [475, 213] on font "Since there is one entry at this location, especially during business hours, if…" at bounding box center [703, 215] width 540 height 27
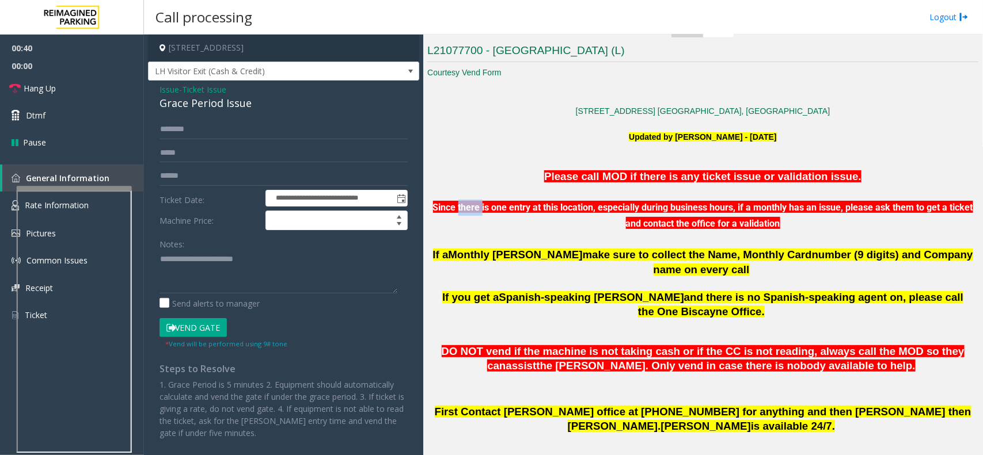
click at [475, 213] on font "Since there is one entry at this location, especially during business hours, if…" at bounding box center [703, 215] width 540 height 27
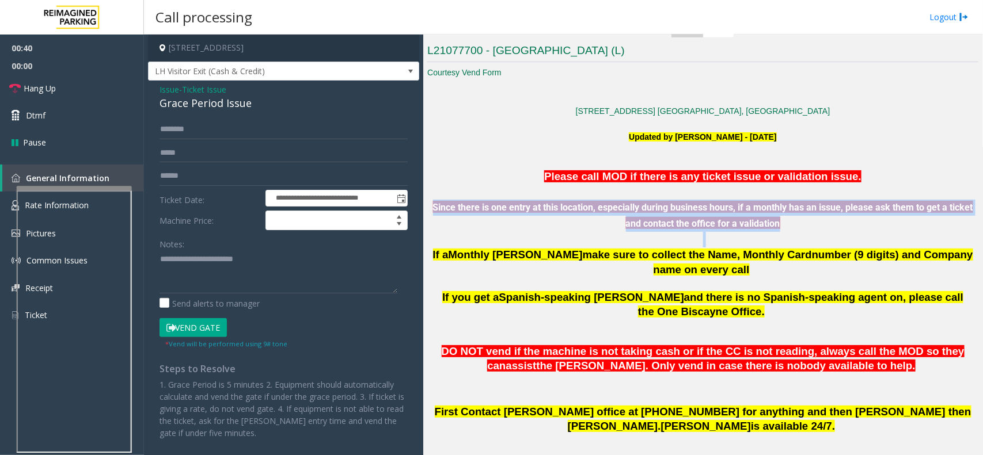
drag, startPoint x: 475, startPoint y: 213, endPoint x: 846, endPoint y: 242, distance: 371.8
click at [846, 242] on div "Please call MOD if there is any ticket issue or validation issue. Since there i…" at bounding box center [702, 223] width 551 height 109
click at [846, 242] on p at bounding box center [702, 240] width 551 height 16
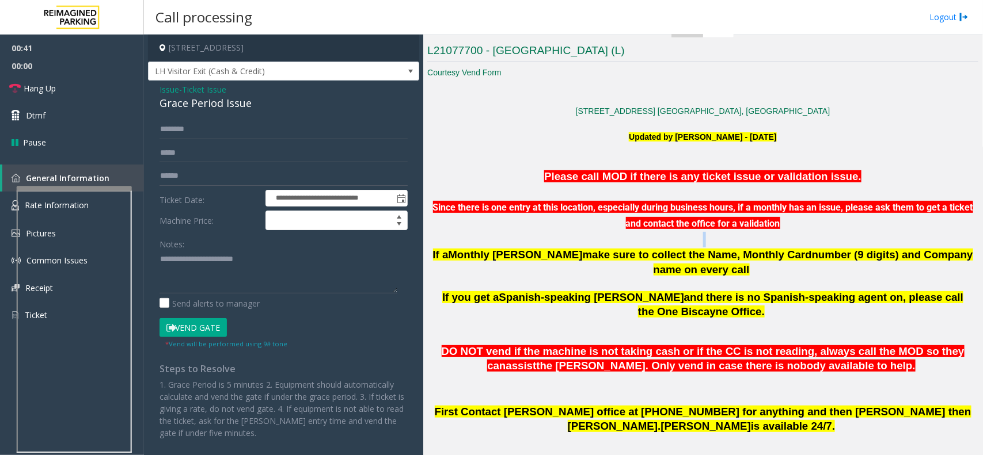
click at [846, 242] on p at bounding box center [702, 240] width 551 height 16
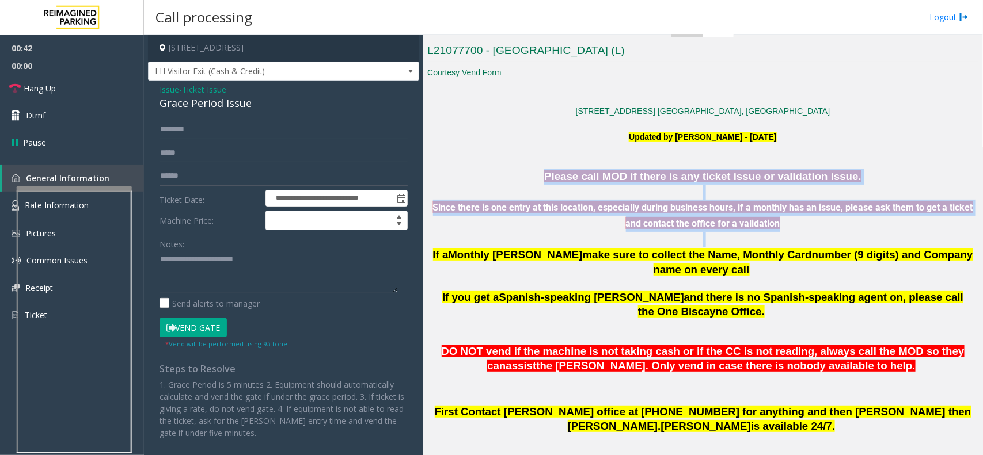
drag, startPoint x: 846, startPoint y: 242, endPoint x: 584, endPoint y: 183, distance: 268.4
click at [584, 183] on div "Please call MOD if there is any ticket issue or validation issue. Since there i…" at bounding box center [702, 223] width 551 height 109
click at [584, 182] on font "Please call MOD if there is any ticket issue or validation issue." at bounding box center [702, 176] width 317 height 12
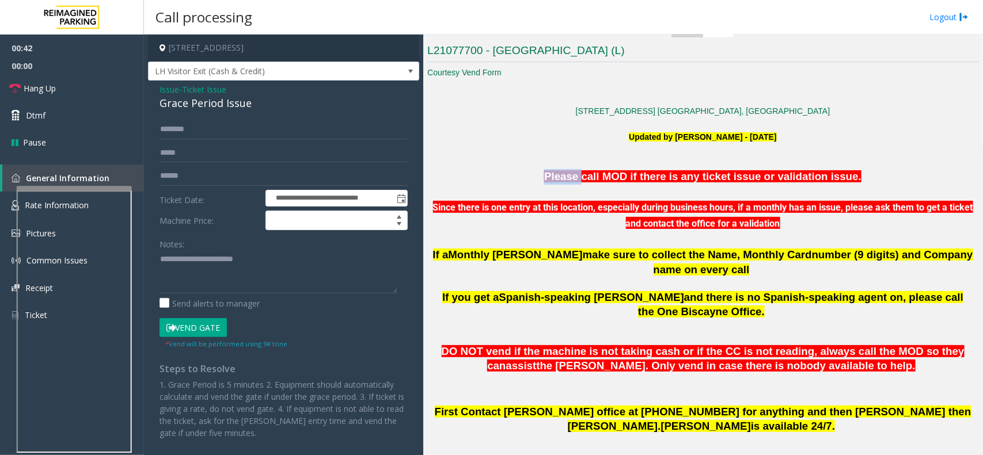
click at [584, 182] on font "Please call MOD if there is any ticket issue or validation issue." at bounding box center [702, 176] width 317 height 12
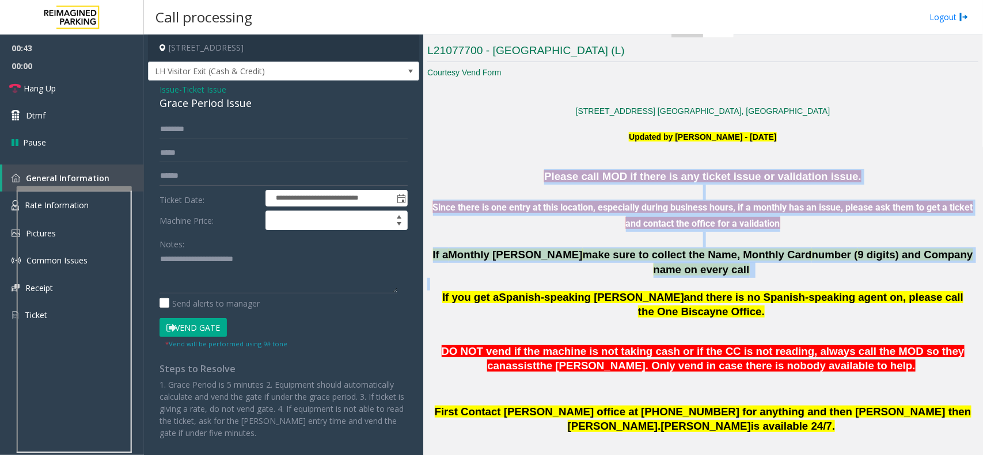
drag, startPoint x: 584, startPoint y: 183, endPoint x: 954, endPoint y: 268, distance: 379.2
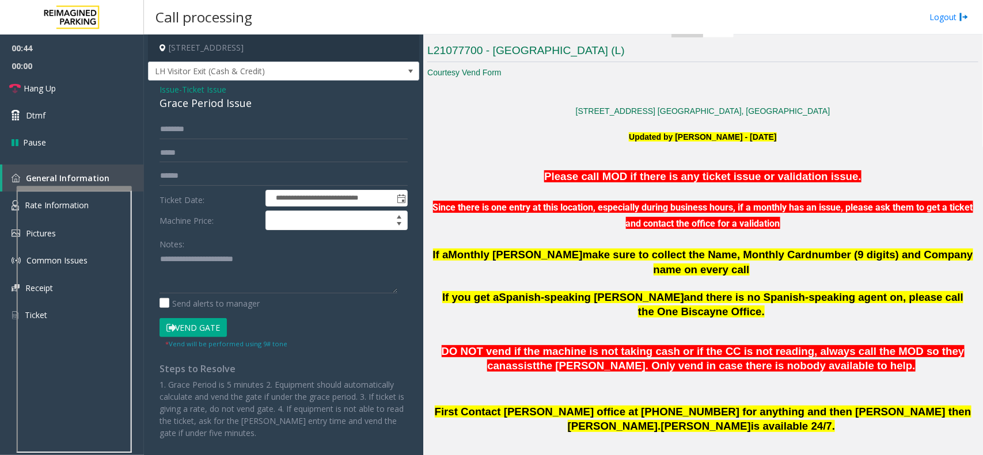
click at [184, 90] on span "- Ticket Issue" at bounding box center [202, 89] width 47 height 11
click at [176, 91] on span "Issue" at bounding box center [169, 89] width 20 height 12
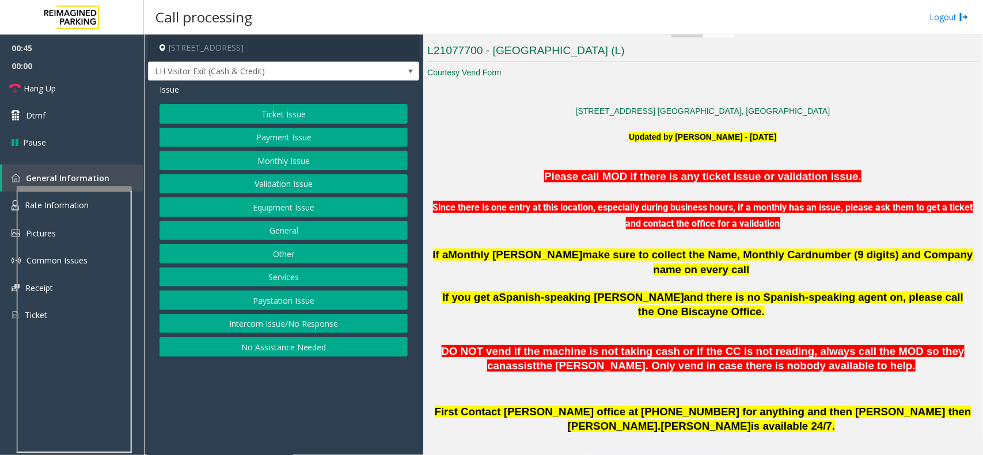
click at [280, 148] on div "Ticket Issue Payment Issue Monthly Issue Validation Issue Equipment Issue Gener…" at bounding box center [283, 230] width 248 height 253
click at [291, 153] on button "Monthly Issue" at bounding box center [283, 161] width 248 height 20
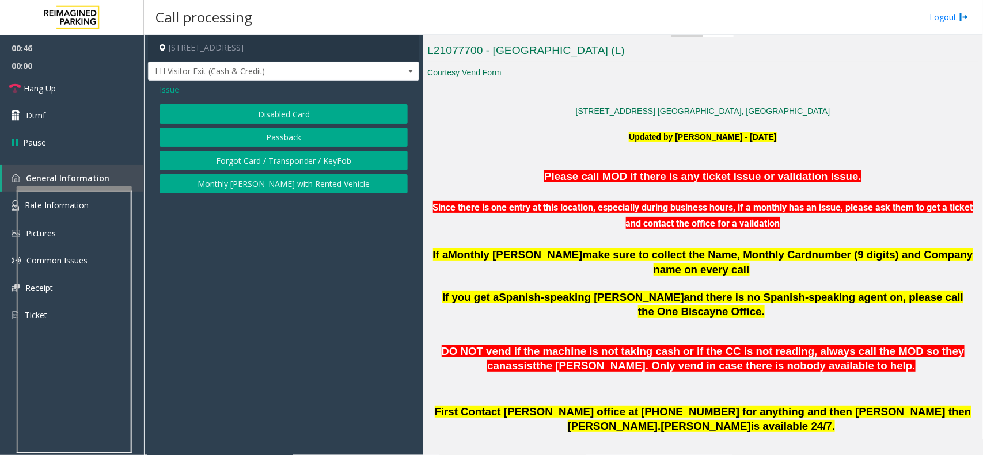
click at [291, 153] on button "Forgot Card / Transponder / KeyFob" at bounding box center [283, 161] width 248 height 20
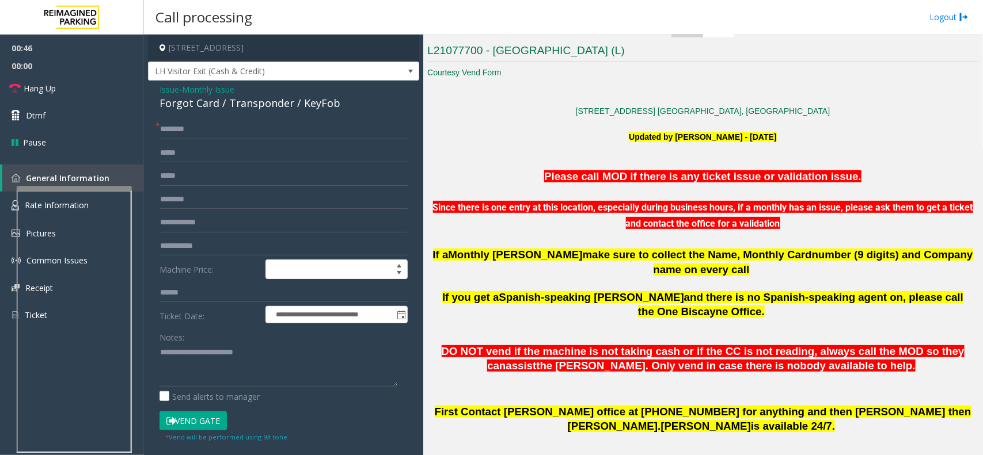
click at [159, 108] on div "Forgot Card / Transponder / KeyFob" at bounding box center [283, 104] width 248 height 16
drag, startPoint x: 159, startPoint y: 108, endPoint x: 196, endPoint y: 110, distance: 36.3
click at [196, 110] on div "Forgot Card / Transponder / KeyFob" at bounding box center [283, 104] width 248 height 16
click at [191, 357] on textarea at bounding box center [278, 365] width 238 height 43
drag, startPoint x: 191, startPoint y: 357, endPoint x: 297, endPoint y: 363, distance: 106.6
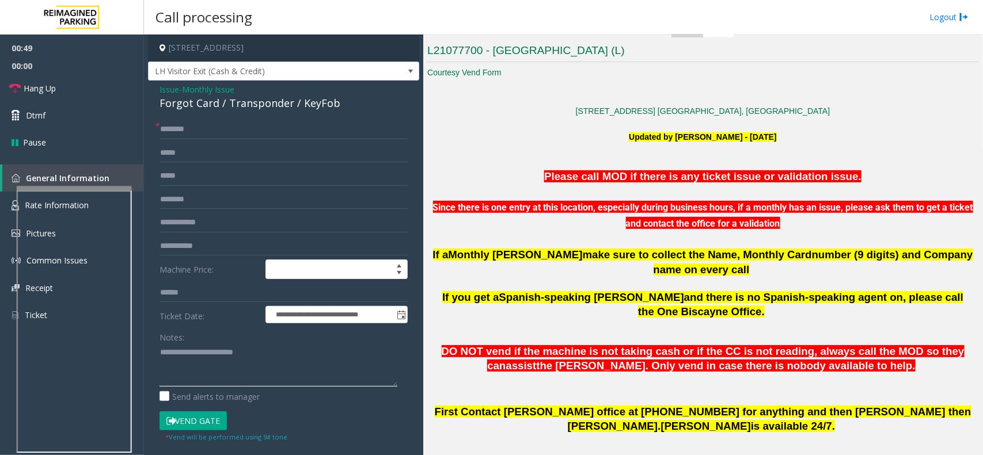
click at [297, 363] on textarea at bounding box center [278, 365] width 238 height 43
paste textarea
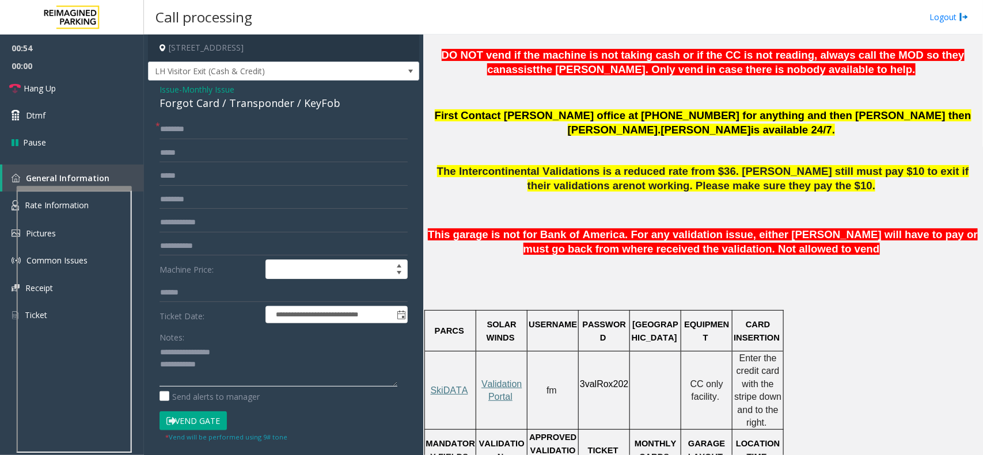
scroll to position [720, 0]
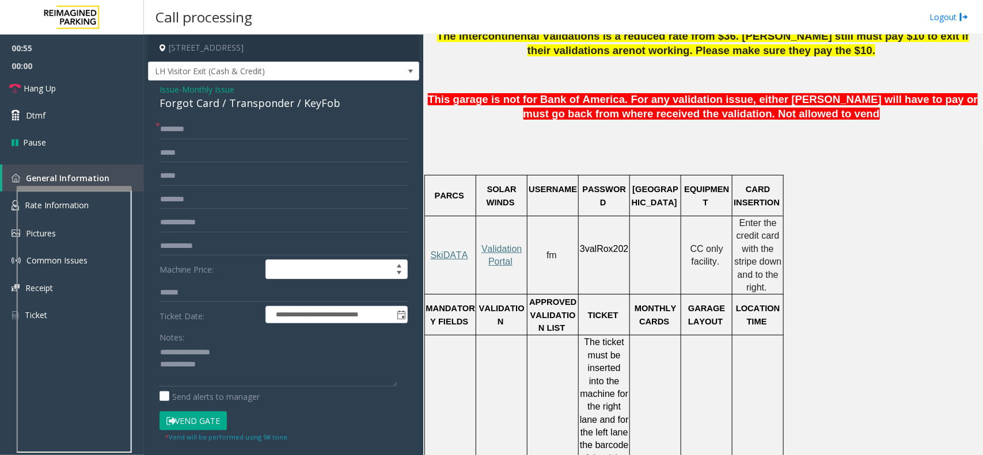
click at [435, 189] on p "PARCS" at bounding box center [450, 195] width 50 height 13
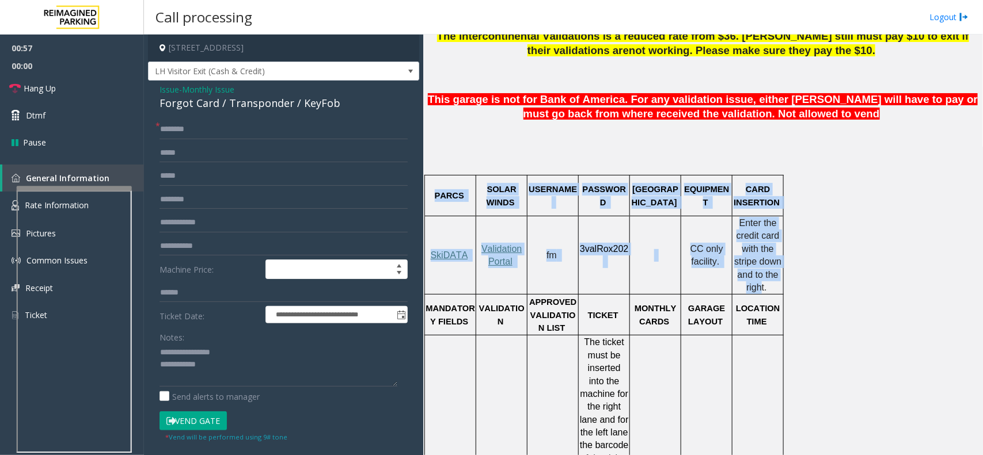
drag, startPoint x: 435, startPoint y: 168, endPoint x: 761, endPoint y: 255, distance: 337.2
click at [761, 255] on span "Enter the credit card with the stripe down and to the right." at bounding box center [757, 255] width 47 height 74
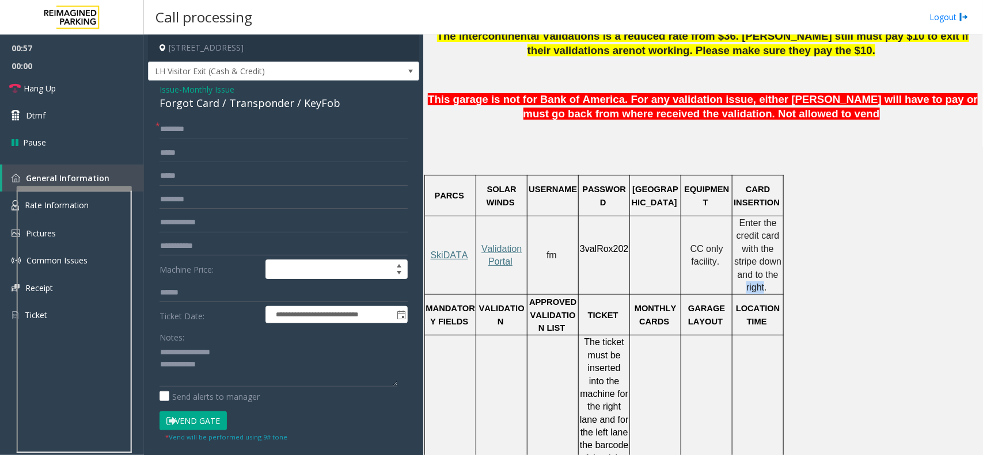
click at [761, 255] on span "Enter the credit card with the stripe down and to the right." at bounding box center [757, 255] width 47 height 74
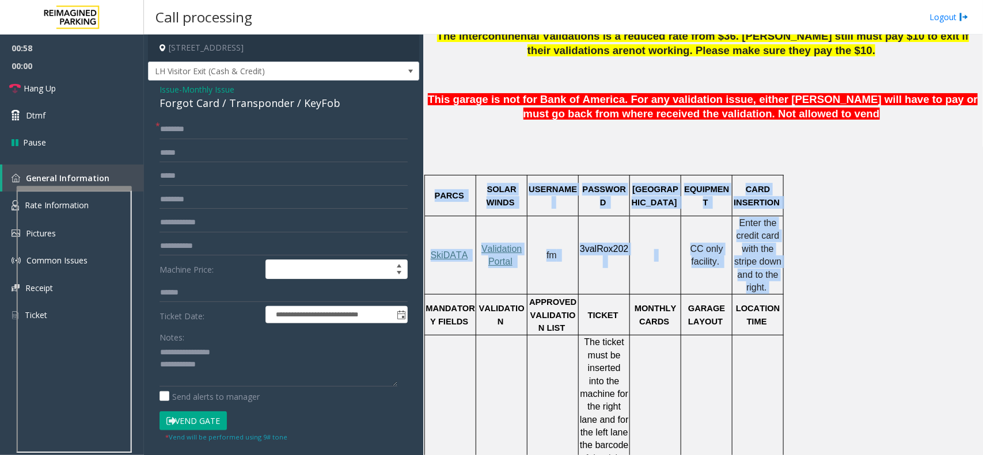
drag, startPoint x: 761, startPoint y: 255, endPoint x: 450, endPoint y: 163, distance: 324.2
click at [450, 191] on span "PARCS" at bounding box center [449, 195] width 29 height 9
drag, startPoint x: 450, startPoint y: 163, endPoint x: 721, endPoint y: 246, distance: 283.5
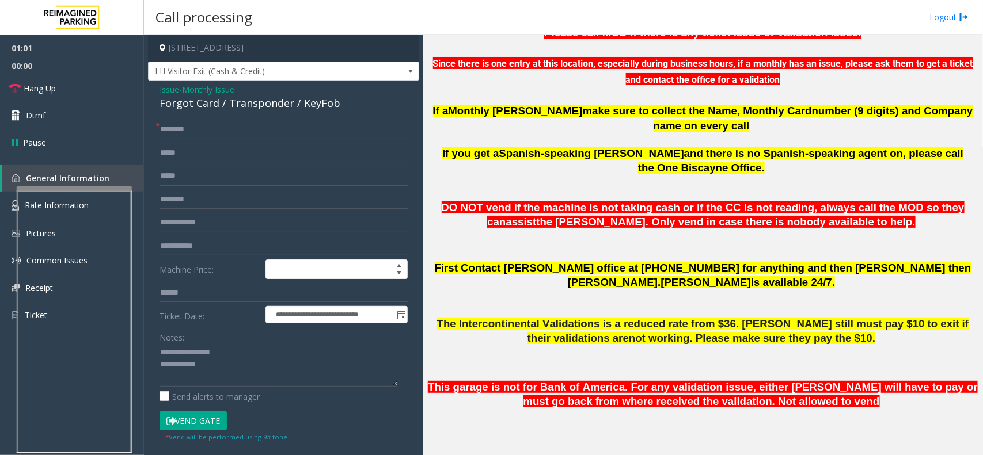
scroll to position [360, 0]
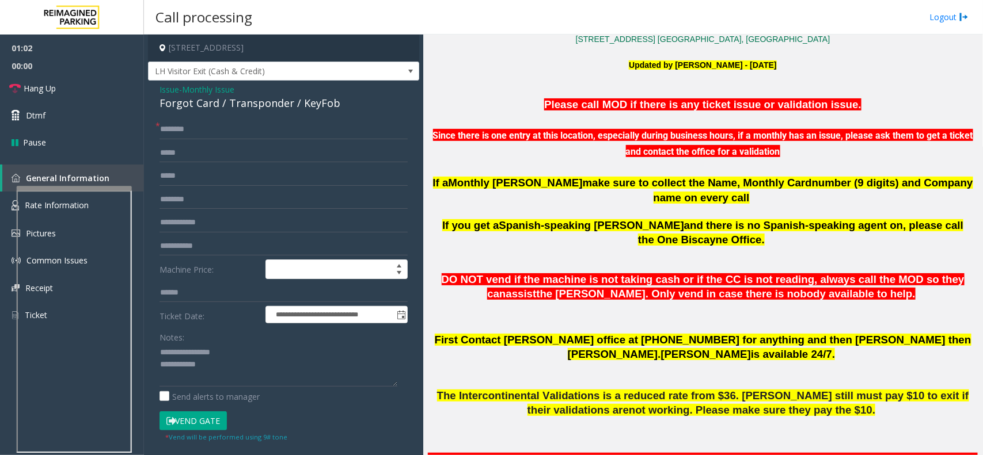
click at [666, 153] on font "Since there is one entry at this location, especially during business hours, if…" at bounding box center [703, 143] width 540 height 27
drag, startPoint x: 666, startPoint y: 153, endPoint x: 818, endPoint y: 153, distance: 152.0
click at [818, 153] on p "Since there is one entry at this location, especially during business hours, if…" at bounding box center [702, 136] width 551 height 47
click at [258, 375] on textarea at bounding box center [278, 365] width 238 height 43
paste textarea "**********"
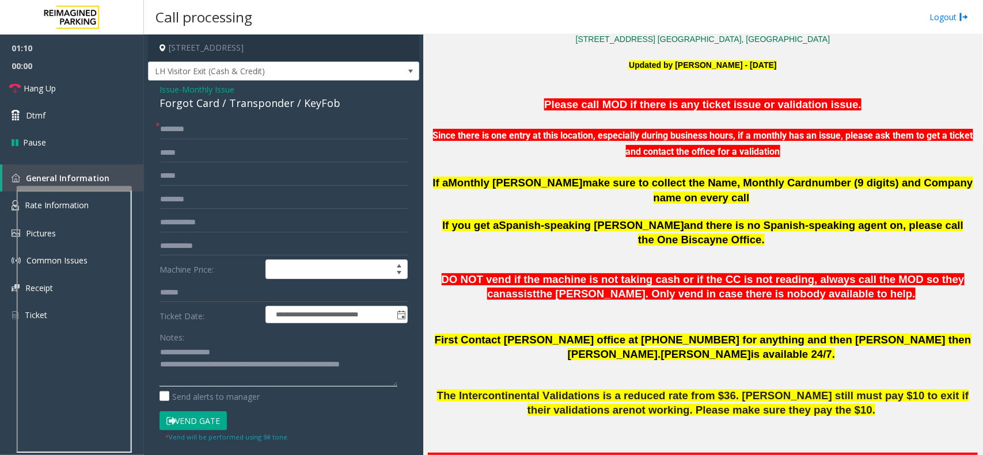
scroll to position [0, 0]
type textarea "**********"
click at [606, 132] on font "Since there is one entry at this location, especially during business hours, if…" at bounding box center [703, 143] width 540 height 27
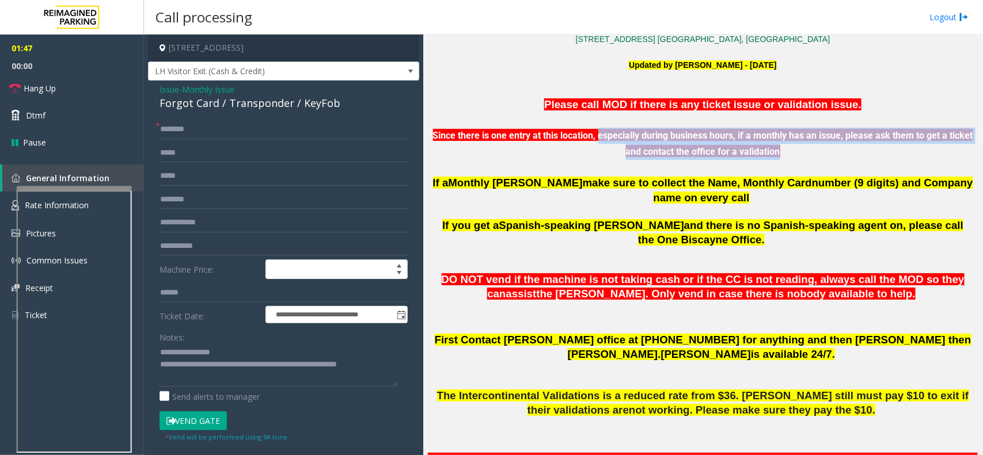
drag, startPoint x: 606, startPoint y: 132, endPoint x: 785, endPoint y: 150, distance: 179.3
click at [785, 150] on font "Since there is one entry at this location, especially during business hours, if…" at bounding box center [703, 143] width 540 height 27
drag, startPoint x: 785, startPoint y: 150, endPoint x: 543, endPoint y: 113, distance: 244.6
click at [543, 113] on p "Since there is one entry at this location, especially during business hours, if…" at bounding box center [702, 136] width 551 height 47
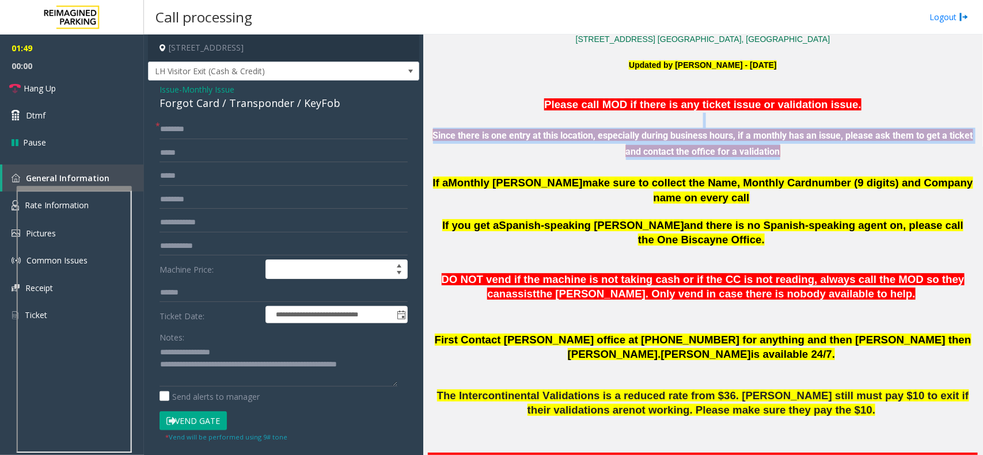
click at [543, 113] on p "Since there is one entry at this location, especially during business hours, if…" at bounding box center [702, 136] width 551 height 47
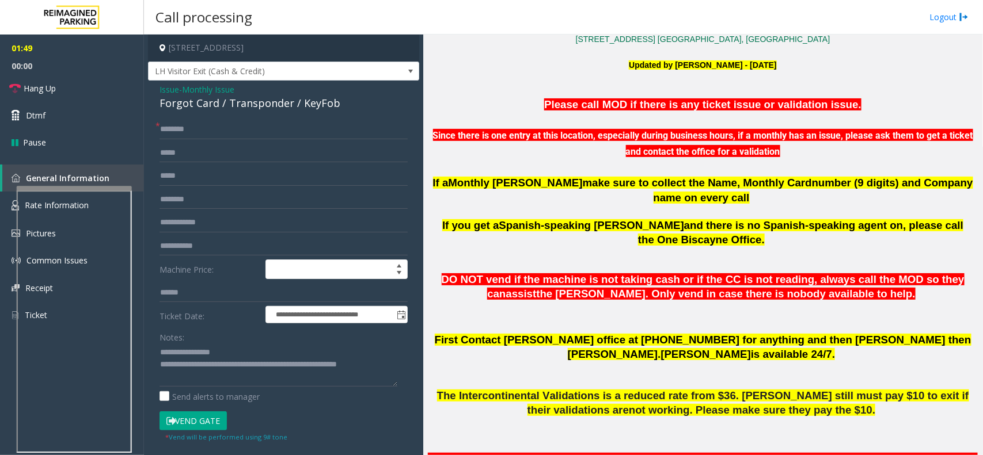
click at [543, 113] on p "Since there is one entry at this location, especially during business hours, if…" at bounding box center [702, 136] width 551 height 47
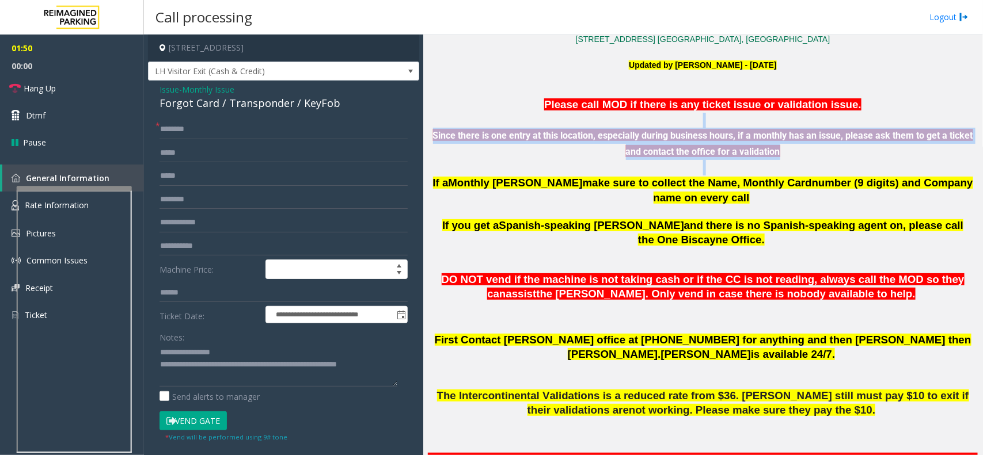
drag, startPoint x: 543, startPoint y: 113, endPoint x: 910, endPoint y: 173, distance: 372.1
click at [910, 173] on div "Please call MOD if there is any ticket issue or validation issue. Since there i…" at bounding box center [702, 151] width 551 height 109
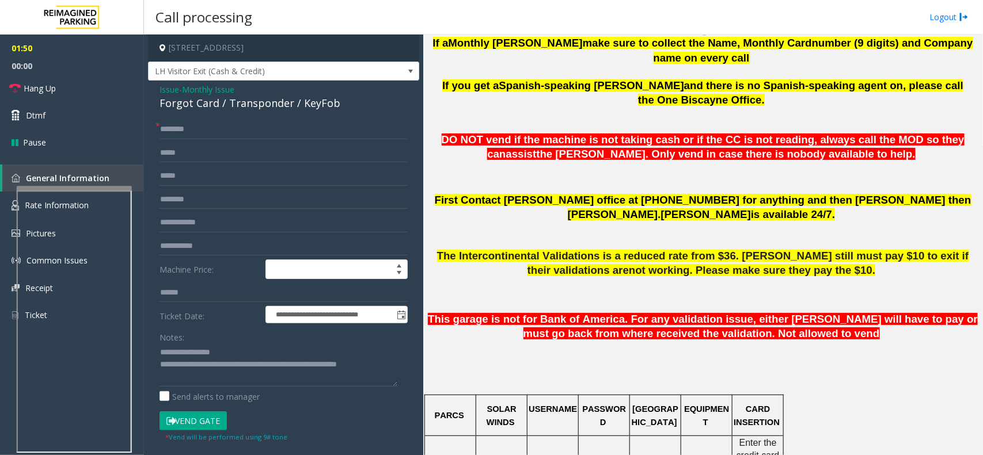
scroll to position [648, 0]
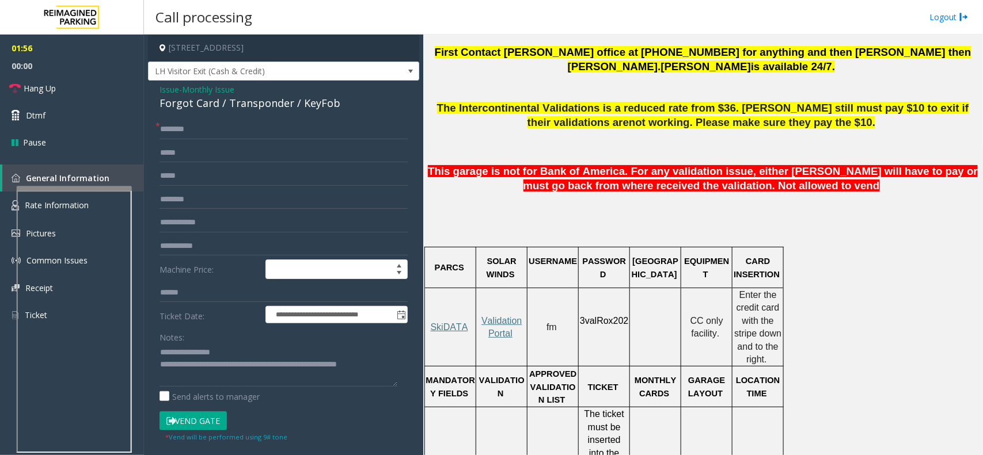
click at [737, 288] on td "Enter the credit card with the stripe down and to the right." at bounding box center [757, 327] width 51 height 78
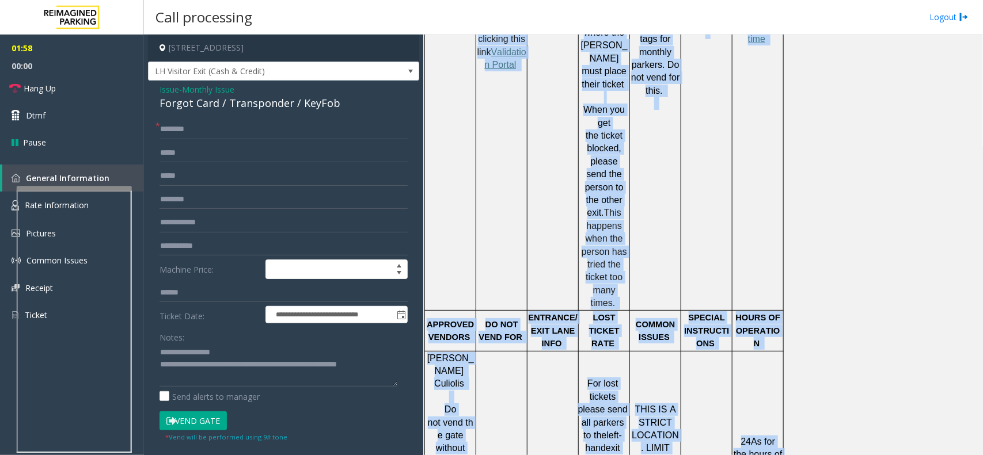
scroll to position [1912, 0]
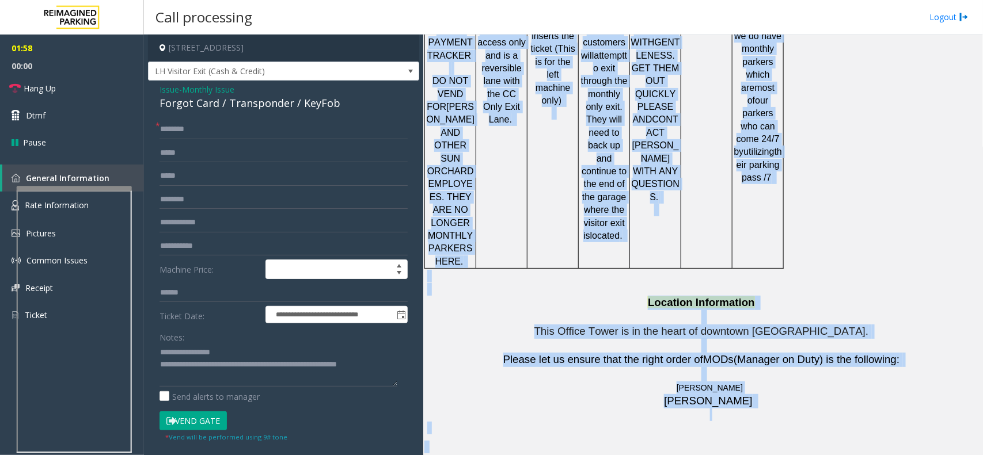
drag, startPoint x: 737, startPoint y: 257, endPoint x: 781, endPoint y: 489, distance: 236.1
click at [781, 455] on html "**********" at bounding box center [491, 227] width 983 height 455
click at [692, 353] on span "Please let us ensure that the right order of" at bounding box center [603, 359] width 200 height 12
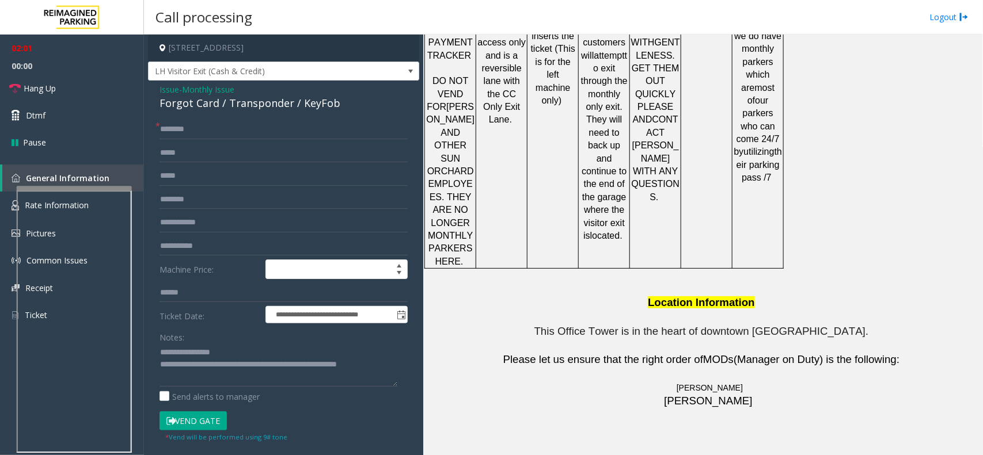
click at [678, 325] on p "This Office Tower is in the heart of downtown [GEOGRAPHIC_DATA]." at bounding box center [702, 339] width 551 height 29
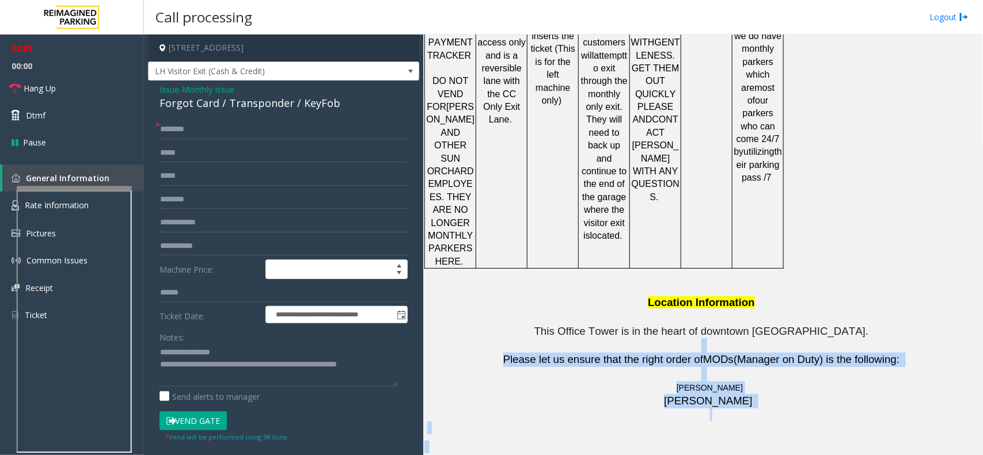
drag, startPoint x: 678, startPoint y: 162, endPoint x: 747, endPoint y: 252, distance: 113.4
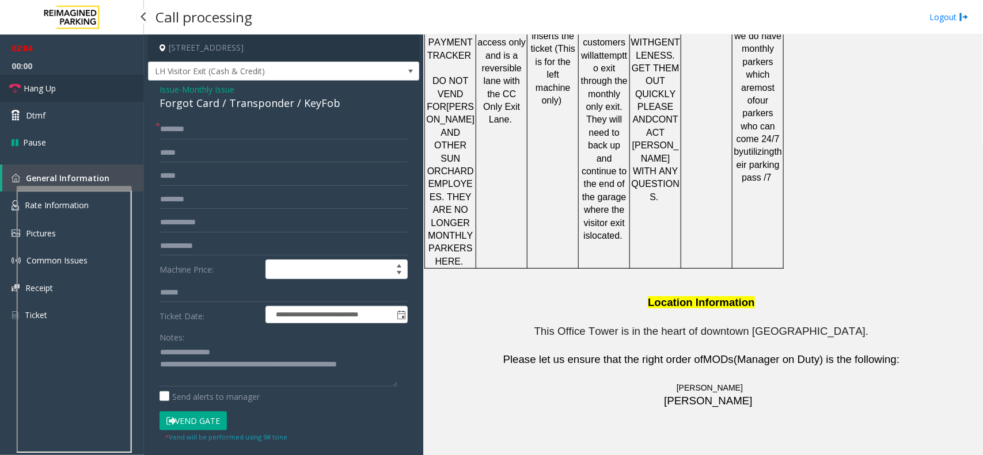
click at [88, 92] on link "Hang Up" at bounding box center [72, 88] width 144 height 27
click at [216, 140] on form "**********" at bounding box center [283, 281] width 248 height 323
click at [211, 137] on input "text" at bounding box center [283, 130] width 248 height 20
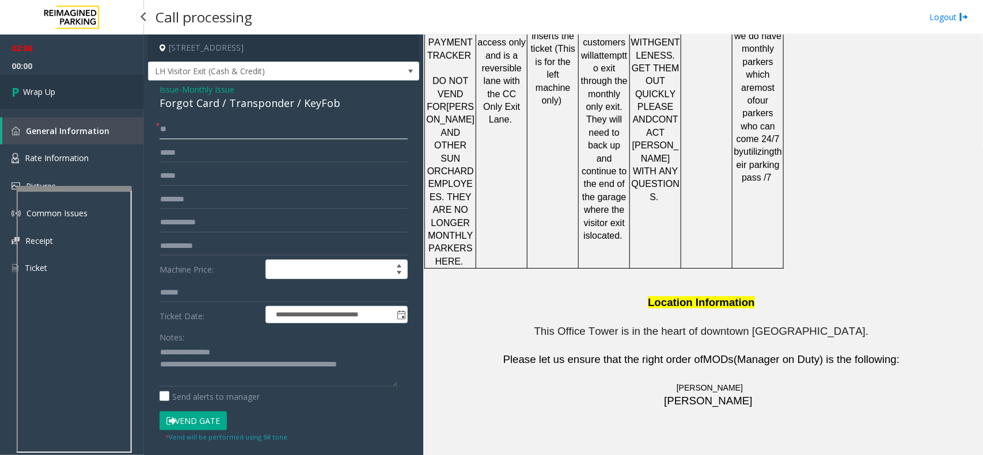
type input "**"
click at [81, 105] on link "Wrap Up" at bounding box center [72, 92] width 144 height 34
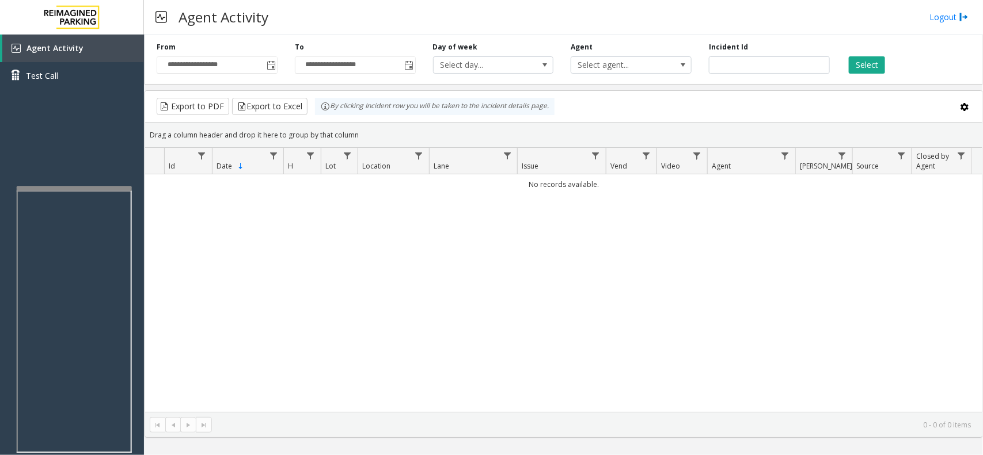
click at [536, 185] on td "No records available." at bounding box center [563, 184] width 837 height 20
click at [527, 186] on td "No records available." at bounding box center [563, 184] width 837 height 20
drag, startPoint x: 527, startPoint y: 186, endPoint x: 979, endPoint y: 481, distance: 540.3
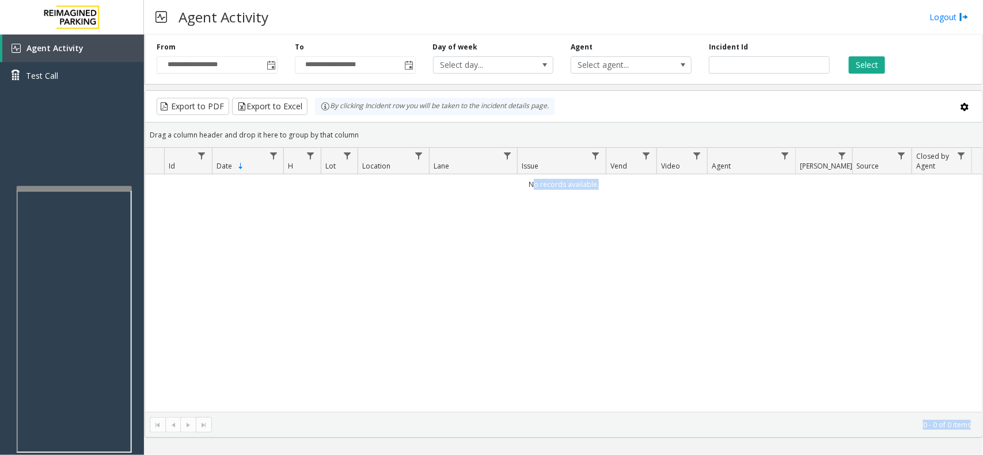
click at [979, 455] on html "**********" at bounding box center [491, 227] width 983 height 455
click at [953, 424] on kendo-pager-info "0 - 0 of 0 items" at bounding box center [595, 425] width 752 height 10
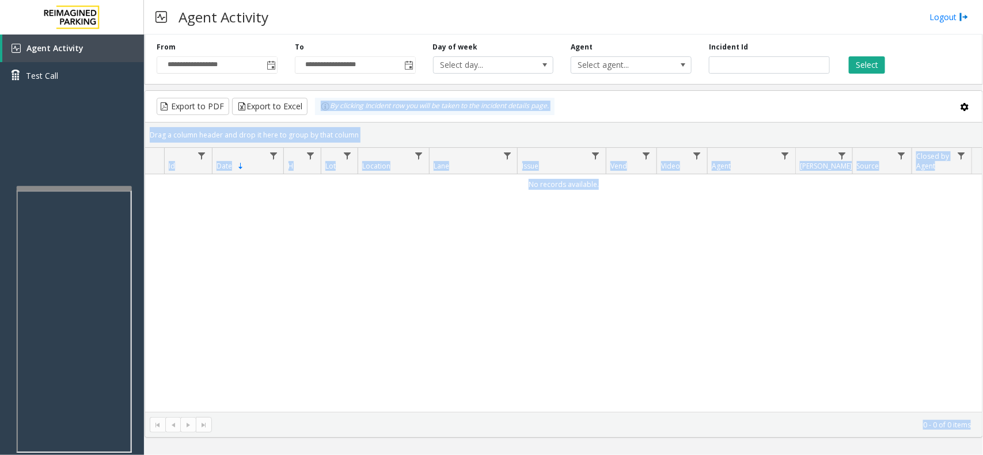
drag, startPoint x: 953, startPoint y: 424, endPoint x: 341, endPoint y: 109, distance: 688.4
click at [341, 109] on kendo-grid "Export to PDF Export to Excel By clicking Incident row you will be taken to the…" at bounding box center [563, 264] width 838 height 348
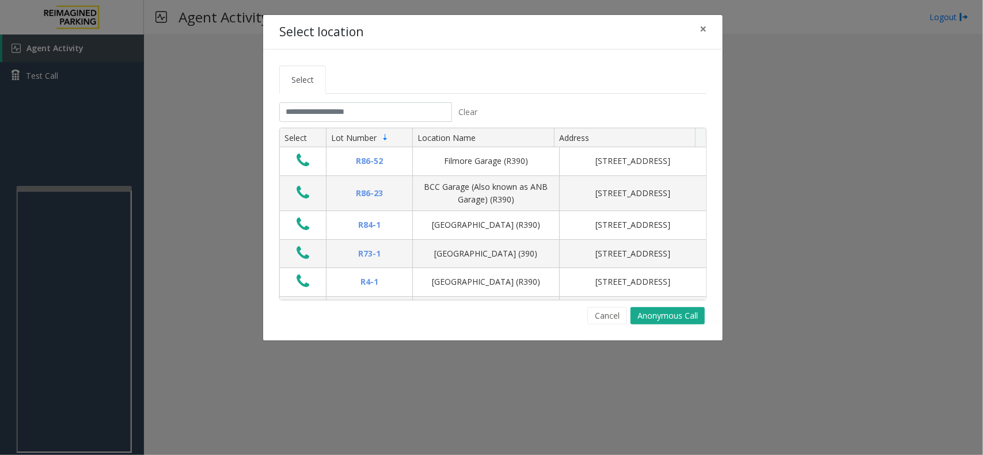
click at [389, 102] on tabset "Select Clear Select Lot Number Location Name Address R86-[GEOGRAPHIC_DATA][STRE…" at bounding box center [492, 195] width 427 height 259
click at [401, 111] on input "text" at bounding box center [365, 112] width 173 height 20
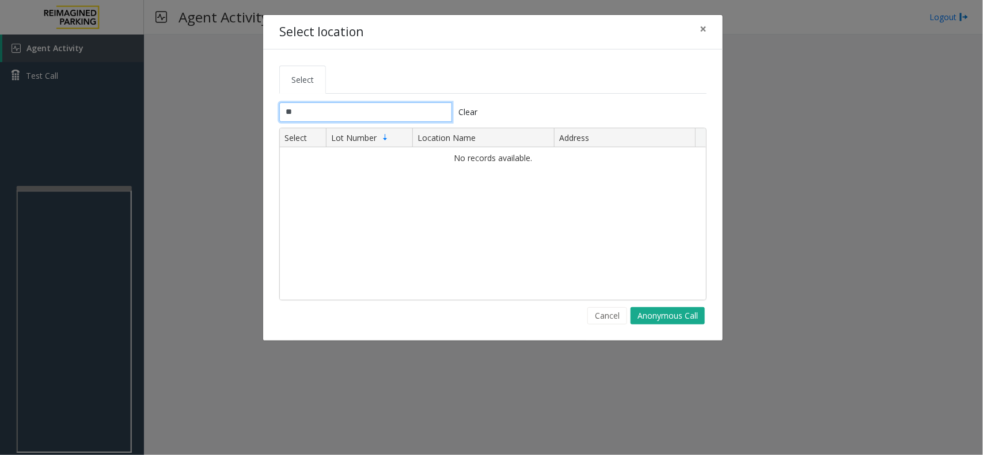
type input "*"
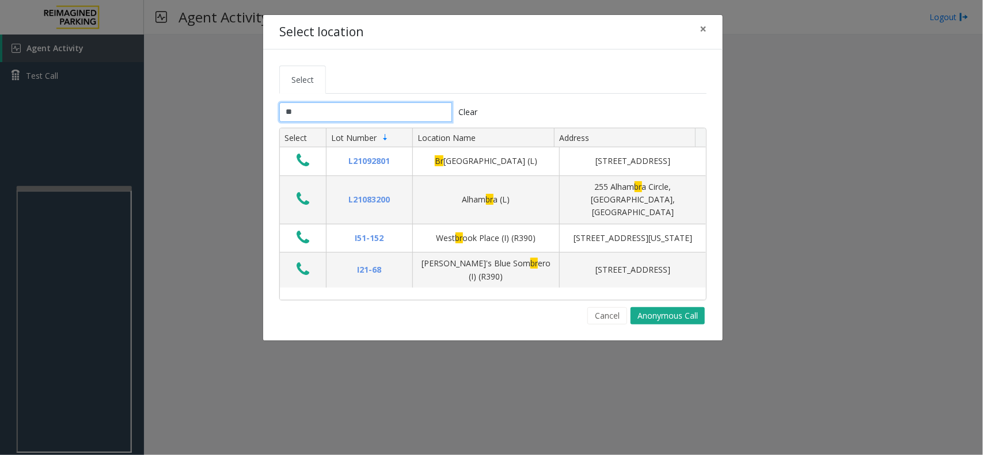
type input "*"
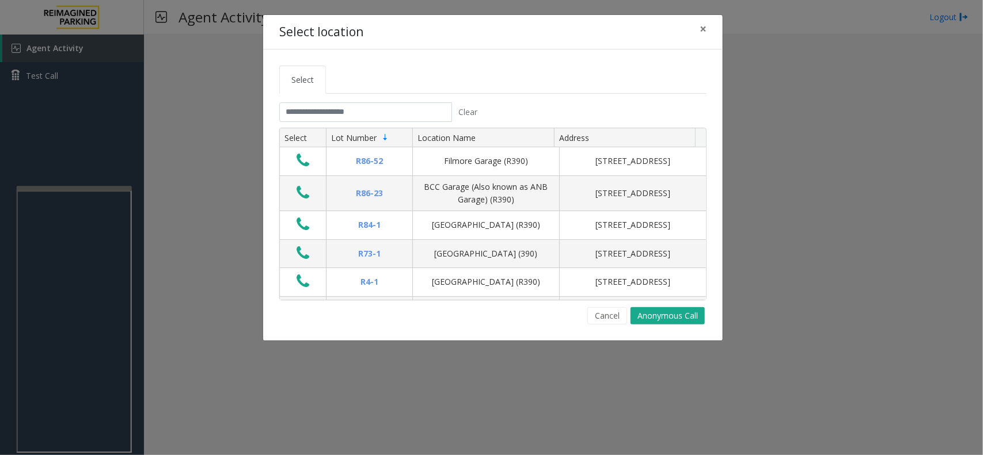
click at [602, 328] on div "Select Clear Select Lot Number Location Name Address R86-[GEOGRAPHIC_DATA][STRE…" at bounding box center [492, 195] width 459 height 291
click at [607, 318] on button "Cancel" at bounding box center [607, 315] width 40 height 17
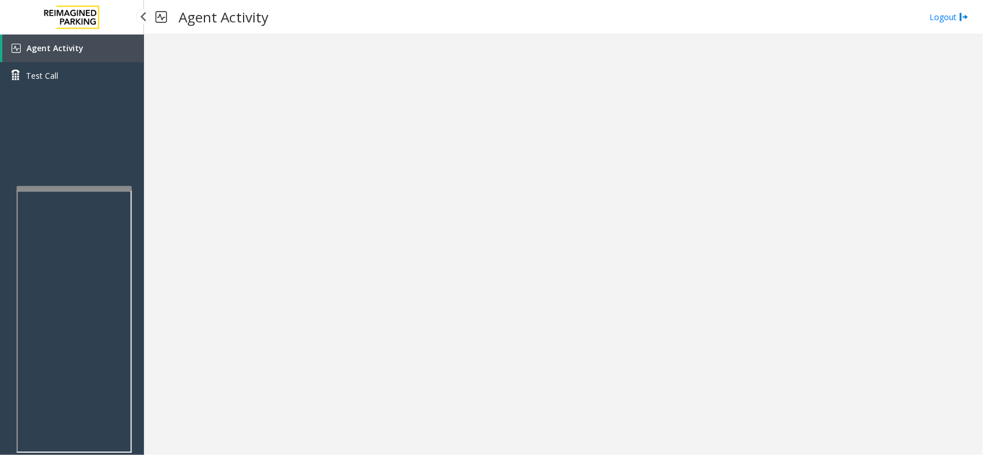
click at [73, 53] on link "Agent Activity" at bounding box center [73, 49] width 142 height 28
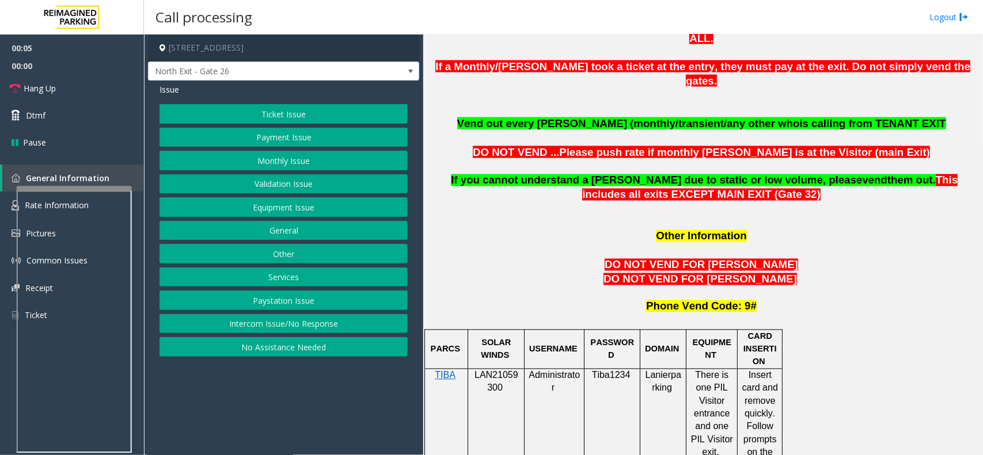
scroll to position [1007, 0]
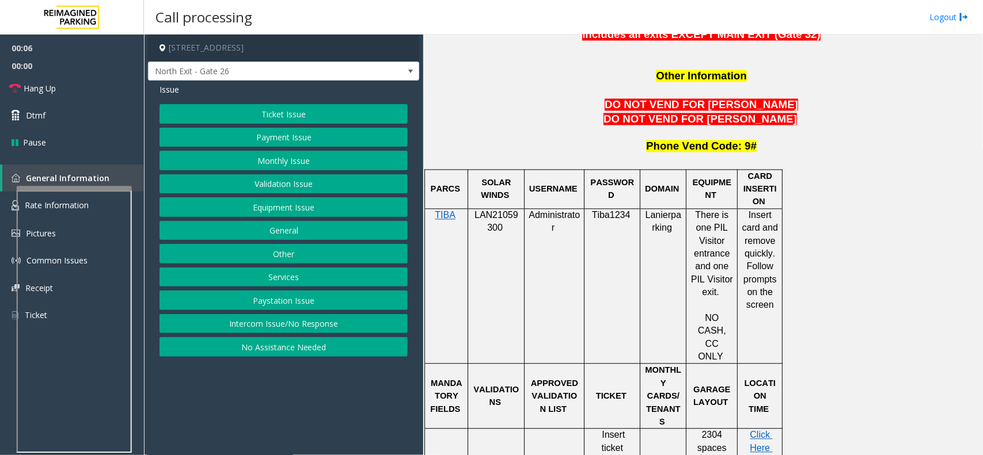
click at [505, 178] on span "SOLAR WINDS" at bounding box center [497, 189] width 32 height 22
click at [504, 207] on div at bounding box center [496, 209] width 56 height 4
click at [501, 211] on span "LAN21059300" at bounding box center [496, 222] width 44 height 22
drag, startPoint x: 501, startPoint y: 168, endPoint x: 496, endPoint y: 171, distance: 6.4
click at [496, 211] on span "LAN21059300" at bounding box center [496, 222] width 44 height 22
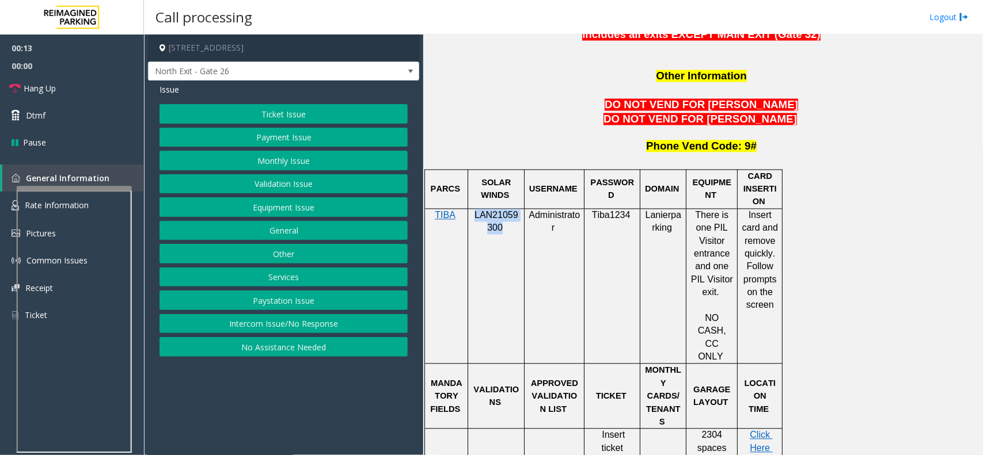
click at [269, 157] on button "Monthly Issue" at bounding box center [283, 161] width 248 height 20
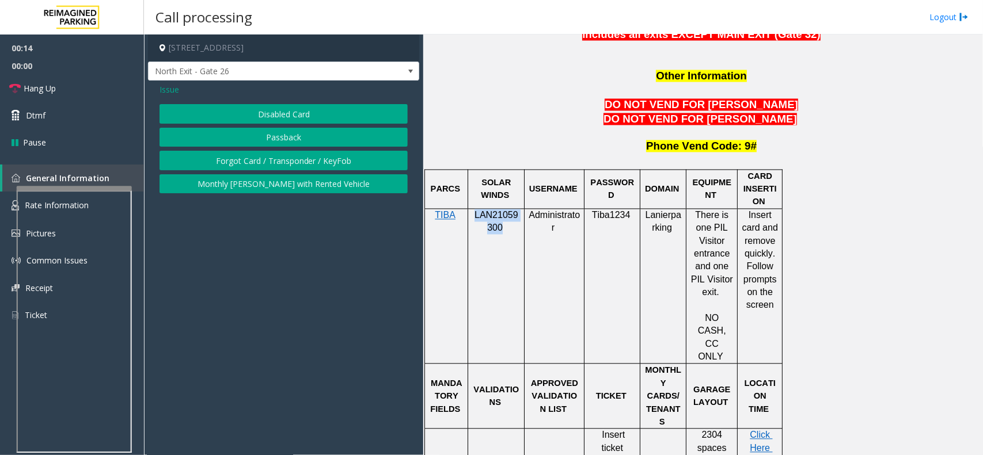
click at [245, 113] on button "Disabled Card" at bounding box center [283, 114] width 248 height 20
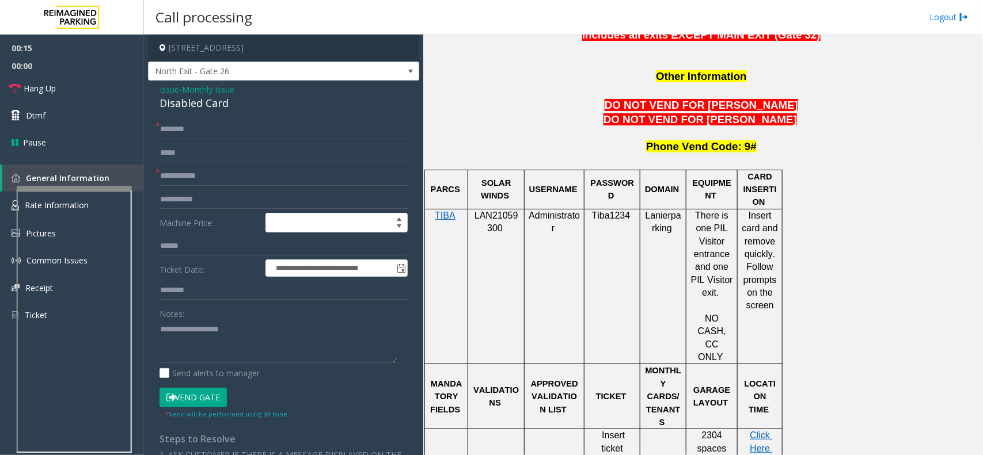
click at [229, 105] on div "Disabled Card" at bounding box center [283, 104] width 248 height 16
paste textarea "**********"
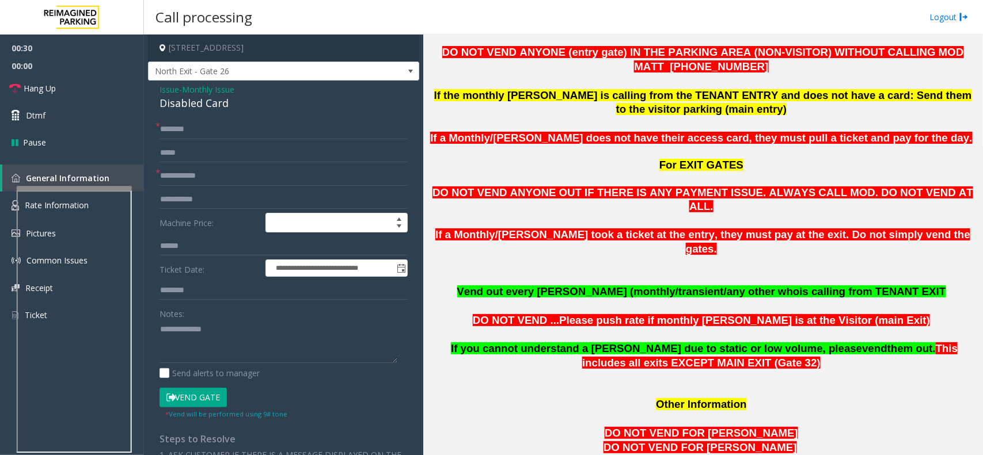
scroll to position [648, 0]
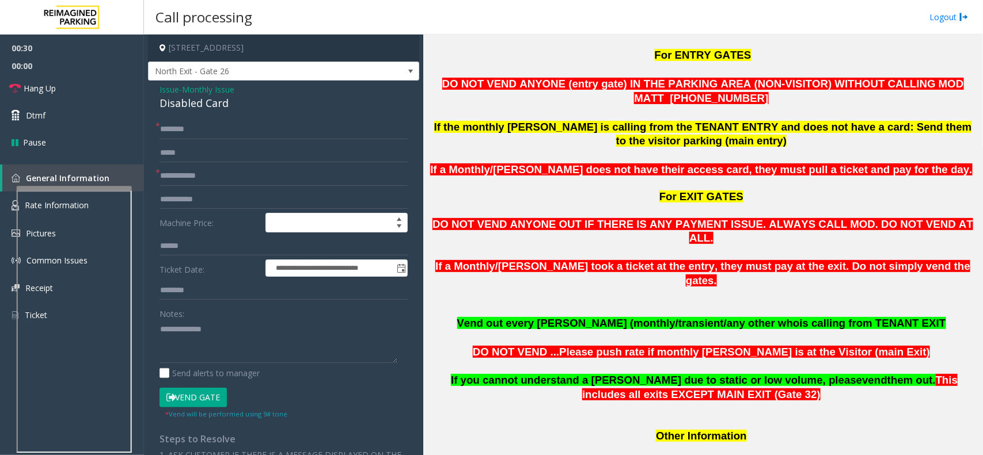
click at [699, 245] on p at bounding box center [702, 252] width 551 height 14
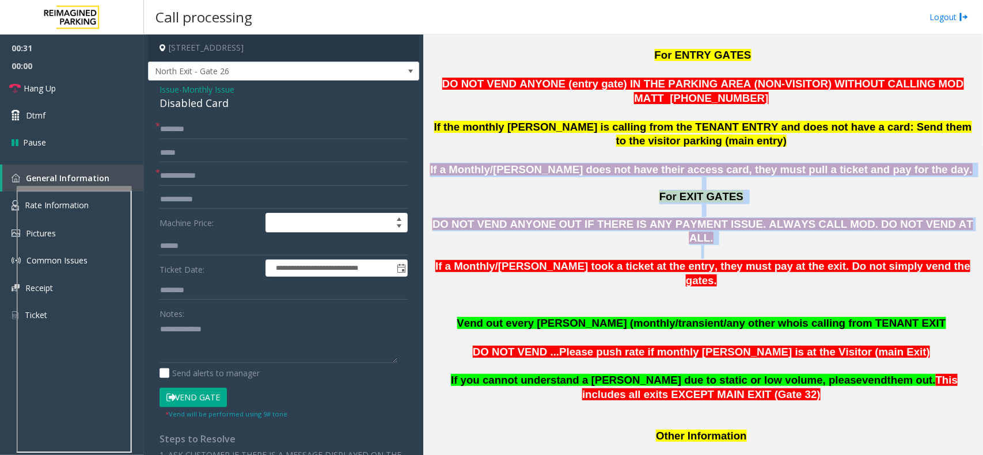
drag, startPoint x: 699, startPoint y: 215, endPoint x: 488, endPoint y: 154, distance: 220.3
click at [488, 163] on span "If a Monthly/[PERSON_NAME] does not have their access card, they must pull a ti…" at bounding box center [701, 169] width 542 height 12
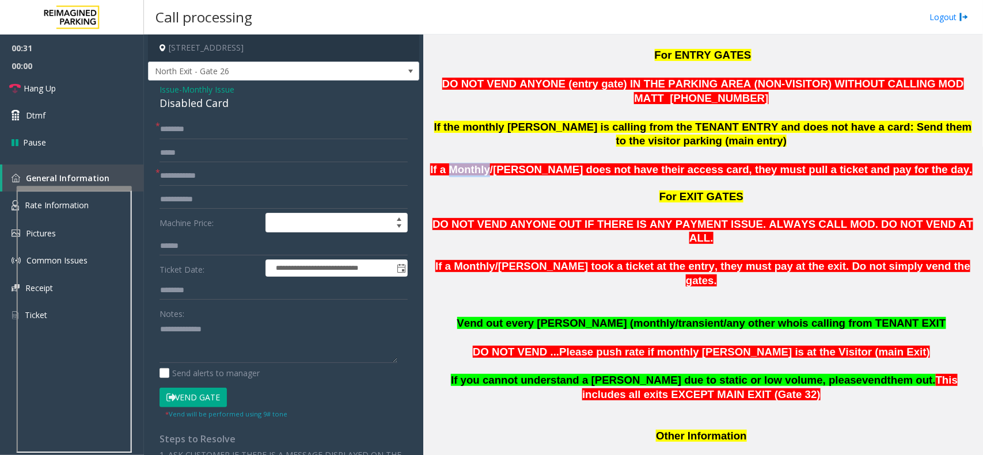
click at [488, 163] on span "If a Monthly/[PERSON_NAME] does not have their access card, they must pull a ti…" at bounding box center [701, 169] width 542 height 12
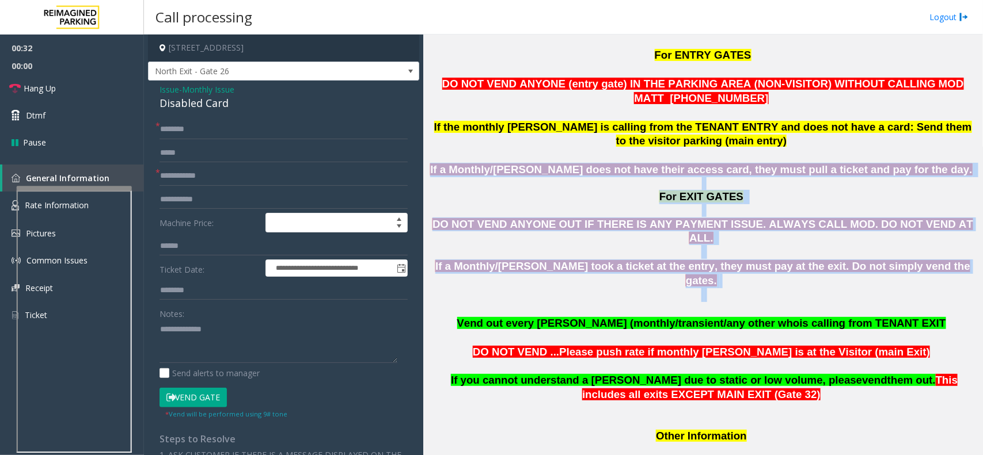
drag, startPoint x: 488, startPoint y: 154, endPoint x: 921, endPoint y: 245, distance: 442.9
click at [921, 260] on p "If a Monthly/[PERSON_NAME] took a ticket at the entry, they must pay at the exi…" at bounding box center [702, 288] width 551 height 57
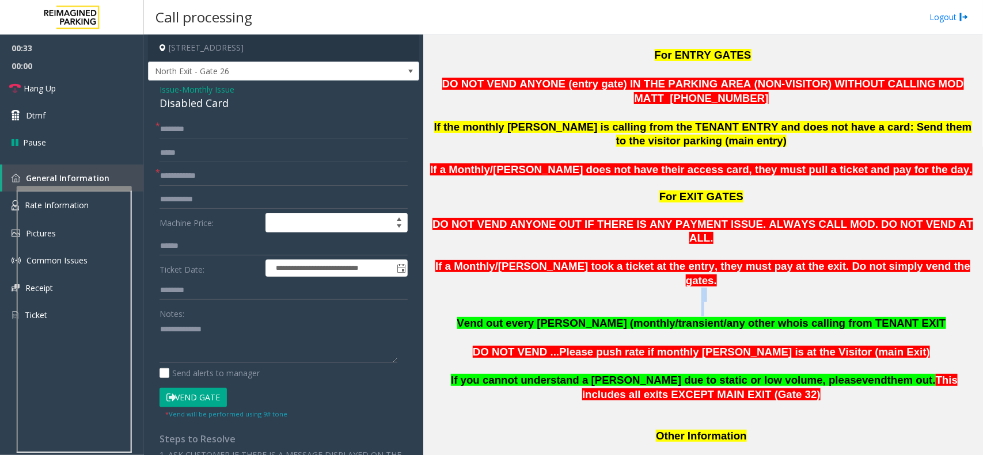
click at [921, 260] on p "If a Monthly/[PERSON_NAME] took a ticket at the entry, they must pay at the exi…" at bounding box center [702, 288] width 551 height 57
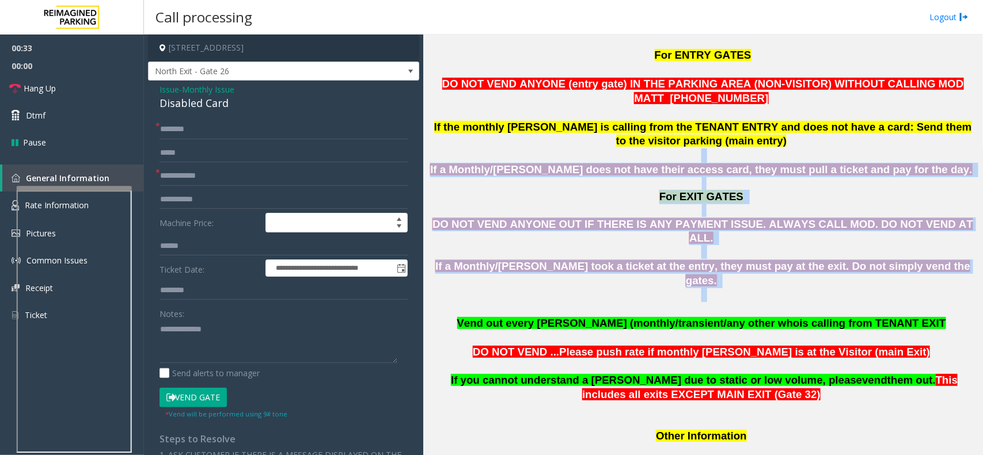
drag, startPoint x: 921, startPoint y: 245, endPoint x: 654, endPoint y: 140, distance: 286.6
click at [654, 149] on p at bounding box center [702, 156] width 551 height 14
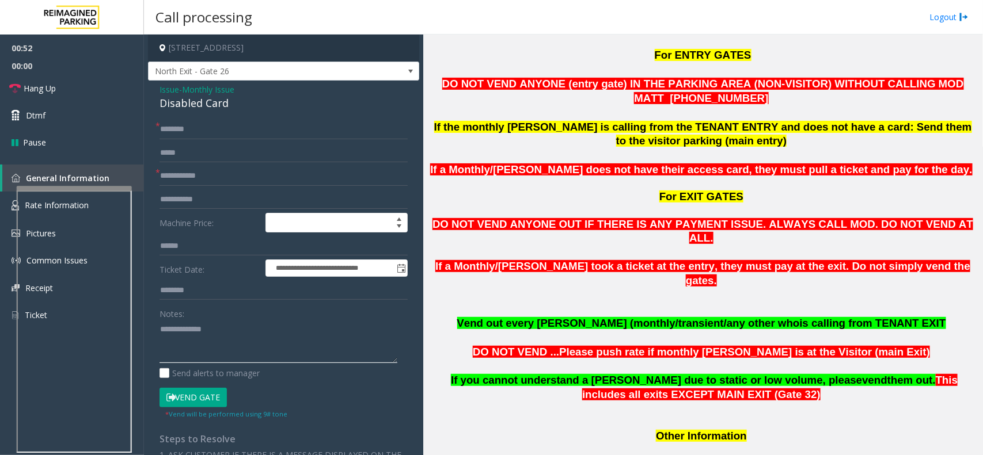
click at [267, 357] on textarea at bounding box center [278, 341] width 238 height 43
paste textarea "**********"
type textarea "**********"
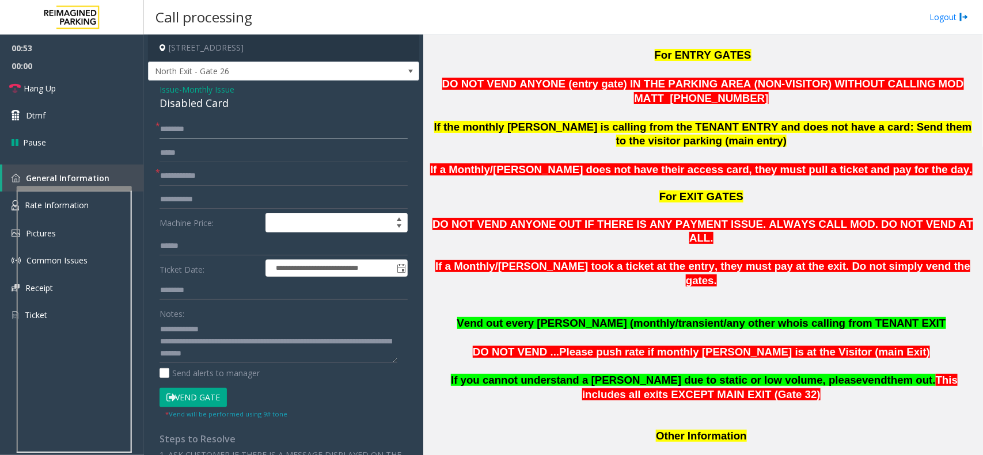
click at [216, 125] on input "text" at bounding box center [283, 130] width 248 height 20
click at [207, 121] on input "**" at bounding box center [283, 130] width 248 height 20
type input "**"
click at [184, 176] on input "text" at bounding box center [283, 176] width 248 height 20
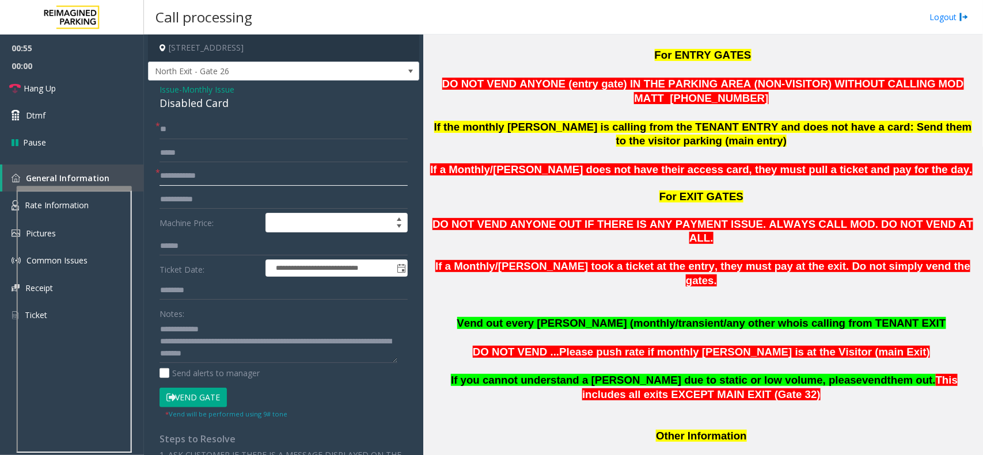
paste input "**"
type input "**"
click at [156, 335] on div "**********" at bounding box center [283, 381] width 265 height 522
click at [165, 332] on textarea at bounding box center [278, 341] width 238 height 43
click at [96, 85] on link "Hang Up" at bounding box center [72, 88] width 144 height 27
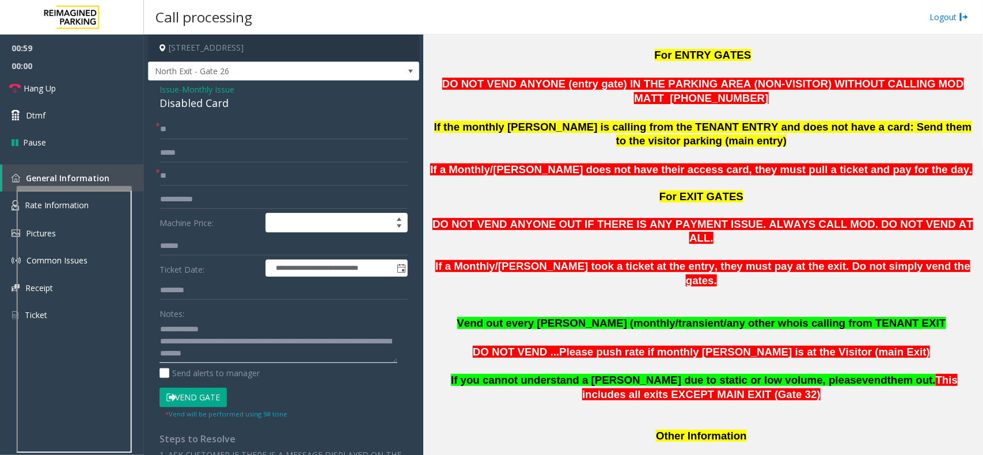
click at [159, 336] on textarea at bounding box center [278, 341] width 238 height 43
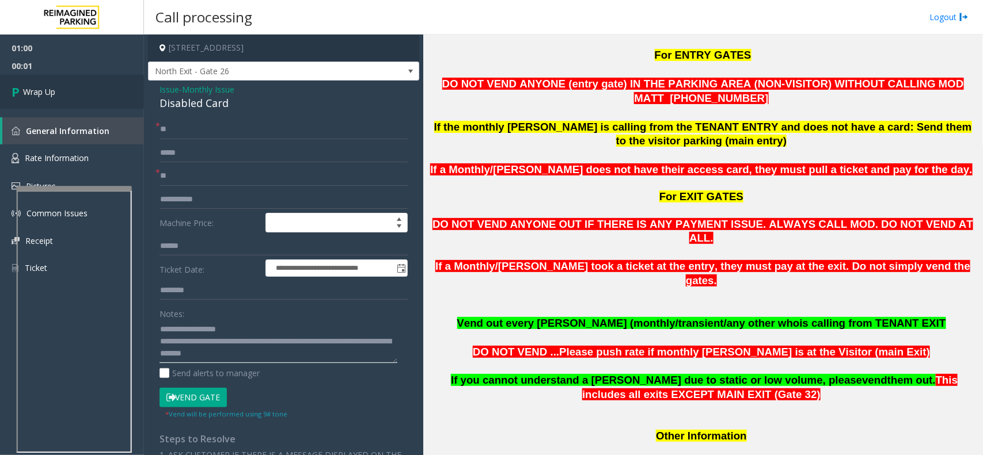
type textarea "**********"
click at [98, 93] on link "Wrap Up" at bounding box center [72, 92] width 144 height 34
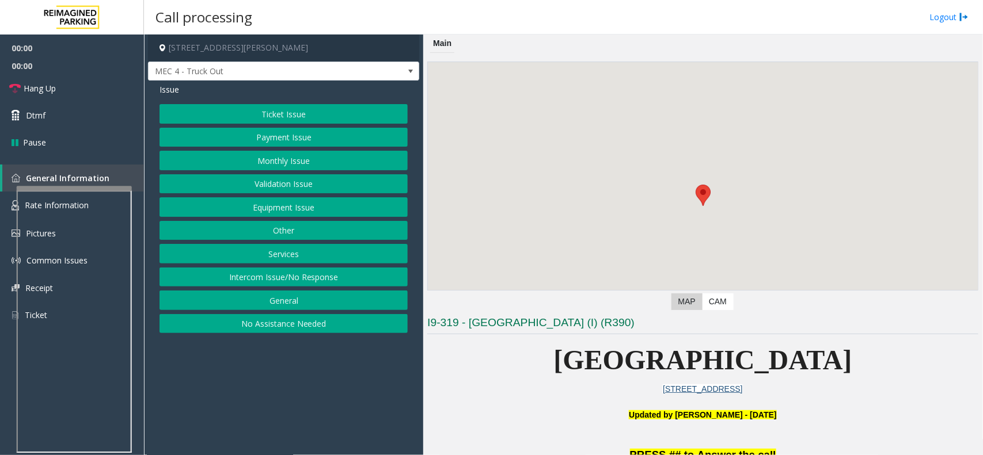
scroll to position [360, 0]
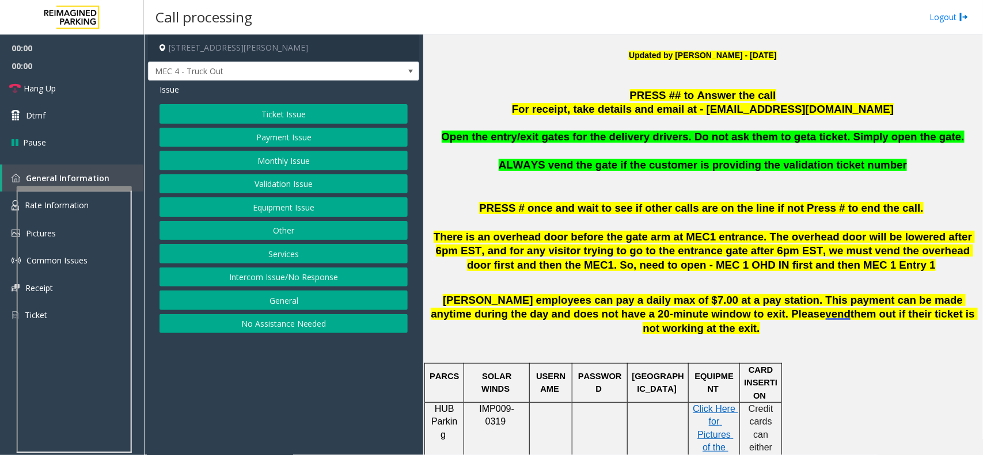
click at [582, 123] on p at bounding box center [702, 123] width 551 height 13
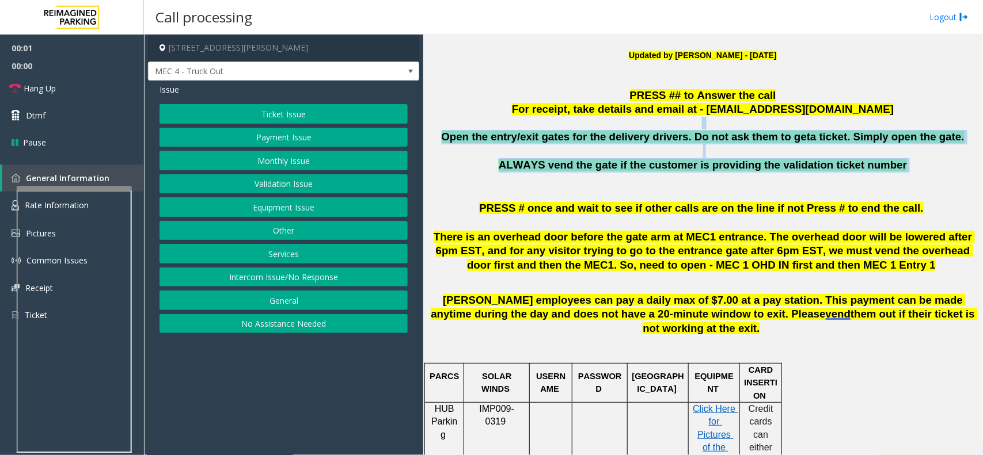
drag, startPoint x: 582, startPoint y: 123, endPoint x: 726, endPoint y: 161, distance: 149.5
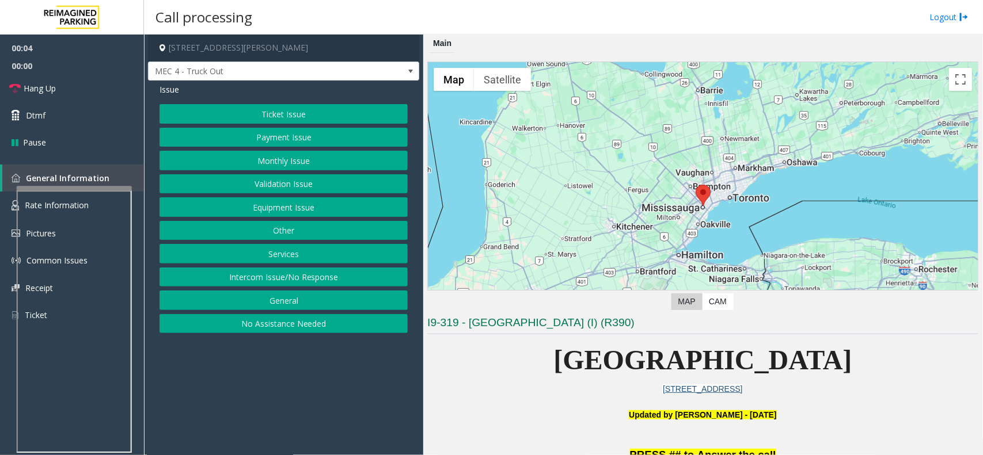
scroll to position [360, 0]
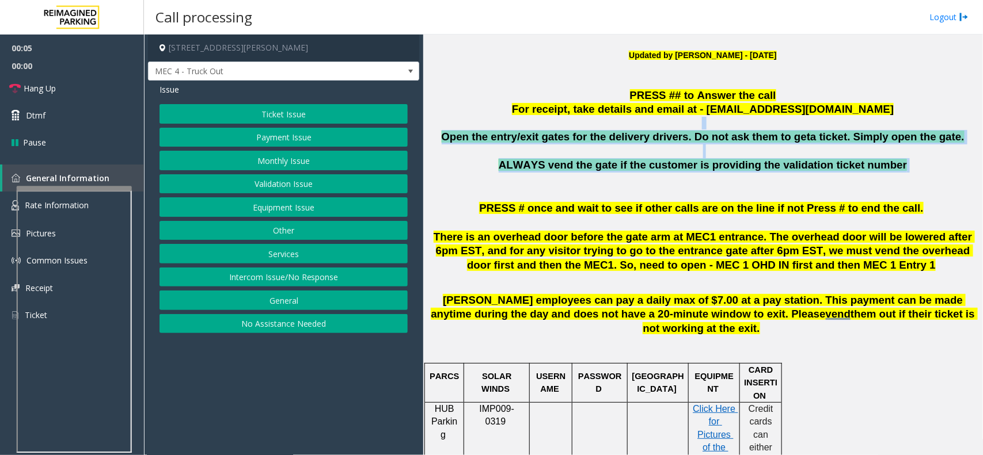
click at [340, 213] on button "Equipment Issue" at bounding box center [283, 207] width 248 height 20
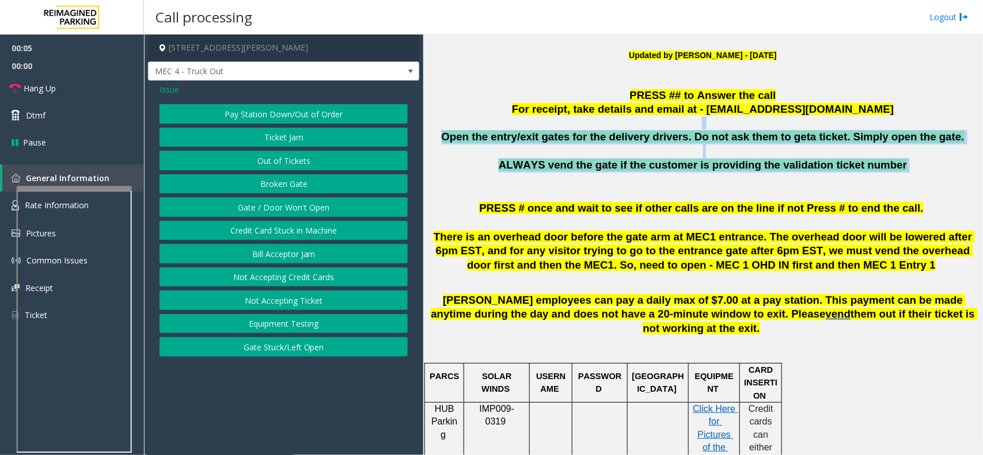
click at [340, 213] on button "Gate / Door Won't Open" at bounding box center [283, 207] width 248 height 20
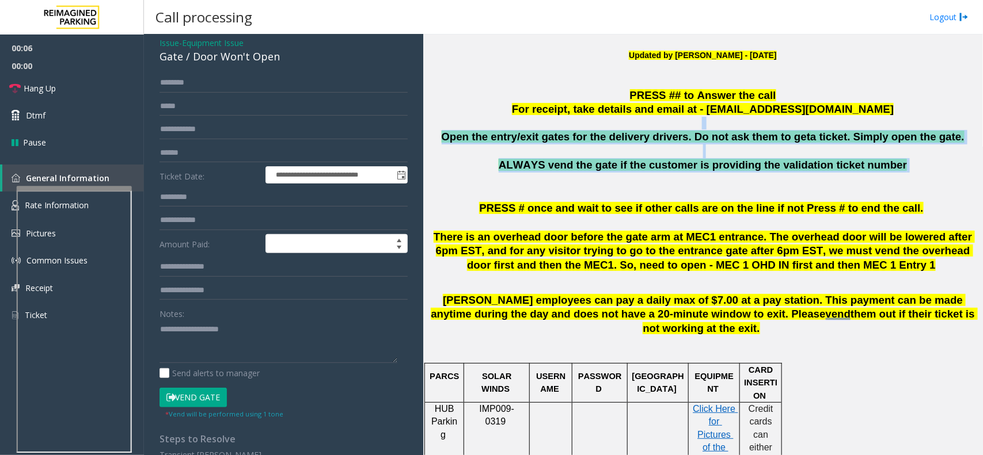
scroll to position [72, 0]
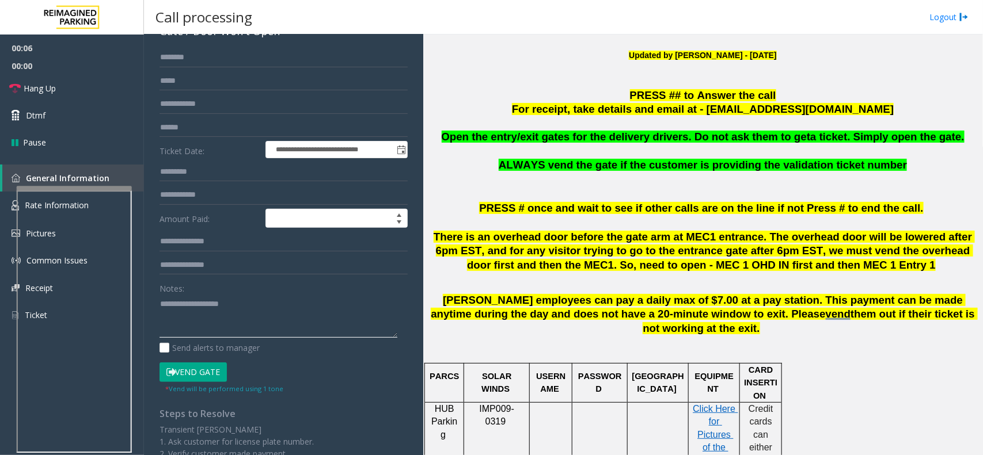
click at [245, 324] on textarea at bounding box center [278, 316] width 238 height 43
click at [213, 369] on button "Vend Gate" at bounding box center [192, 373] width 67 height 20
click at [205, 338] on textarea at bounding box center [278, 316] width 238 height 43
click at [268, 305] on textarea at bounding box center [278, 316] width 238 height 43
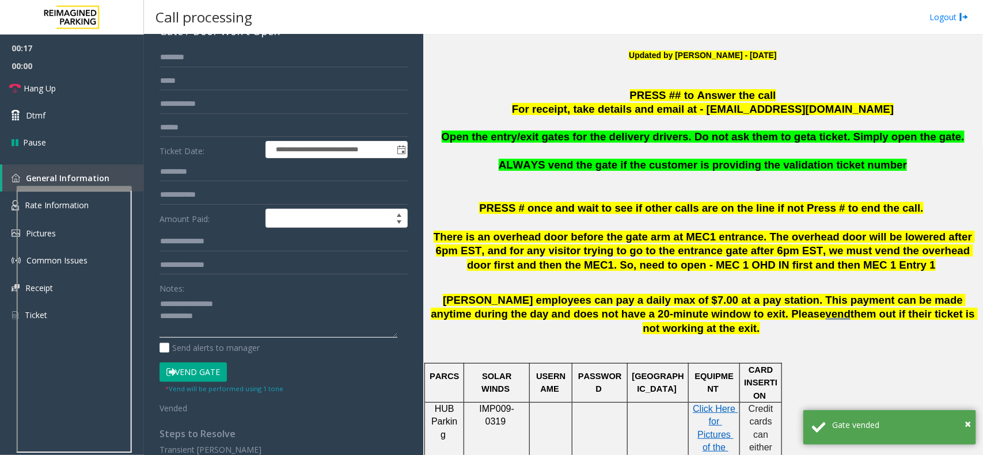
drag, startPoint x: 199, startPoint y: 311, endPoint x: 193, endPoint y: 303, distance: 9.9
click at [88, 73] on span "00:00" at bounding box center [72, 66] width 144 height 18
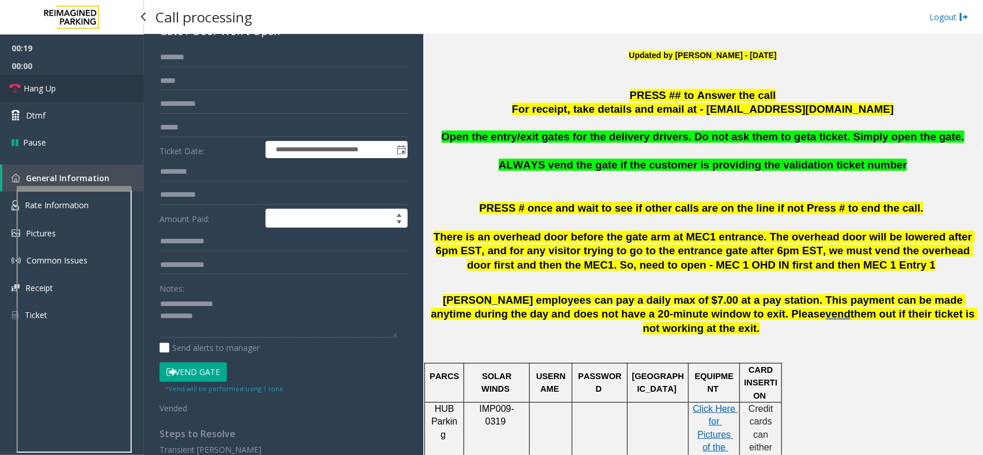
click at [75, 96] on link "Hang Up" at bounding box center [72, 88] width 144 height 27
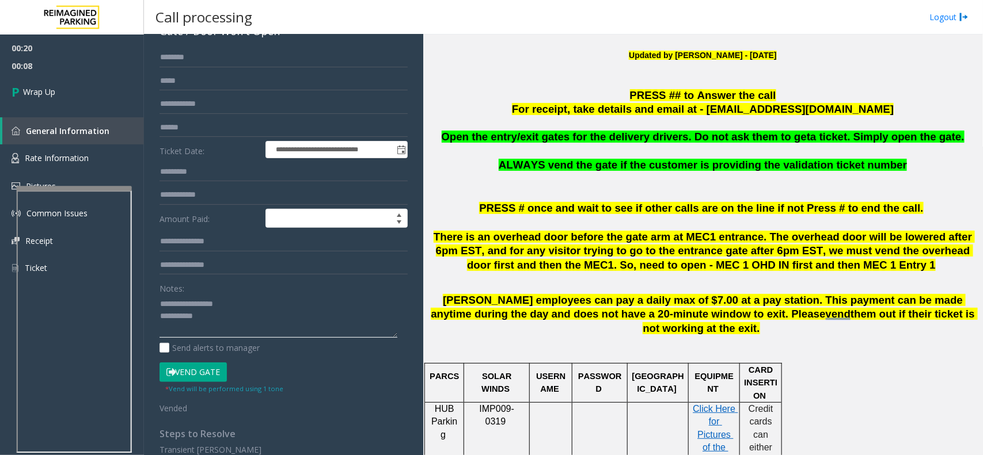
click at [193, 323] on textarea at bounding box center [278, 316] width 238 height 43
paste textarea "**********"
type textarea "**********"
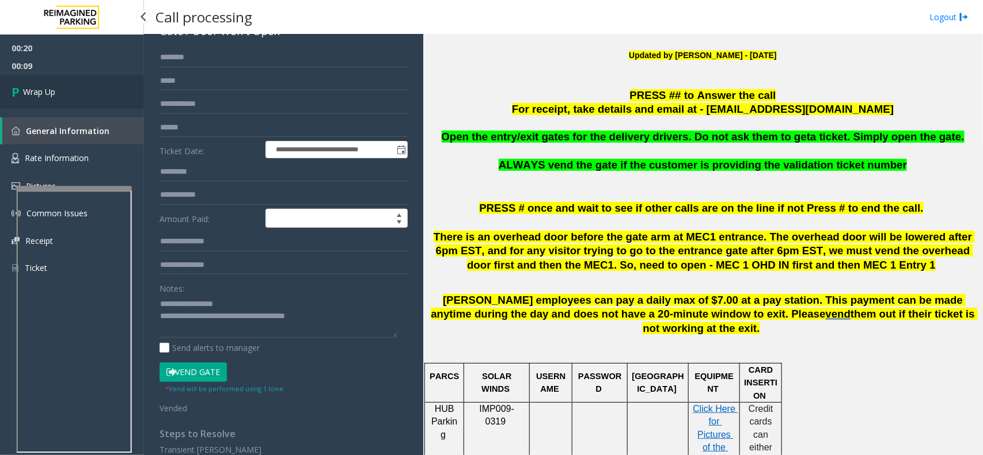
click at [62, 84] on link "Wrap Up" at bounding box center [72, 92] width 144 height 34
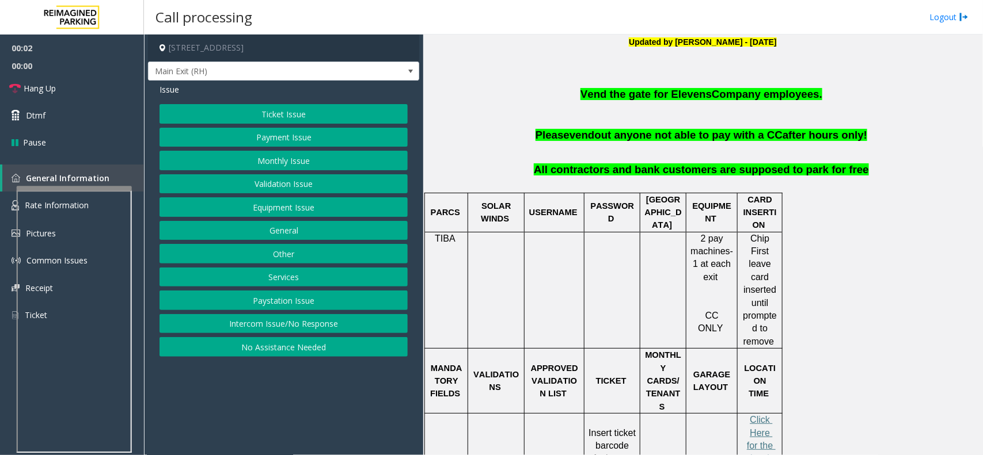
scroll to position [360, 0]
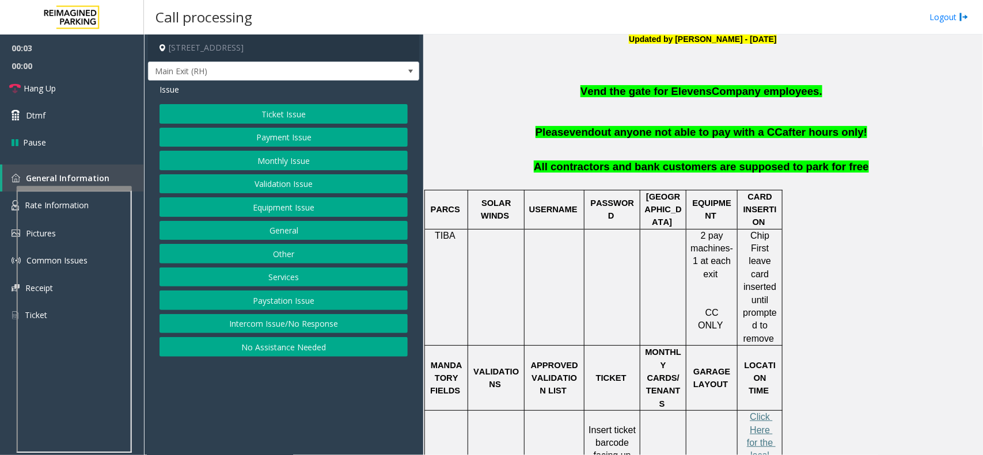
click at [621, 99] on p "Vend the gate for Elevens Company employees." at bounding box center [702, 92] width 551 height 14
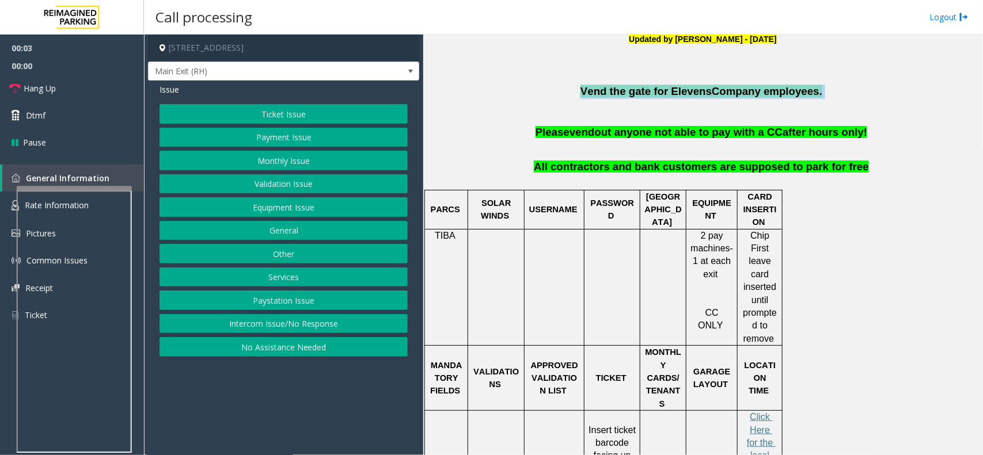
click at [621, 99] on p "Vend the gate for Elevens Company employees." at bounding box center [702, 92] width 551 height 14
drag, startPoint x: 621, startPoint y: 99, endPoint x: 608, endPoint y: 92, distance: 14.4
click at [608, 92] on p "Vend the gate for Elevens Company employees." at bounding box center [702, 92] width 551 height 14
click at [608, 92] on span "Vend the gate for Elevens" at bounding box center [645, 91] width 131 height 12
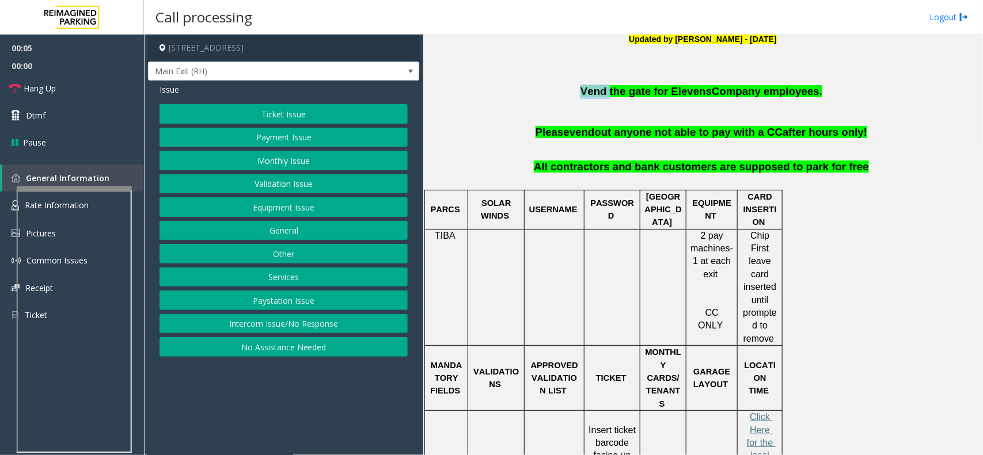
click at [608, 92] on span "Vend the gate for Elevens" at bounding box center [645, 91] width 131 height 12
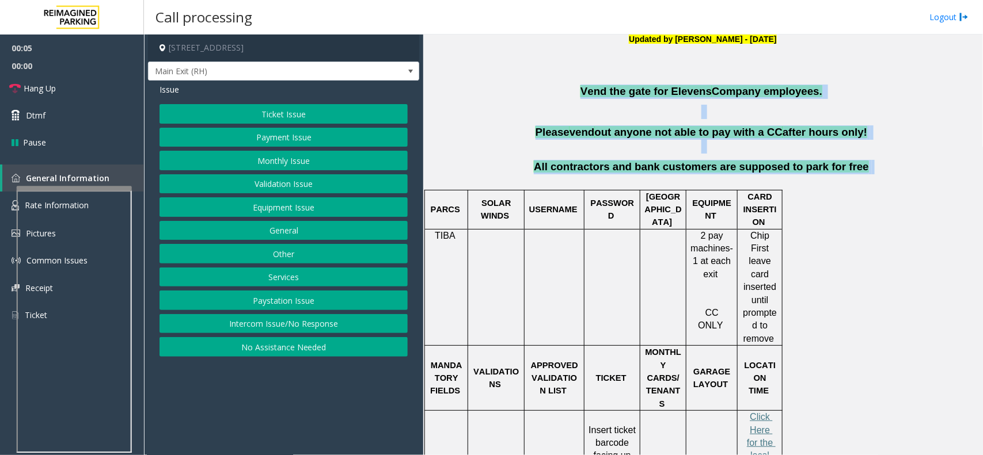
drag, startPoint x: 608, startPoint y: 92, endPoint x: 749, endPoint y: 172, distance: 162.4
click at [671, 97] on span "Vend the gate for Elevens" at bounding box center [645, 91] width 131 height 12
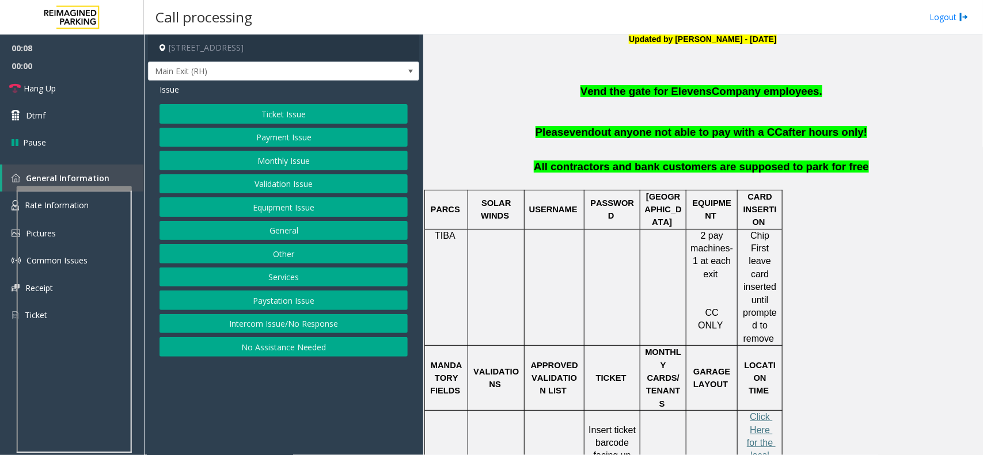
click at [676, 94] on span "Vend the gate for Elevens" at bounding box center [645, 91] width 131 height 12
click at [681, 90] on span "Vend the gate for Elevens" at bounding box center [645, 91] width 131 height 12
copy span "Elevens"
click at [287, 186] on button "Validation Issue" at bounding box center [283, 184] width 248 height 20
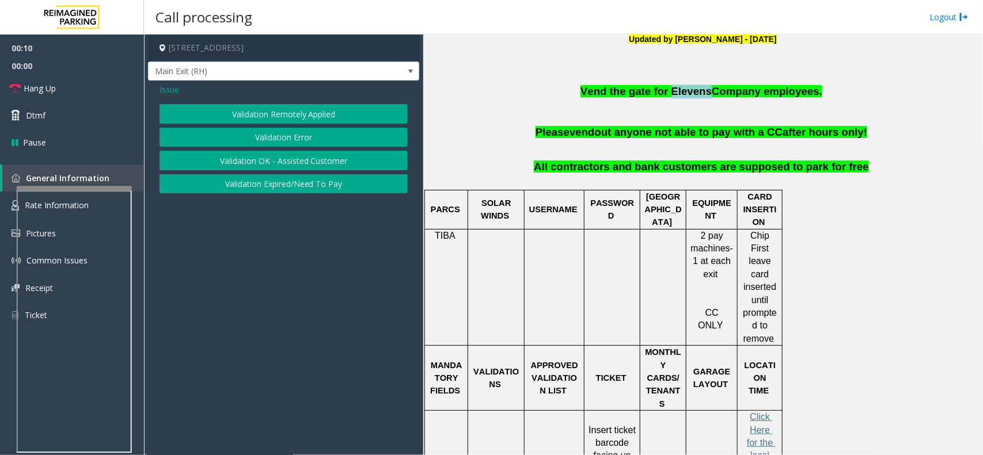
click at [260, 131] on button "Validation Error" at bounding box center [283, 138] width 248 height 20
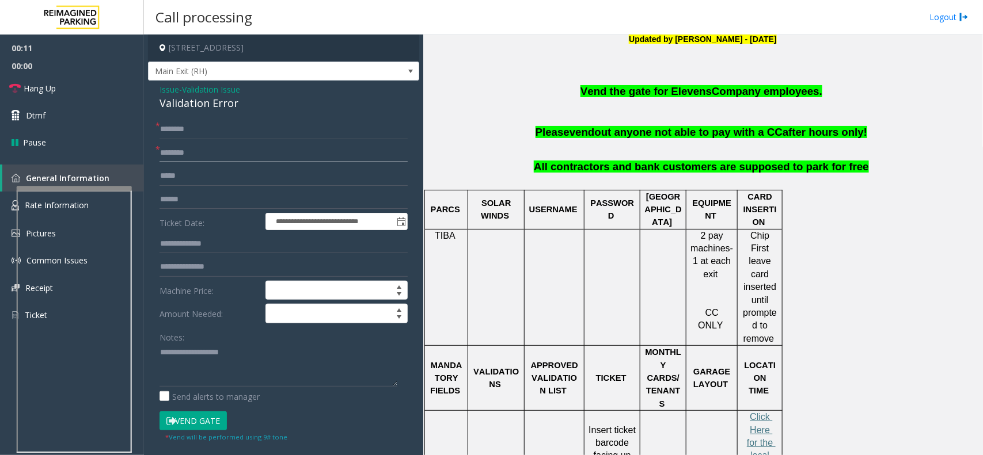
click at [197, 151] on input "text" at bounding box center [283, 153] width 248 height 20
paste input "*******"
type input "*******"
click at [193, 110] on div "Validation Error" at bounding box center [283, 104] width 248 height 16
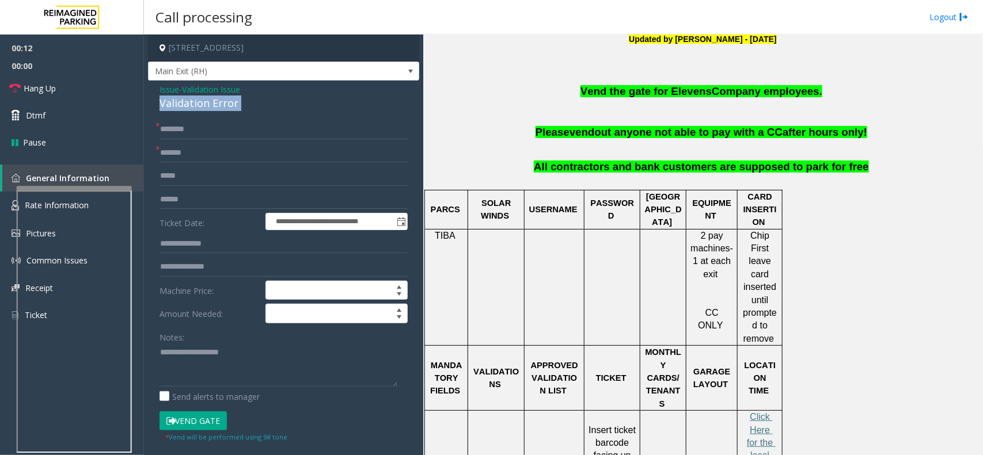
click at [193, 110] on div "Validation Error" at bounding box center [283, 104] width 248 height 16
click at [182, 99] on div "Validation Error" at bounding box center [283, 104] width 248 height 16
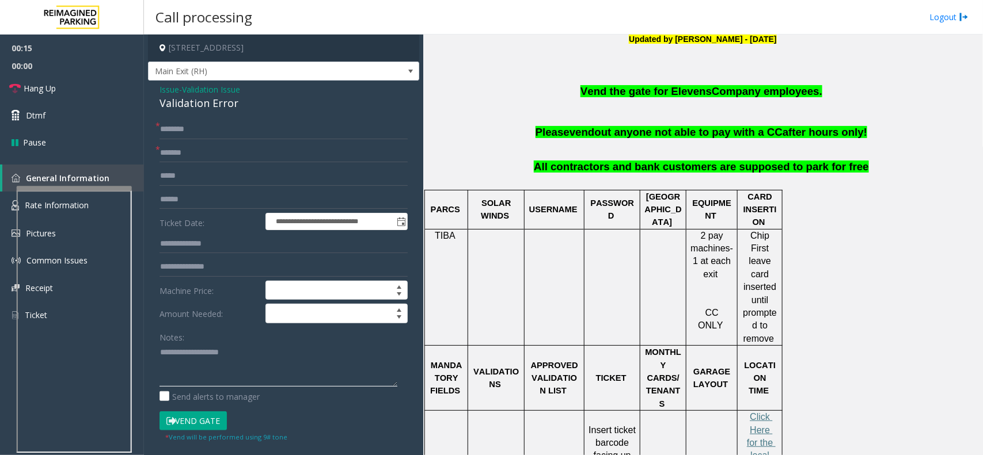
click at [220, 352] on textarea at bounding box center [278, 365] width 238 height 43
paste textarea "**********"
type textarea "**********"
click at [189, 134] on input "text" at bounding box center [283, 130] width 248 height 20
type input "*"
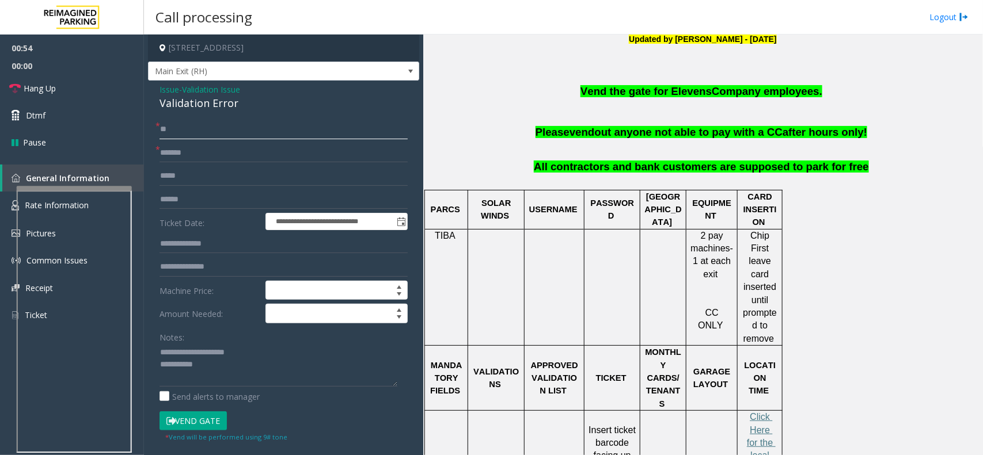
type input "**"
click at [205, 366] on textarea at bounding box center [278, 365] width 238 height 43
paste textarea "**********"
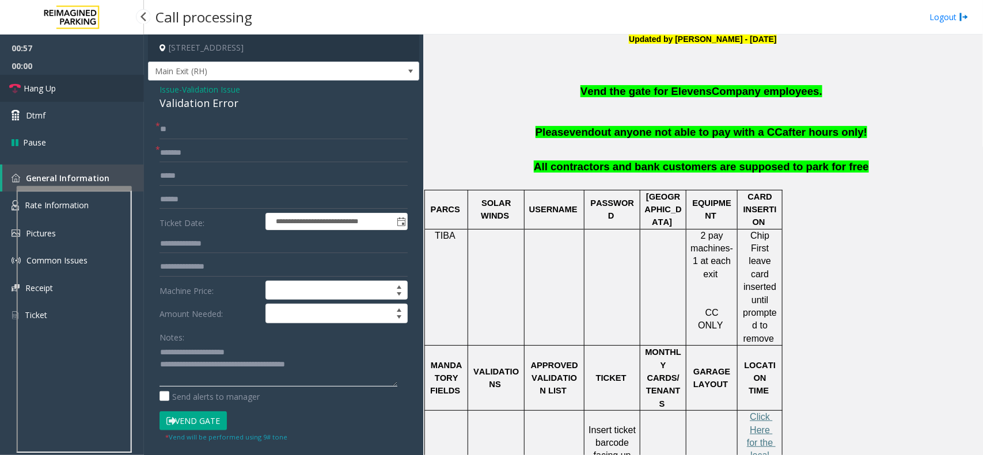
type textarea "**********"
click at [47, 91] on span "Hang Up" at bounding box center [40, 88] width 32 height 12
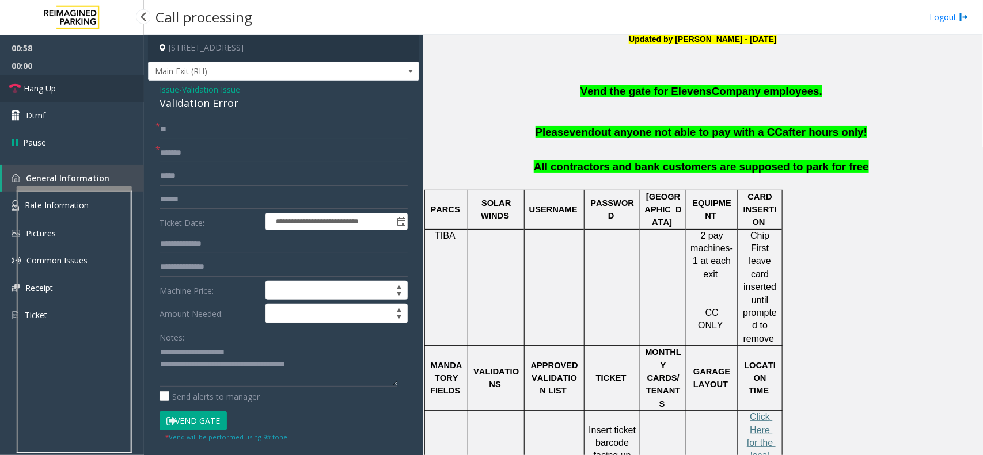
click at [47, 91] on span "Hang Up" at bounding box center [40, 88] width 32 height 12
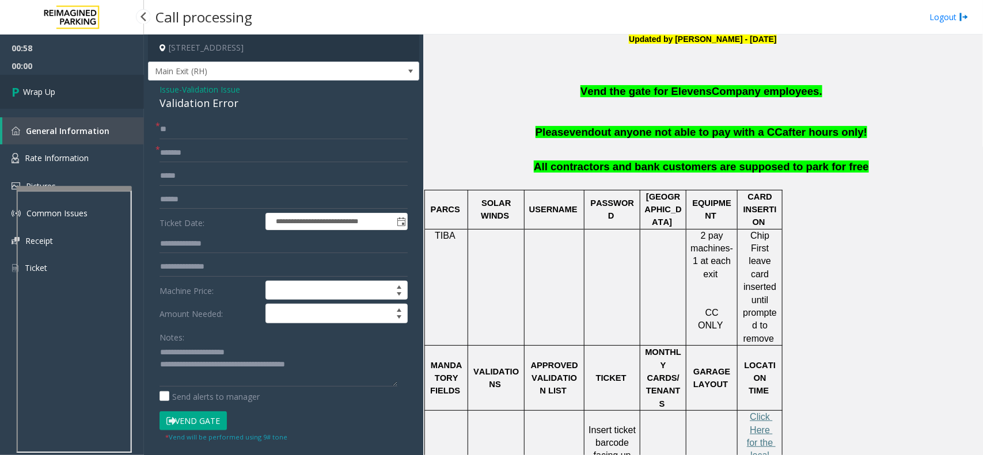
click at [47, 91] on span "Wrap Up" at bounding box center [39, 92] width 32 height 12
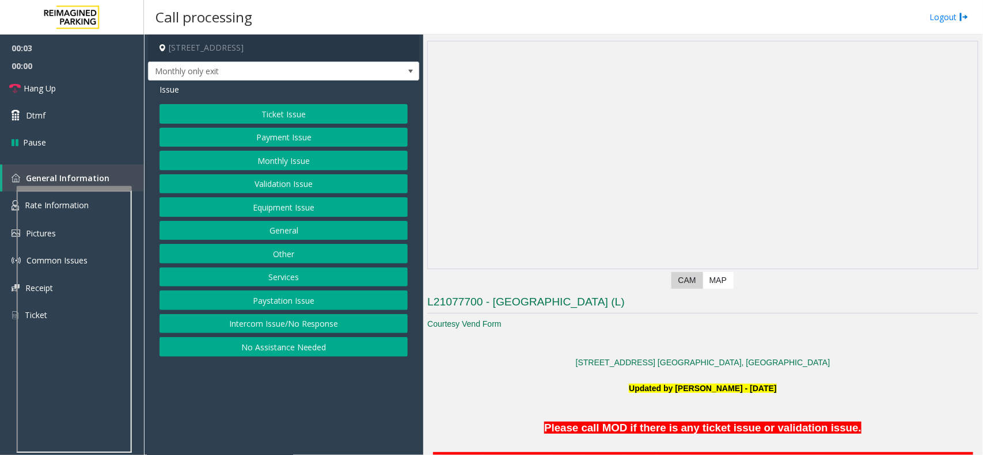
scroll to position [288, 0]
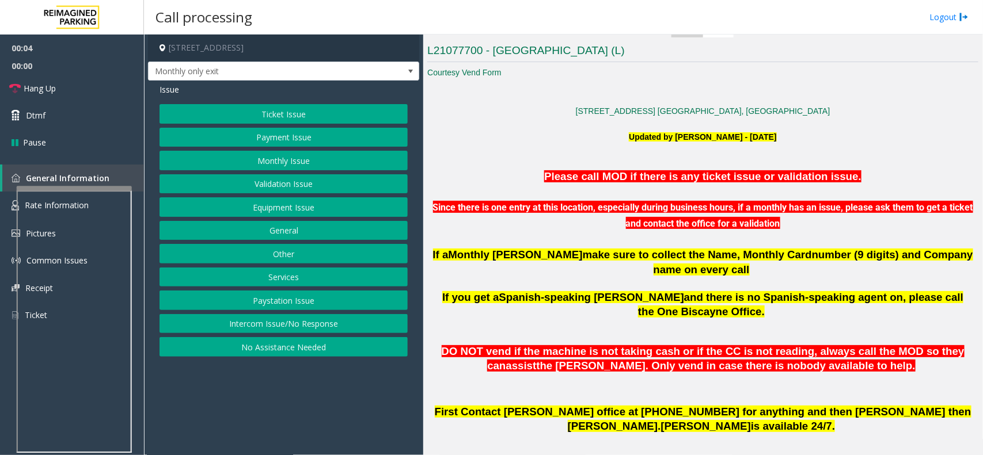
click at [683, 250] on span "make sure to collect the Name, Monthly Card" at bounding box center [697, 255] width 229 height 12
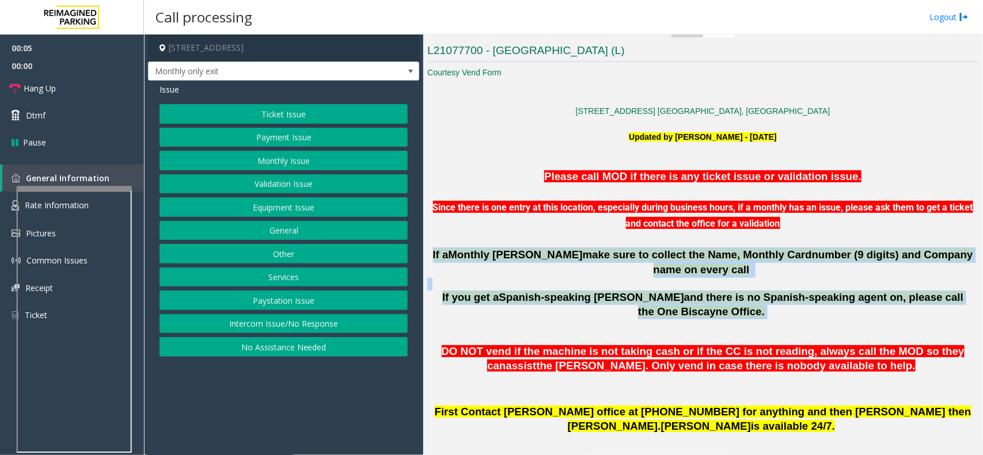
drag, startPoint x: 683, startPoint y: 250, endPoint x: 737, endPoint y: 284, distance: 64.1
click at [737, 291] on span "and there is no Spanish-speaking agent on, please call the One Biscayne Office." at bounding box center [800, 304] width 325 height 26
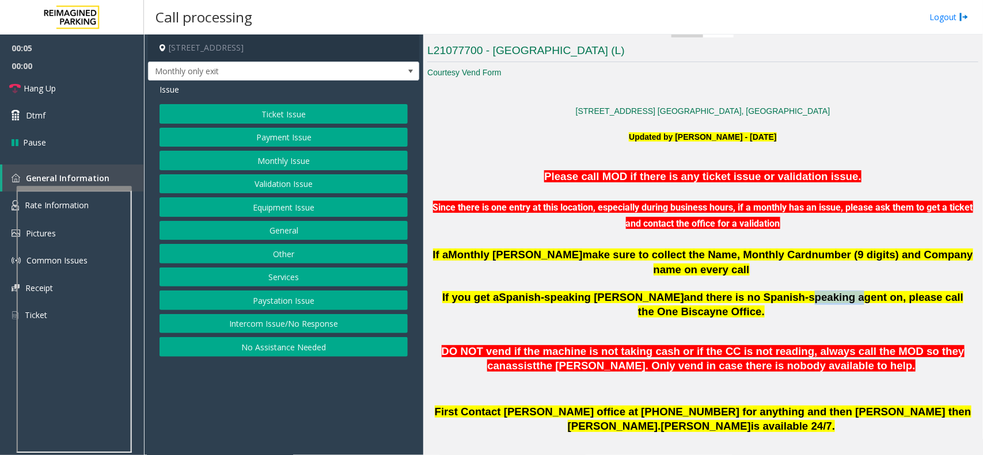
click at [737, 291] on span "and there is no Spanish-speaking agent on, please call the One Biscayne Office." at bounding box center [800, 304] width 325 height 26
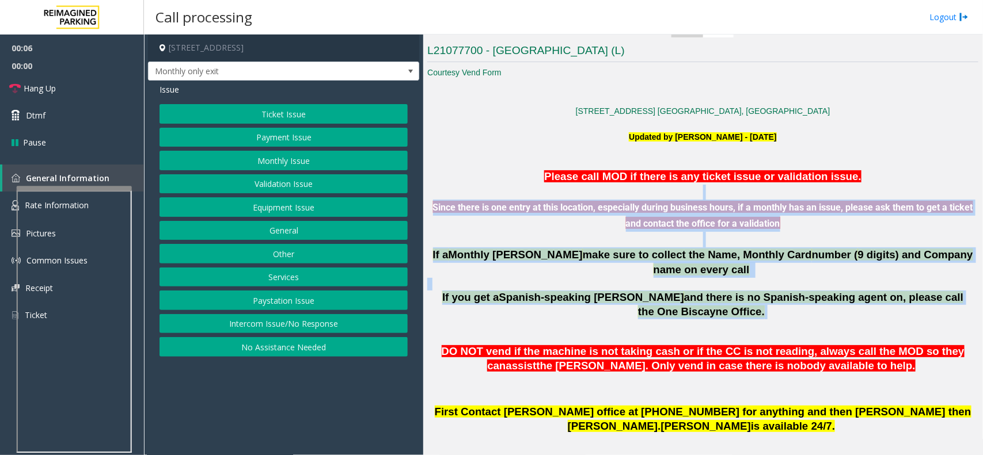
drag, startPoint x: 737, startPoint y: 284, endPoint x: 600, endPoint y: 188, distance: 167.8
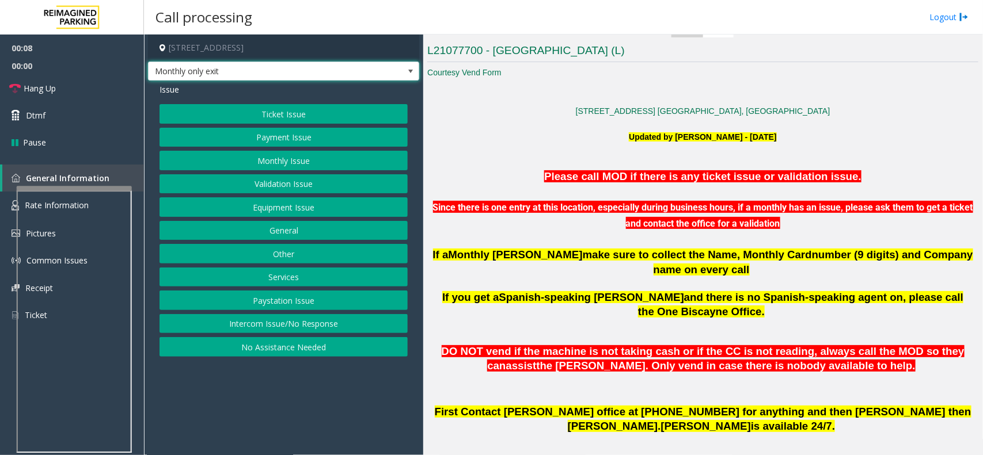
click at [373, 71] on span "Monthly only exit" at bounding box center [283, 72] width 271 height 20
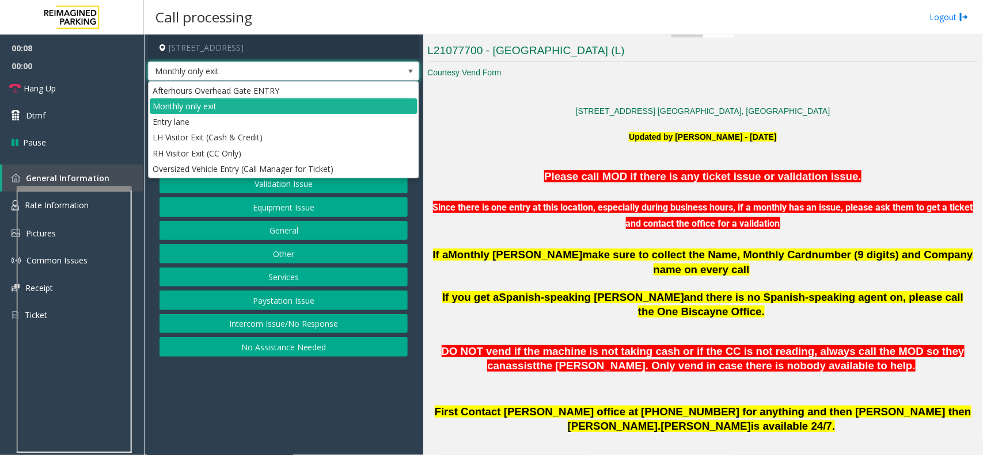
click at [373, 71] on span "Monthly only exit" at bounding box center [283, 72] width 271 height 20
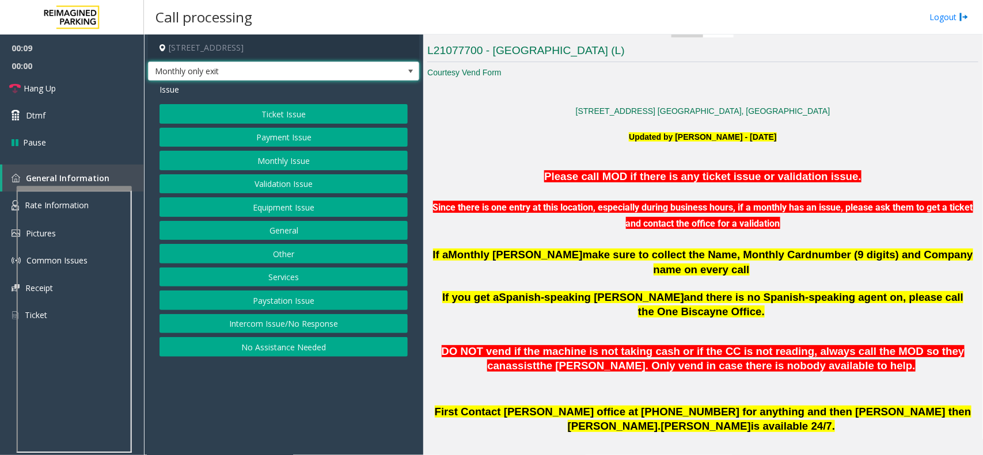
click at [715, 181] on font "Please call MOD if there is any ticket issue or validation issue." at bounding box center [702, 176] width 317 height 12
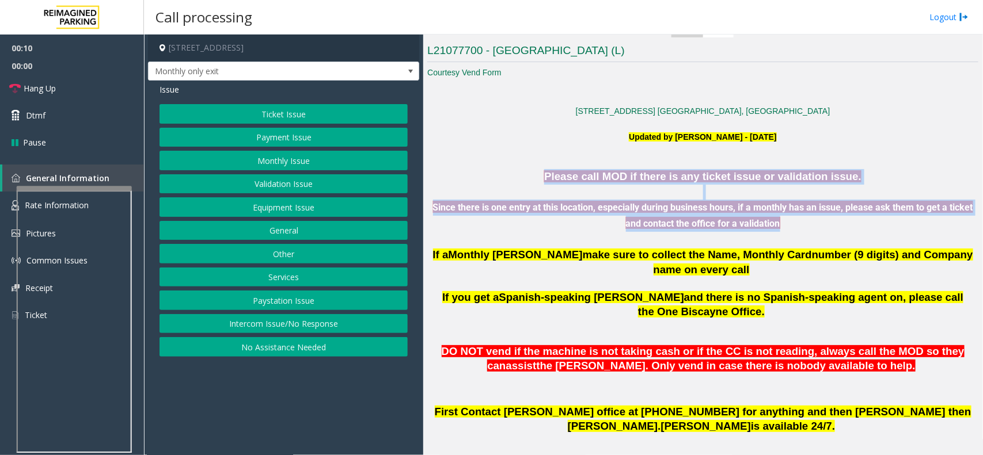
drag, startPoint x: 715, startPoint y: 181, endPoint x: 748, endPoint y: 220, distance: 51.1
click at [748, 220] on div "Please call MOD if there is any ticket issue or validation issue. Since there i…" at bounding box center [702, 223] width 551 height 109
click at [748, 220] on font "Since there is one entry at this location, especially during business hours, if…" at bounding box center [703, 215] width 540 height 27
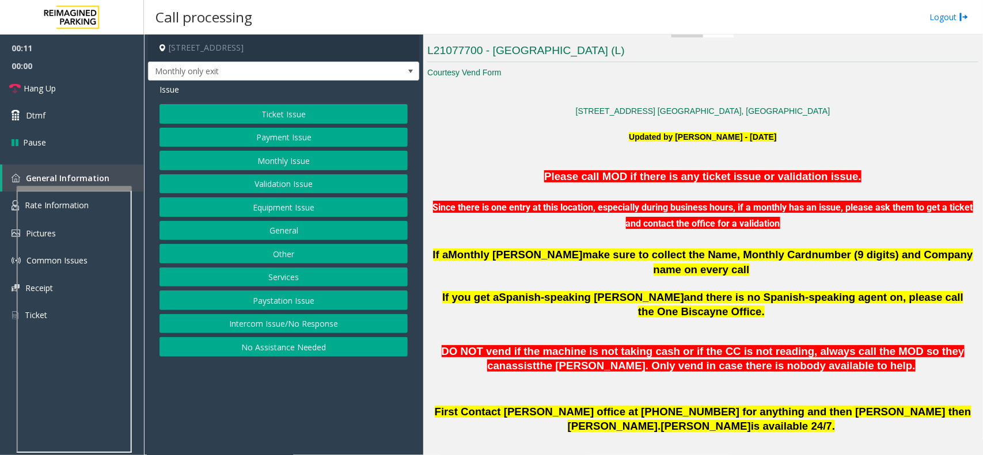
click at [253, 155] on button "Monthly Issue" at bounding box center [283, 161] width 248 height 20
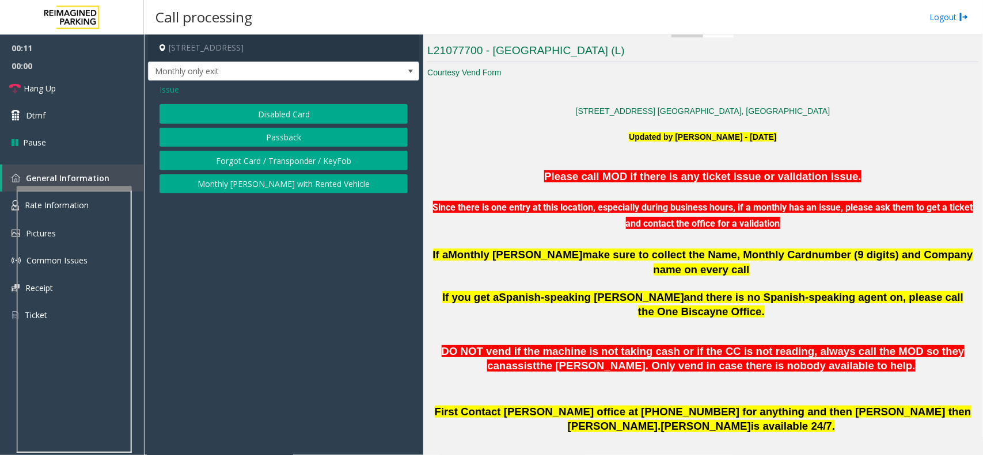
click at [260, 106] on button "Disabled Card" at bounding box center [283, 114] width 248 height 20
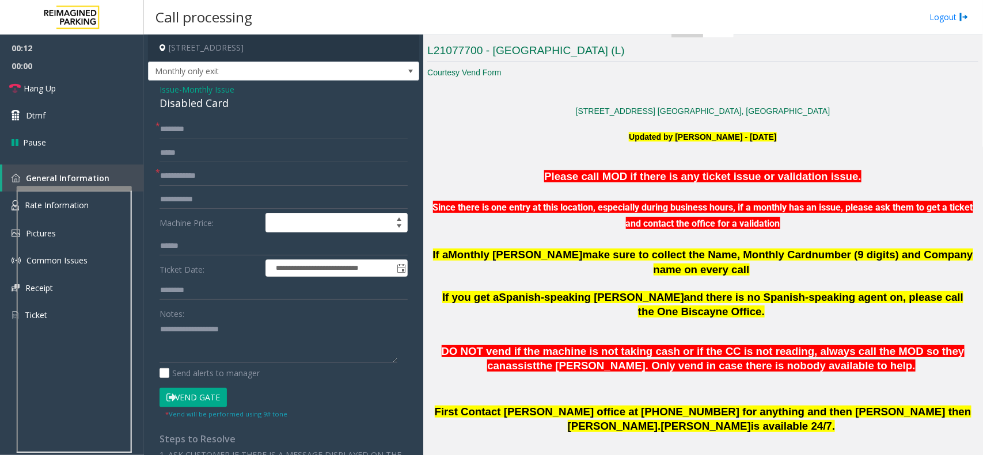
click at [257, 105] on div "Disabled Card" at bounding box center [283, 104] width 248 height 16
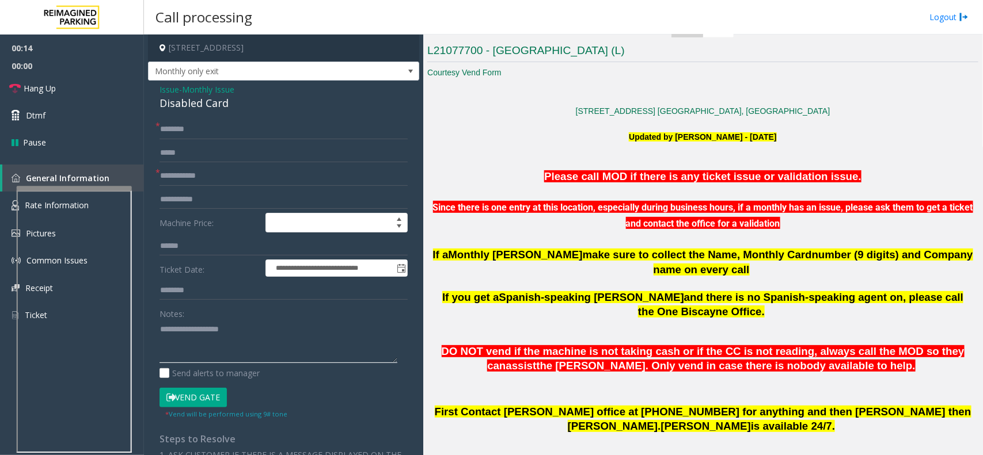
click at [177, 344] on textarea at bounding box center [278, 341] width 238 height 43
paste textarea "**********"
type textarea "**********"
click at [242, 174] on input "text" at bounding box center [283, 176] width 248 height 20
click at [678, 252] on span "make sure to collect the Name, Monthly Card" at bounding box center [697, 255] width 229 height 12
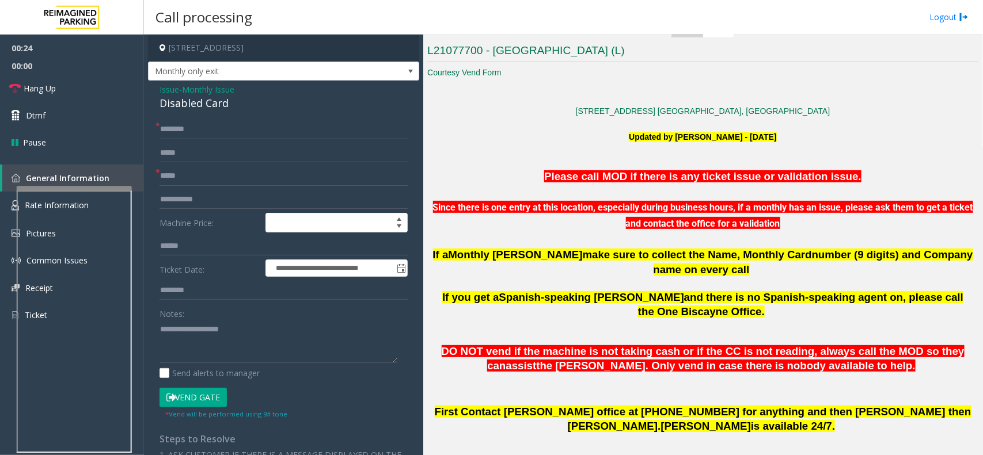
drag, startPoint x: 678, startPoint y: 252, endPoint x: 724, endPoint y: 256, distance: 46.3
click at [724, 256] on span "make sure to collect the Name, Monthly Card" at bounding box center [697, 255] width 229 height 12
click at [280, 179] on input "*****" at bounding box center [283, 176] width 248 height 20
type input "**********"
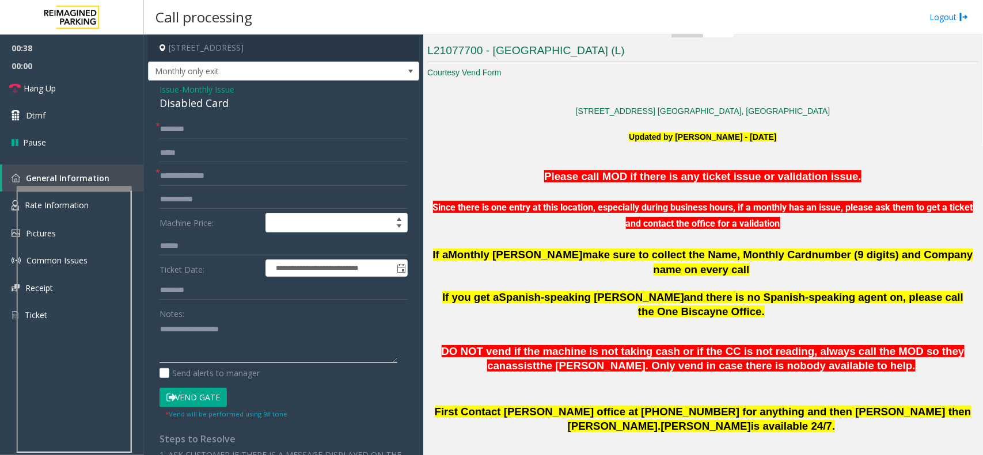
click at [226, 357] on textarea at bounding box center [278, 341] width 238 height 43
paste textarea "**********"
type textarea "**********"
click at [220, 174] on input "**********" at bounding box center [283, 176] width 248 height 20
type input "**********"
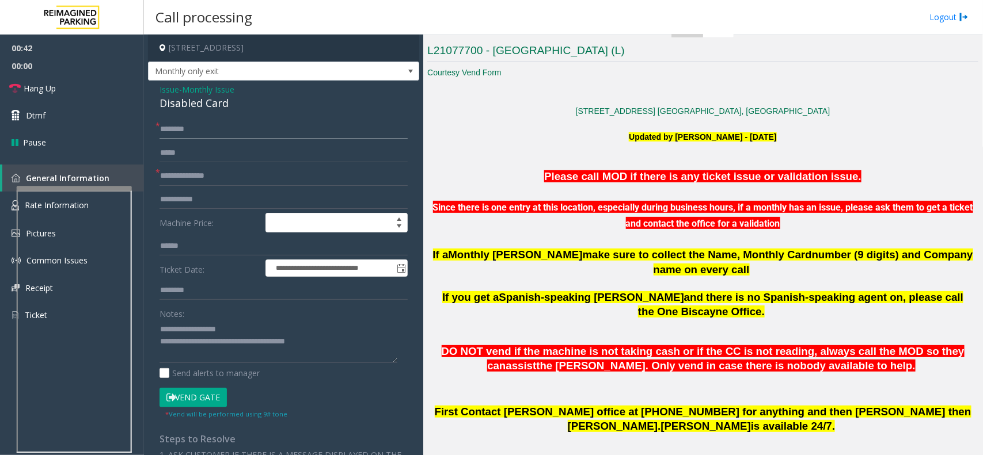
click at [286, 133] on input "text" at bounding box center [283, 130] width 248 height 20
drag, startPoint x: 164, startPoint y: 136, endPoint x: 400, endPoint y: 133, distance: 236.0
click at [400, 133] on div "**********" at bounding box center [283, 393] width 265 height 546
click at [174, 130] on input "*******" at bounding box center [283, 130] width 248 height 20
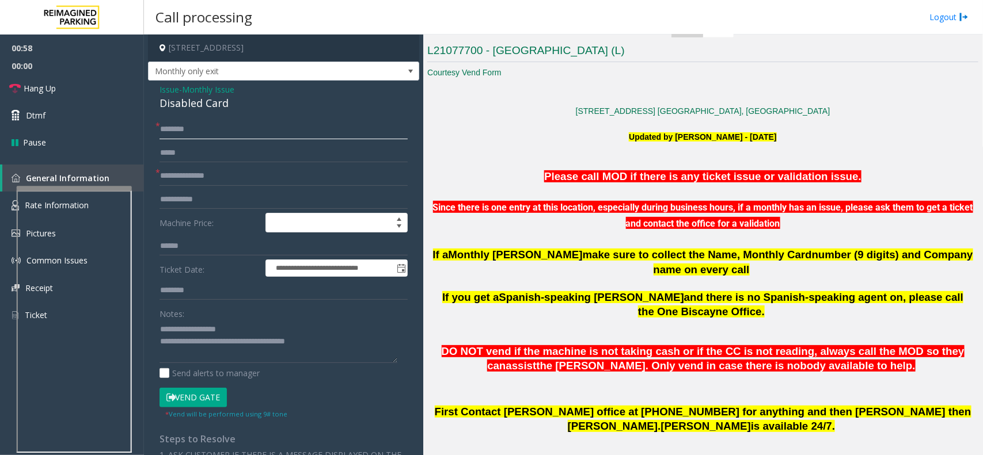
click at [174, 130] on input "*******" at bounding box center [283, 130] width 248 height 20
paste input "text"
click at [173, 125] on input "*******" at bounding box center [283, 130] width 248 height 20
click at [174, 127] on input "*******" at bounding box center [283, 130] width 248 height 20
type input "*******"
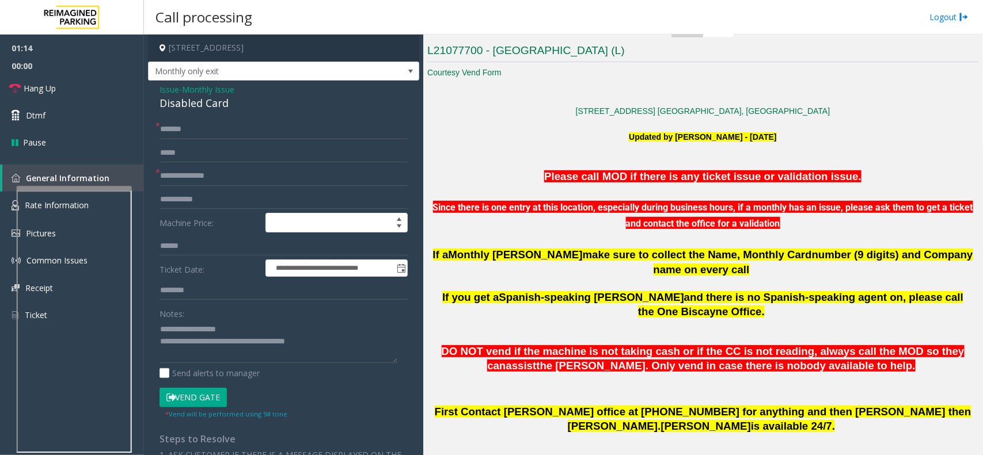
click at [452, 253] on span "Monthly [PERSON_NAME]" at bounding box center [515, 255] width 134 height 12
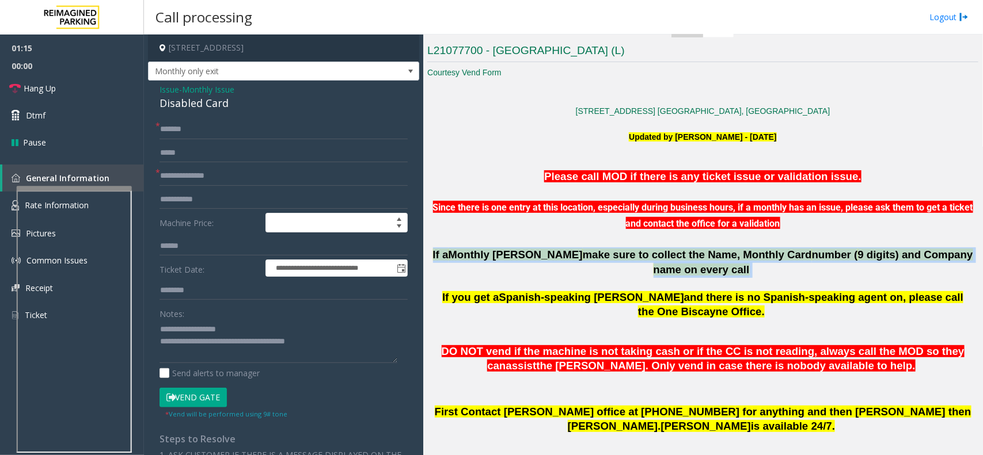
drag, startPoint x: 452, startPoint y: 253, endPoint x: 934, endPoint y: 253, distance: 481.8
click at [934, 253] on span "If a Monthly Parker make sure to collect the Name, Monthly Card number ( 9 digi…" at bounding box center [703, 263] width 540 height 28
click at [847, 260] on span "9 digits) and Company name on every call" at bounding box center [812, 263] width 319 height 28
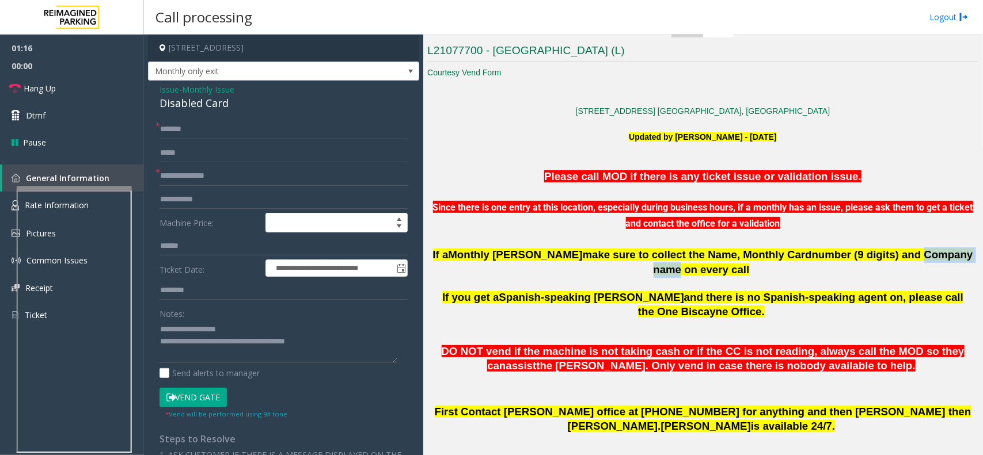
drag, startPoint x: 847, startPoint y: 260, endPoint x: 874, endPoint y: 252, distance: 28.2
click at [874, 252] on span "9 digits) and Company name on every call" at bounding box center [812, 263] width 319 height 28
click at [272, 47] on h4 "[STREET_ADDRESS]" at bounding box center [283, 48] width 271 height 27
drag, startPoint x: 272, startPoint y: 47, endPoint x: 324, endPoint y: 47, distance: 52.4
click at [324, 47] on h4 "[STREET_ADDRESS]" at bounding box center [283, 48] width 271 height 27
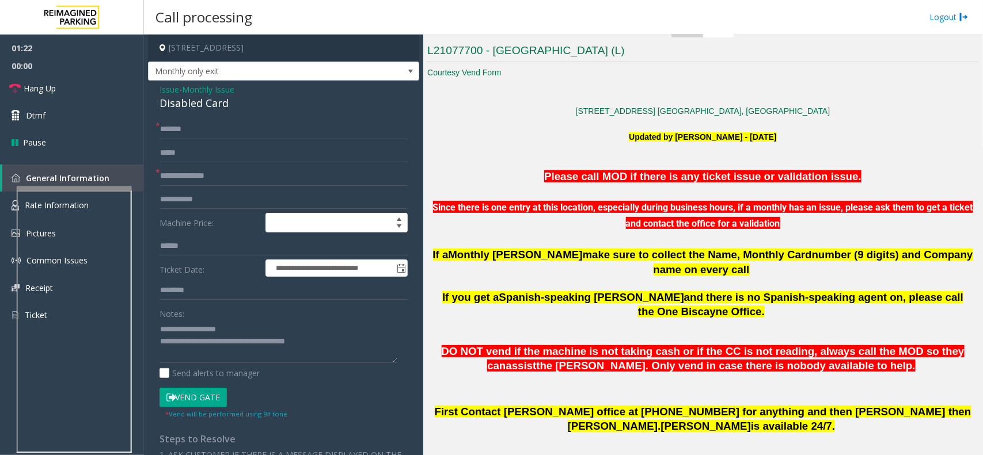
copy h4 "Boulevard, Miami, FL"
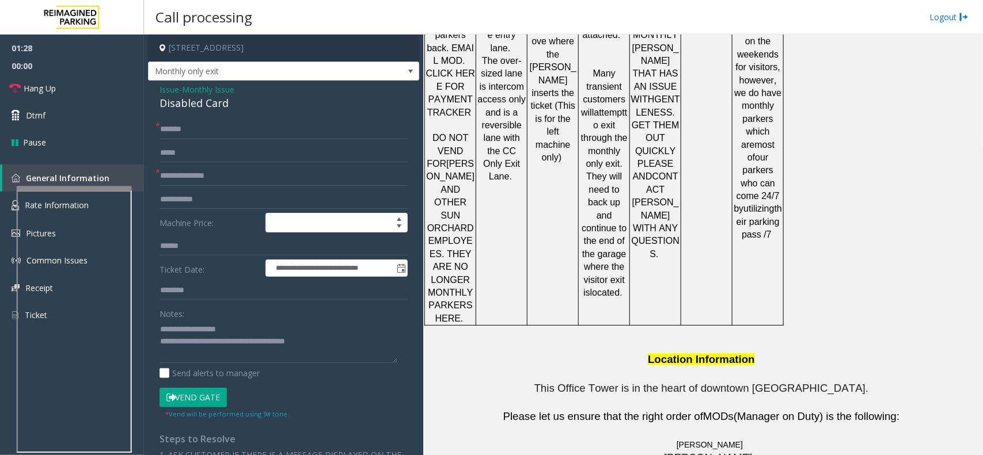
scroll to position [1912, 0]
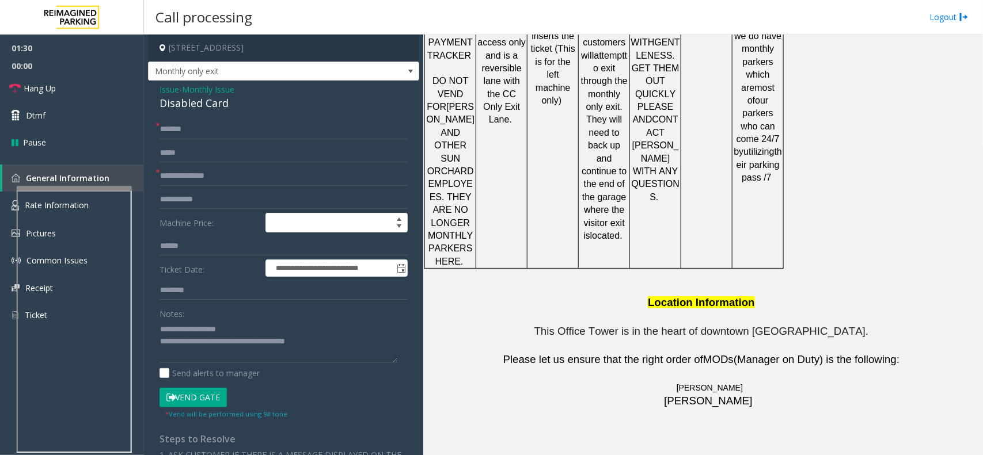
click at [208, 403] on button "Vend Gate" at bounding box center [192, 398] width 67 height 20
click at [195, 349] on textarea at bounding box center [278, 341] width 238 height 43
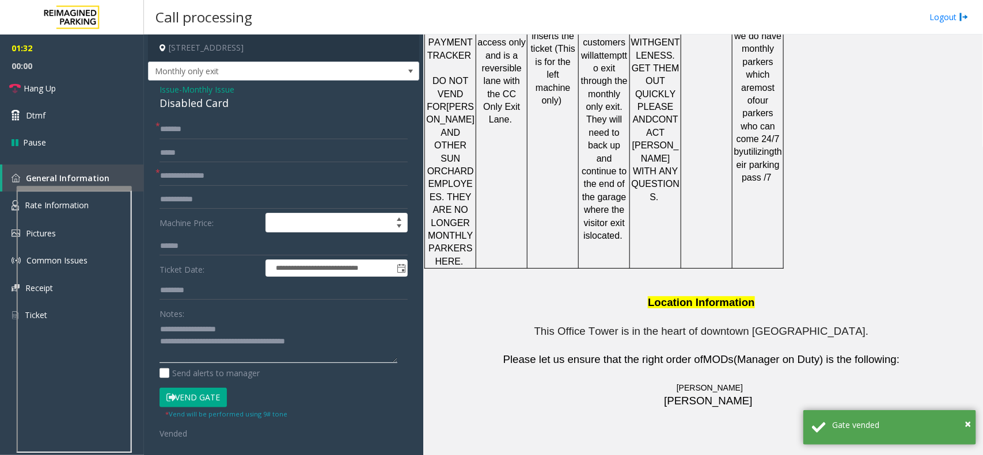
drag, startPoint x: 195, startPoint y: 349, endPoint x: 159, endPoint y: 336, distance: 38.1
click at [159, 336] on textarea at bounding box center [278, 341] width 238 height 43
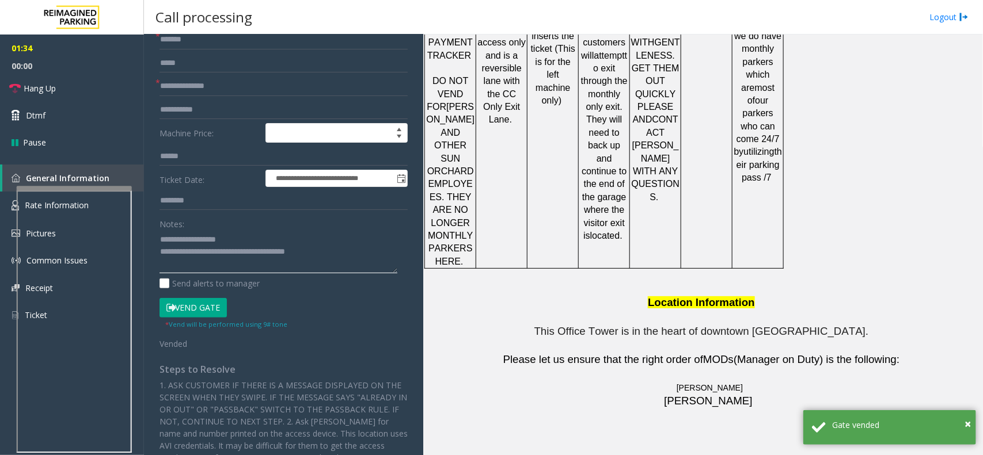
scroll to position [243, 0]
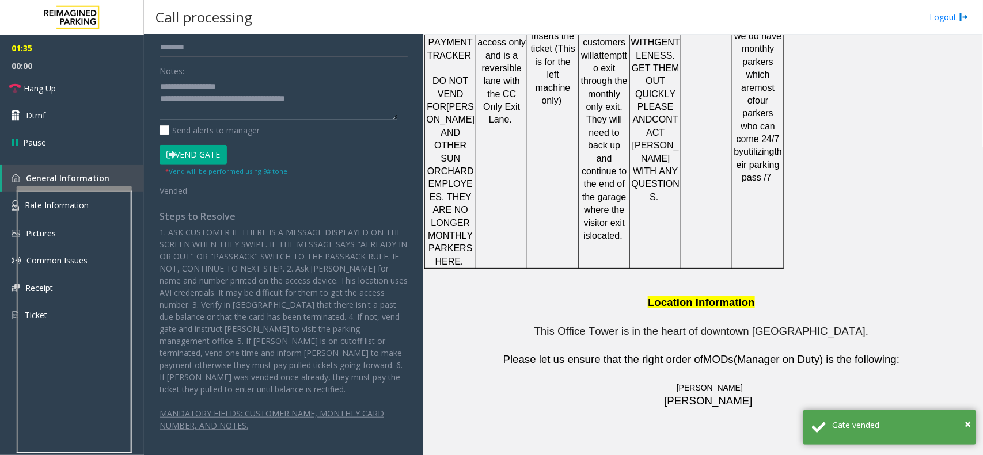
drag, startPoint x: 159, startPoint y: 336, endPoint x: 328, endPoint y: 370, distance: 172.6
click at [328, 370] on div "**********" at bounding box center [283, 160] width 265 height 566
click at [275, 352] on p "1. ASK CUSTOMER IF THERE IS A MESSAGE DISPLAYED ON THE SCREEN WHEN THEY SWIPE. …" at bounding box center [283, 310] width 248 height 169
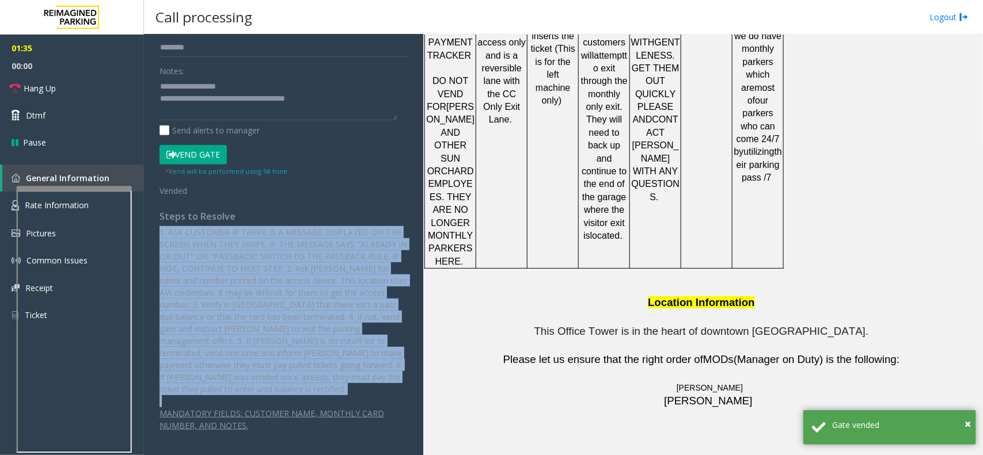
click at [275, 352] on p "1. ASK CUSTOMER IF THERE IS A MESSAGE DISPLAYED ON THE SCREEN WHEN THEY SWIPE. …" at bounding box center [283, 310] width 248 height 169
drag, startPoint x: 275, startPoint y: 352, endPoint x: 182, endPoint y: 226, distance: 157.3
click at [182, 226] on p "1. ASK CUSTOMER IF THERE IS A MESSAGE DISPLAYED ON THE SCREEN WHEN THEY SWIPE. …" at bounding box center [283, 310] width 248 height 169
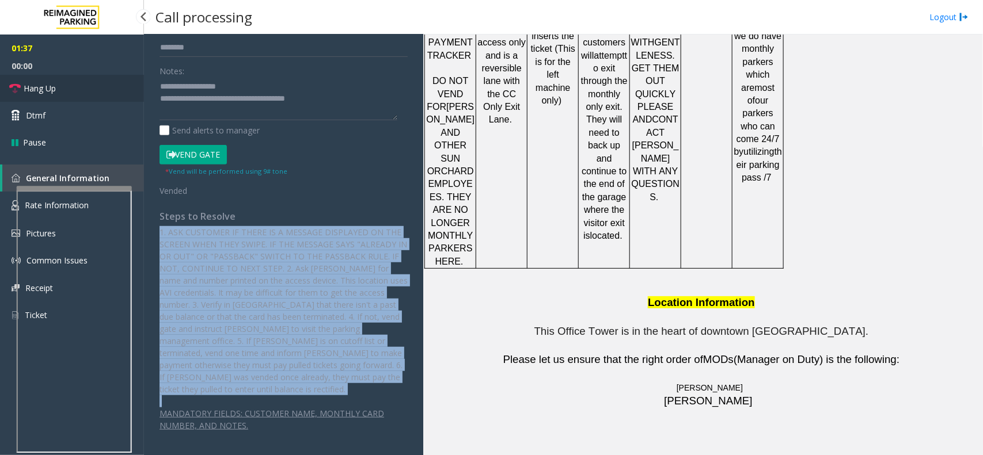
click at [65, 91] on link "Hang Up" at bounding box center [72, 88] width 144 height 27
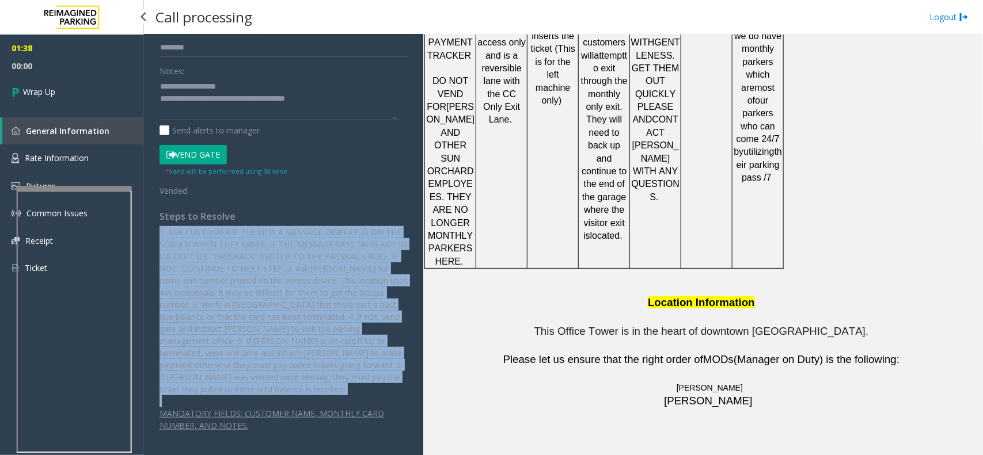
click at [65, 91] on link "Wrap Up" at bounding box center [72, 92] width 144 height 34
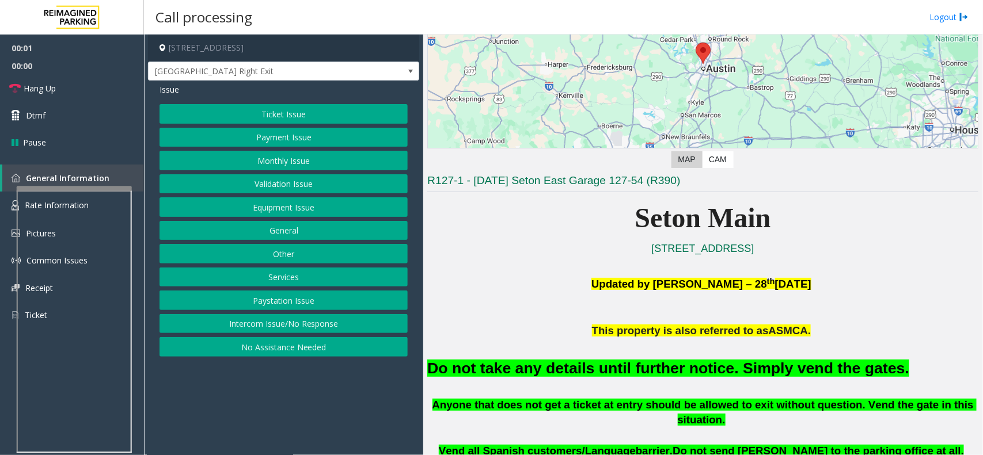
scroll to position [144, 0]
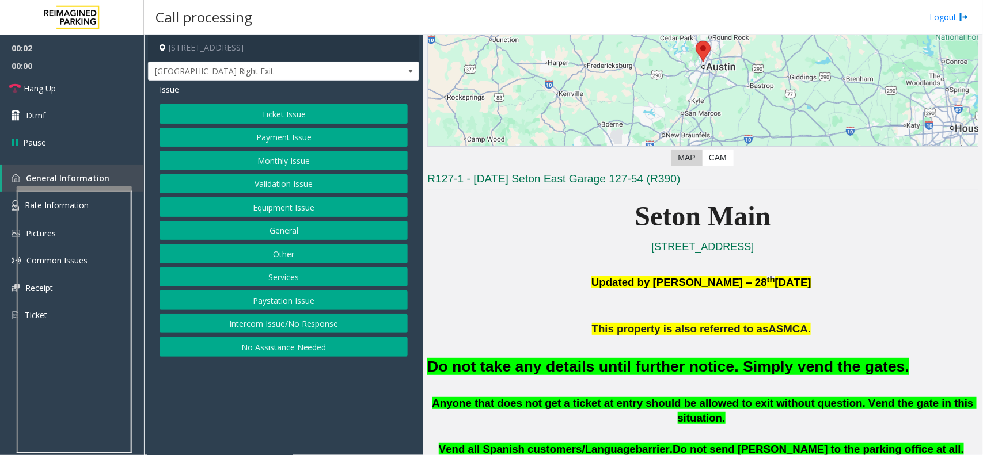
click at [680, 366] on font "Do not take any details until further notice. Simply vend the gates." at bounding box center [668, 366] width 482 height 17
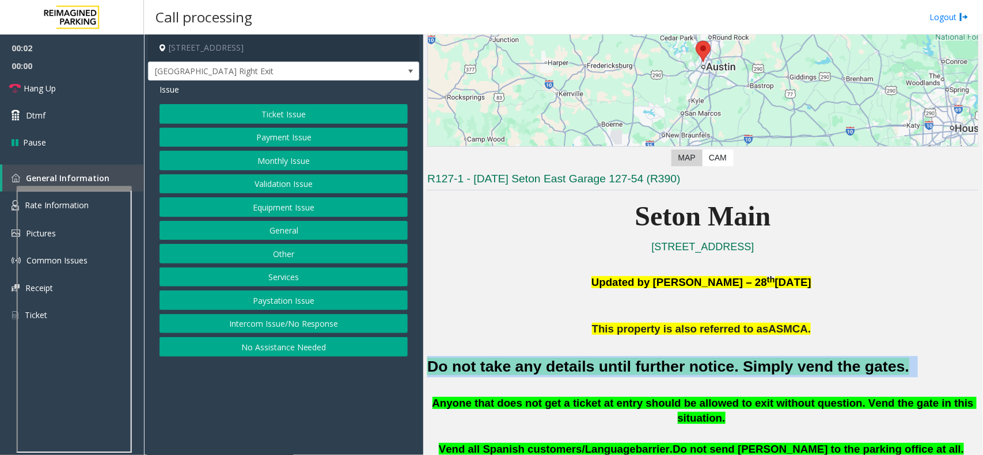
click at [680, 366] on font "Do not take any details until further notice. Simply vend the gates." at bounding box center [668, 366] width 482 height 17
copy h2 "Do not take any details until further notice. Simply vend the gates."
click at [314, 214] on button "Equipment Issue" at bounding box center [283, 207] width 248 height 20
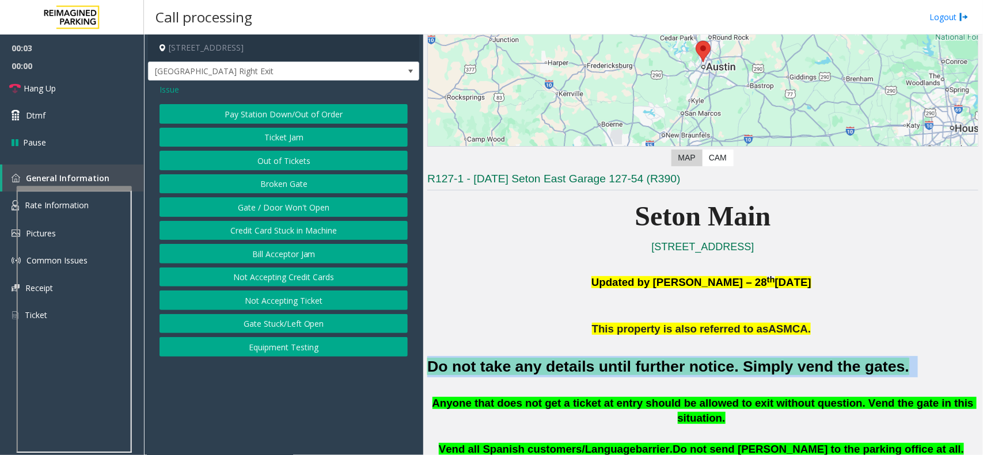
click at [314, 214] on button "Gate / Door Won't Open" at bounding box center [283, 207] width 248 height 20
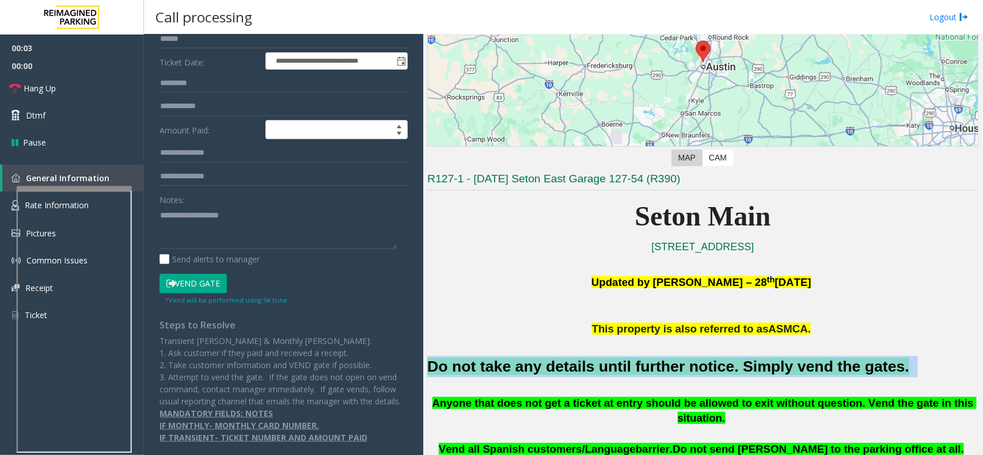
scroll to position [101, 0]
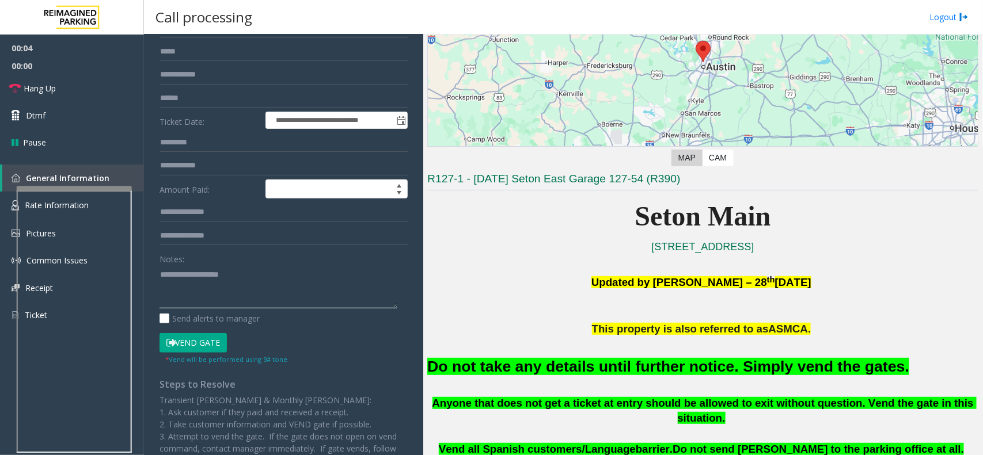
click at [236, 289] on textarea at bounding box center [278, 286] width 238 height 43
paste textarea "**********"
type textarea "**********"
click at [212, 357] on small "* Vend will be performed using 9# tone" at bounding box center [226, 359] width 122 height 9
click at [213, 344] on button "Vend Gate" at bounding box center [192, 343] width 67 height 20
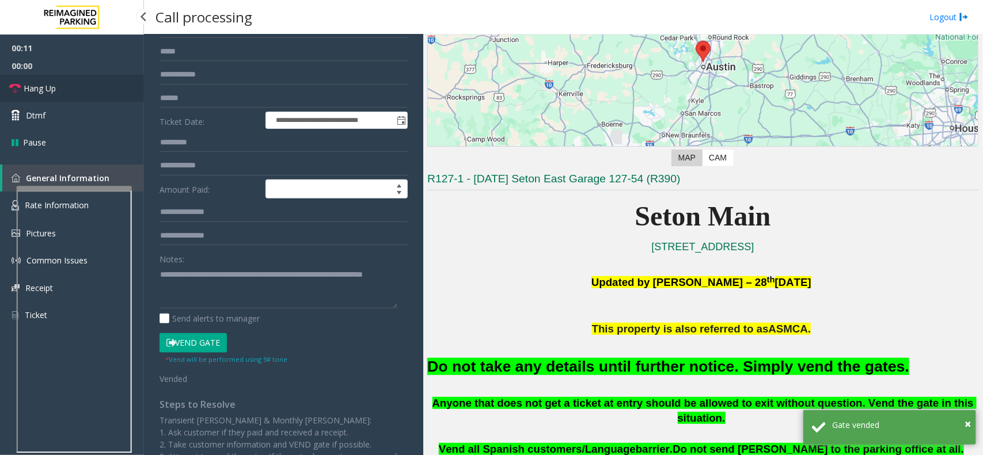
click at [79, 90] on link "Hang Up" at bounding box center [72, 88] width 144 height 27
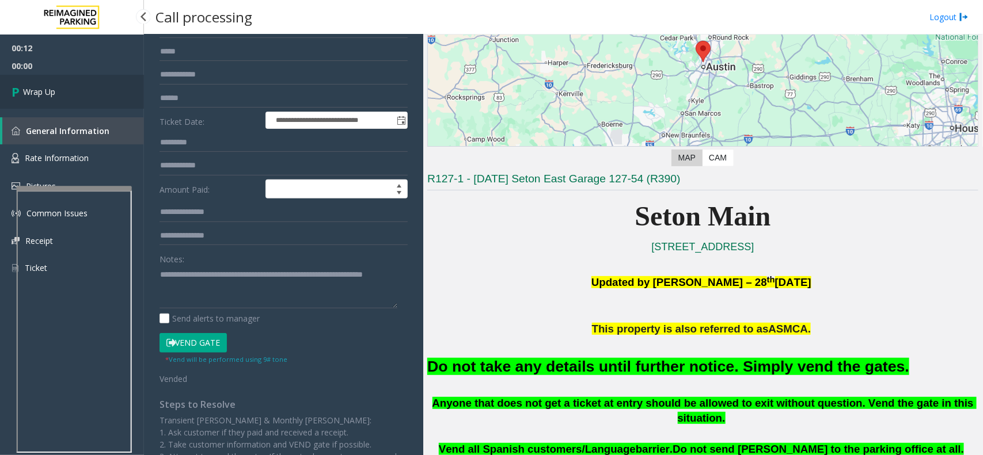
click at [79, 90] on link "Wrap Up" at bounding box center [72, 92] width 144 height 34
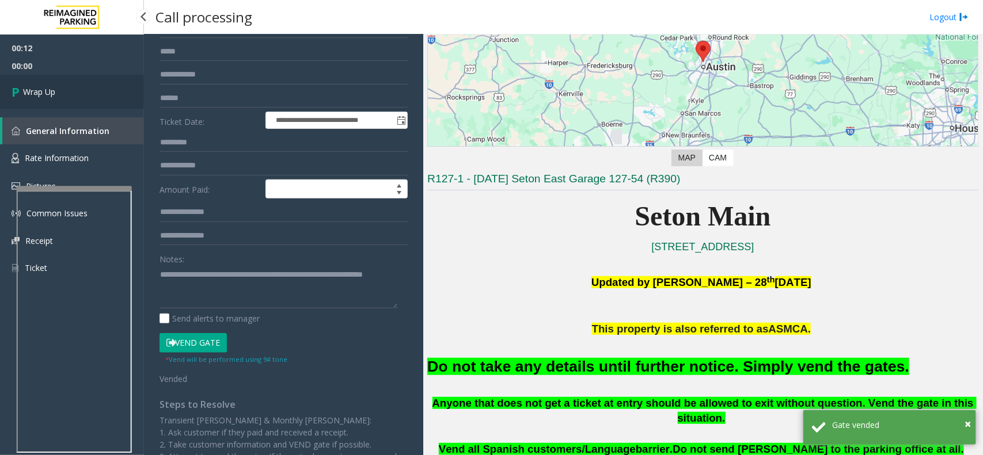
click at [79, 90] on link "Wrap Up" at bounding box center [72, 92] width 144 height 34
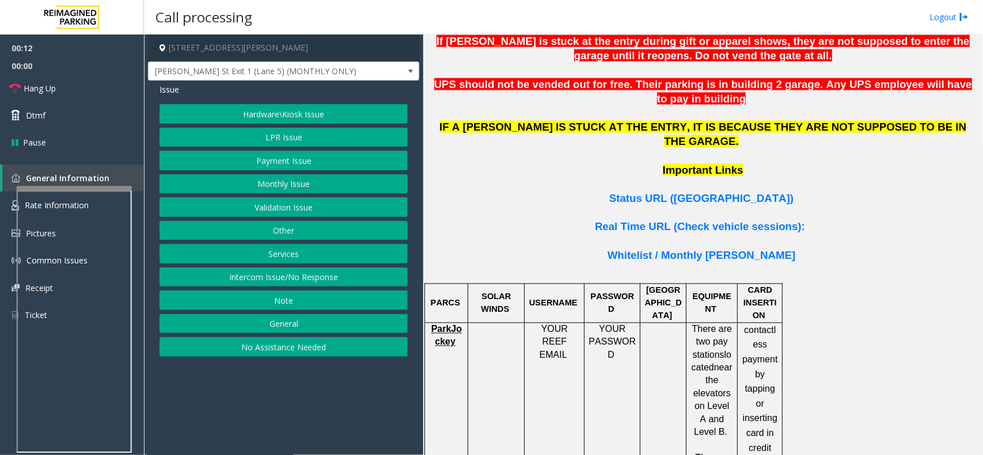
scroll to position [863, 0]
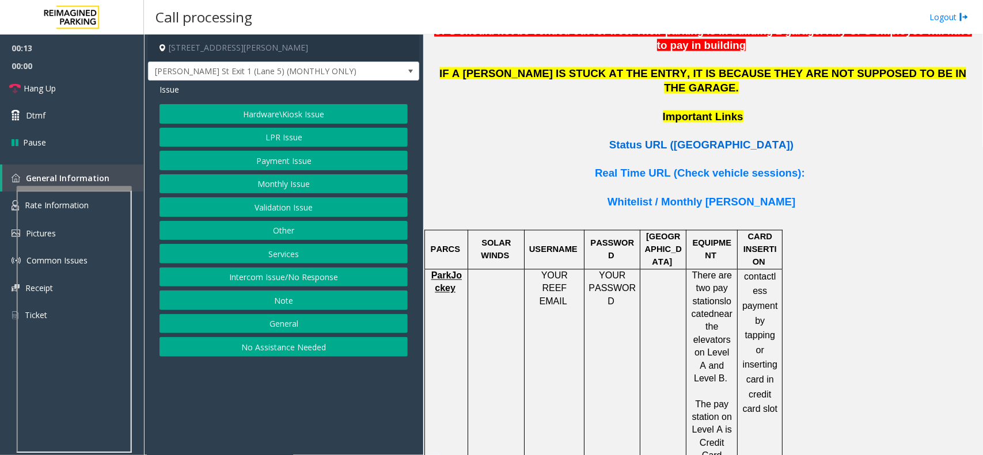
click at [669, 139] on span "Status URL (Vend Gate)" at bounding box center [701, 145] width 184 height 12
click at [262, 106] on button "Hardware\Kiosk Issue" at bounding box center [283, 114] width 248 height 20
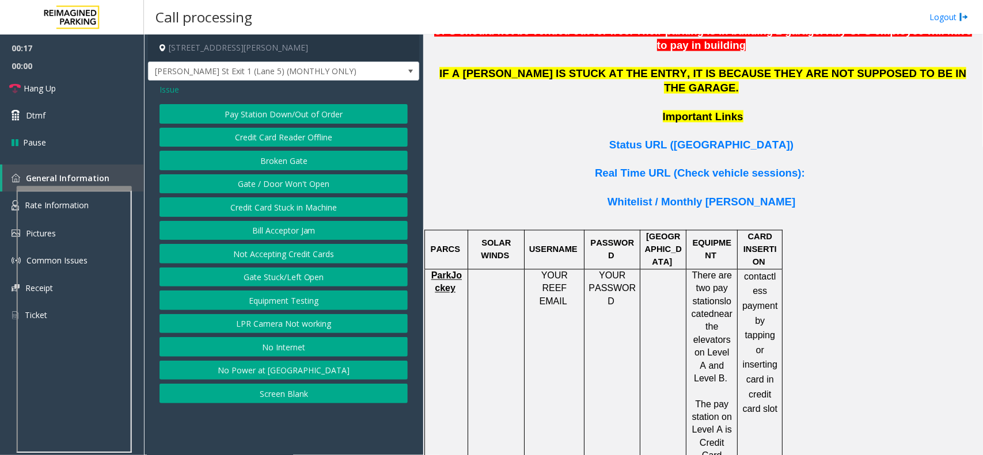
click at [278, 183] on button "Gate / Door Won't Open" at bounding box center [283, 184] width 248 height 20
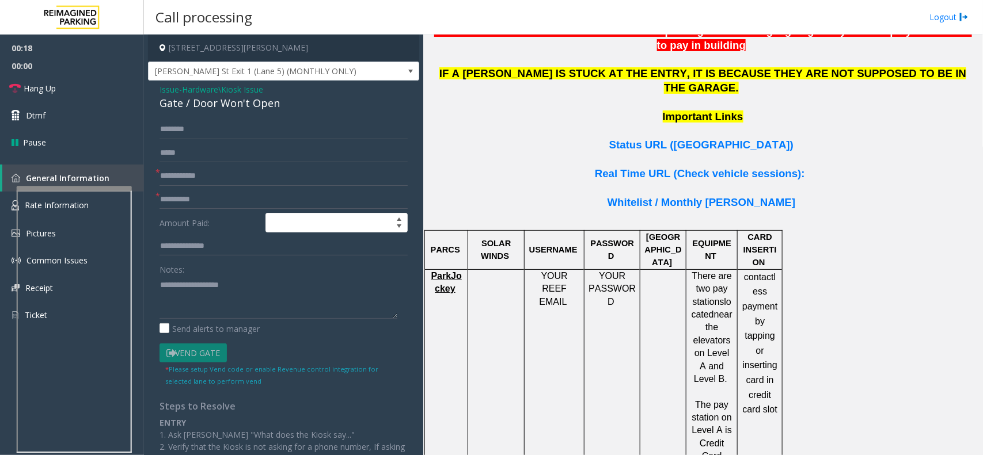
click at [242, 105] on div "Gate / Door Won't Open" at bounding box center [283, 104] width 248 height 16
copy div "Gate / Door Won't Open"
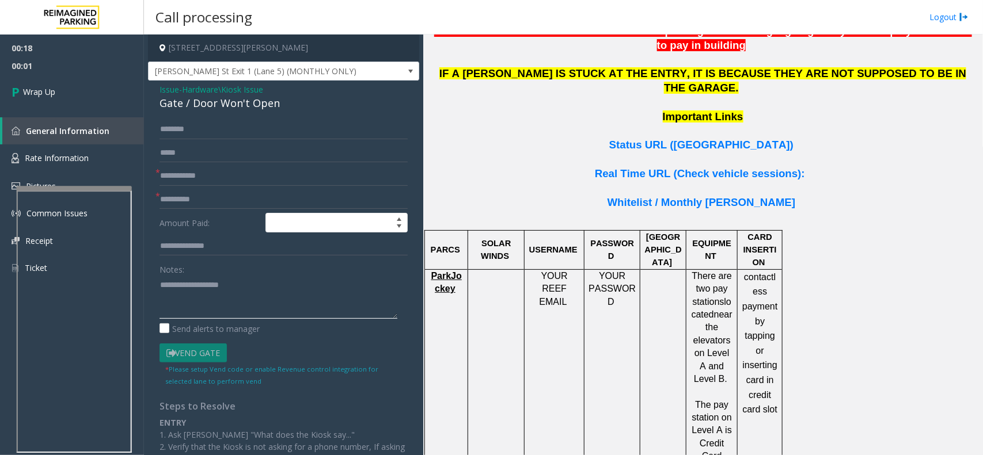
click at [263, 305] on textarea at bounding box center [278, 297] width 238 height 43
type textarea "******"
click at [180, 82] on div "Issue - Hardware\Kiosk Issue Gate / Door Won't Open * * Amount Paid: Notes: Sen…" at bounding box center [283, 339] width 271 height 516
click at [170, 93] on span "Issue" at bounding box center [169, 89] width 20 height 12
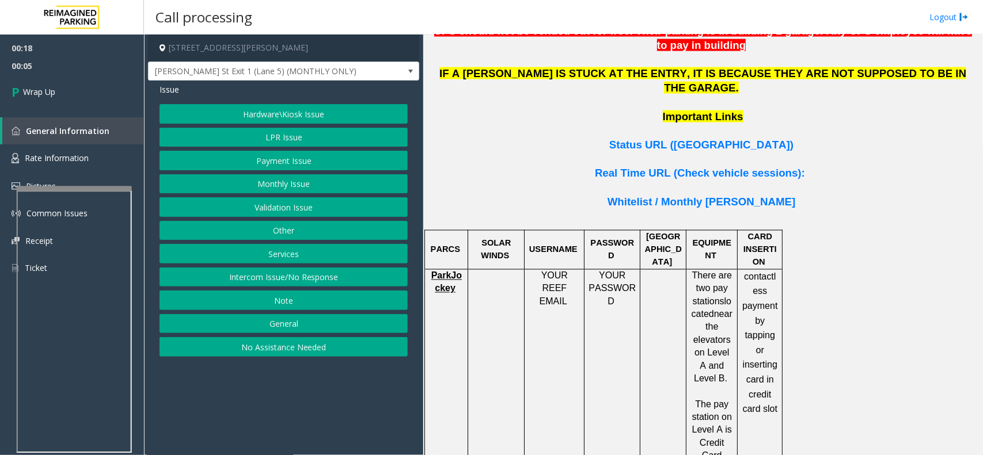
drag, startPoint x: 314, startPoint y: 350, endPoint x: 295, endPoint y: 275, distance: 77.8
click at [295, 275] on div "Hardware\Kiosk Issue LPR Issue Payment Issue Monthly Issue Validation Issue Oth…" at bounding box center [283, 230] width 248 height 253
click at [295, 275] on button "Intercom Issue/No Response" at bounding box center [283, 278] width 248 height 20
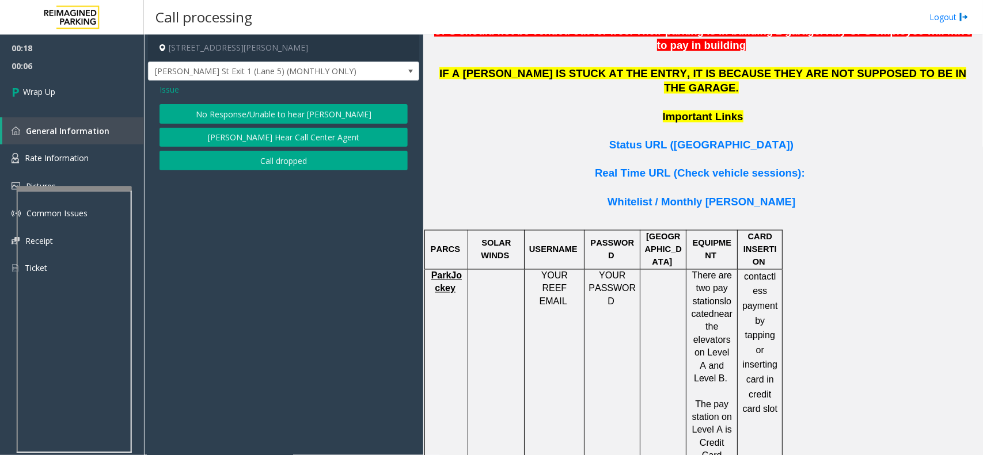
click at [268, 174] on div "Issue No Response/Unable to hear [PERSON_NAME] Cannot Hear Call Center Agent Ca…" at bounding box center [283, 129] width 271 height 96
click at [262, 172] on div "Issue No Response/Unable to hear [PERSON_NAME] Cannot Hear Call Center Agent Ca…" at bounding box center [283, 129] width 271 height 96
click at [260, 164] on button "Call dropped" at bounding box center [283, 161] width 248 height 20
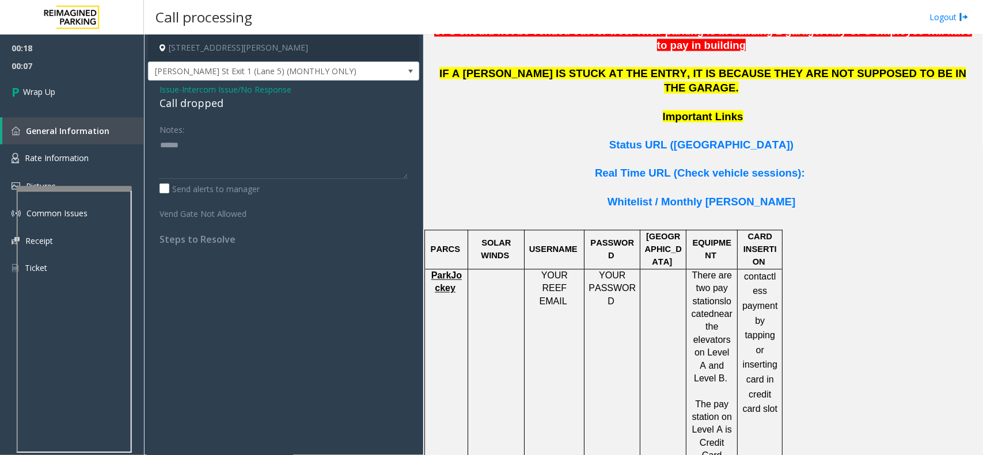
click at [209, 96] on div "Call dropped" at bounding box center [283, 104] width 248 height 16
copy div "Call dropped"
click at [242, 147] on textarea at bounding box center [283, 157] width 248 height 43
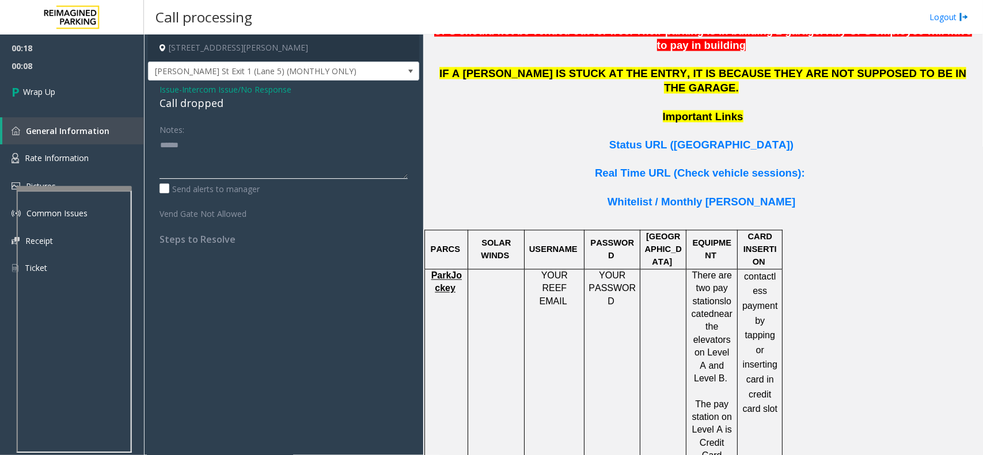
click at [242, 147] on textarea at bounding box center [283, 157] width 248 height 43
paste textarea "******"
type textarea "**********"
click at [69, 102] on link "Wrap Up" at bounding box center [72, 92] width 144 height 34
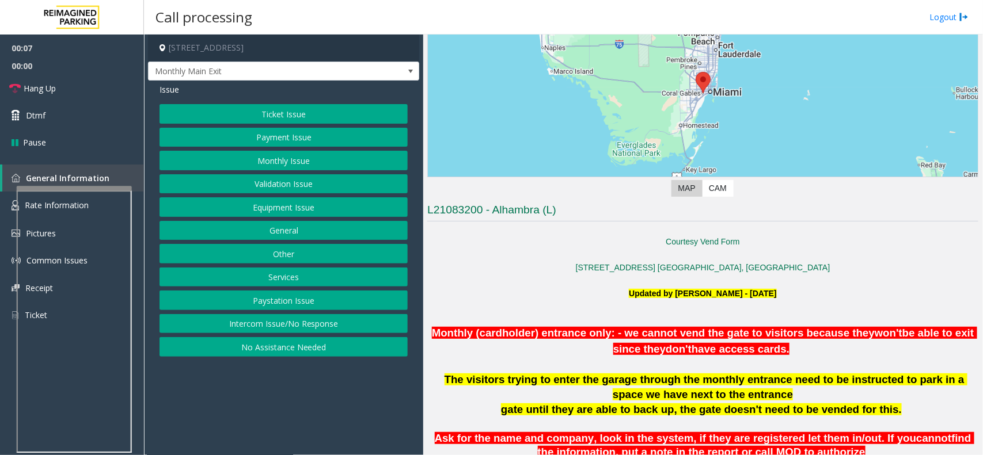
scroll to position [288, 0]
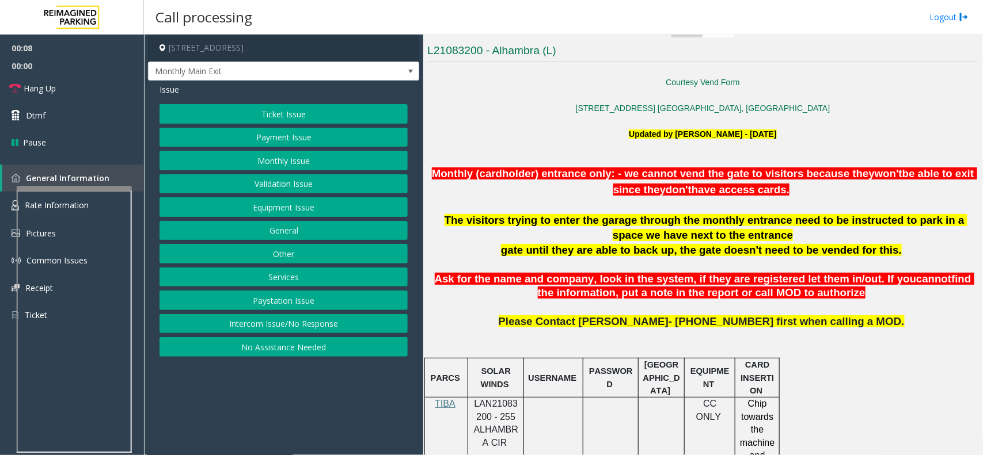
click at [700, 271] on p at bounding box center [702, 264] width 551 height 15
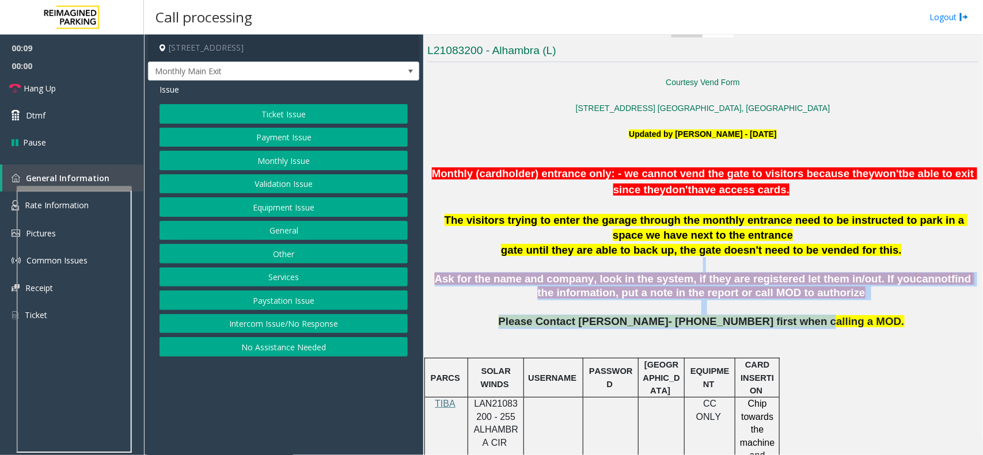
drag, startPoint x: 700, startPoint y: 271, endPoint x: 789, endPoint y: 323, distance: 103.0
click at [789, 323] on span "Please Contact Lisandra Alfonso- 786-447-3289 first when calling a MOD." at bounding box center [701, 321] width 406 height 12
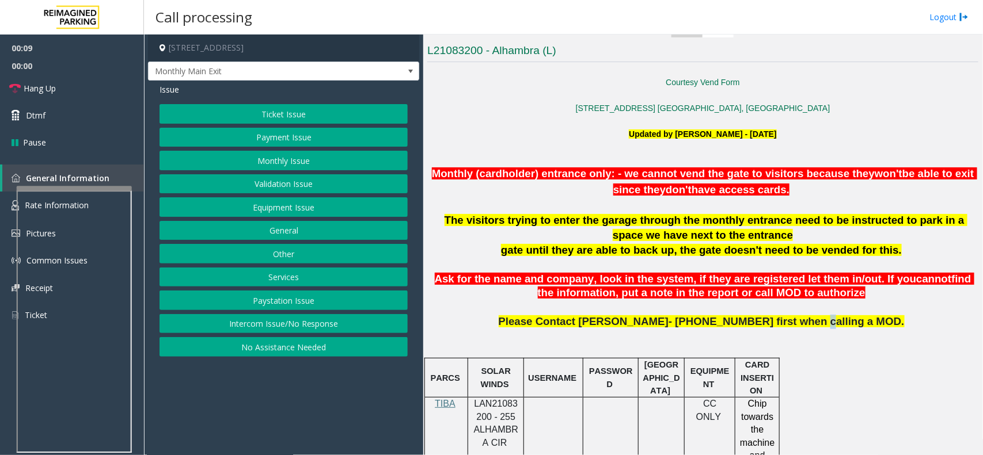
click at [789, 323] on span "Please Contact Lisandra Alfonso- 786-447-3289 first when calling a MOD." at bounding box center [701, 321] width 406 height 12
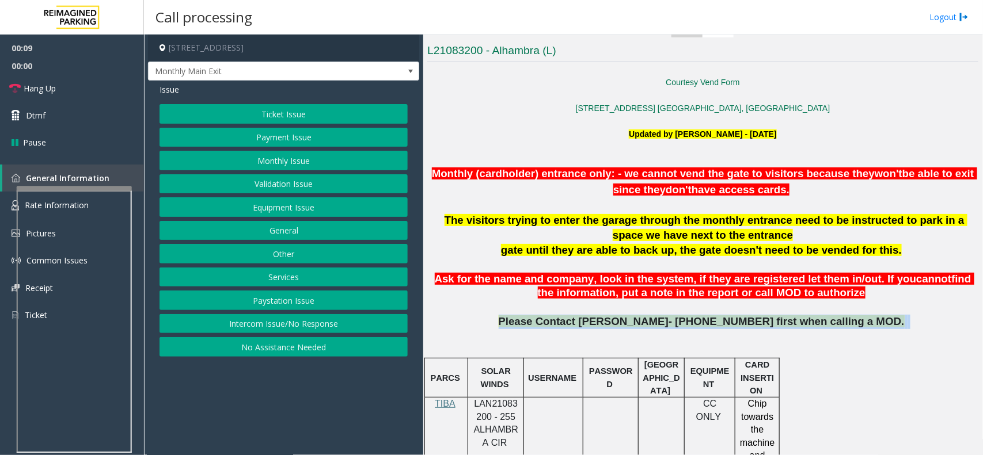
click at [789, 323] on span "Please Contact Lisandra Alfonso- 786-447-3289 first when calling a MOD." at bounding box center [701, 321] width 406 height 12
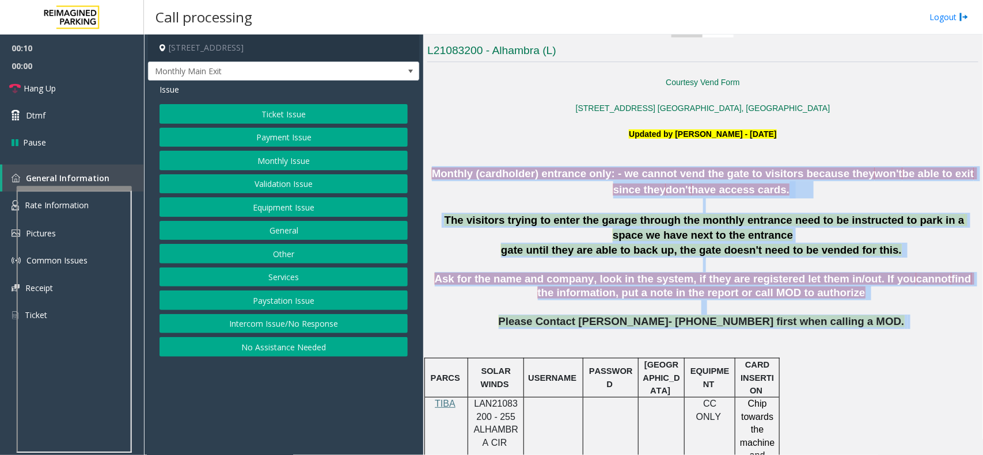
drag, startPoint x: 789, startPoint y: 323, endPoint x: 592, endPoint y: 173, distance: 247.6
click at [592, 173] on span "Monthly (cardholder) entrance only: - we cannot vend the gate to visitors becau…" at bounding box center [653, 174] width 443 height 12
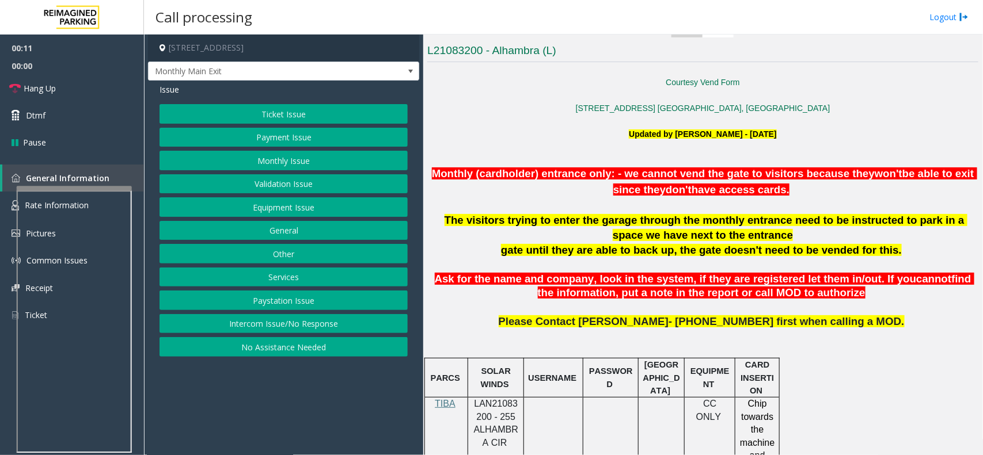
click at [332, 317] on button "Intercom Issue/No Response" at bounding box center [283, 324] width 248 height 20
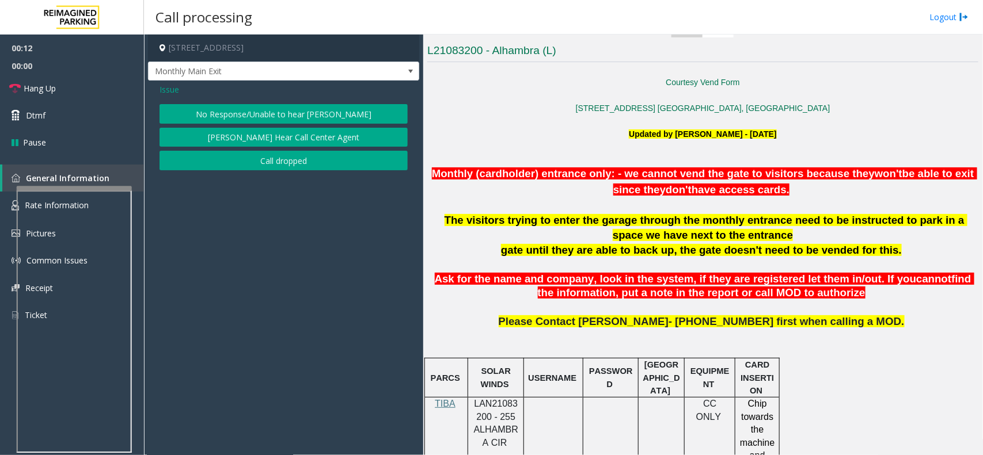
click at [260, 125] on div "No Response/Unable to hear [PERSON_NAME] Cannot Hear Call Center Agent Call dro…" at bounding box center [283, 137] width 248 height 66
click at [256, 121] on button "No Response/Unable to hear [PERSON_NAME]" at bounding box center [283, 114] width 248 height 20
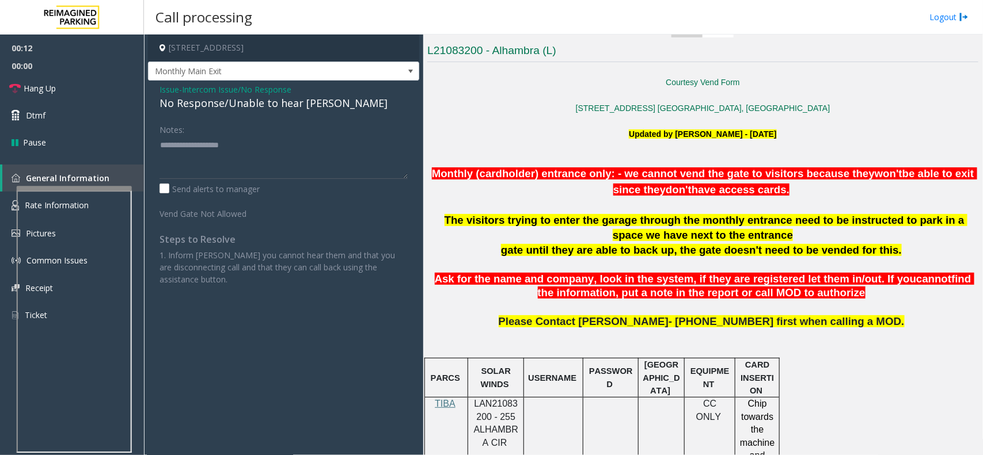
click at [251, 108] on div "No Response/Unable to hear [PERSON_NAME]" at bounding box center [283, 104] width 248 height 16
type textarea "**********"
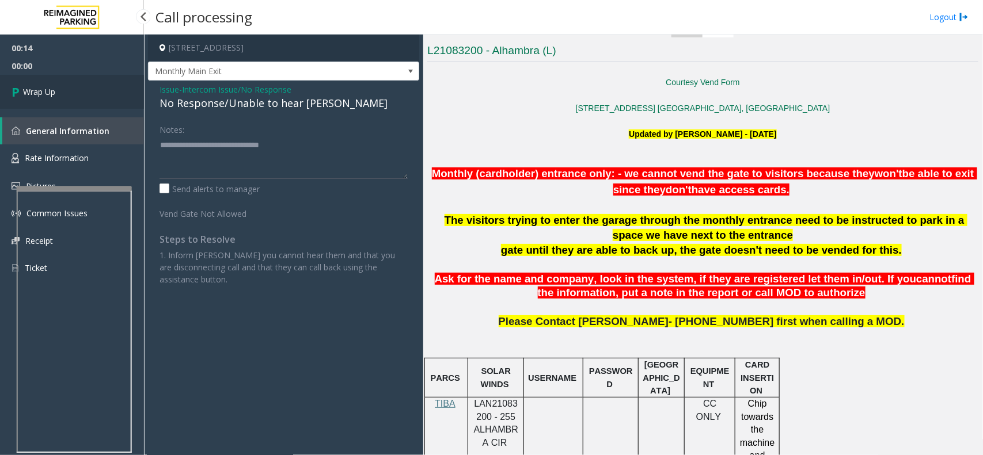
click at [94, 101] on link "Wrap Up" at bounding box center [72, 92] width 144 height 34
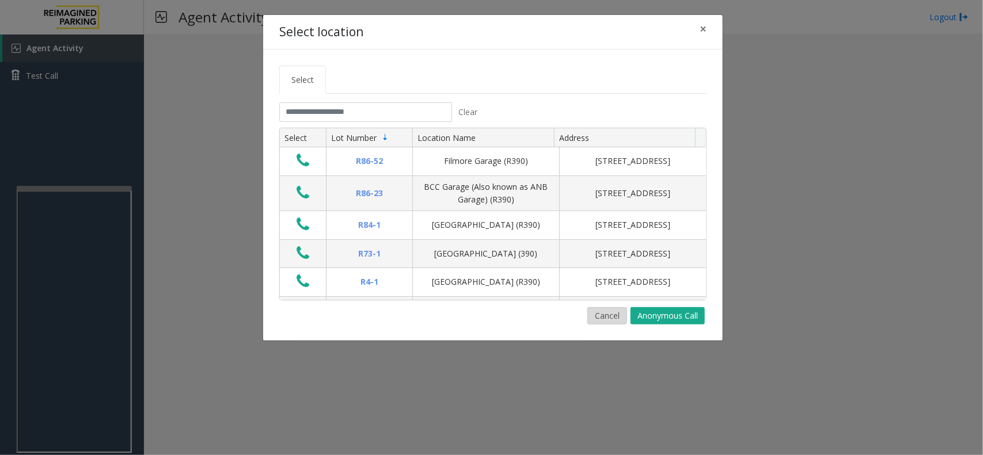
click at [599, 318] on button "Cancel" at bounding box center [607, 315] width 40 height 17
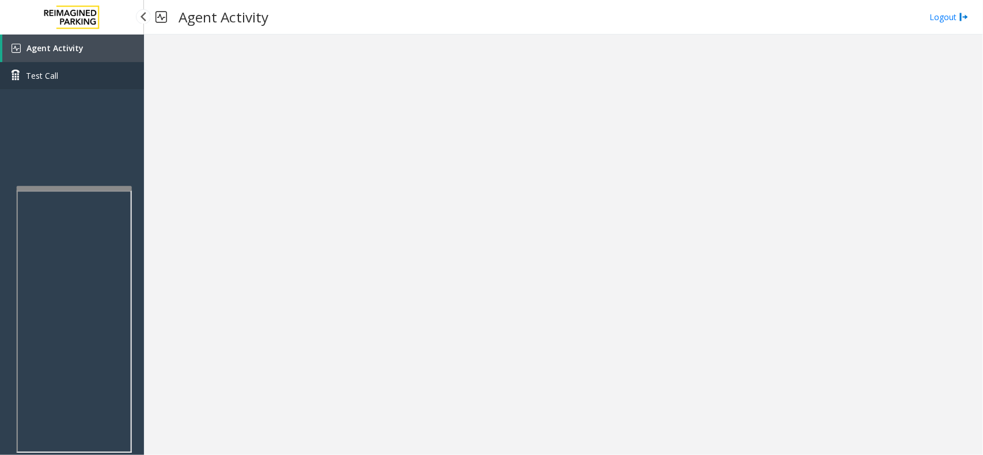
click at [47, 70] on span "Test Call" at bounding box center [42, 76] width 32 height 12
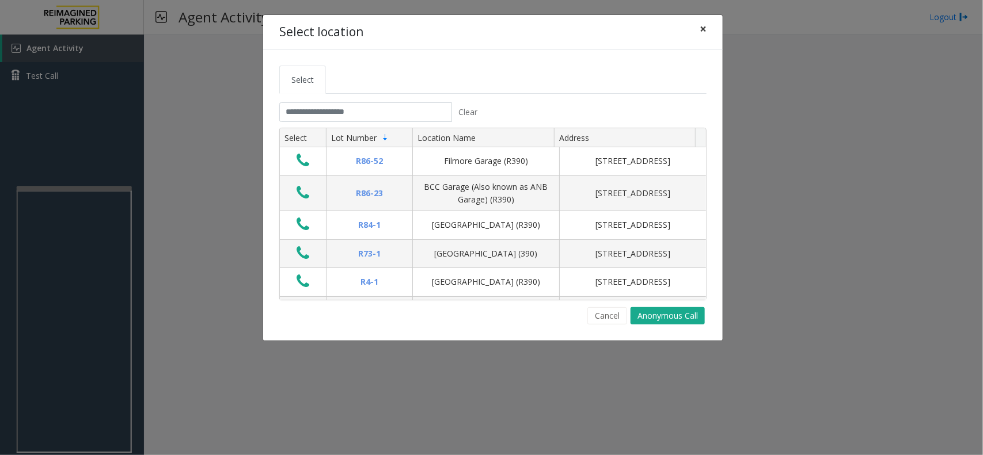
click at [707, 32] on button "×" at bounding box center [702, 29] width 23 height 28
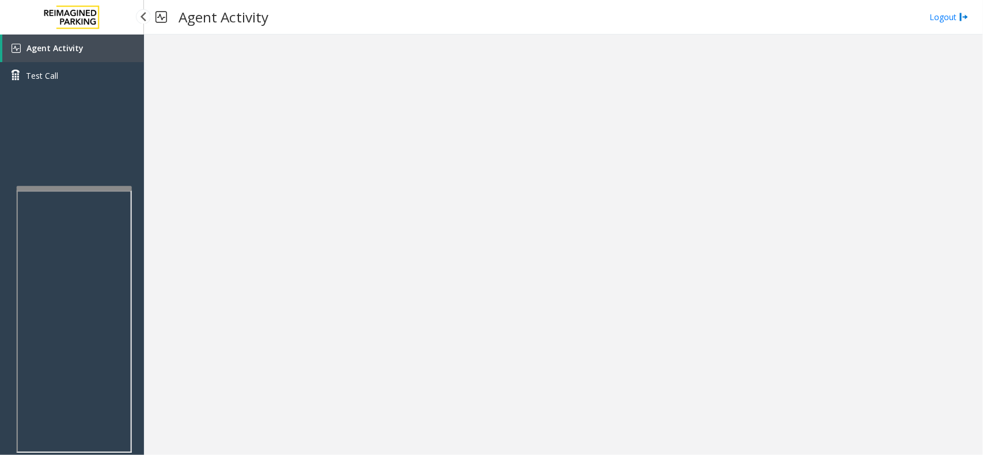
click at [127, 47] on link "Agent Activity" at bounding box center [73, 49] width 142 height 28
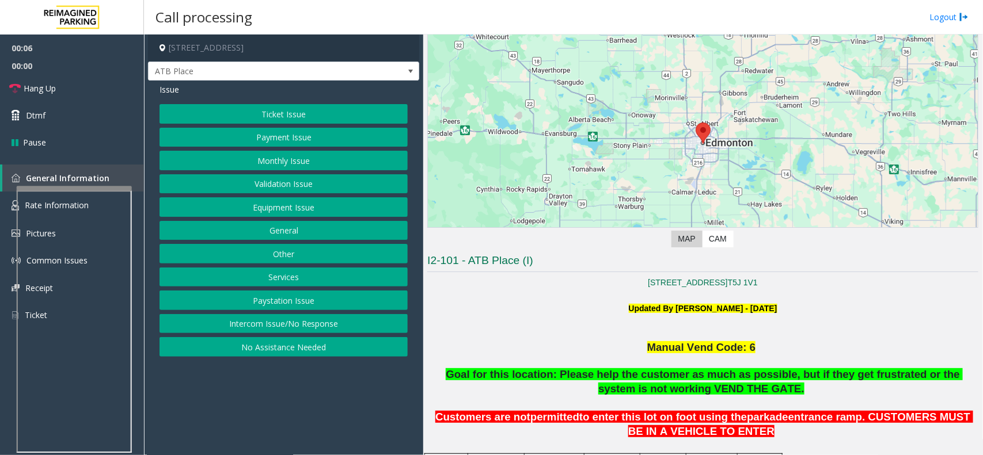
scroll to position [72, 0]
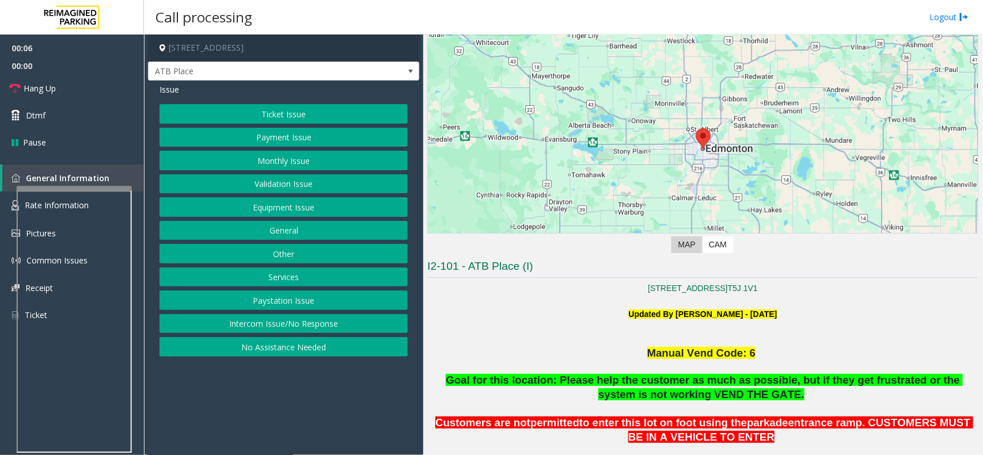
click at [444, 277] on h3 "I2-101 - ATB Place (I)" at bounding box center [702, 268] width 551 height 19
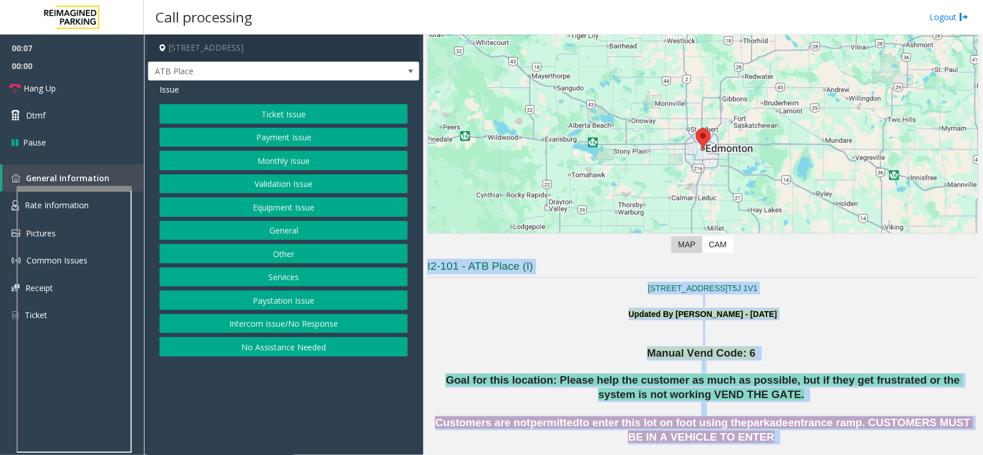
drag, startPoint x: 444, startPoint y: 277, endPoint x: 723, endPoint y: 436, distance: 321.2
click at [723, 436] on span "entrance ramp. CUSTOMERS MUST BE IN A VEHICLE TO ENTER" at bounding box center [800, 430] width 345 height 26
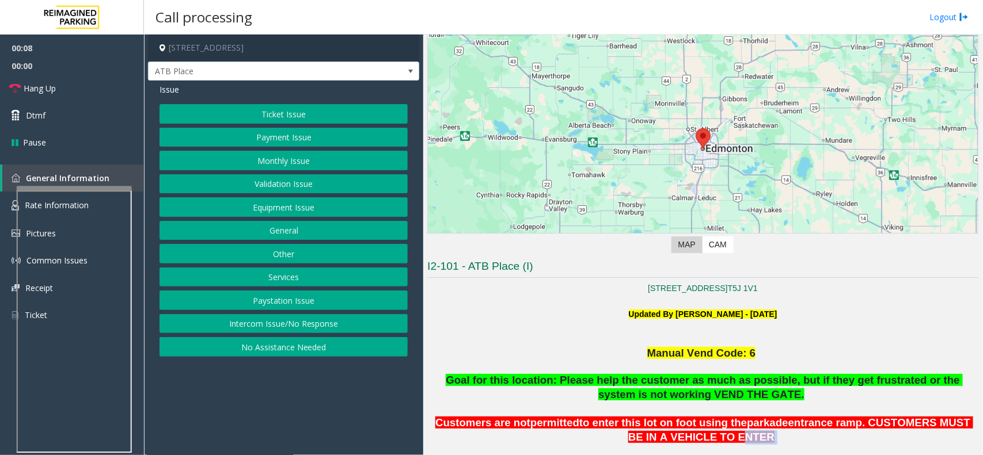
click at [723, 436] on span "entrance ramp. CUSTOMERS MUST BE IN A VEHICLE TO ENTER" at bounding box center [800, 430] width 345 height 26
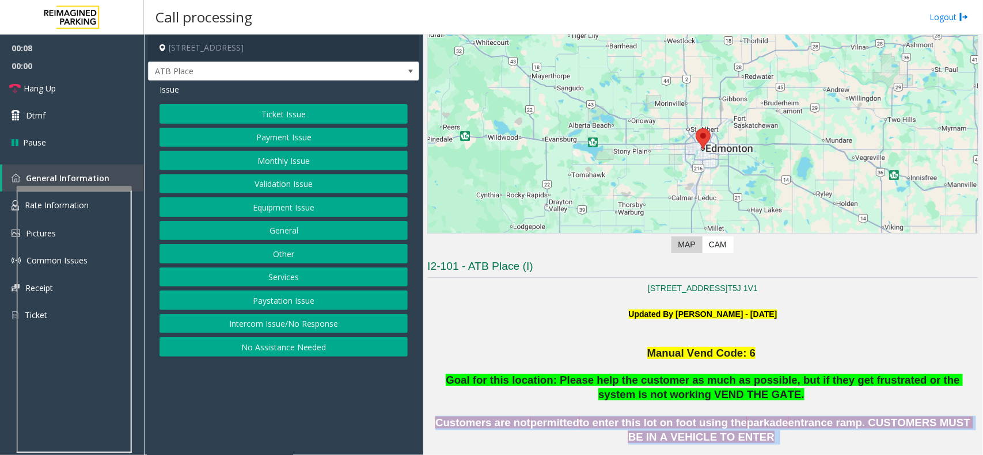
click at [723, 436] on span "entrance ramp. CUSTOMERS MUST BE IN A VEHICLE TO ENTER" at bounding box center [800, 430] width 345 height 26
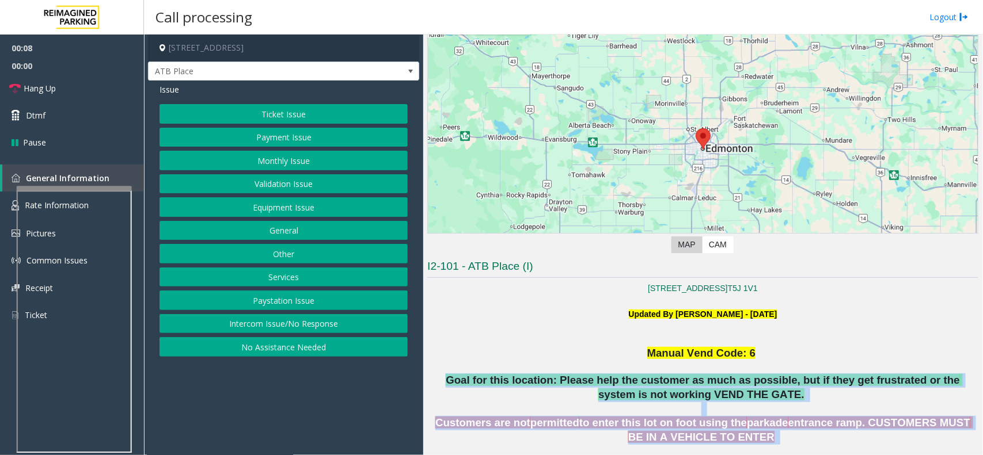
drag, startPoint x: 723, startPoint y: 436, endPoint x: 637, endPoint y: 399, distance: 94.1
click at [637, 399] on p "Goal for this location: Please help the customer as much as possible, but if th…" at bounding box center [702, 395] width 551 height 43
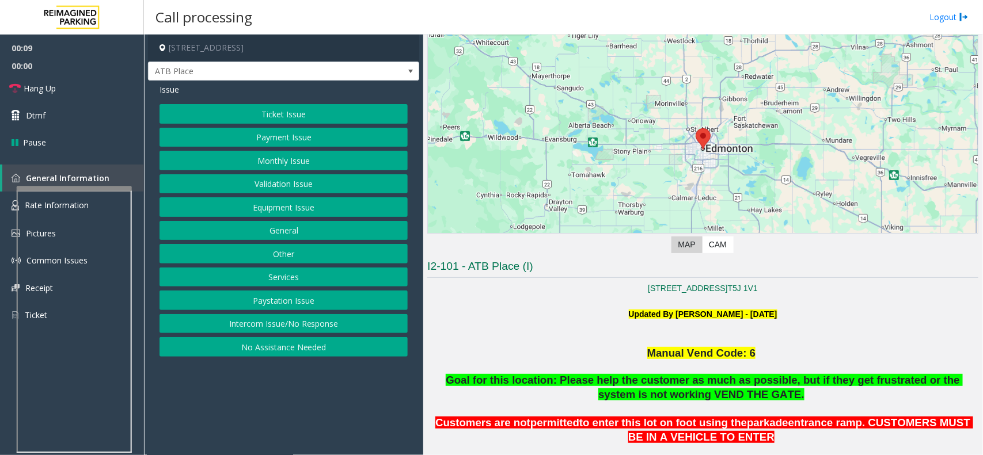
click at [260, 110] on button "Ticket Issue" at bounding box center [283, 114] width 248 height 20
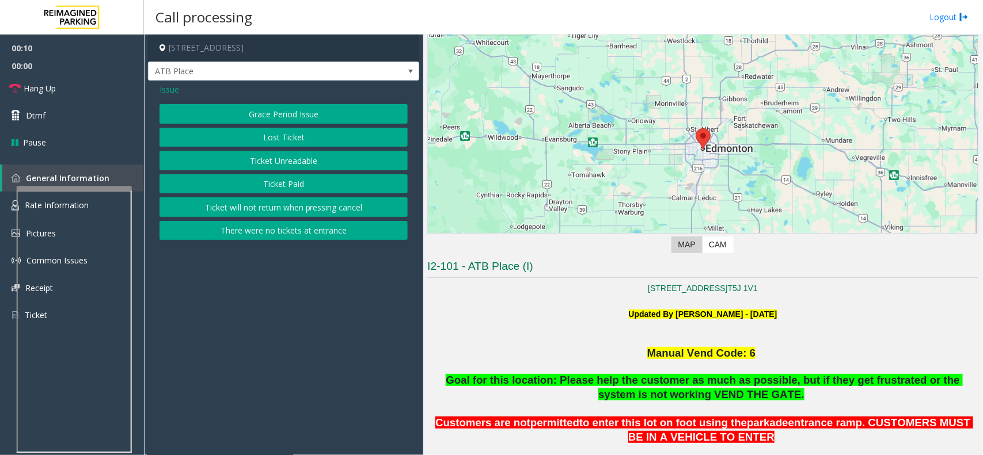
click at [295, 182] on button "Ticket Paid" at bounding box center [283, 184] width 248 height 20
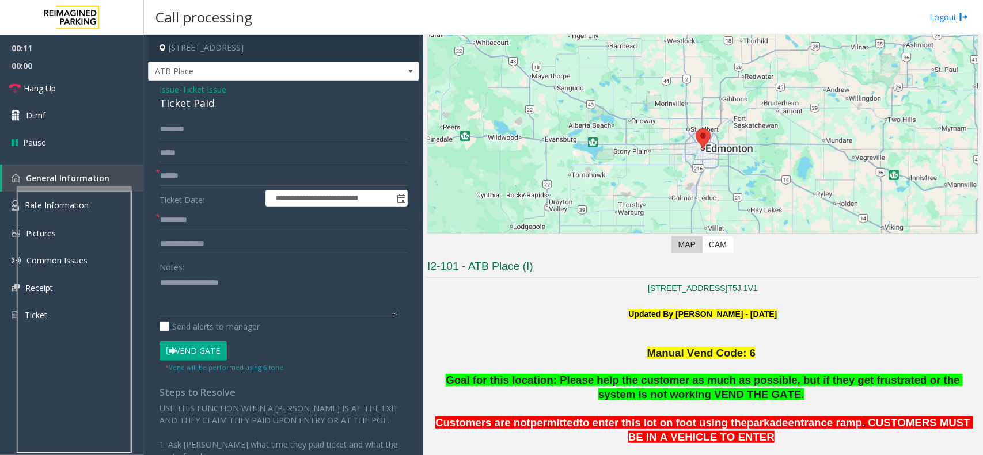
click at [193, 98] on div "Ticket Paid" at bounding box center [283, 104] width 248 height 16
copy div "Ticket Paid"
paste textarea "**********"
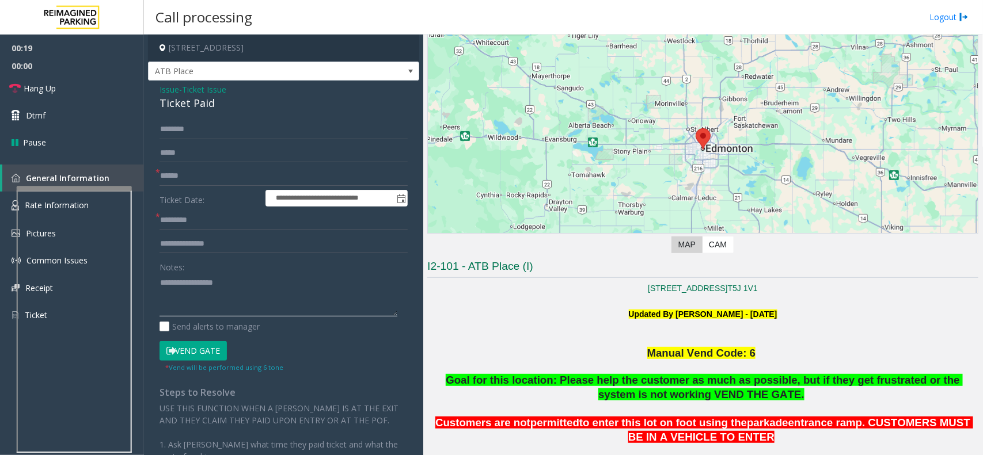
type textarea "**********"
click at [264, 226] on input "text" at bounding box center [283, 221] width 248 height 20
click at [162, 219] on input "**********" at bounding box center [283, 221] width 248 height 20
type input "**********"
paste textarea "**********"
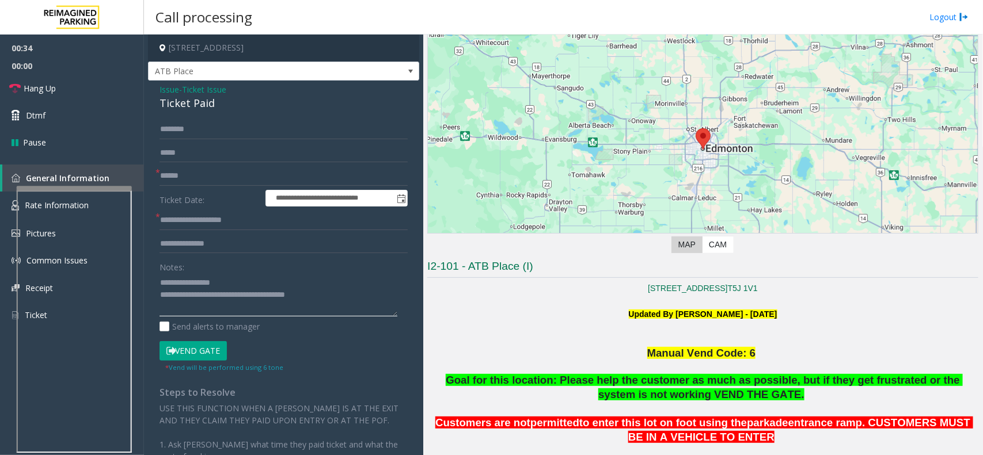
type textarea "**********"
click at [249, 226] on input "**********" at bounding box center [283, 221] width 248 height 20
drag, startPoint x: 249, startPoint y: 226, endPoint x: 278, endPoint y: 211, distance: 32.7
click at [278, 211] on input "**********" at bounding box center [283, 221] width 248 height 20
click at [278, 213] on input "**********" at bounding box center [283, 221] width 248 height 20
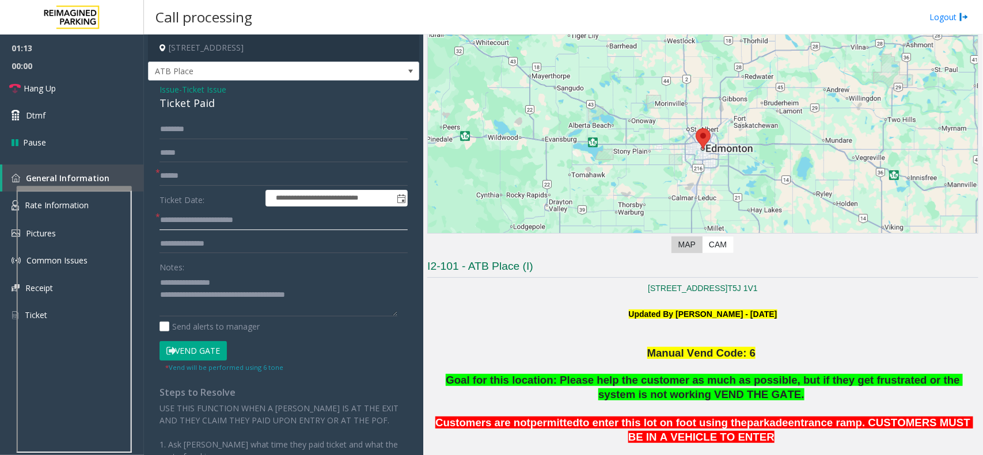
type input "**********"
click at [210, 177] on input "text" at bounding box center [283, 176] width 248 height 20
click at [226, 360] on button "Vend Gate" at bounding box center [192, 351] width 67 height 20
click at [272, 177] on input "text" at bounding box center [283, 176] width 248 height 20
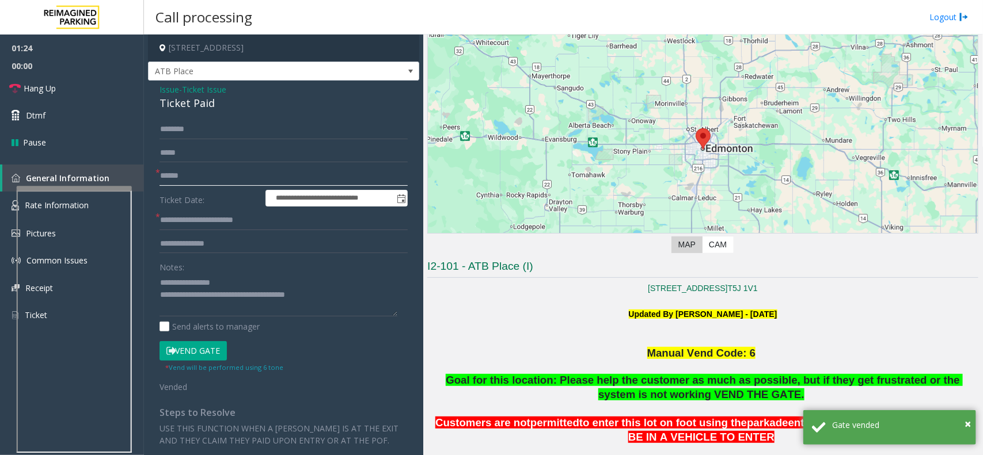
type input "*"
drag, startPoint x: 218, startPoint y: 168, endPoint x: 179, endPoint y: 180, distance: 40.4
click at [179, 180] on input "**" at bounding box center [283, 176] width 248 height 20
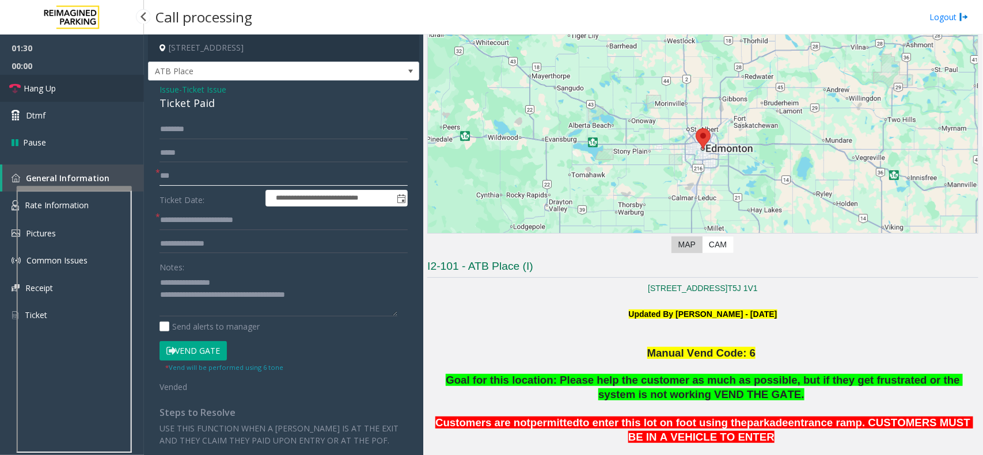
type input "**"
click at [98, 96] on link "Hang Up" at bounding box center [72, 88] width 144 height 27
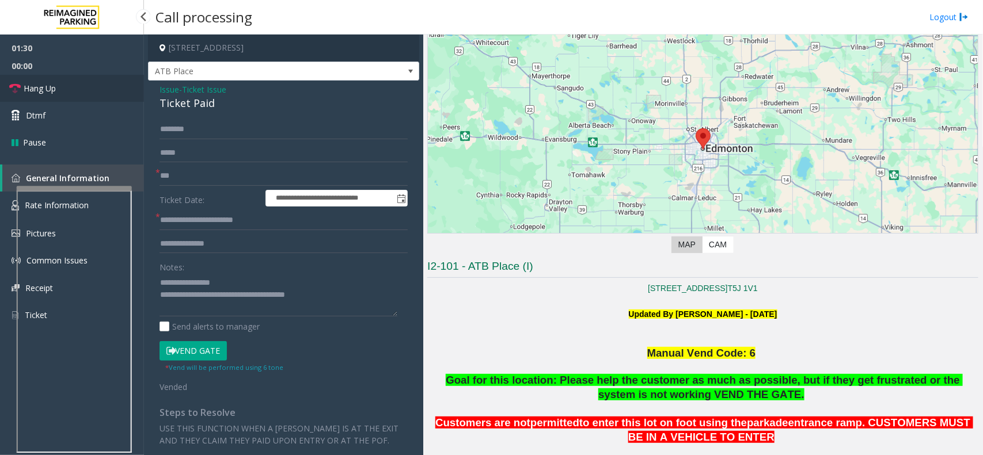
click at [98, 96] on link "Hang Up" at bounding box center [72, 88] width 144 height 27
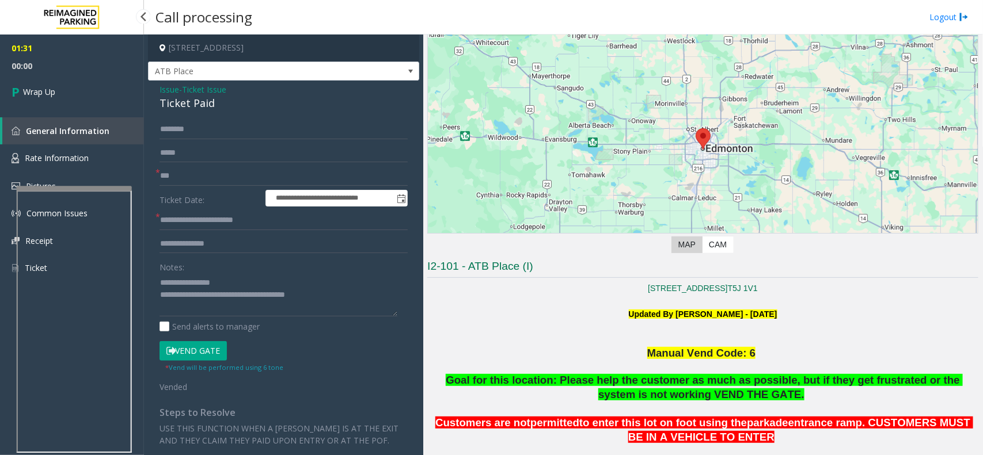
click at [98, 96] on link "Wrap Up" at bounding box center [72, 92] width 144 height 34
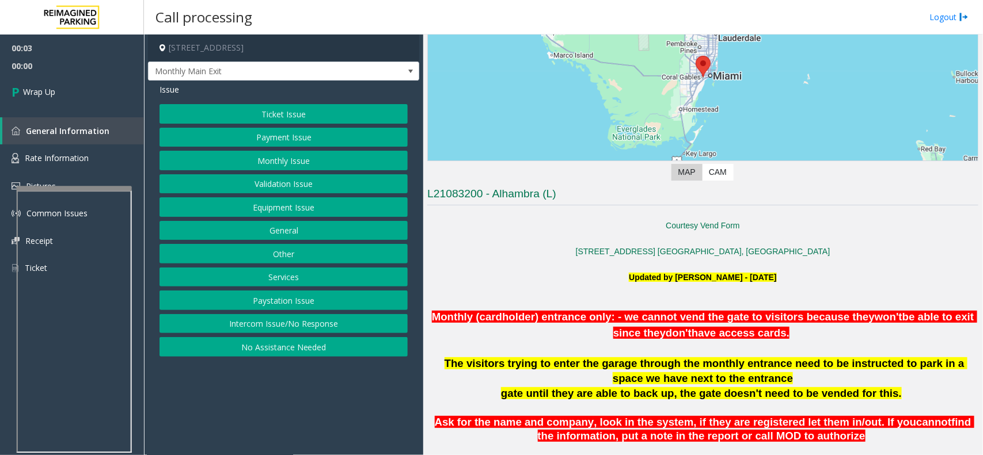
scroll to position [216, 0]
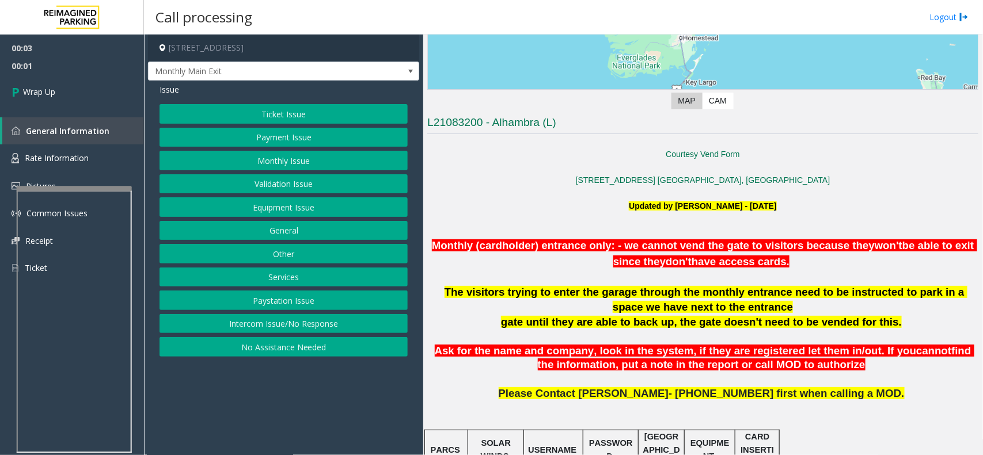
click at [350, 324] on button "Intercom Issue/No Response" at bounding box center [283, 324] width 248 height 20
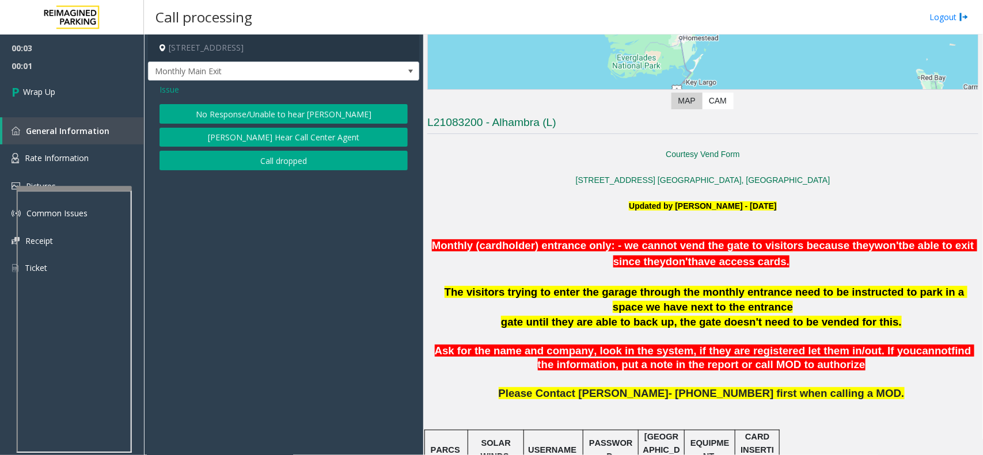
click at [242, 162] on button "Call dropped" at bounding box center [283, 161] width 248 height 20
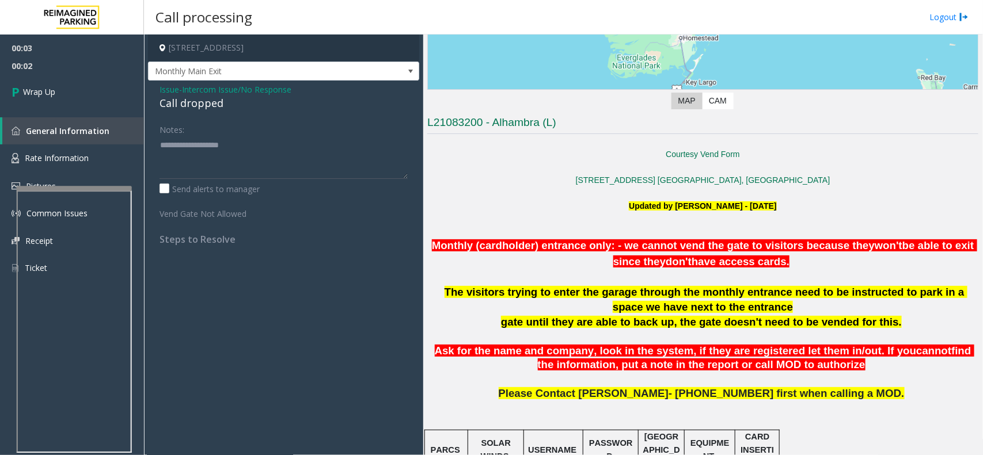
click at [200, 102] on div "Call dropped" at bounding box center [283, 104] width 248 height 16
type textarea "**********"
click at [21, 82] on icon at bounding box center [18, 91] width 12 height 19
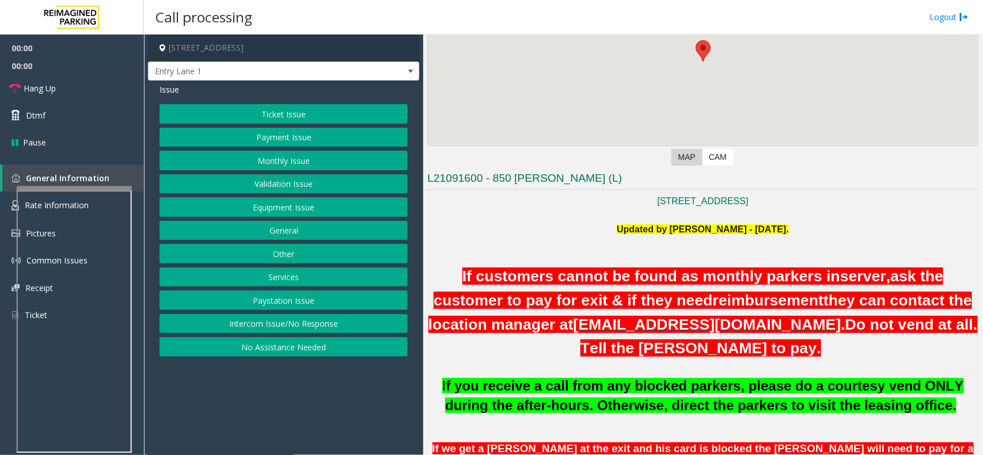
scroll to position [216, 0]
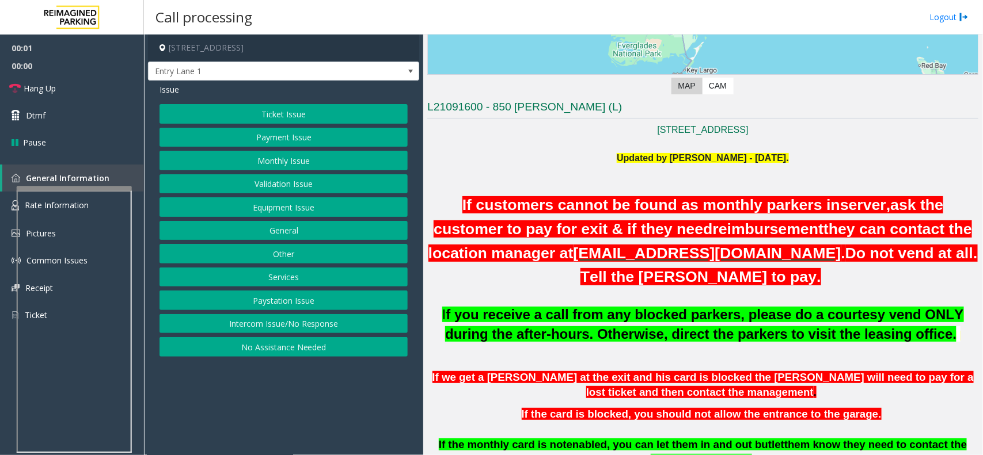
click at [445, 205] on h1 "If customers cannot be found as monthly parkers in server, ask the customer to …" at bounding box center [702, 240] width 551 height 96
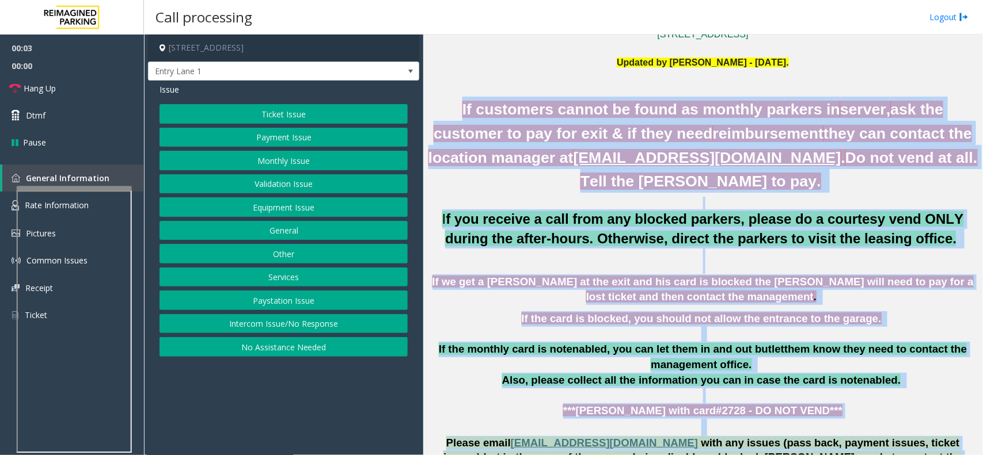
scroll to position [504, 0]
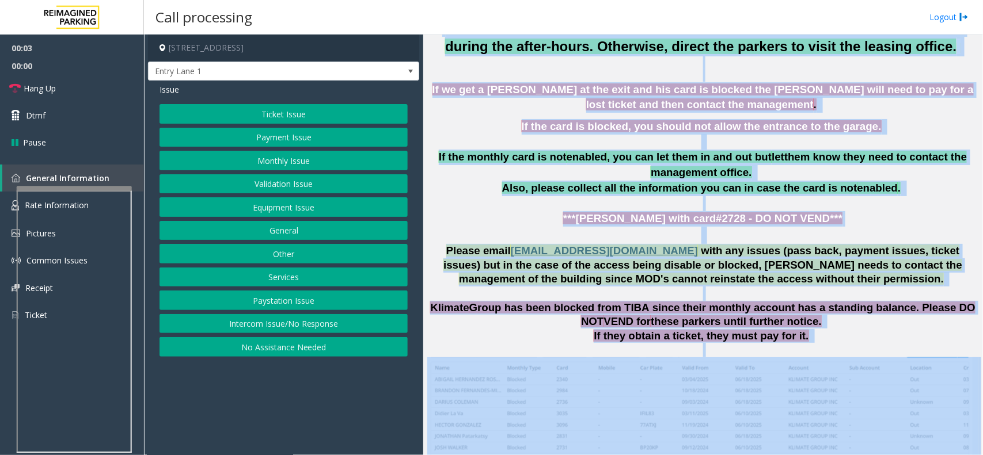
drag, startPoint x: 445, startPoint y: 205, endPoint x: 900, endPoint y: 378, distance: 486.4
click at [900, 378] on div "850 NW 42nd ave Miami FL 33126 Updated by Jyoti Teotia - 6th March 2025. If cus…" at bounding box center [702, 393] width 551 height 1117
click at [876, 280] on p "Please email 850lejeune@reefparking.com with any issues (pass back, payment iss…" at bounding box center [702, 265] width 551 height 43
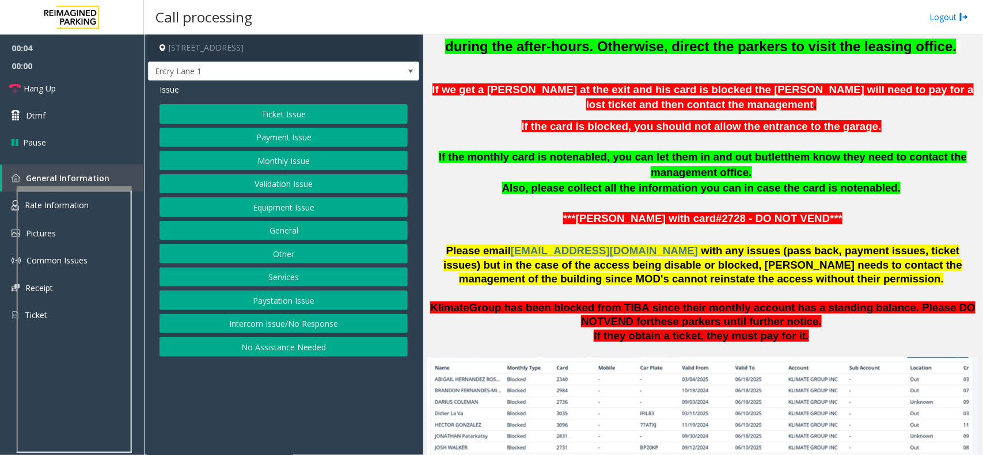
click at [876, 280] on p "Please email 850lejeune@reefparking.com with any issues (pass back, payment iss…" at bounding box center [702, 265] width 551 height 43
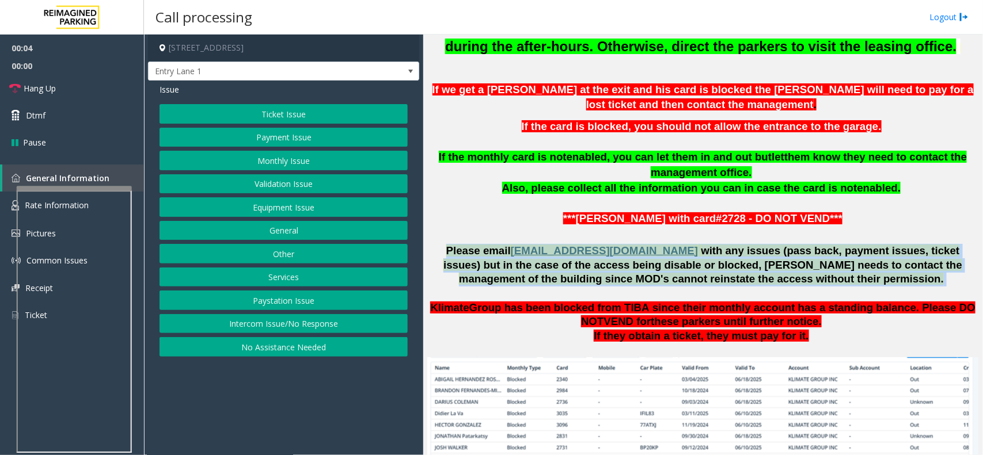
click at [876, 280] on p "Please email 850lejeune@reefparking.com with any issues (pass back, payment iss…" at bounding box center [702, 265] width 551 height 43
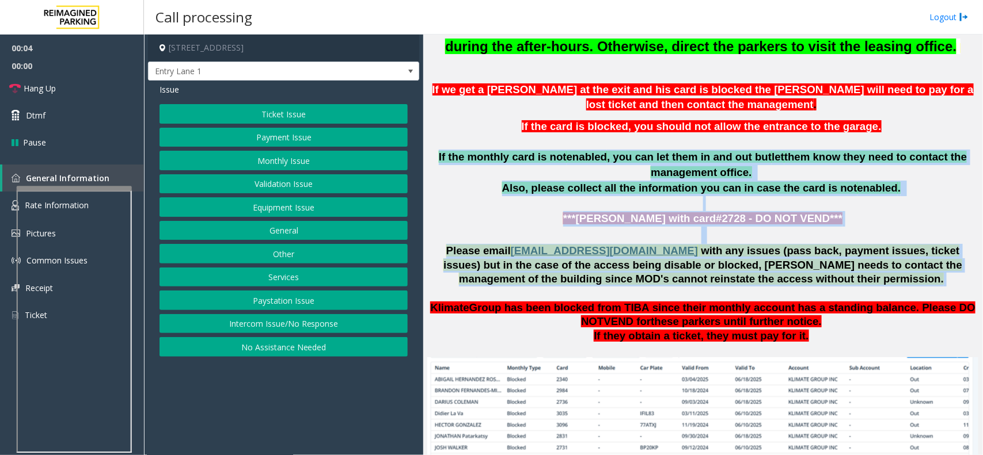
drag, startPoint x: 876, startPoint y: 280, endPoint x: 610, endPoint y: 150, distance: 295.8
click at [610, 150] on div "850 NW 42nd ave Miami FL 33126 Updated by Jyoti Teotia - 6th March 2025. If cus…" at bounding box center [702, 393] width 551 height 1117
click at [610, 150] on p "If the monthly card is not enabled , you can let them in and out but let them k…" at bounding box center [702, 165] width 551 height 31
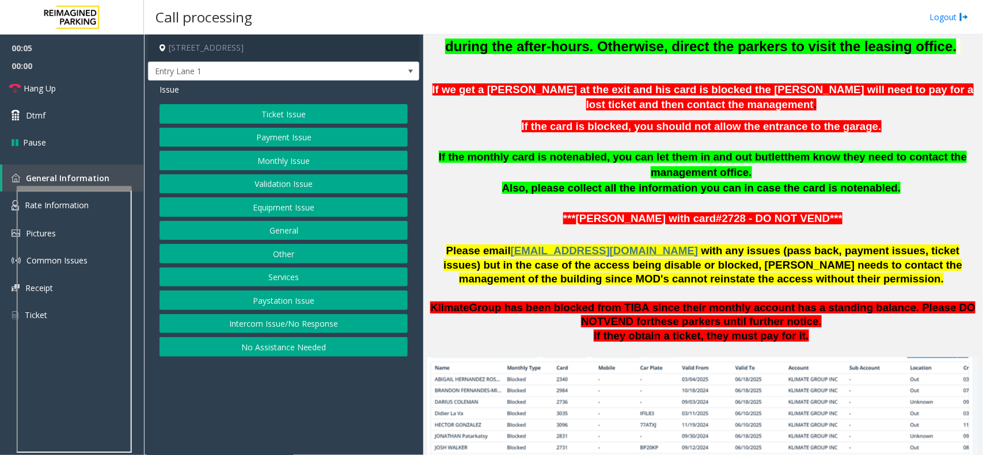
click at [376, 319] on button "Intercom Issue/No Response" at bounding box center [283, 324] width 248 height 20
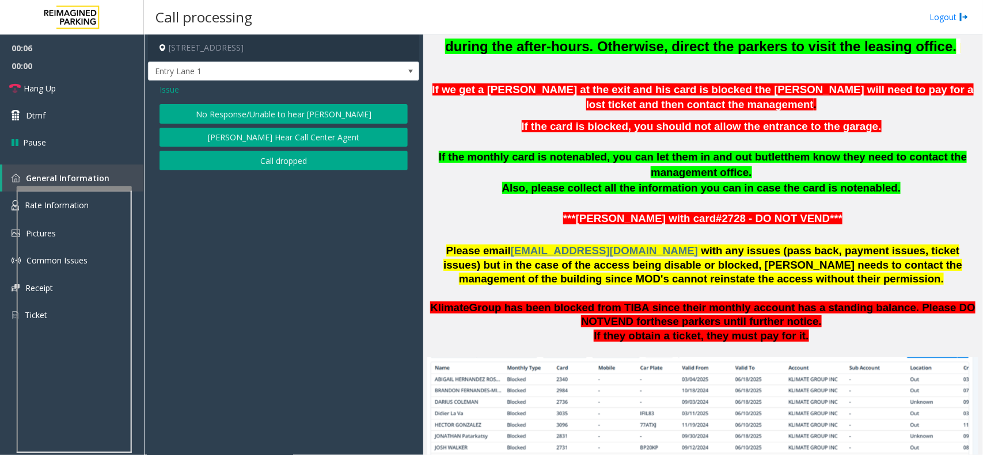
click at [318, 119] on button "No Response/Unable to hear [PERSON_NAME]" at bounding box center [283, 114] width 248 height 20
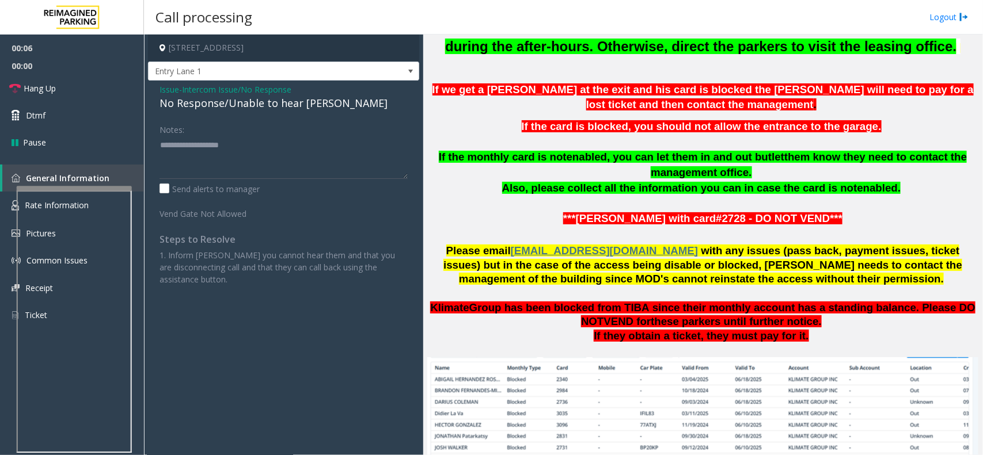
click at [310, 113] on div "Issue - Intercom Issue/No Response No Response/Unable to hear parker Notes: Sen…" at bounding box center [283, 189] width 271 height 216
click at [295, 108] on div "No Response/Unable to hear [PERSON_NAME]" at bounding box center [283, 104] width 248 height 16
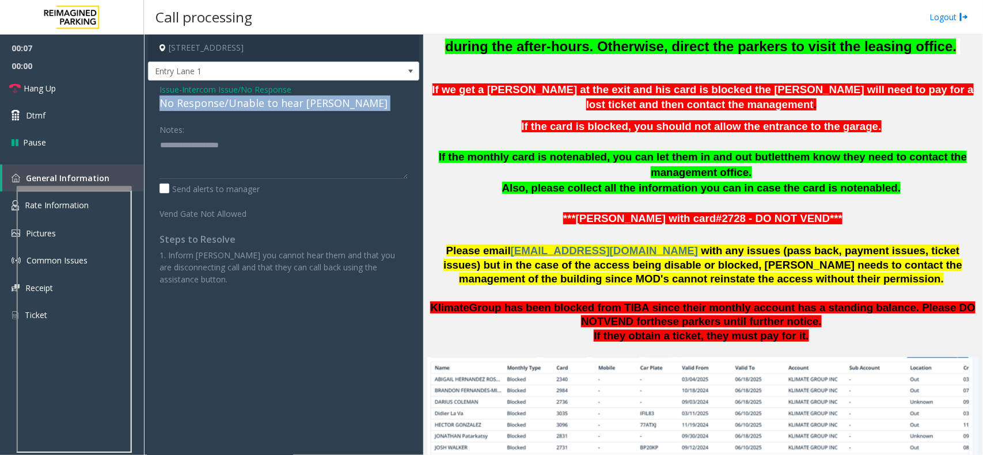
click at [295, 108] on div "No Response/Unable to hear [PERSON_NAME]" at bounding box center [283, 104] width 248 height 16
click at [280, 154] on textarea at bounding box center [283, 157] width 248 height 43
type textarea "**********"
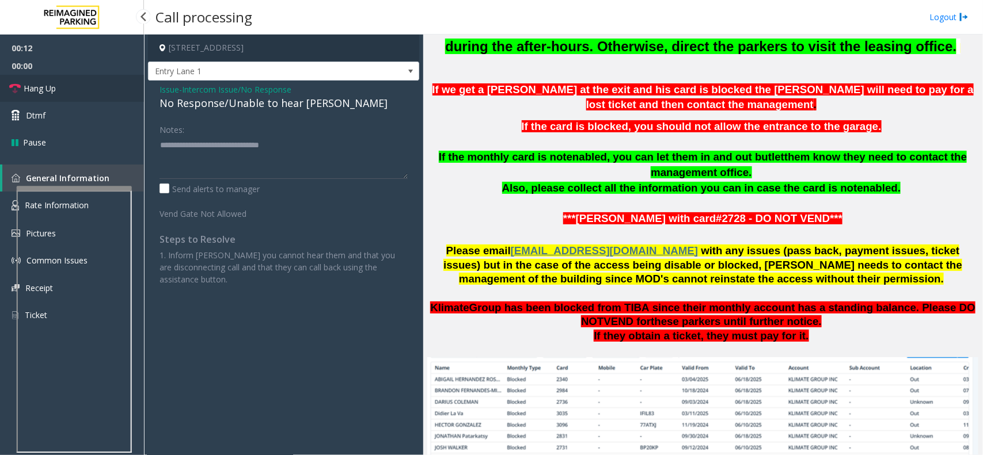
click at [86, 76] on link "Hang Up" at bounding box center [72, 88] width 144 height 27
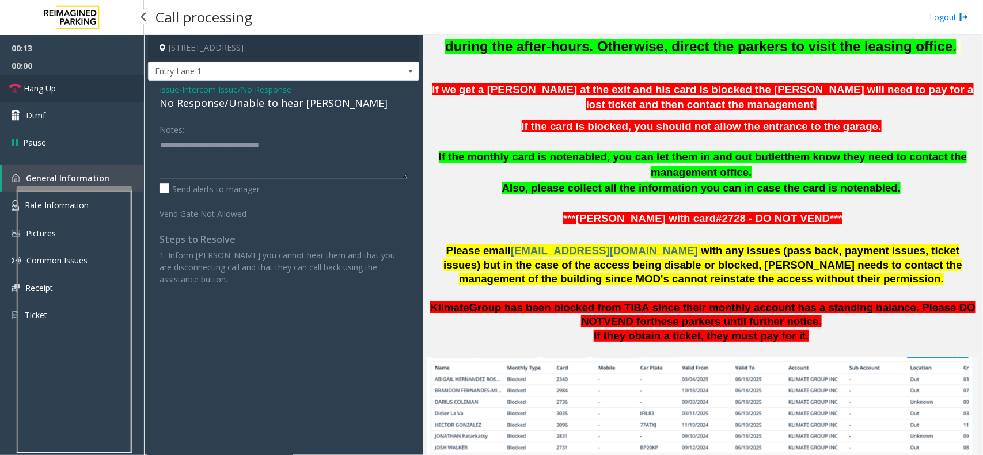
click at [86, 76] on link "Hang Up" at bounding box center [72, 88] width 144 height 27
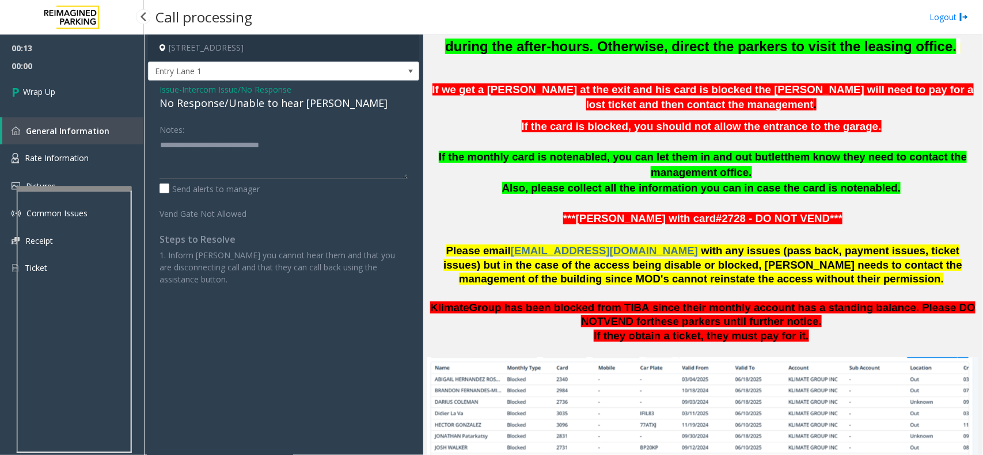
click at [86, 76] on link "Wrap Up" at bounding box center [72, 92] width 144 height 34
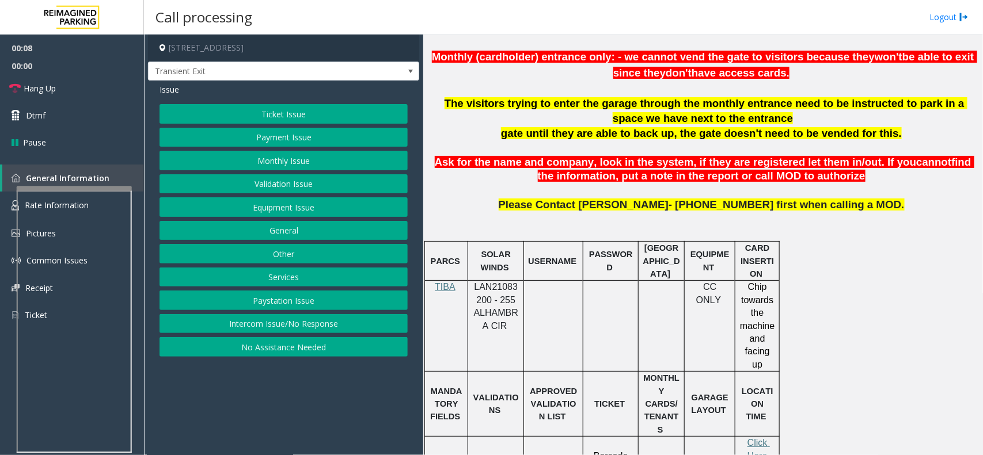
scroll to position [432, 0]
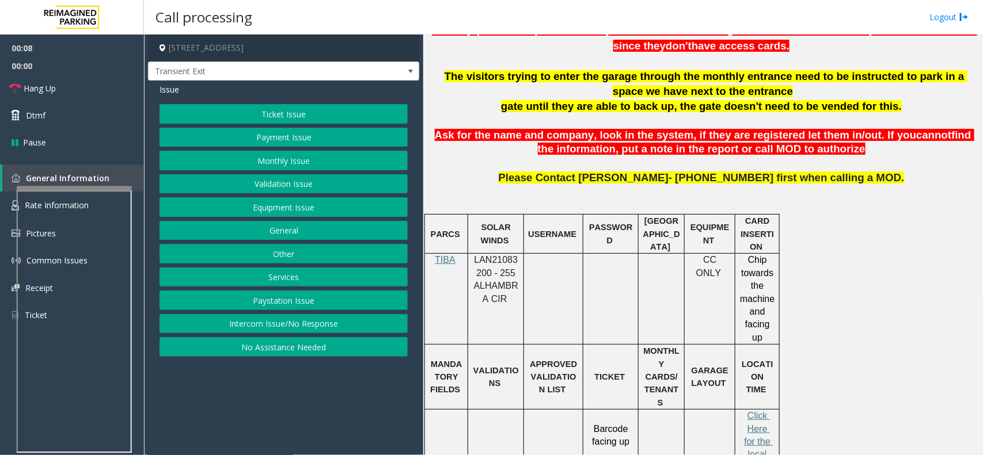
click at [577, 63] on p at bounding box center [702, 62] width 551 height 15
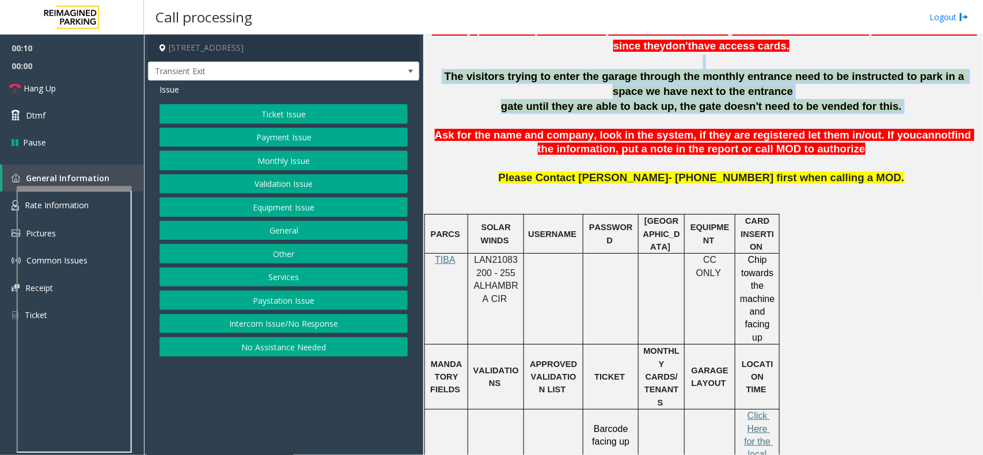
drag, startPoint x: 577, startPoint y: 63, endPoint x: 741, endPoint y: 108, distance: 170.5
click at [741, 108] on span "gate until they are able to back up, the gate doesn't need to be vended for thi…" at bounding box center [701, 106] width 401 height 12
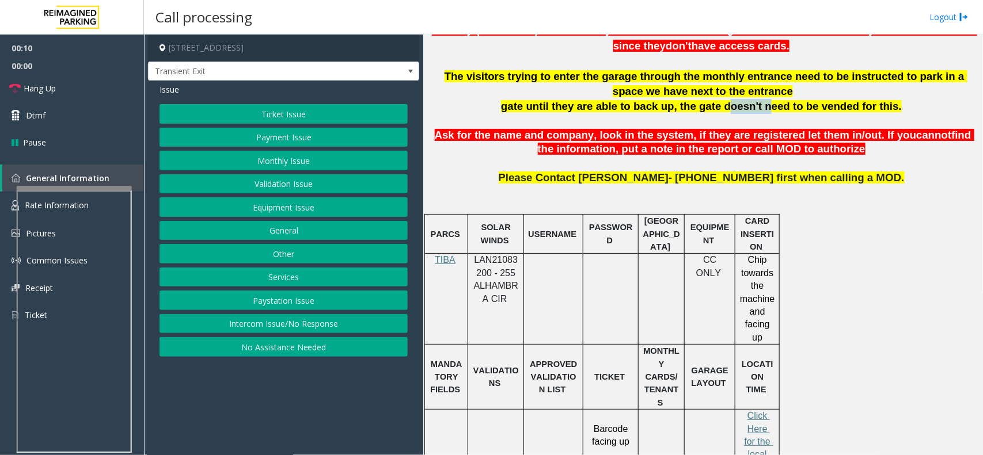
click at [741, 108] on span "gate until they are able to back up, the gate doesn't need to be vended for thi…" at bounding box center [701, 106] width 401 height 12
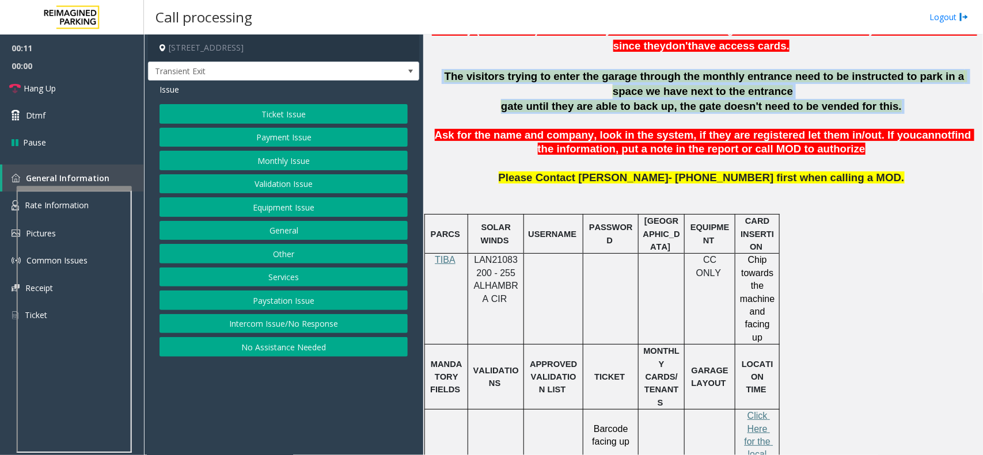
drag, startPoint x: 741, startPoint y: 108, endPoint x: 652, endPoint y: 73, distance: 95.9
click at [652, 73] on div "The visitors trying to enter the garage through the monthly entrance need to be…" at bounding box center [702, 98] width 551 height 59
click at [652, 73] on span "The visitors trying to enter the garage through the monthly entrance need to be…" at bounding box center [705, 83] width 523 height 27
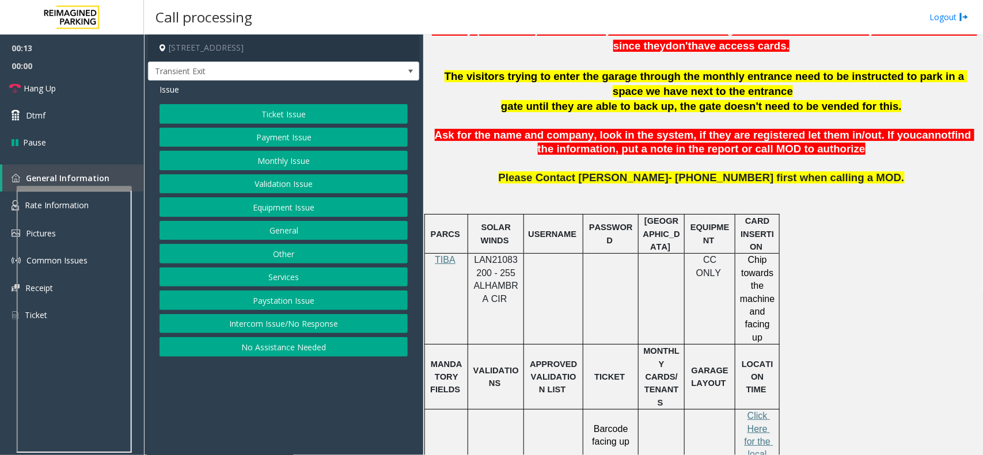
click at [503, 105] on span "gate until they are able to back up, the gate doesn't need to be vended for thi…" at bounding box center [701, 106] width 401 height 12
drag, startPoint x: 548, startPoint y: 50, endPoint x: 502, endPoint y: 261, distance: 215.7
click at [502, 261] on span "LAN21083200 - 255 ALHAMBRA CIR" at bounding box center [496, 279] width 44 height 48
drag, startPoint x: 502, startPoint y: 261, endPoint x: 491, endPoint y: 262, distance: 11.1
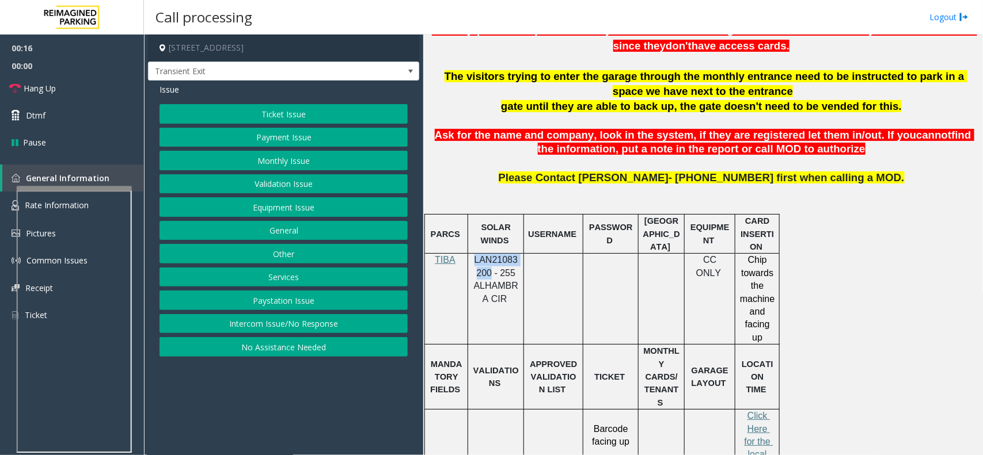
click at [491, 262] on span "LAN21083200 - 255 ALHAMBRA CIR" at bounding box center [496, 279] width 44 height 48
copy span "LAN21083200"
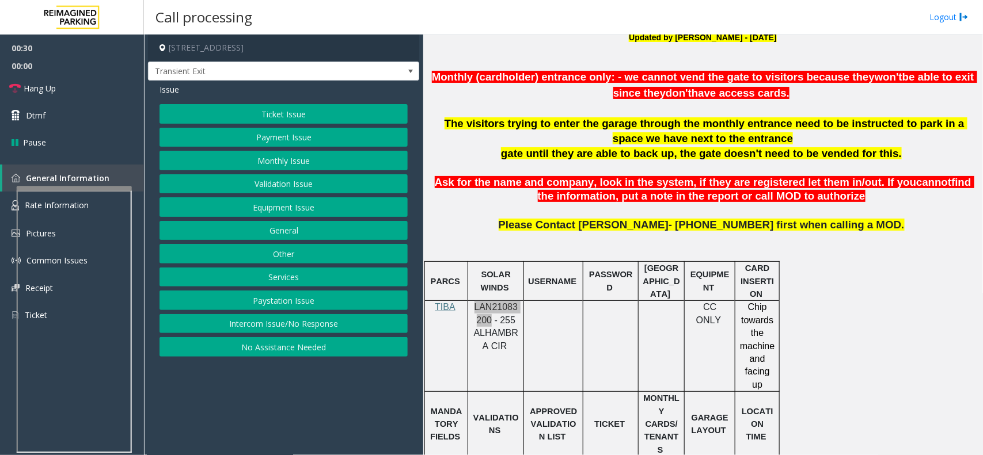
scroll to position [288, 0]
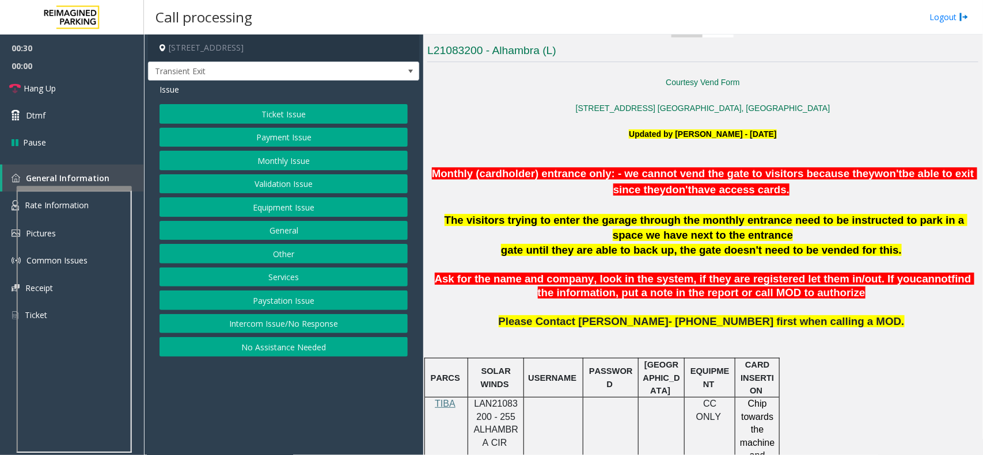
click at [605, 137] on p "Updated by Kunal Singh - 21st March 2025" at bounding box center [702, 141] width 551 height 26
click at [625, 179] on span "Monthly (cardholder) entrance only: - we cannot vend the gate to visitors becau…" at bounding box center [653, 174] width 443 height 12
drag, startPoint x: 625, startPoint y: 179, endPoint x: 874, endPoint y: 177, distance: 249.2
click at [874, 177] on span "Monthly (cardholder) entrance only: - we cannot vend the gate to visitors becau…" at bounding box center [653, 174] width 443 height 12
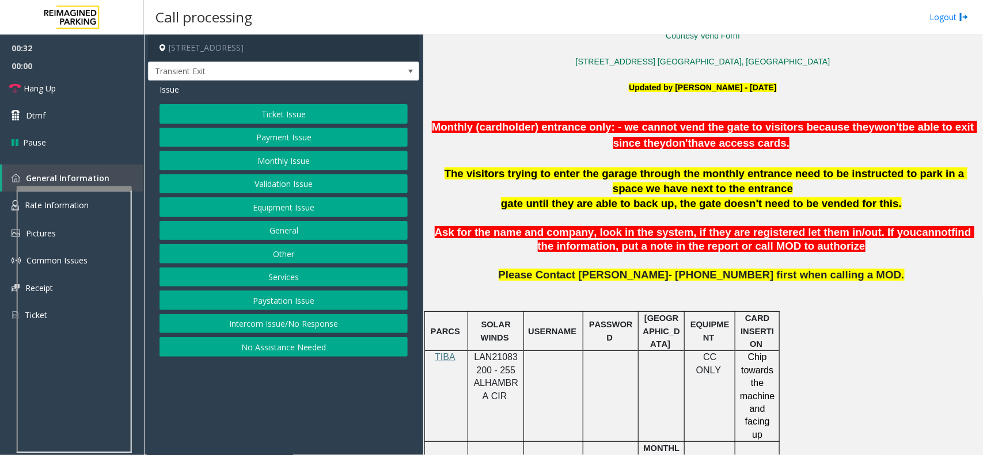
scroll to position [360, 0]
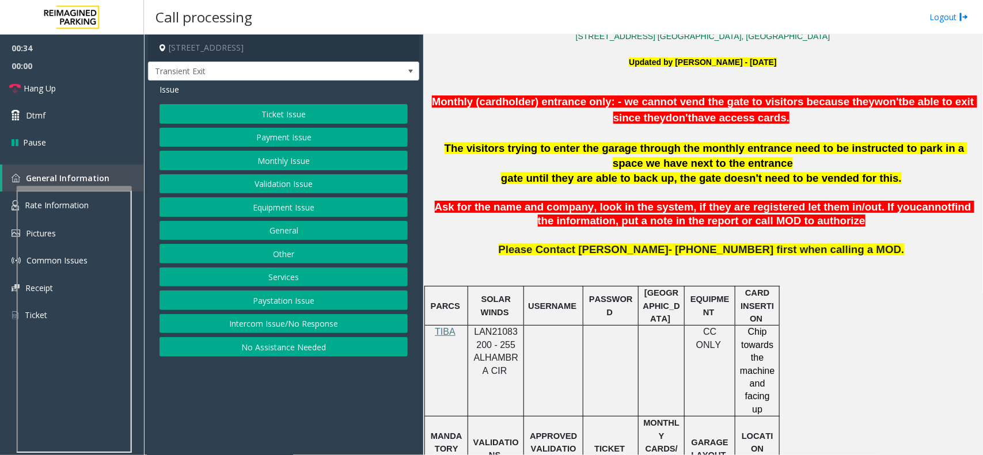
click at [502, 182] on span "gate until they are able to back up, the gate doesn't need to be vended for thi…" at bounding box center [701, 178] width 401 height 12
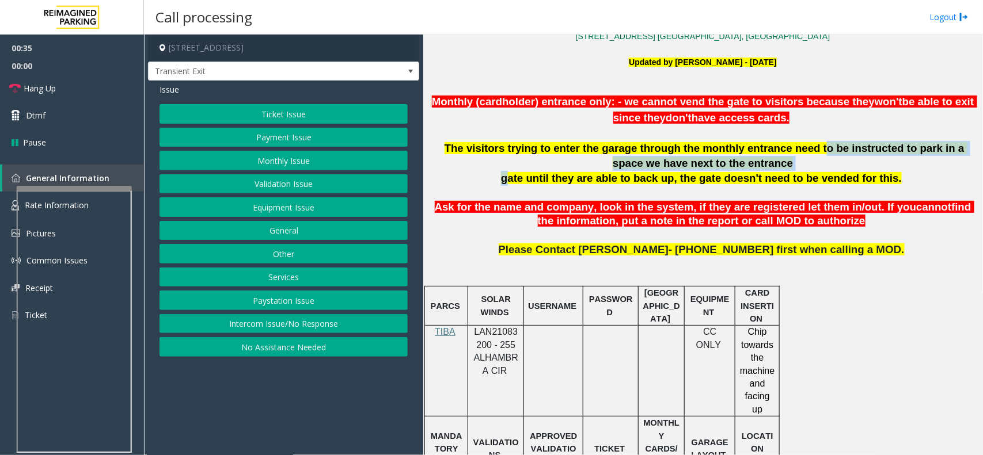
drag, startPoint x: 500, startPoint y: 182, endPoint x: 823, endPoint y: 154, distance: 324.8
click at [823, 154] on div "The visitors trying to enter the garage through the monthly entrance need to be…" at bounding box center [702, 170] width 551 height 59
click at [823, 154] on span "The visitors trying to enter the garage through the monthly entrance need to be…" at bounding box center [705, 155] width 523 height 27
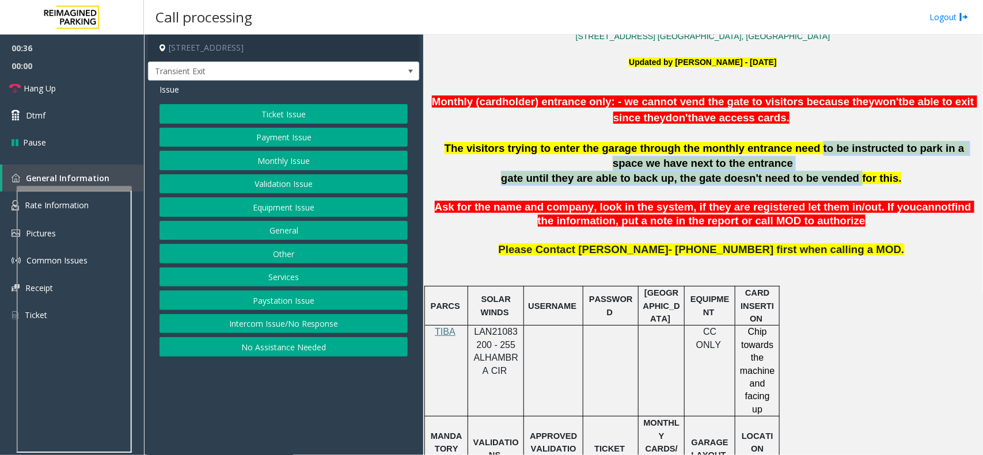
drag, startPoint x: 823, startPoint y: 154, endPoint x: 836, endPoint y: 176, distance: 25.8
click at [836, 176] on div "The visitors trying to enter the garage through the monthly entrance need to be…" at bounding box center [702, 170] width 551 height 59
click at [836, 176] on span "gate until they are able to back up, the gate doesn't need to be vended for thi…" at bounding box center [701, 178] width 401 height 12
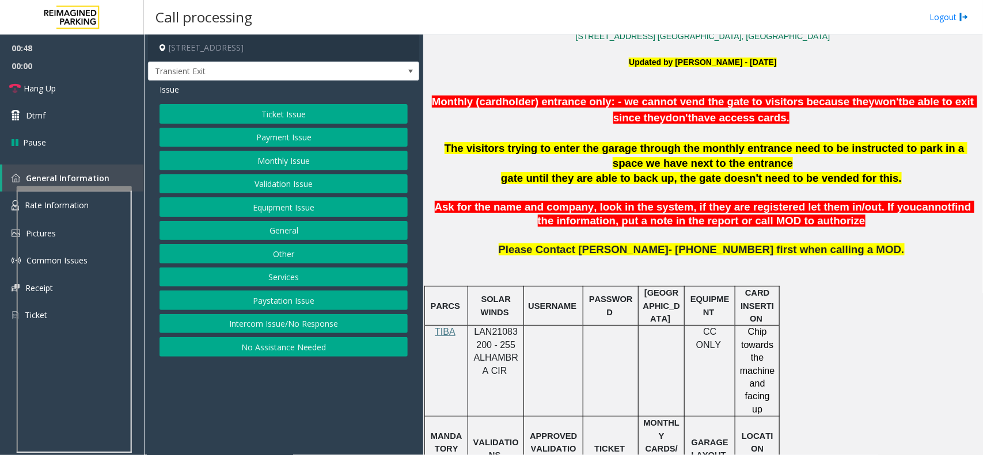
click at [259, 131] on button "Payment Issue" at bounding box center [283, 138] width 248 height 20
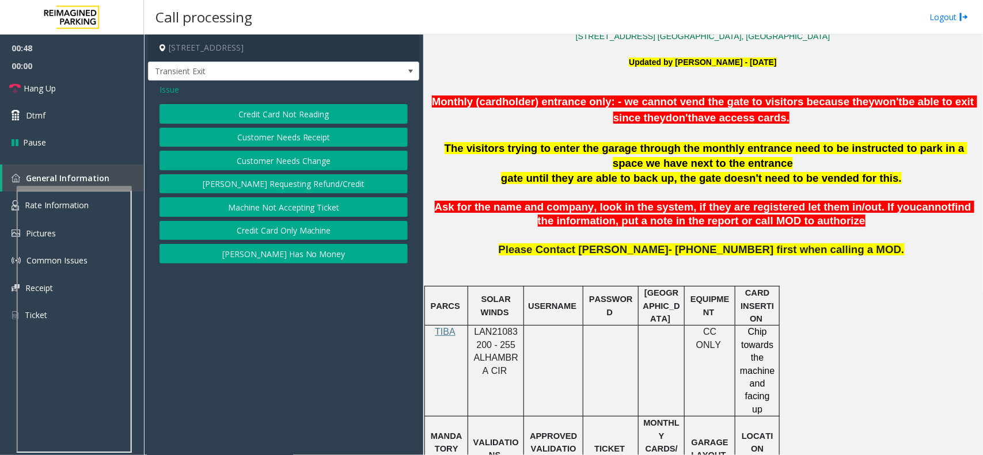
click at [263, 117] on button "Credit Card Not Reading" at bounding box center [283, 114] width 248 height 20
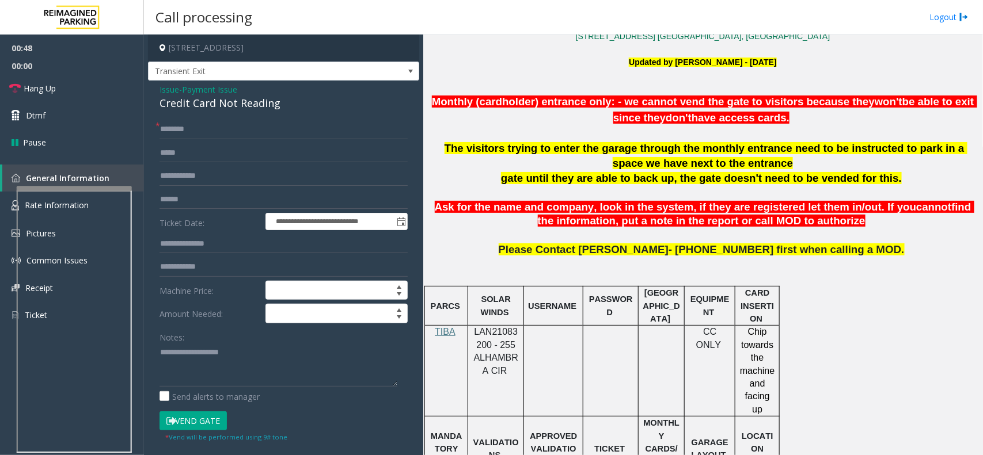
click at [263, 111] on div "Credit Card Not Reading" at bounding box center [283, 104] width 248 height 16
copy div "Credit Card Not Reading"
click at [249, 355] on textarea at bounding box center [278, 365] width 238 height 43
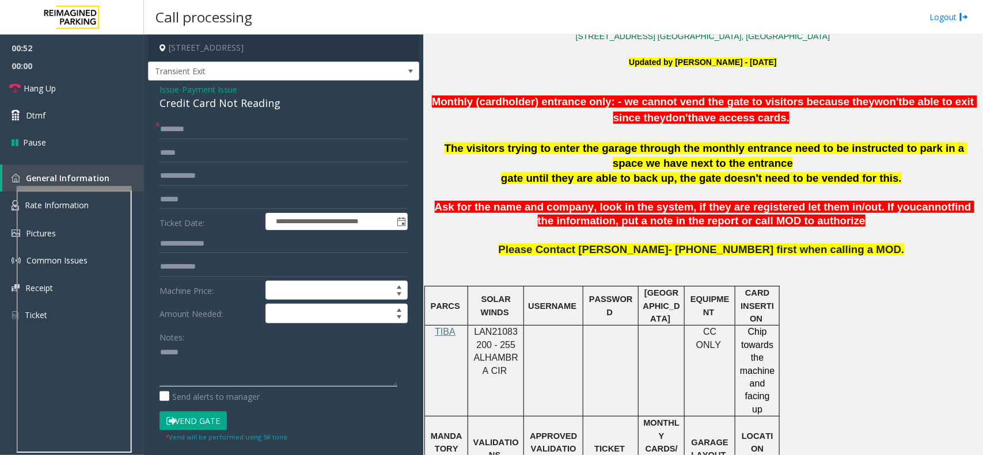
paste textarea "**********"
type textarea "**********"
click at [188, 188] on form "**********" at bounding box center [283, 281] width 248 height 323
click at [191, 189] on form "**********" at bounding box center [283, 281] width 248 height 323
click at [205, 195] on input "text" at bounding box center [283, 200] width 248 height 20
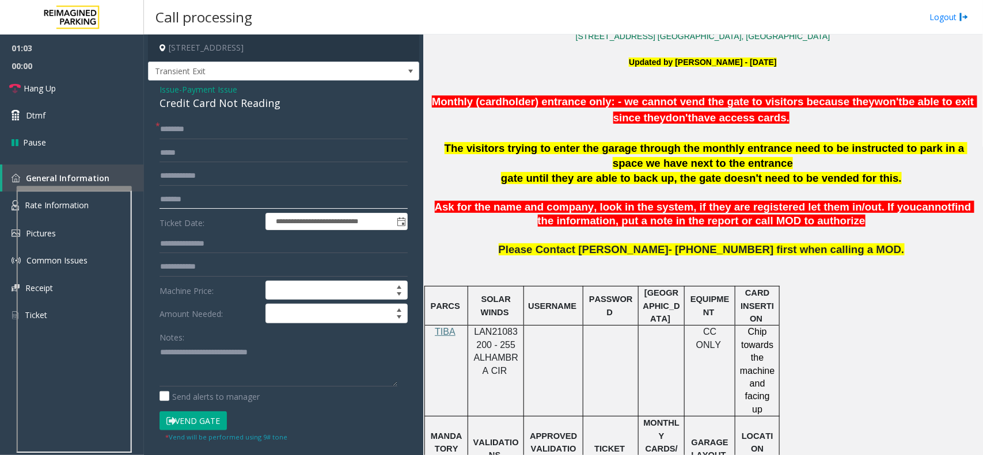
type input "*******"
click at [652, 184] on span "gate until they are able to back up, the gate doesn't need to be vended for thi…" at bounding box center [701, 178] width 401 height 12
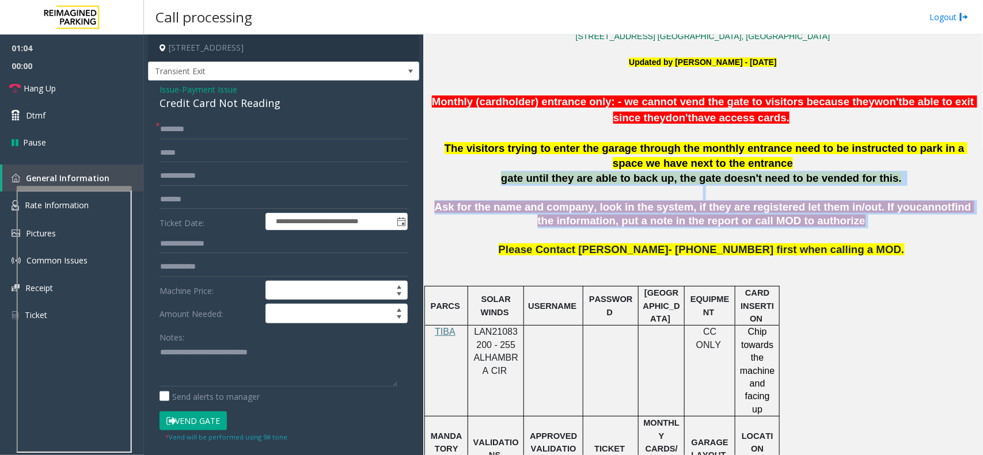
drag, startPoint x: 652, startPoint y: 184, endPoint x: 913, endPoint y: 208, distance: 262.4
click at [917, 208] on span "find the information, put a note in the report or call MOD to authorize" at bounding box center [756, 214] width 436 height 26
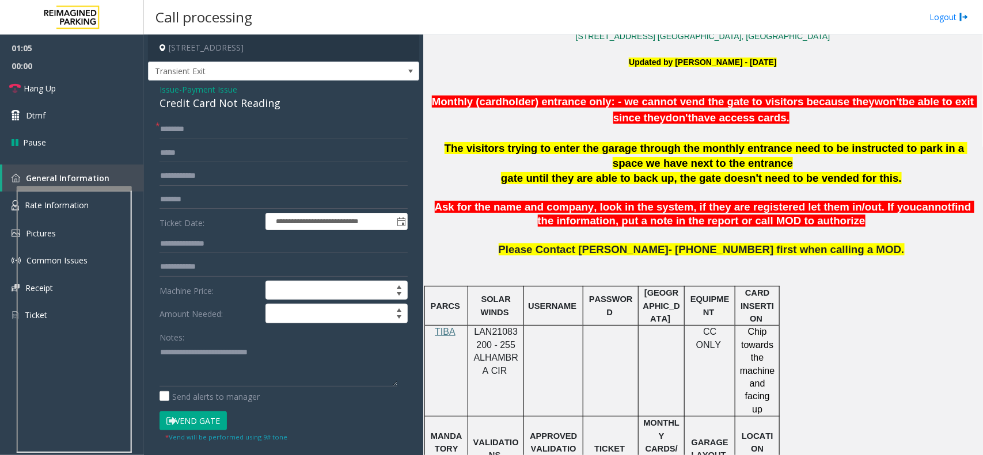
click at [691, 154] on p "The visitors trying to enter the garage through the monthly entrance need to be…" at bounding box center [702, 155] width 551 height 29
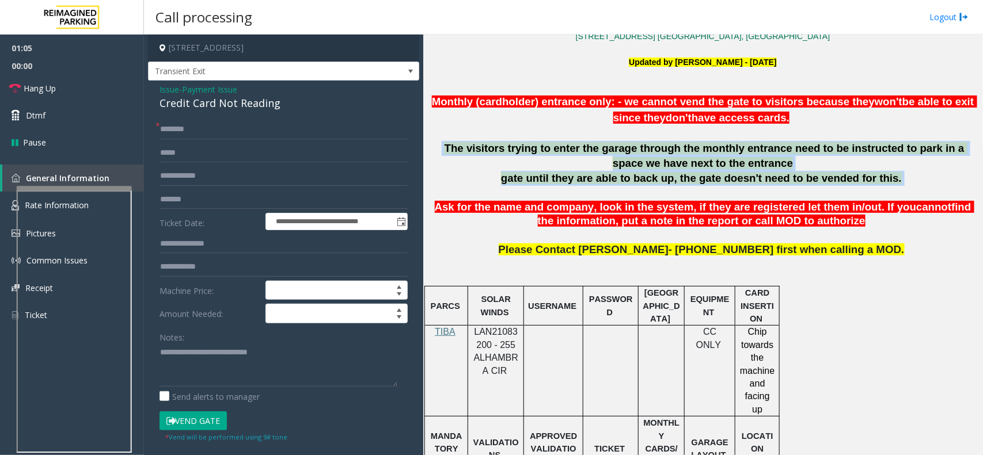
drag, startPoint x: 691, startPoint y: 154, endPoint x: 764, endPoint y: 147, distance: 74.1
click at [798, 170] on p "The visitors trying to enter the garage through the monthly entrance need to be…" at bounding box center [702, 155] width 551 height 29
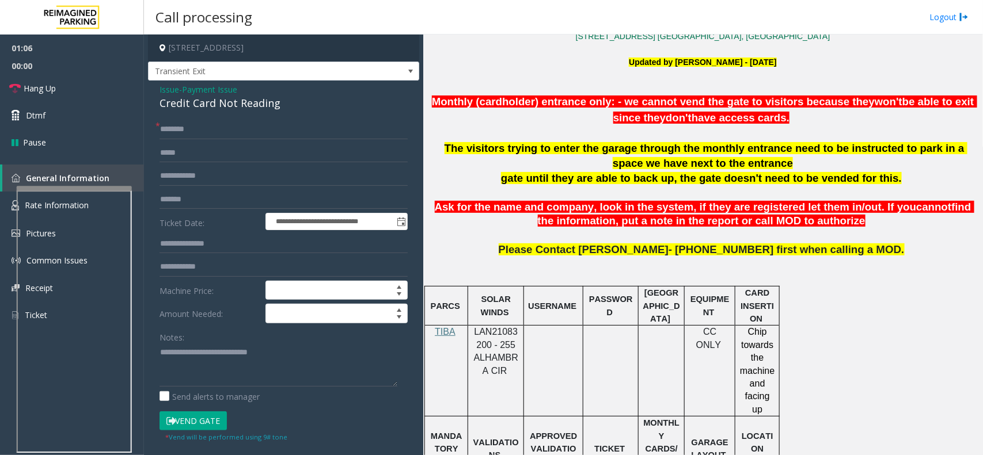
click at [752, 125] on p "Monthly (cardholder) entrance only: - we cannot vend the gate to visitors becau…" at bounding box center [702, 110] width 551 height 32
click at [276, 135] on input "text" at bounding box center [283, 130] width 248 height 20
click at [237, 138] on input "*********" at bounding box center [283, 130] width 248 height 20
click at [229, 137] on input "*********" at bounding box center [283, 130] width 248 height 20
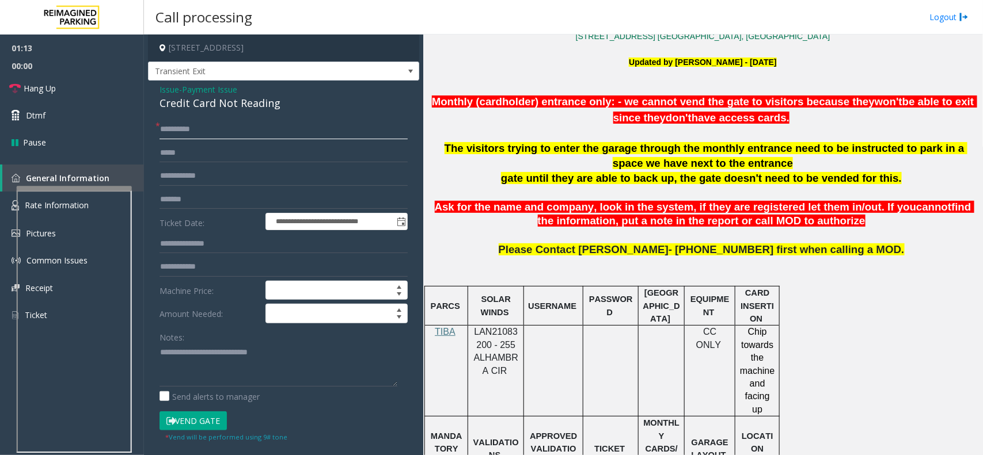
click at [229, 137] on input "*********" at bounding box center [283, 130] width 248 height 20
click at [212, 428] on button "Vend Gate" at bounding box center [192, 422] width 67 height 20
click at [182, 127] on input "*********" at bounding box center [283, 130] width 248 height 20
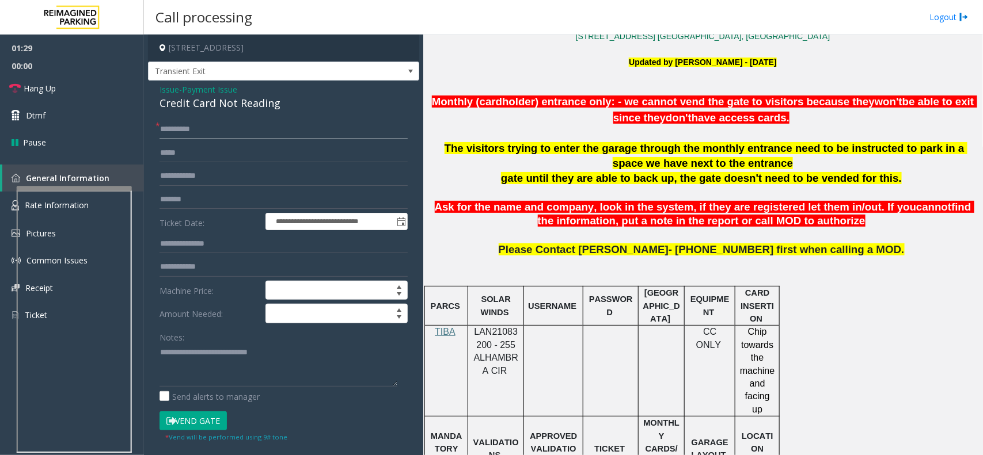
paste input "text"
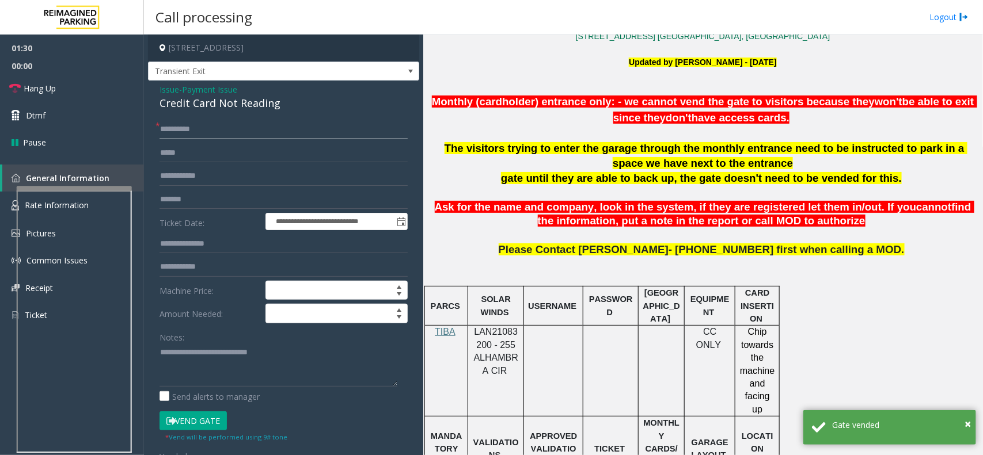
type input "*********"
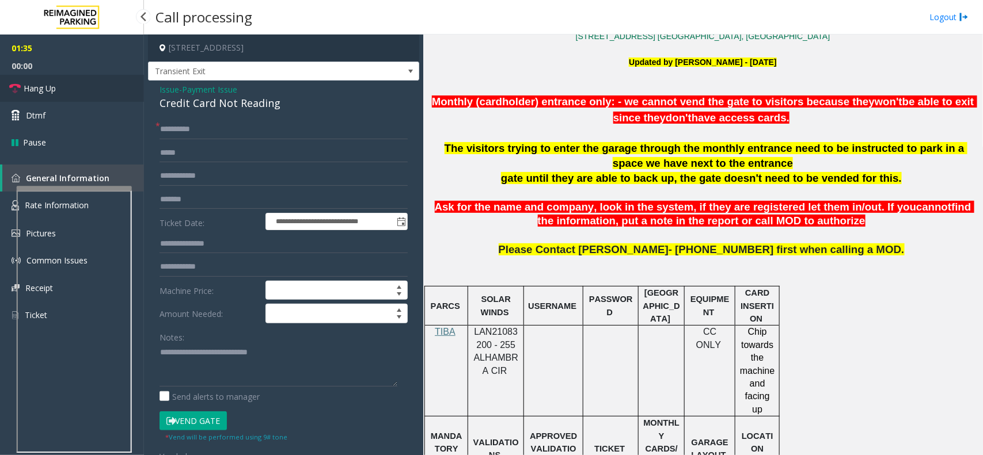
click at [58, 96] on link "Hang Up" at bounding box center [72, 88] width 144 height 27
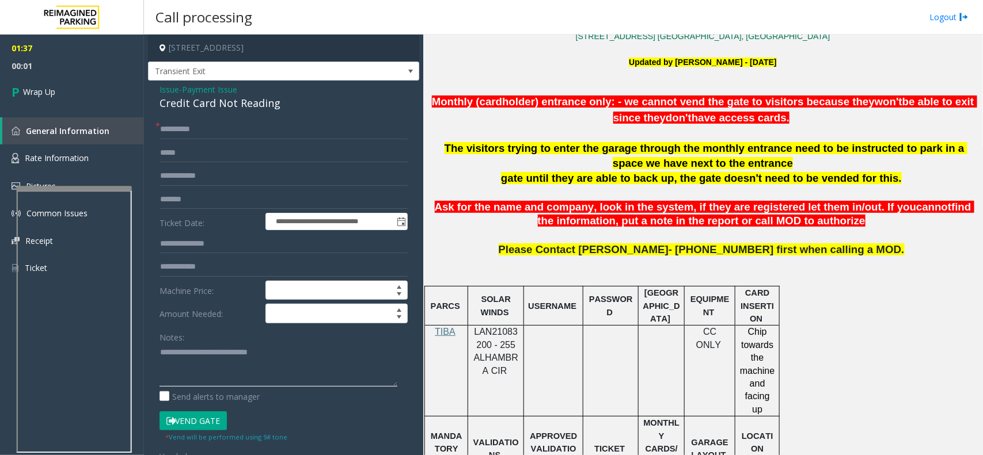
click at [294, 358] on textarea at bounding box center [278, 365] width 238 height 43
paste textarea "**********"
click at [277, 359] on textarea at bounding box center [278, 365] width 238 height 43
click at [272, 357] on textarea at bounding box center [278, 365] width 238 height 43
type textarea "**********"
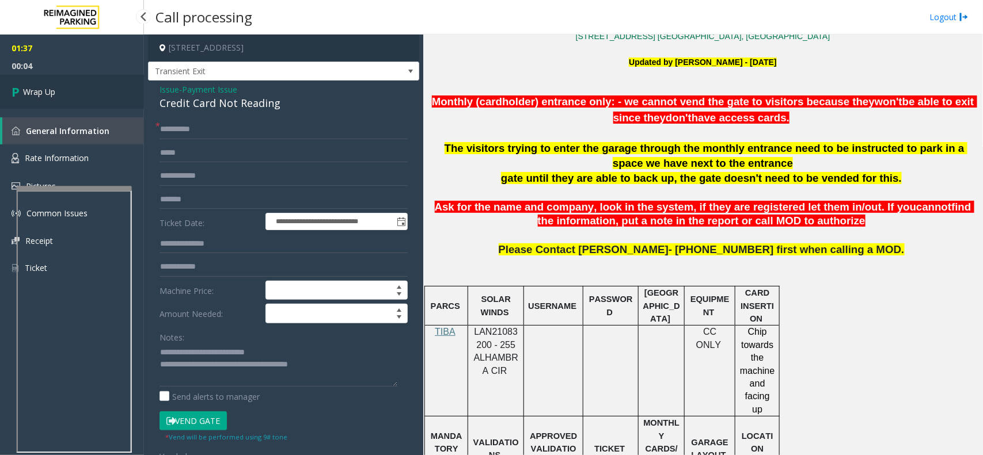
click at [40, 101] on link "Wrap Up" at bounding box center [72, 92] width 144 height 34
